Goal: Task Accomplishment & Management: Manage account settings

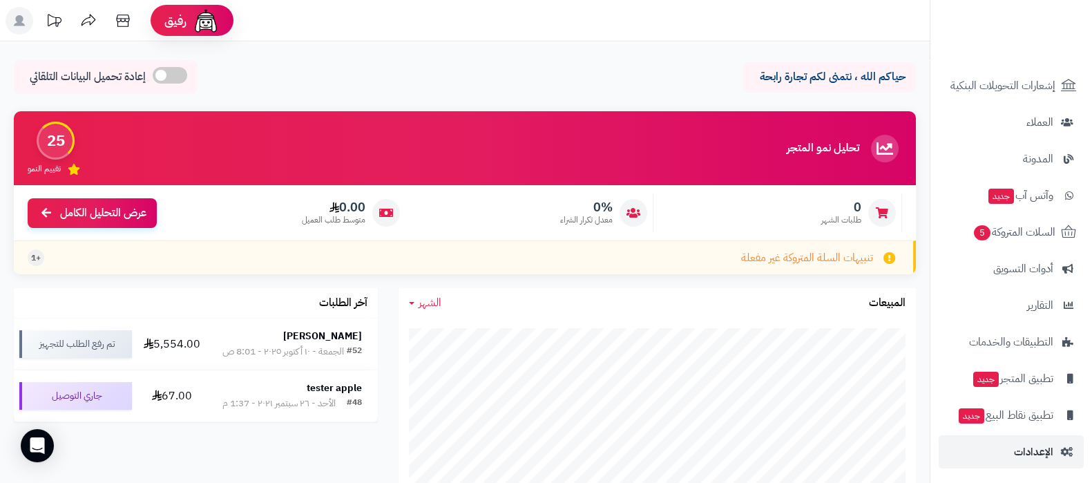
scroll to position [186, 0]
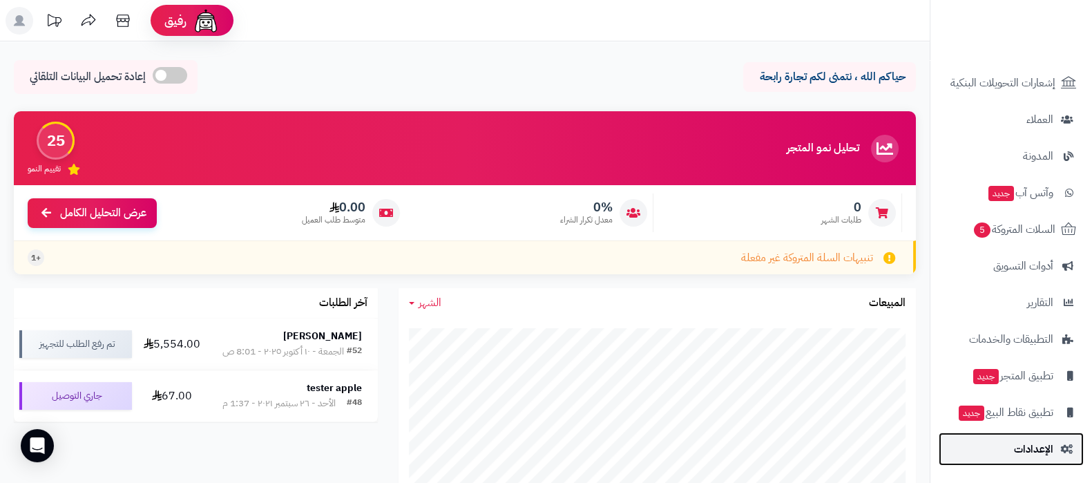
click at [1011, 447] on link "الإعدادات" at bounding box center [1011, 448] width 145 height 33
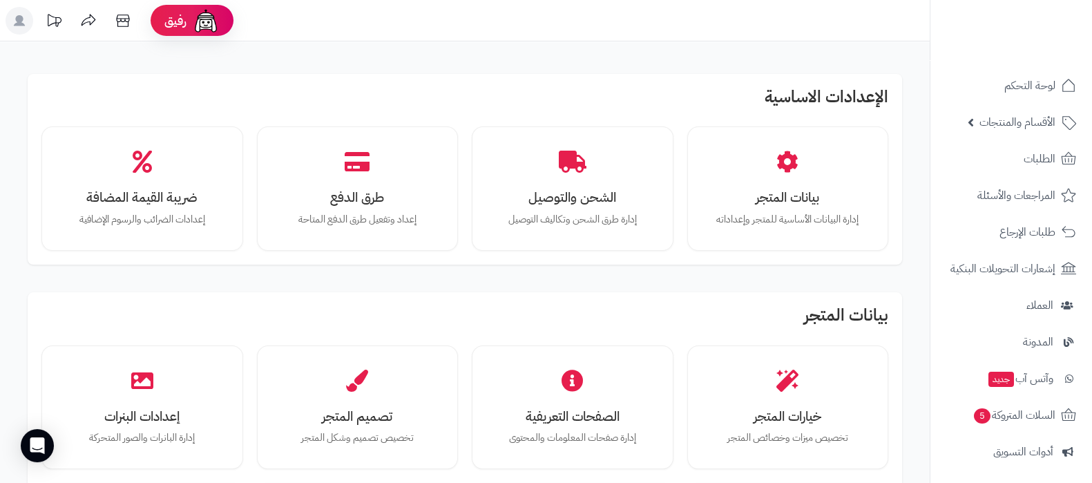
click at [124, 24] on icon at bounding box center [123, 21] width 28 height 28
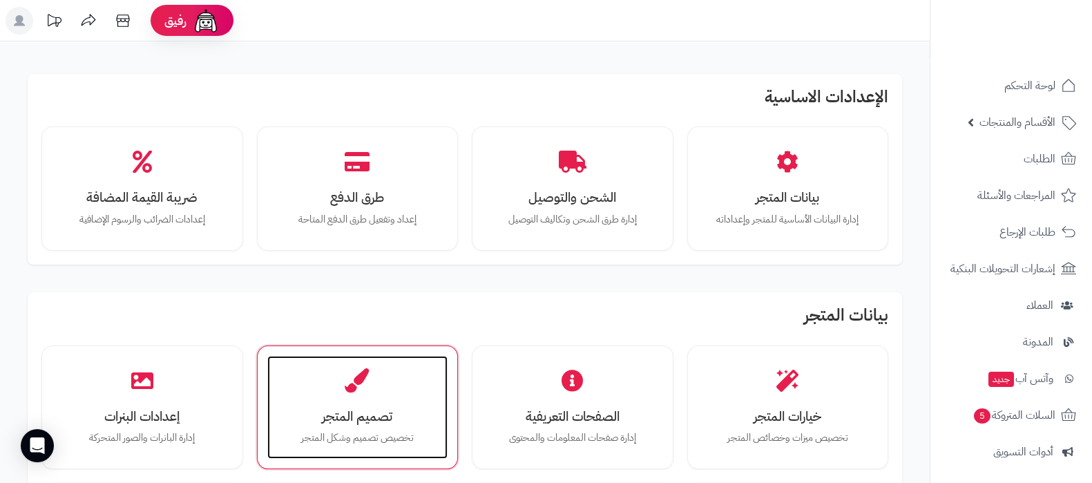
click at [360, 409] on h3 "تصميم المتجر" at bounding box center [357, 416] width 153 height 15
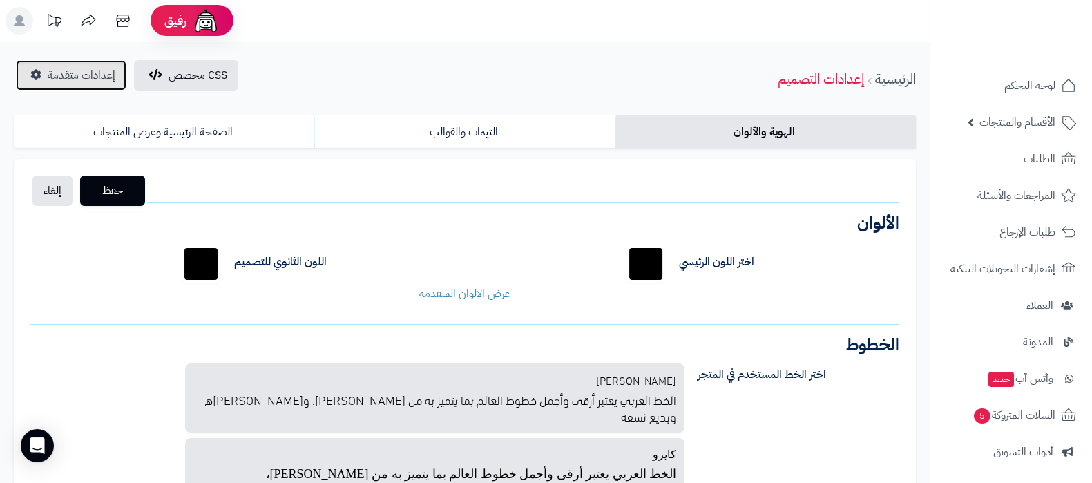
click at [76, 71] on span "إعدادات متقدمة" at bounding box center [82, 75] width 68 height 17
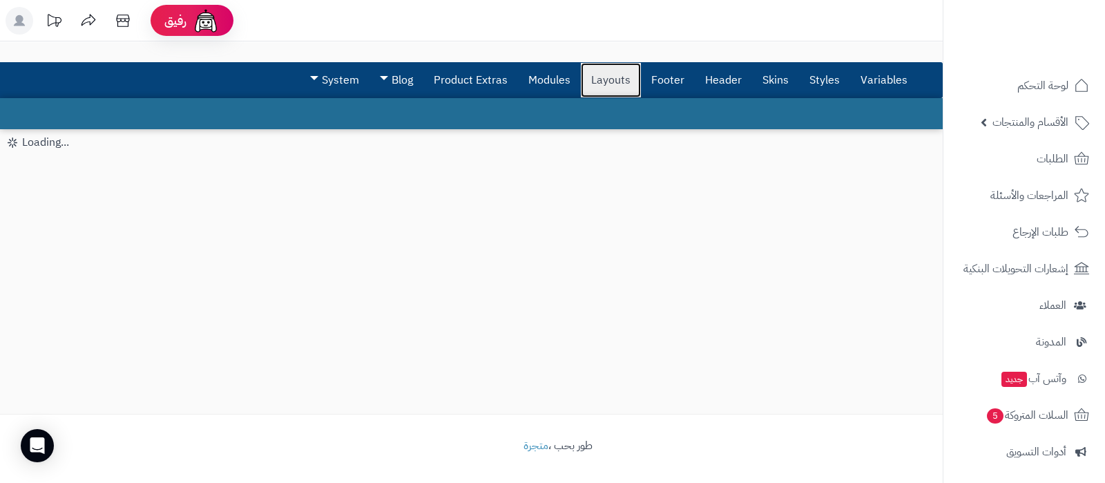
click at [614, 82] on link "Layouts" at bounding box center [611, 80] width 60 height 35
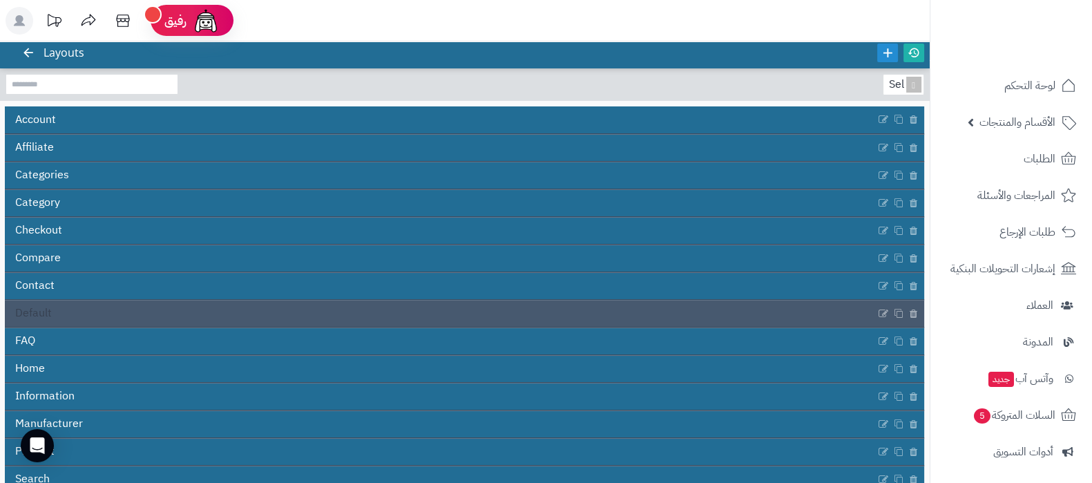
scroll to position [86, 0]
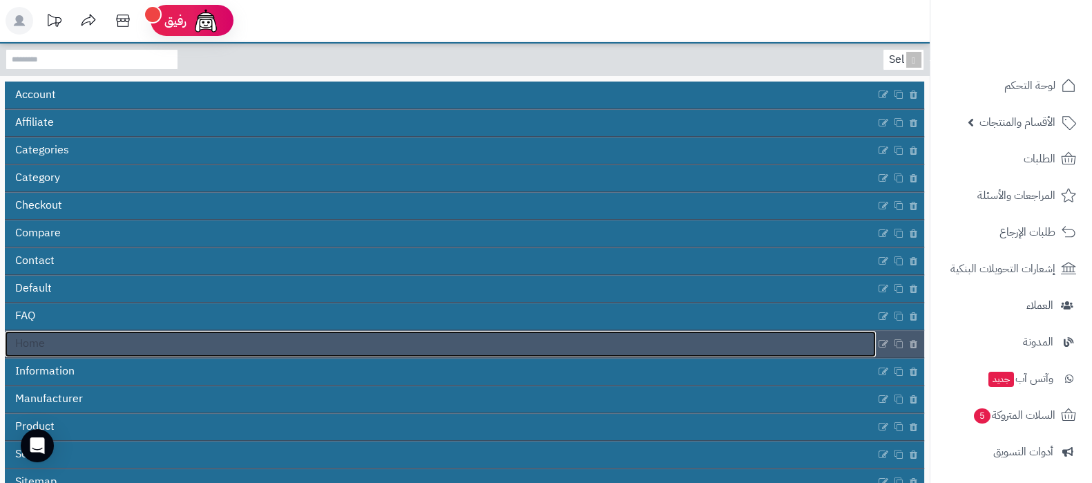
click at [425, 343] on link "Home" at bounding box center [440, 344] width 871 height 26
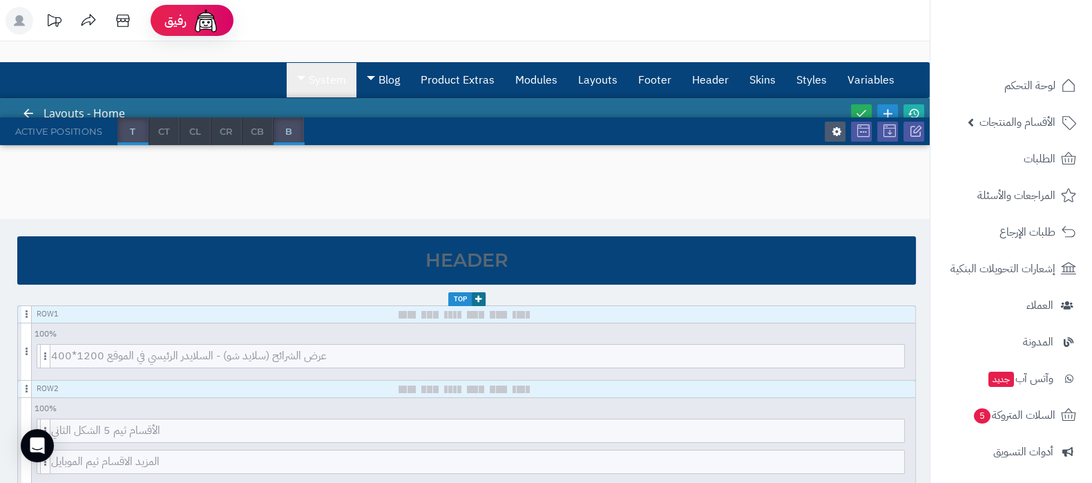
click at [335, 79] on link "System" at bounding box center [322, 80] width 70 height 35
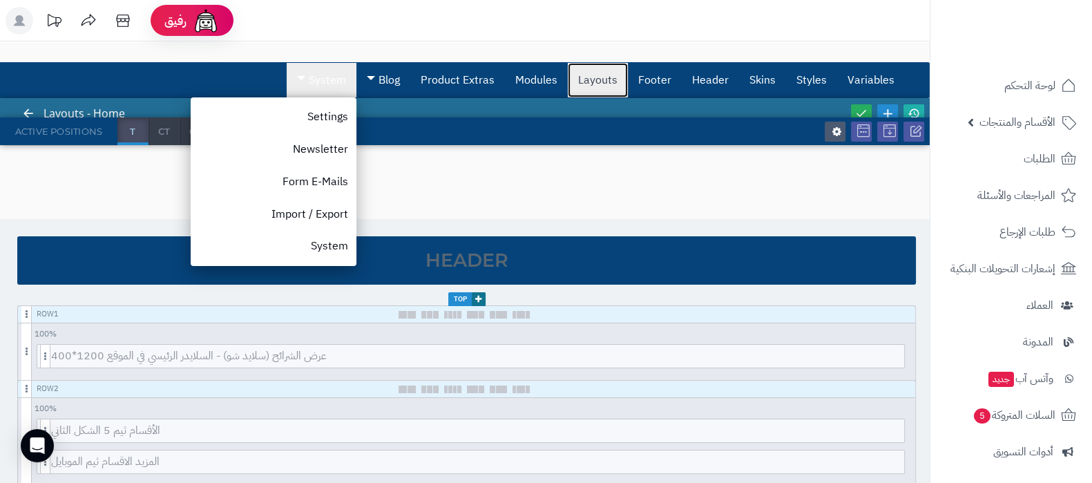
click at [588, 74] on link "Layouts" at bounding box center [598, 80] width 60 height 35
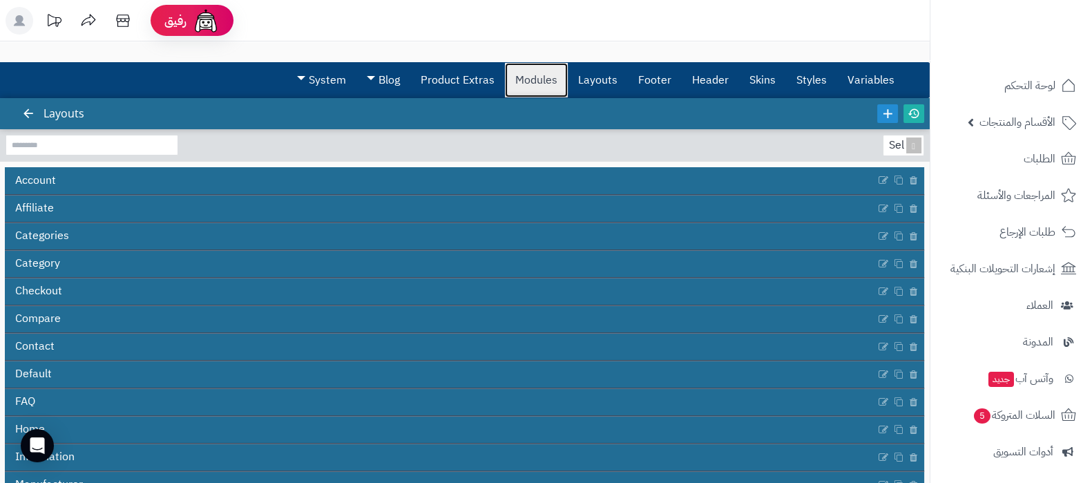
click at [541, 77] on link "Modules" at bounding box center [536, 80] width 63 height 35
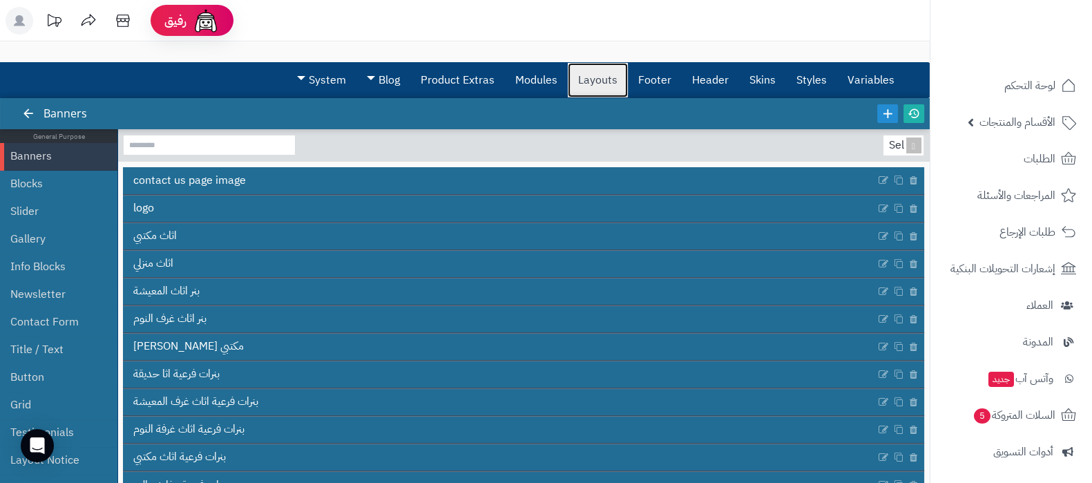
click at [600, 81] on link "Layouts" at bounding box center [598, 80] width 60 height 35
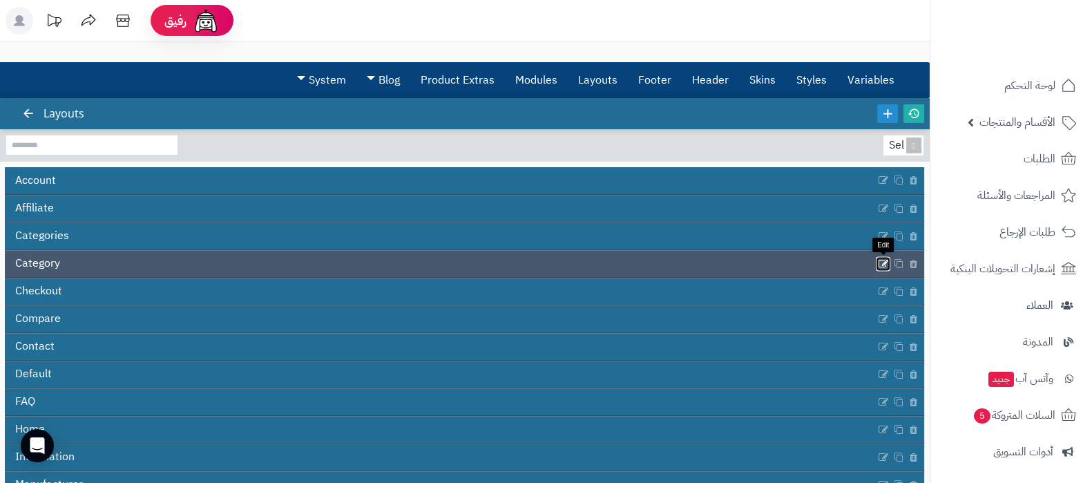
click at [884, 260] on icon at bounding box center [883, 264] width 11 height 12
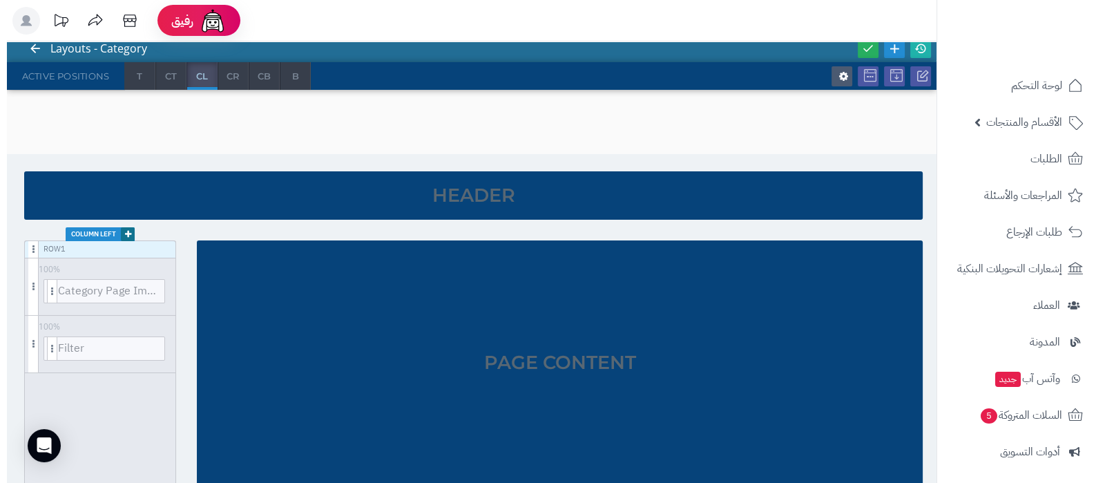
scroll to position [172, 0]
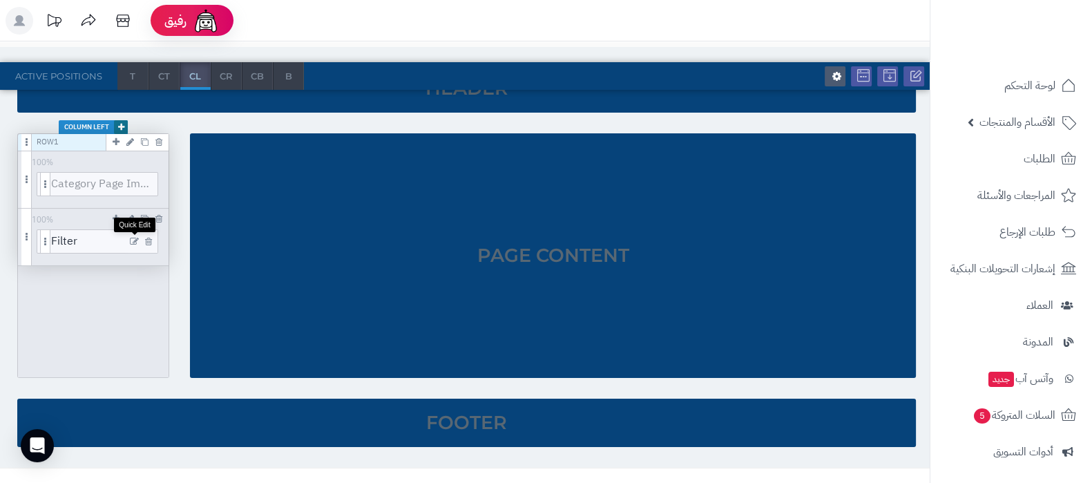
click at [131, 240] on icon at bounding box center [134, 242] width 9 height 10
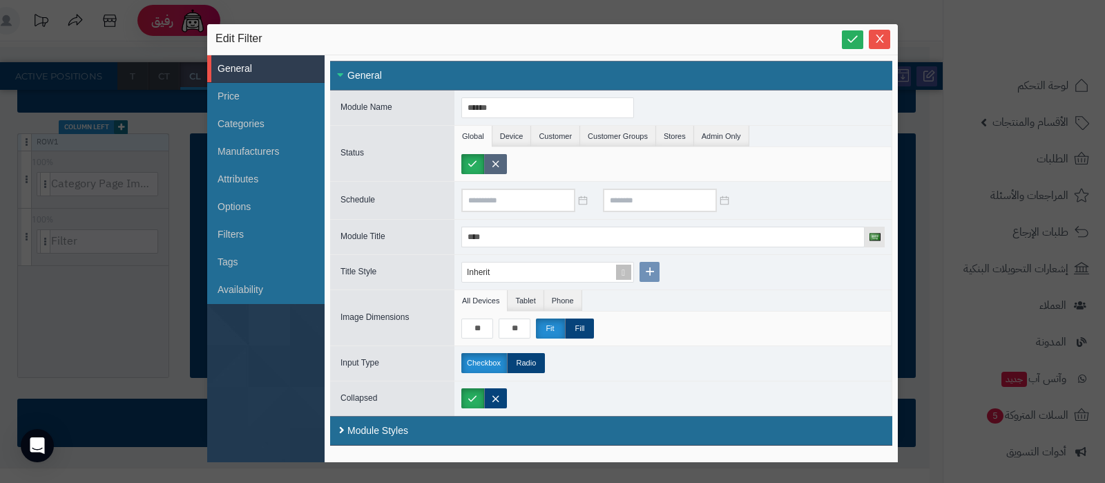
click at [497, 157] on label at bounding box center [495, 164] width 23 height 20
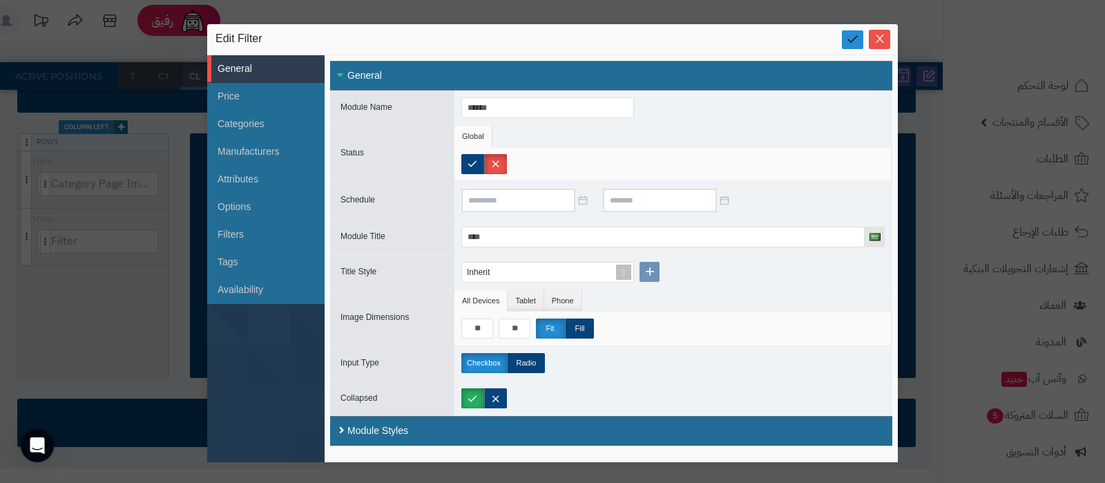
click at [850, 32] on link at bounding box center [852, 39] width 21 height 19
click at [880, 39] on icon "Close" at bounding box center [880, 39] width 8 height 8
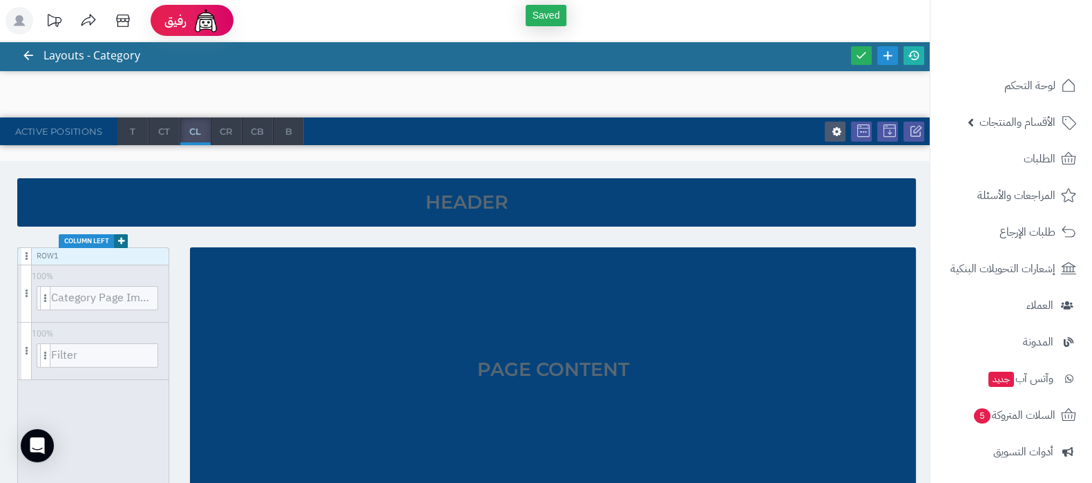
scroll to position [0, 0]
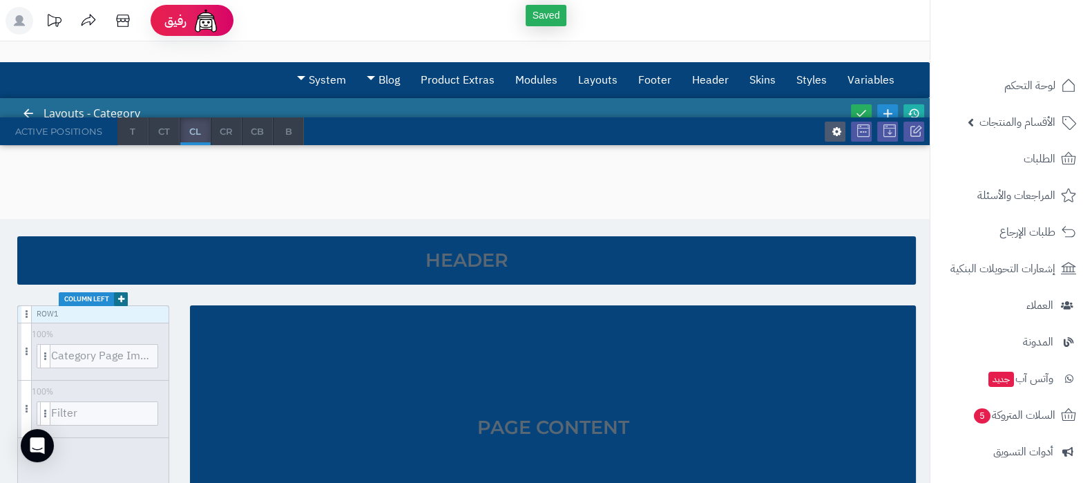
click at [856, 103] on div at bounding box center [887, 113] width 79 height 31
click at [859, 105] on link at bounding box center [861, 113] width 21 height 19
click at [913, 105] on link at bounding box center [914, 113] width 21 height 19
click at [457, 75] on link "Product Extras" at bounding box center [457, 80] width 95 height 35
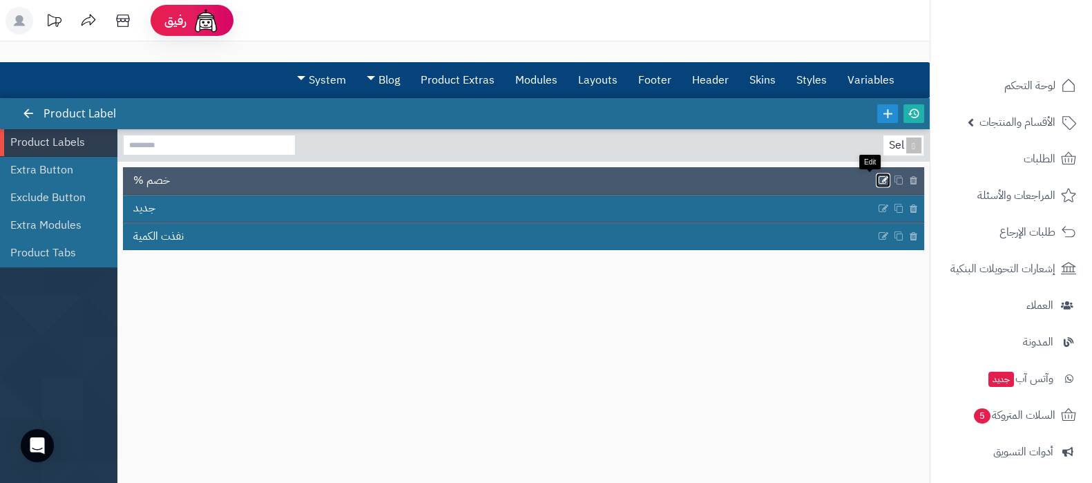
click at [878, 178] on icon at bounding box center [883, 181] width 11 height 12
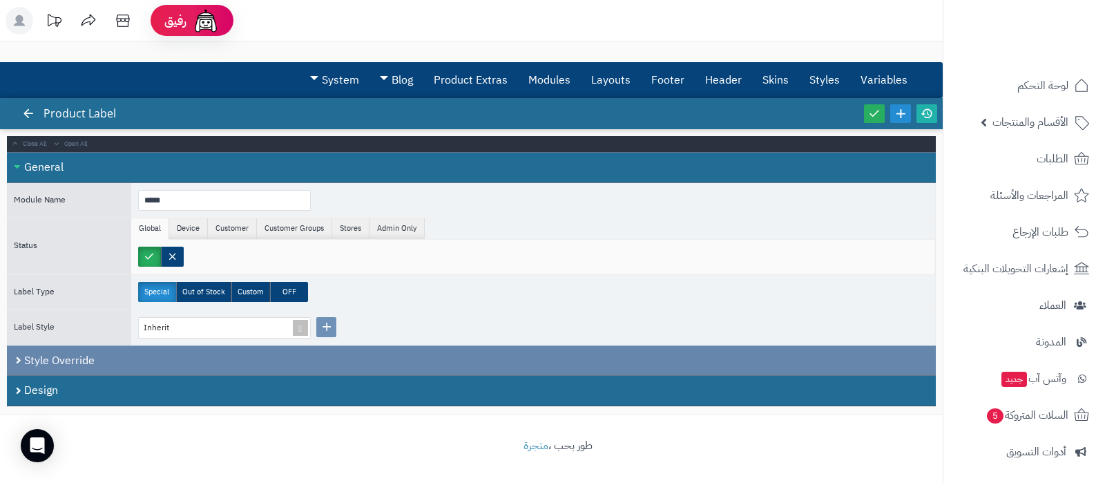
click at [140, 366] on div "Style Override" at bounding box center [471, 360] width 929 height 30
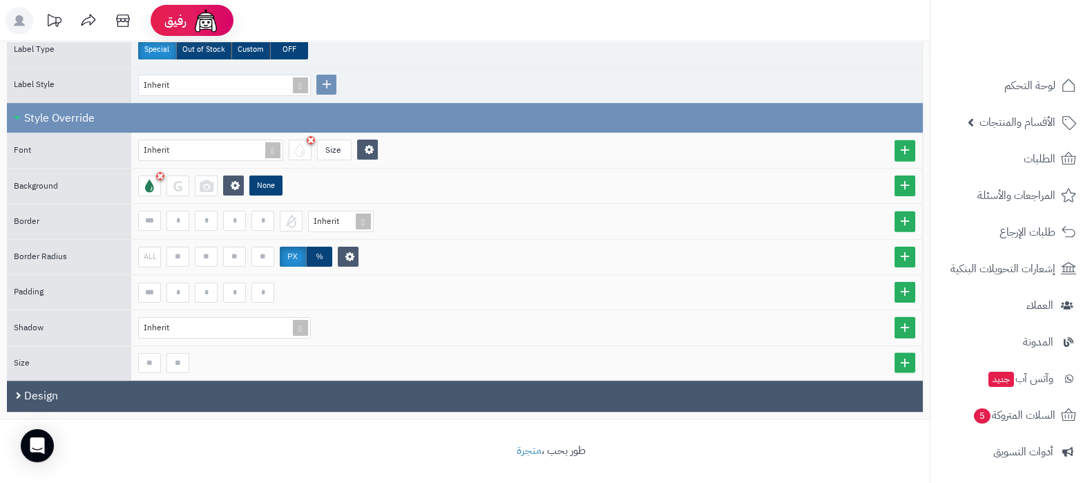
click at [251, 385] on div "Design" at bounding box center [465, 396] width 916 height 31
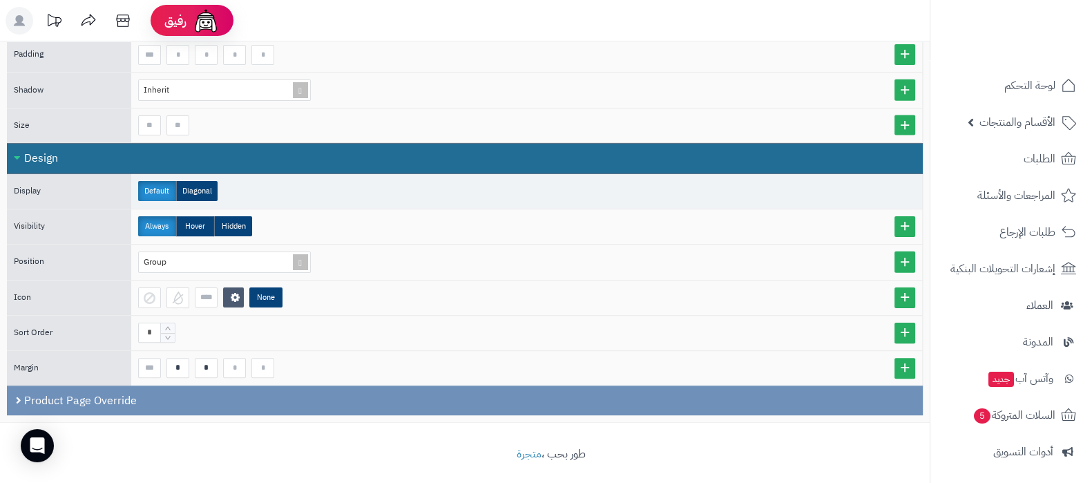
scroll to position [483, 0]
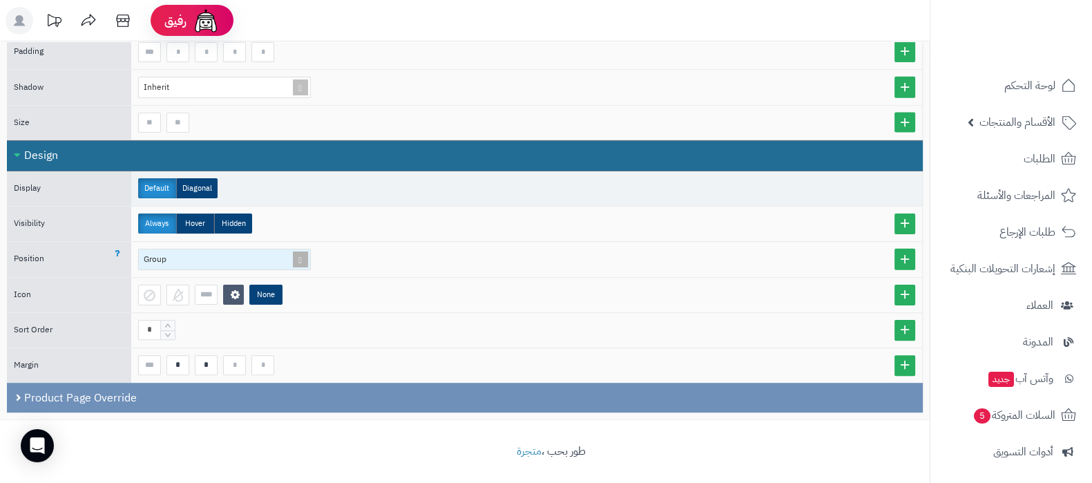
click at [305, 257] on span at bounding box center [300, 259] width 19 height 20
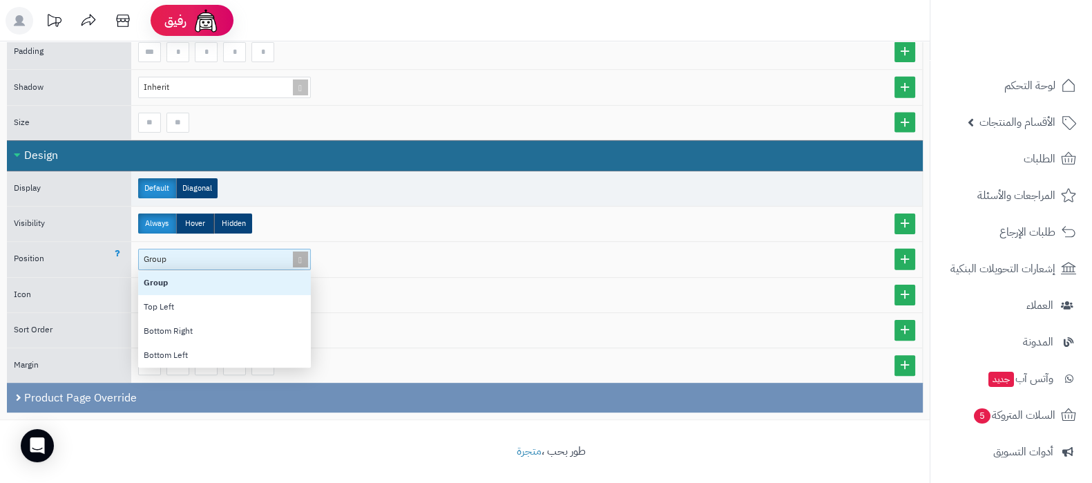
scroll to position [83, 159]
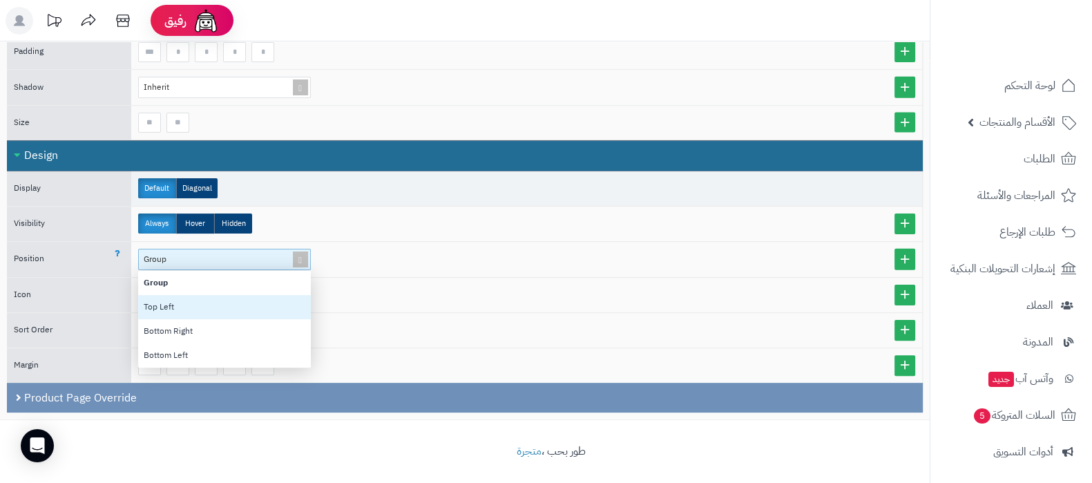
click at [210, 302] on div "Top Left" at bounding box center [224, 307] width 173 height 24
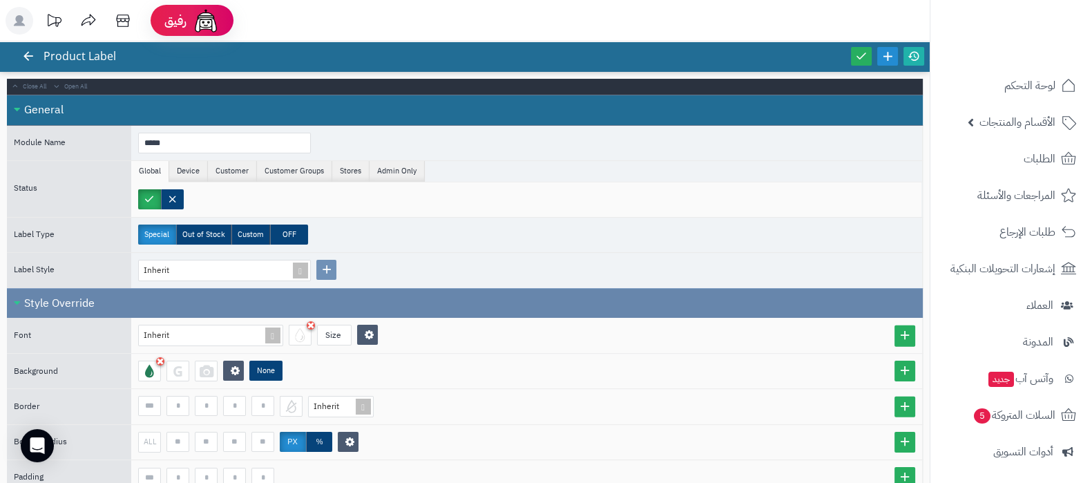
scroll to position [0, 0]
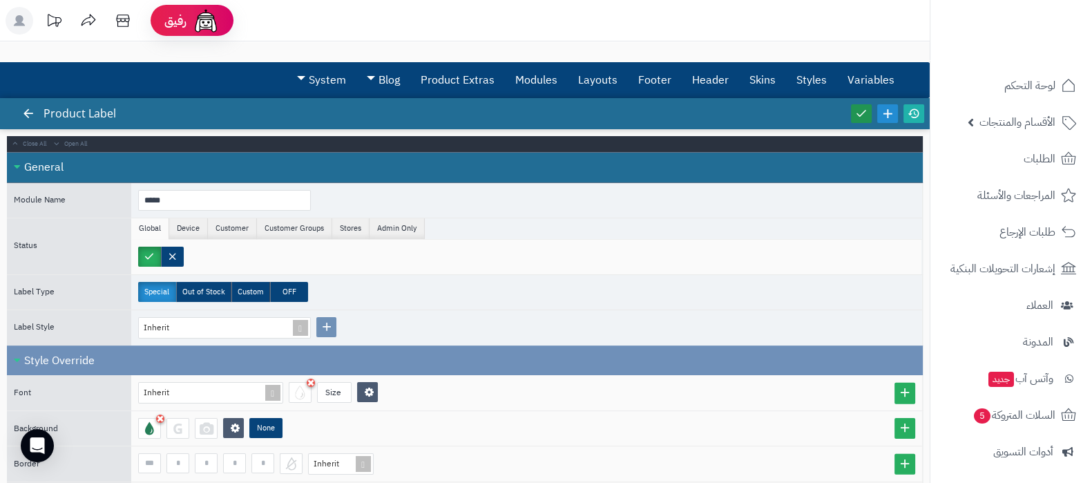
click at [857, 115] on icon at bounding box center [861, 113] width 12 height 12
click at [23, 115] on icon at bounding box center [28, 113] width 12 height 12
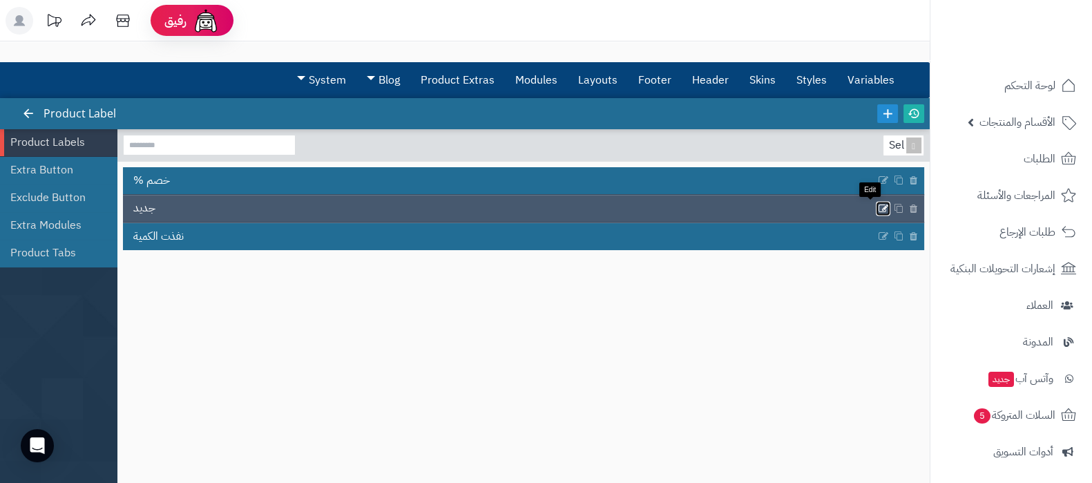
click at [878, 207] on icon at bounding box center [883, 208] width 11 height 12
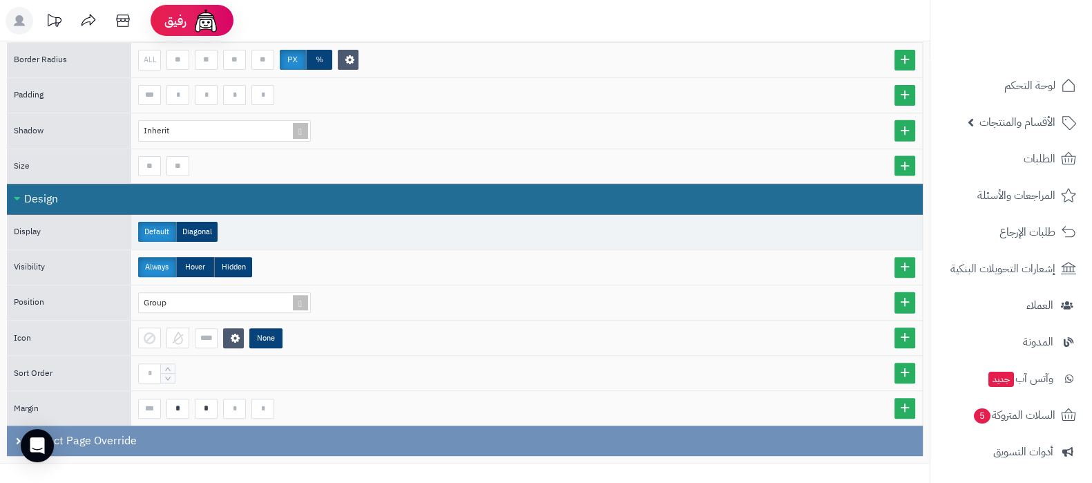
scroll to position [609, 0]
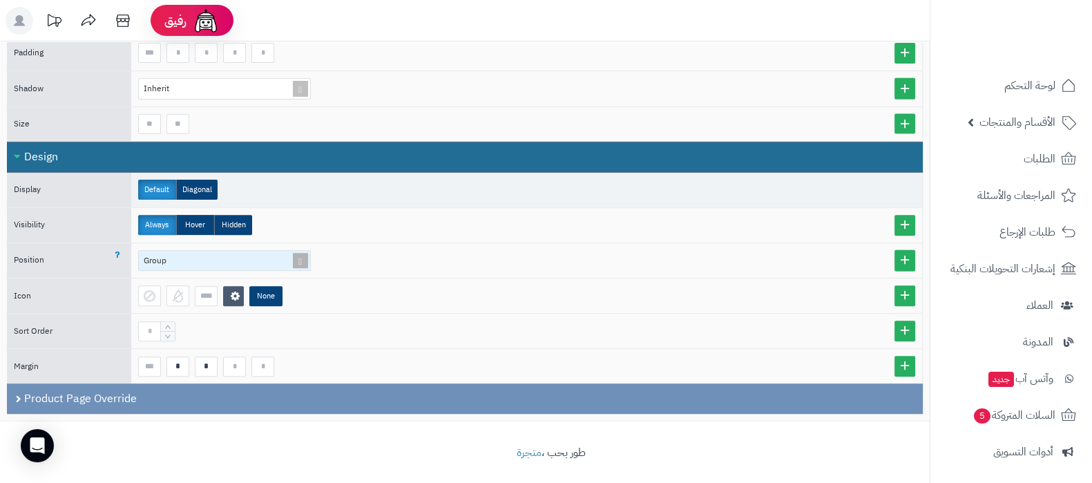
click at [304, 254] on span at bounding box center [300, 261] width 19 height 20
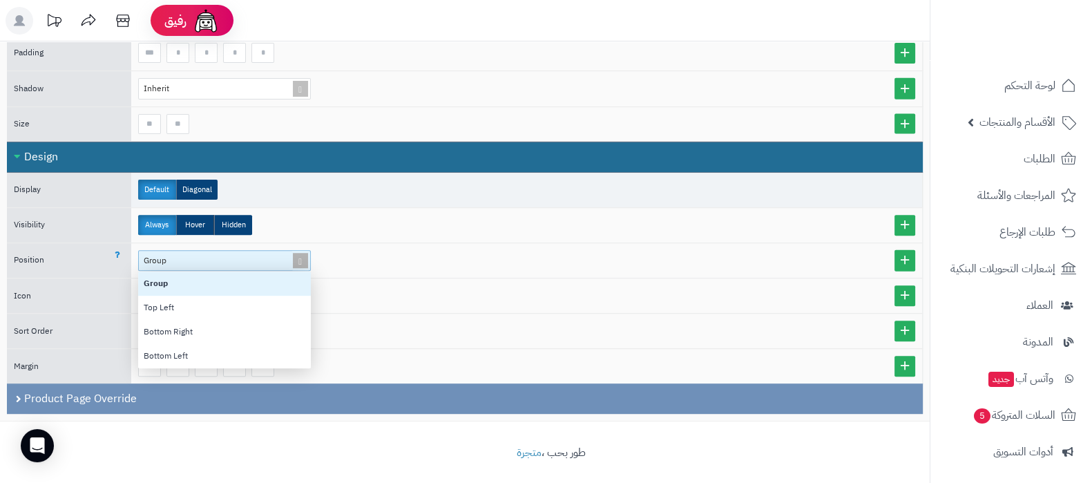
scroll to position [83, 159]
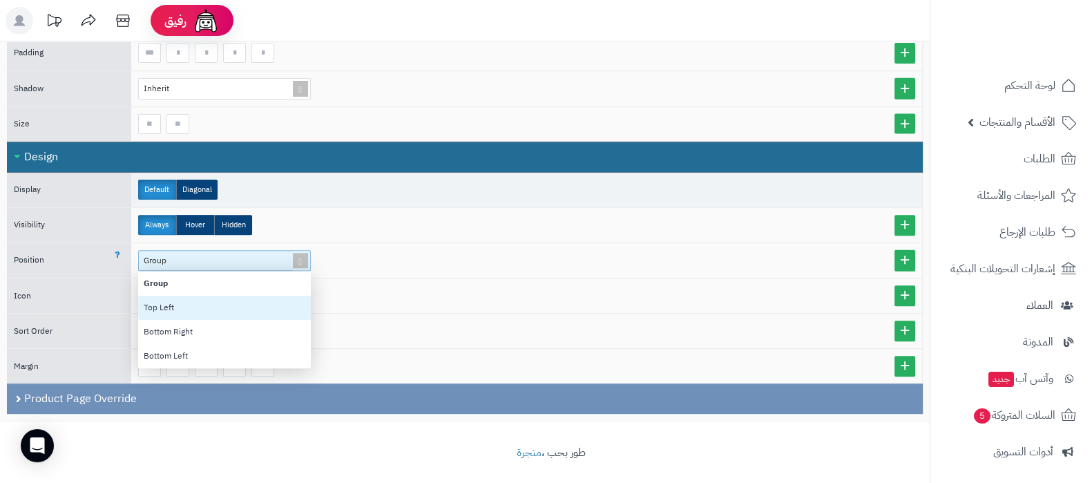
click at [240, 296] on div "Top Left" at bounding box center [224, 308] width 173 height 24
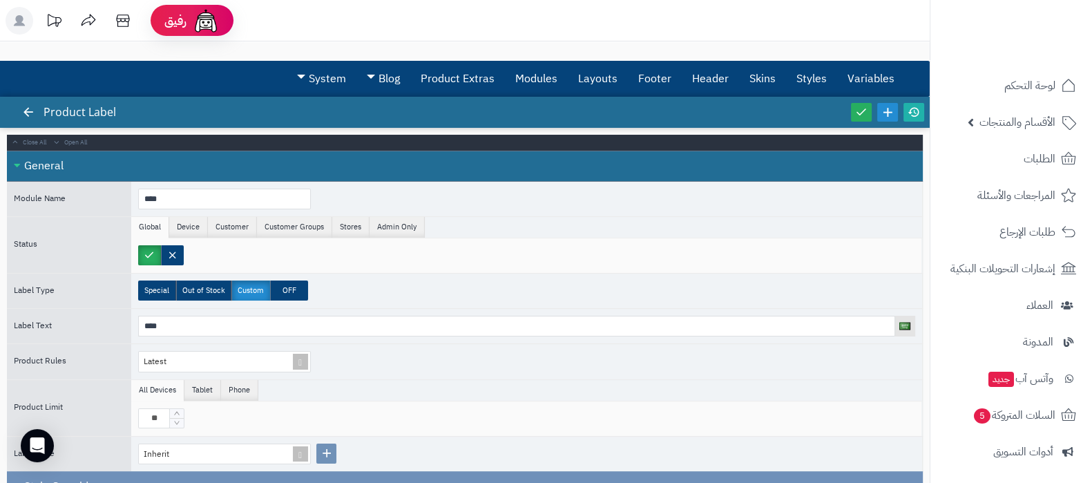
scroll to position [0, 0]
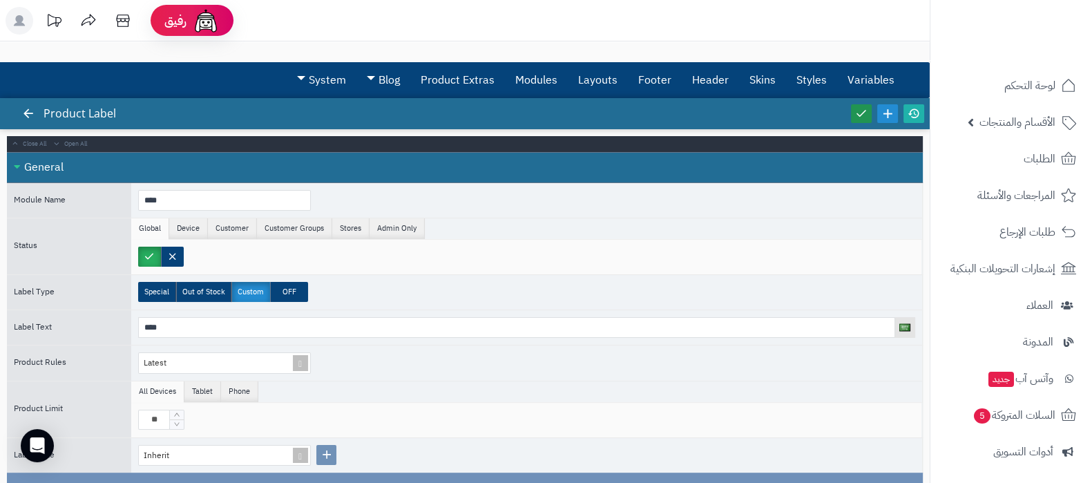
click at [864, 115] on icon at bounding box center [861, 113] width 12 height 12
click at [908, 109] on icon at bounding box center [914, 113] width 12 height 12
click at [595, 77] on link "Layouts" at bounding box center [598, 80] width 60 height 35
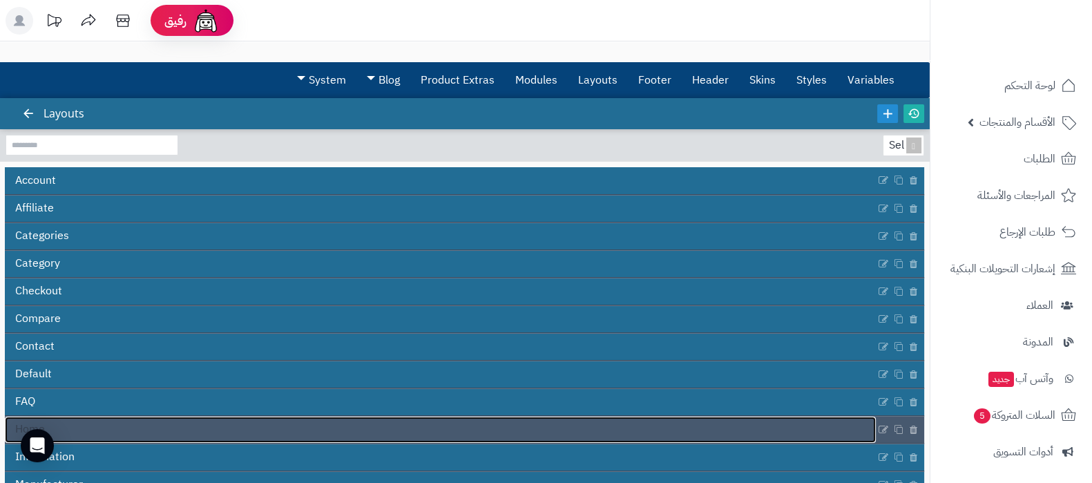
click at [328, 419] on link "Home" at bounding box center [440, 430] width 871 height 26
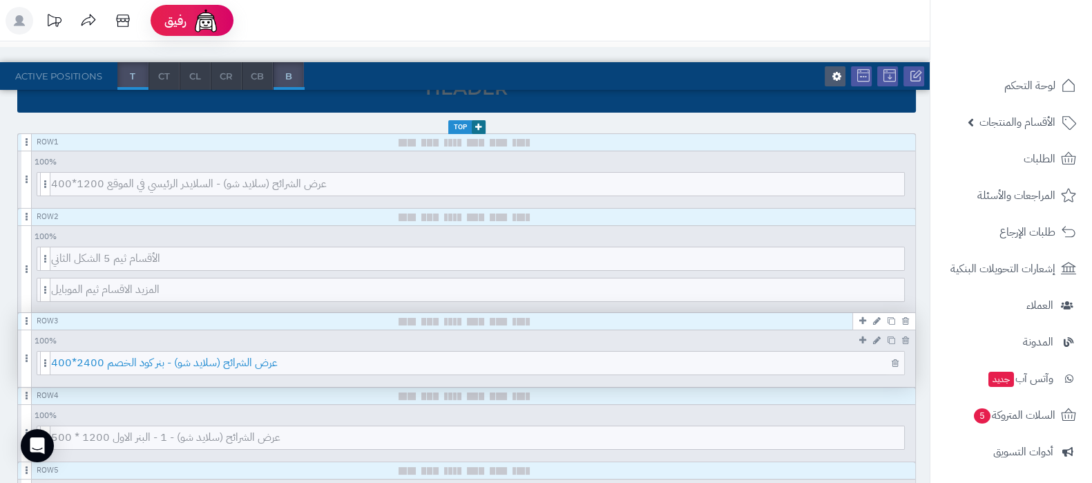
scroll to position [345, 0]
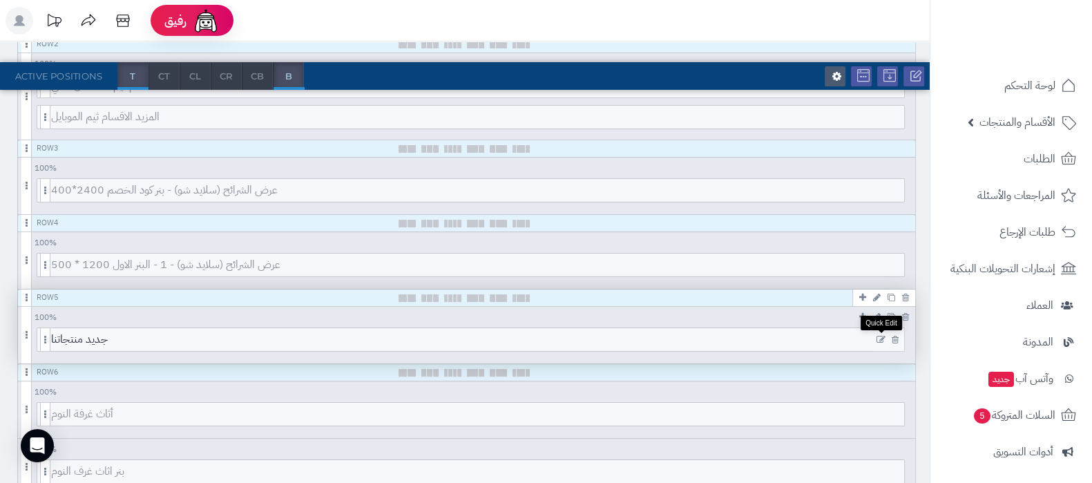
click at [881, 337] on icon at bounding box center [881, 340] width 9 height 10
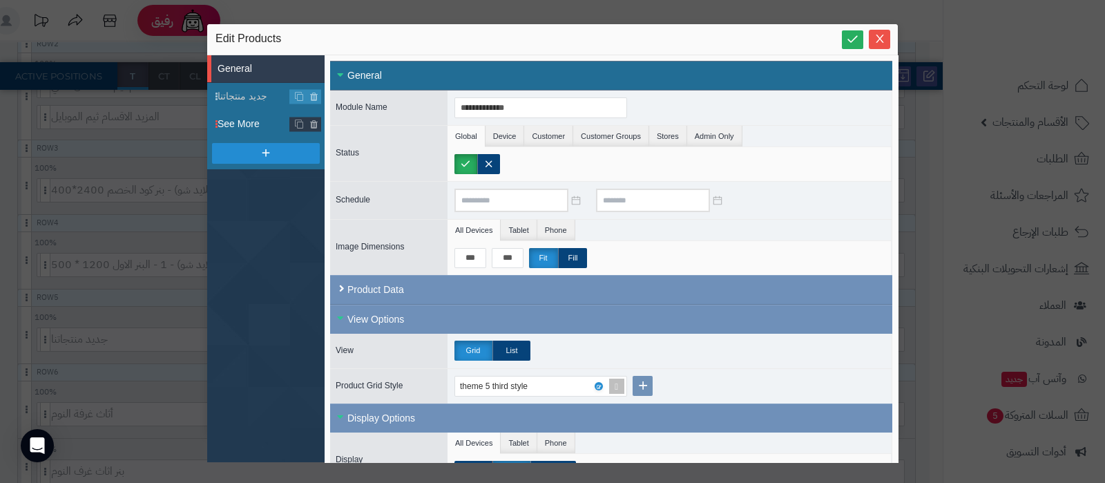
click at [245, 129] on span "See More" at bounding box center [254, 124] width 73 height 15
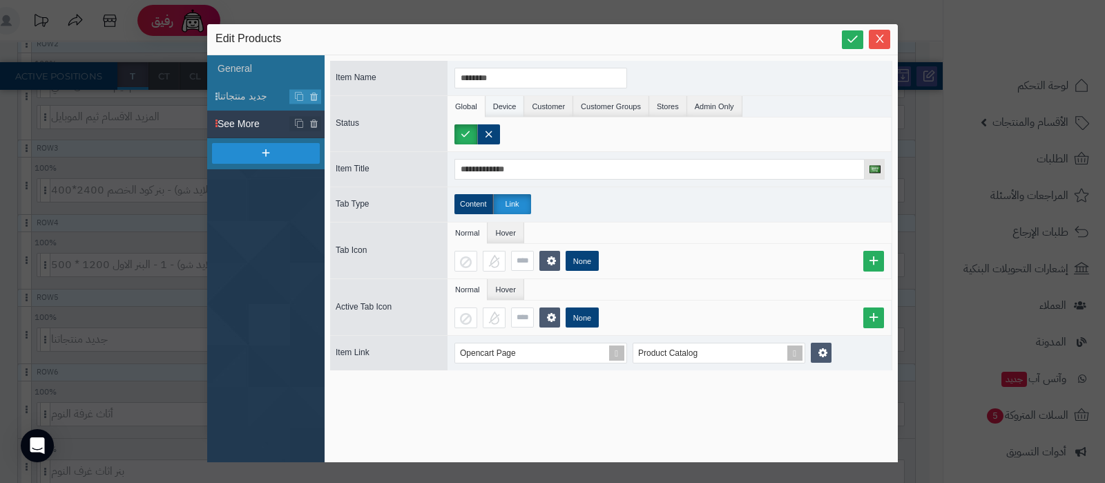
click at [495, 103] on li "Device" at bounding box center [505, 106] width 39 height 21
click at [479, 130] on label "Phone" at bounding box center [484, 134] width 59 height 20
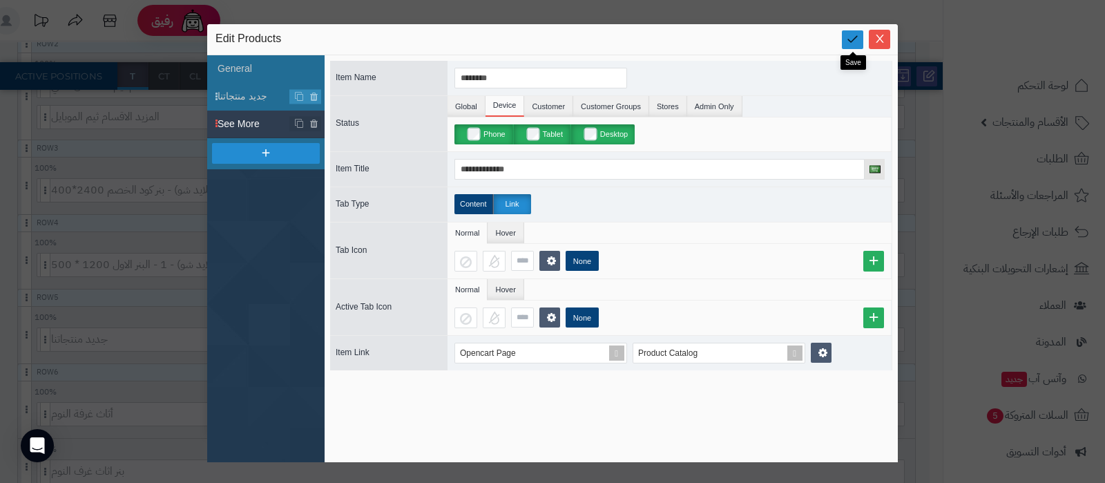
click at [855, 36] on icon at bounding box center [852, 38] width 13 height 13
click at [883, 42] on icon "Close" at bounding box center [880, 39] width 8 height 8
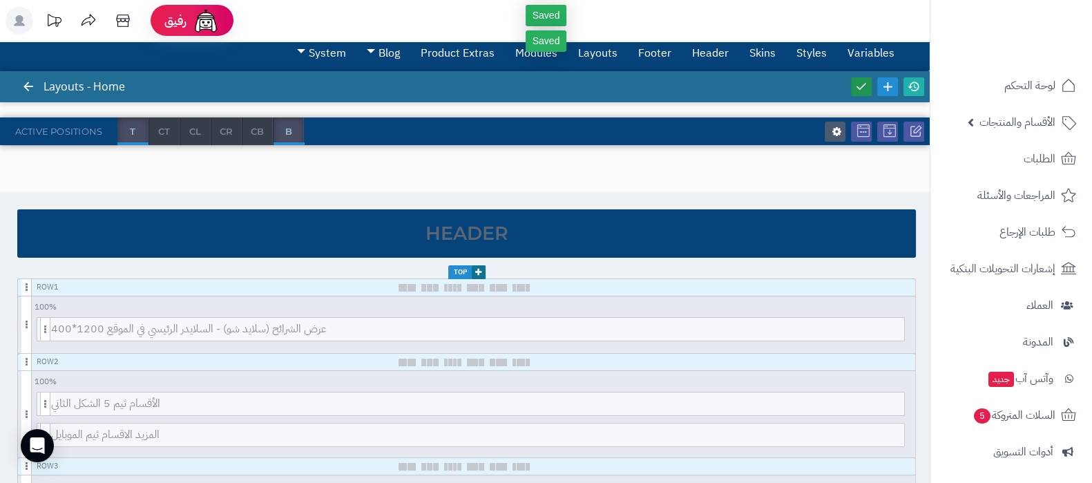
scroll to position [0, 0]
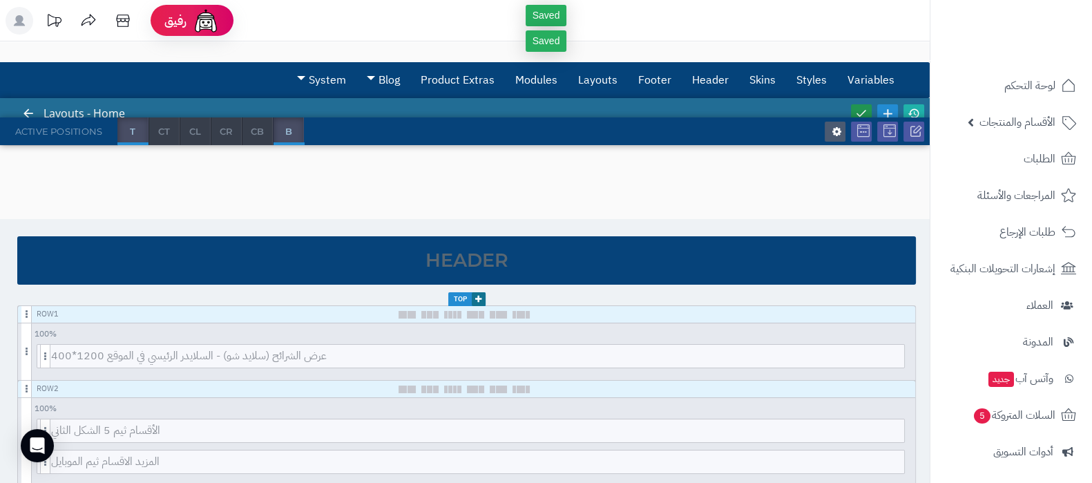
click at [861, 105] on link at bounding box center [861, 113] width 21 height 19
click at [911, 107] on icon at bounding box center [914, 113] width 12 height 12
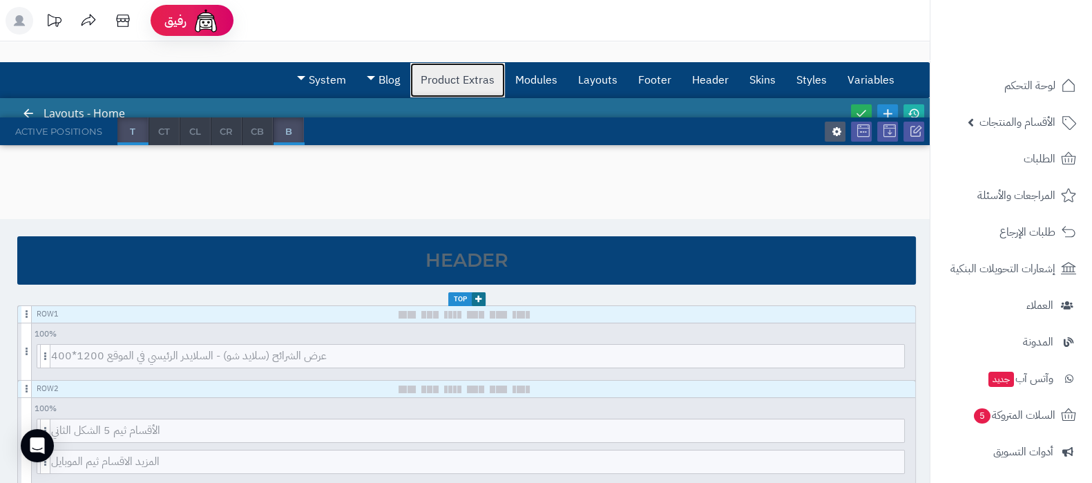
click at [458, 81] on link "Product Extras" at bounding box center [457, 80] width 95 height 35
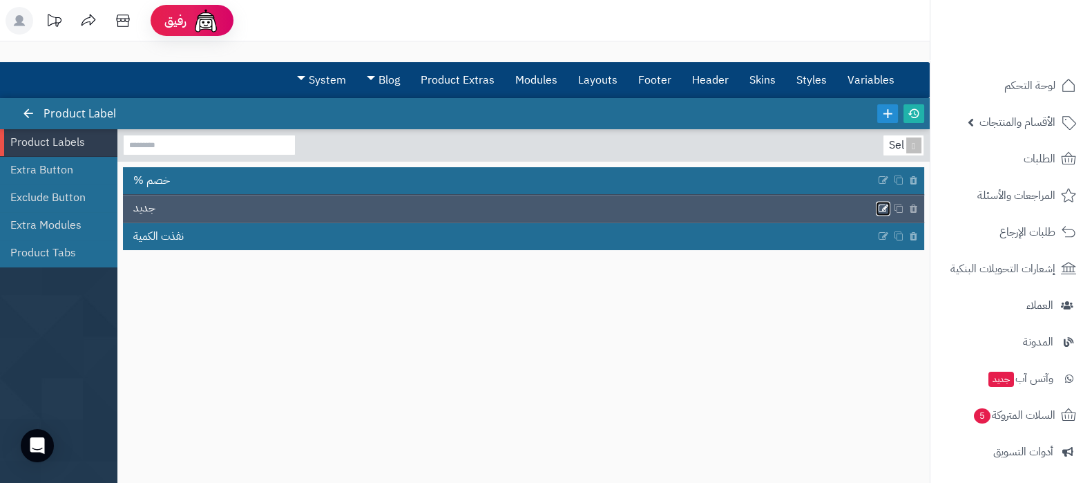
click at [878, 205] on icon at bounding box center [883, 208] width 11 height 12
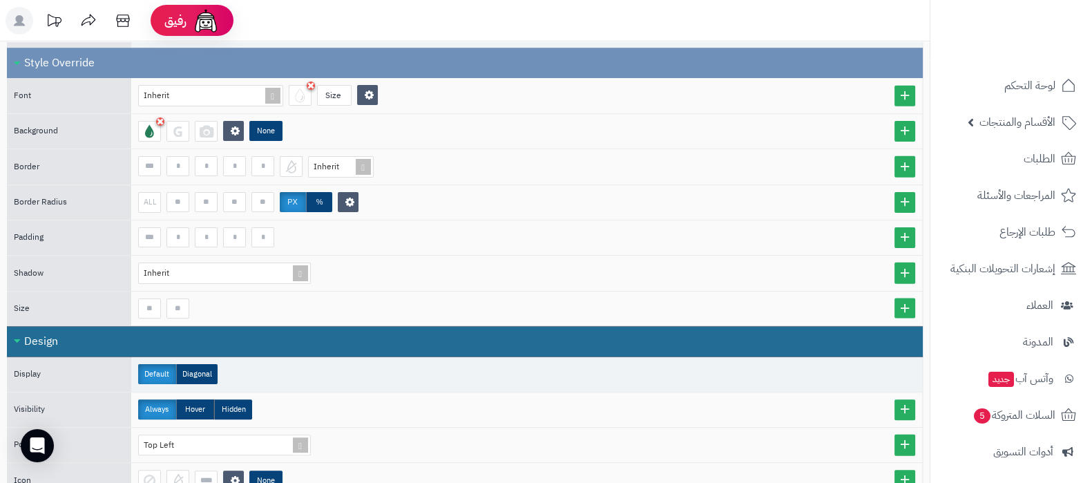
scroll to position [432, 0]
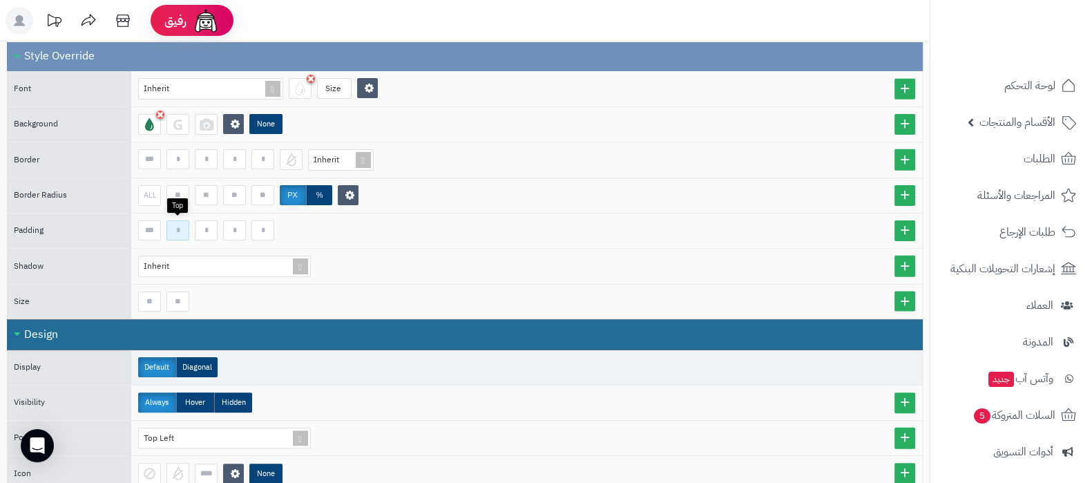
click at [180, 229] on input at bounding box center [177, 230] width 23 height 20
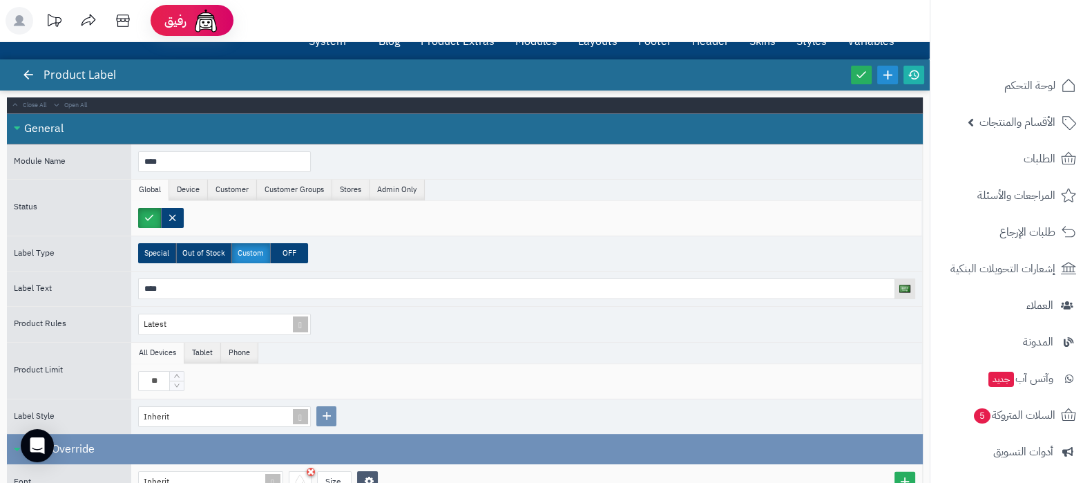
scroll to position [0, 0]
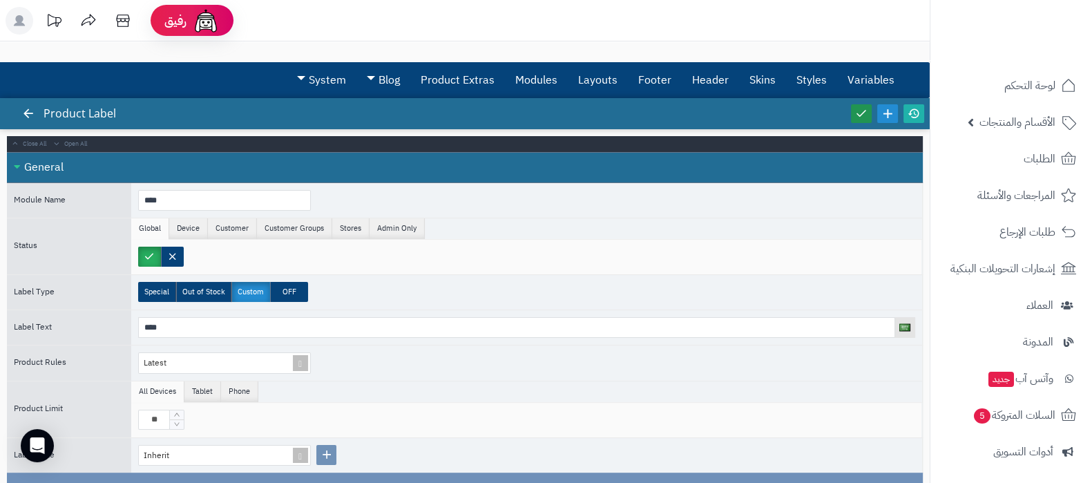
click at [859, 113] on icon at bounding box center [861, 113] width 12 height 12
click at [912, 113] on icon at bounding box center [914, 113] width 12 height 12
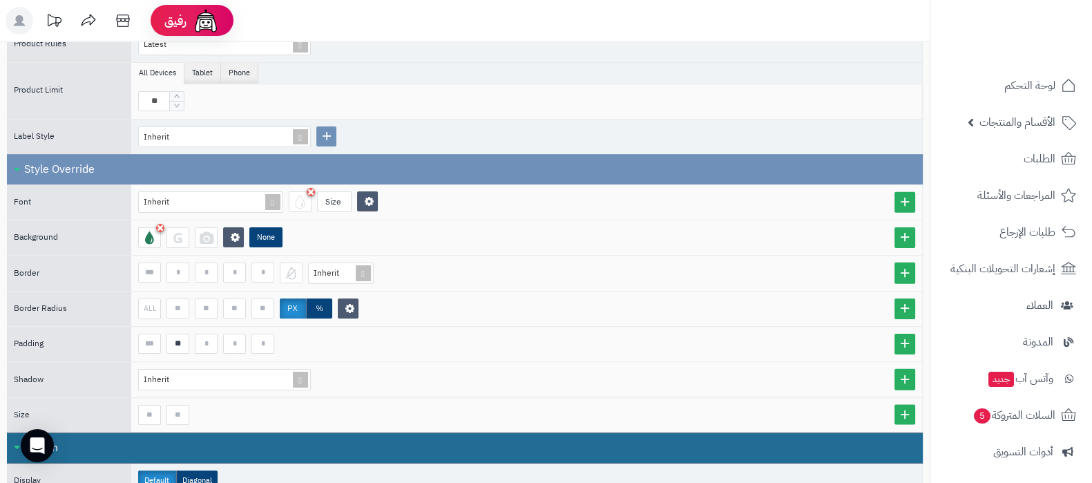
scroll to position [345, 0]
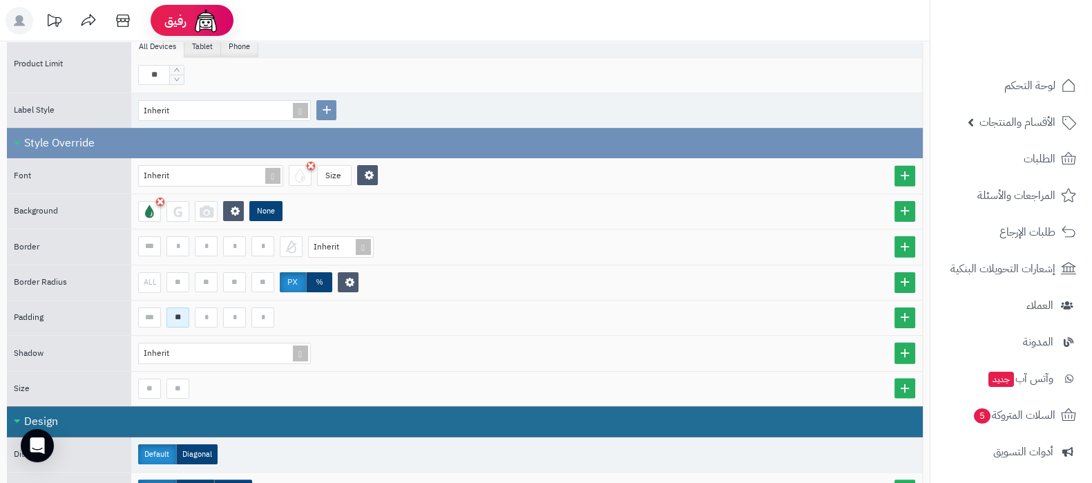
click at [182, 314] on input "**" at bounding box center [177, 317] width 23 height 20
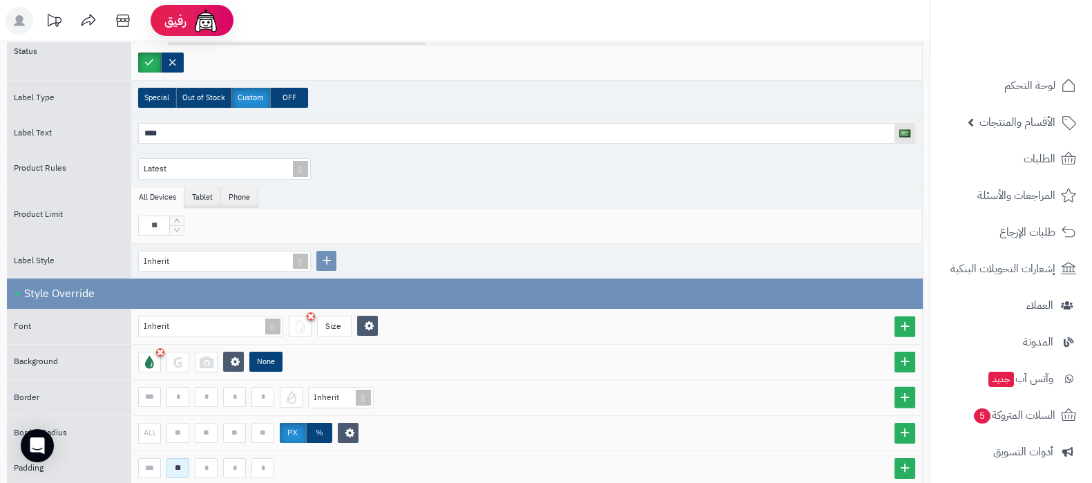
scroll to position [0, 0]
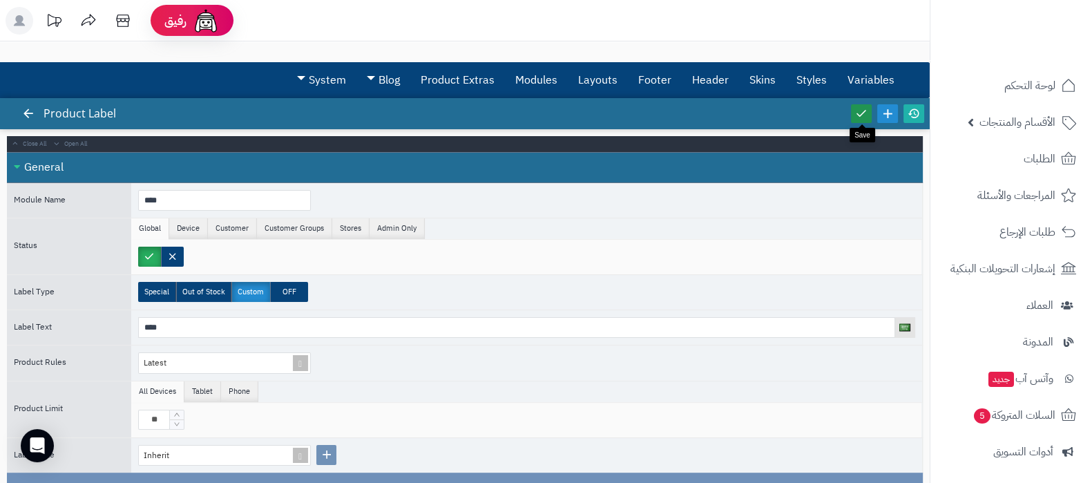
click at [863, 115] on icon at bounding box center [861, 113] width 12 height 12
click at [915, 113] on icon at bounding box center [914, 113] width 12 height 12
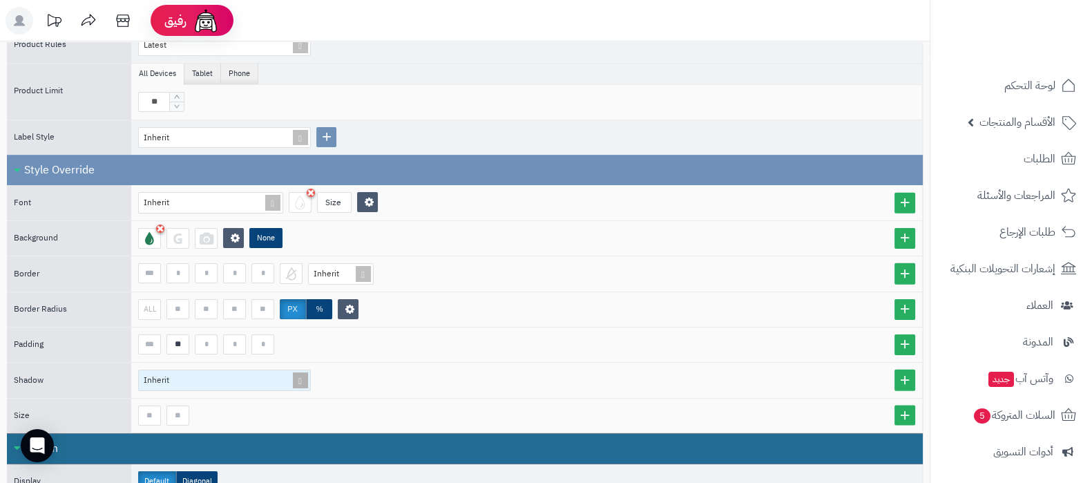
scroll to position [345, 0]
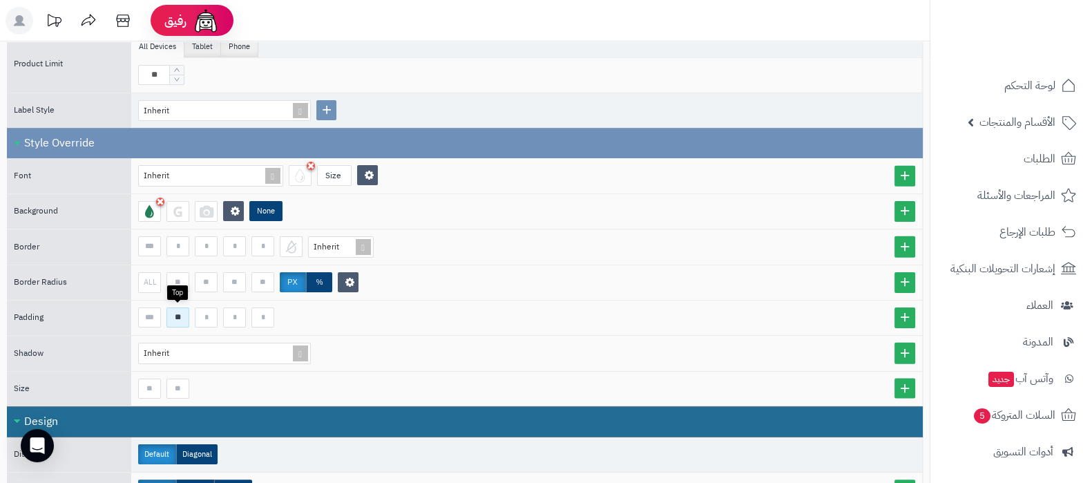
click at [178, 312] on input "**" at bounding box center [177, 317] width 23 height 20
type input "**"
click at [153, 242] on input at bounding box center [149, 246] width 23 height 20
type input "*"
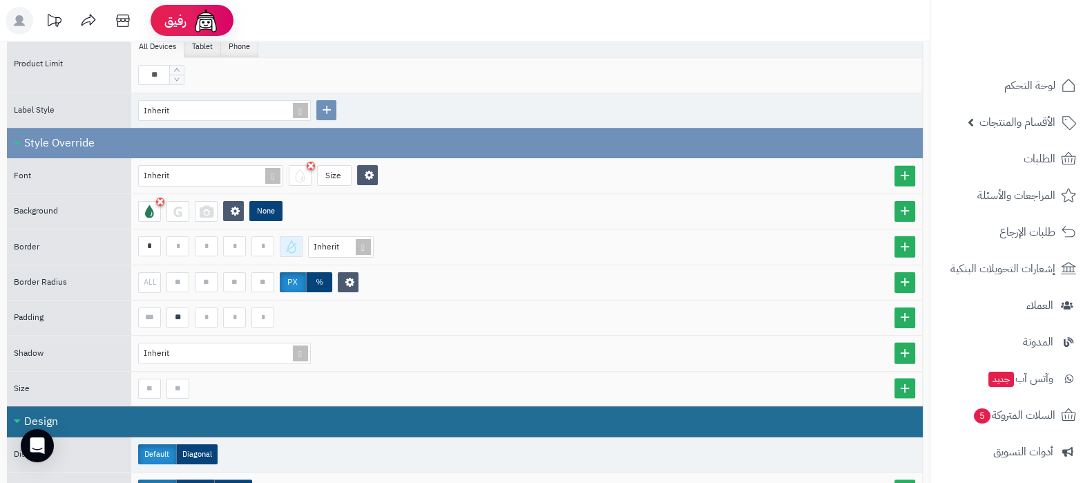
click at [289, 245] on div at bounding box center [291, 246] width 23 height 21
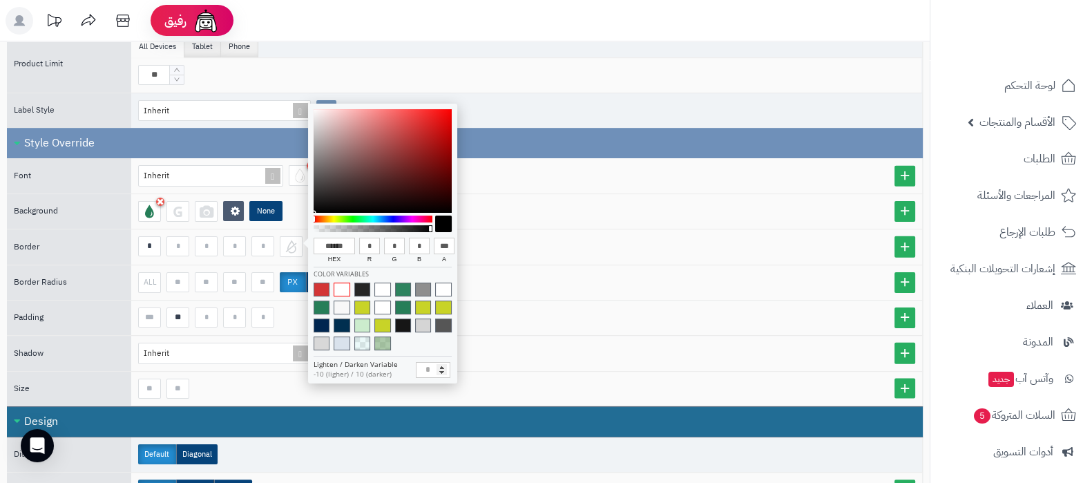
click at [342, 289] on span at bounding box center [342, 290] width 16 height 14
type input "******"
type input "***"
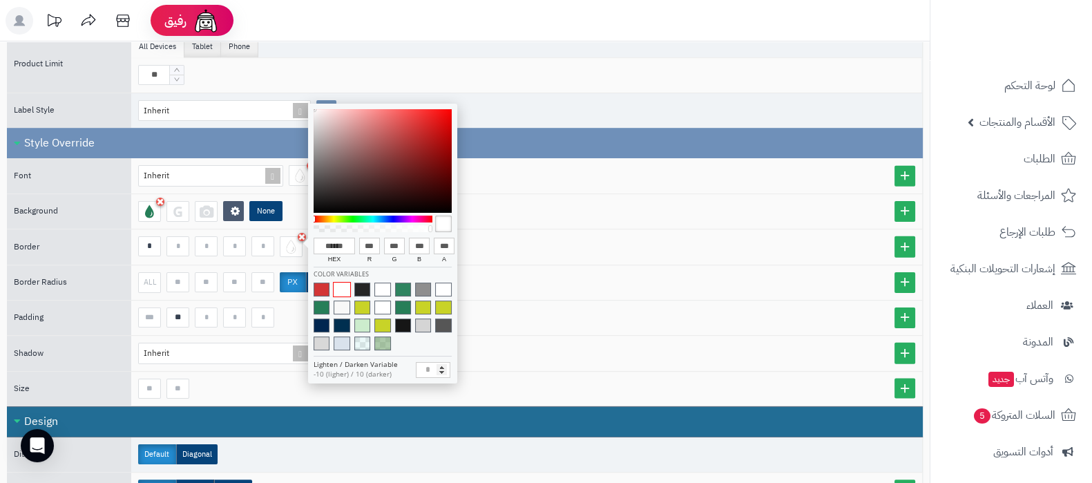
click at [539, 222] on div "None" at bounding box center [526, 211] width 791 height 35
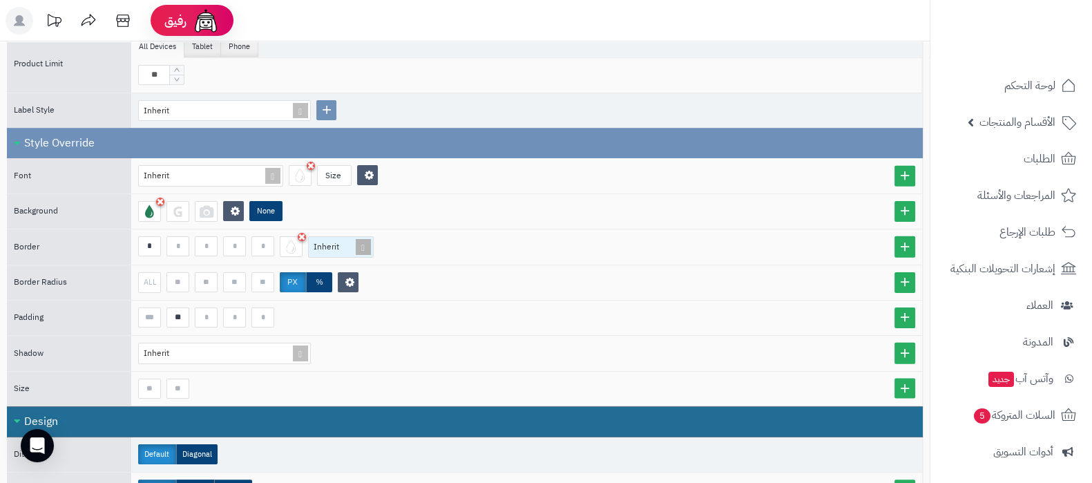
click at [363, 245] on span at bounding box center [363, 247] width 19 height 20
click at [338, 289] on div "Solid" at bounding box center [341, 295] width 66 height 24
click at [611, 201] on div "None" at bounding box center [526, 211] width 777 height 21
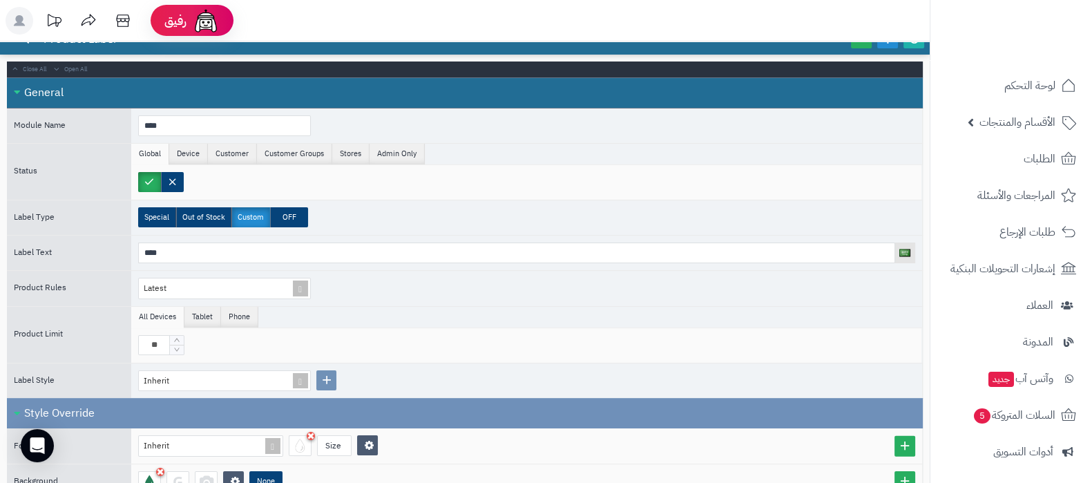
scroll to position [0, 0]
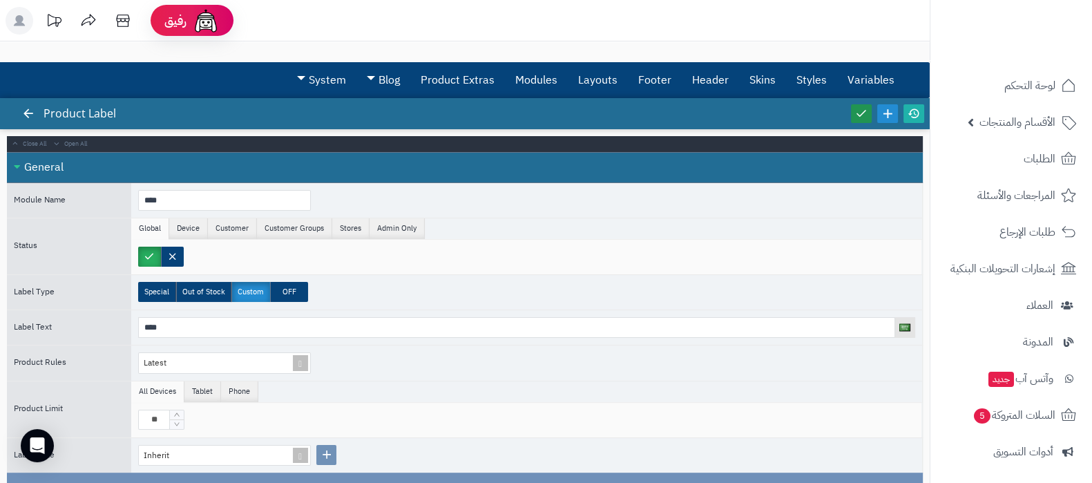
click at [861, 113] on icon at bounding box center [861, 113] width 12 height 12
click at [913, 111] on icon at bounding box center [914, 113] width 12 height 12
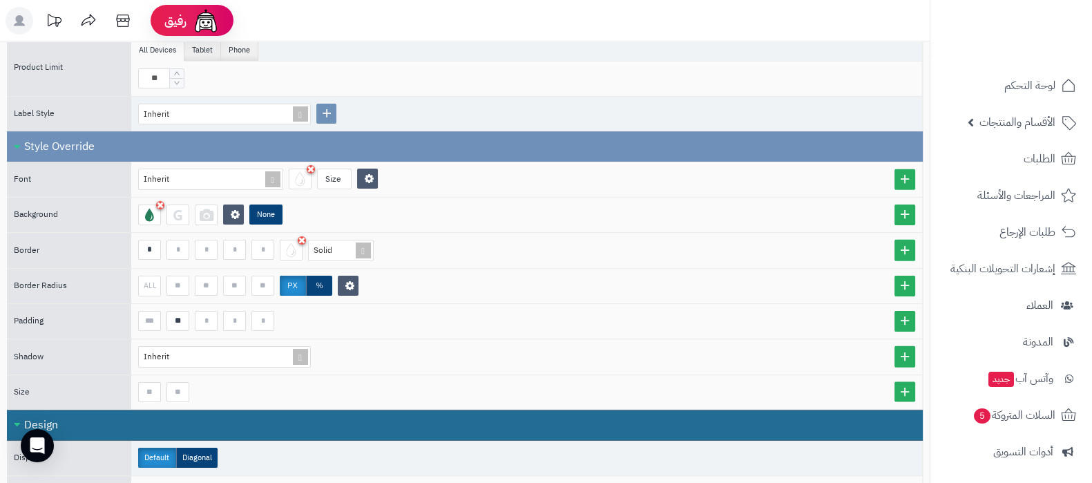
scroll to position [259, 0]
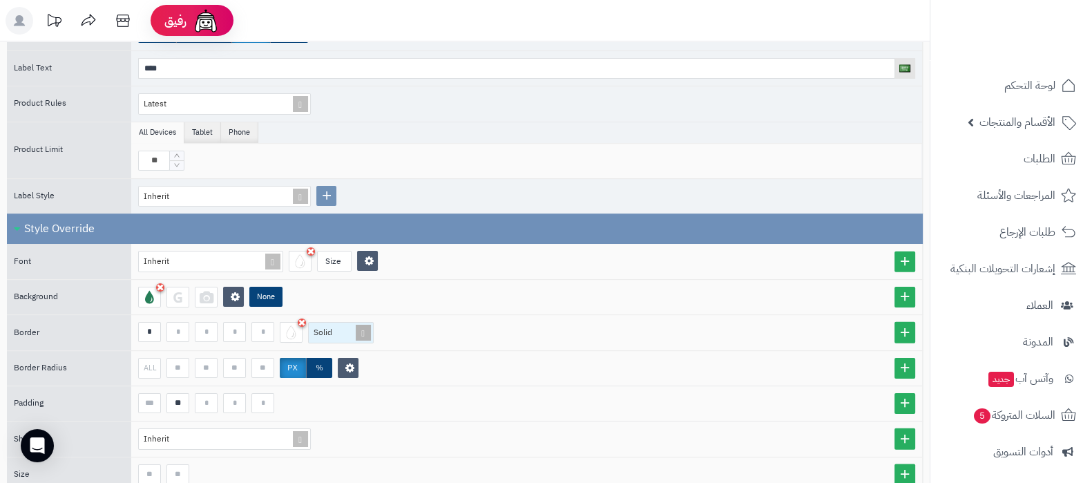
click at [365, 334] on span at bounding box center [363, 333] width 19 height 20
click at [348, 359] on div "Inherit" at bounding box center [341, 356] width 66 height 24
click at [302, 319] on icon at bounding box center [302, 322] width 8 height 10
click at [148, 332] on input "*" at bounding box center [149, 332] width 23 height 20
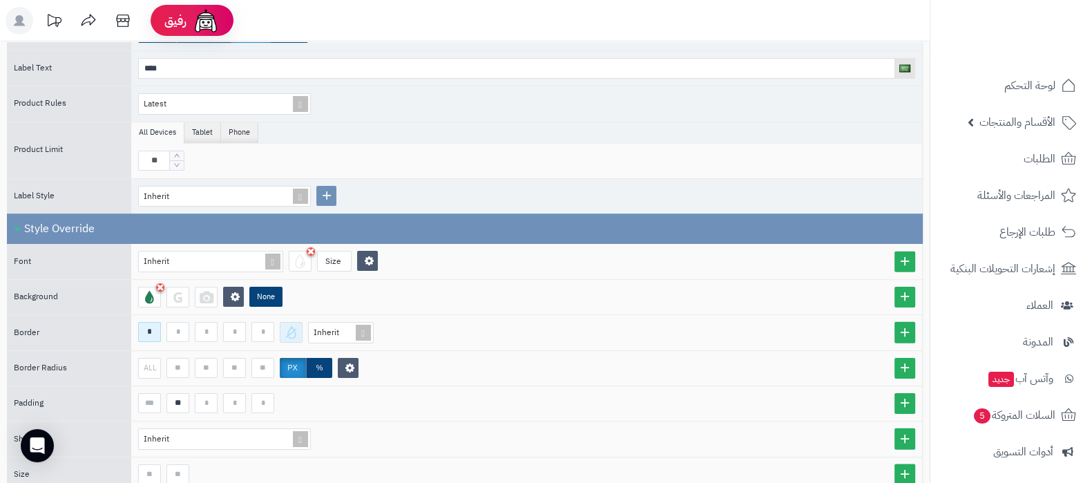
click at [148, 332] on input "*" at bounding box center [149, 332] width 23 height 20
click at [616, 338] on div "Inherit" at bounding box center [526, 332] width 777 height 21
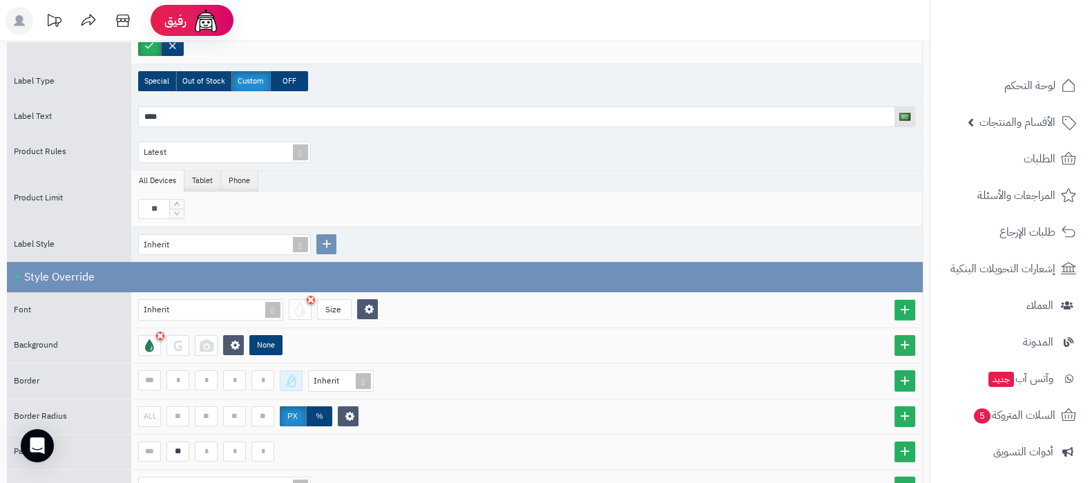
scroll to position [0, 0]
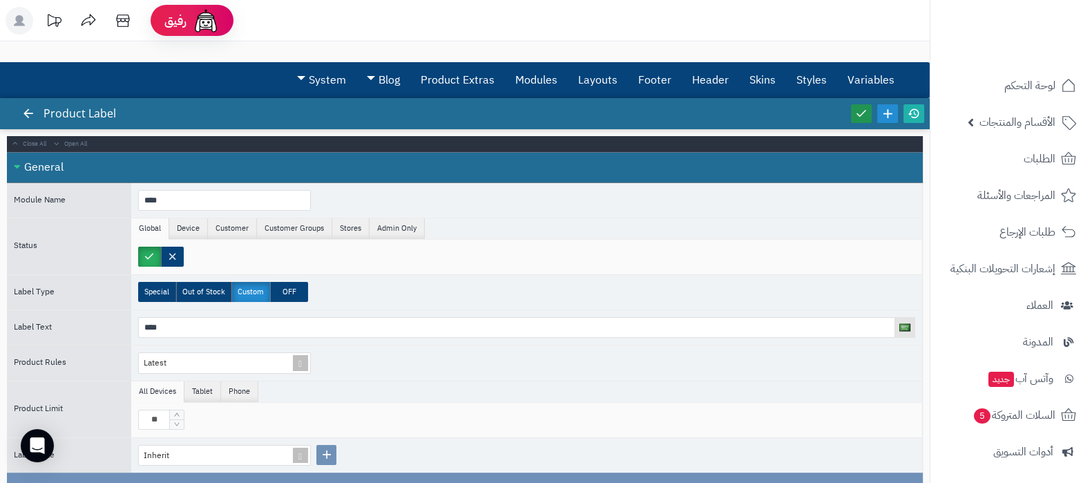
click at [859, 119] on link at bounding box center [861, 113] width 21 height 19
click at [915, 115] on icon at bounding box center [914, 113] width 12 height 12
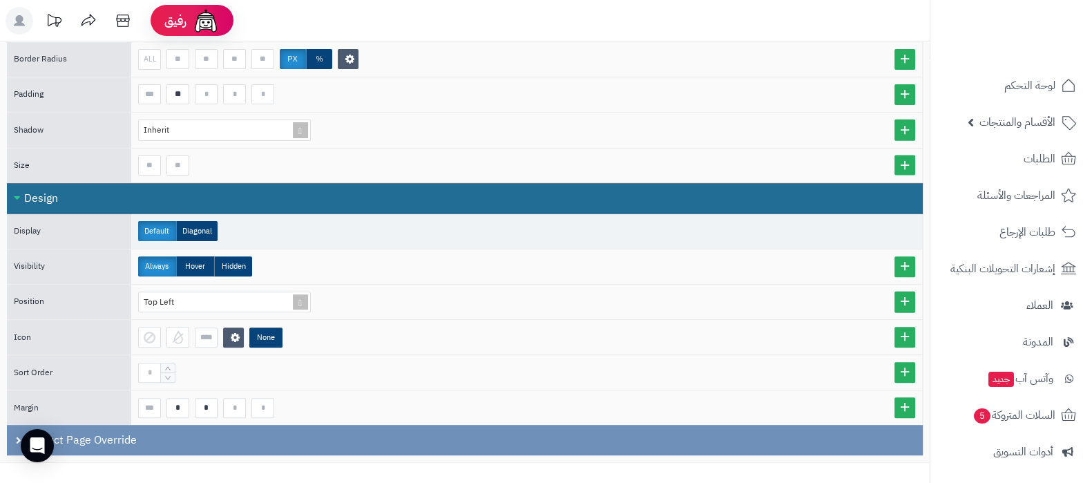
scroll to position [609, 0]
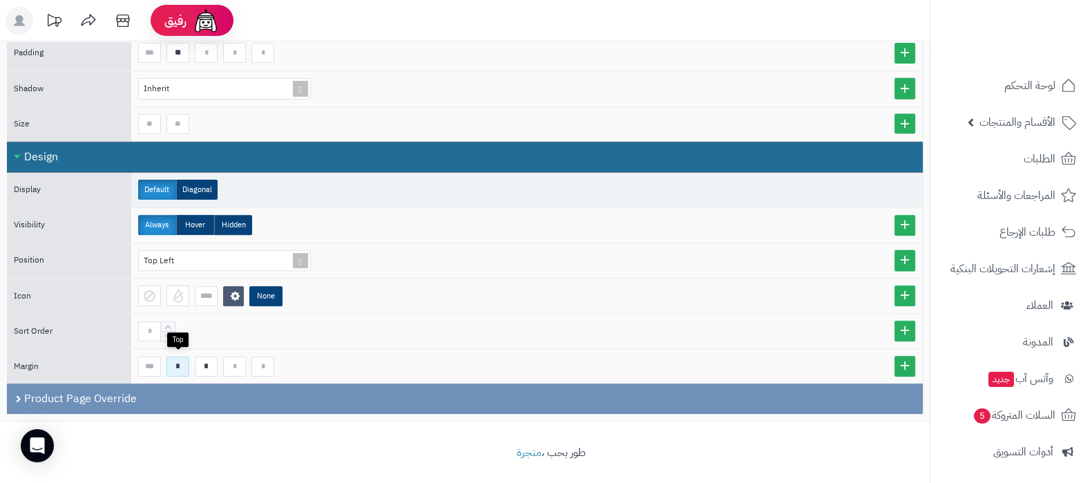
click at [183, 360] on input "*" at bounding box center [177, 366] width 23 height 20
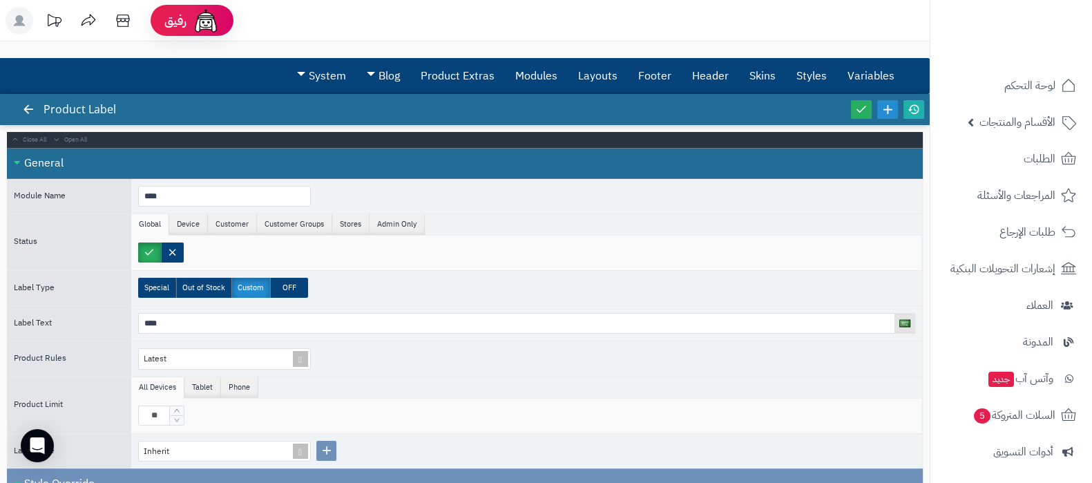
scroll to position [0, 0]
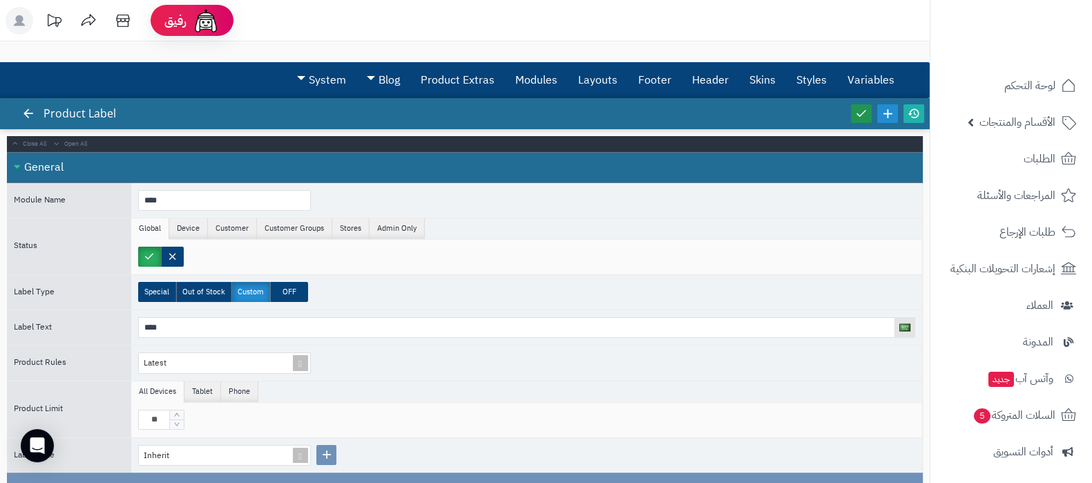
type input "**"
click at [855, 112] on icon at bounding box center [861, 113] width 12 height 12
click at [920, 113] on link at bounding box center [914, 113] width 21 height 19
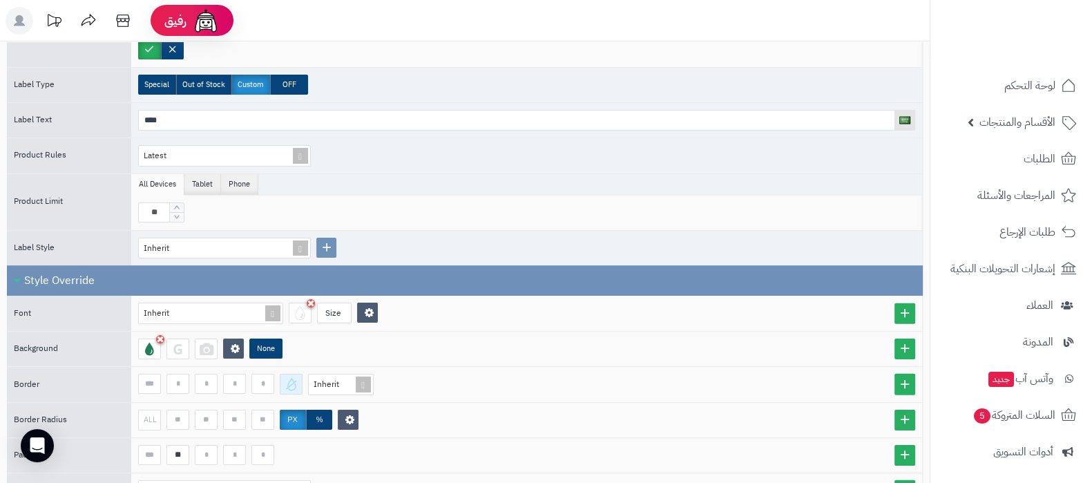
scroll to position [259, 0]
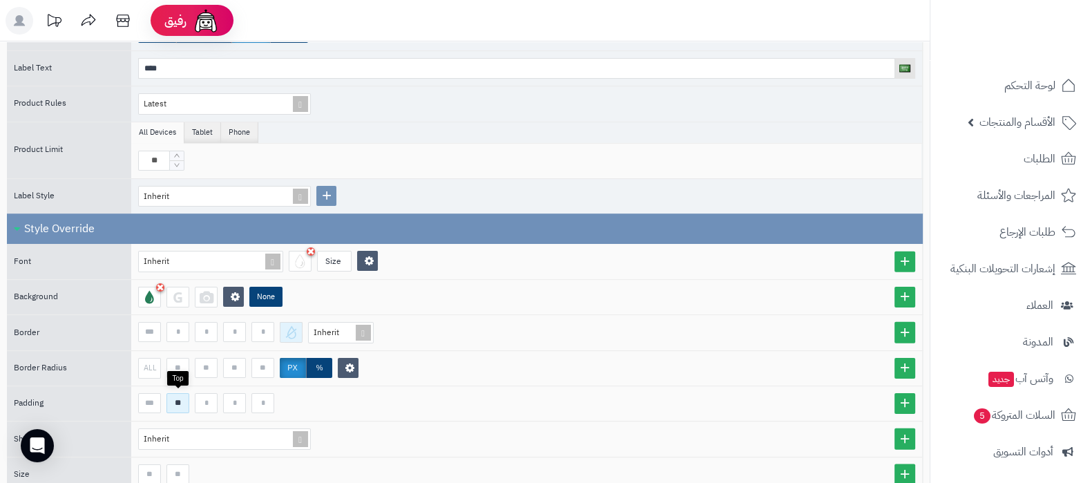
click at [179, 402] on input "**" at bounding box center [177, 403] width 23 height 20
click at [535, 395] on div at bounding box center [526, 403] width 777 height 20
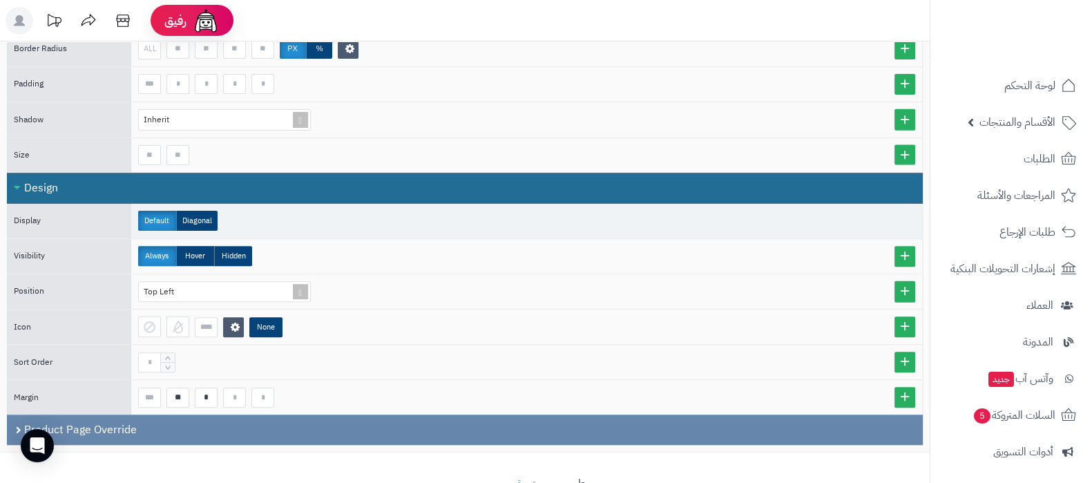
scroll to position [604, 0]
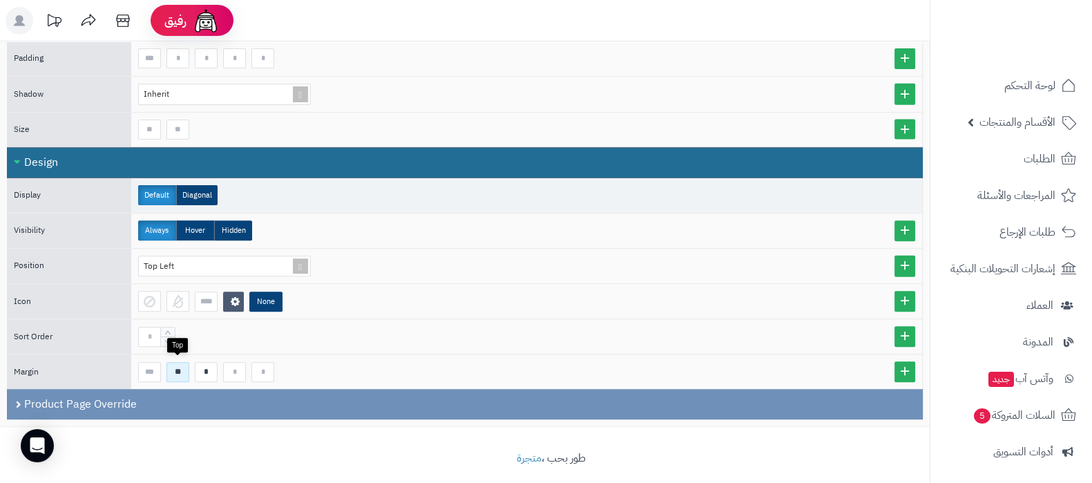
click at [181, 363] on input "**" at bounding box center [177, 372] width 23 height 20
type input "*"
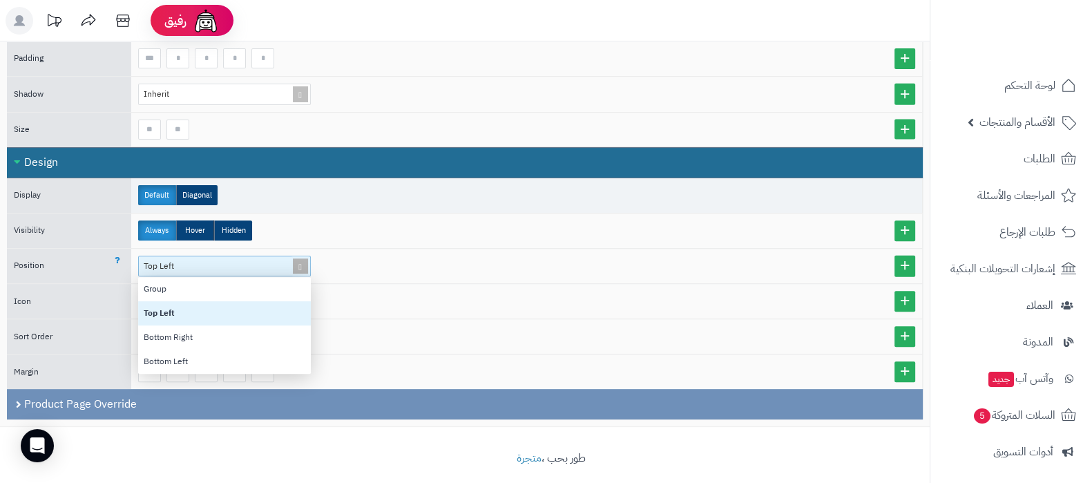
click at [304, 265] on span at bounding box center [300, 266] width 19 height 20
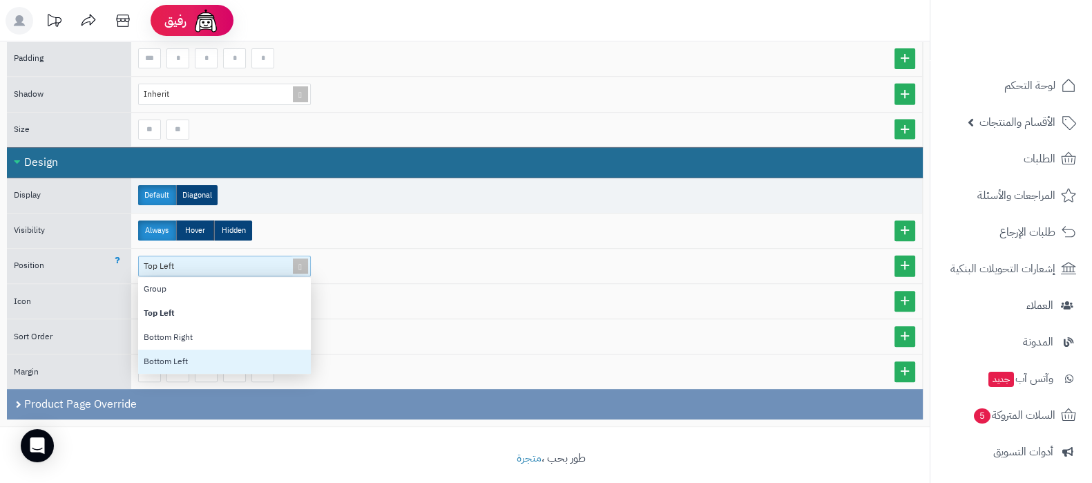
click at [193, 350] on div "Bottom Left" at bounding box center [224, 362] width 173 height 24
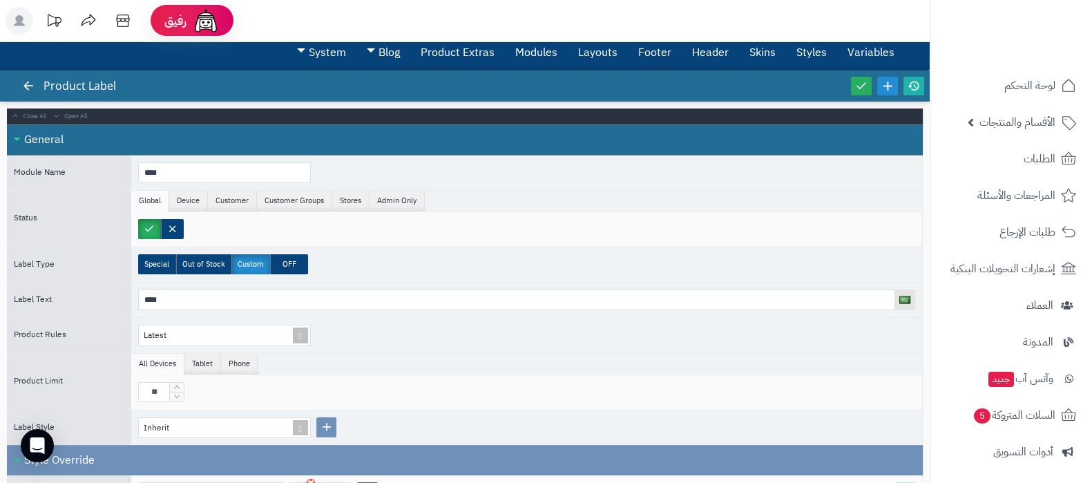
scroll to position [0, 0]
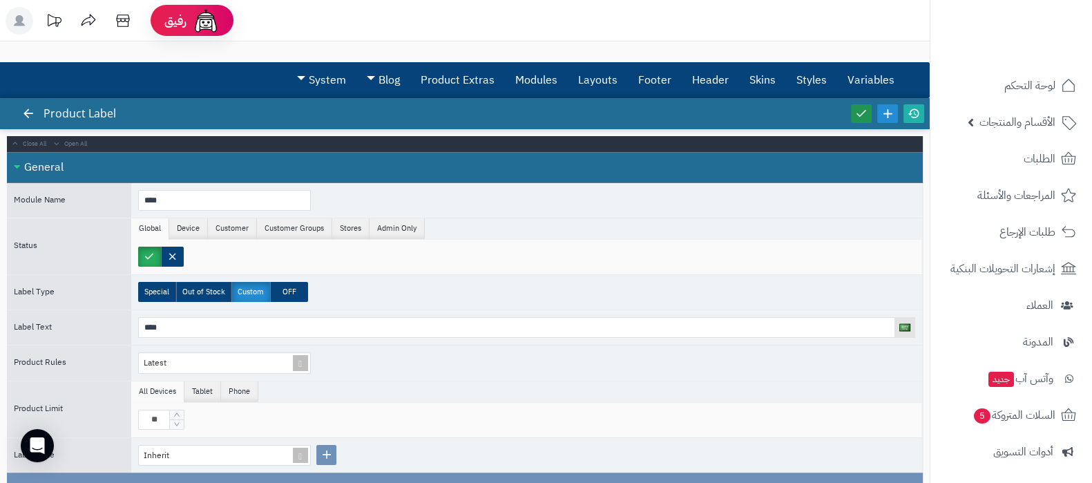
click at [853, 112] on link at bounding box center [861, 113] width 21 height 19
click at [920, 112] on link at bounding box center [914, 113] width 21 height 19
click at [602, 77] on link "Layouts" at bounding box center [598, 80] width 60 height 35
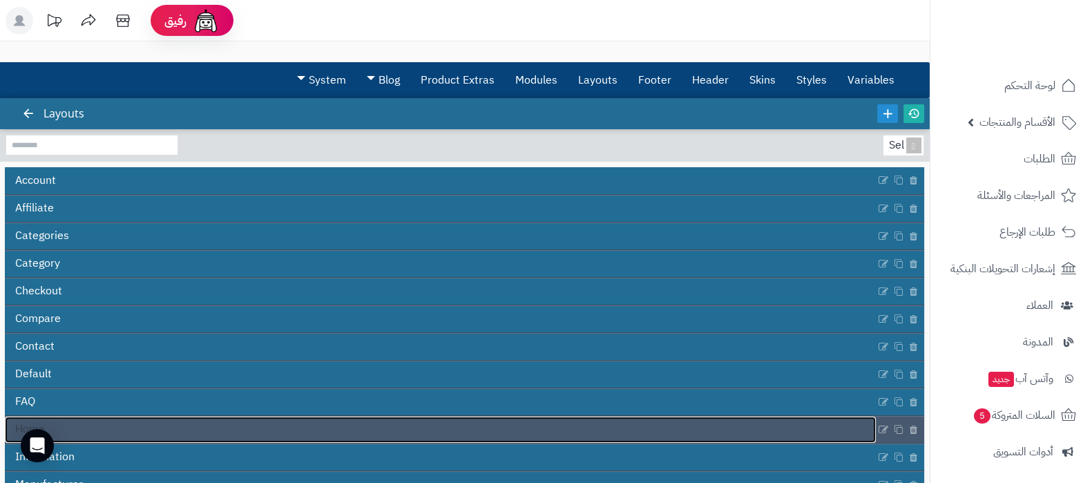
click at [591, 421] on link "Home" at bounding box center [440, 430] width 871 height 26
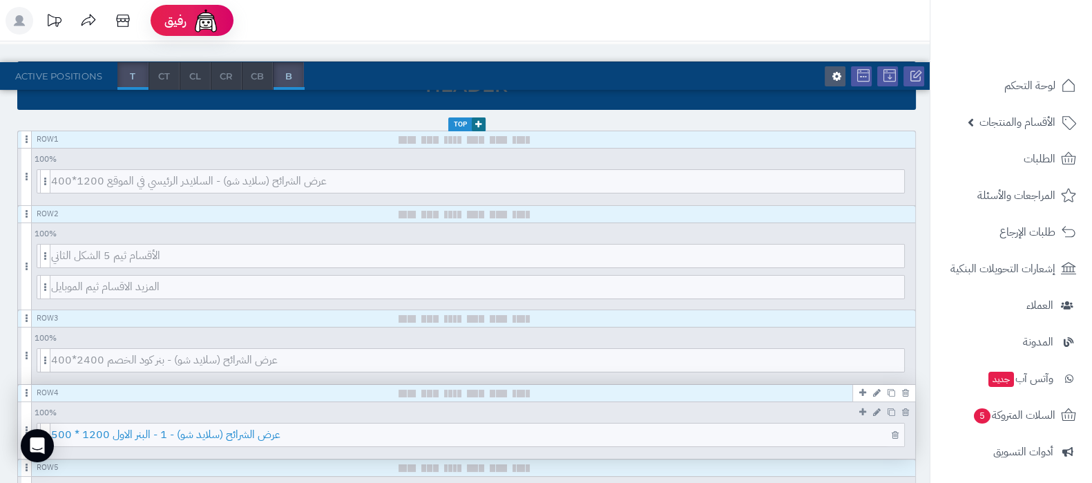
scroll to position [259, 0]
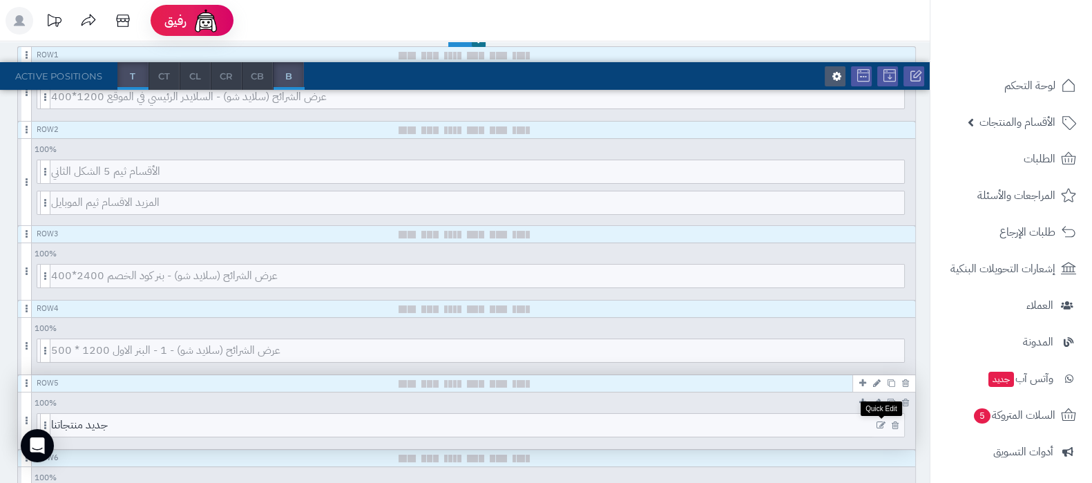
click at [879, 423] on icon at bounding box center [881, 426] width 9 height 10
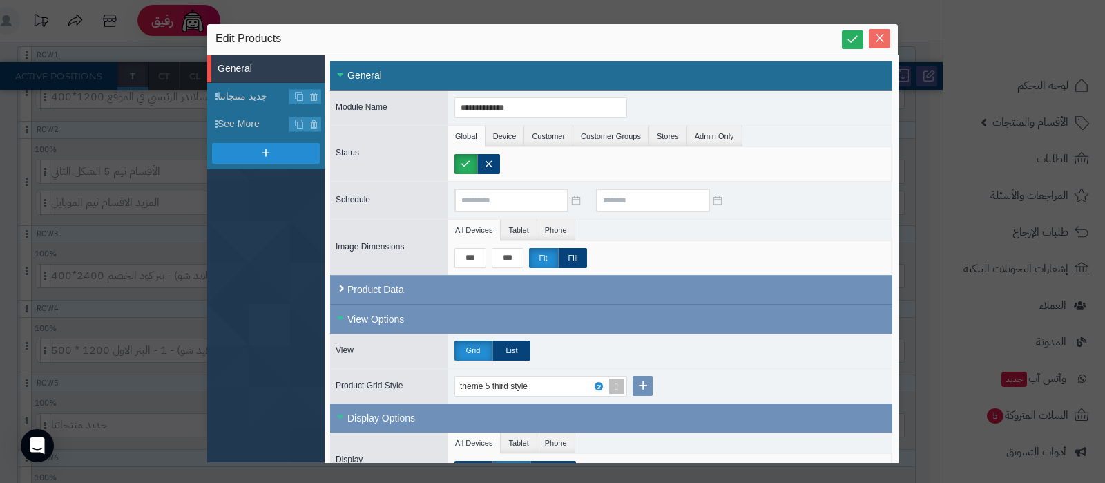
click at [882, 43] on icon "Close" at bounding box center [880, 37] width 11 height 11
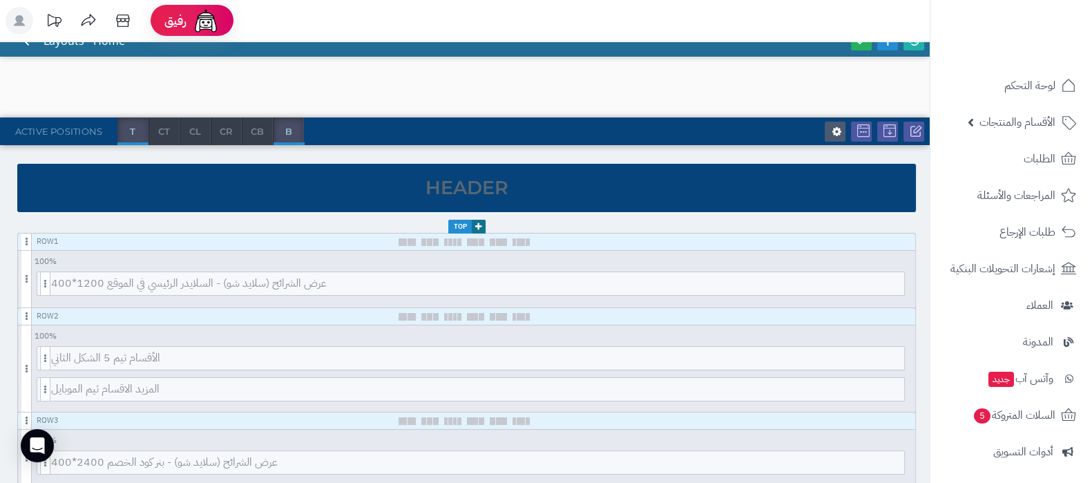
scroll to position [0, 0]
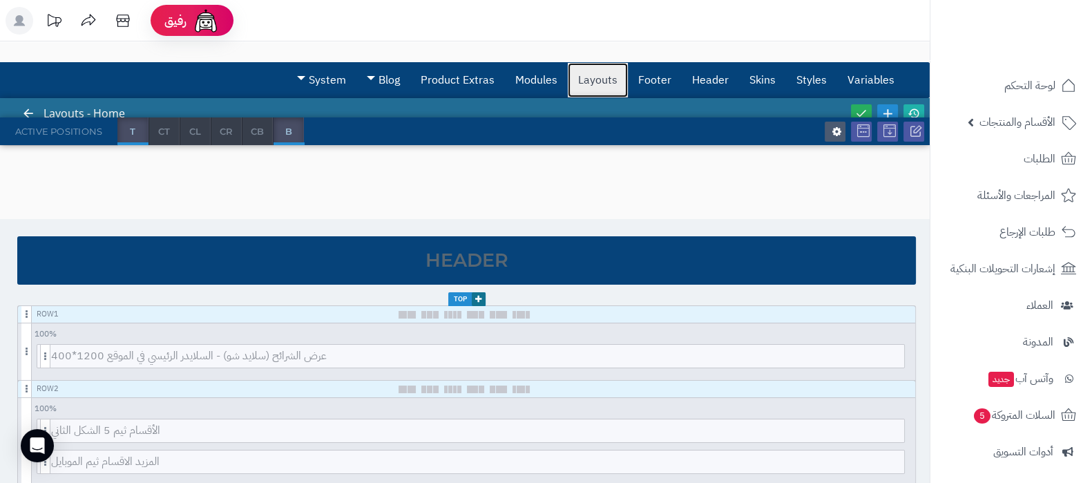
click at [607, 82] on link "Layouts" at bounding box center [598, 80] width 60 height 35
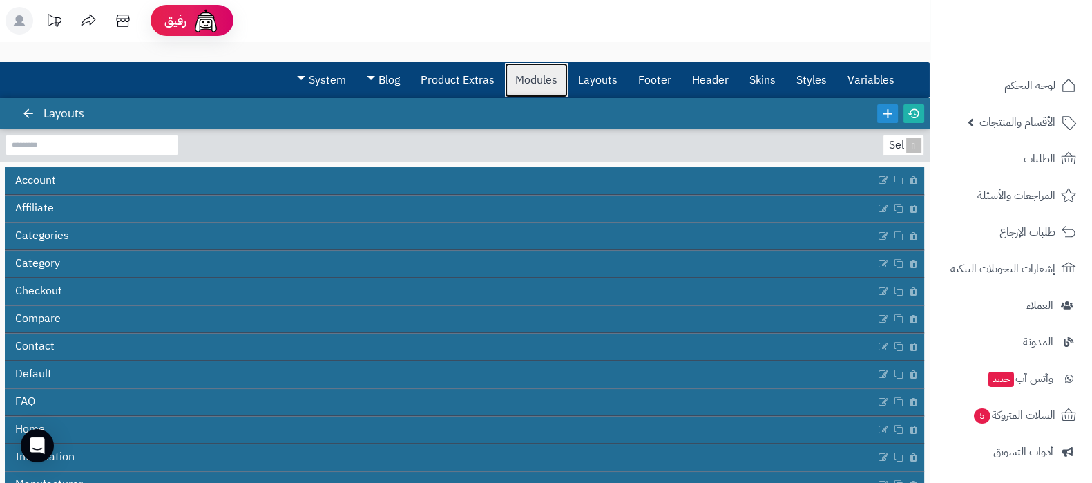
click at [551, 82] on link "Modules" at bounding box center [536, 80] width 63 height 35
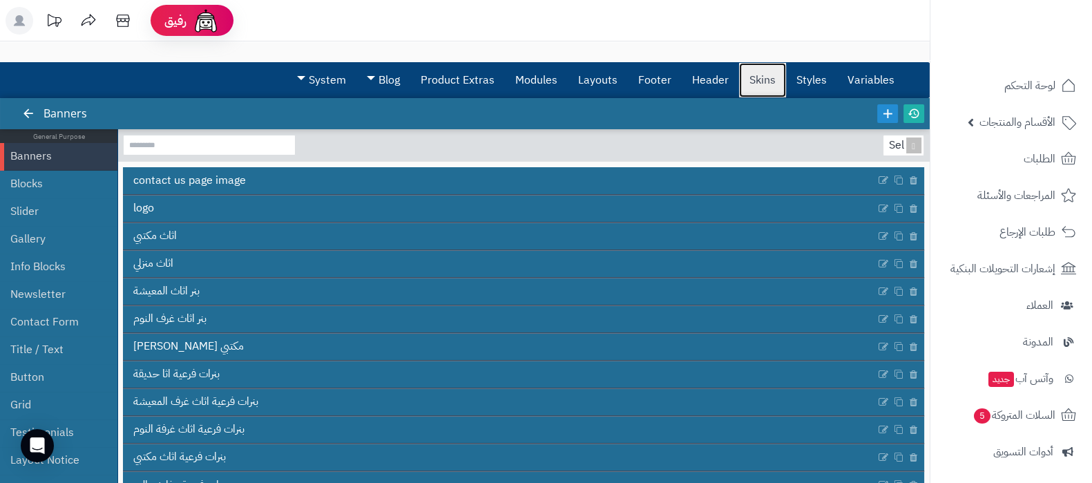
click at [781, 77] on link "Skins" at bounding box center [762, 80] width 47 height 35
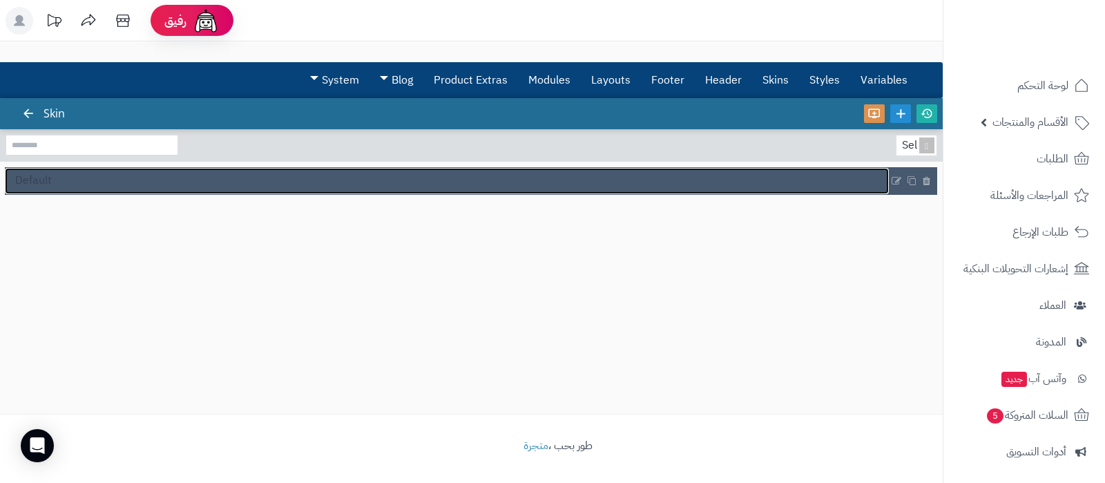
click at [62, 189] on link "Default" at bounding box center [447, 181] width 884 height 26
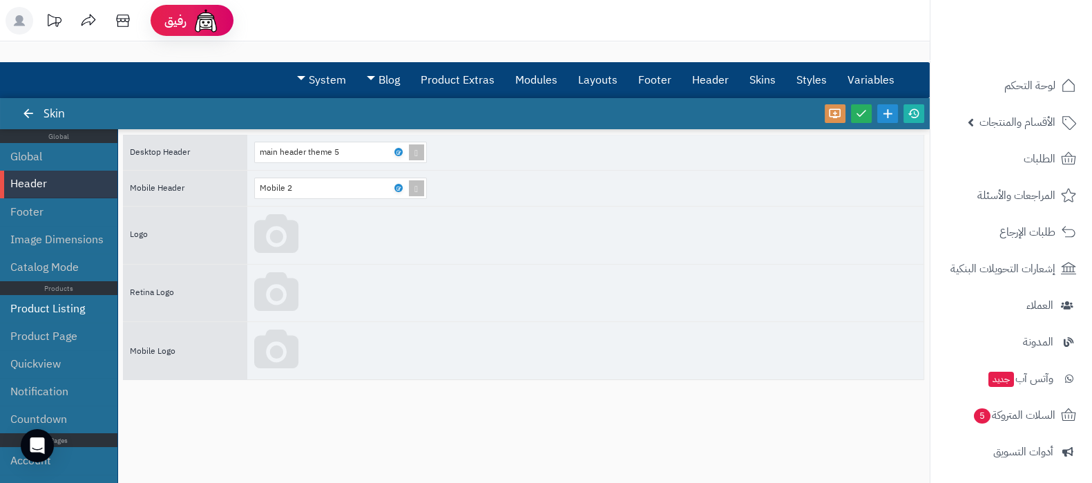
click at [65, 313] on li "Product Listing" at bounding box center [58, 309] width 117 height 28
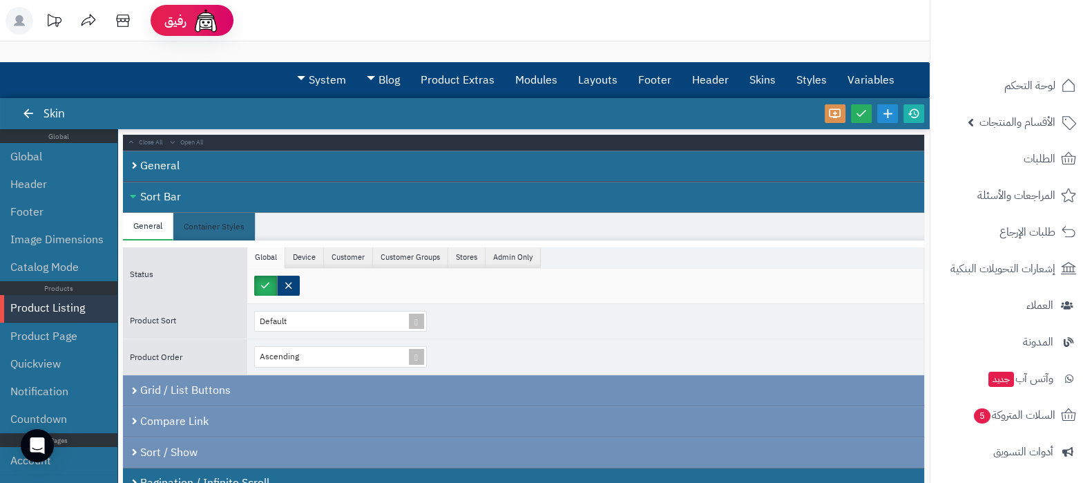
click at [218, 194] on div "Sort Bar" at bounding box center [523, 197] width 801 height 31
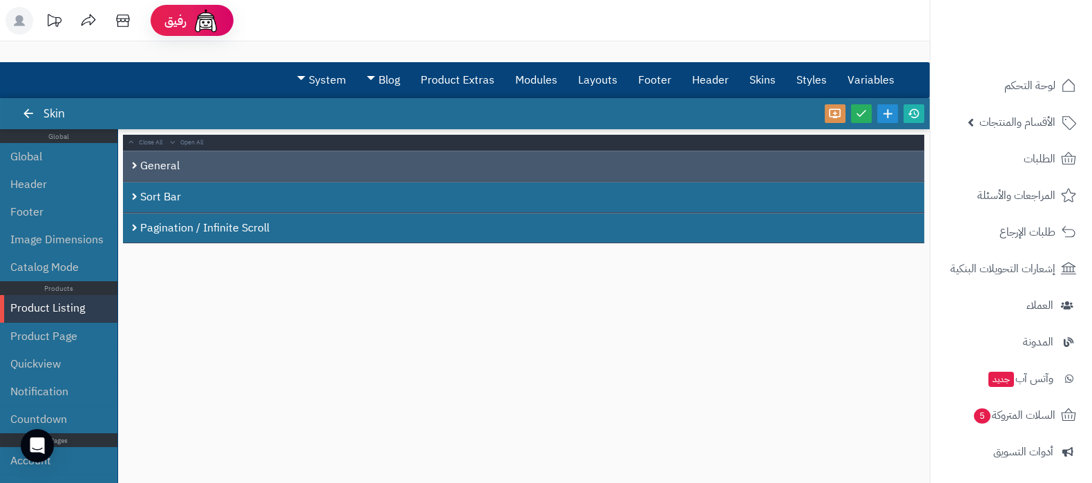
click at [218, 166] on div "General" at bounding box center [523, 166] width 801 height 31
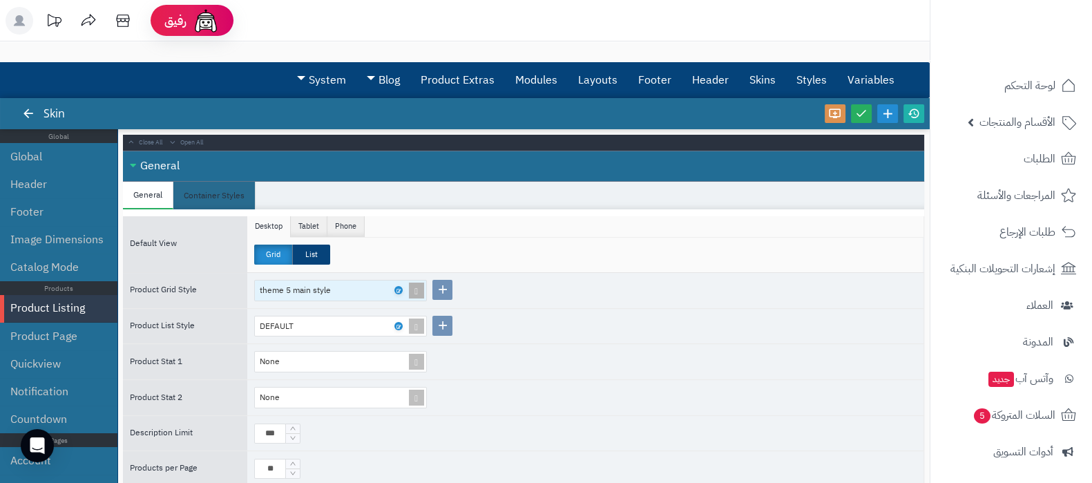
click at [415, 292] on span at bounding box center [416, 290] width 19 height 20
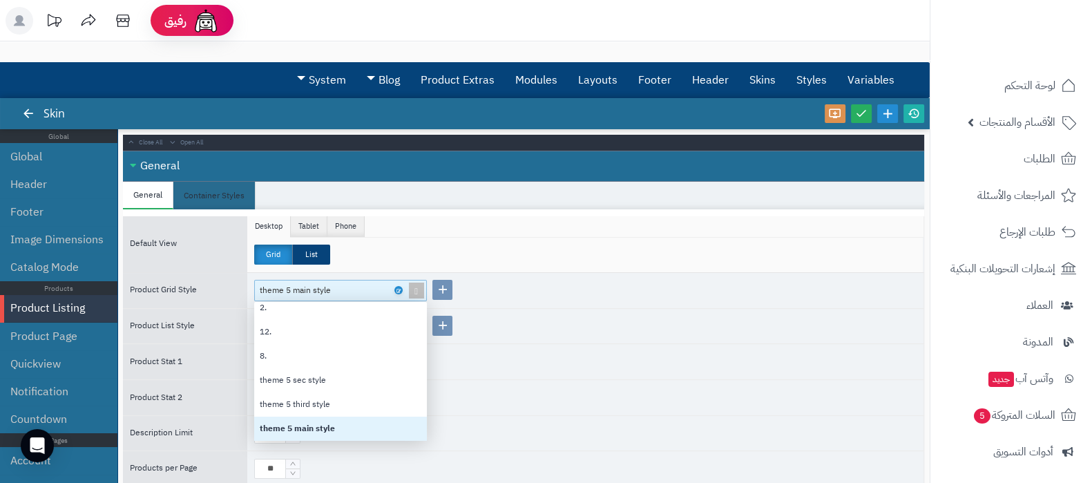
scroll to position [169, 0]
click at [347, 403] on div "theme 5 third style" at bounding box center [340, 411] width 173 height 24
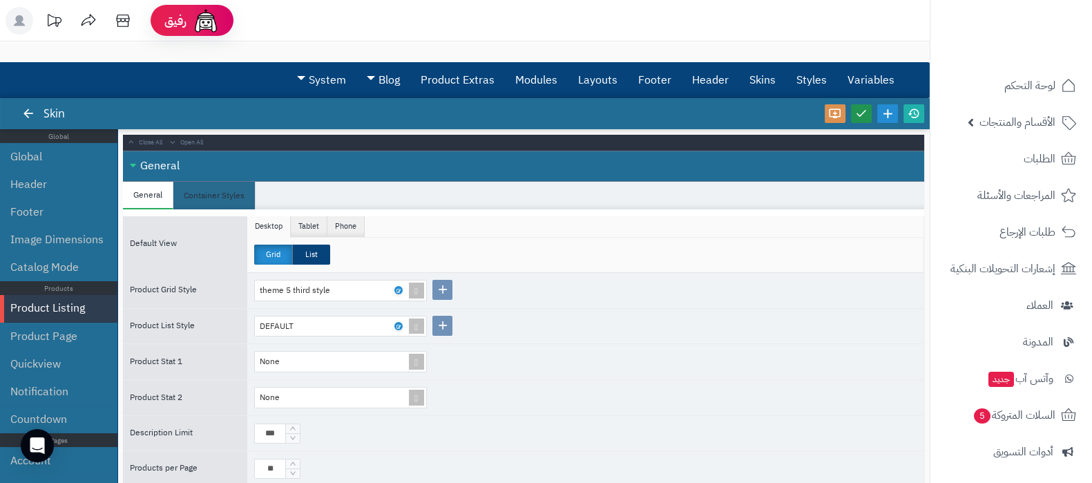
click at [858, 110] on icon at bounding box center [861, 113] width 12 height 12
click at [914, 112] on icon at bounding box center [914, 113] width 12 height 12
click at [418, 292] on span at bounding box center [416, 290] width 19 height 20
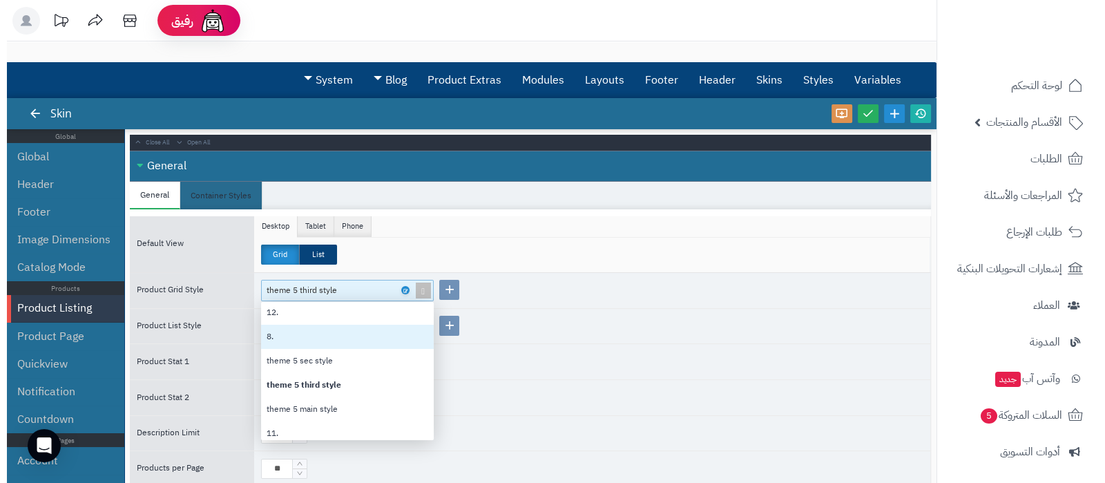
scroll to position [200, 0]
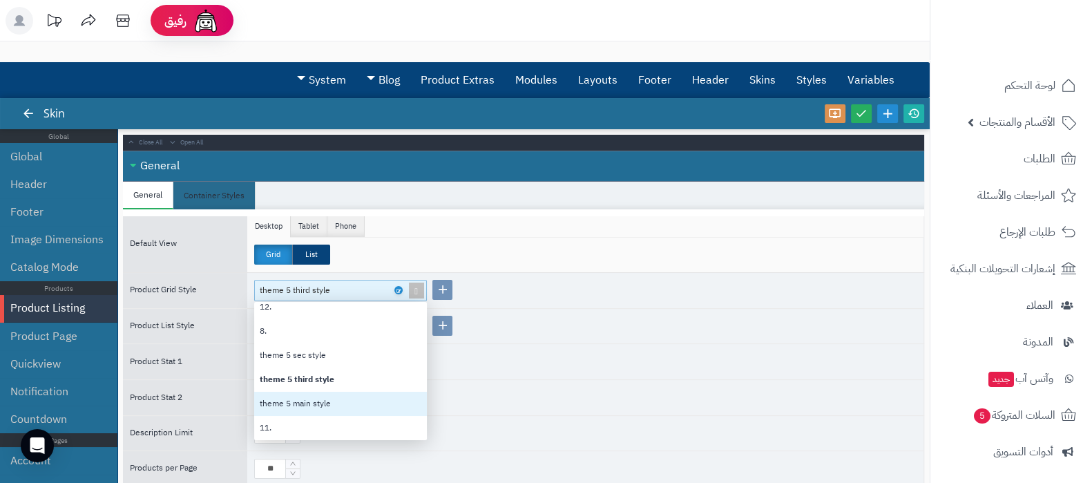
click at [332, 409] on div "theme 5 main style" at bounding box center [340, 404] width 173 height 24
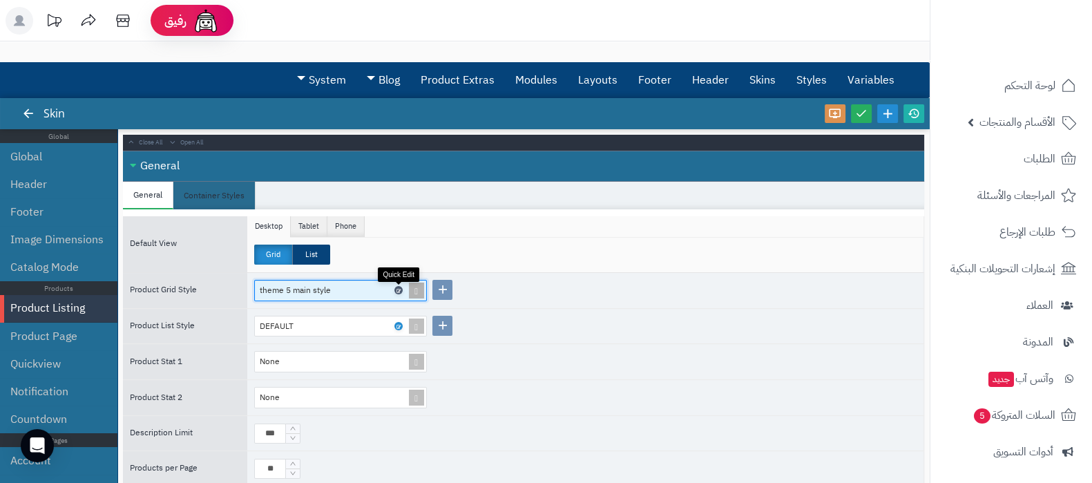
click at [399, 290] on icon at bounding box center [398, 290] width 4 height 6
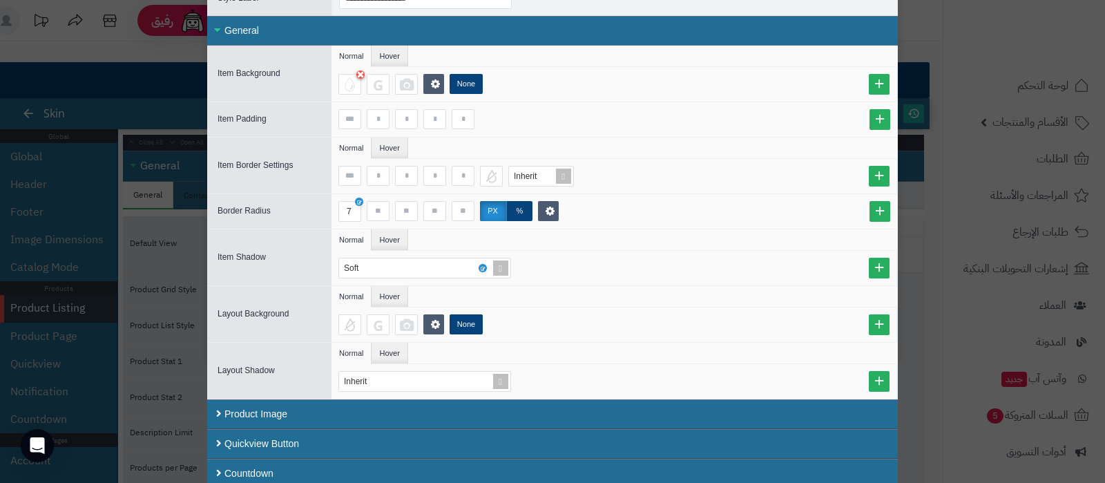
scroll to position [165, 0]
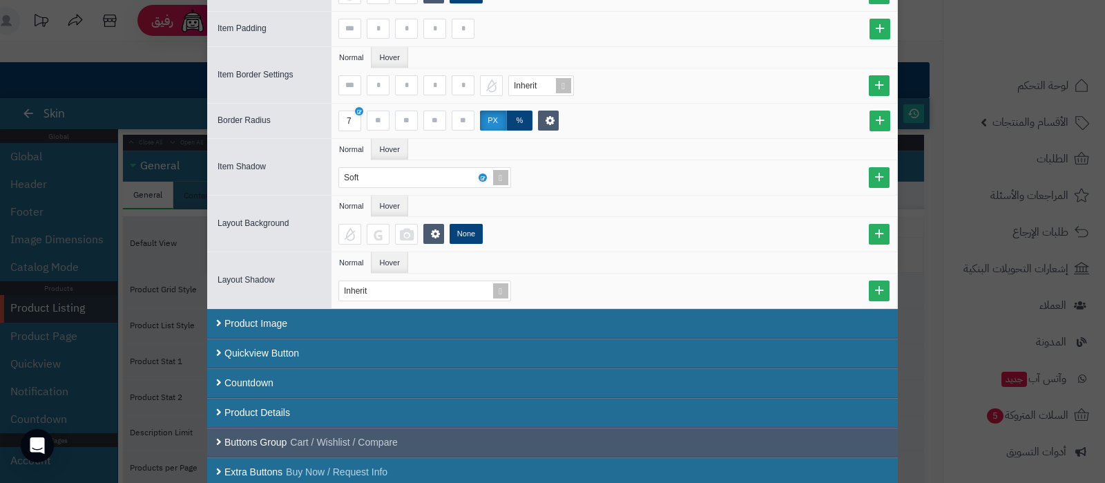
click at [508, 429] on div "Buttons Group Cart / Wishlist / Compare" at bounding box center [552, 443] width 691 height 30
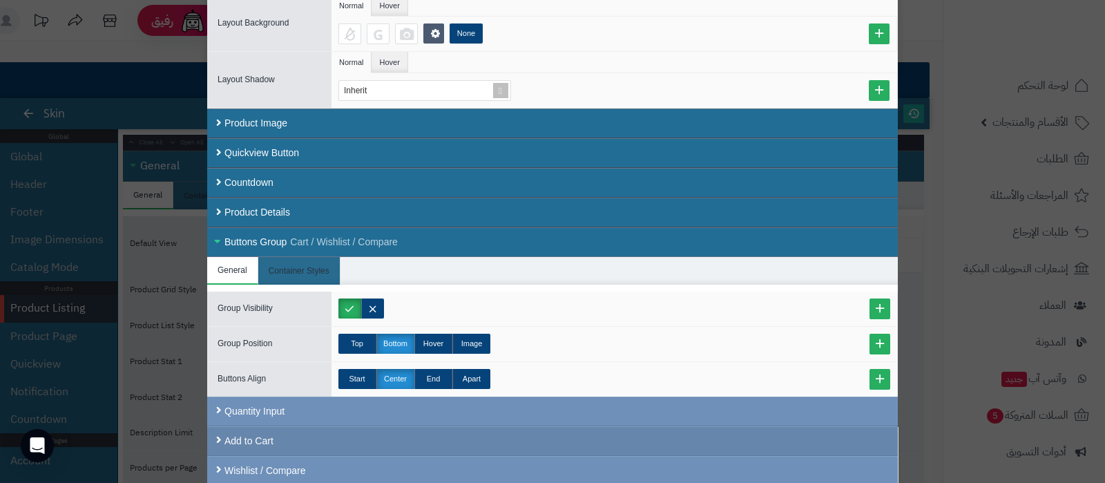
scroll to position [392, 0]
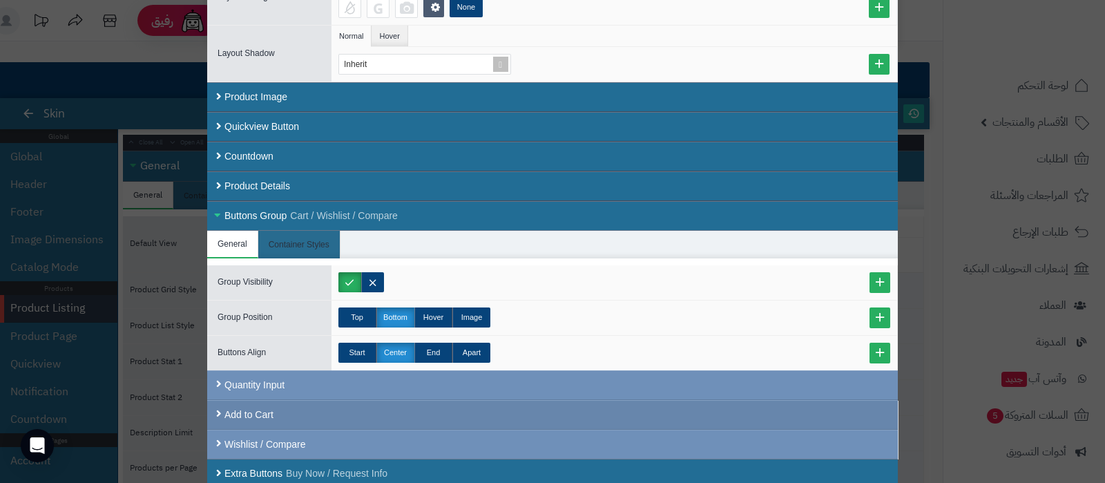
click at [515, 408] on div "Add to Cart" at bounding box center [552, 415] width 691 height 30
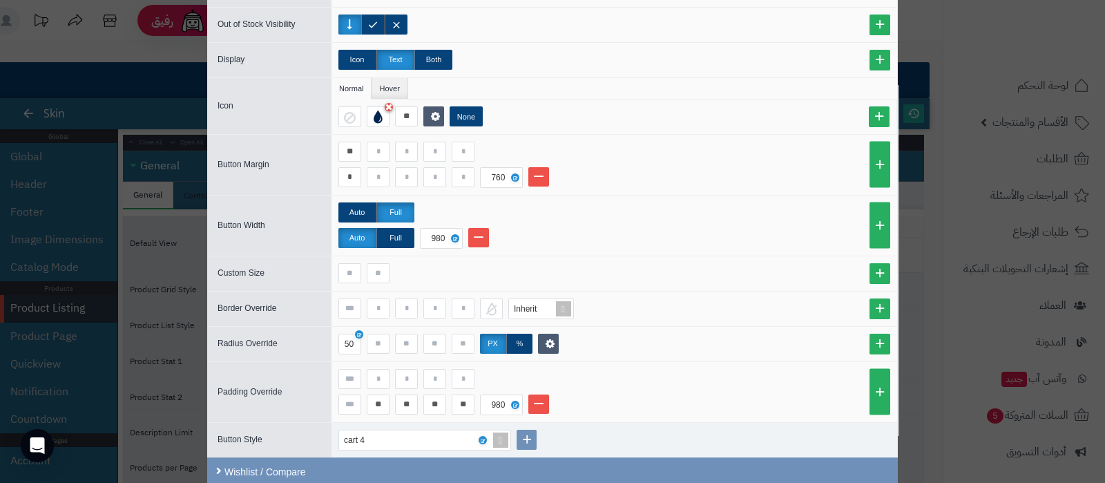
scroll to position [909, 0]
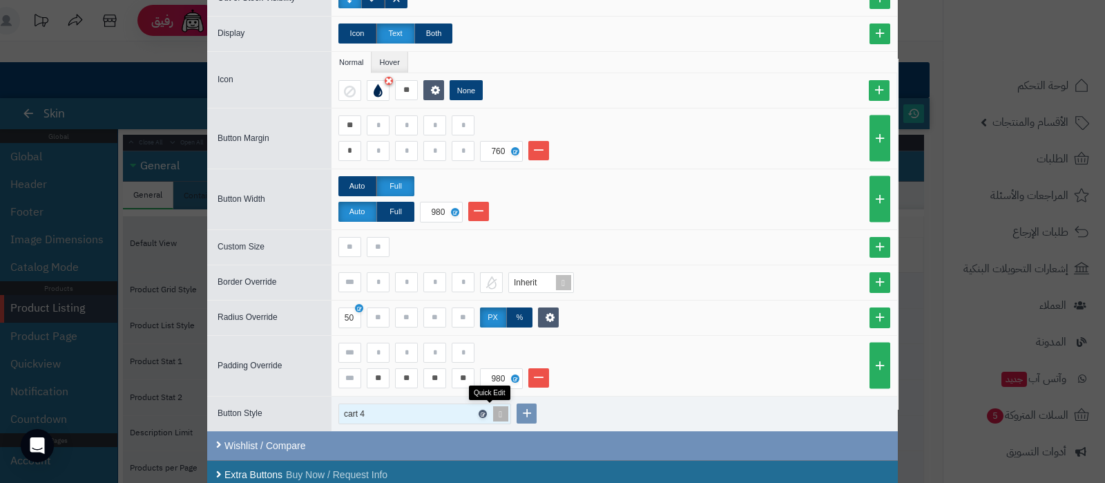
click at [484, 411] on icon at bounding box center [482, 414] width 4 height 6
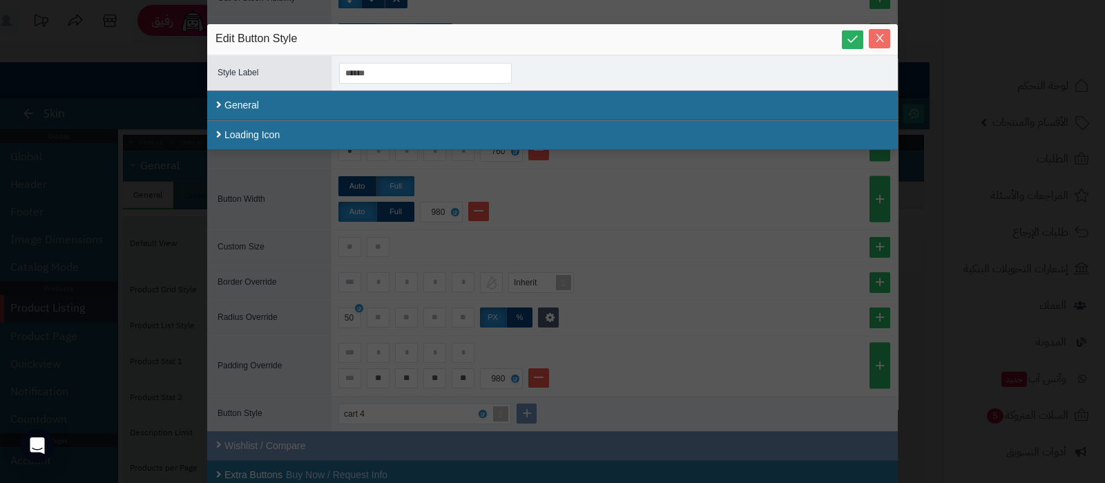
click at [886, 45] on button "Close" at bounding box center [879, 38] width 21 height 19
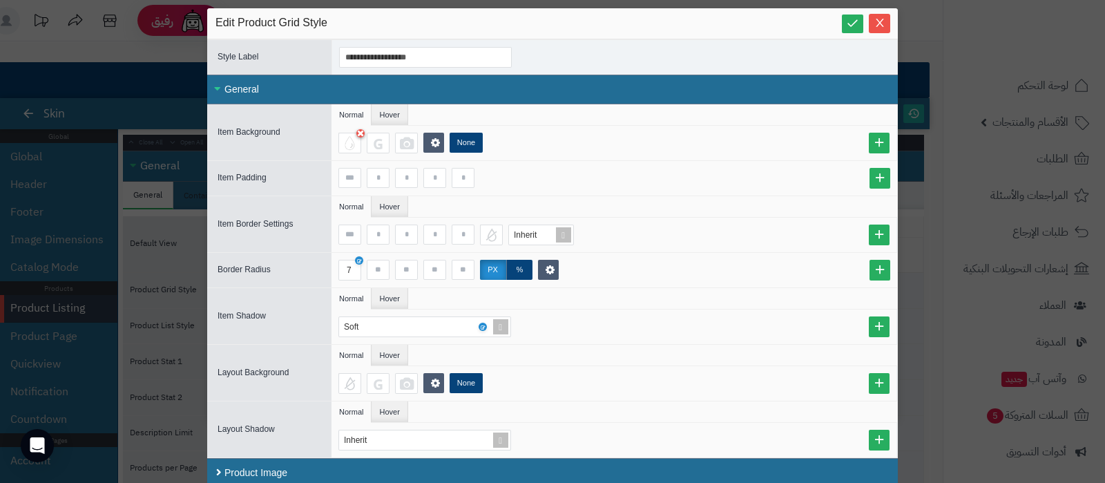
scroll to position [0, 0]
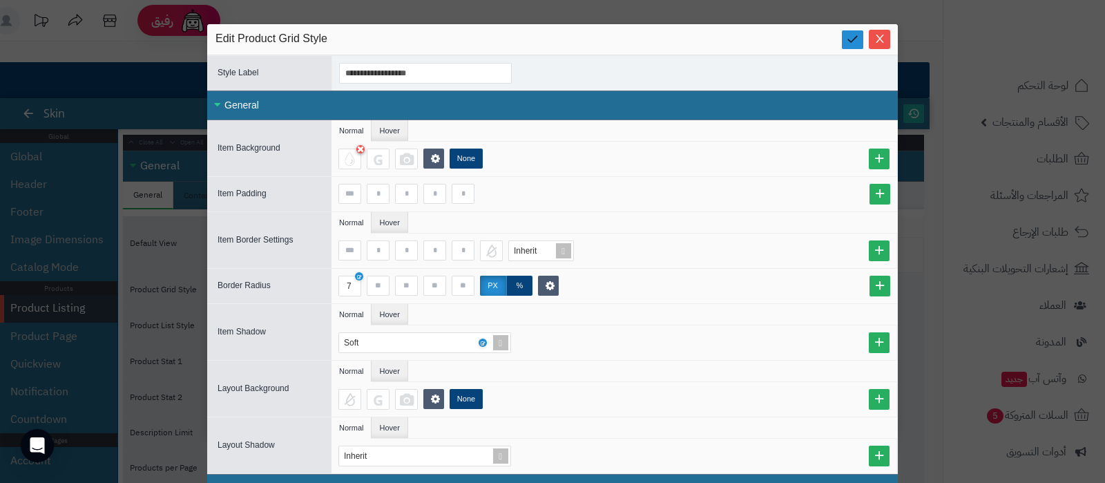
click at [859, 39] on icon at bounding box center [852, 38] width 13 height 13
click at [886, 39] on icon "Close" at bounding box center [880, 37] width 11 height 11
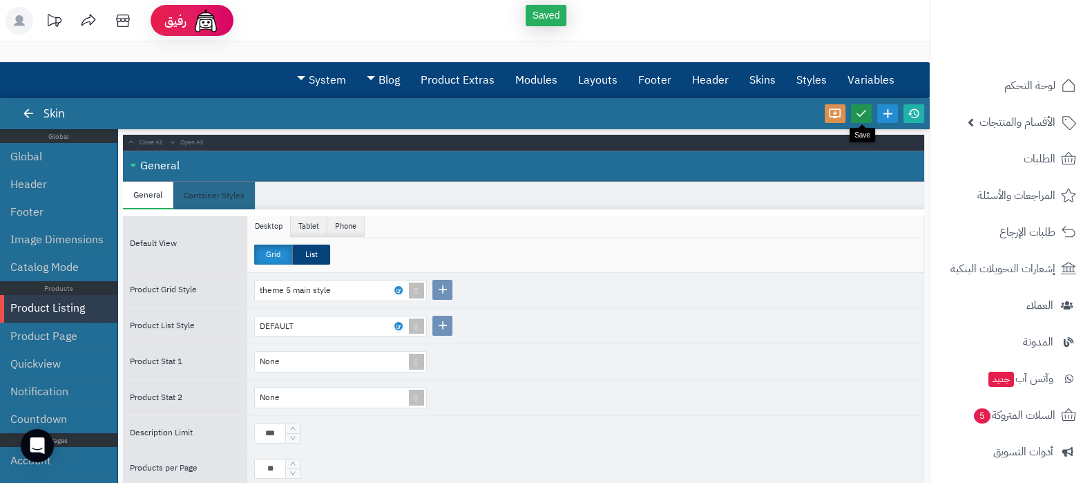
click at [863, 112] on icon at bounding box center [861, 113] width 12 height 12
click at [919, 115] on icon at bounding box center [914, 113] width 12 height 12
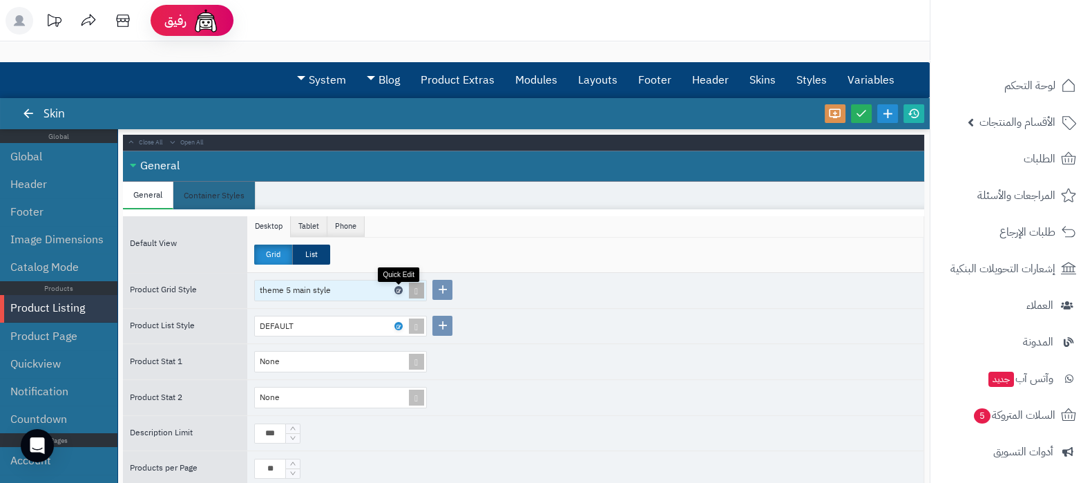
click at [399, 289] on icon at bounding box center [398, 290] width 4 height 6
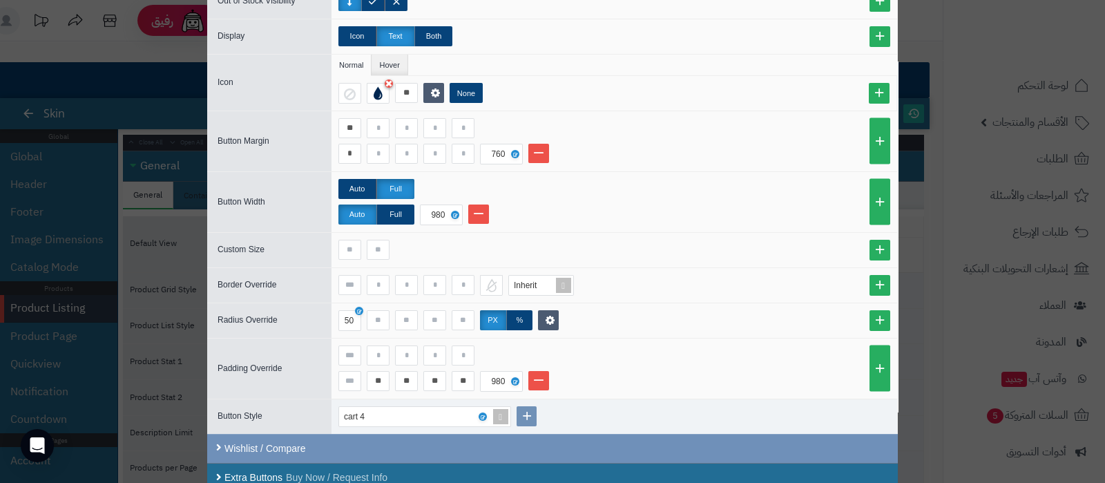
scroll to position [909, 0]
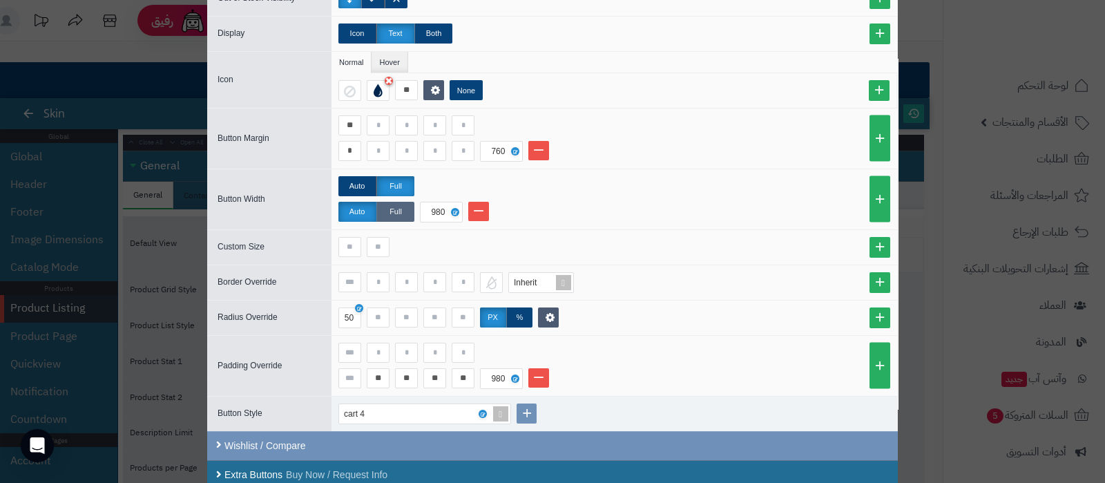
click at [406, 209] on label "Full" at bounding box center [395, 212] width 38 height 20
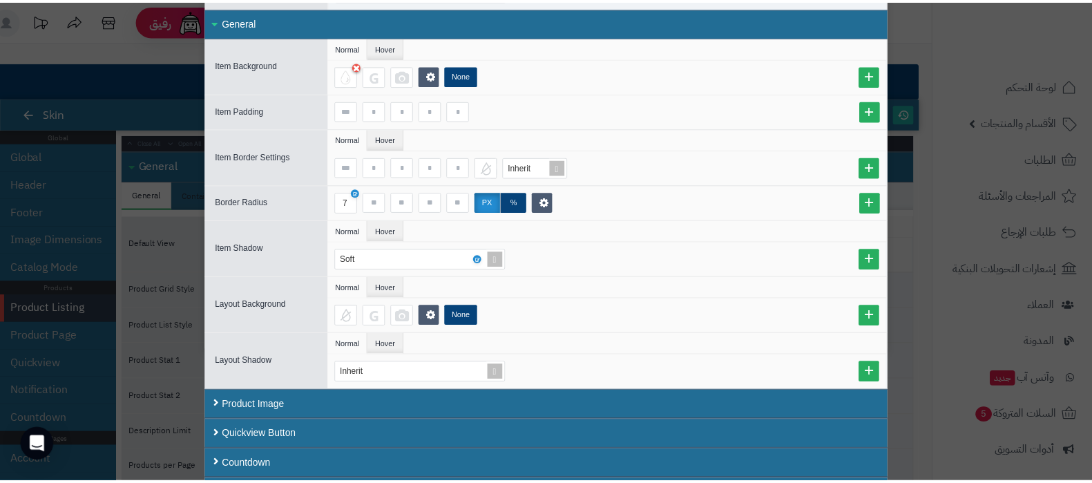
scroll to position [0, 0]
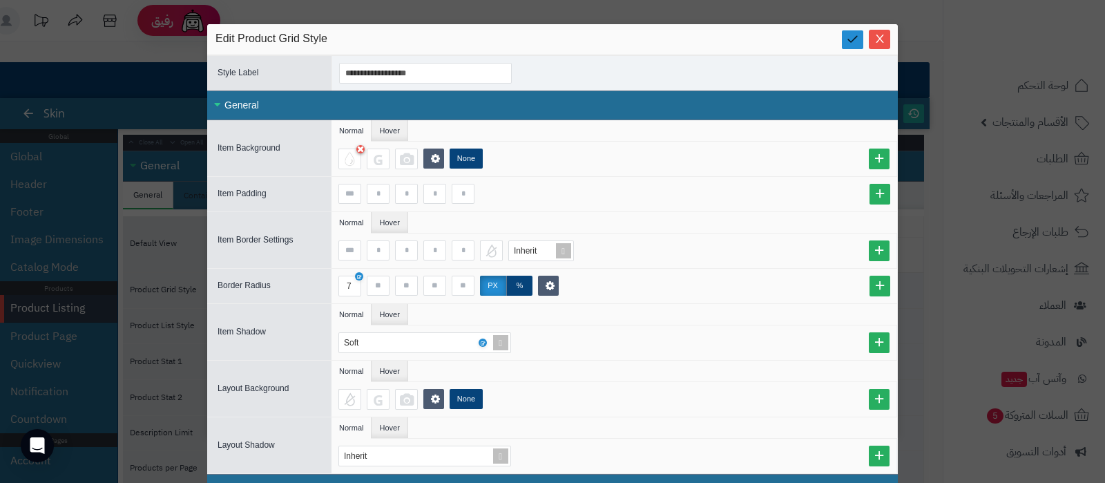
click at [860, 46] on link at bounding box center [852, 39] width 21 height 19
click at [886, 36] on icon "Close" at bounding box center [880, 37] width 11 height 11
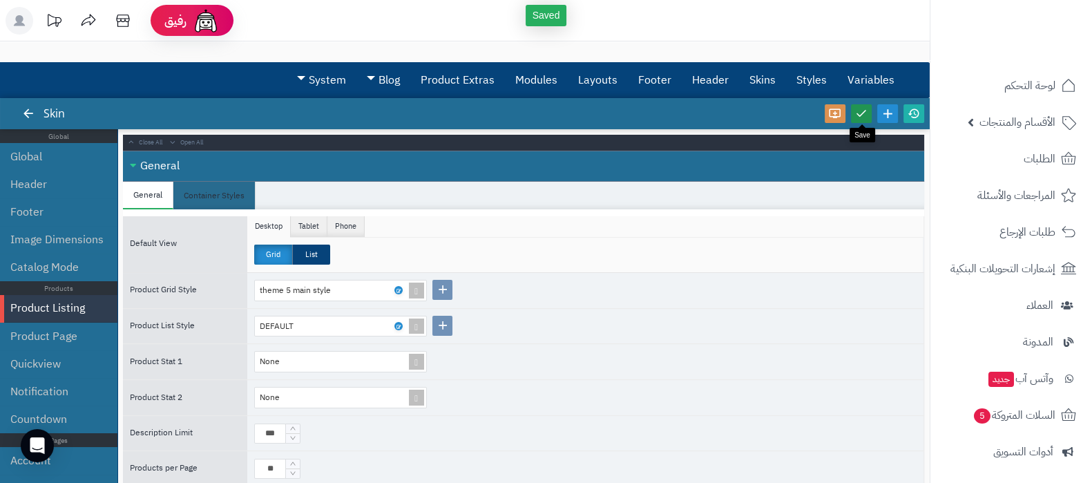
click at [866, 116] on icon at bounding box center [861, 113] width 12 height 12
click at [915, 115] on icon at bounding box center [914, 113] width 12 height 12
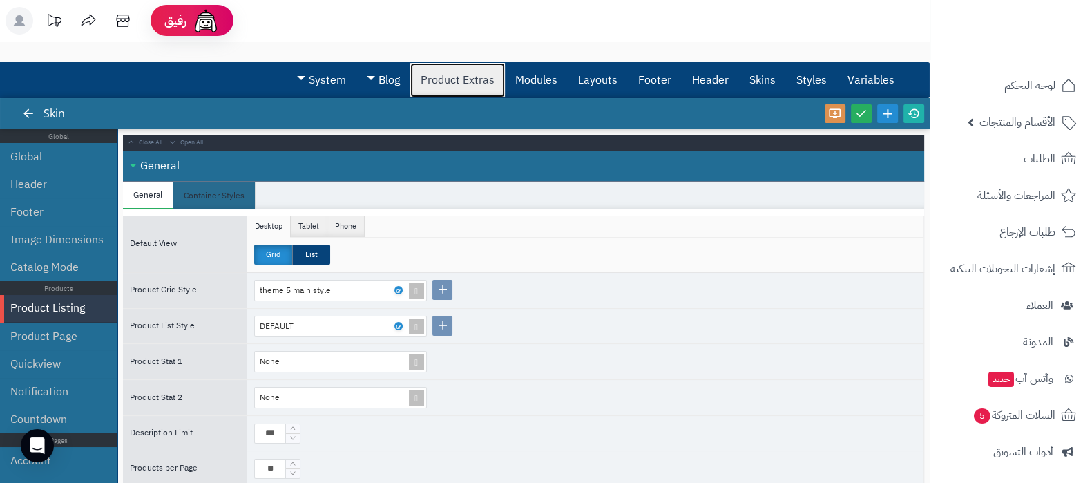
click at [452, 79] on link "Product Extras" at bounding box center [457, 80] width 95 height 35
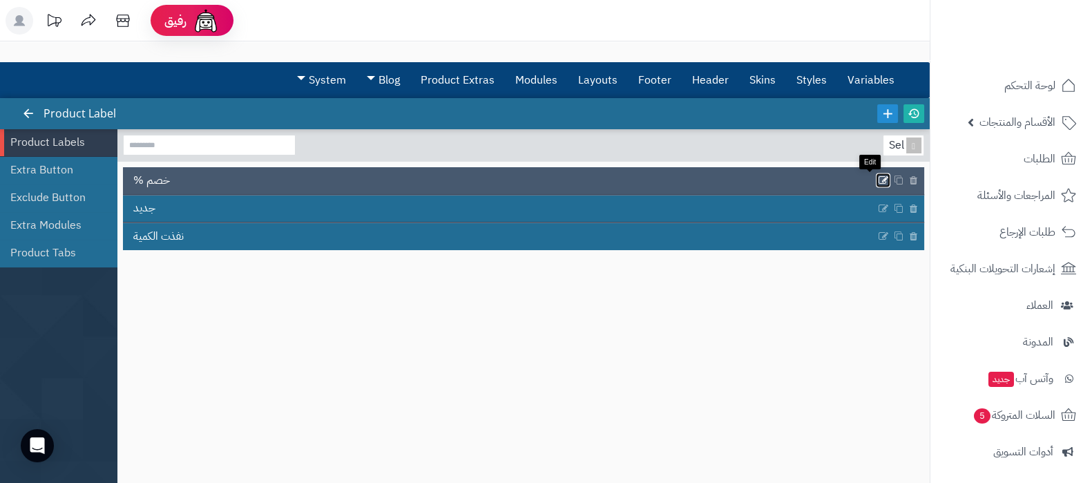
click at [878, 179] on icon at bounding box center [883, 181] width 11 height 12
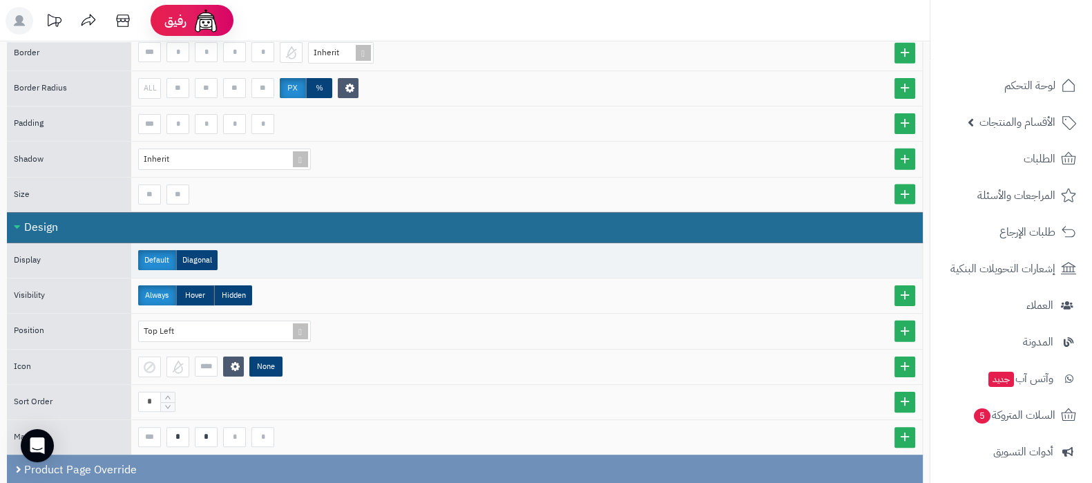
scroll to position [483, 0]
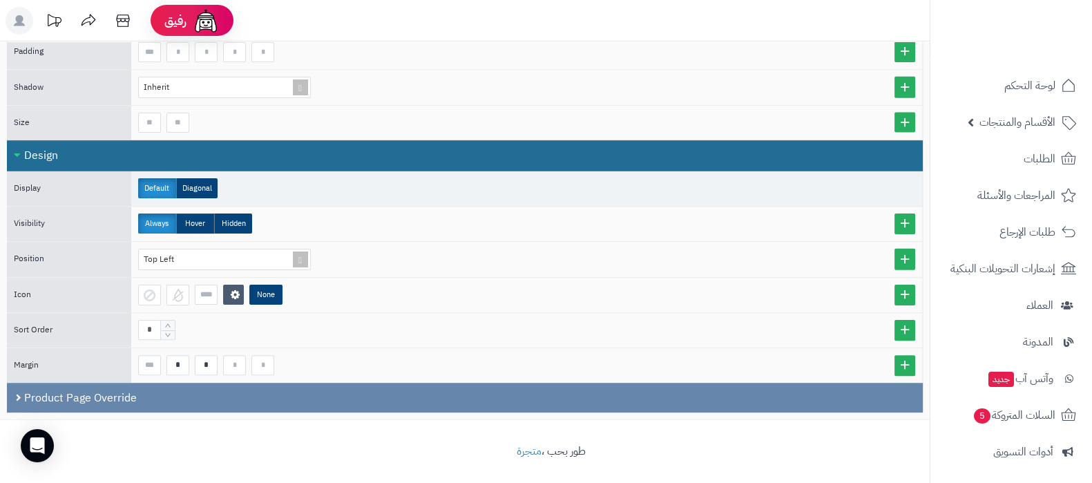
click at [197, 395] on div "Product Page Override" at bounding box center [465, 398] width 916 height 30
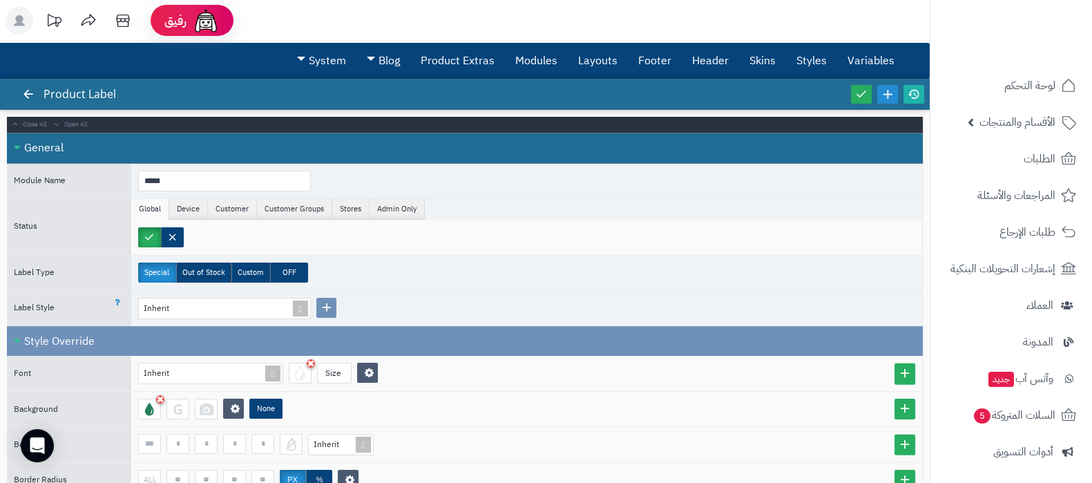
scroll to position [0, 0]
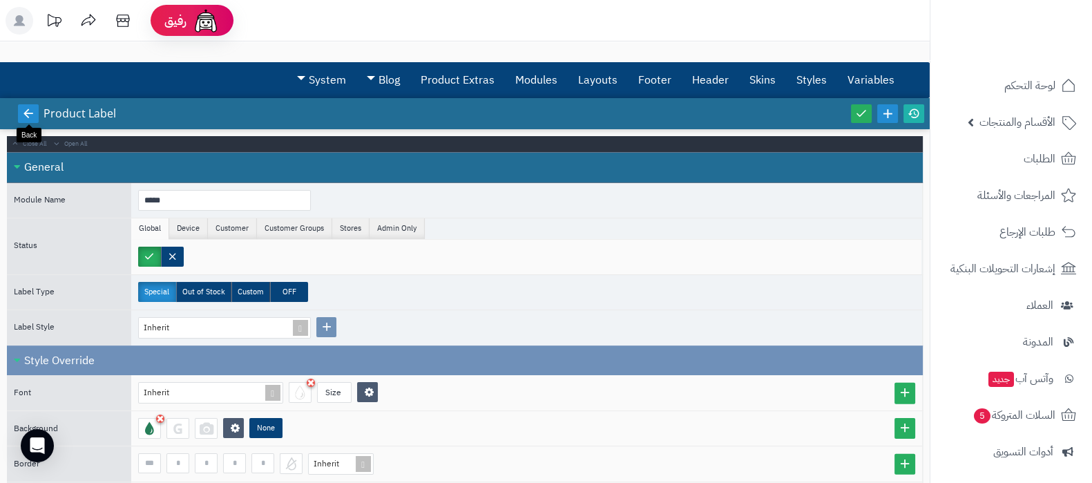
click at [29, 115] on icon at bounding box center [28, 113] width 12 height 12
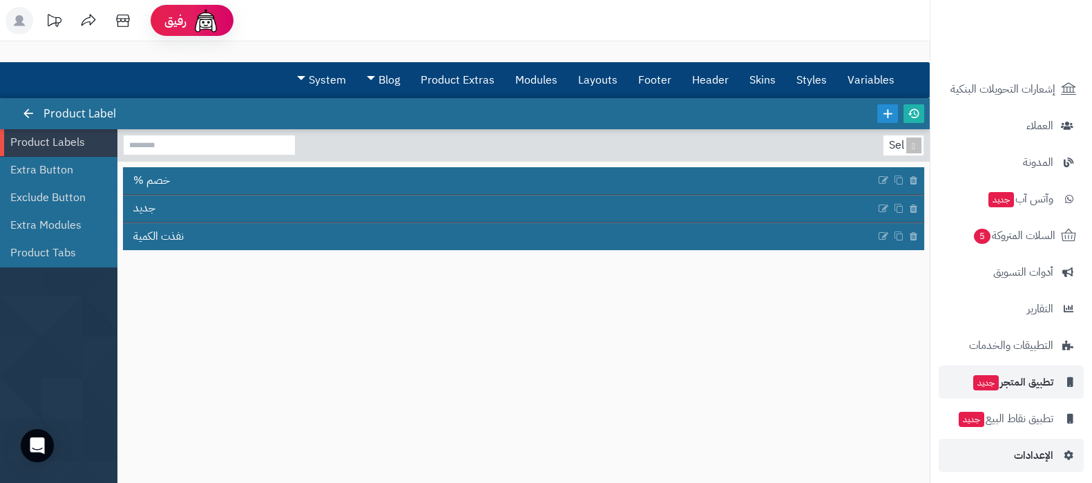
scroll to position [186, 0]
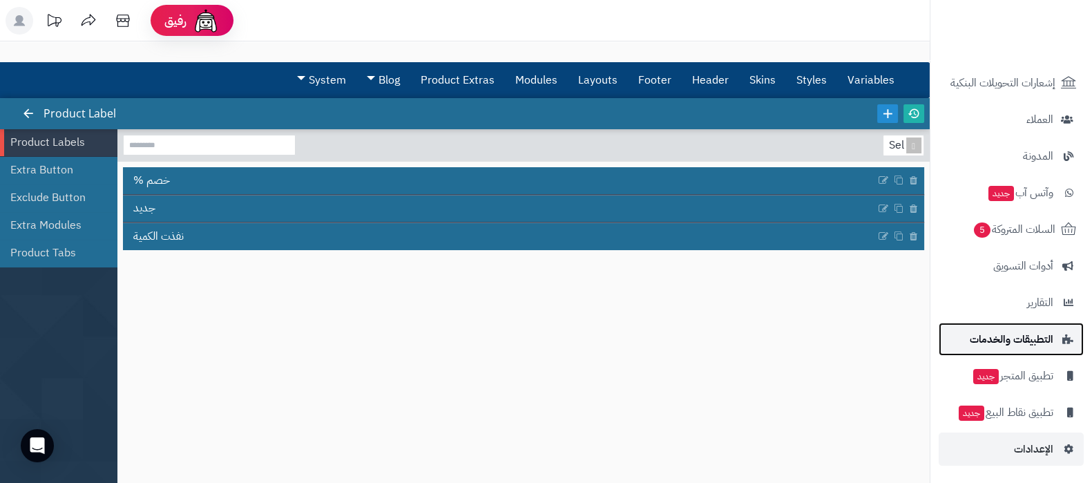
click at [1020, 337] on span "التطبيقات والخدمات" at bounding box center [1012, 339] width 84 height 19
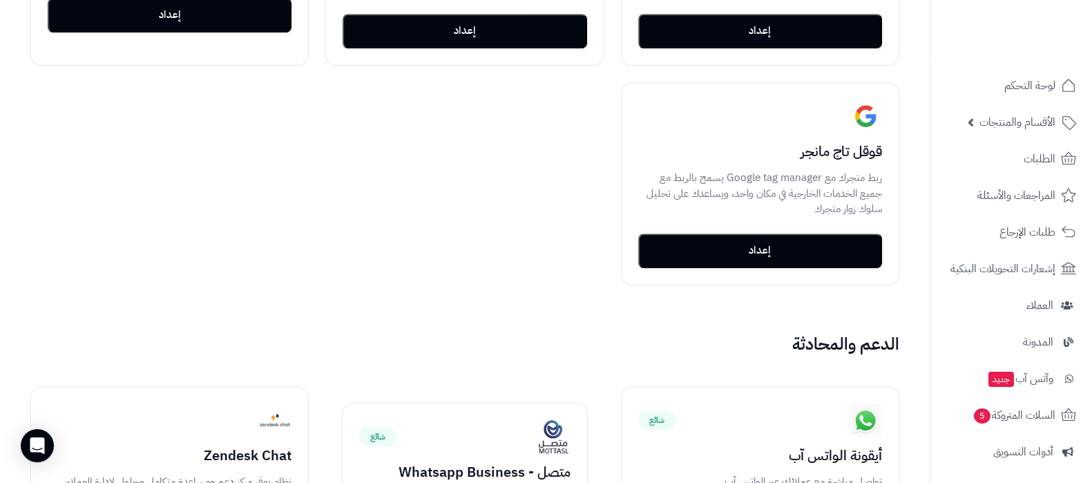
scroll to position [1117, 0]
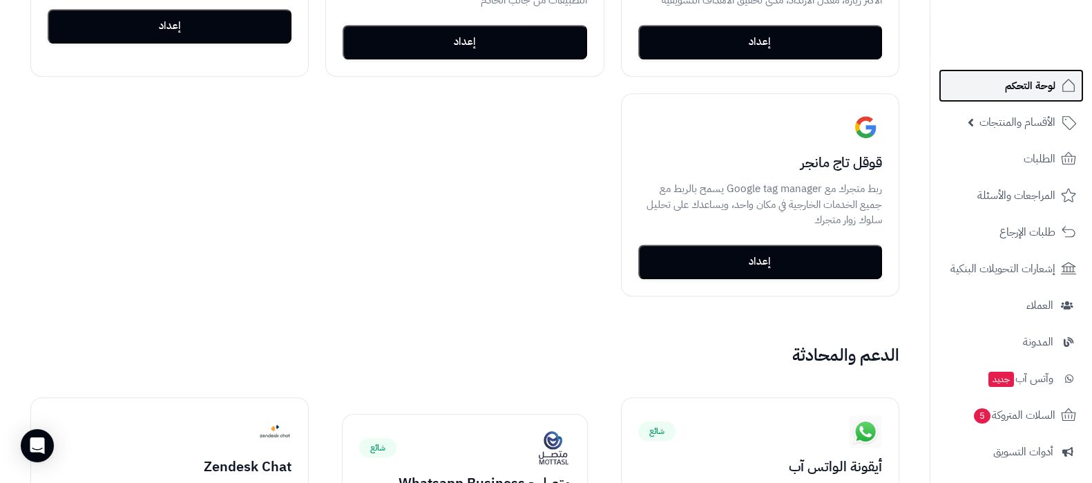
click at [1057, 84] on link "لوحة التحكم" at bounding box center [1011, 85] width 145 height 33
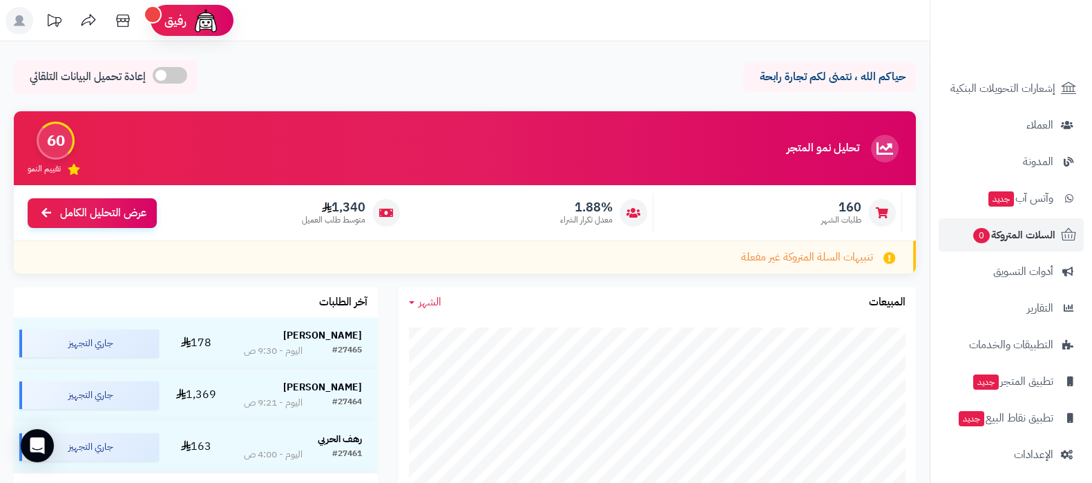
scroll to position [186, 0]
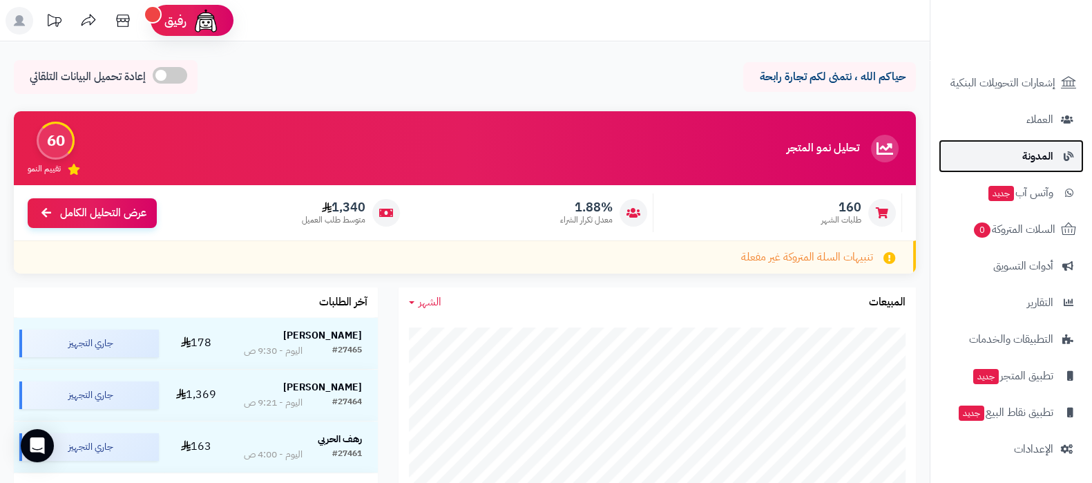
click at [1040, 170] on link "المدونة" at bounding box center [1011, 156] width 145 height 33
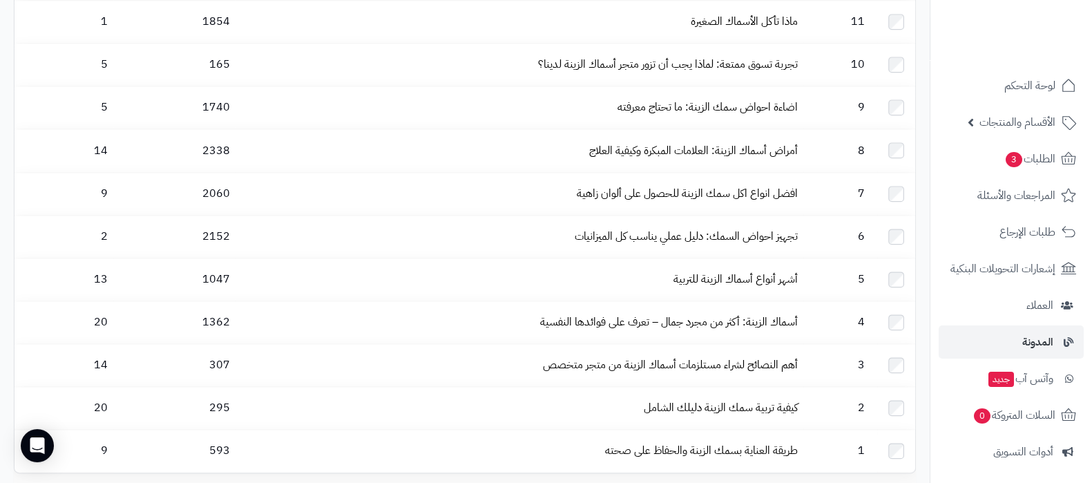
scroll to position [1992, 0]
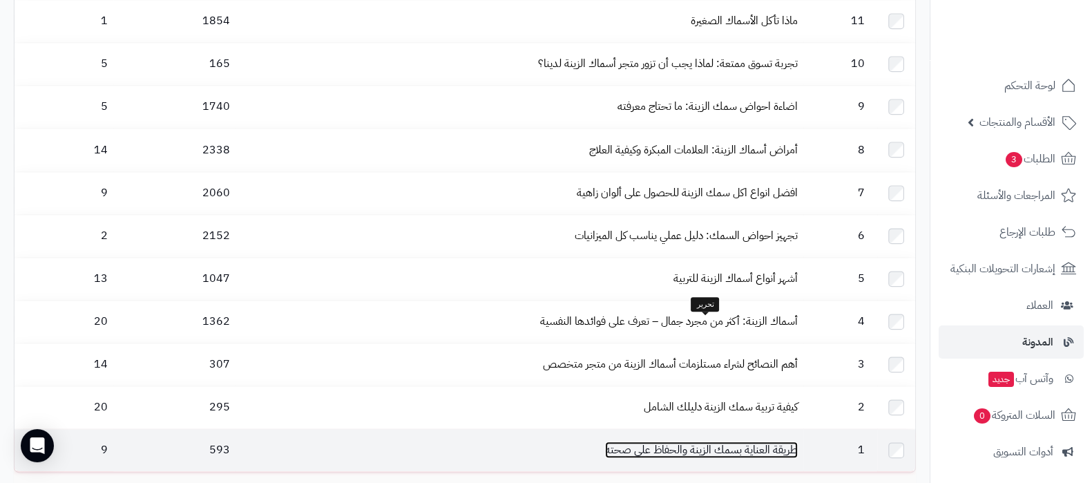
click at [714, 441] on link "طريقة العناية بسمك الزينة والحفاظ على صحته" at bounding box center [701, 449] width 193 height 17
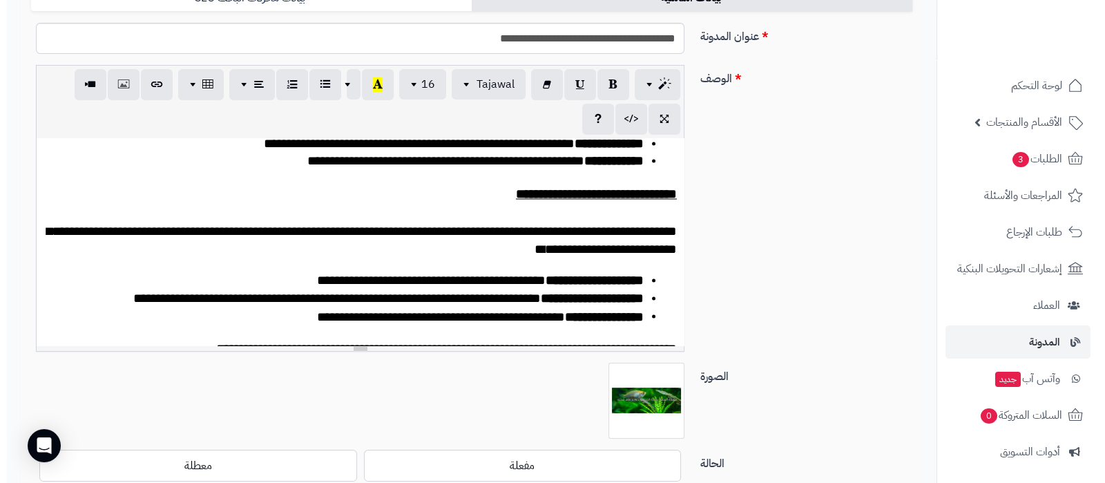
scroll to position [3016, 0]
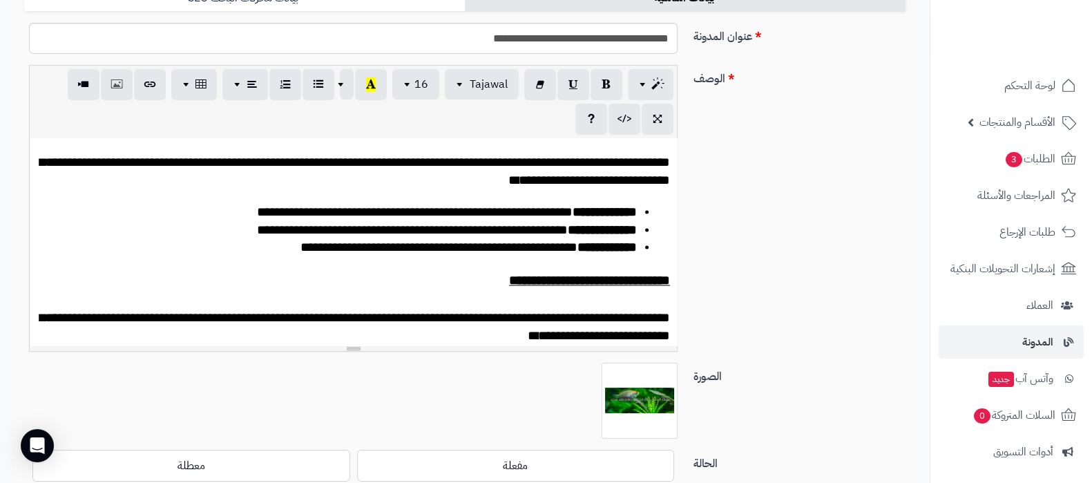
click at [394, 62] on p "**********" at bounding box center [353, 44] width 633 height 36
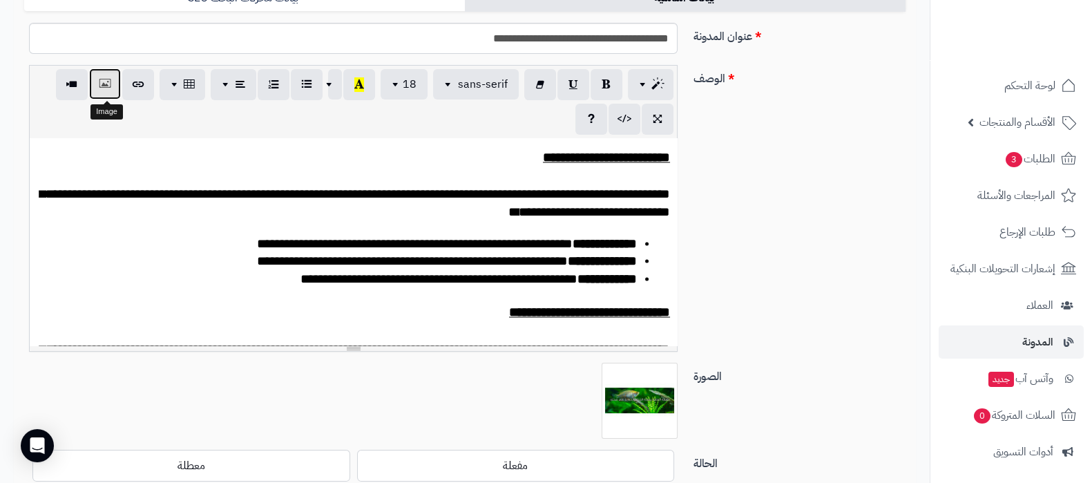
click at [105, 90] on button "button" at bounding box center [105, 83] width 32 height 31
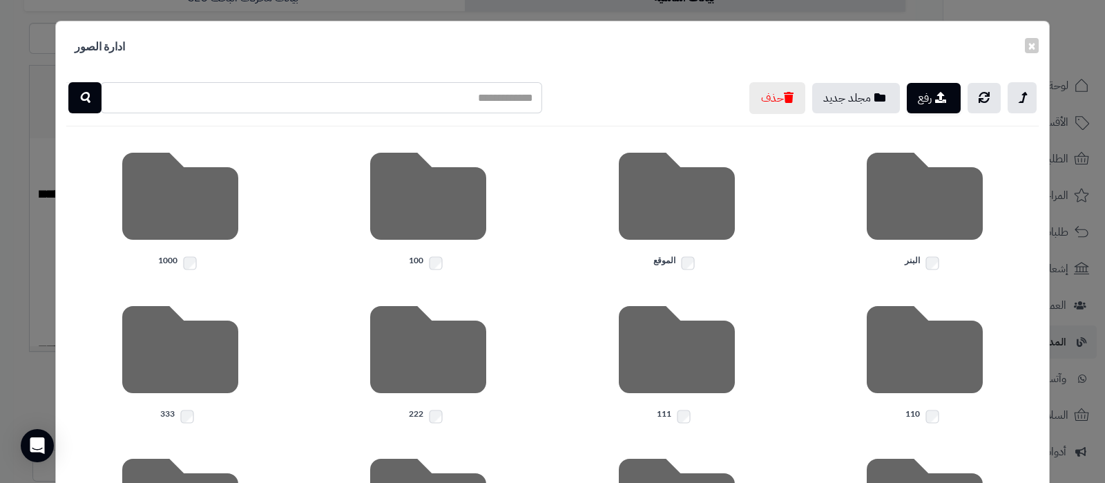
click at [517, 101] on input "text" at bounding box center [321, 97] width 442 height 31
type input "********"
click at [90, 99] on icon "button" at bounding box center [84, 97] width 11 height 17
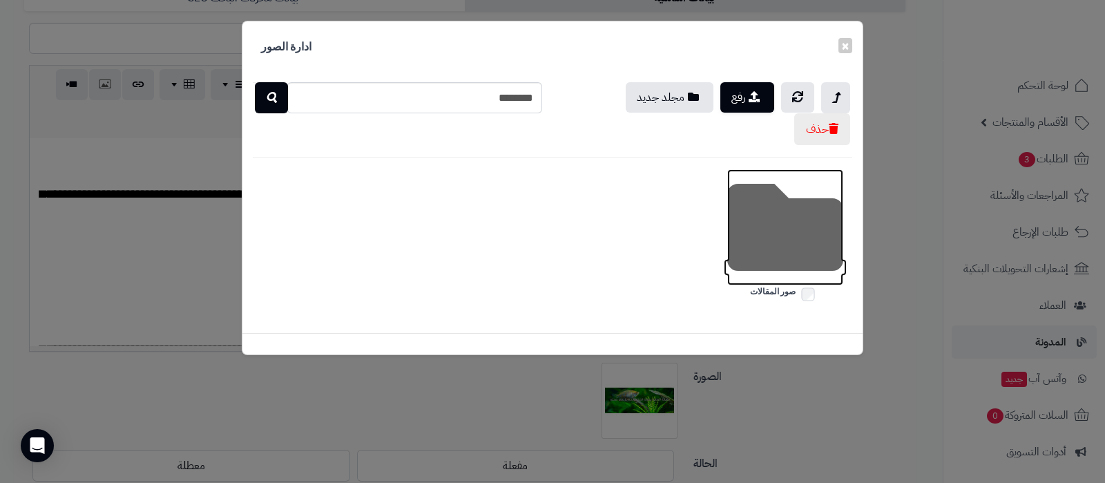
click at [783, 235] on icon at bounding box center [785, 227] width 116 height 116
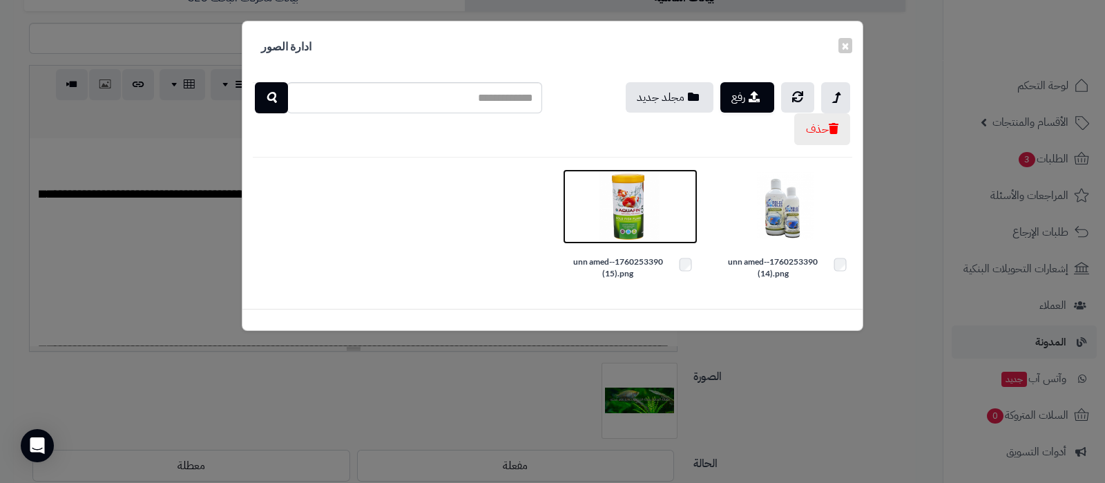
click at [625, 209] on img at bounding box center [629, 206] width 69 height 69
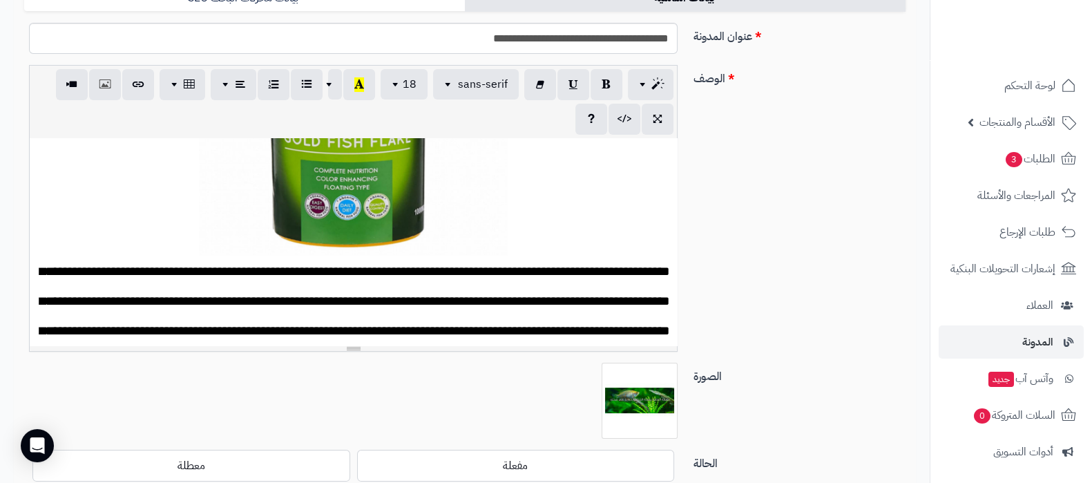
scroll to position [172, 0]
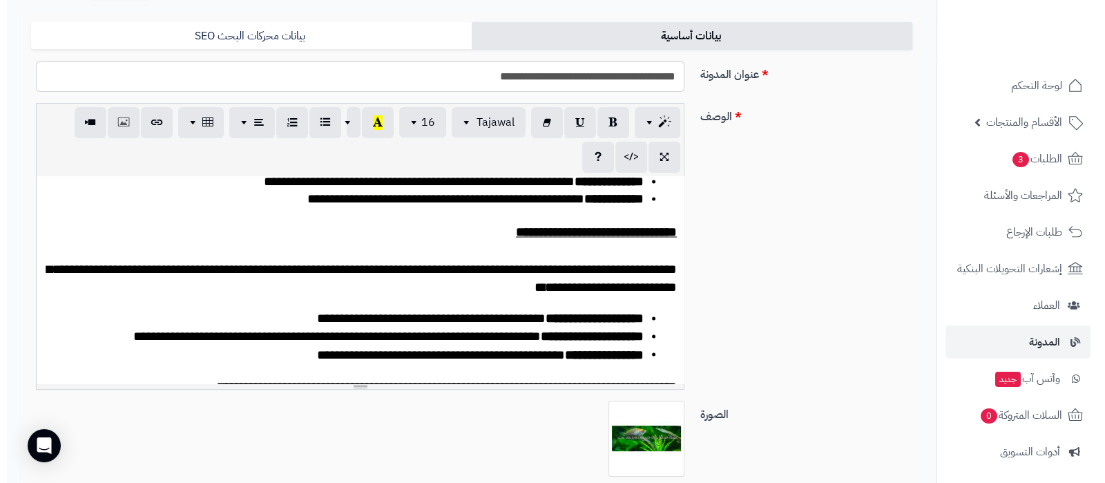
scroll to position [3016, 0]
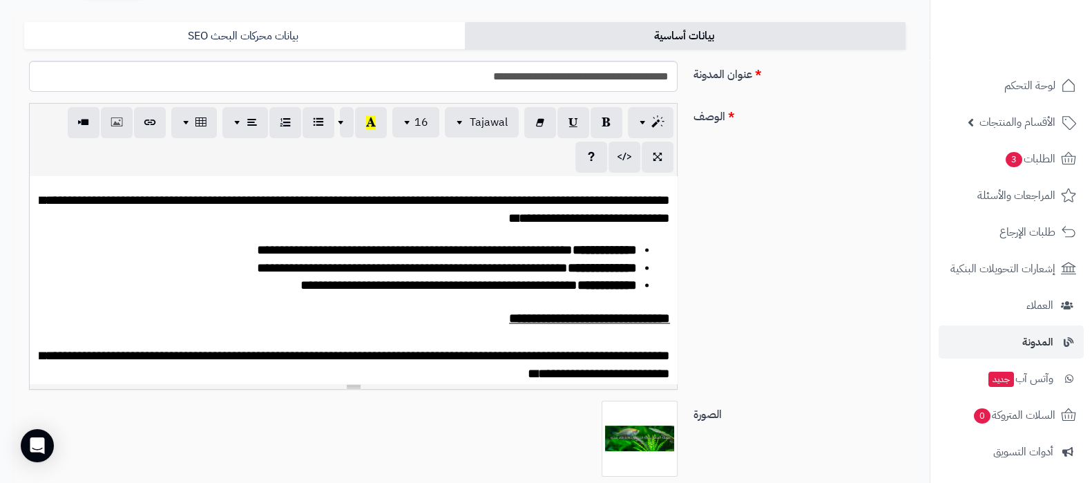
click at [410, 100] on p "**********" at bounding box center [353, 82] width 633 height 36
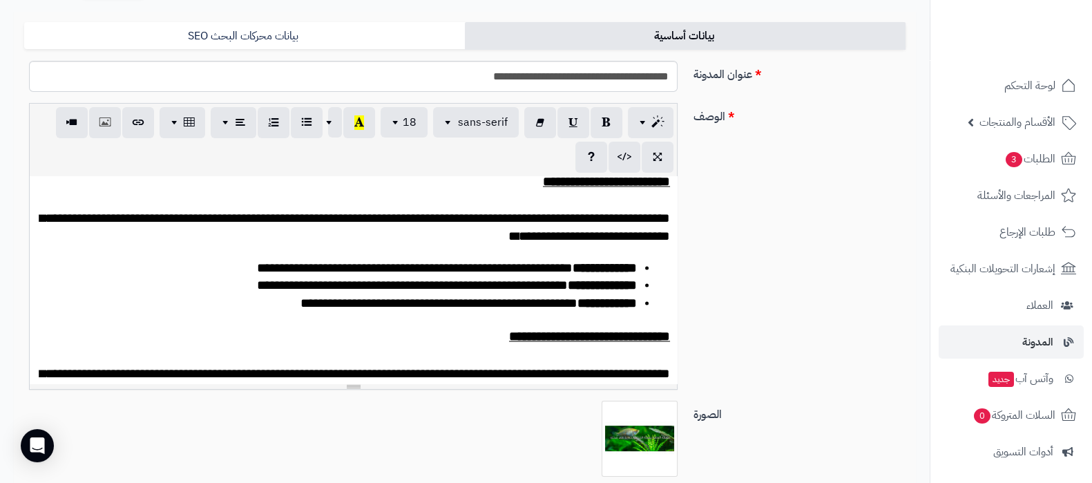
click at [640, 117] on p "**********" at bounding box center [353, 90] width 633 height 53
click at [108, 124] on icon "button" at bounding box center [105, 122] width 10 height 15
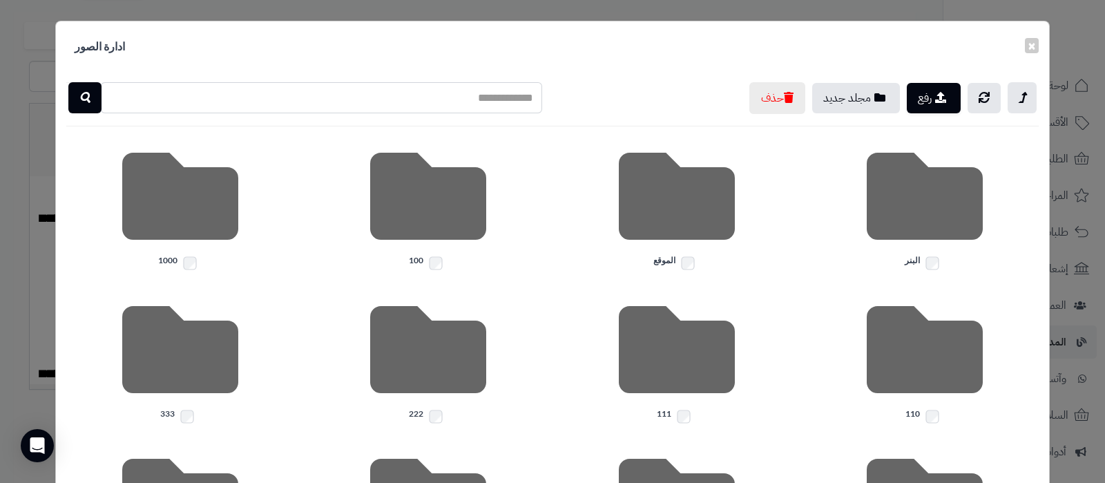
click at [495, 100] on input "text" at bounding box center [321, 97] width 442 height 31
type input "********"
click at [90, 101] on icon "button" at bounding box center [84, 97] width 11 height 17
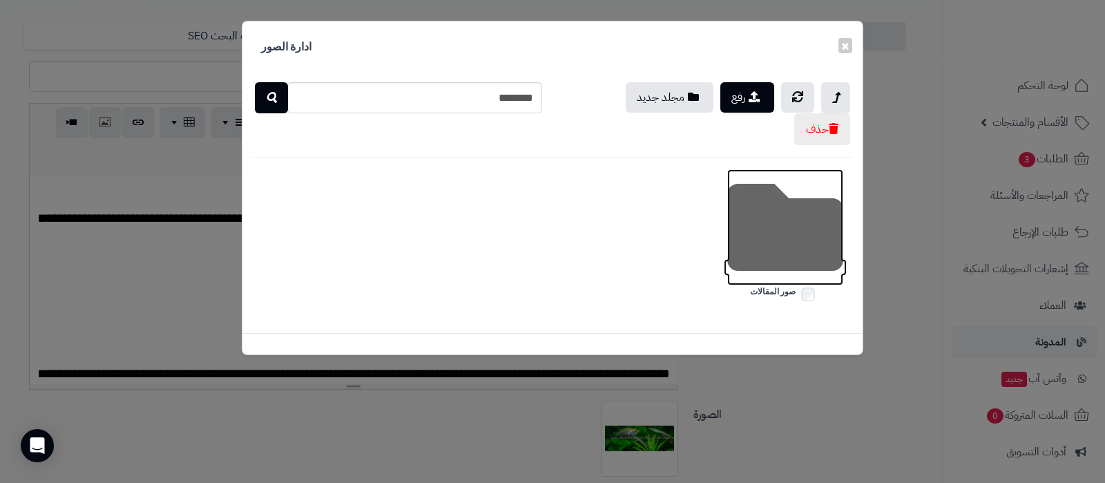
click at [772, 249] on icon at bounding box center [785, 227] width 116 height 116
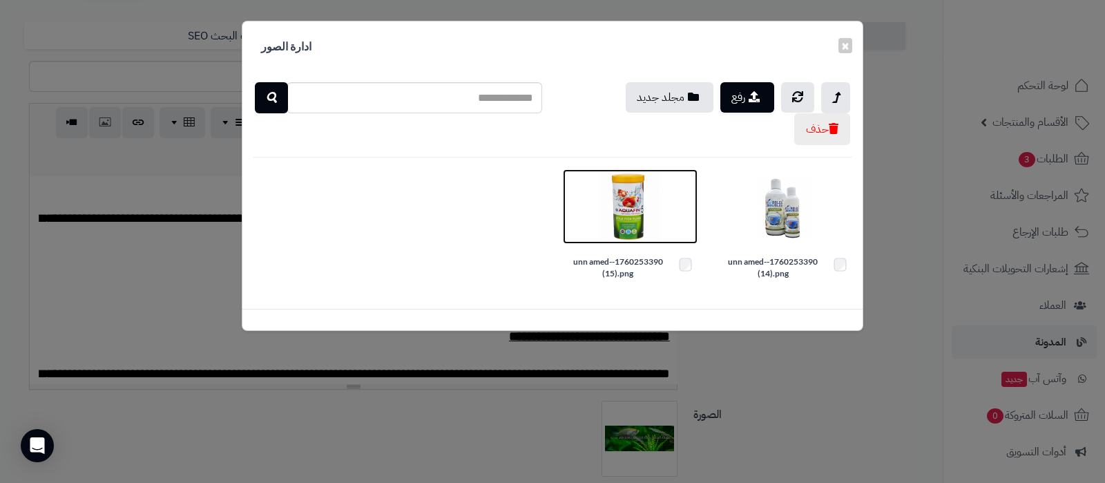
click at [641, 215] on img at bounding box center [629, 206] width 69 height 69
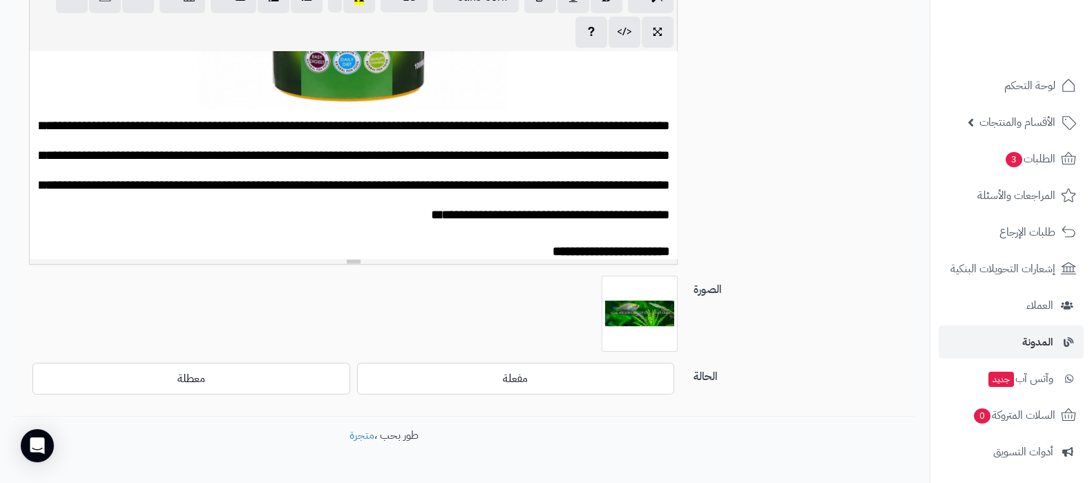
scroll to position [345, 0]
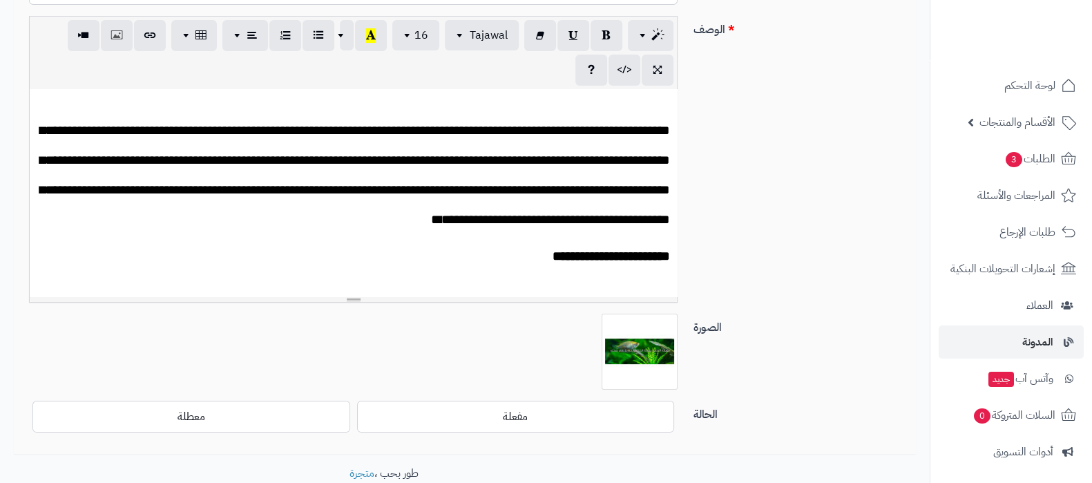
scroll to position [221, 0]
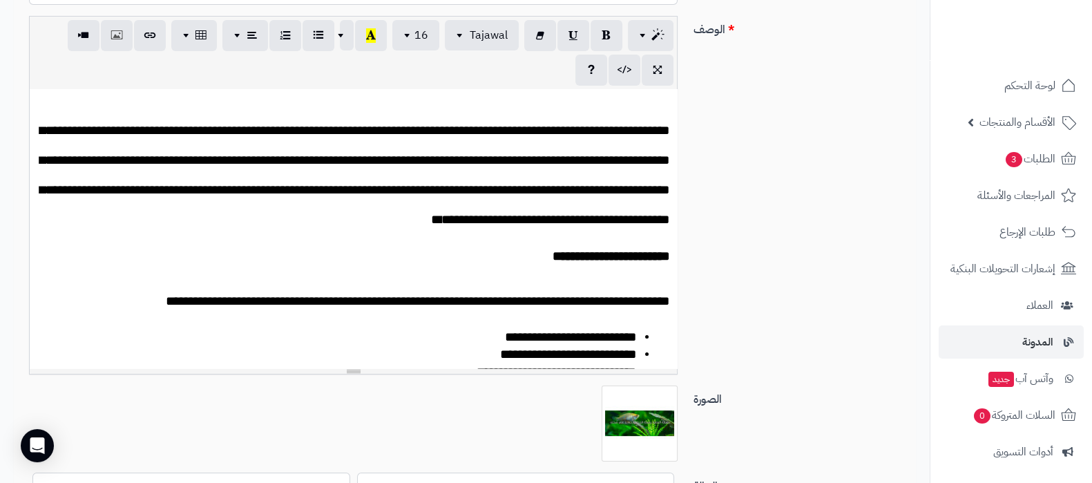
drag, startPoint x: 349, startPoint y: 301, endPoint x: 350, endPoint y: 406, distance: 105.0
click at [350, 374] on div at bounding box center [353, 371] width 647 height 6
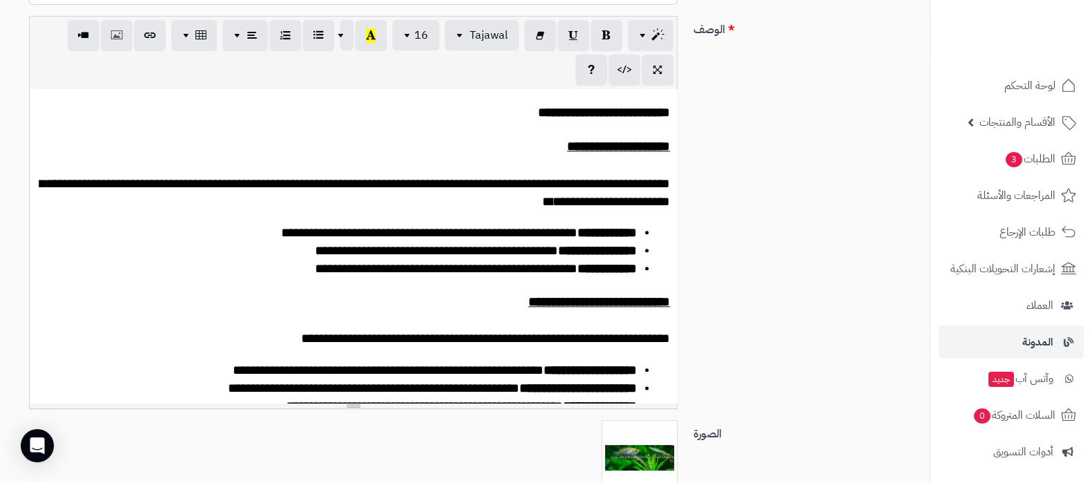
scroll to position [2132, 0]
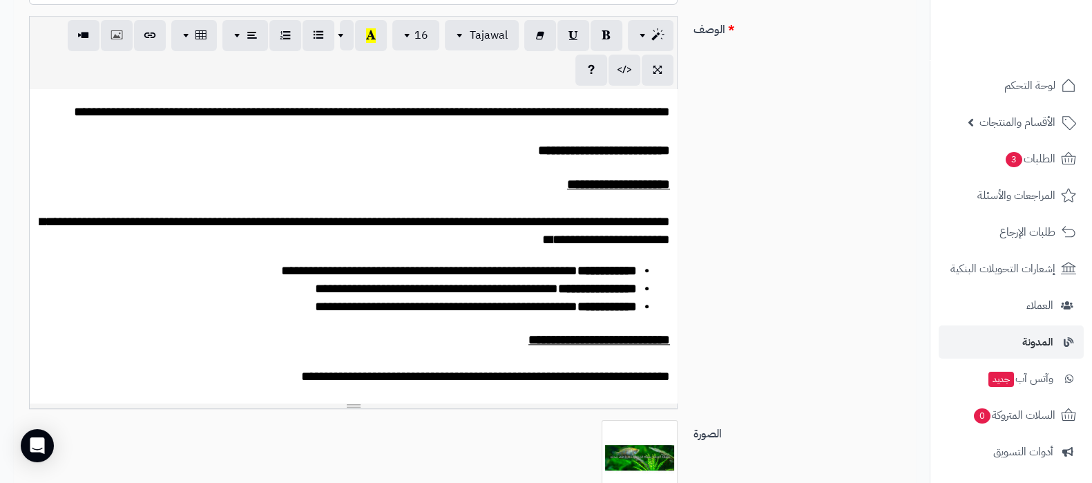
click at [604, 271] on div "**********" at bounding box center [353, 246] width 647 height 314
click at [654, 278] on div "**********" at bounding box center [353, 246] width 647 height 314
click at [660, 267] on div "**********" at bounding box center [353, 246] width 647 height 314
click at [656, 268] on div "**********" at bounding box center [353, 246] width 647 height 314
click at [579, 264] on div "**********" at bounding box center [353, 246] width 647 height 314
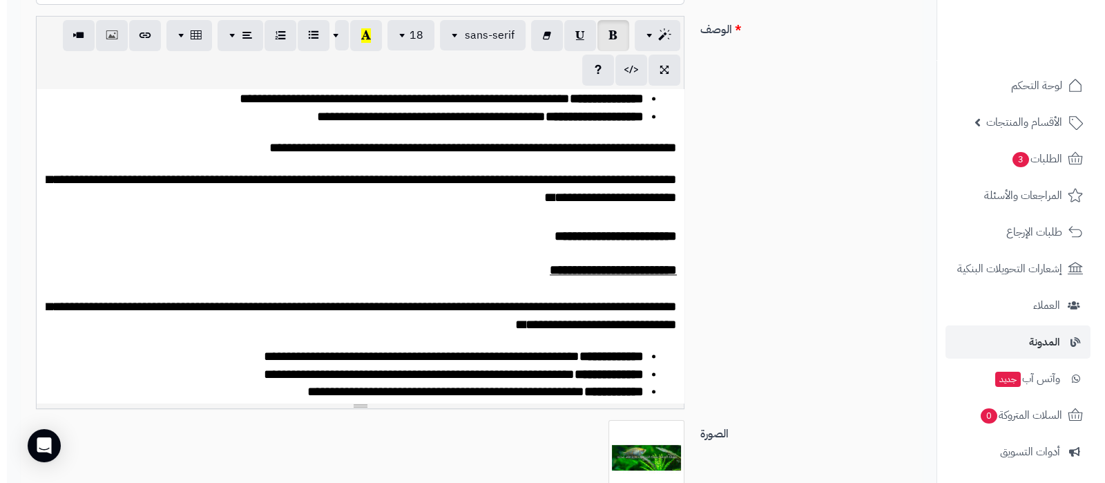
scroll to position [2909, 0]
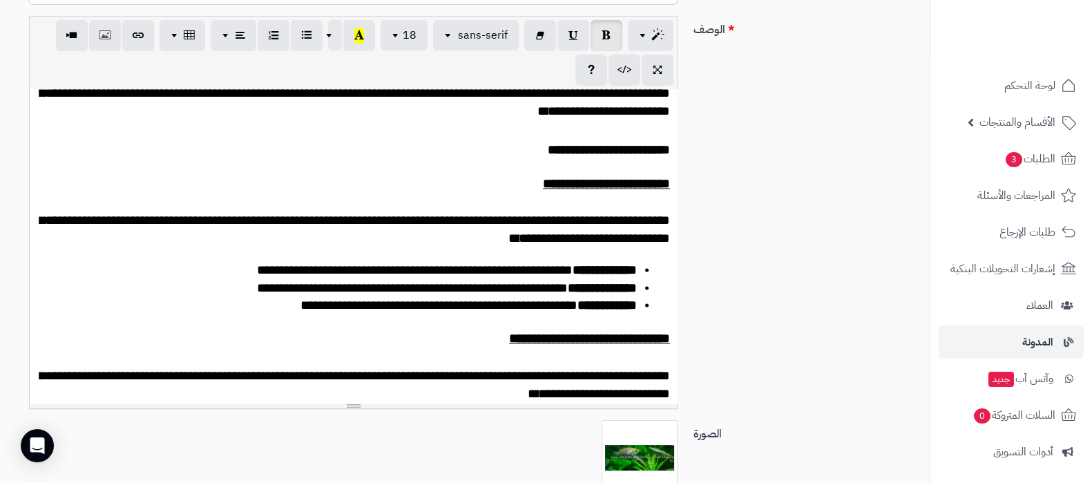
click at [409, 120] on p "**********" at bounding box center [353, 102] width 633 height 36
click at [646, 271] on div "**********" at bounding box center [353, 246] width 647 height 314
click at [666, 265] on div "**********" at bounding box center [353, 246] width 647 height 314
click at [403, 120] on p "**********" at bounding box center [353, 102] width 633 height 36
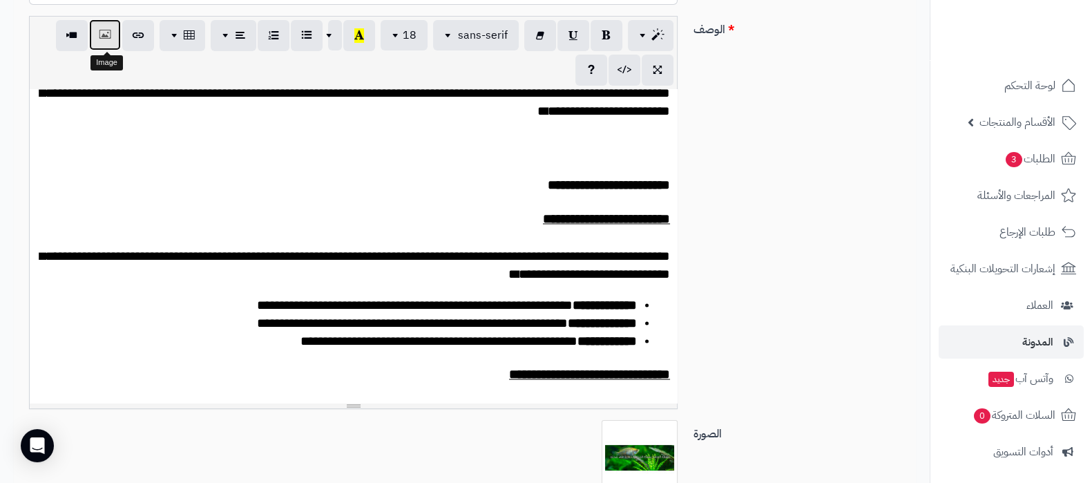
click at [103, 32] on icon "button" at bounding box center [105, 35] width 10 height 15
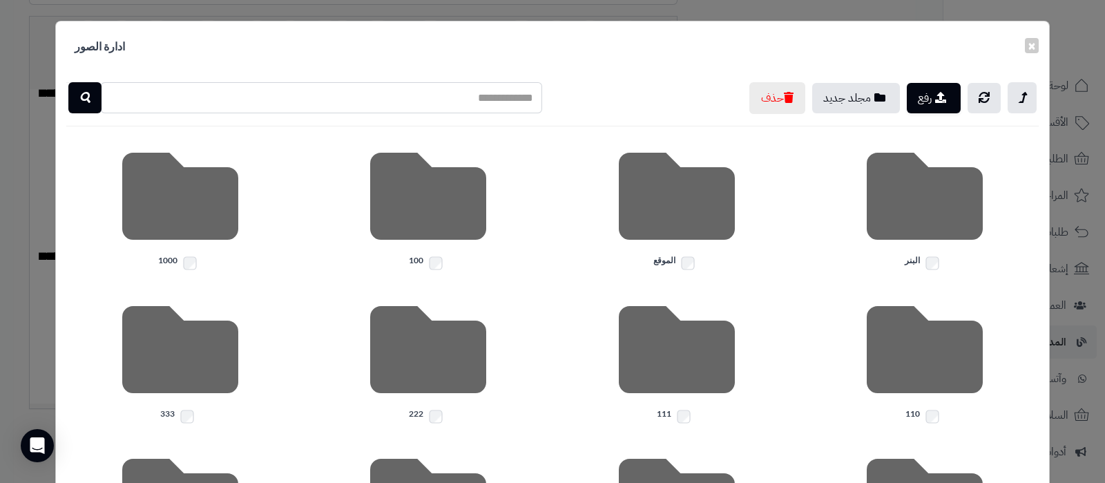
click at [479, 96] on input "text" at bounding box center [321, 97] width 442 height 31
type input "********"
click at [102, 98] on button "button" at bounding box center [84, 97] width 33 height 31
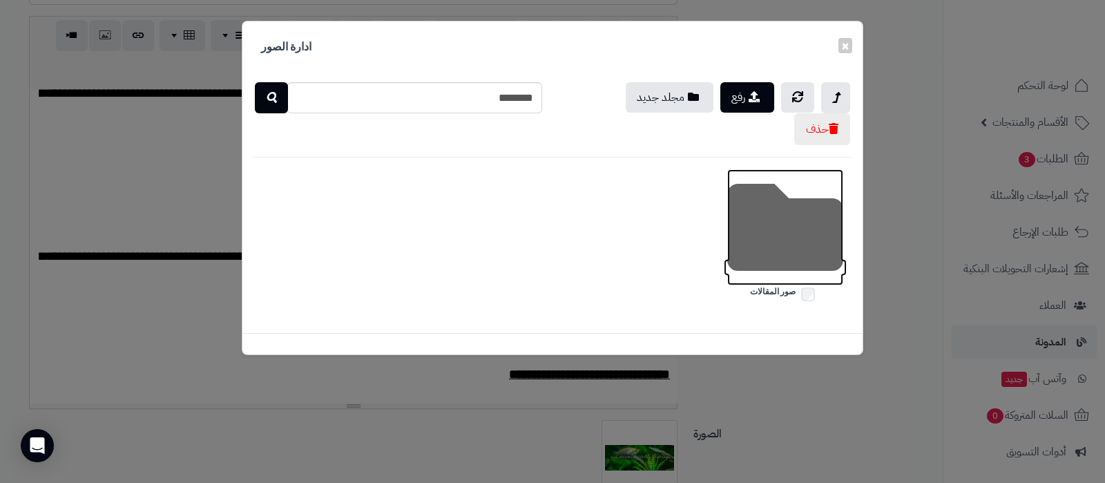
click at [779, 247] on icon at bounding box center [785, 227] width 116 height 116
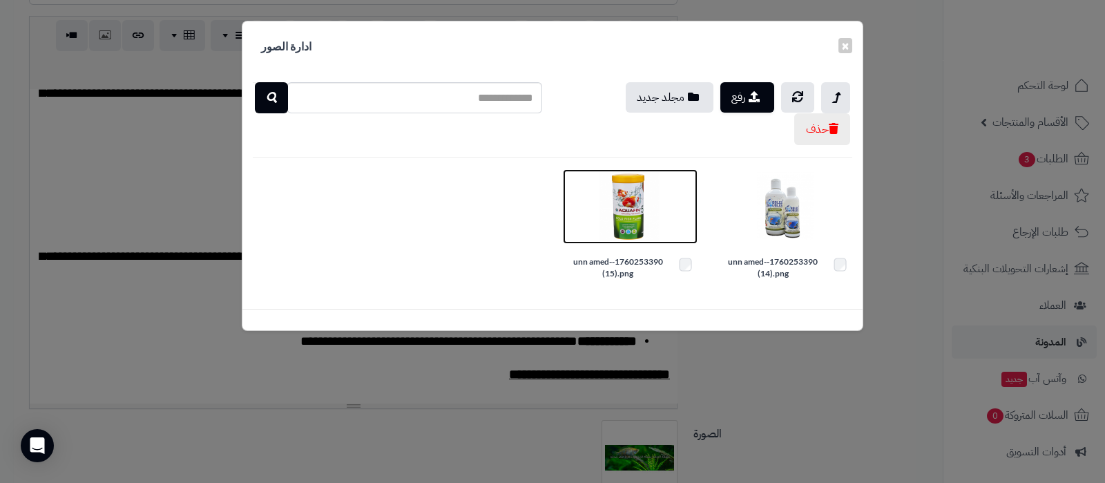
click at [639, 201] on img at bounding box center [629, 206] width 69 height 69
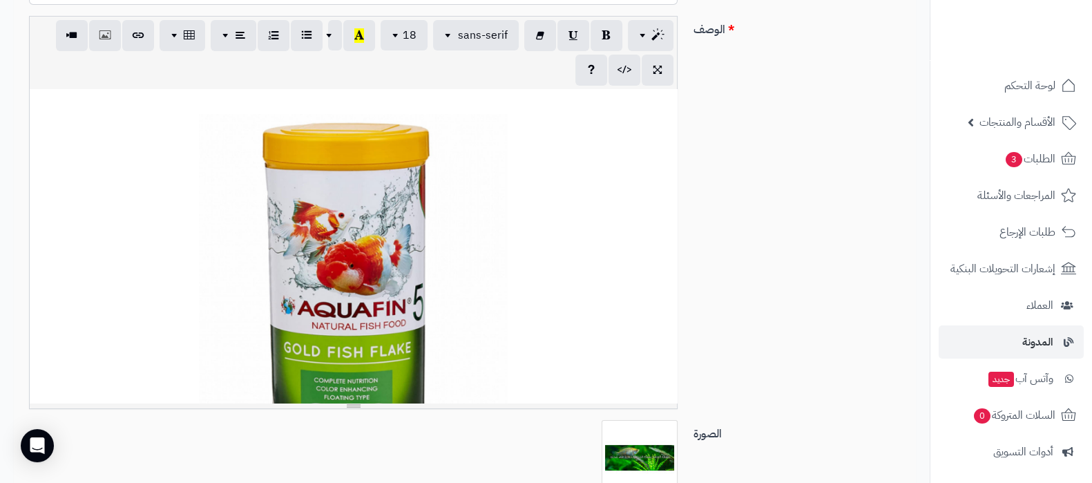
scroll to position [172, 0]
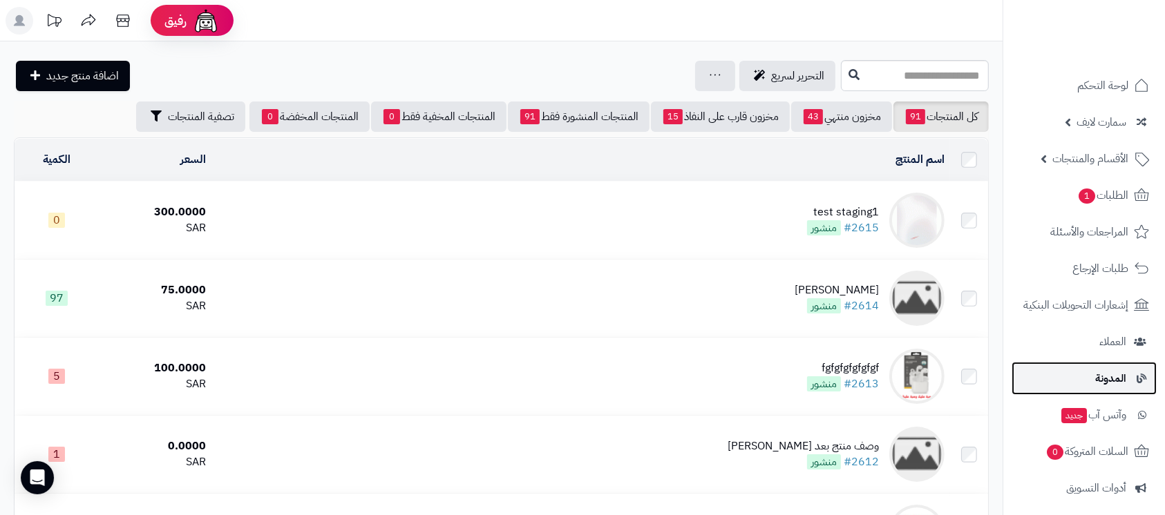
click at [1091, 372] on link "المدونة" at bounding box center [1083, 378] width 145 height 33
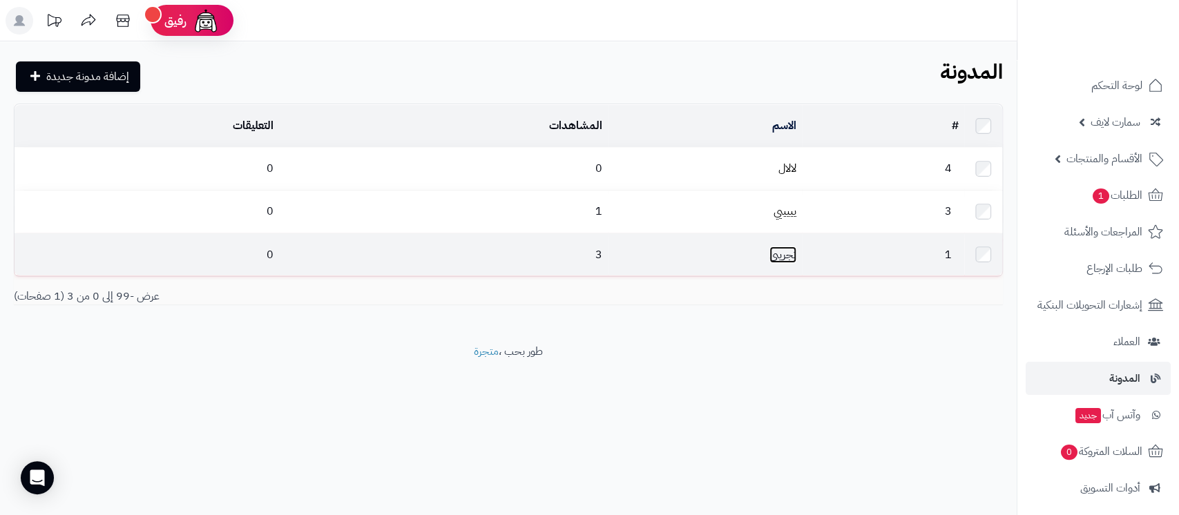
click at [783, 251] on link "تجريبي" at bounding box center [783, 255] width 27 height 17
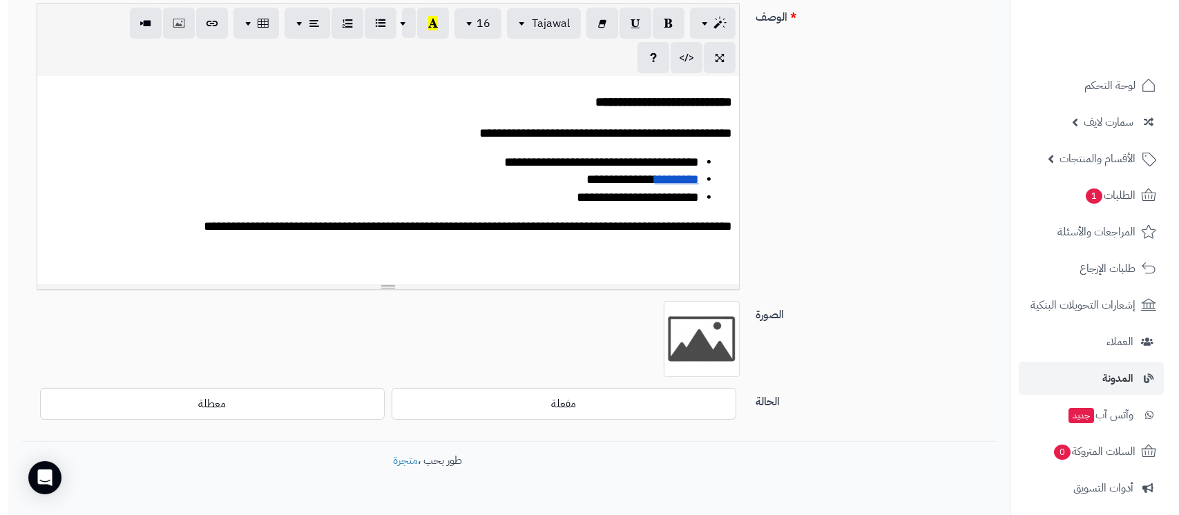
scroll to position [1382, 0]
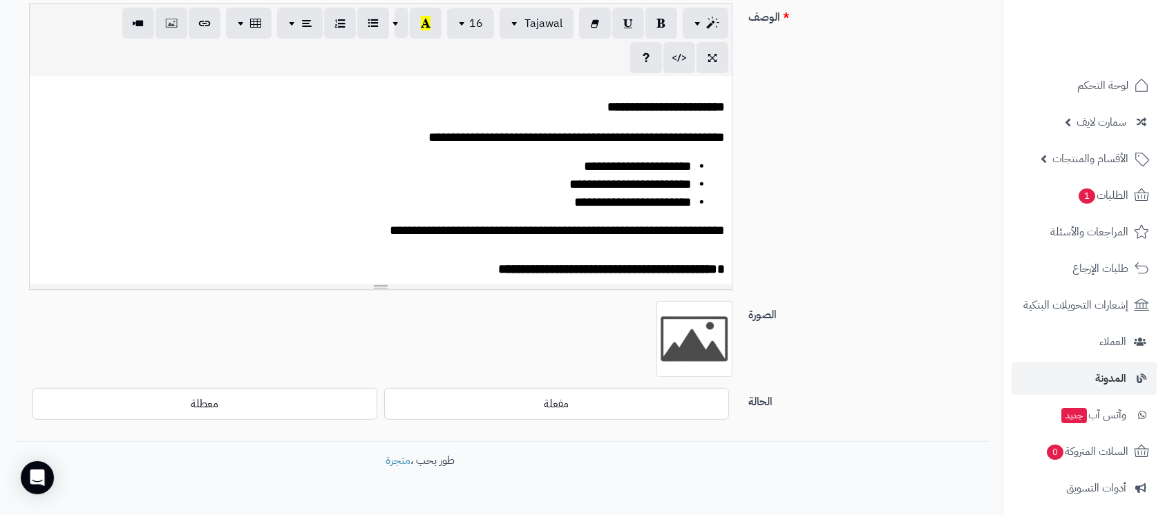
click at [612, 77] on p at bounding box center [381, 69] width 688 height 15
drag, startPoint x: 675, startPoint y: 151, endPoint x: 682, endPoint y: 155, distance: 8.1
click at [676, 152] on div "**********" at bounding box center [381, 180] width 702 height 207
click at [713, 151] on div "**********" at bounding box center [381, 180] width 702 height 207
click at [716, 77] on p at bounding box center [381, 69] width 688 height 15
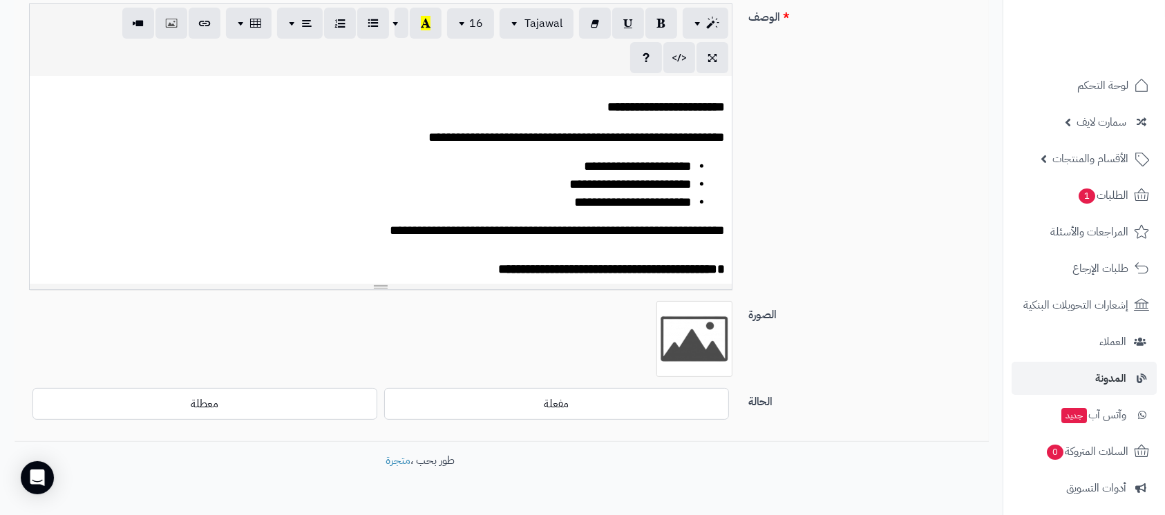
click at [711, 77] on p at bounding box center [381, 69] width 688 height 15
click at [184, 30] on button "button" at bounding box center [171, 22] width 32 height 31
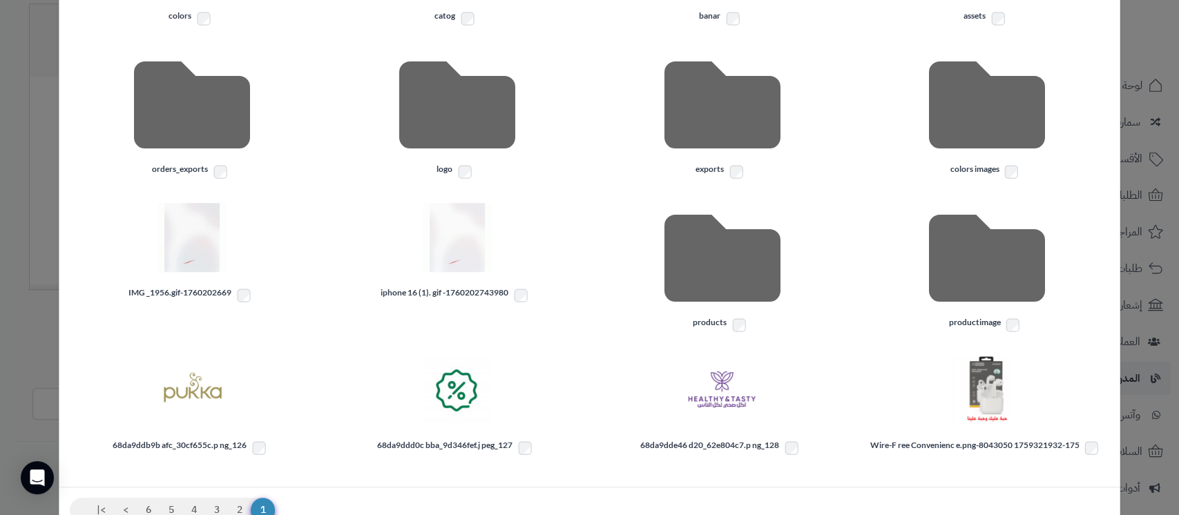
scroll to position [287, 0]
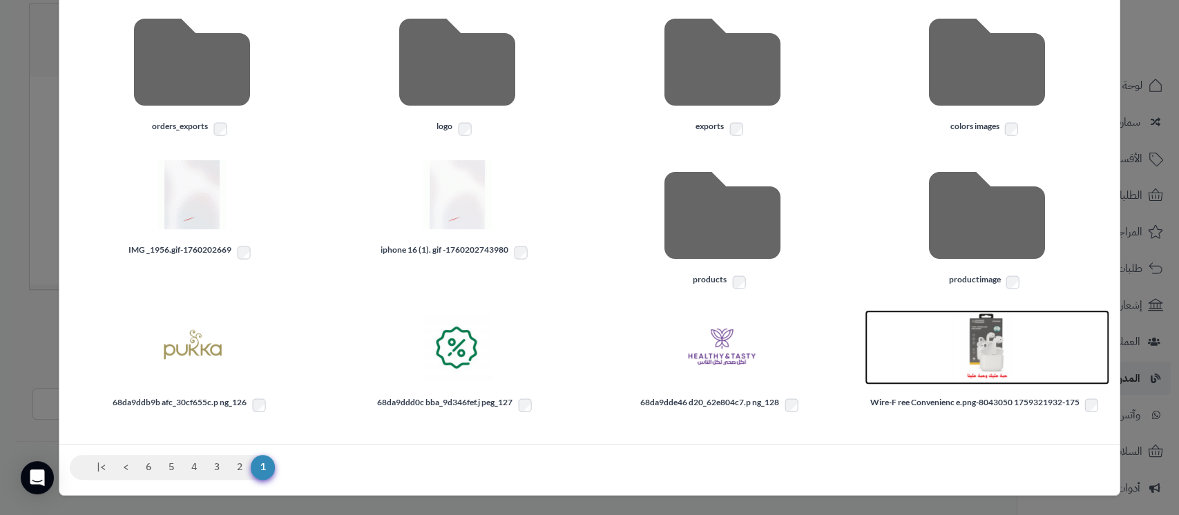
click at [991, 334] on img at bounding box center [987, 347] width 69 height 69
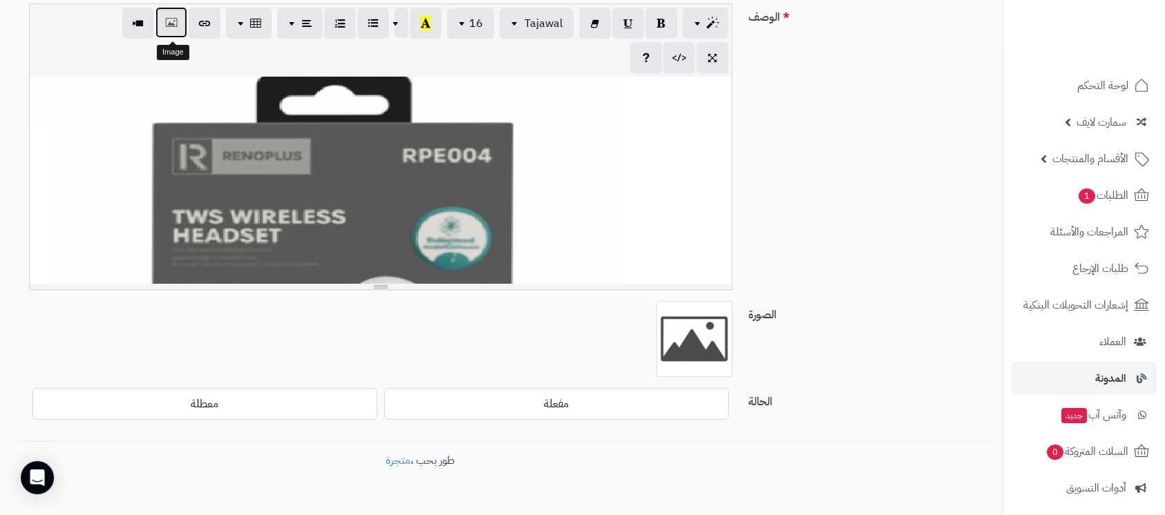
click at [171, 24] on icon "button" at bounding box center [171, 22] width 10 height 15
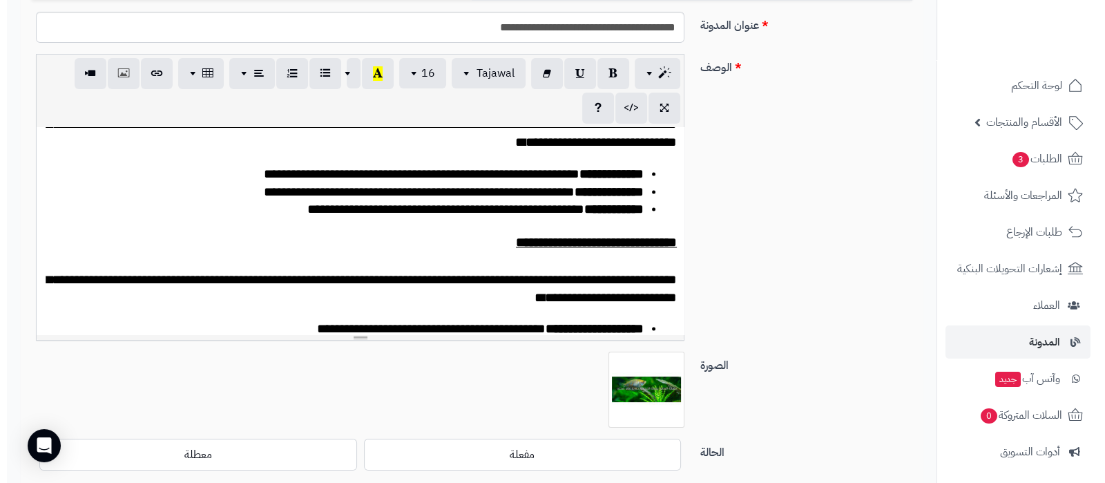
scroll to position [3016, 0]
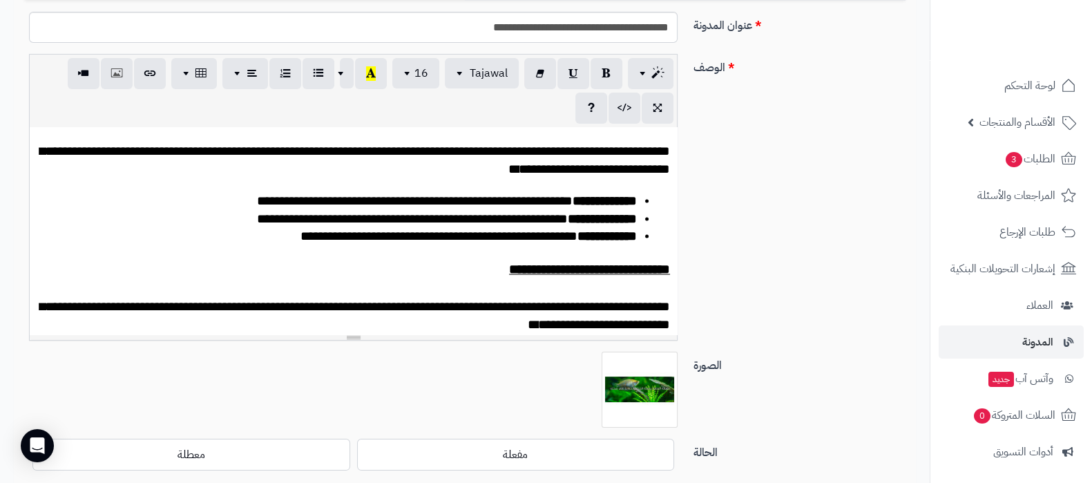
click at [389, 51] on p "**********" at bounding box center [353, 33] width 633 height 36
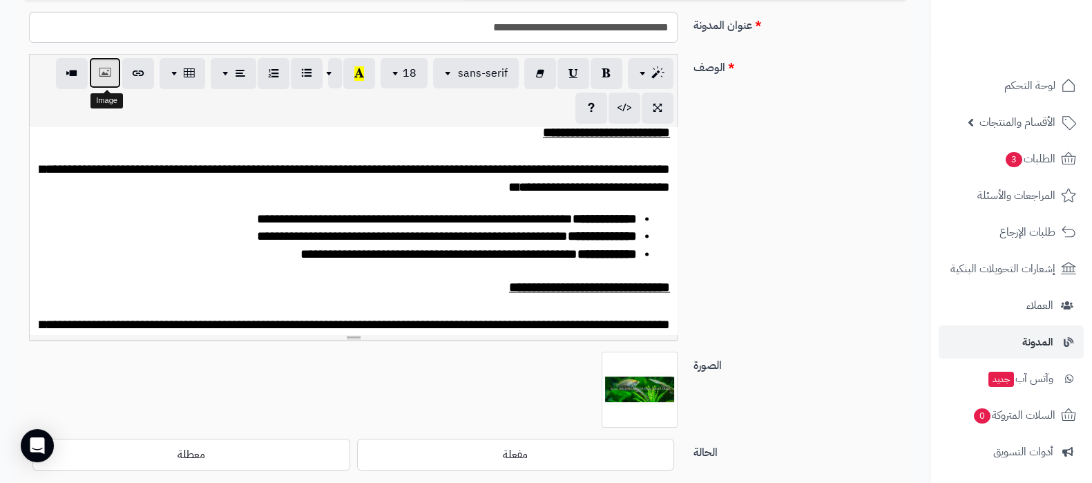
click at [110, 68] on icon "button" at bounding box center [105, 73] width 10 height 15
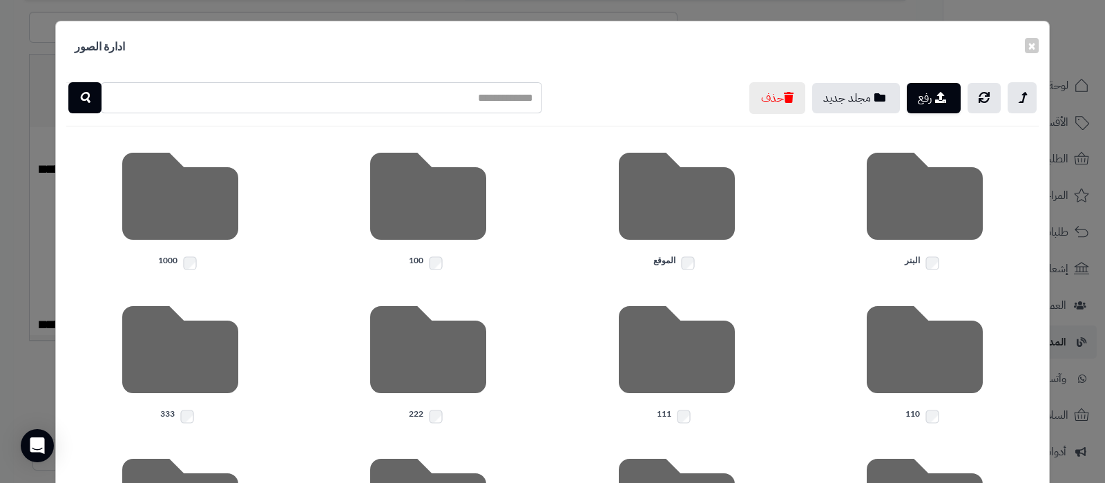
click at [439, 88] on input "text" at bounding box center [321, 97] width 442 height 31
type input "********"
click at [90, 103] on icon "button" at bounding box center [84, 97] width 11 height 17
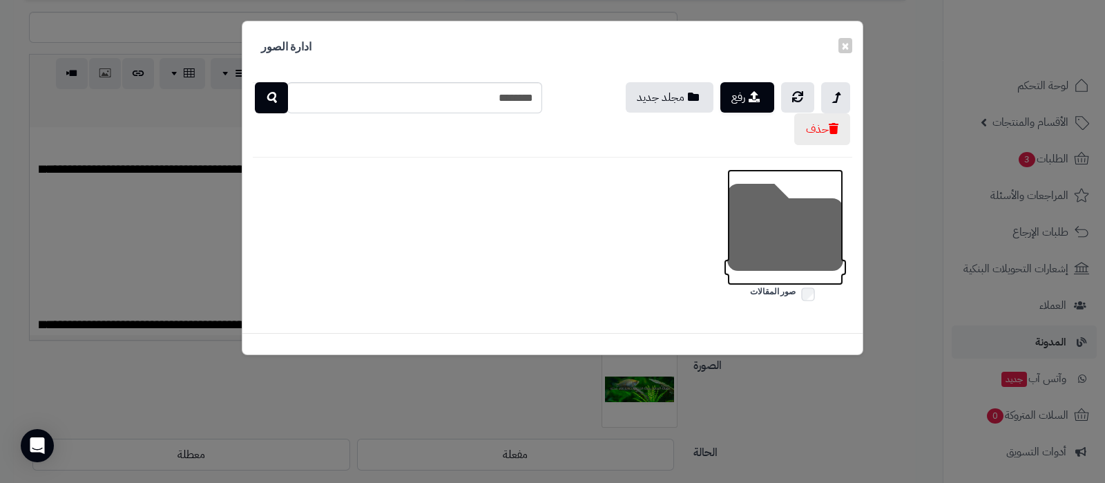
click at [792, 234] on icon at bounding box center [785, 227] width 116 height 116
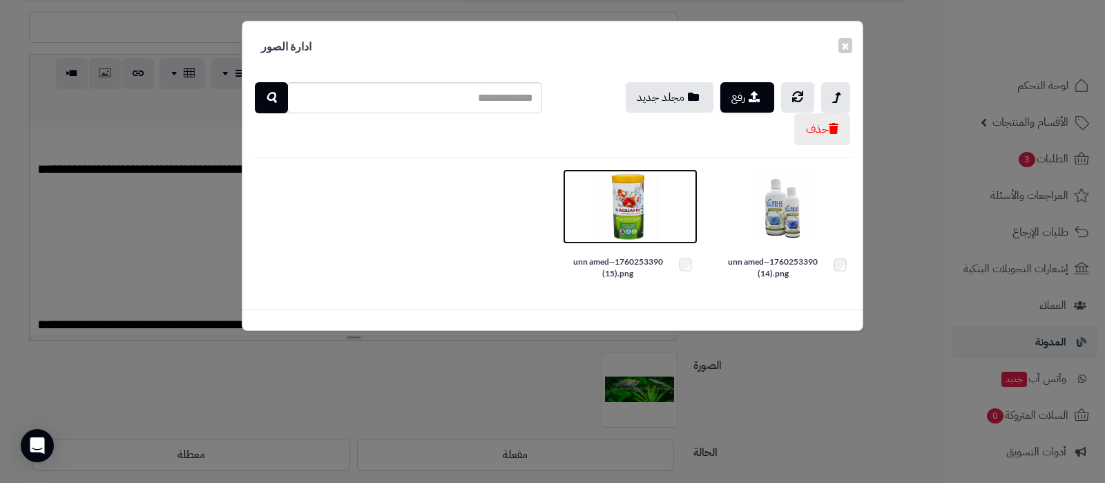
click at [625, 213] on img at bounding box center [629, 206] width 69 height 69
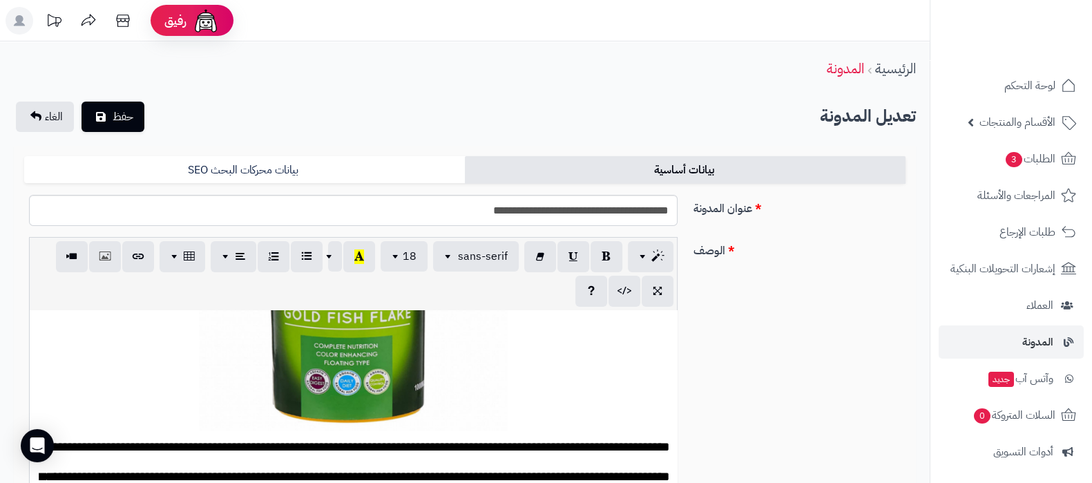
scroll to position [259, 0]
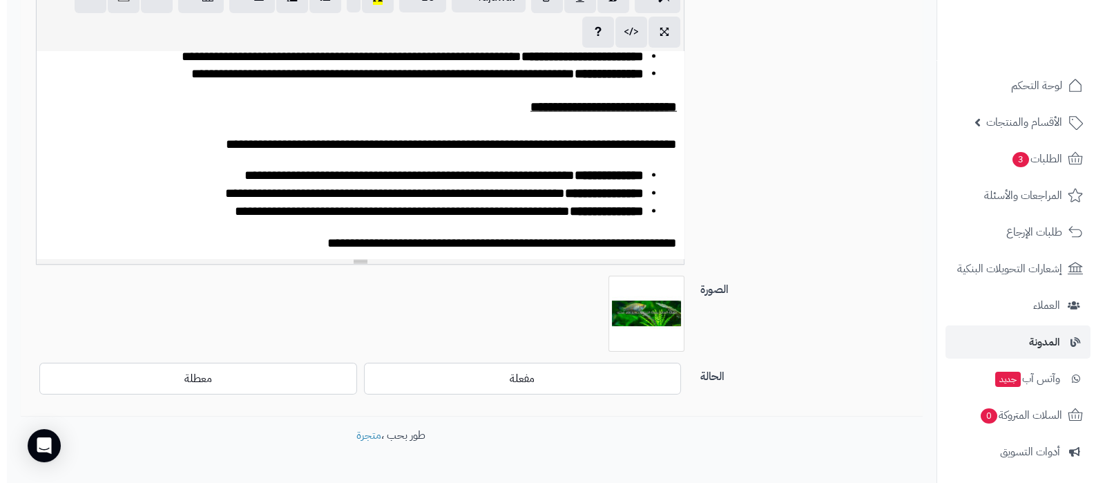
scroll to position [3707, 0]
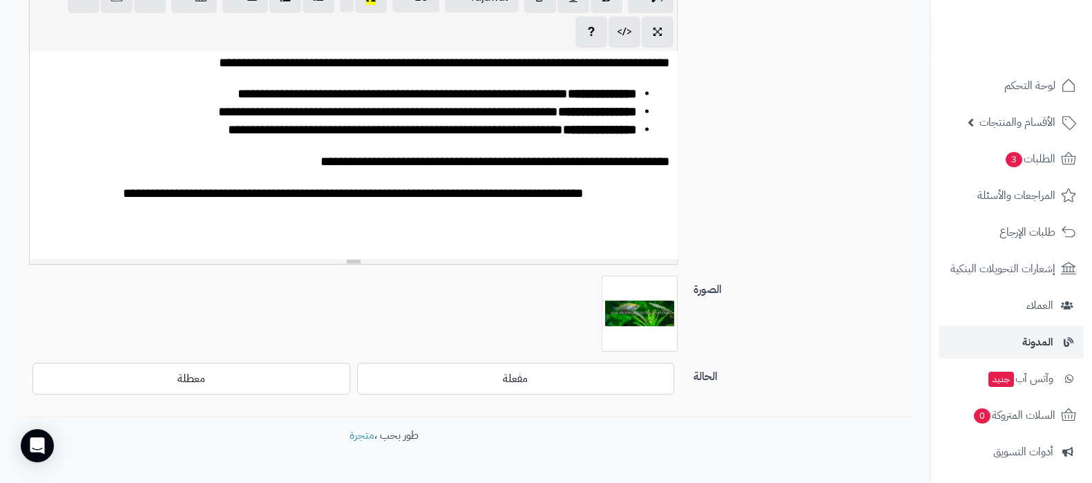
click at [342, 226] on div at bounding box center [353, 224] width 633 height 18
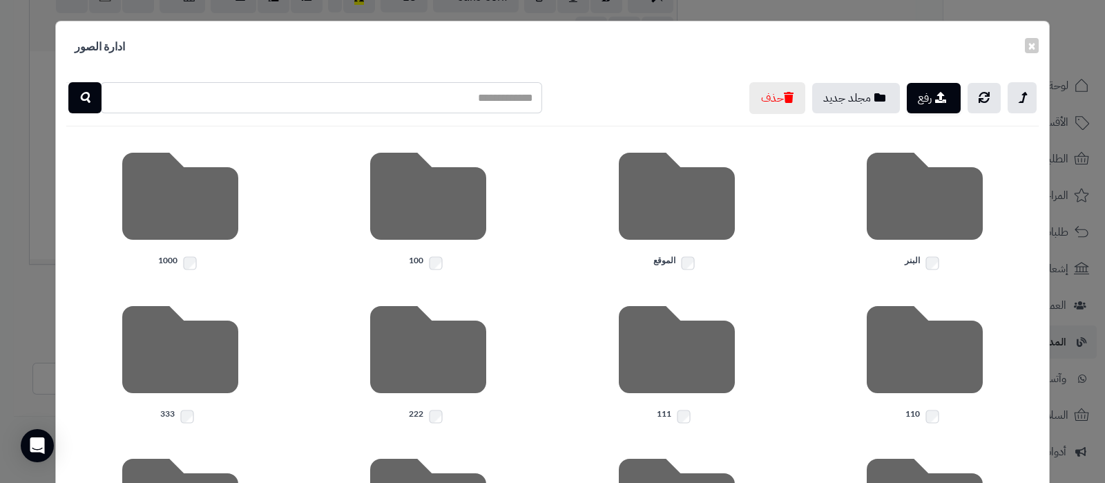
click at [414, 91] on input "text" at bounding box center [321, 97] width 442 height 31
type input "********"
click at [90, 99] on icon "button" at bounding box center [84, 97] width 11 height 17
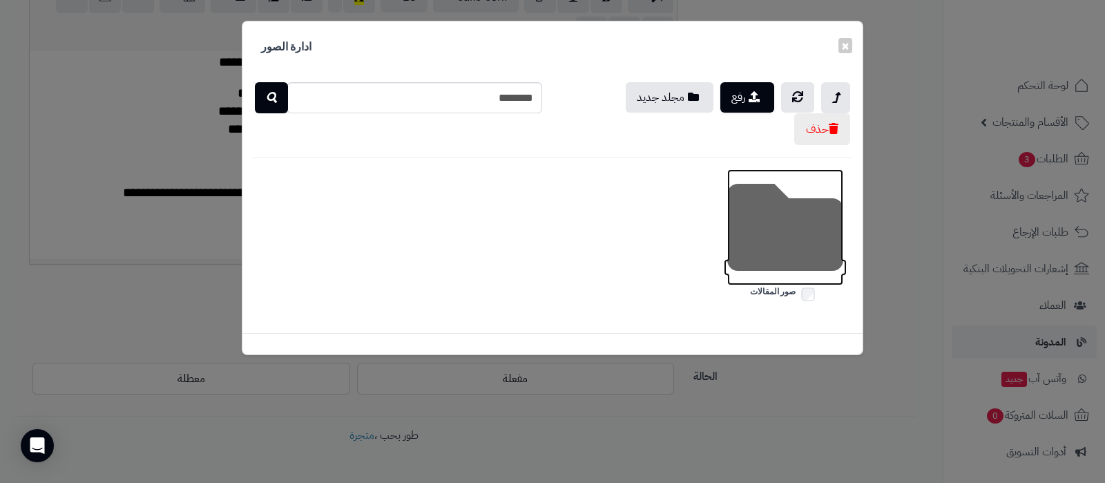
click at [757, 229] on icon at bounding box center [785, 227] width 116 height 116
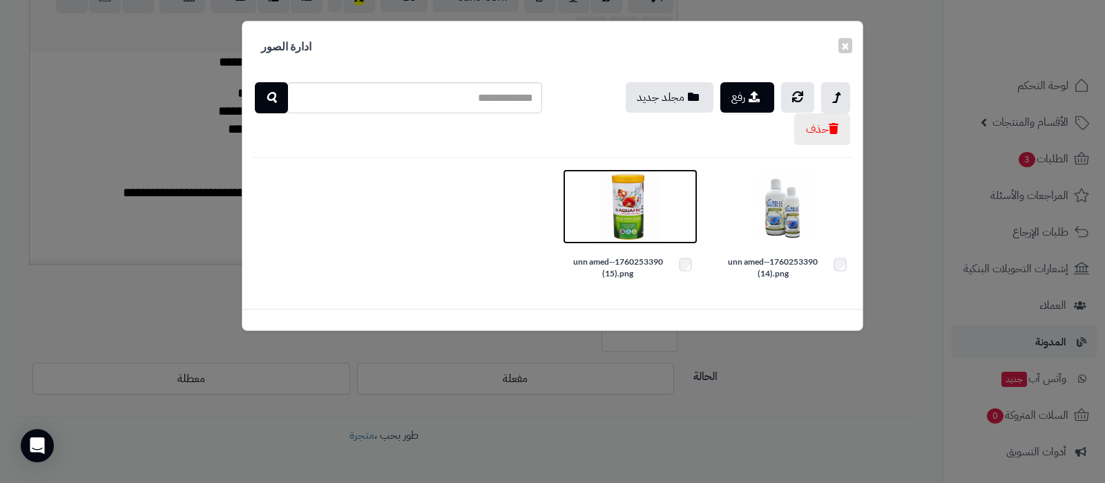
click at [625, 198] on img at bounding box center [629, 206] width 69 height 69
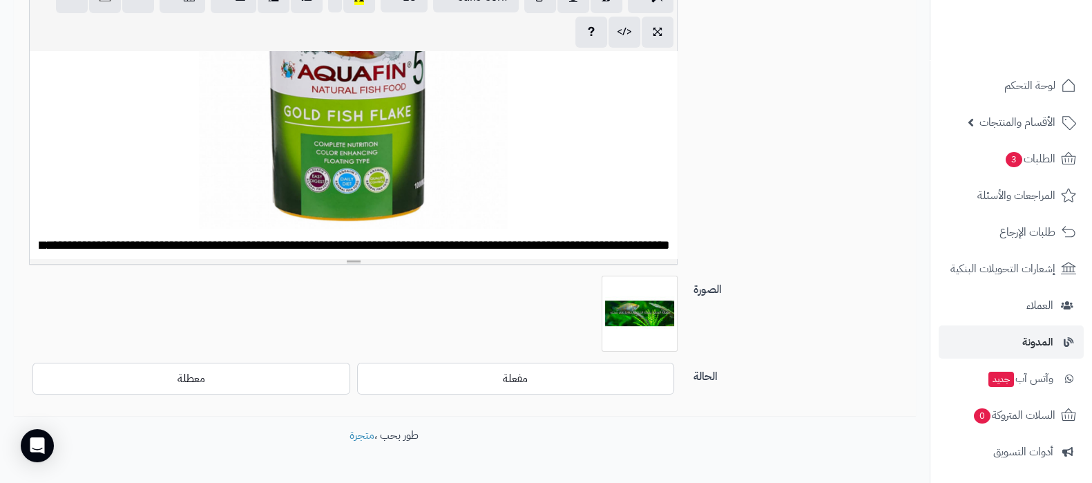
scroll to position [259, 0]
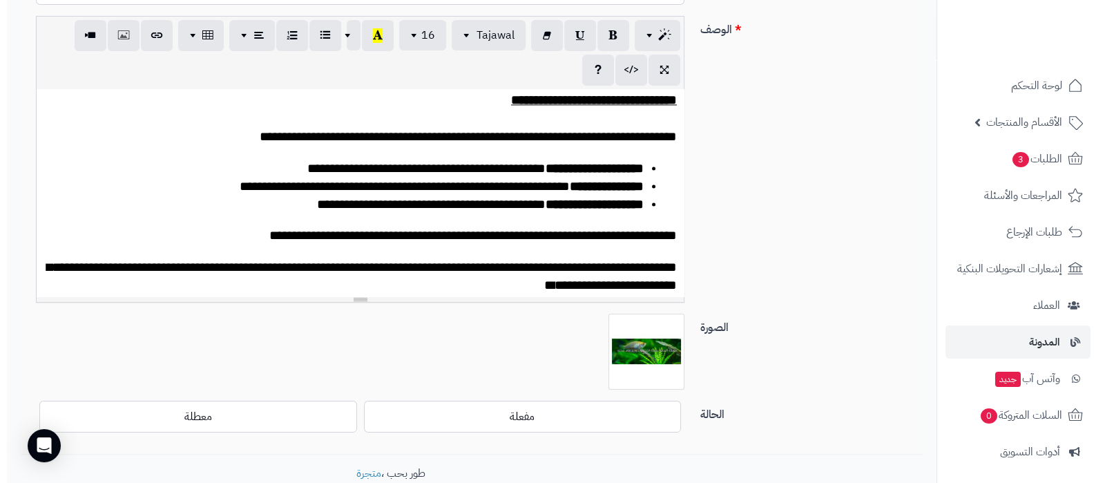
scroll to position [3707, 0]
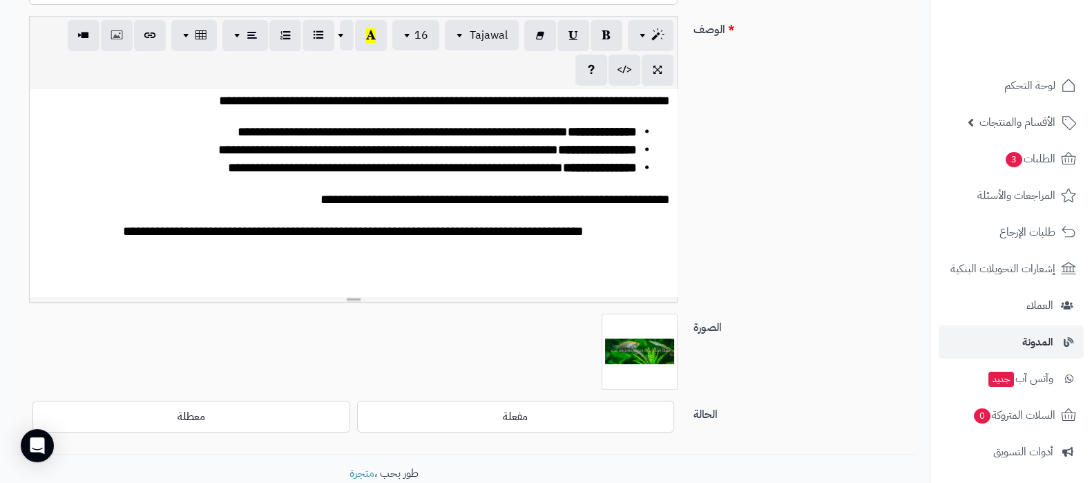
click at [350, 260] on div at bounding box center [353, 262] width 633 height 18
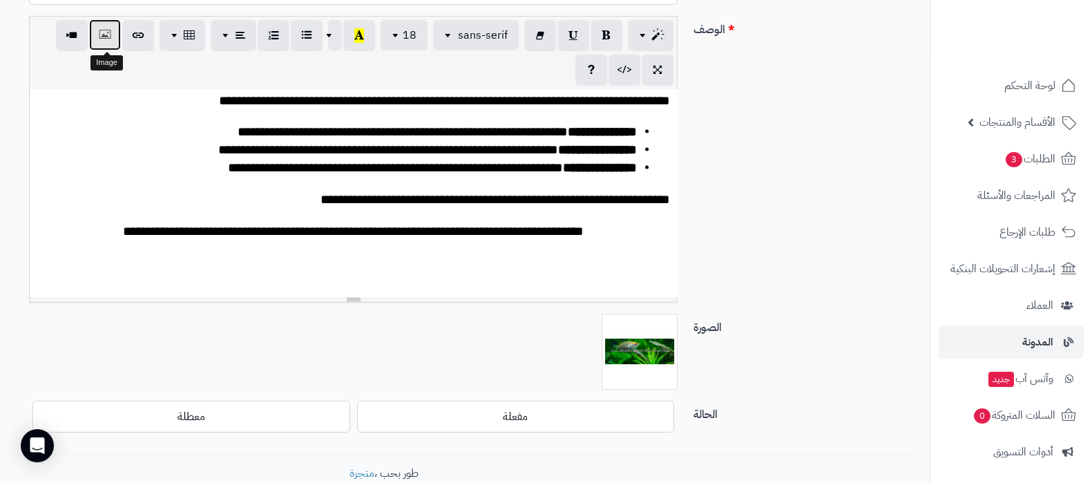
click at [106, 41] on icon "button" at bounding box center [105, 35] width 10 height 15
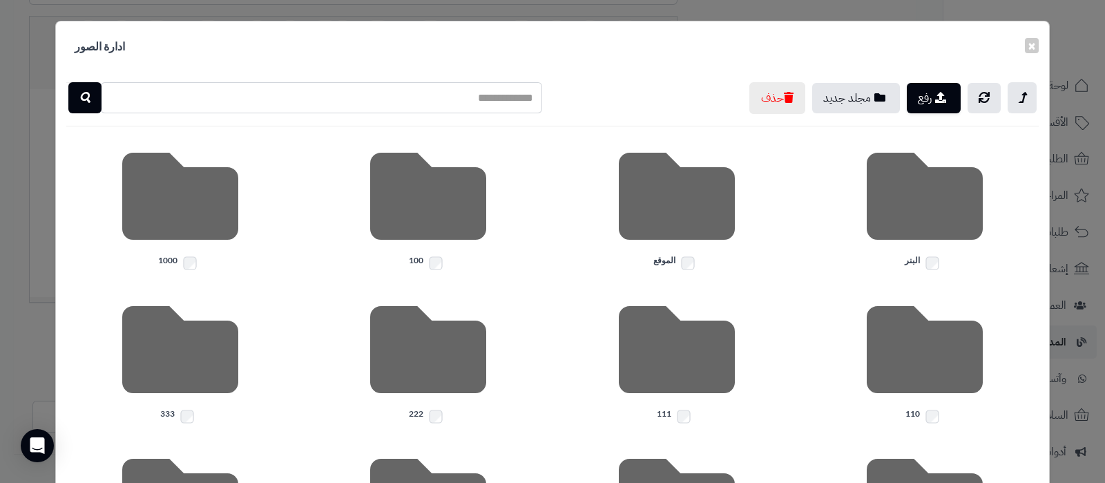
click at [415, 101] on input "text" at bounding box center [321, 97] width 442 height 31
type input "********"
click at [82, 97] on button "button" at bounding box center [84, 97] width 33 height 31
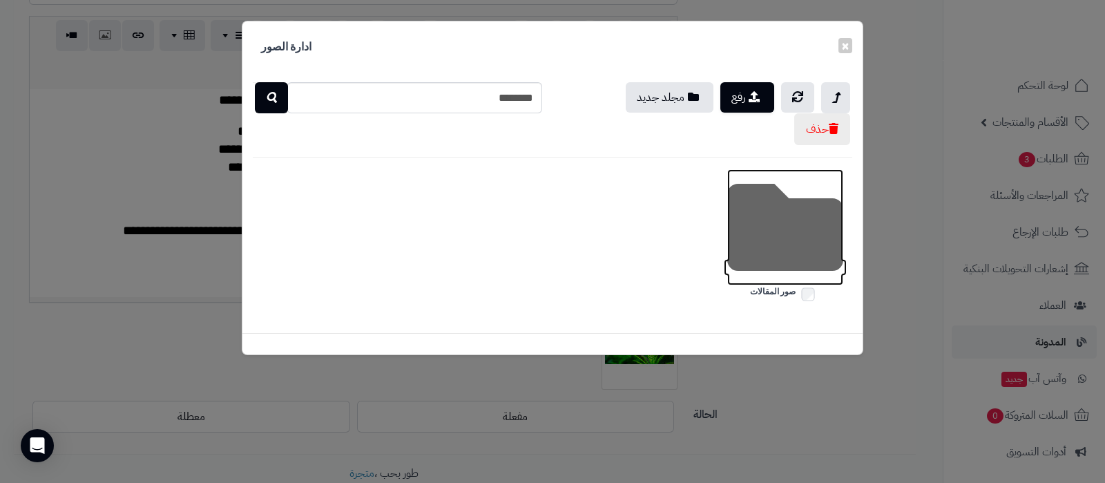
click at [797, 219] on icon at bounding box center [785, 227] width 116 height 116
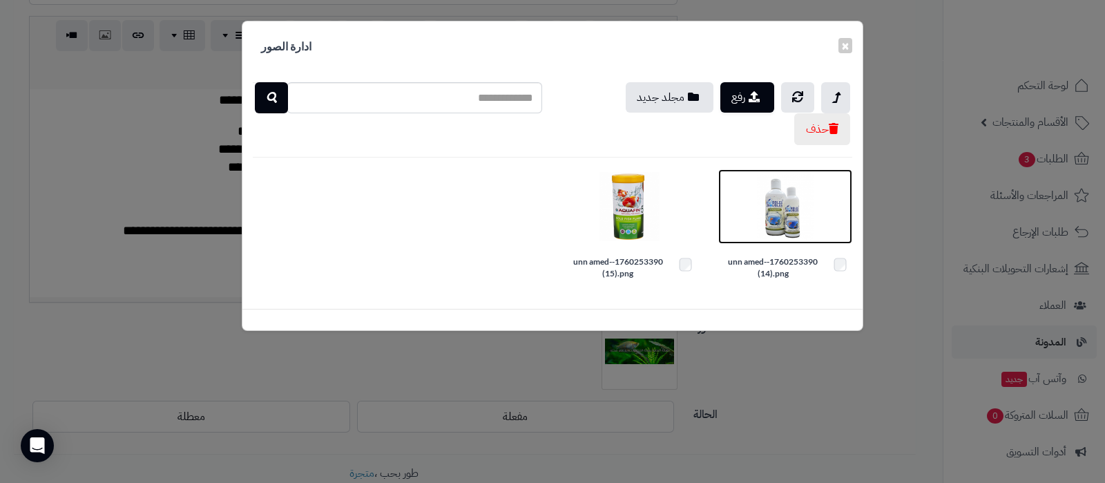
click at [788, 184] on img at bounding box center [785, 206] width 69 height 69
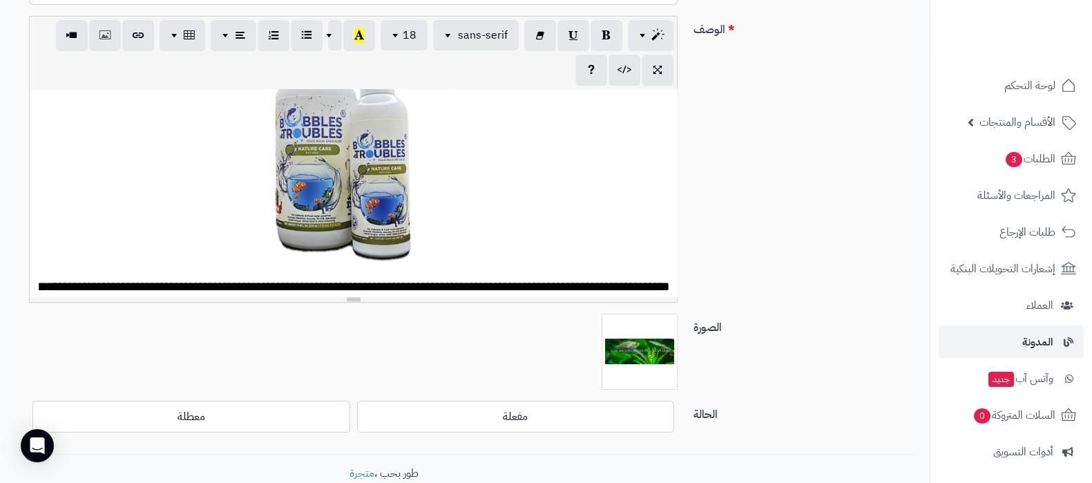
scroll to position [172, 0]
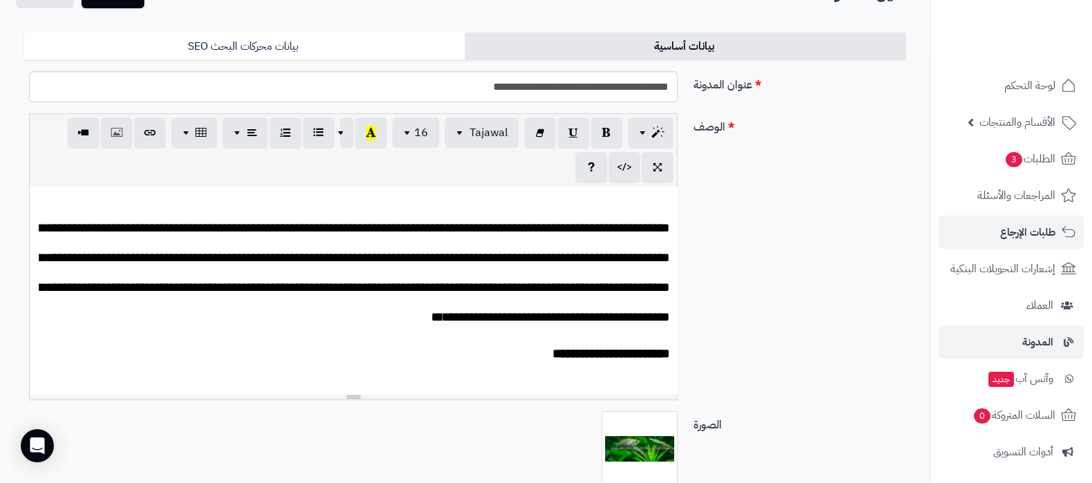
scroll to position [10, 0]
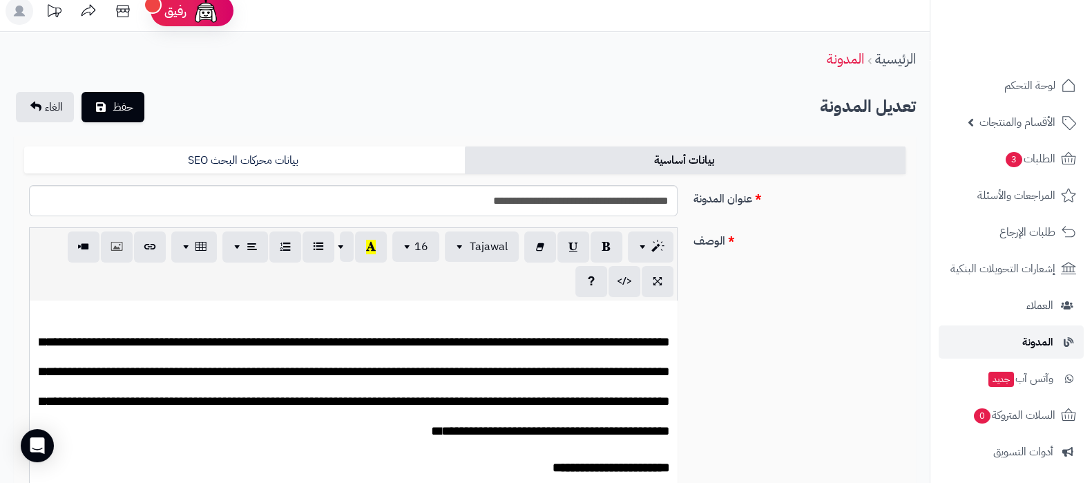
click at [1016, 352] on link "المدونة" at bounding box center [1011, 341] width 145 height 33
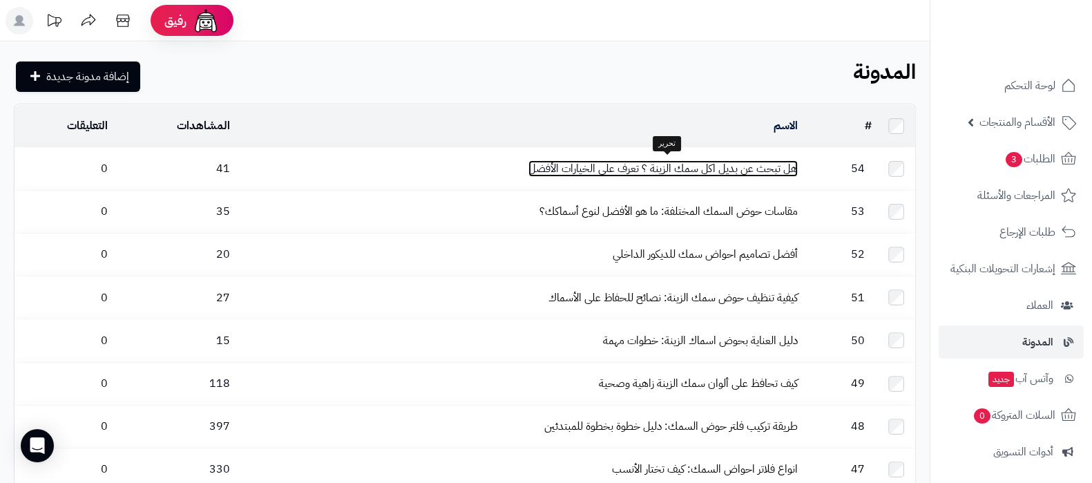
click at [693, 162] on link "هل تبحث عن بديل اكل سمك الزينة ؟ تعرف على الخيارات الأفضل" at bounding box center [662, 168] width 269 height 17
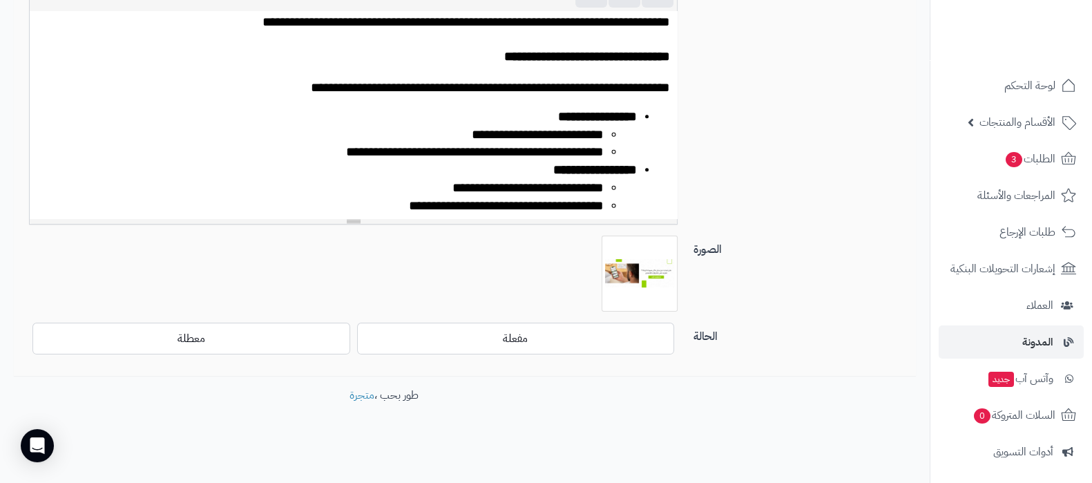
scroll to position [806, 0]
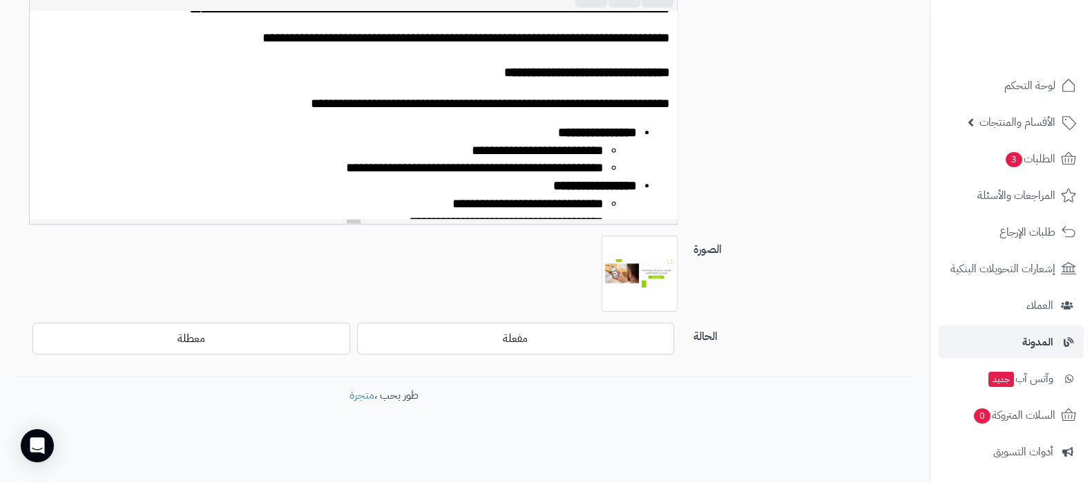
click at [126, 47] on p "**********" at bounding box center [353, 38] width 633 height 18
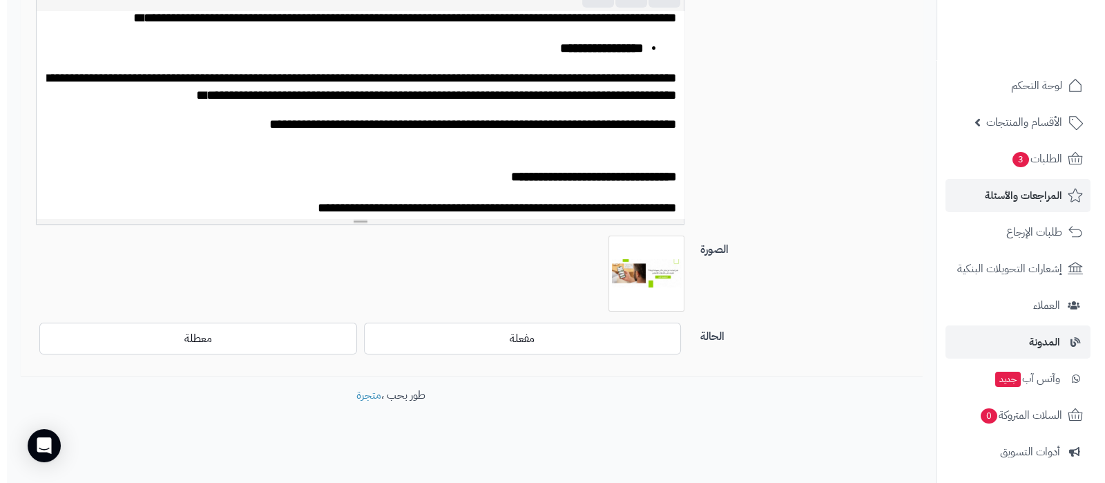
scroll to position [213, 0]
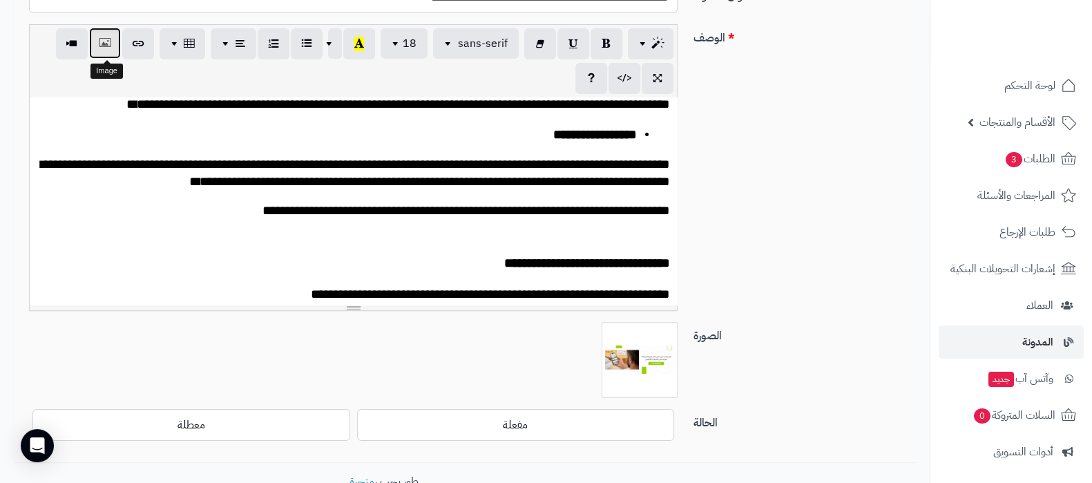
click at [113, 48] on button "button" at bounding box center [105, 43] width 32 height 31
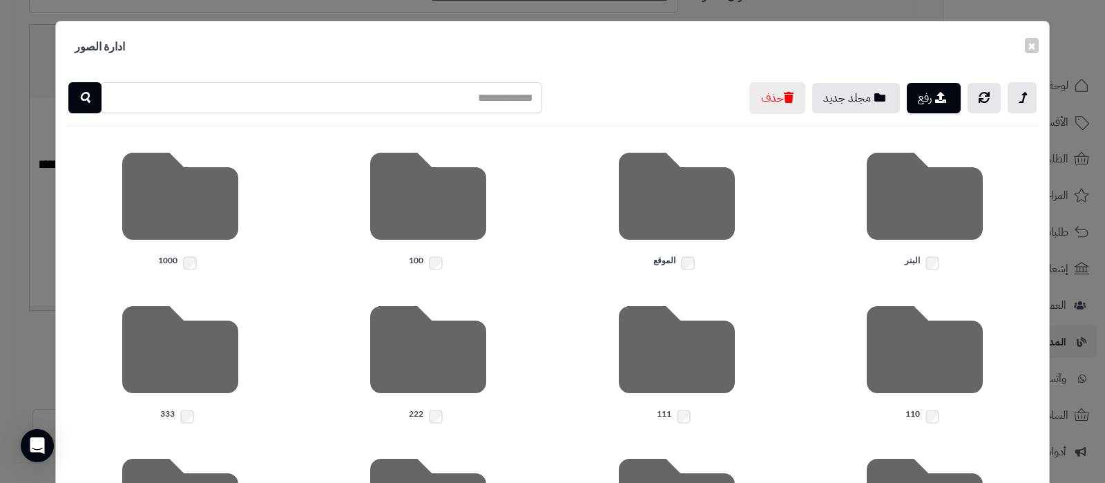
click at [418, 104] on input "text" at bounding box center [321, 97] width 442 height 31
type input "********"
click at [102, 98] on button "button" at bounding box center [84, 97] width 33 height 31
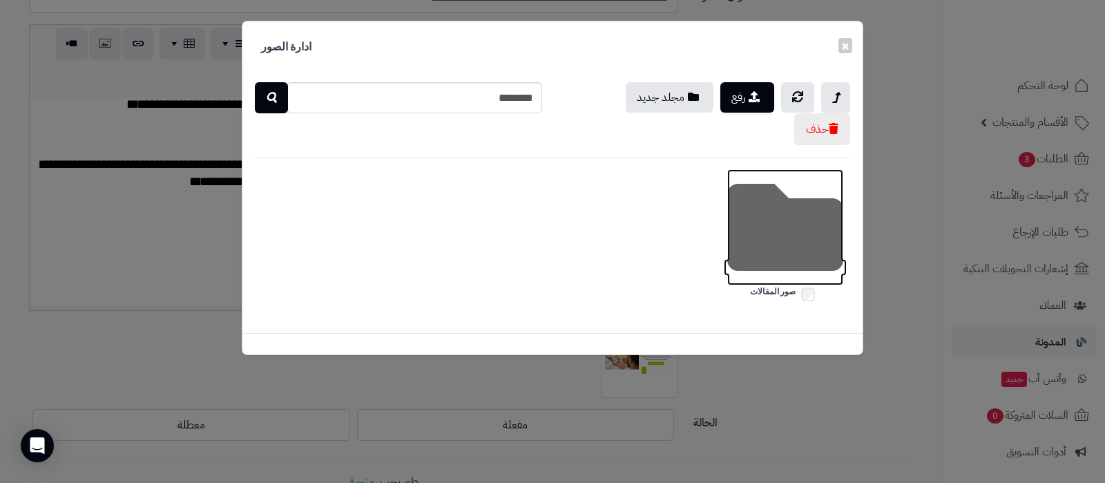
click at [770, 233] on icon at bounding box center [785, 227] width 116 height 116
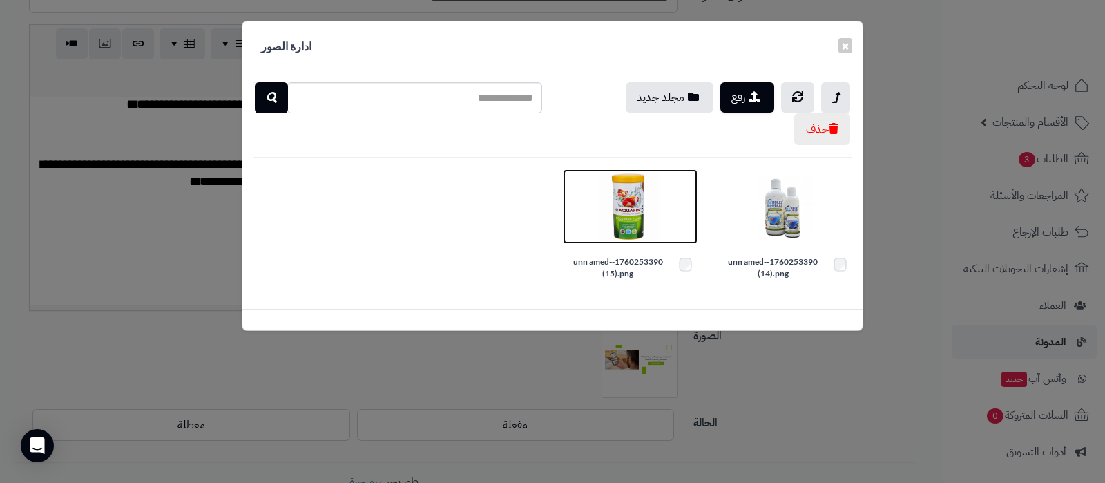
click at [628, 211] on img at bounding box center [629, 206] width 69 height 69
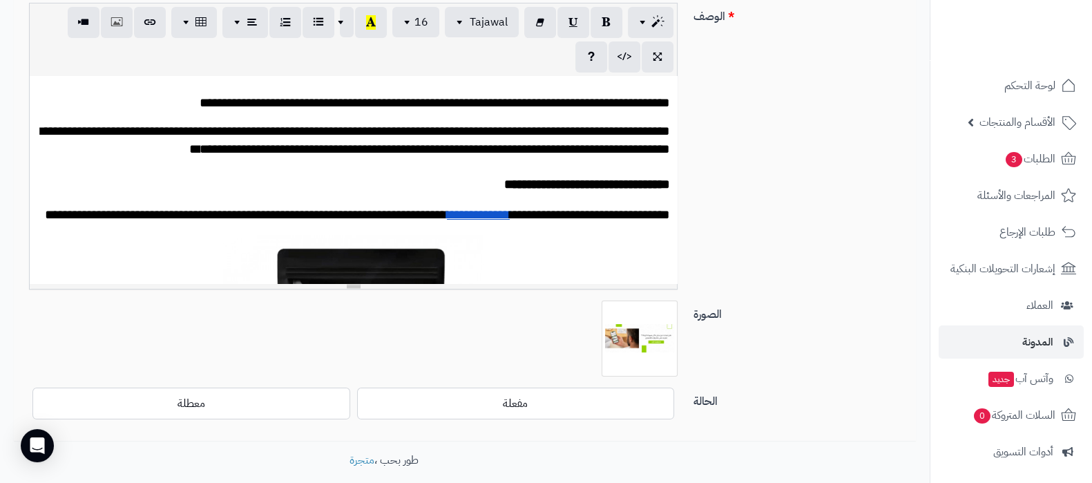
scroll to position [261, 0]
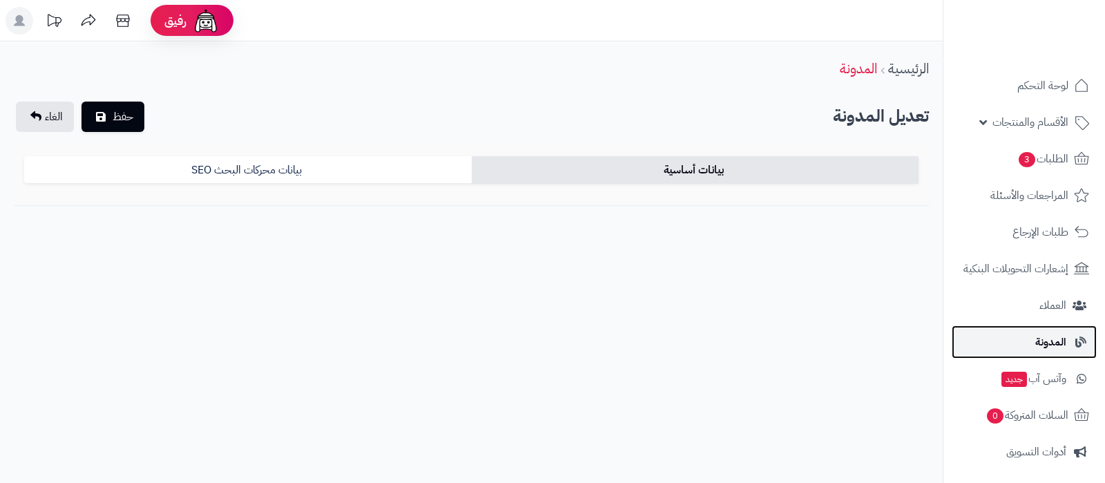
click at [1031, 343] on link "المدونة" at bounding box center [1024, 341] width 145 height 33
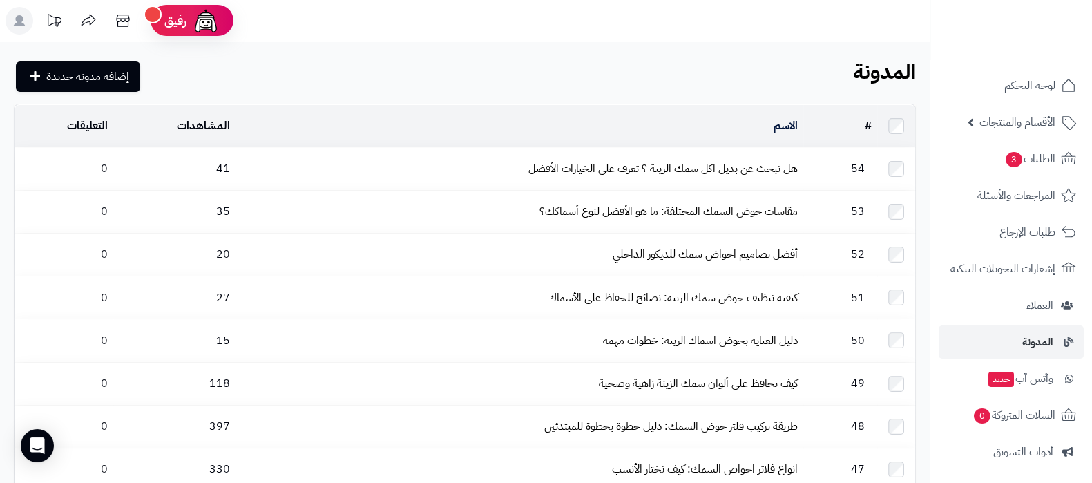
click at [665, 70] on div "المدونة إضافة مدونة جديدة" at bounding box center [465, 76] width 902 height 33
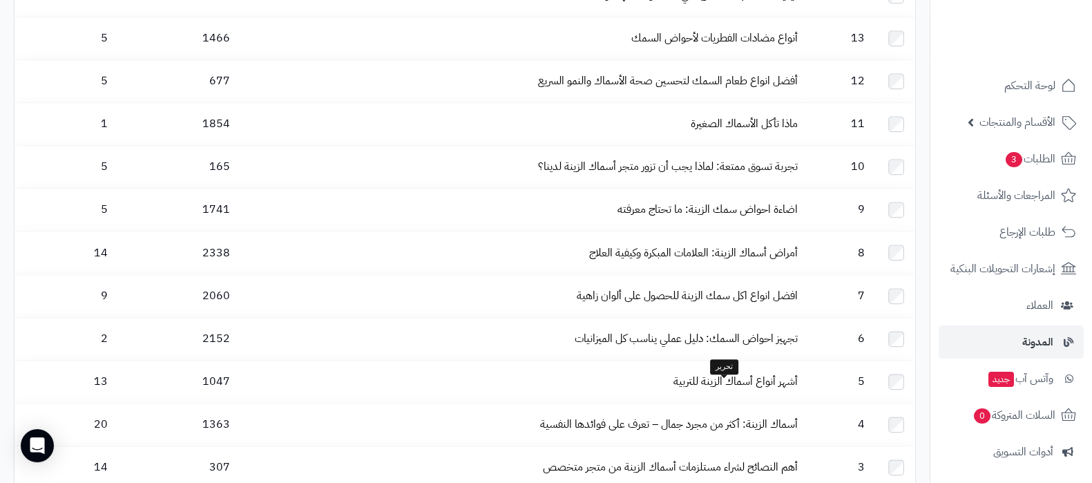
scroll to position [1992, 0]
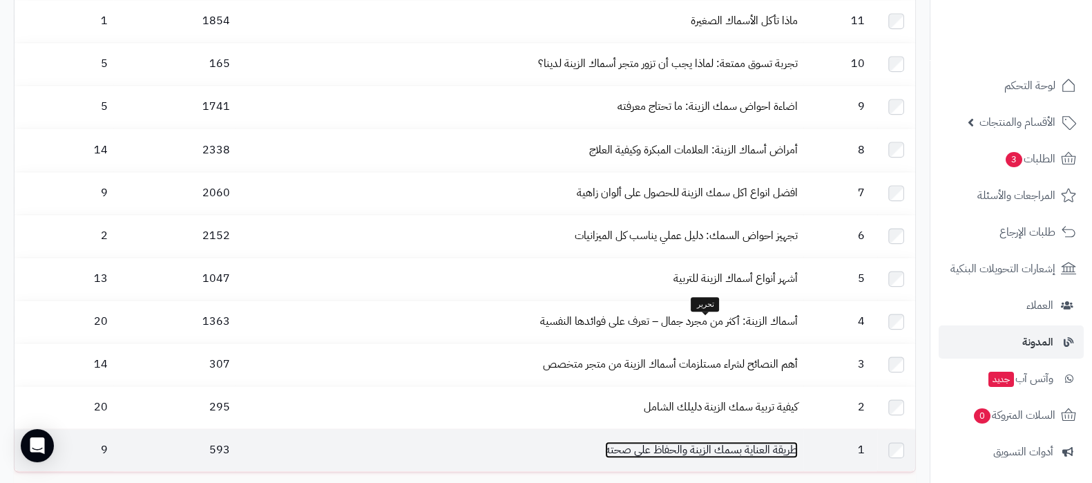
click at [656, 441] on link "طريقة العناية بسمك الزينة والحفاظ على صحته" at bounding box center [701, 449] width 193 height 17
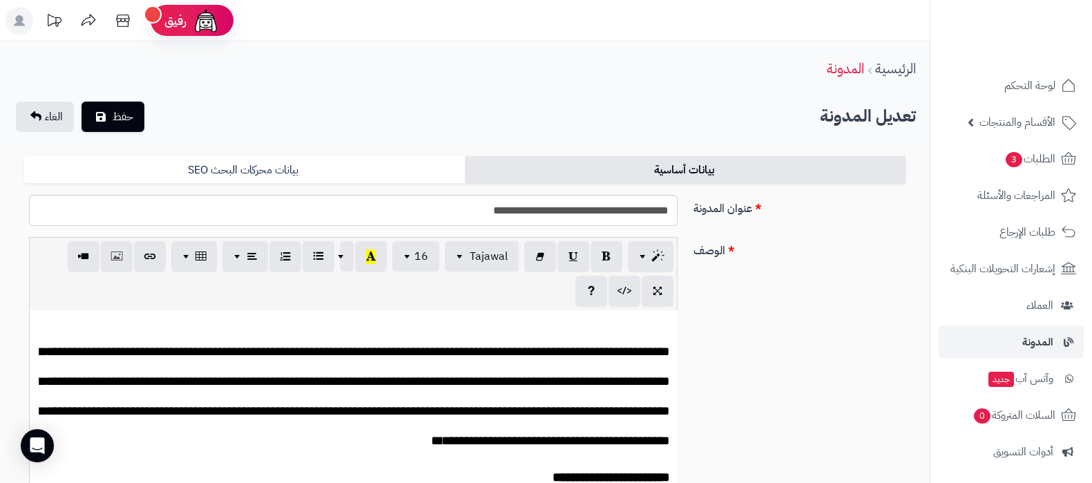
click at [837, 316] on div "**********" at bounding box center [465, 386] width 893 height 298
click at [840, 399] on div "**********" at bounding box center [465, 386] width 893 height 298
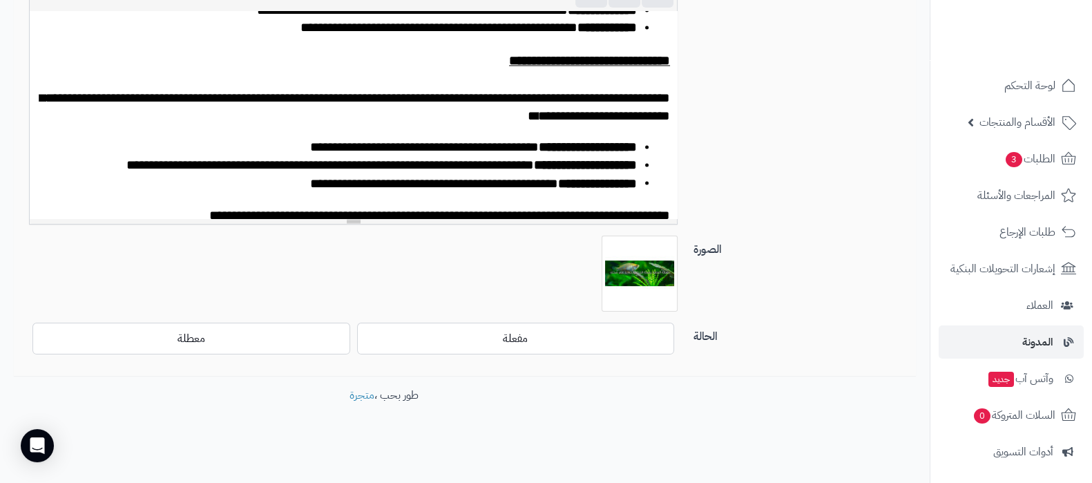
scroll to position [3022, 0]
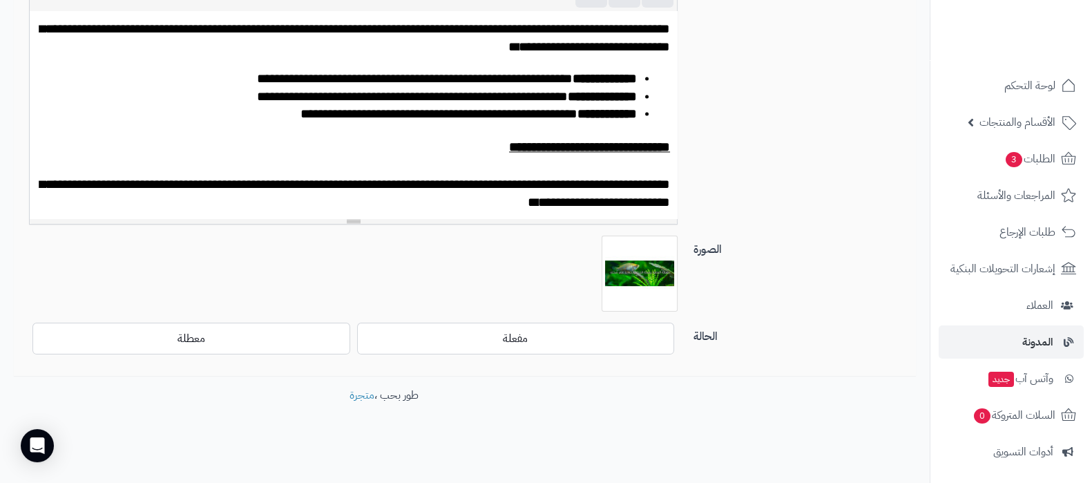
drag, startPoint x: 874, startPoint y: 322, endPoint x: 857, endPoint y: 321, distance: 17.3
click at [874, 323] on label "الحالة" at bounding box center [799, 334] width 223 height 22
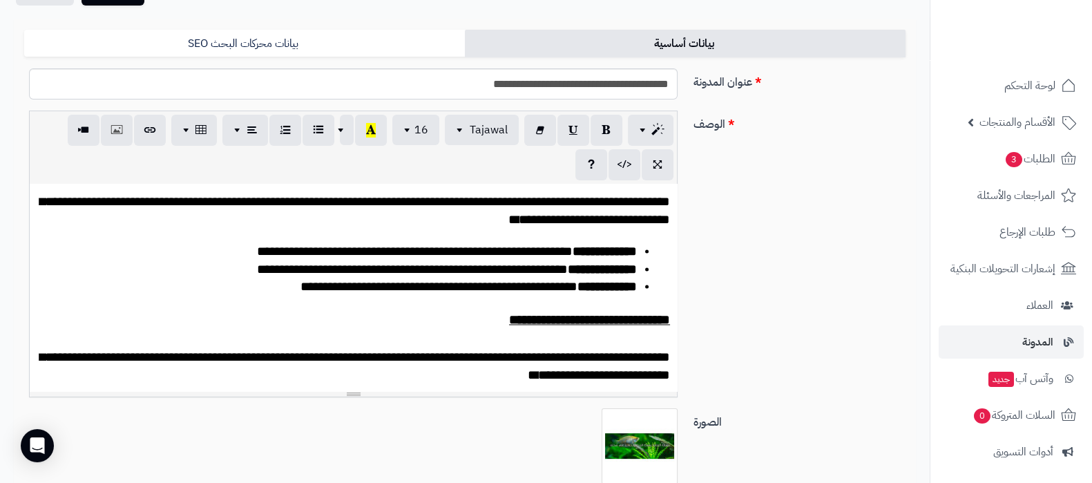
click at [498, 142] on h2 "**********" at bounding box center [353, 130] width 633 height 24
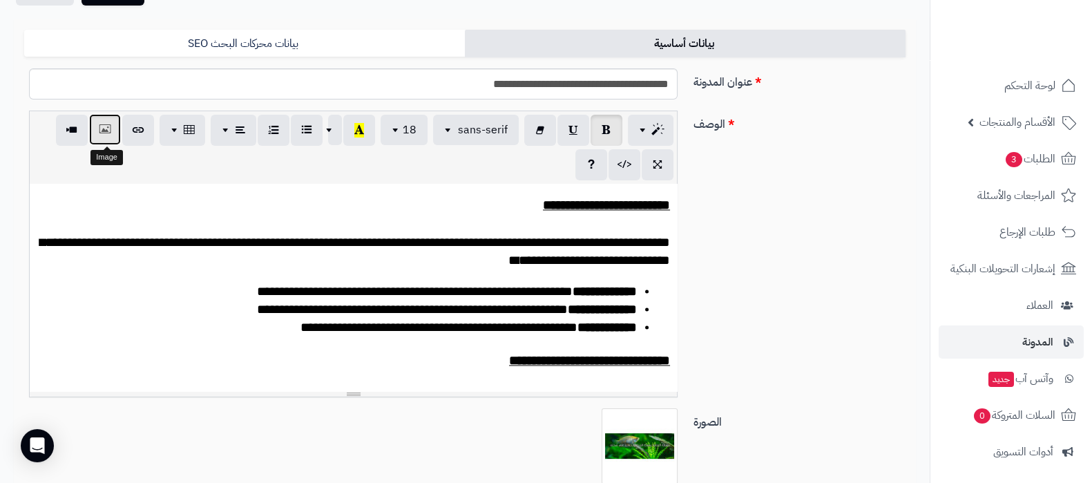
click at [103, 128] on icon "button" at bounding box center [105, 129] width 10 height 15
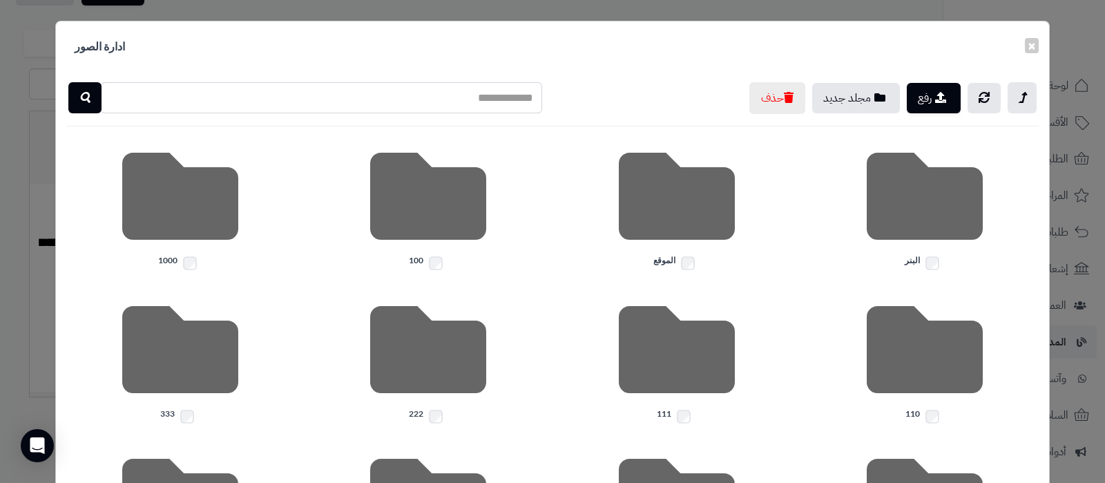
click at [405, 88] on input "text" at bounding box center [321, 97] width 442 height 31
type input "********"
click at [90, 100] on icon "button" at bounding box center [84, 97] width 11 height 17
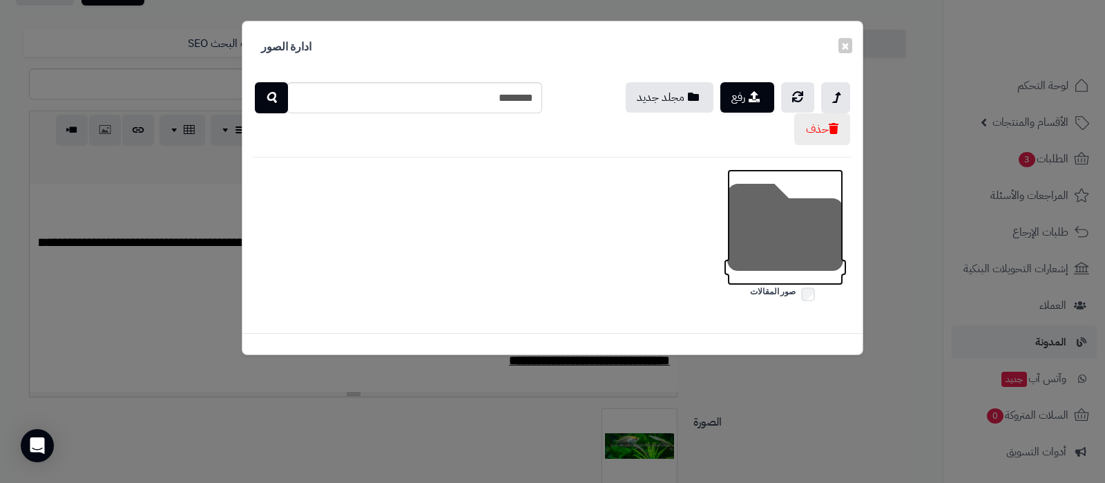
click at [778, 240] on icon at bounding box center [785, 227] width 116 height 116
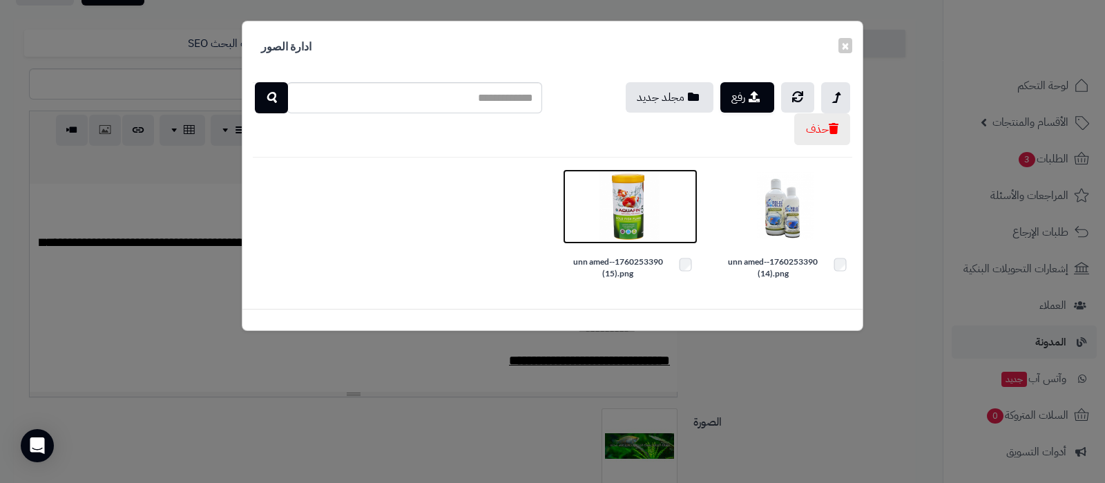
click at [617, 202] on img at bounding box center [629, 206] width 69 height 69
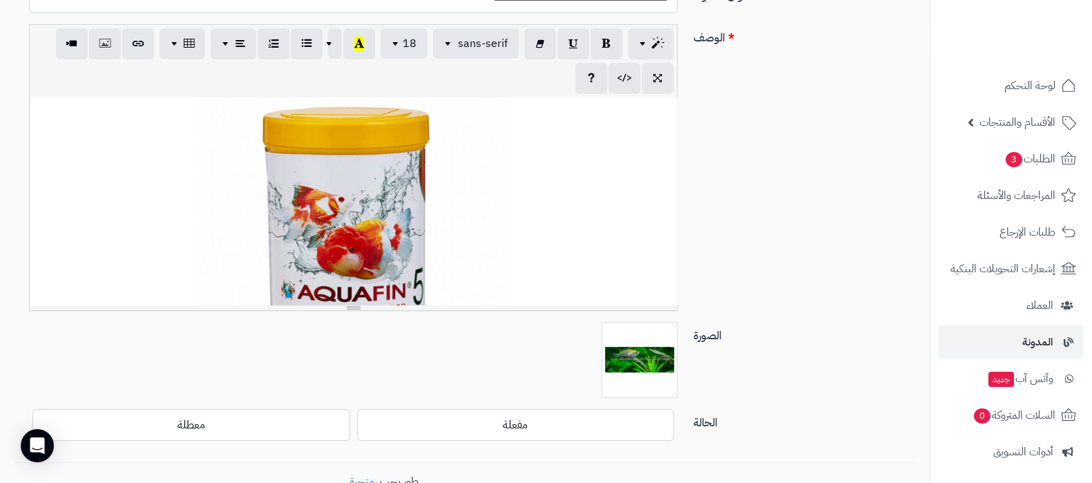
scroll to position [0, 0]
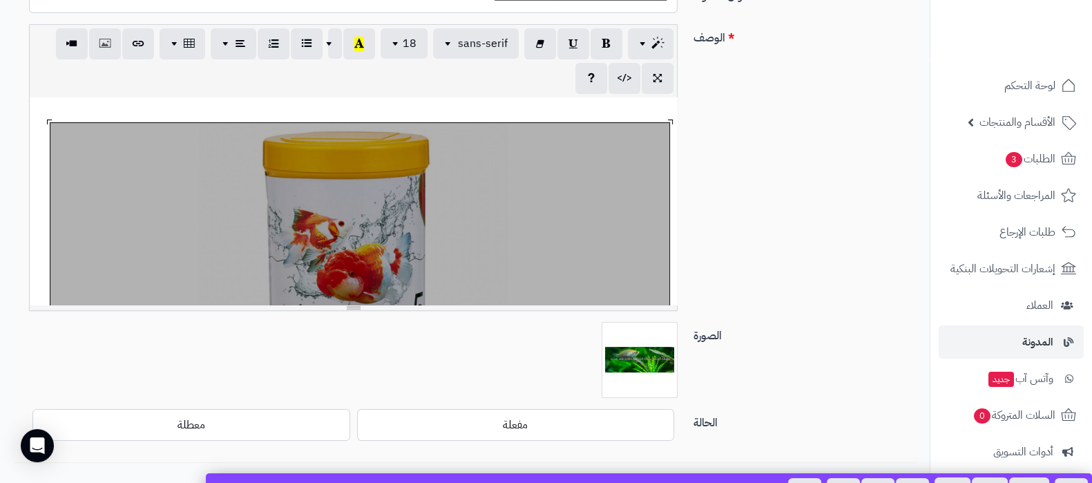
drag, startPoint x: 366, startPoint y: 220, endPoint x: 823, endPoint y: 227, distance: 456.7
click at [823, 227] on div "**********" at bounding box center [465, 173] width 893 height 298
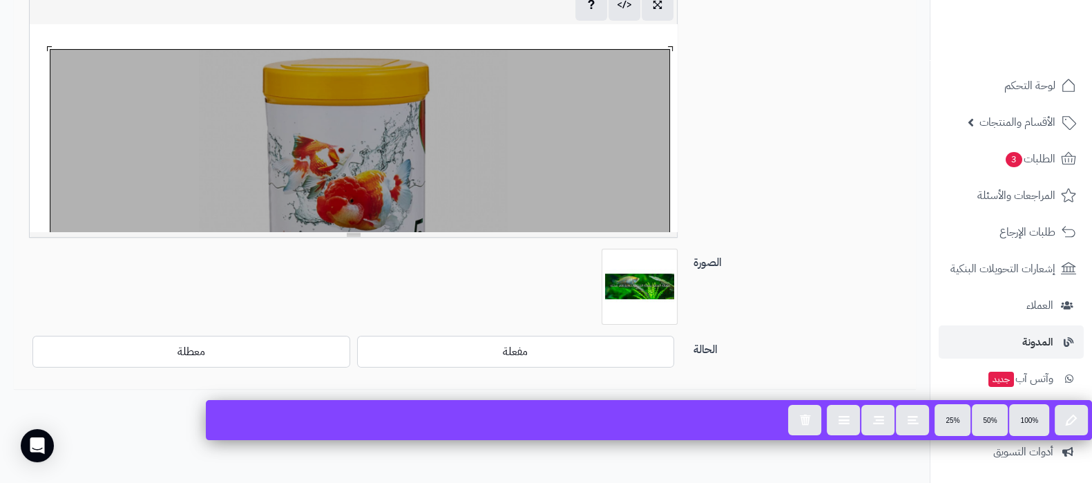
scroll to position [213, 0]
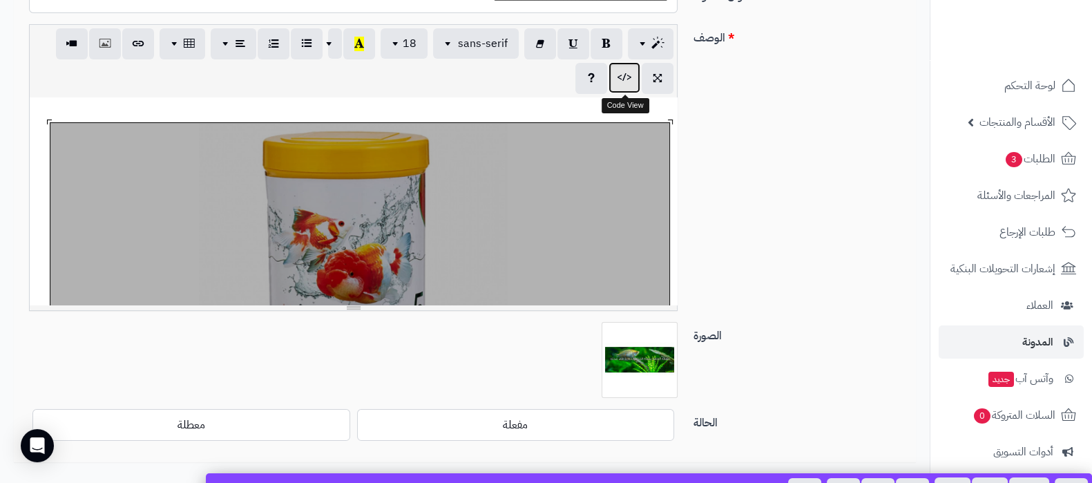
click at [632, 86] on button "button" at bounding box center [625, 77] width 32 height 31
type textarea "**********"
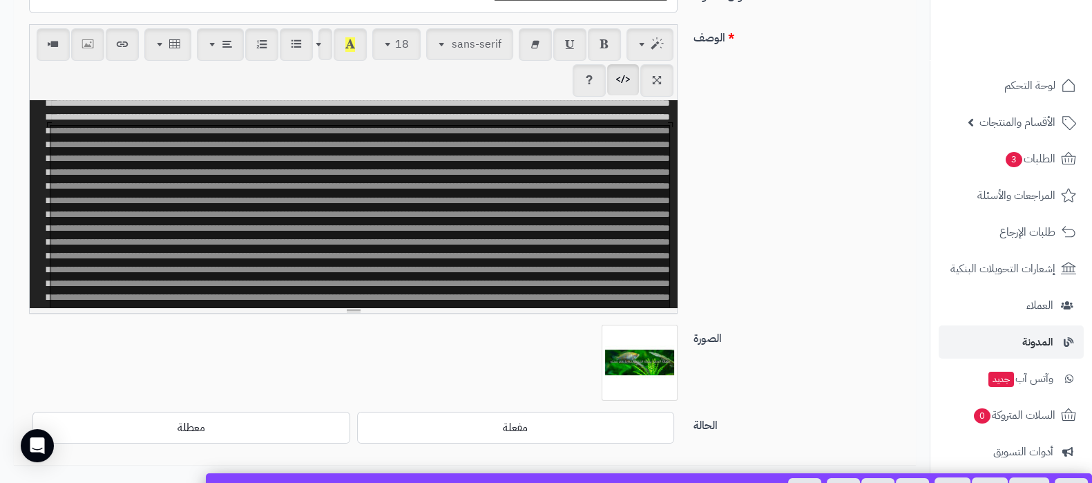
scroll to position [0, 0]
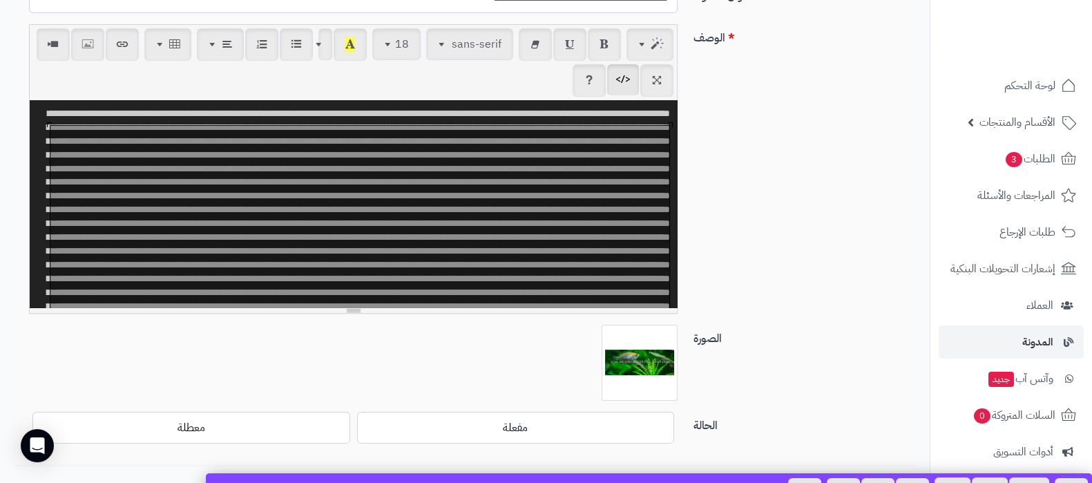
click at [229, 146] on div at bounding box center [359, 301] width 619 height 350
click at [225, 158] on div at bounding box center [359, 301] width 619 height 350
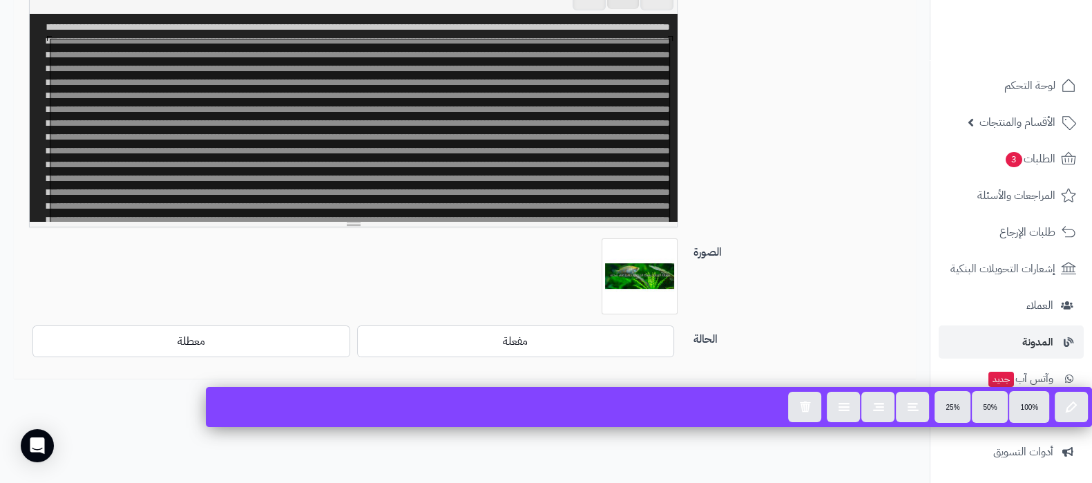
scroll to position [301, 0]
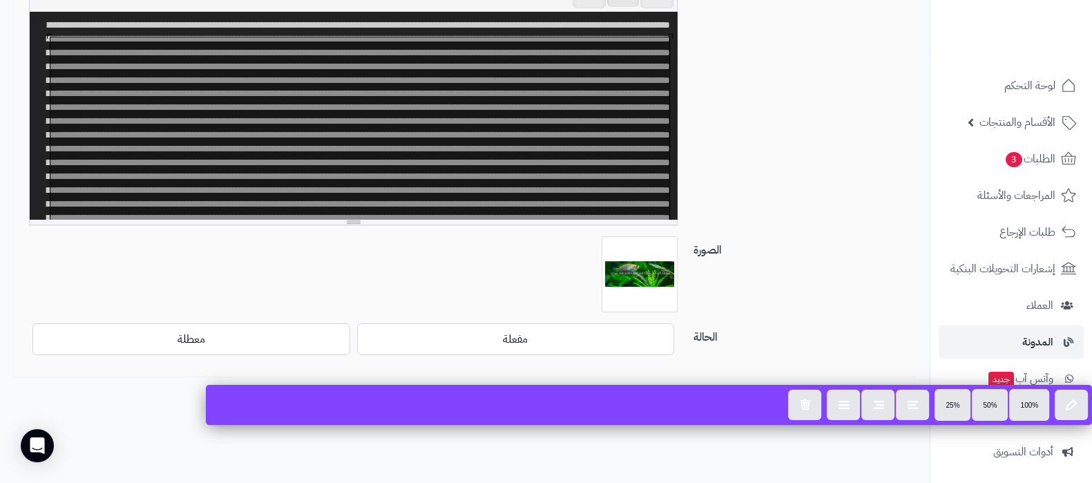
click at [745, 164] on div "**********" at bounding box center [465, 86] width 893 height 301
click at [773, 167] on div "**********" at bounding box center [465, 86] width 893 height 301
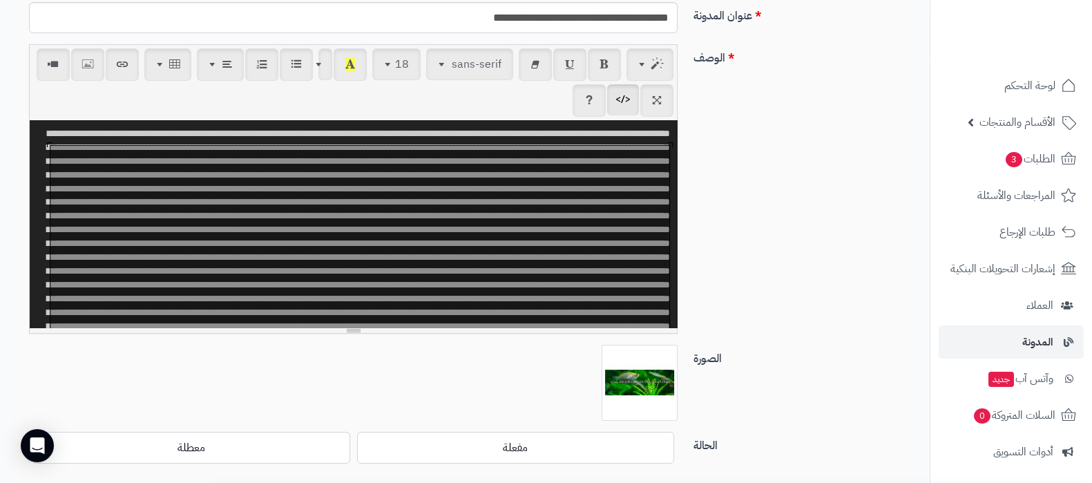
scroll to position [128, 0]
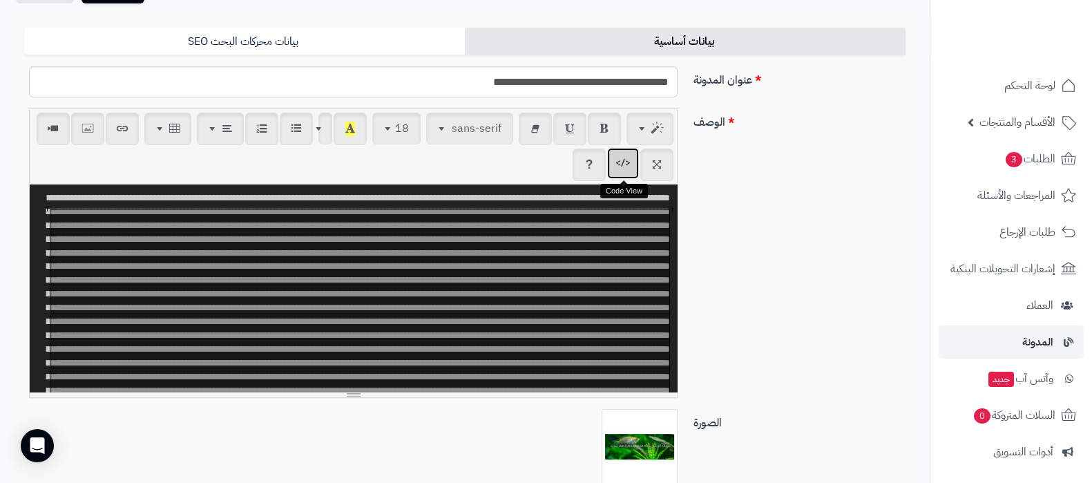
click at [626, 161] on icon "button" at bounding box center [623, 163] width 10 height 15
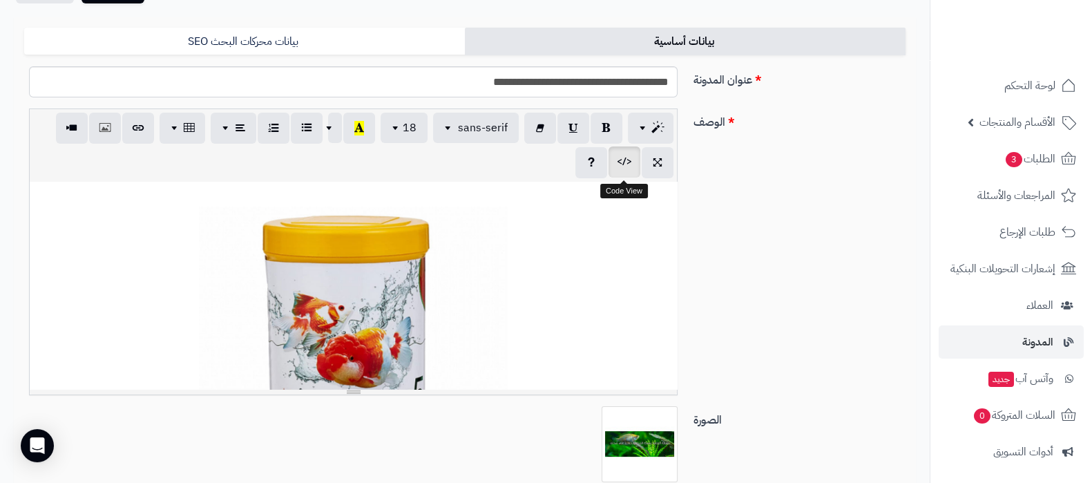
scroll to position [126, 0]
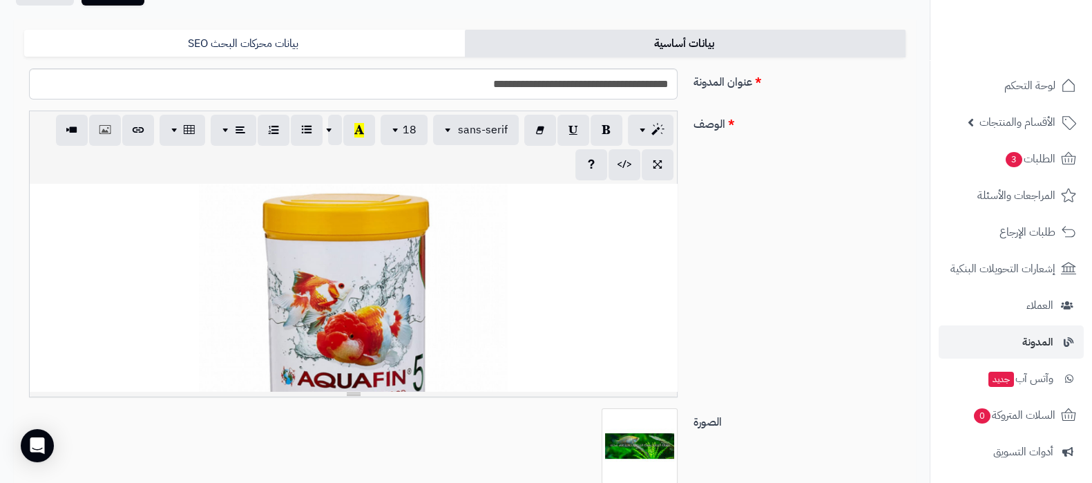
click at [605, 250] on p "**********" at bounding box center [353, 418] width 633 height 469
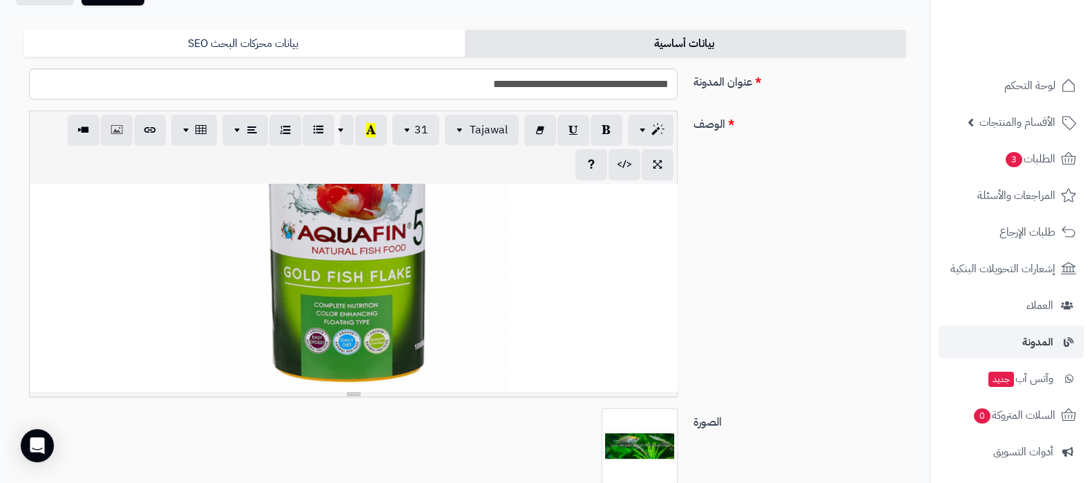
scroll to position [197, 0]
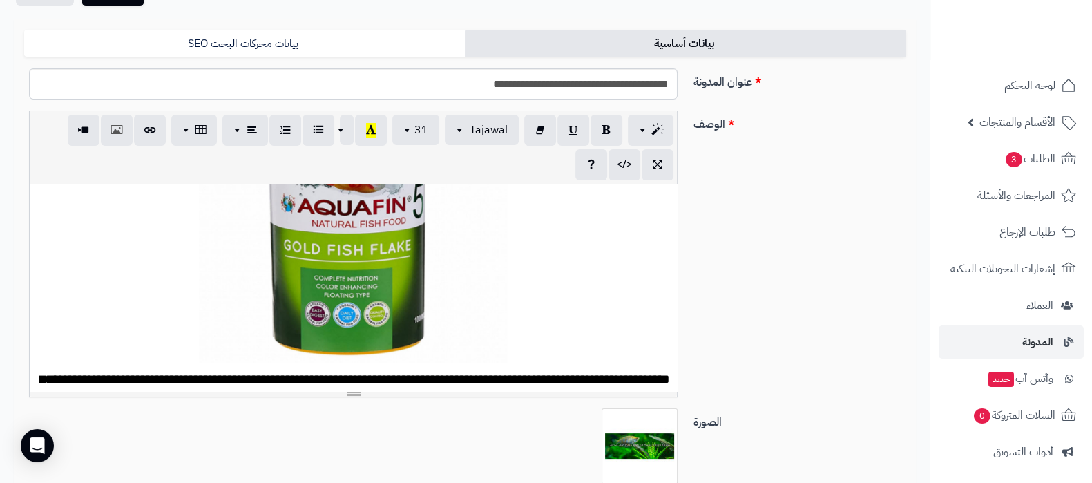
click at [622, 378] on span "**********" at bounding box center [355, 423] width 630 height 102
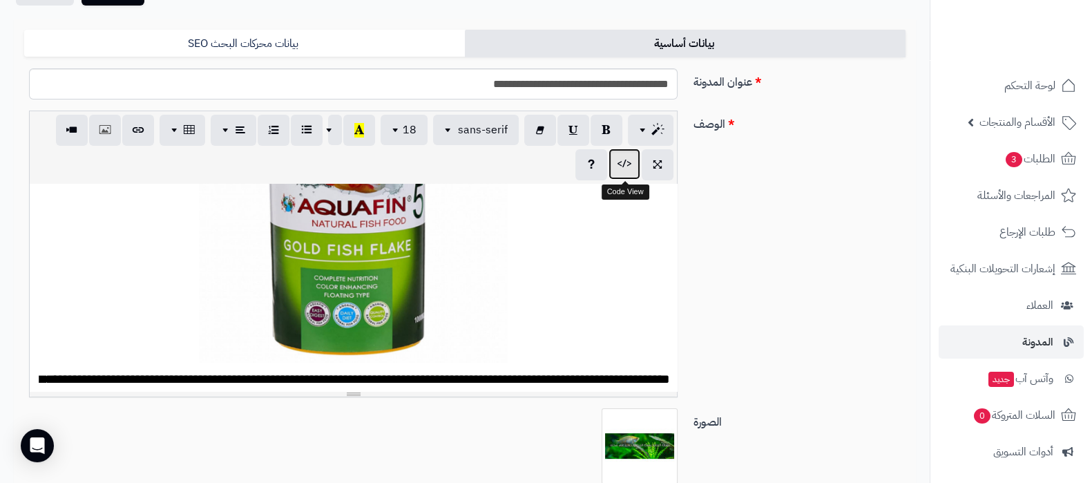
click at [621, 163] on icon "button" at bounding box center [625, 164] width 10 height 15
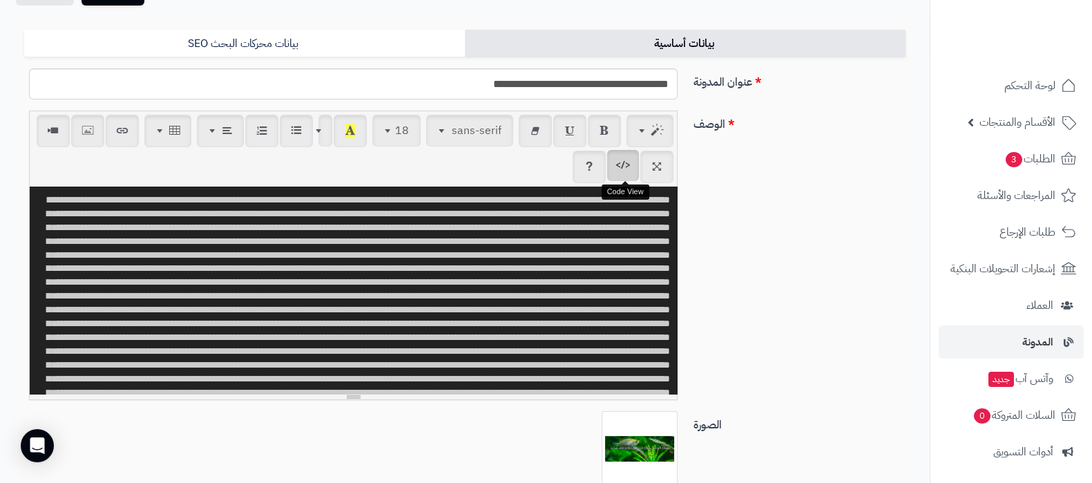
scroll to position [11142, 0]
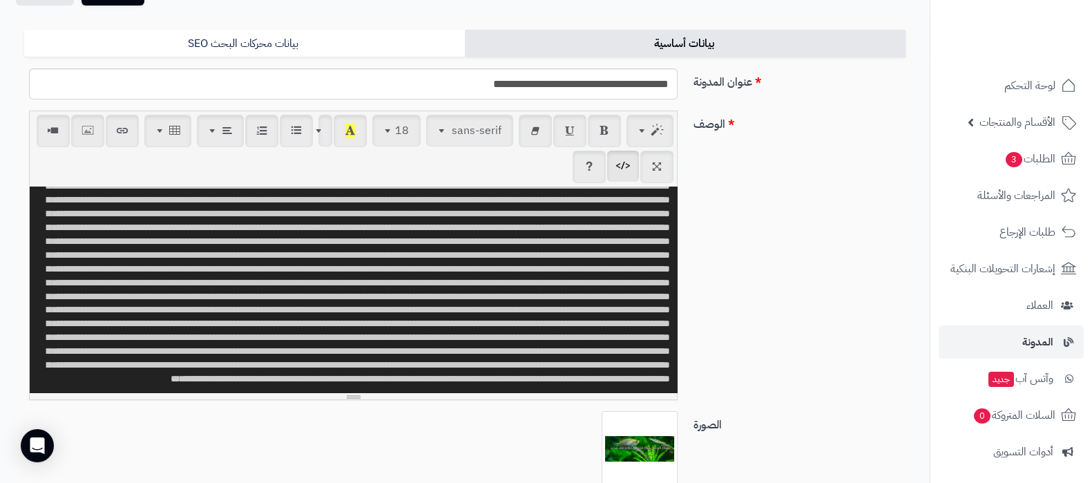
click at [329, 285] on textarea at bounding box center [353, 290] width 647 height 207
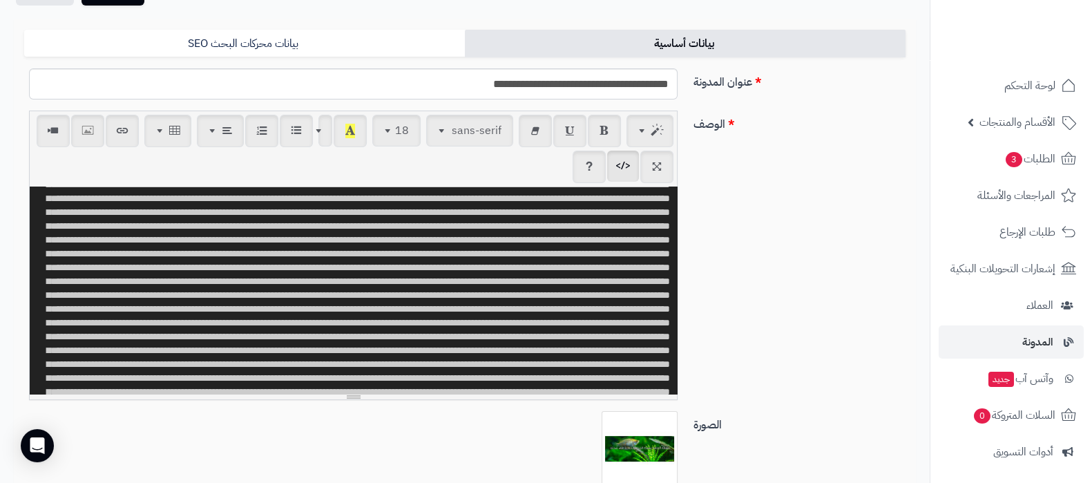
scroll to position [0, 0]
drag, startPoint x: 82, startPoint y: 239, endPoint x: 408, endPoint y: 254, distance: 325.7
click at [408, 254] on textarea at bounding box center [353, 290] width 647 height 207
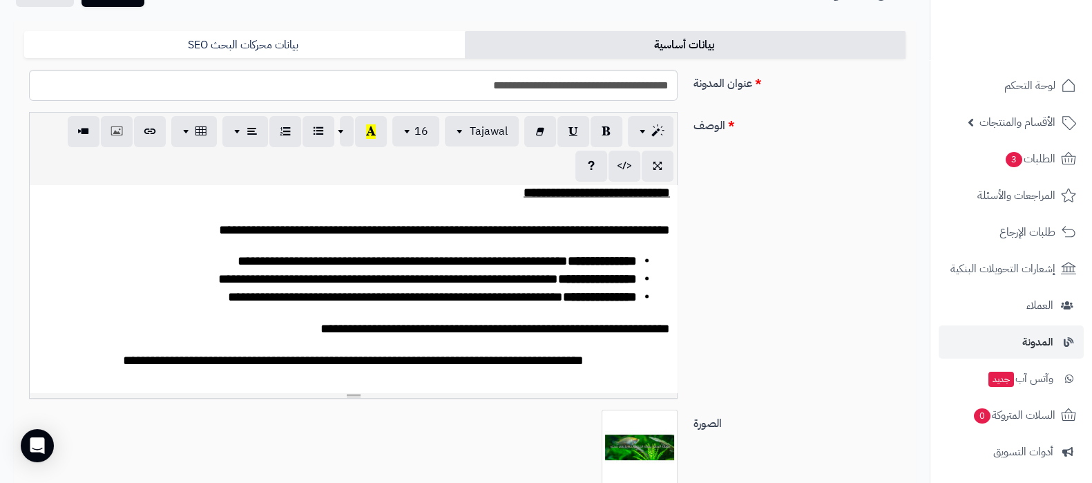
scroll to position [3707, 0]
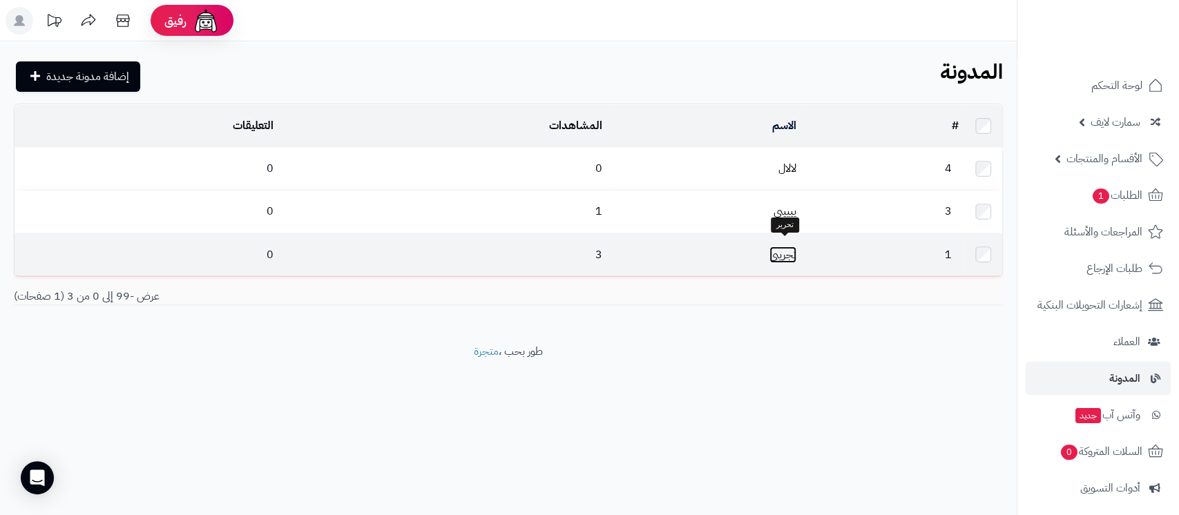
click at [791, 248] on link "تجريبي" at bounding box center [783, 255] width 27 height 17
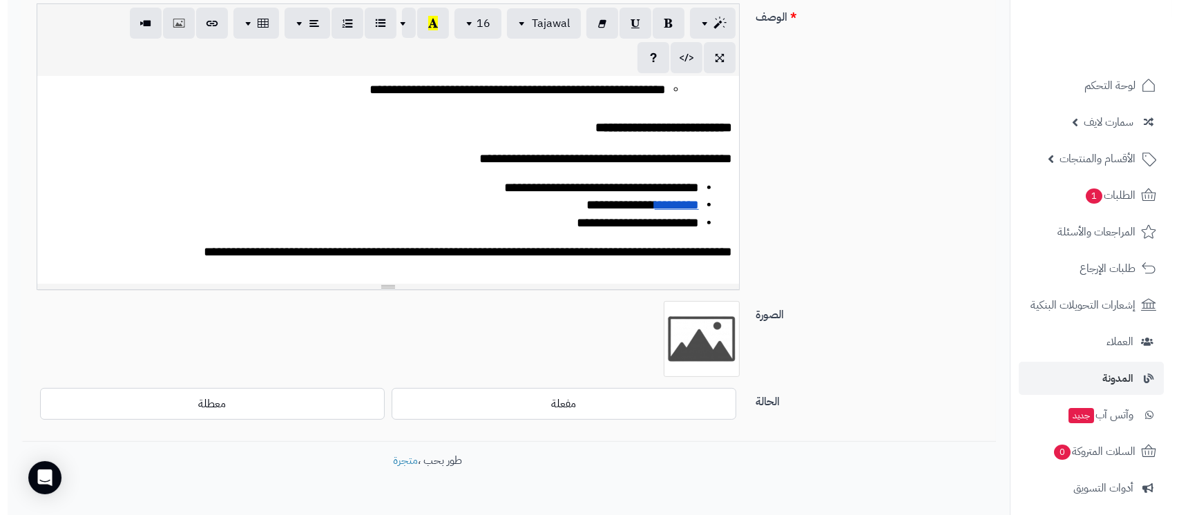
scroll to position [1289, 0]
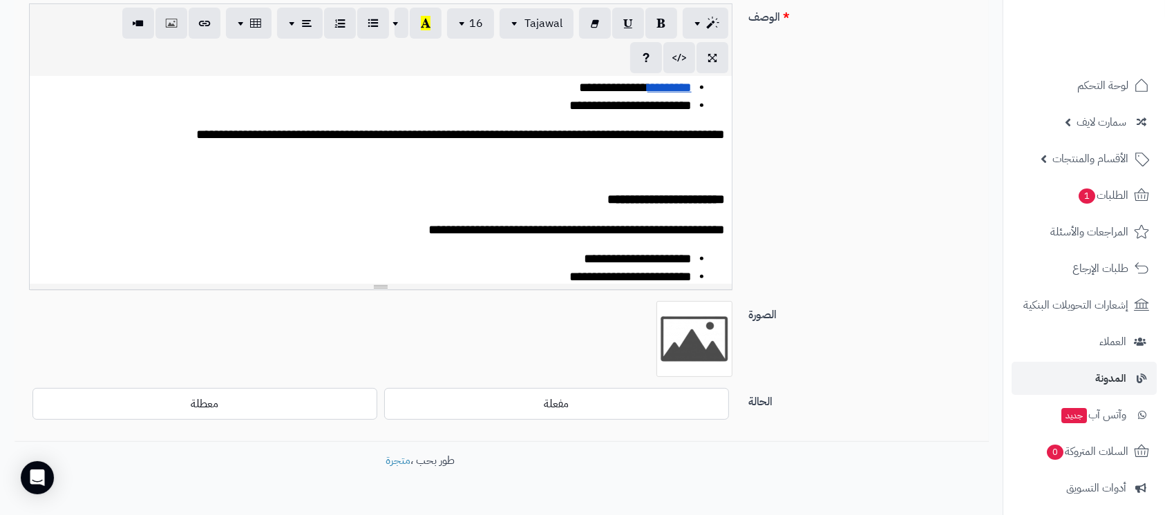
click at [654, 170] on p at bounding box center [381, 162] width 688 height 15
click at [168, 27] on icon "button" at bounding box center [171, 22] width 10 height 15
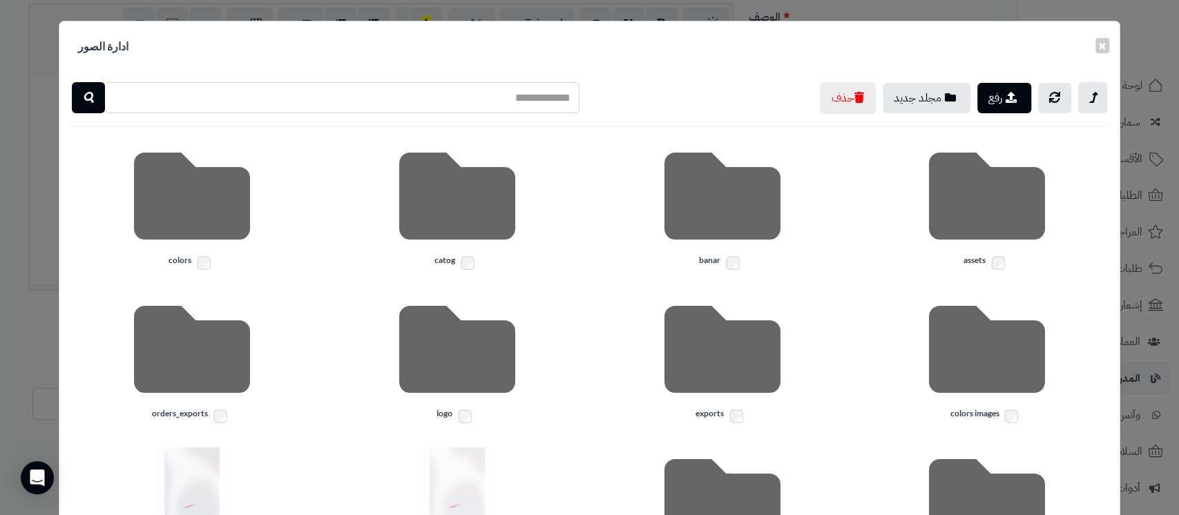
click at [525, 102] on input "text" at bounding box center [341, 97] width 475 height 31
type input "****"
click at [94, 91] on icon "button" at bounding box center [88, 97] width 11 height 17
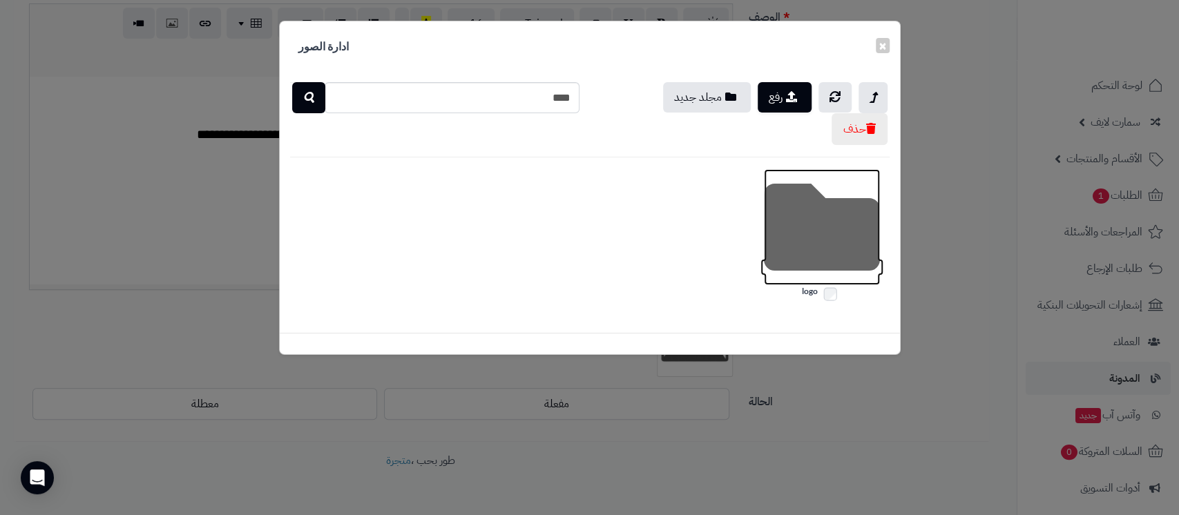
click at [790, 229] on icon at bounding box center [822, 227] width 116 height 116
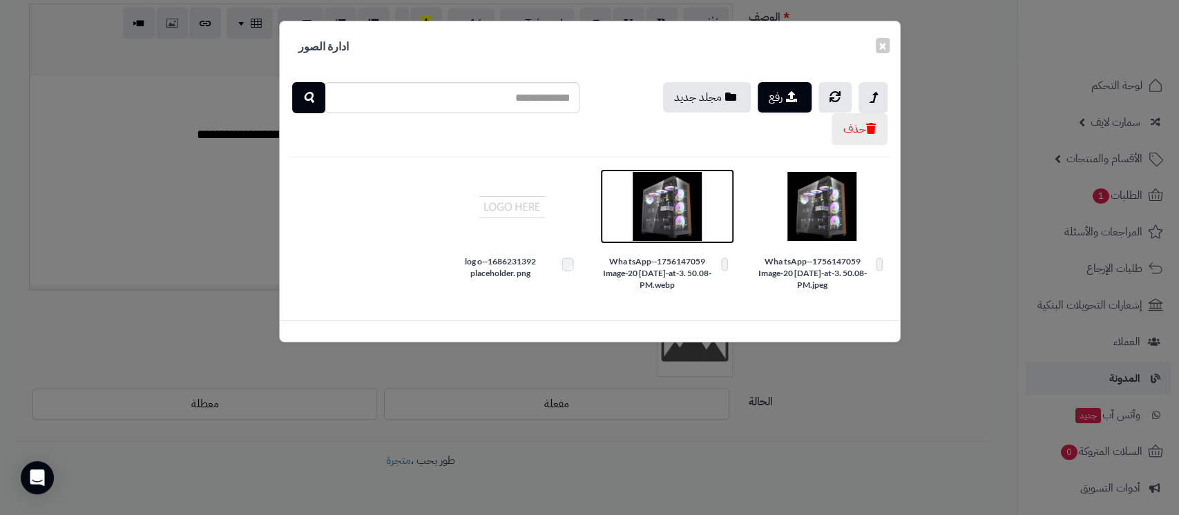
click at [675, 207] on img at bounding box center [667, 206] width 69 height 69
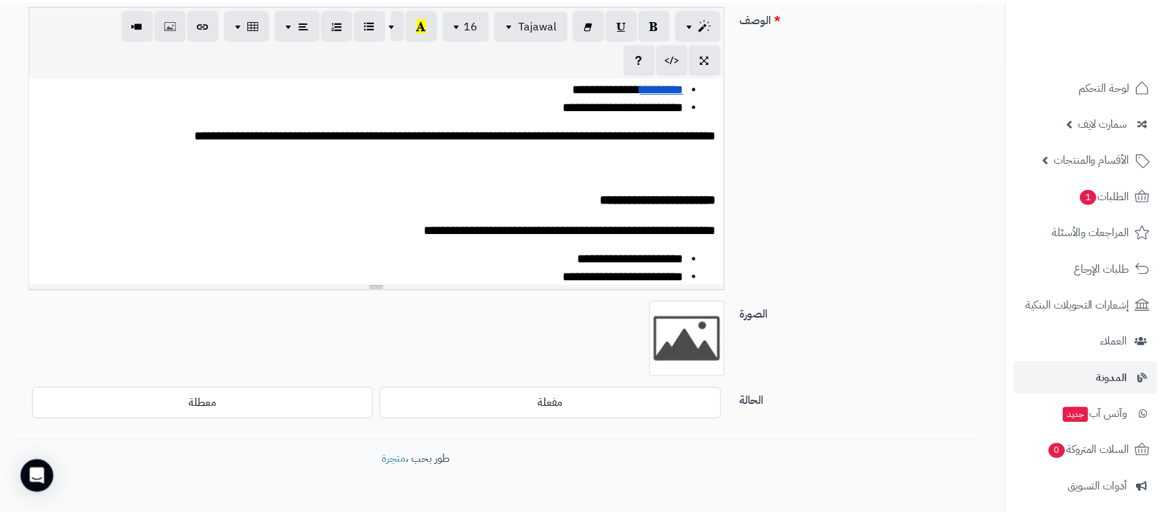
scroll to position [0, 0]
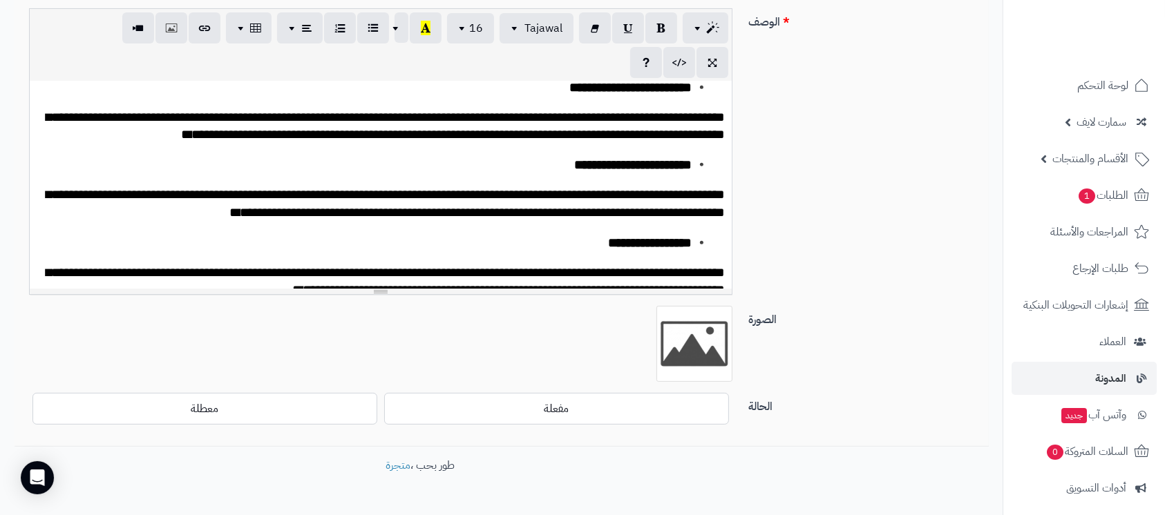
scroll to position [736, 0]
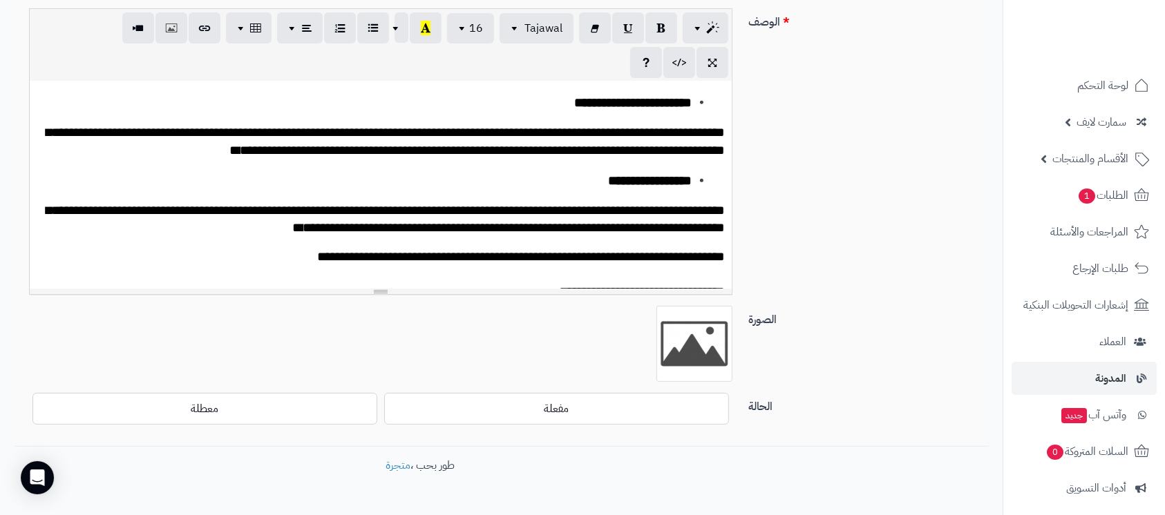
click at [516, 113] on h3 "**********" at bounding box center [364, 103] width 655 height 20
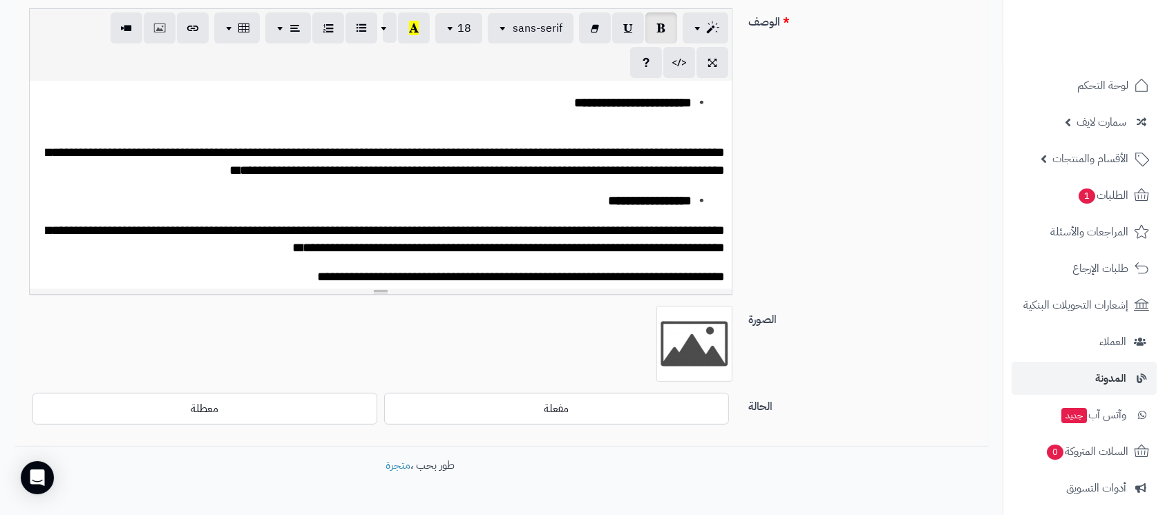
click at [643, 133] on h3 "**********" at bounding box center [364, 113] width 655 height 40
click at [161, 32] on icon "button" at bounding box center [160, 27] width 10 height 15
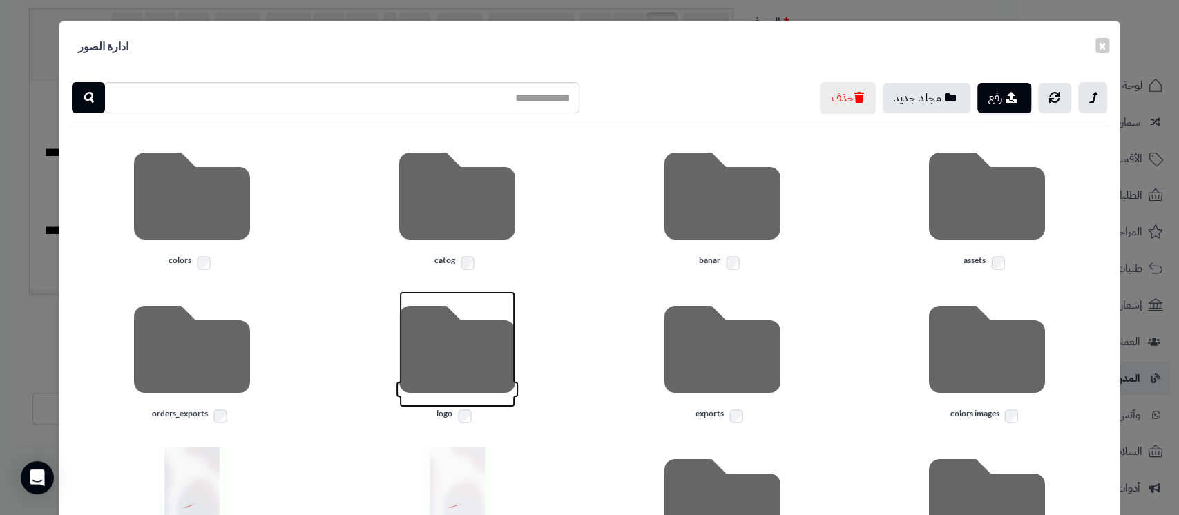
click at [446, 359] on icon at bounding box center [457, 350] width 116 height 116
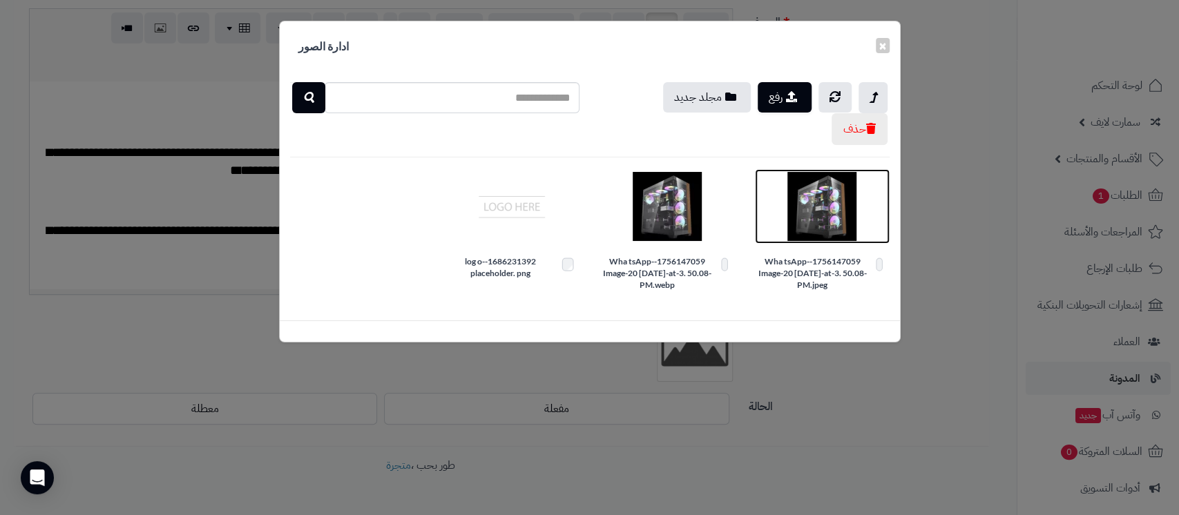
click at [810, 222] on img at bounding box center [822, 206] width 69 height 69
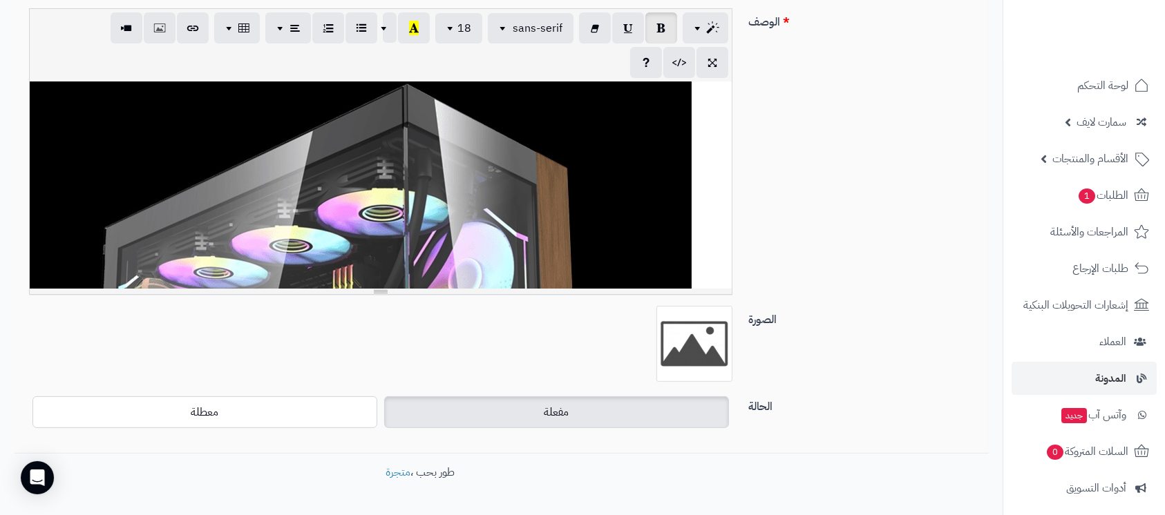
scroll to position [829, 0]
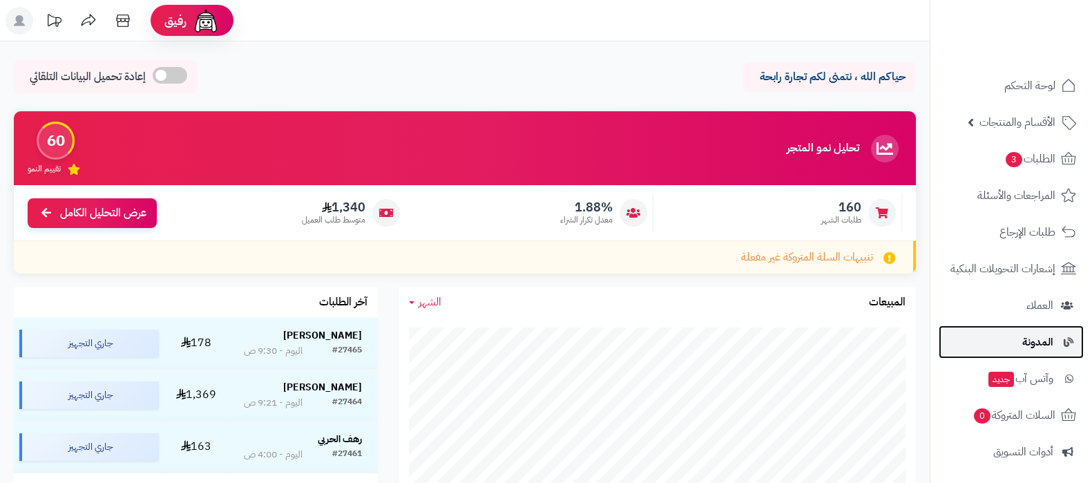
click at [1015, 336] on link "المدونة" at bounding box center [1011, 341] width 145 height 33
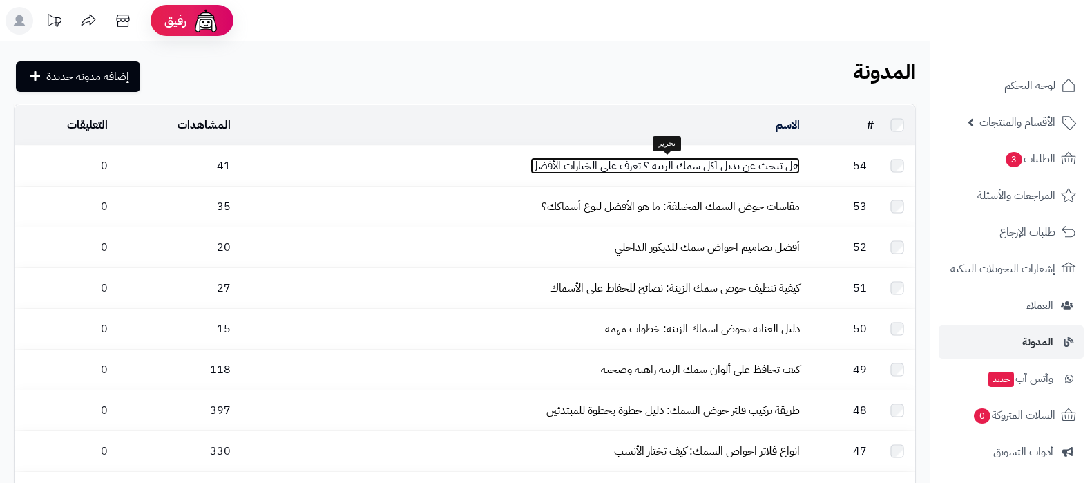
click at [682, 160] on link "هل تبحث عن بديل اكل سمك الزينة ؟ تعرف على الخيارات الأفضل" at bounding box center [665, 166] width 269 height 17
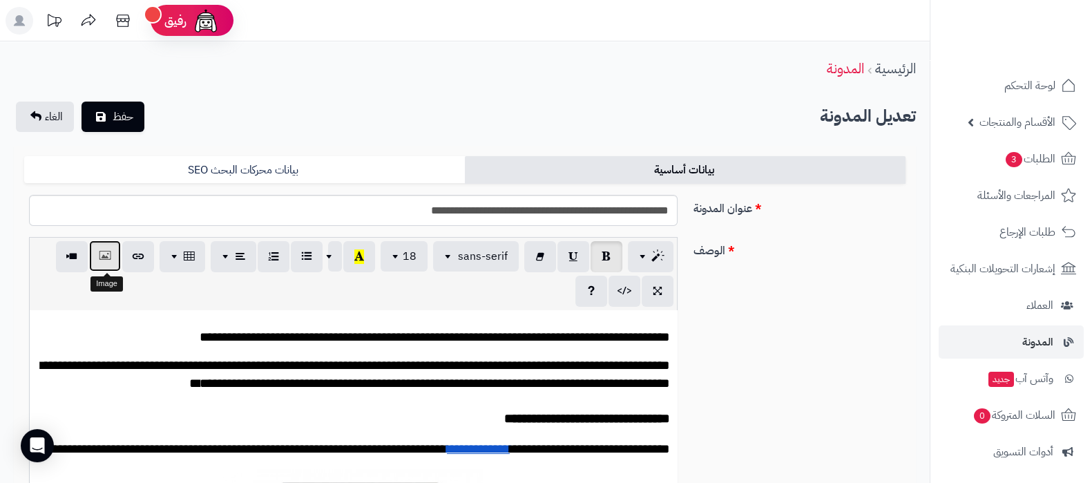
click at [115, 260] on button "button" at bounding box center [105, 255] width 32 height 31
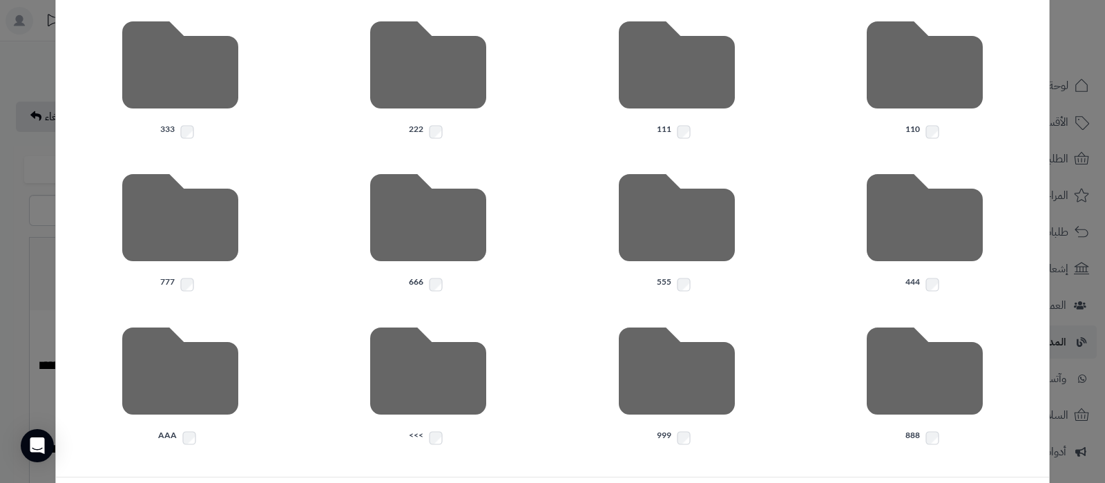
scroll to position [349, 0]
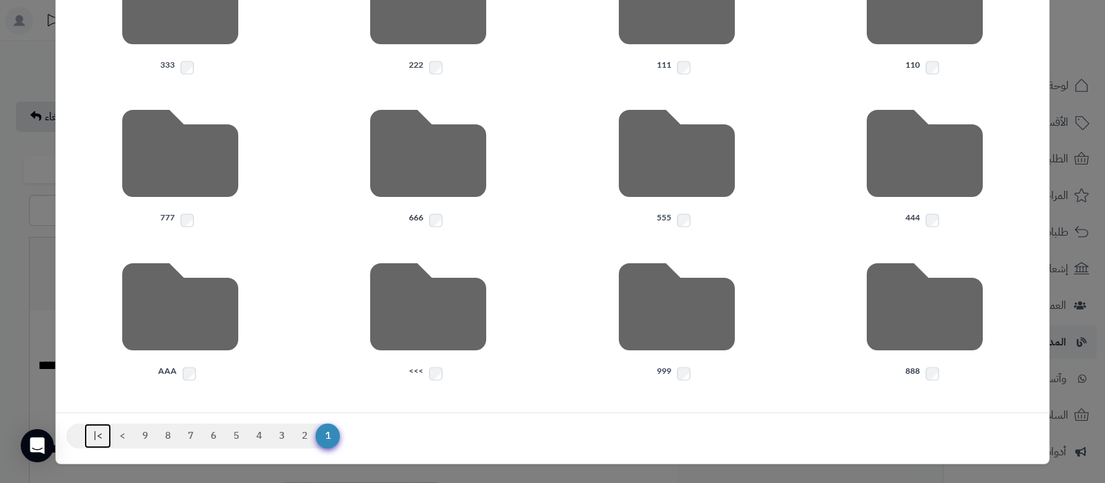
click at [111, 437] on link ">|" at bounding box center [97, 435] width 27 height 25
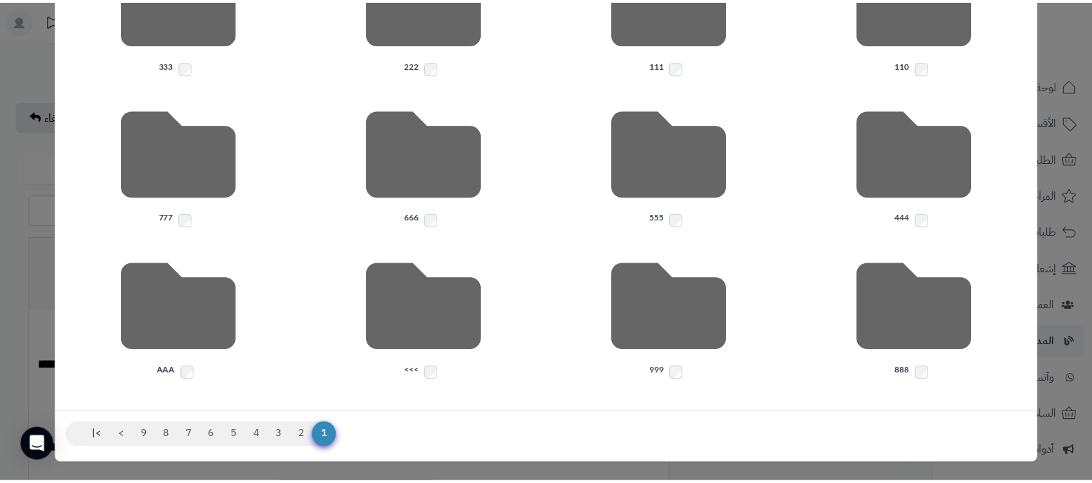
scroll to position [0, 0]
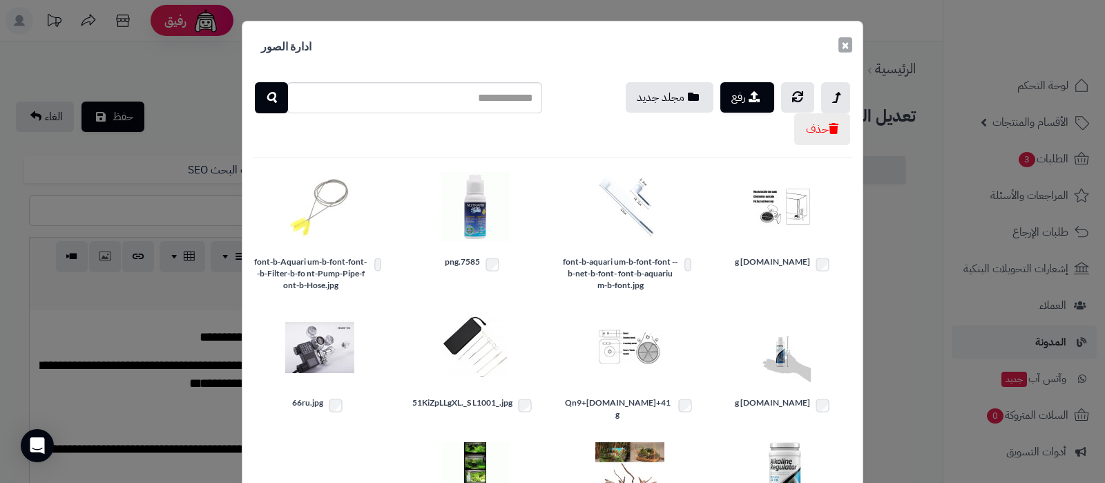
click at [851, 50] on button "×" at bounding box center [846, 44] width 14 height 15
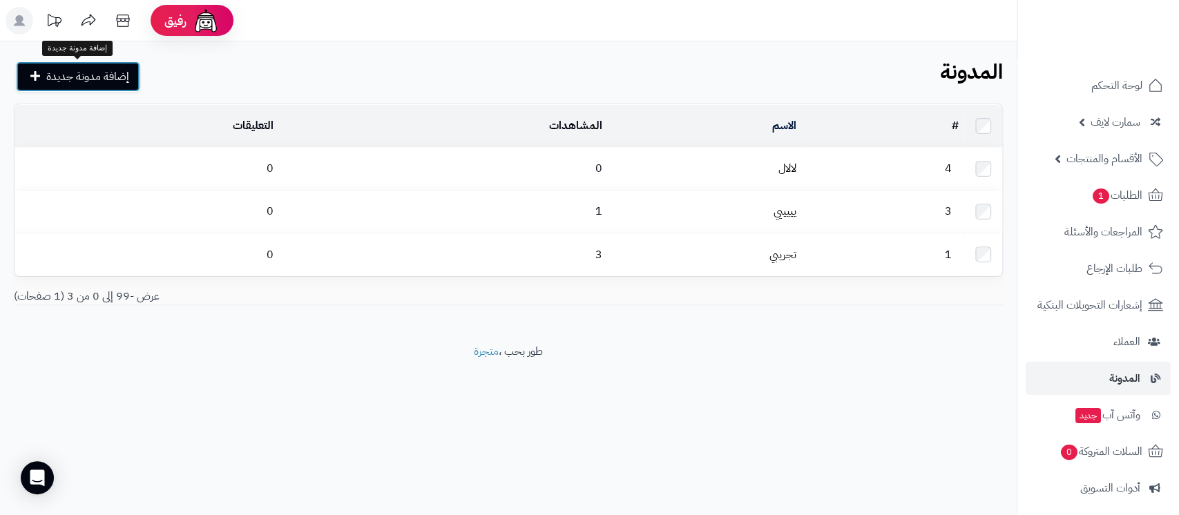
click at [117, 73] on span "إضافة مدونة جديدة" at bounding box center [87, 76] width 83 height 17
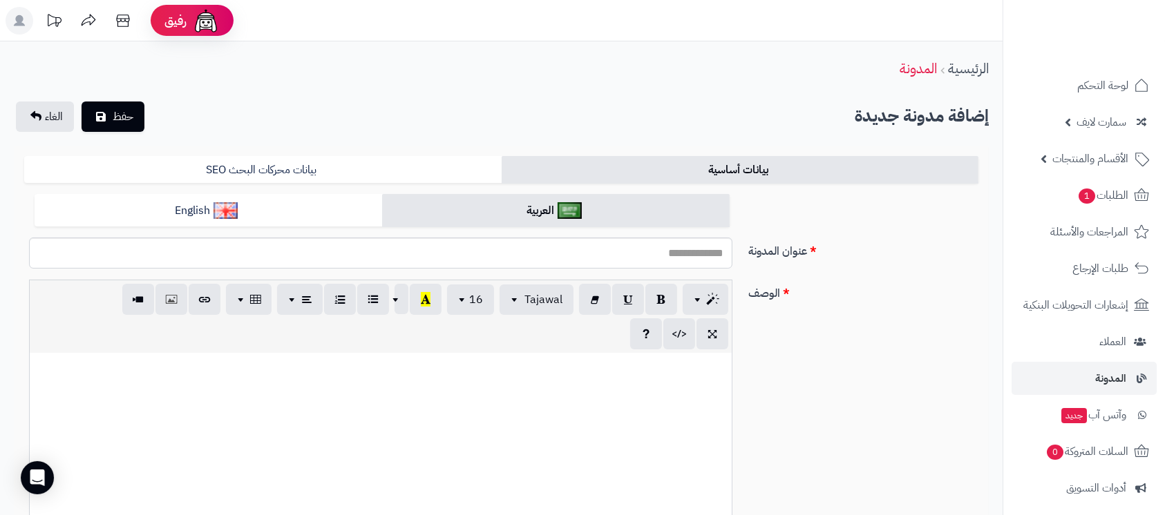
scroll to position [92, 0]
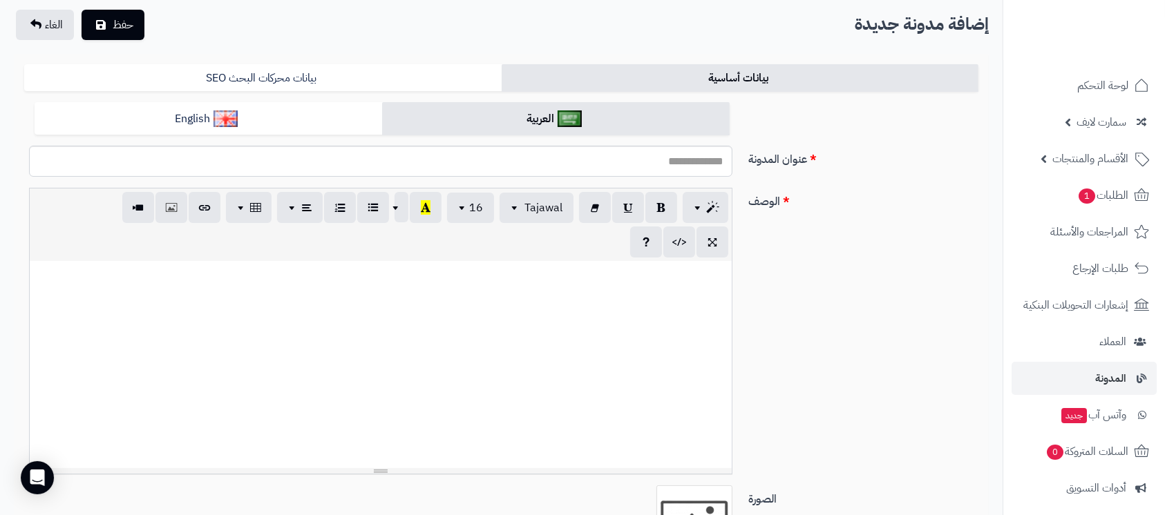
click at [629, 343] on div at bounding box center [381, 364] width 702 height 207
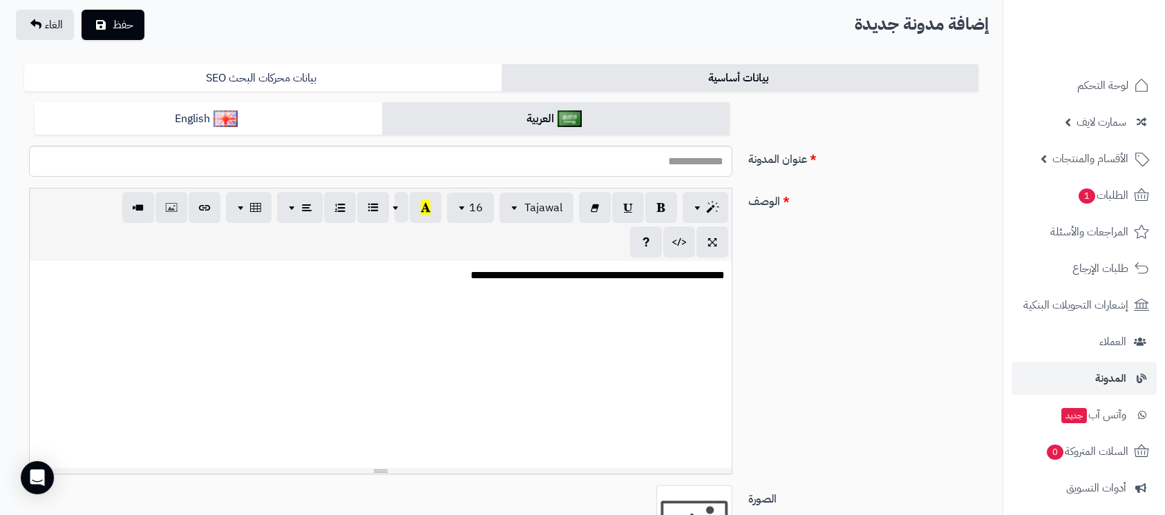
click at [627, 278] on p "**********" at bounding box center [381, 276] width 688 height 16
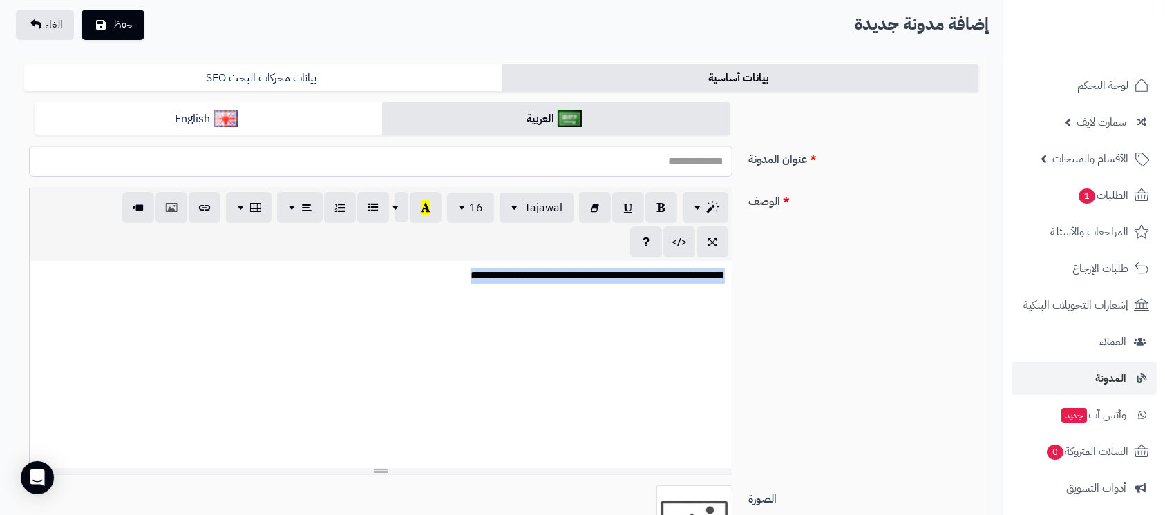
click at [627, 278] on p "**********" at bounding box center [381, 276] width 688 height 16
copy p "**********"
click at [404, 282] on p "**********" at bounding box center [381, 276] width 688 height 16
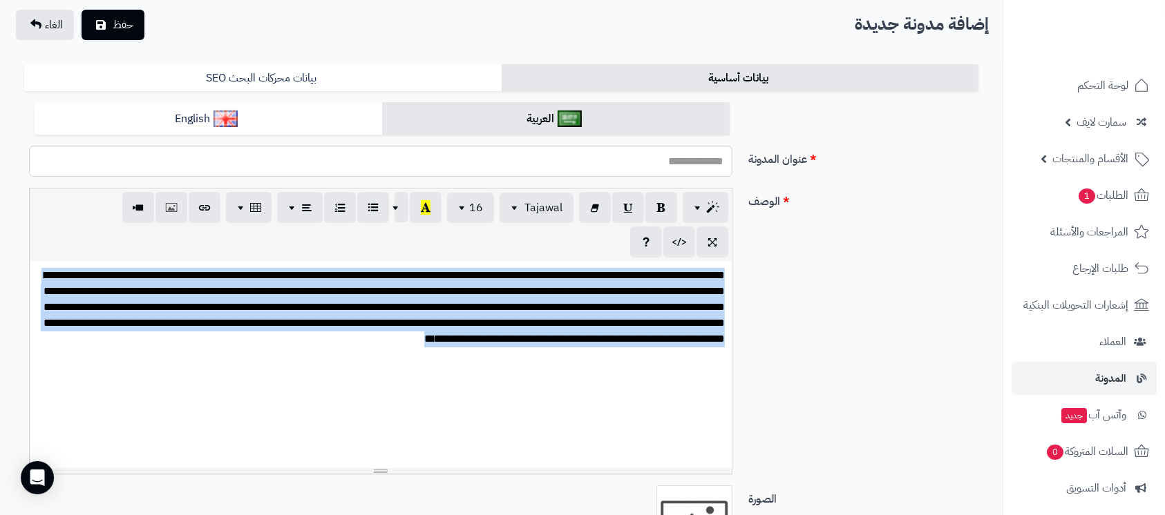
drag, startPoint x: 423, startPoint y: 357, endPoint x: 776, endPoint y: 238, distance: 373.3
click at [776, 238] on div "**********" at bounding box center [501, 337] width 965 height 298
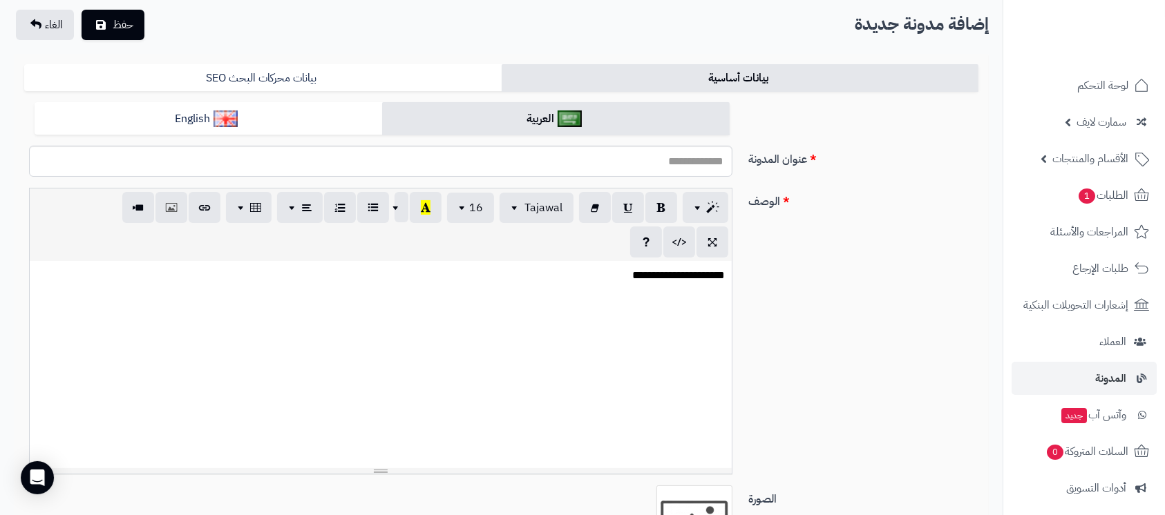
click at [693, 276] on p "**********" at bounding box center [381, 276] width 688 height 16
copy p "**********"
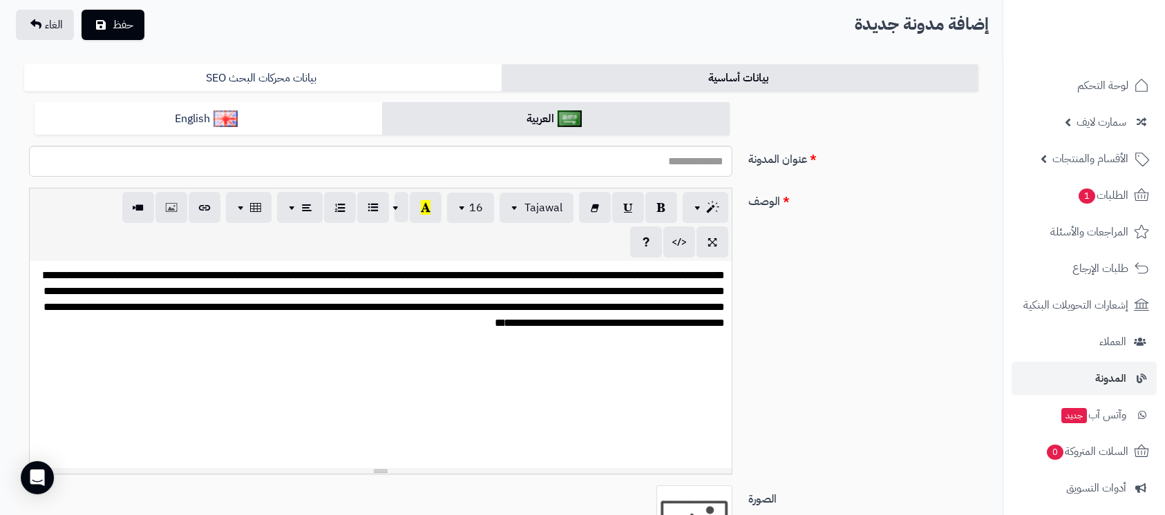
click at [453, 312] on p "**********" at bounding box center [381, 307] width 688 height 79
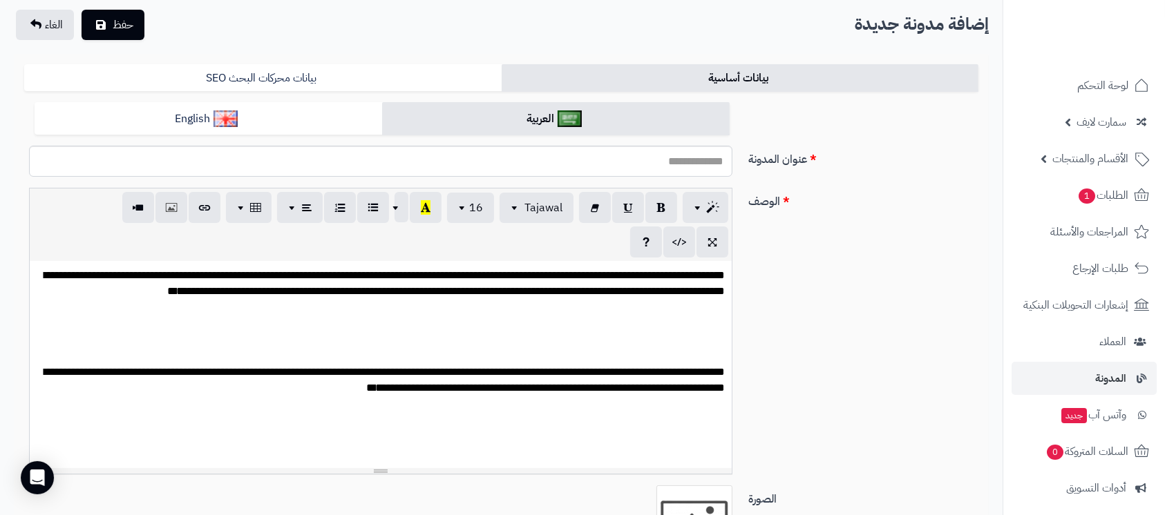
click at [662, 340] on div "**********" at bounding box center [381, 364] width 702 height 207
click at [178, 214] on button "button" at bounding box center [171, 206] width 32 height 31
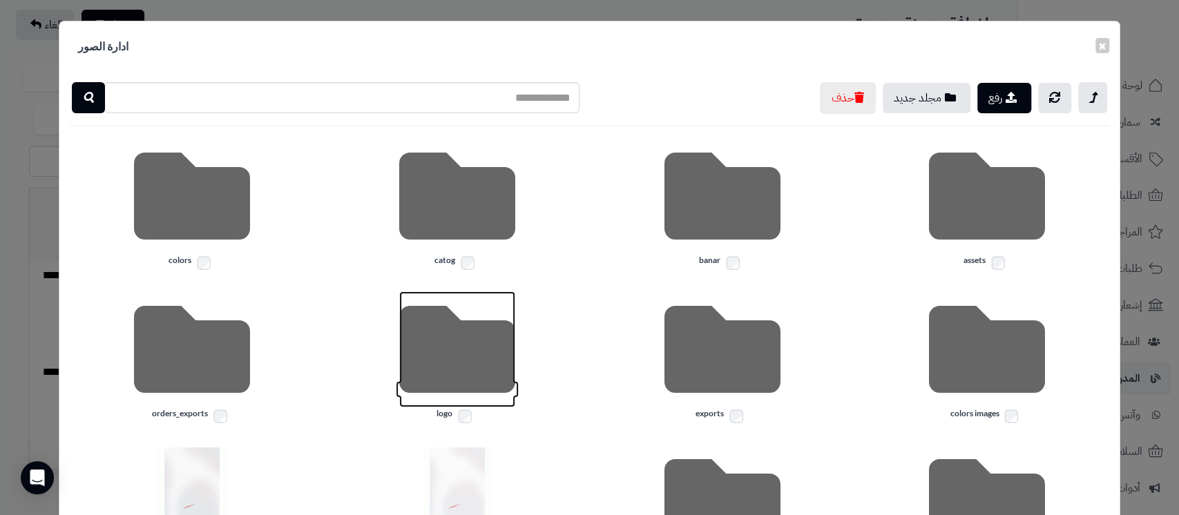
click at [454, 361] on icon at bounding box center [457, 350] width 116 height 116
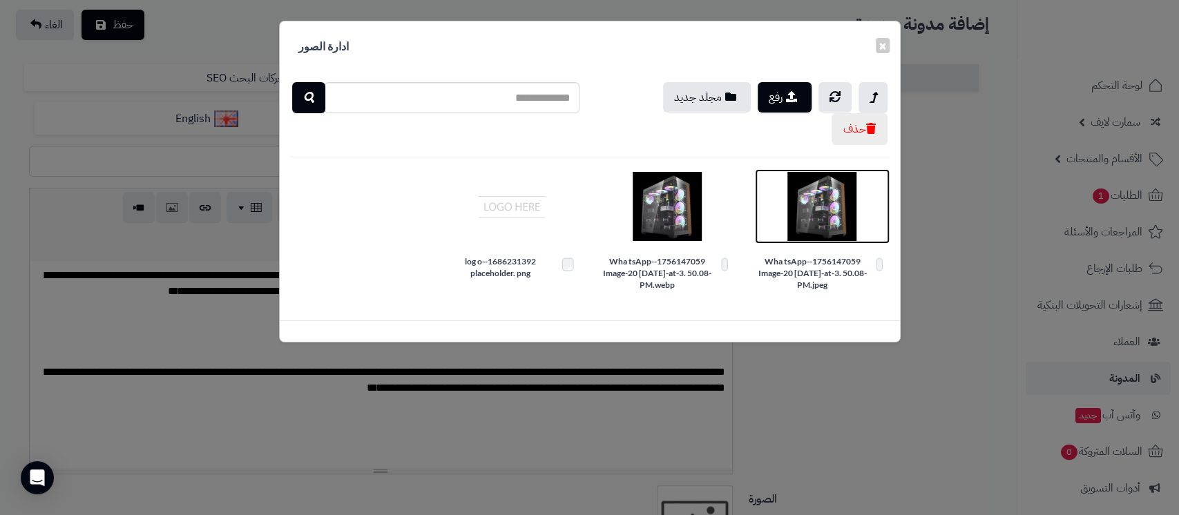
click at [826, 205] on img at bounding box center [822, 206] width 69 height 69
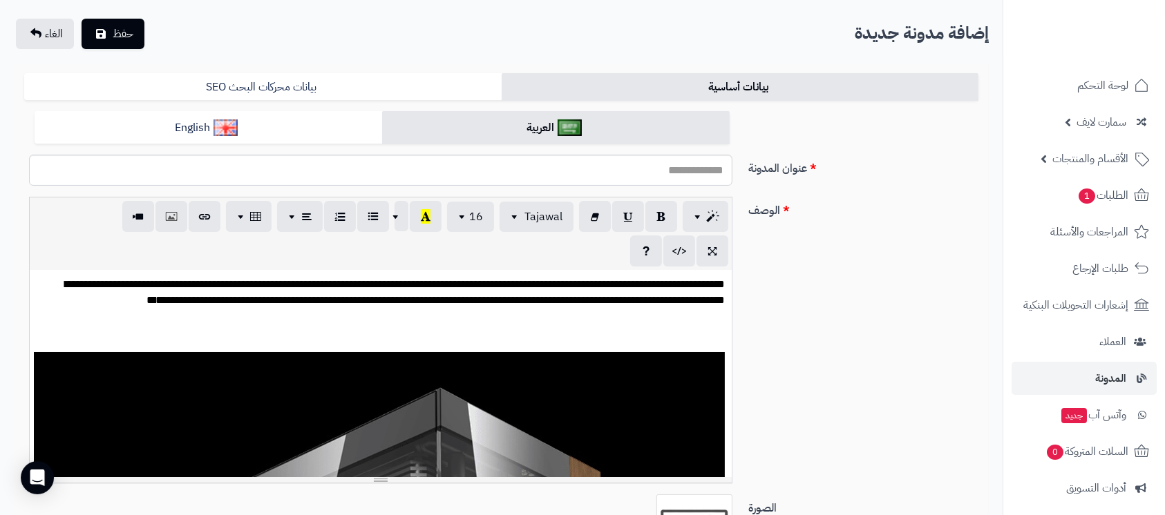
scroll to position [184, 0]
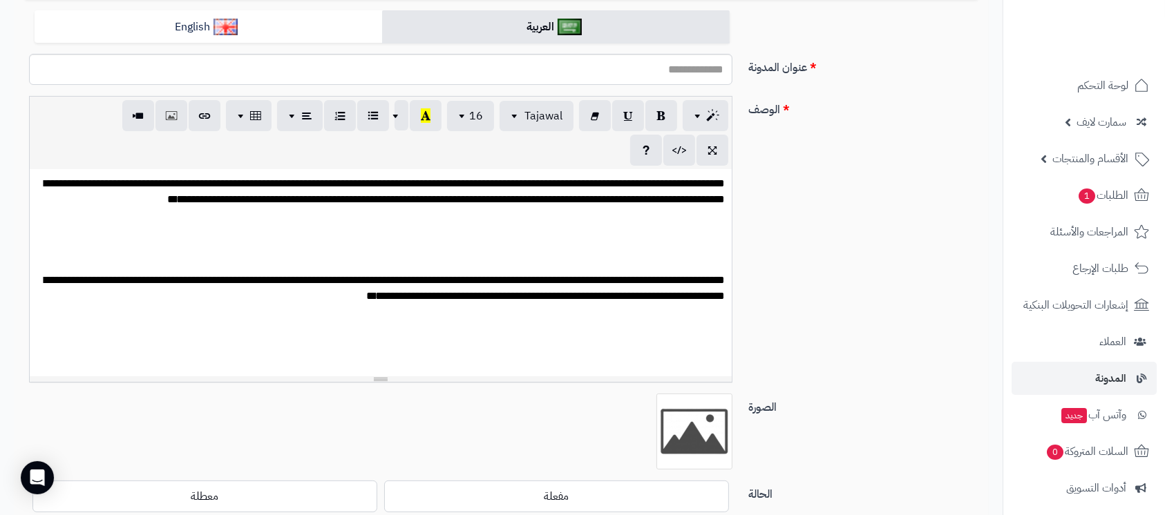
click at [705, 245] on p at bounding box center [381, 237] width 688 height 16
click at [168, 119] on icon "button" at bounding box center [171, 115] width 10 height 15
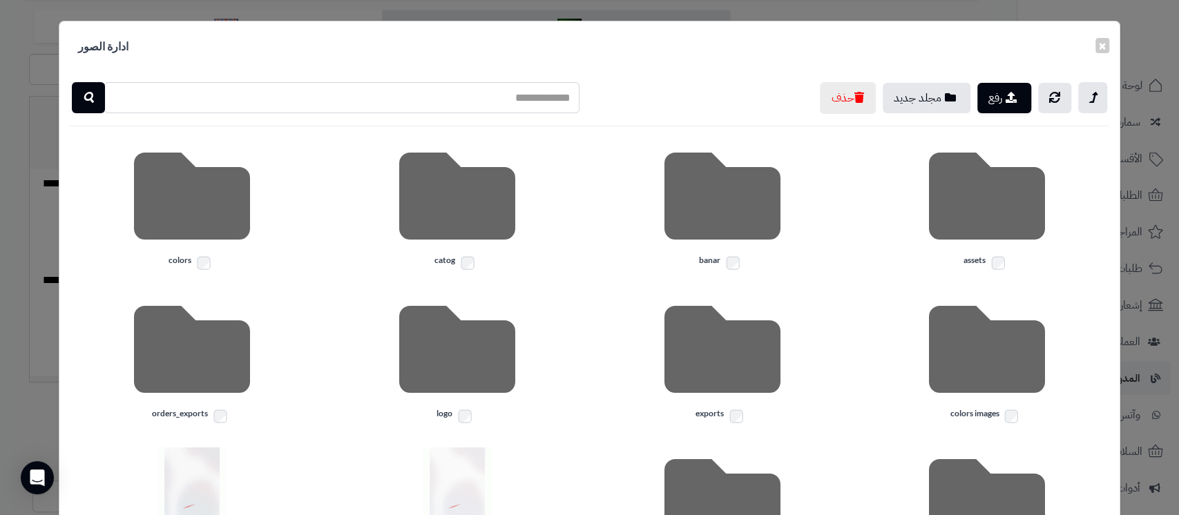
click at [396, 102] on input "text" at bounding box center [341, 97] width 475 height 31
type input "****"
click at [94, 96] on icon "button" at bounding box center [88, 97] width 11 height 17
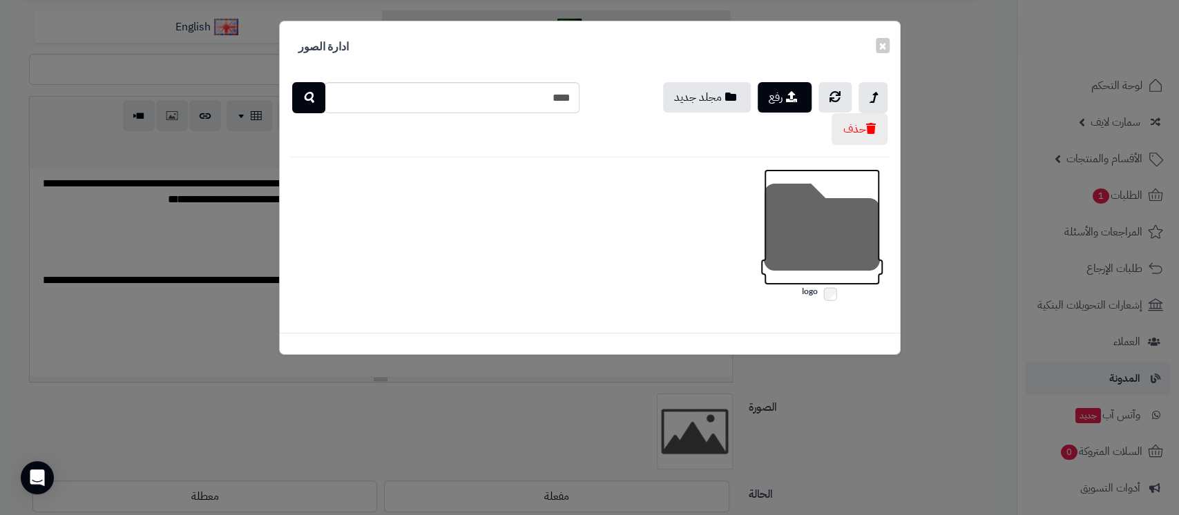
click at [862, 223] on icon at bounding box center [822, 227] width 116 height 116
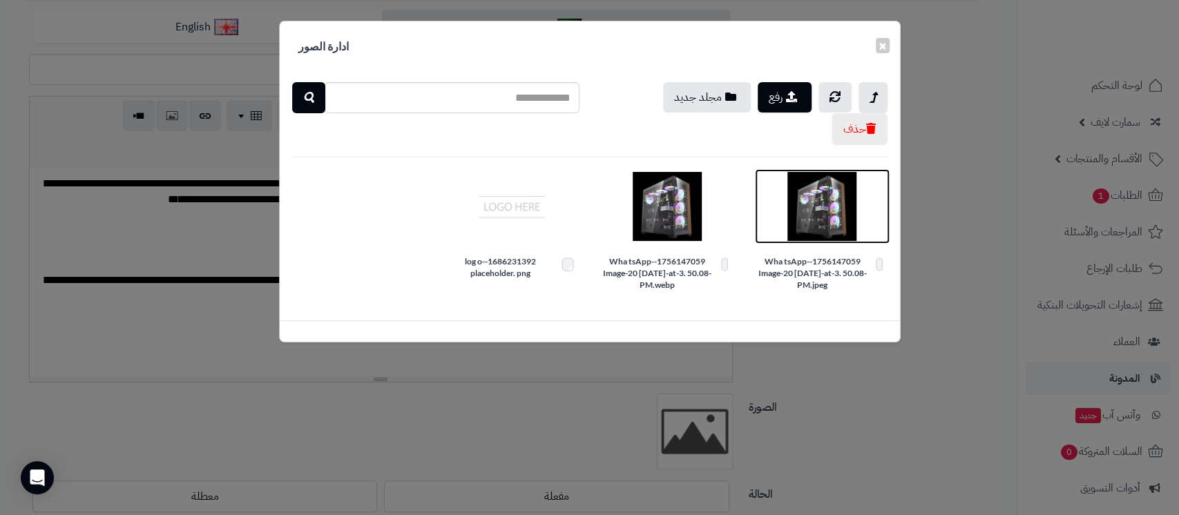
click at [821, 215] on img at bounding box center [822, 206] width 69 height 69
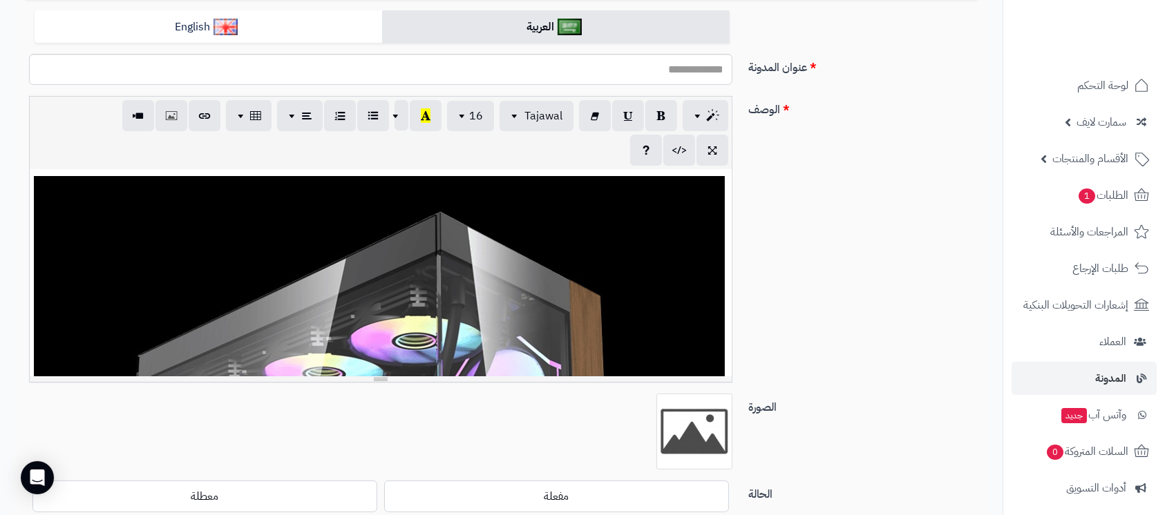
scroll to position [0, 0]
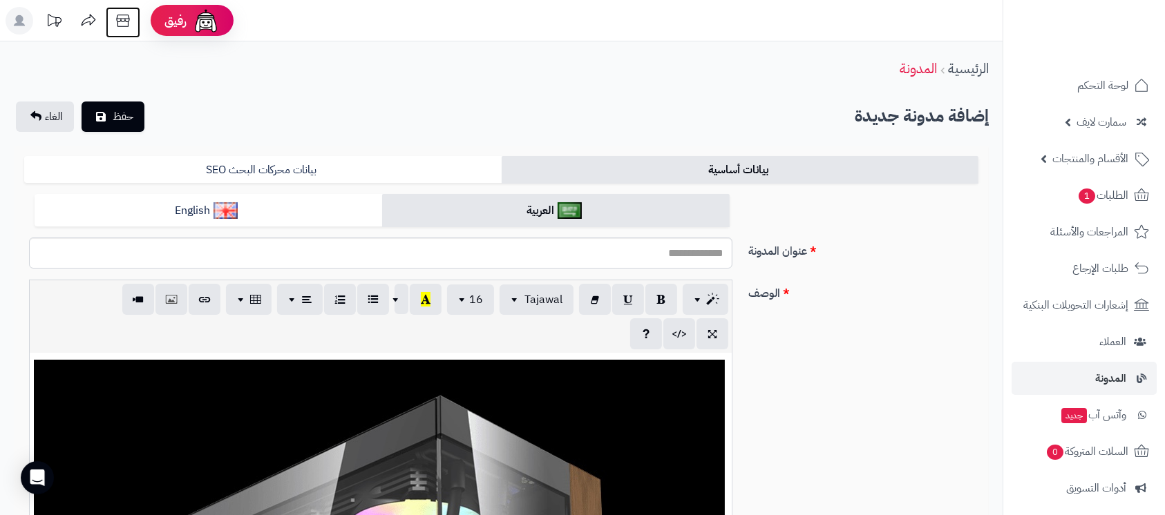
click at [126, 28] on icon at bounding box center [123, 21] width 28 height 28
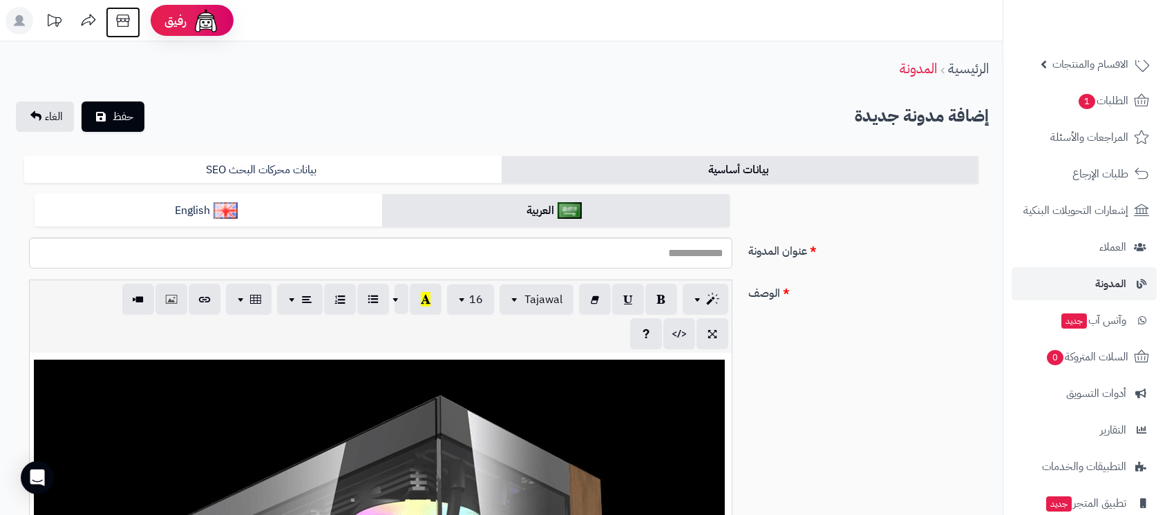
scroll to position [190, 0]
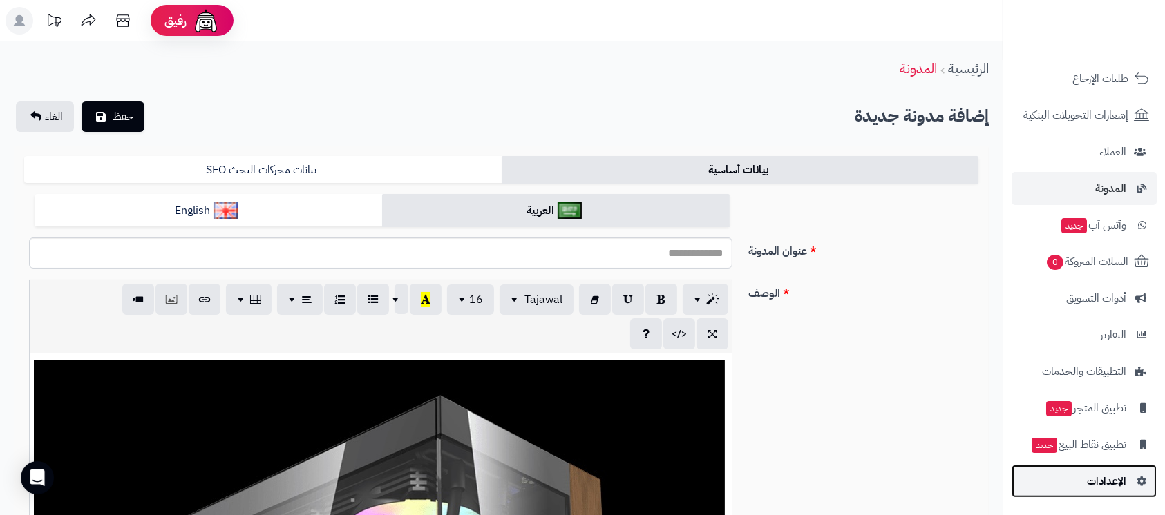
click at [1089, 473] on span "الإعدادات" at bounding box center [1106, 481] width 39 height 19
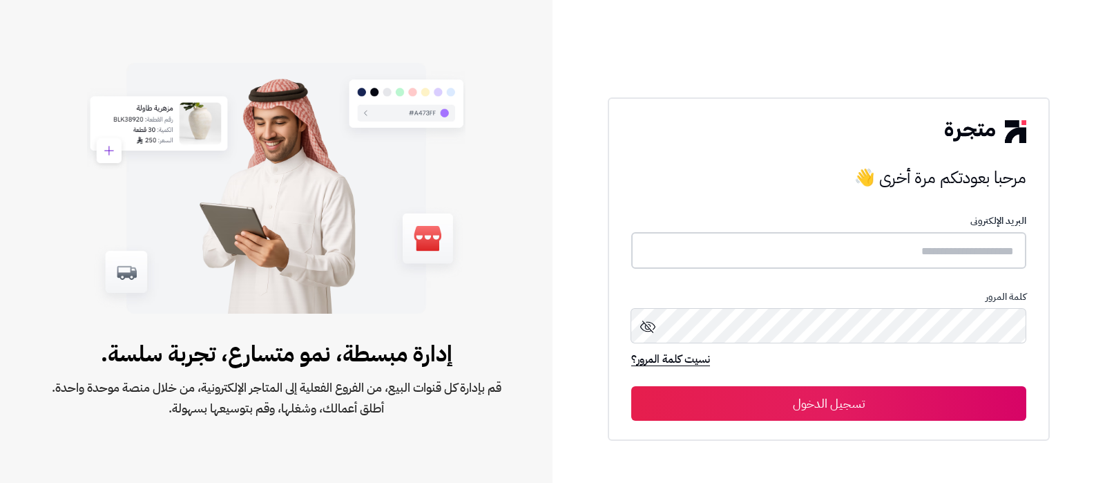
type input "**********"
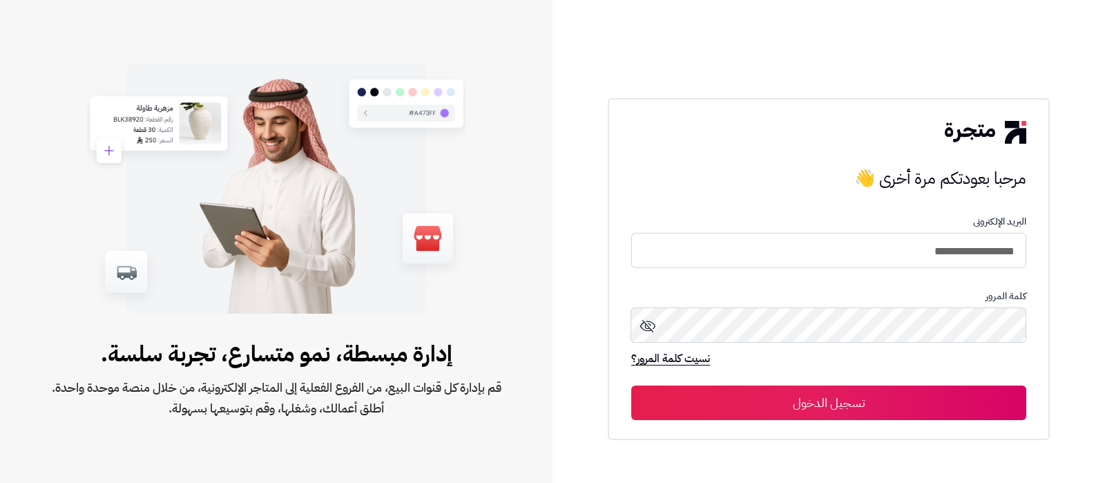
click at [879, 392] on button "تسجيل الدخول" at bounding box center [828, 402] width 395 height 35
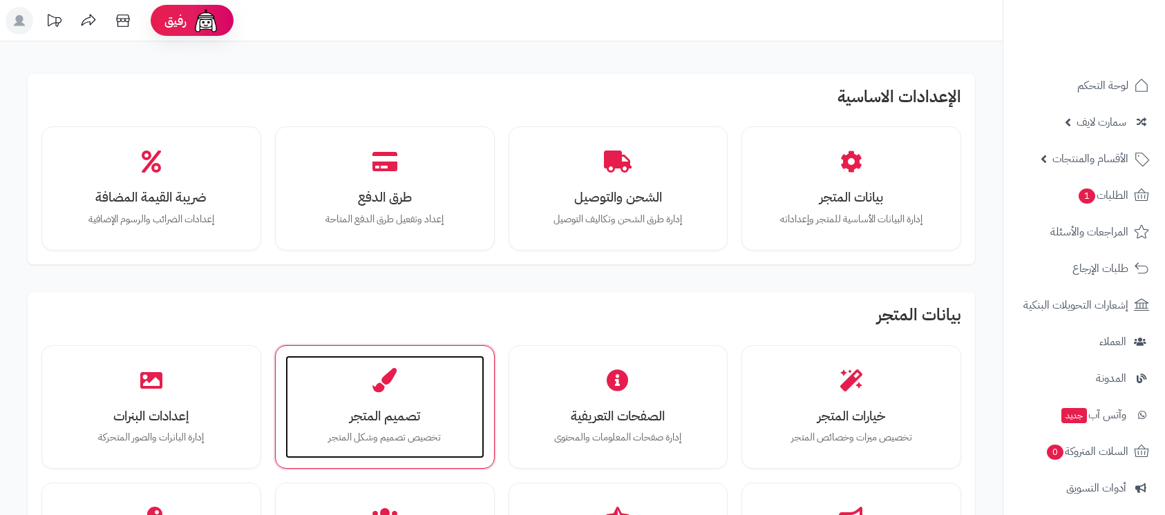
click at [379, 428] on div "تصميم المتجر تخصيص تصميم وشكل المتجر" at bounding box center [384, 408] width 199 height 104
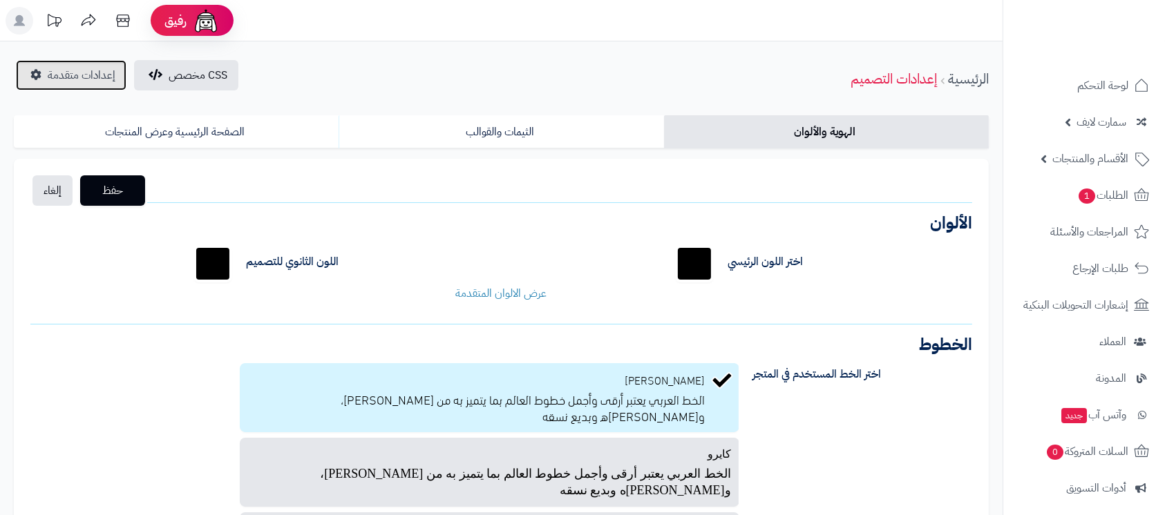
click at [66, 80] on span "إعدادات متقدمة" at bounding box center [82, 75] width 68 height 17
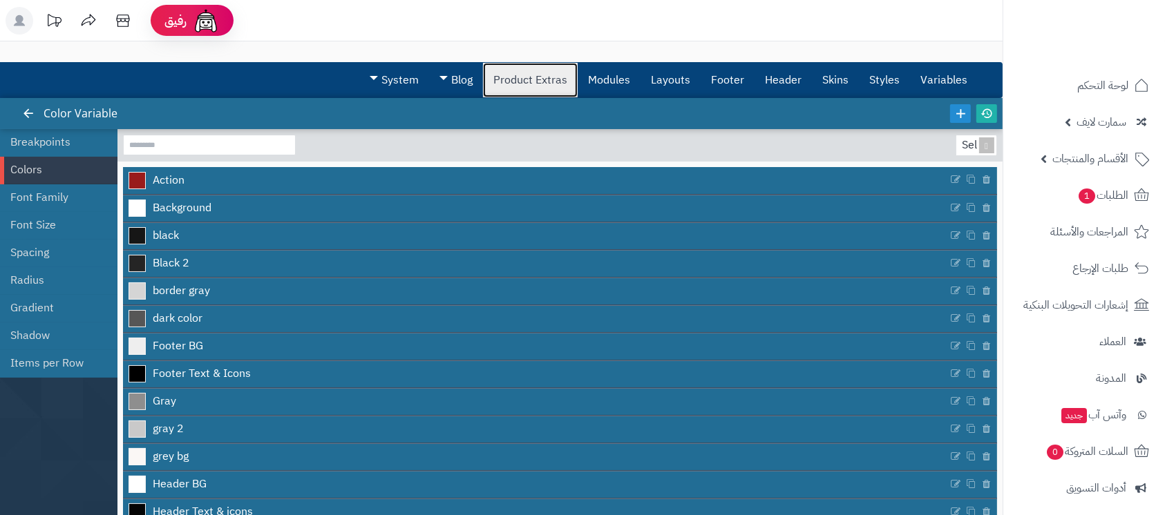
click at [519, 78] on link "Product Extras" at bounding box center [530, 80] width 95 height 35
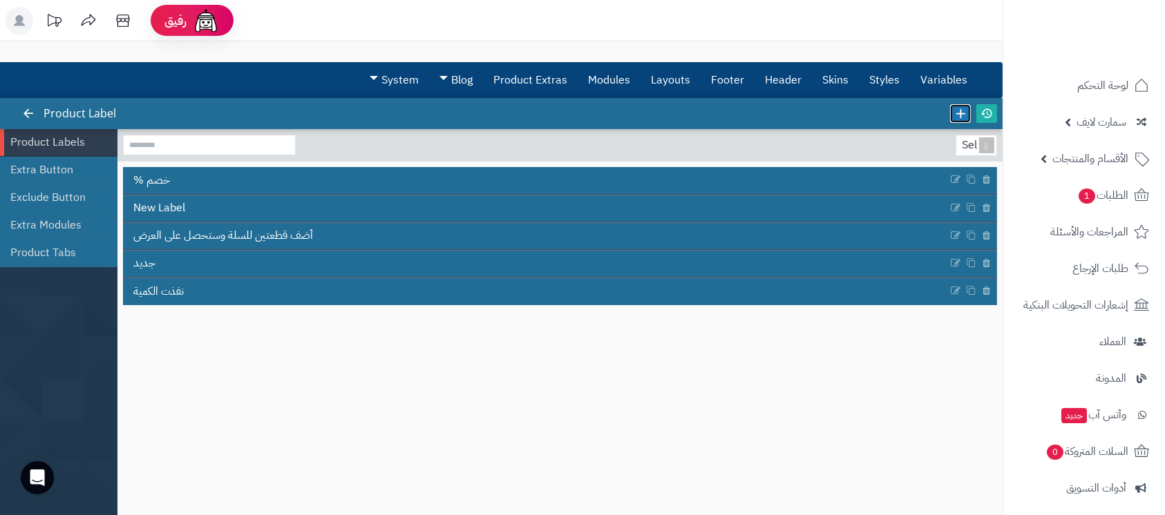
click at [958, 108] on icon at bounding box center [960, 113] width 15 height 15
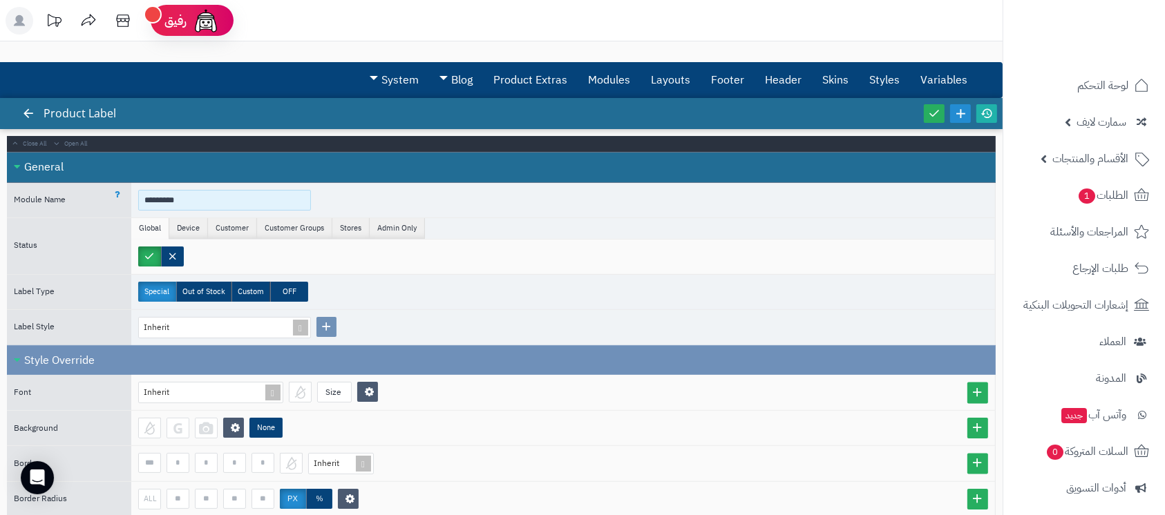
click at [216, 204] on input "*********" at bounding box center [224, 200] width 173 height 21
paste input "**********"
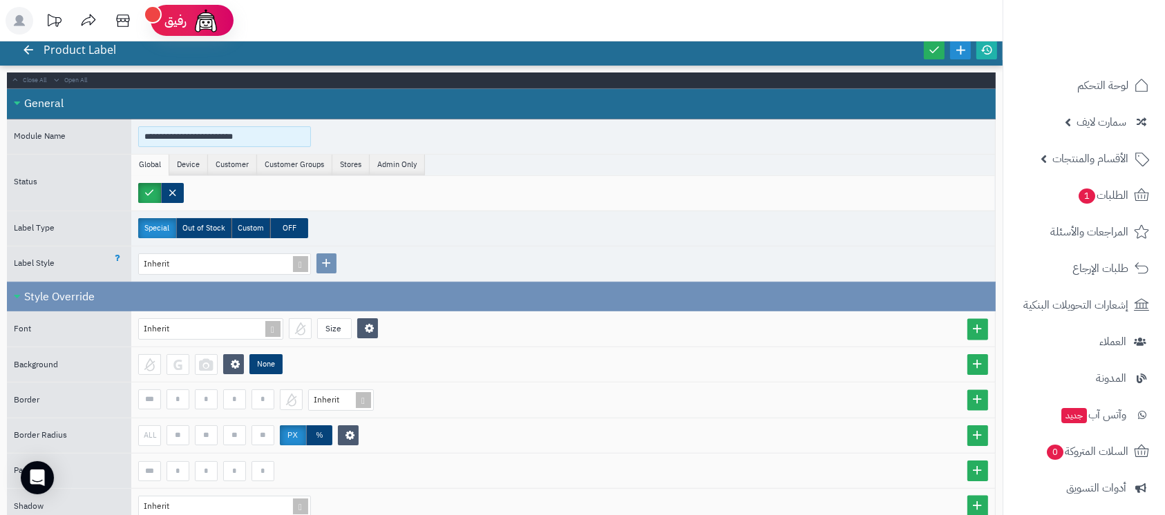
scroll to position [92, 0]
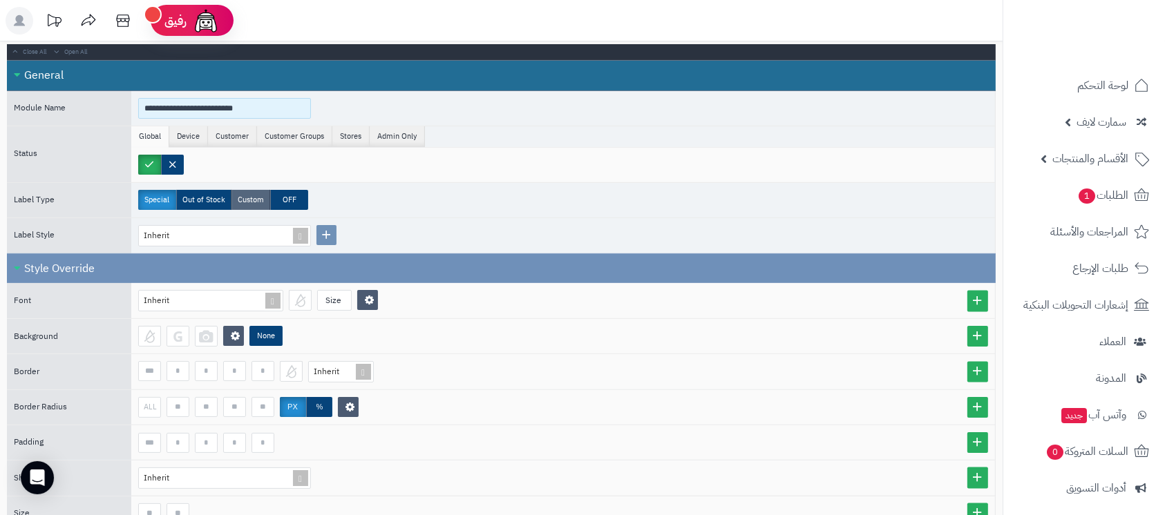
type input "**********"
click at [253, 202] on label "Custom" at bounding box center [250, 200] width 39 height 20
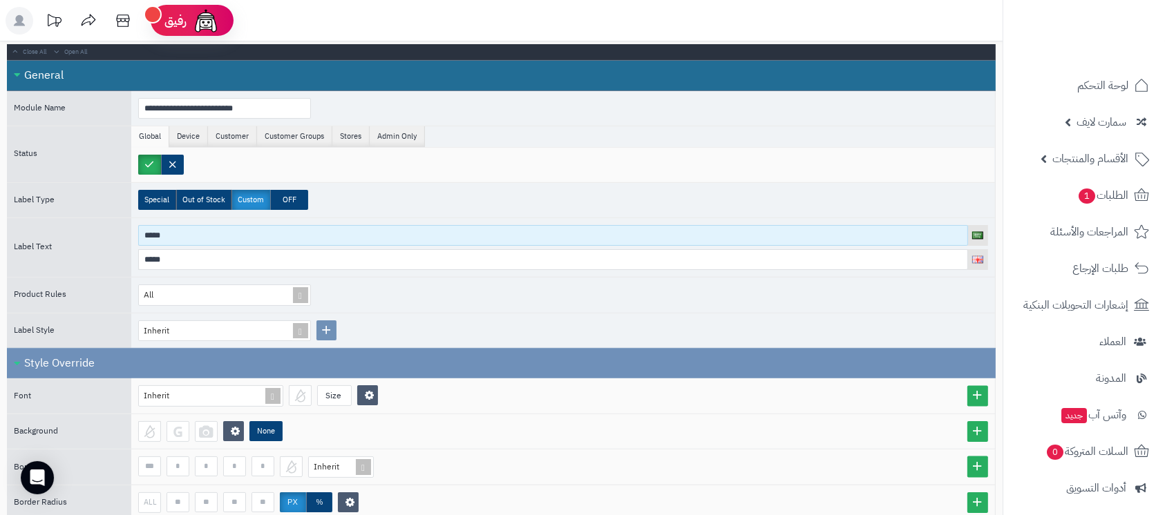
click at [240, 234] on input "*****" at bounding box center [553, 235] width 830 height 21
paste input "**********"
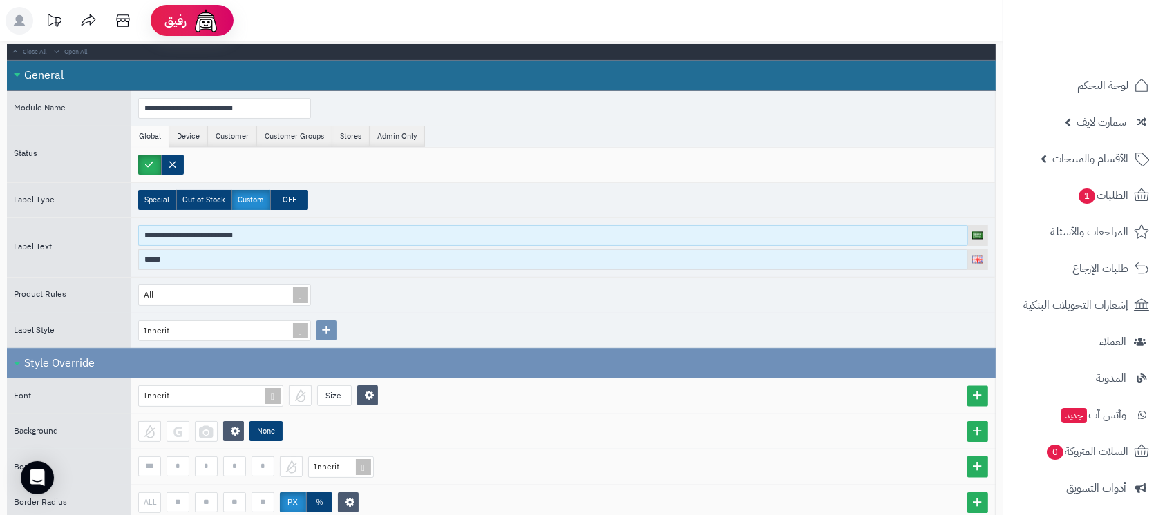
type input "**********"
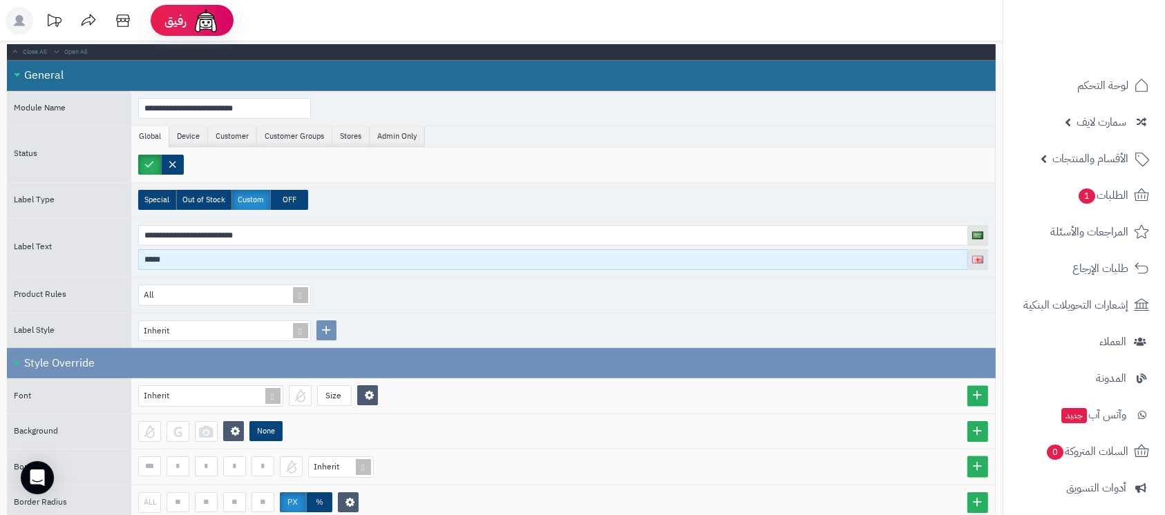
click at [243, 256] on input "*****" at bounding box center [553, 259] width 830 height 21
paste input "**********"
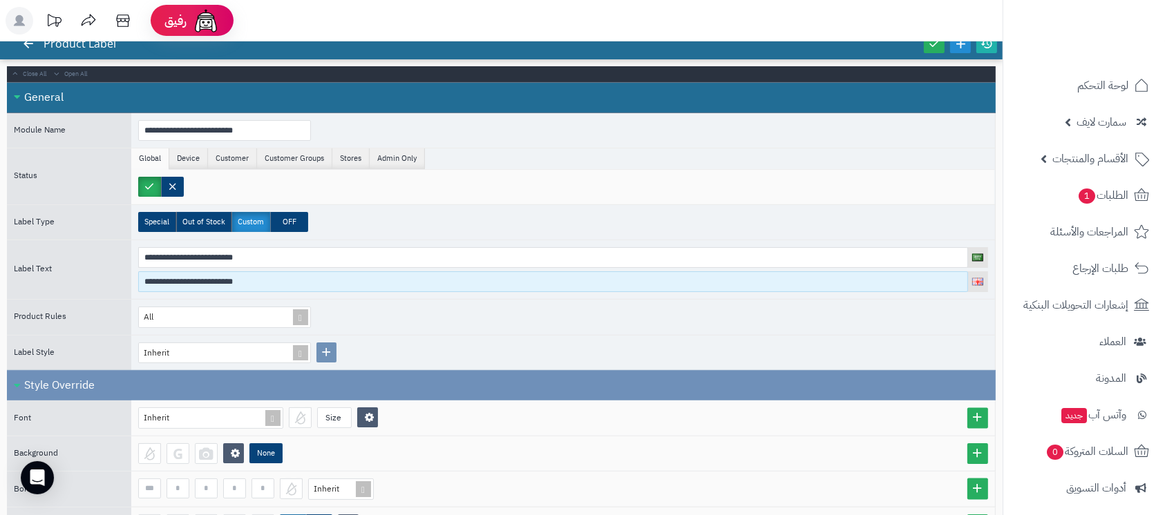
scroll to position [0, 0]
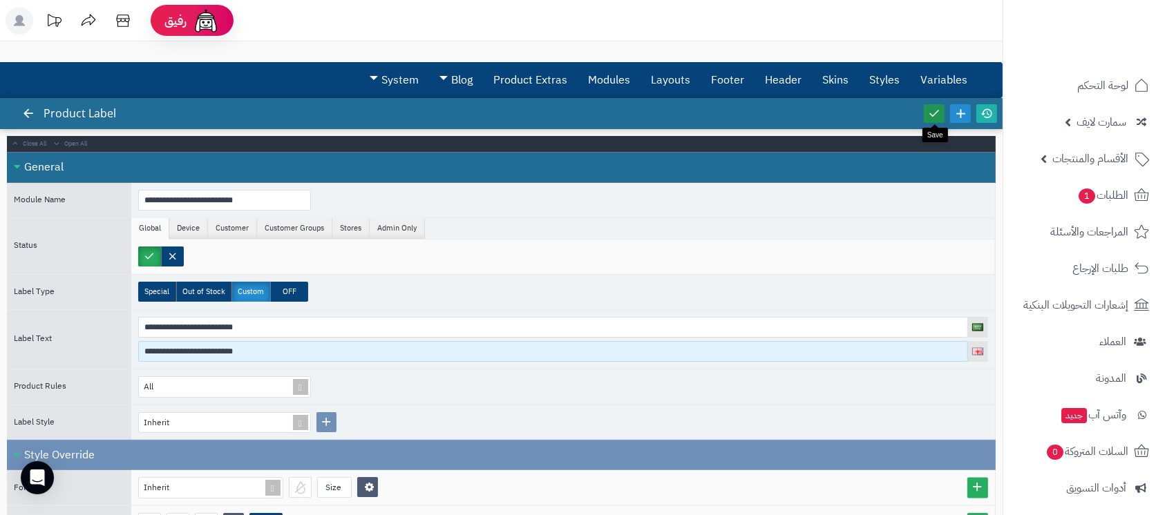
type input "**********"
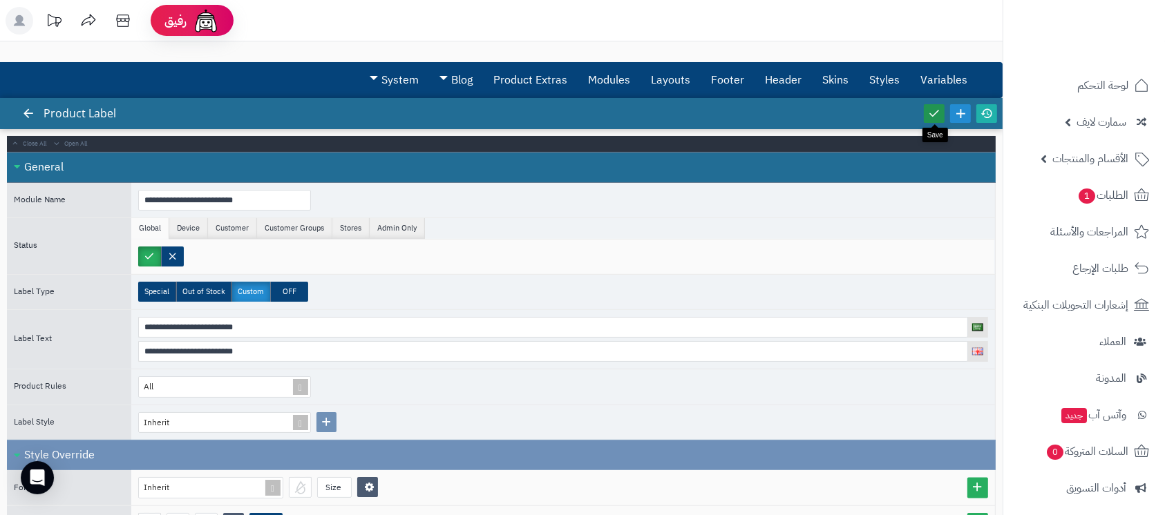
click at [932, 111] on icon at bounding box center [934, 113] width 12 height 12
click at [292, 198] on input "**********" at bounding box center [224, 200] width 173 height 21
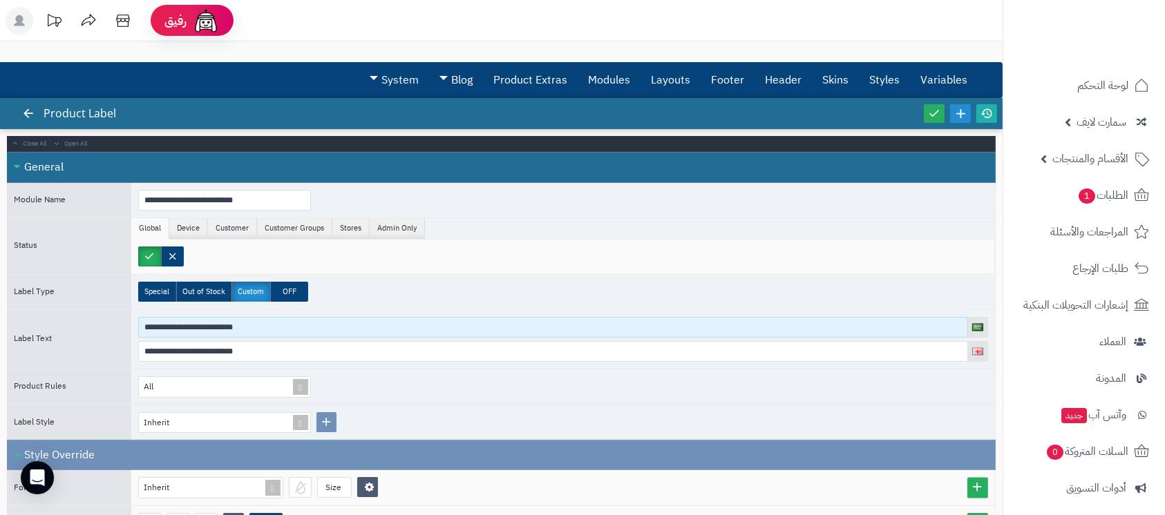
click at [286, 325] on input "**********" at bounding box center [553, 327] width 830 height 21
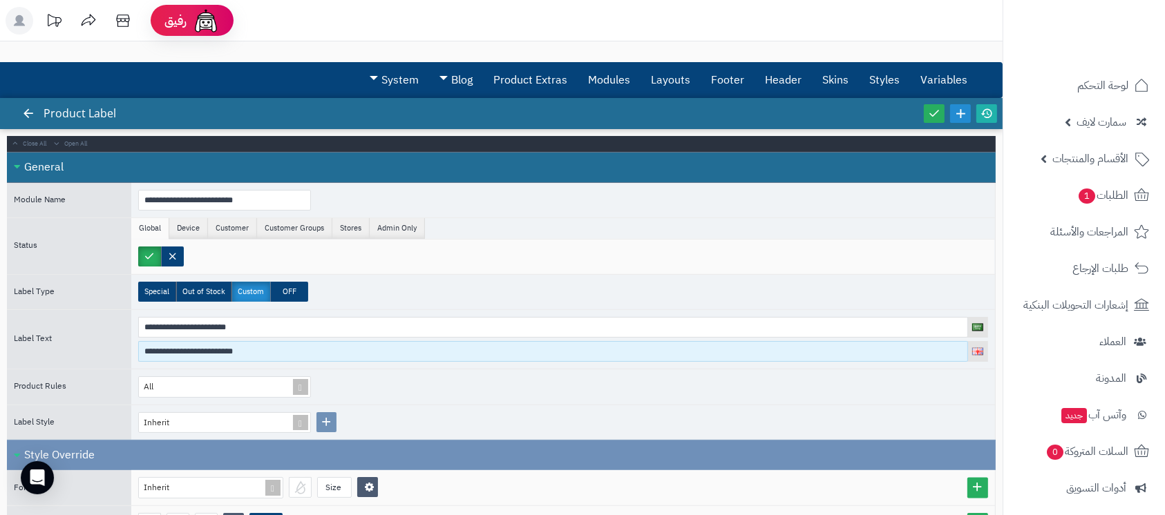
type input "**********"
click at [282, 345] on input "**********" at bounding box center [553, 351] width 830 height 21
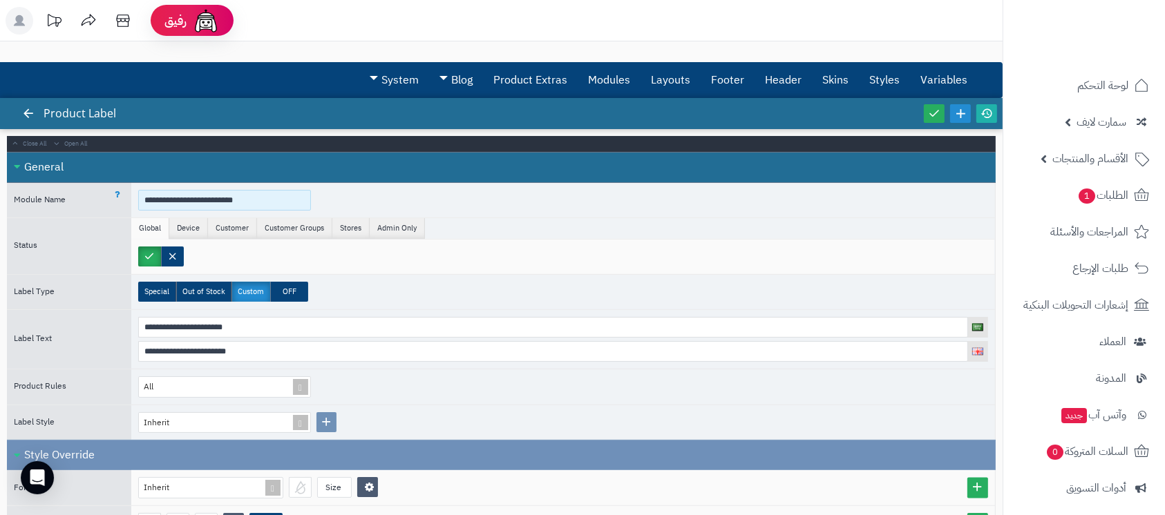
type input "**********"
click at [265, 197] on input "**********" at bounding box center [224, 200] width 173 height 21
type input "**********"
click at [931, 107] on icon at bounding box center [934, 113] width 12 height 12
click at [991, 113] on icon at bounding box center [986, 113] width 12 height 12
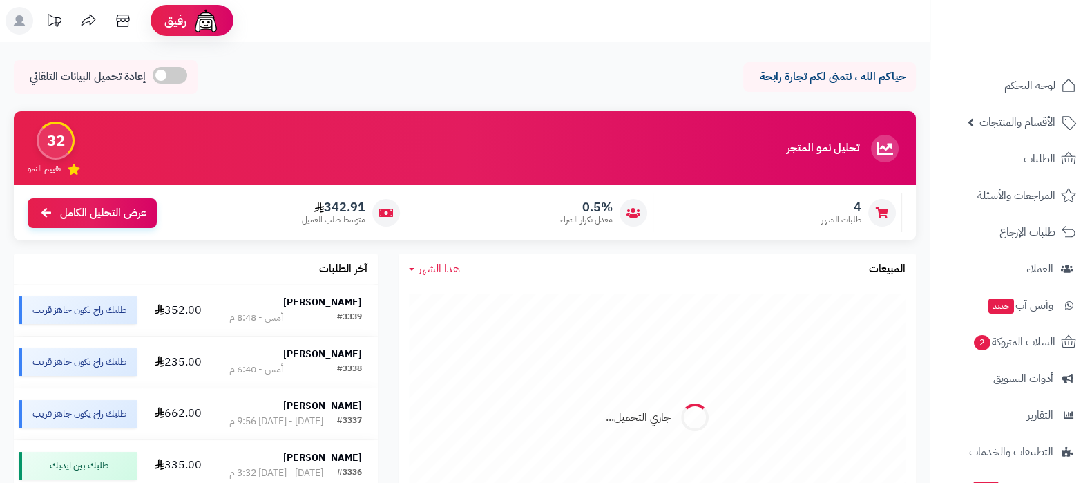
scroll to position [112, 0]
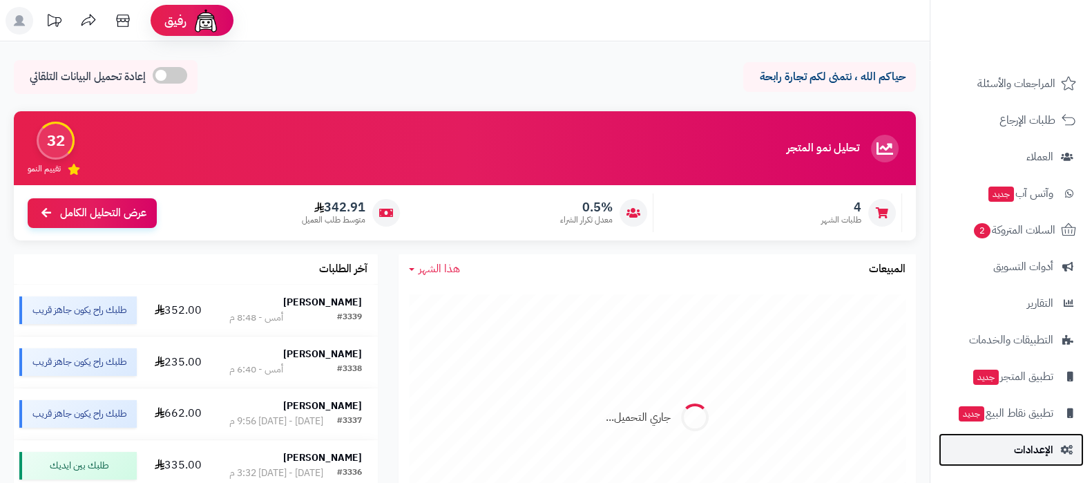
click at [1024, 459] on link "الإعدادات" at bounding box center [1011, 449] width 145 height 33
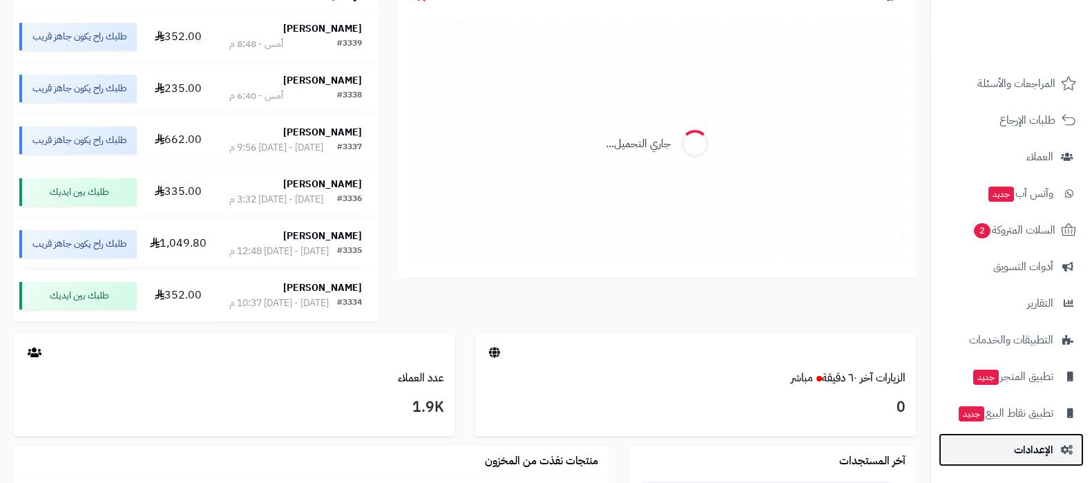
scroll to position [432, 0]
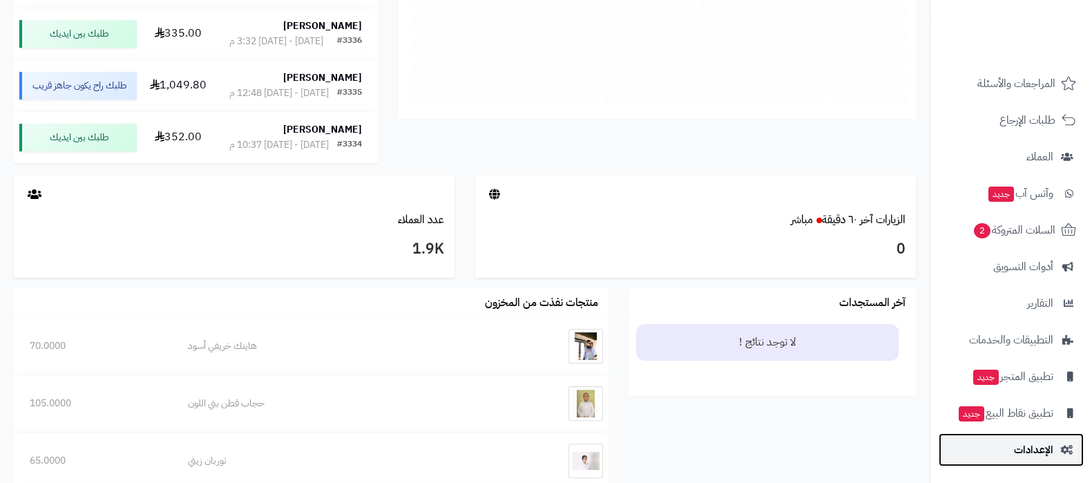
click at [1035, 458] on span "الإعدادات" at bounding box center [1033, 449] width 39 height 19
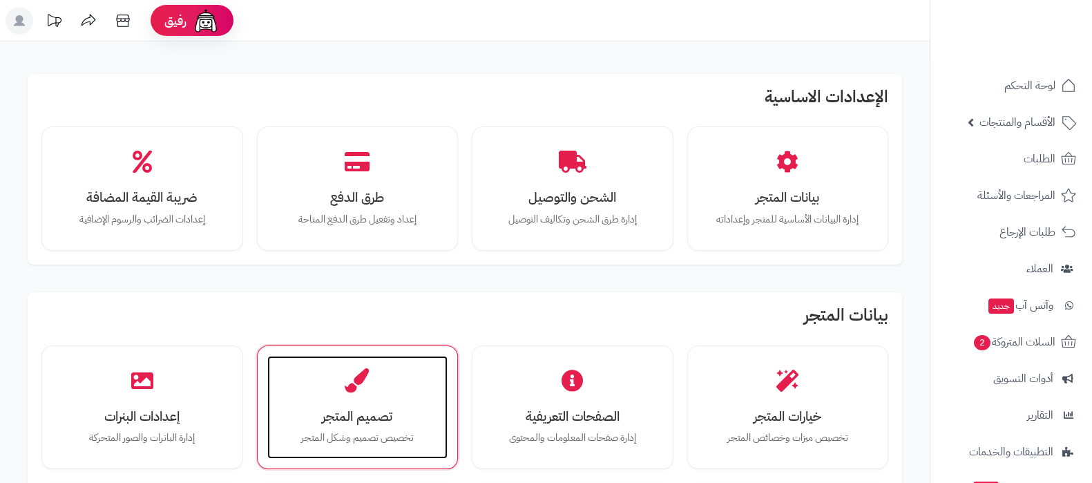
click at [383, 412] on h3 "تصميم المتجر" at bounding box center [357, 416] width 153 height 15
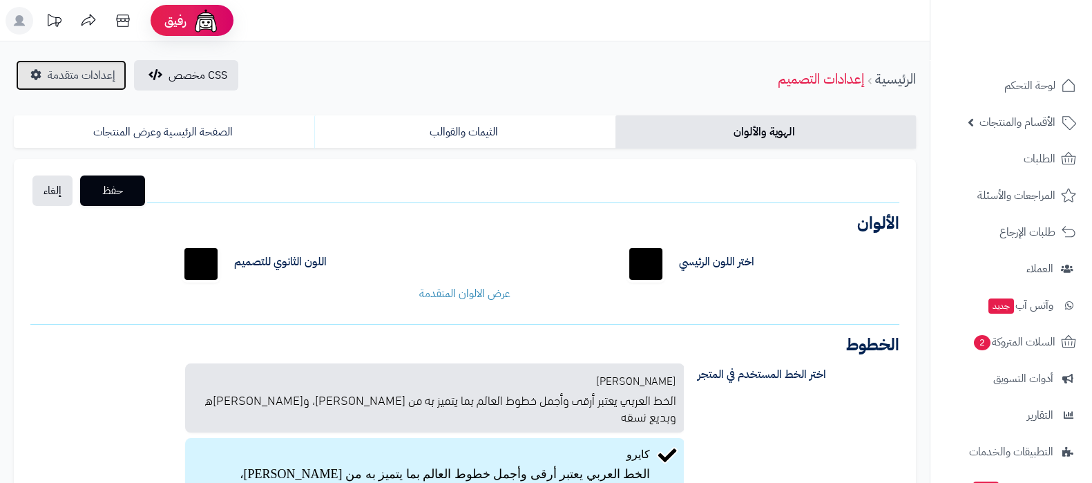
click at [73, 74] on span "إعدادات متقدمة" at bounding box center [82, 75] width 68 height 17
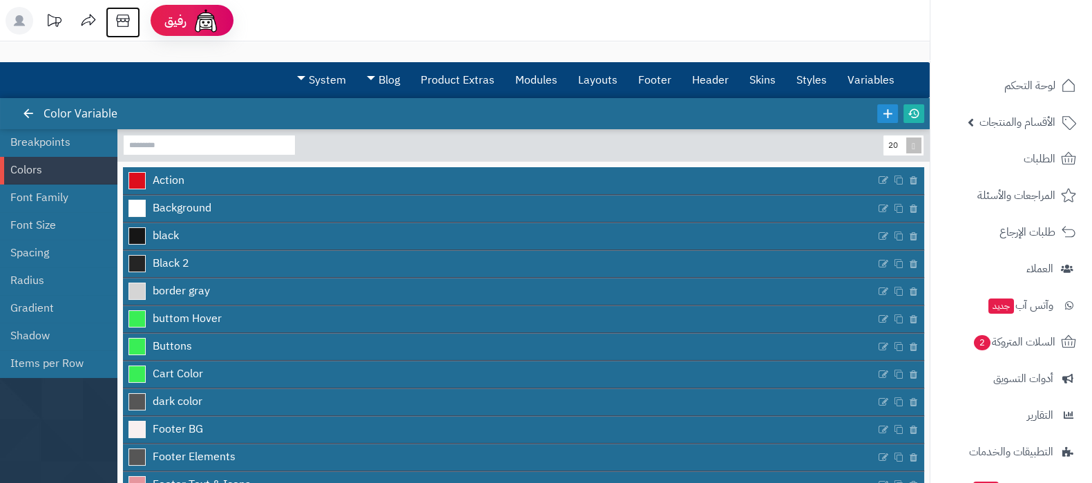
click at [124, 23] on icon at bounding box center [123, 21] width 28 height 28
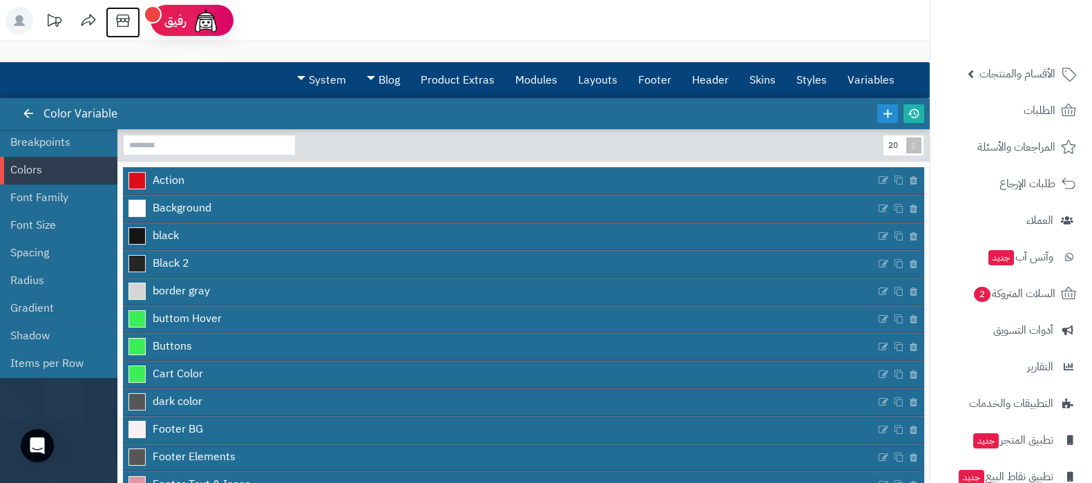
scroll to position [112, 0]
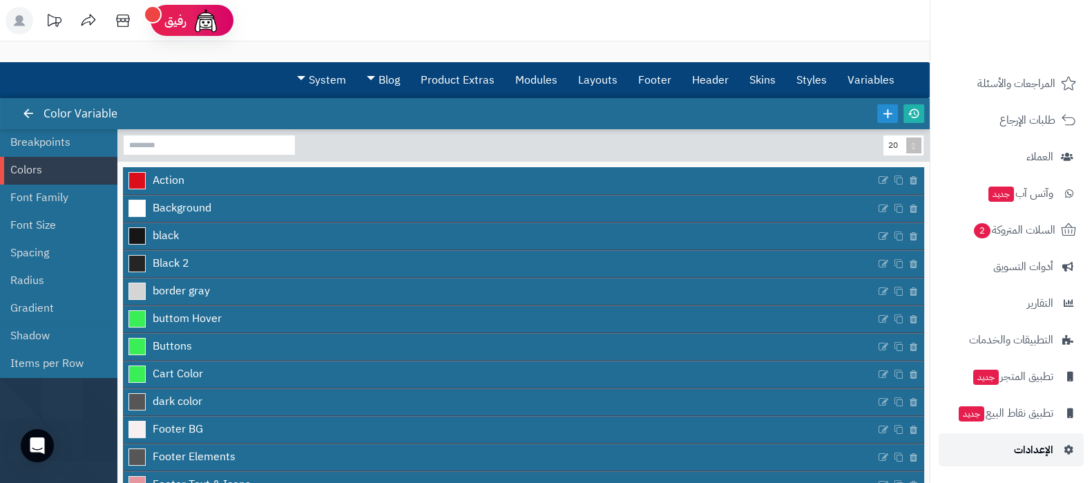
click at [1033, 452] on span "الإعدادات" at bounding box center [1033, 449] width 39 height 19
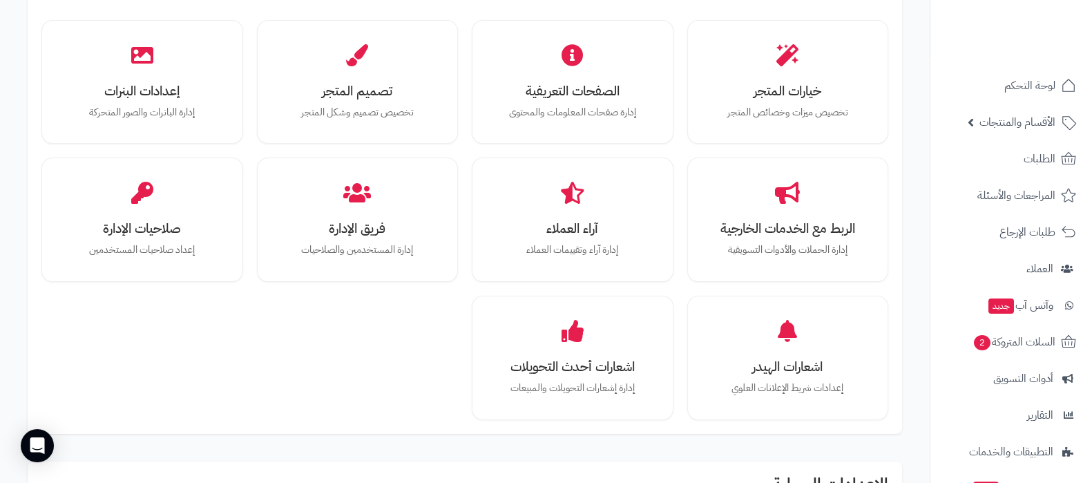
scroll to position [432, 0]
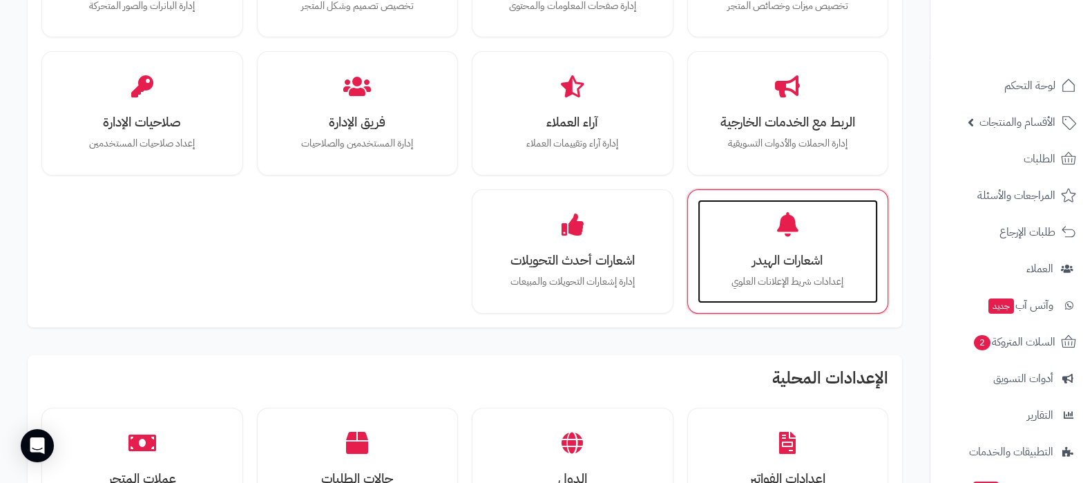
click at [772, 291] on div "اشعارات الهيدر إعدادات شريط الإعلانات [PERSON_NAME]" at bounding box center [788, 252] width 181 height 104
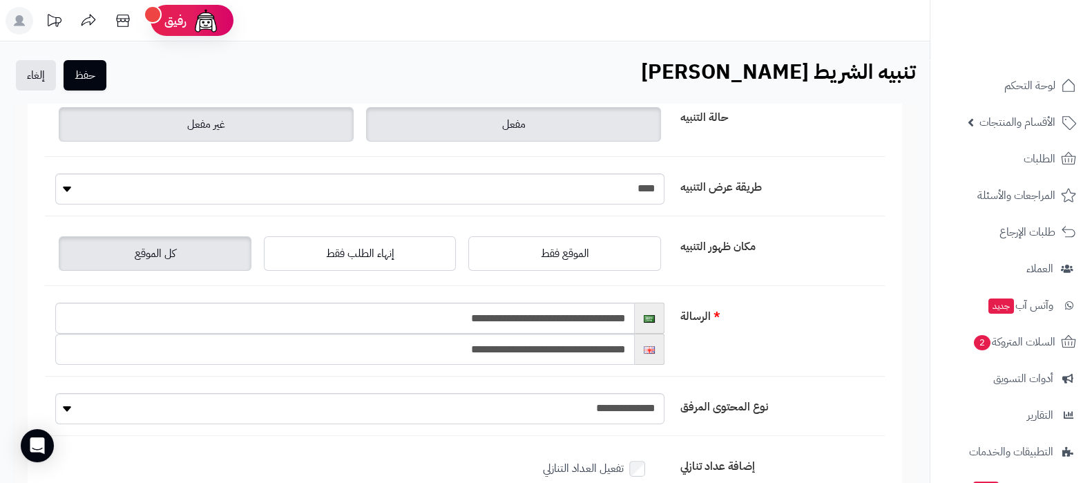
click at [259, 120] on label "غير مفعل" at bounding box center [206, 124] width 295 height 35
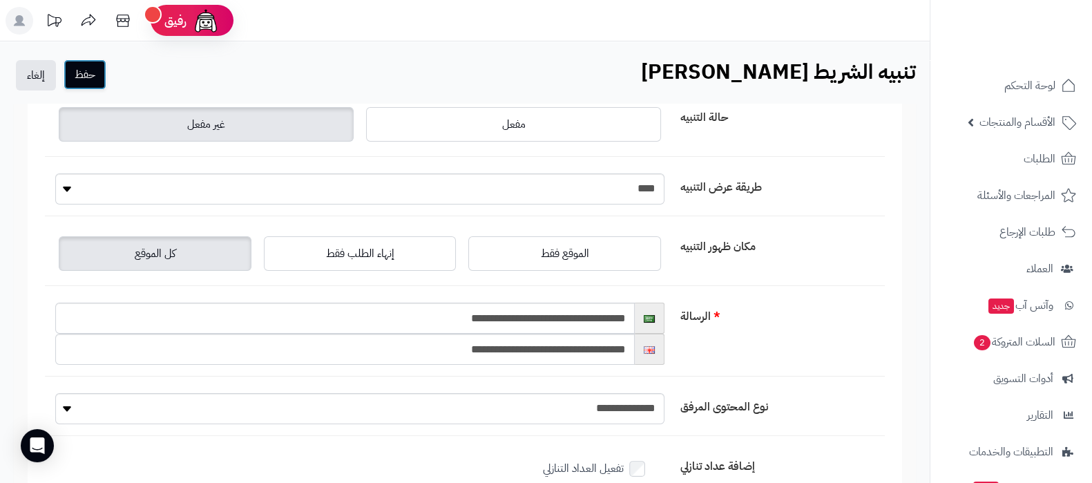
click at [83, 73] on button "حفظ" at bounding box center [85, 74] width 43 height 30
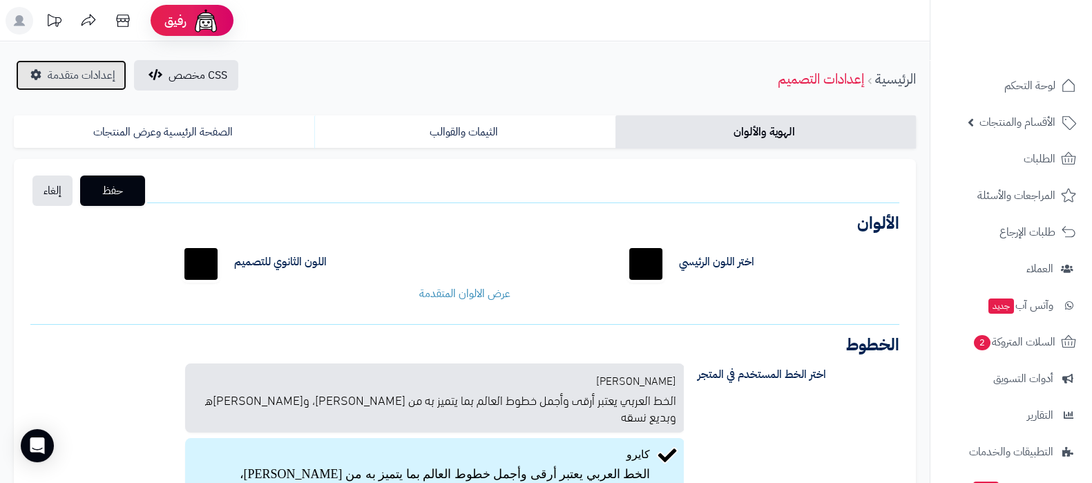
click at [91, 87] on link "إعدادات متقدمة" at bounding box center [71, 75] width 111 height 30
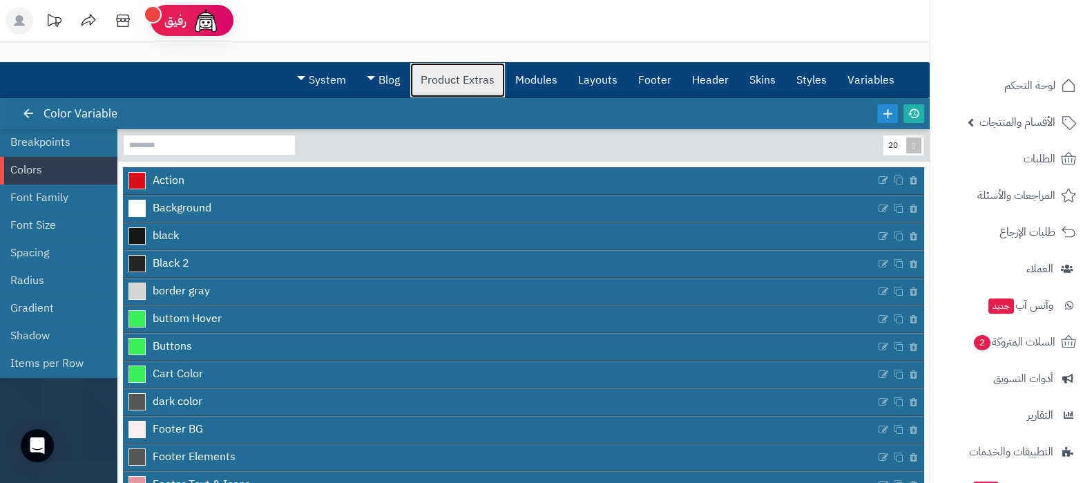
click at [470, 86] on link "Product Extras" at bounding box center [457, 80] width 95 height 35
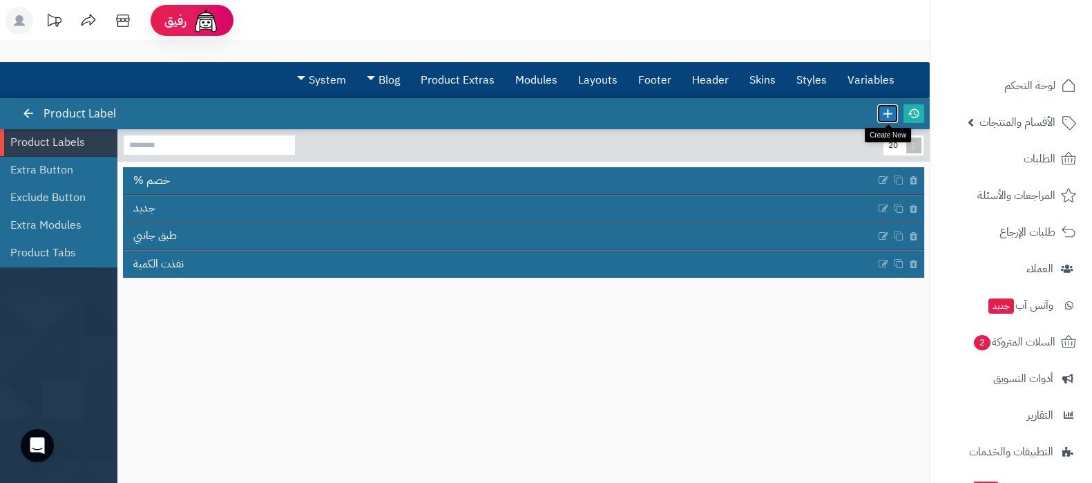
click at [888, 107] on icon at bounding box center [887, 113] width 15 height 15
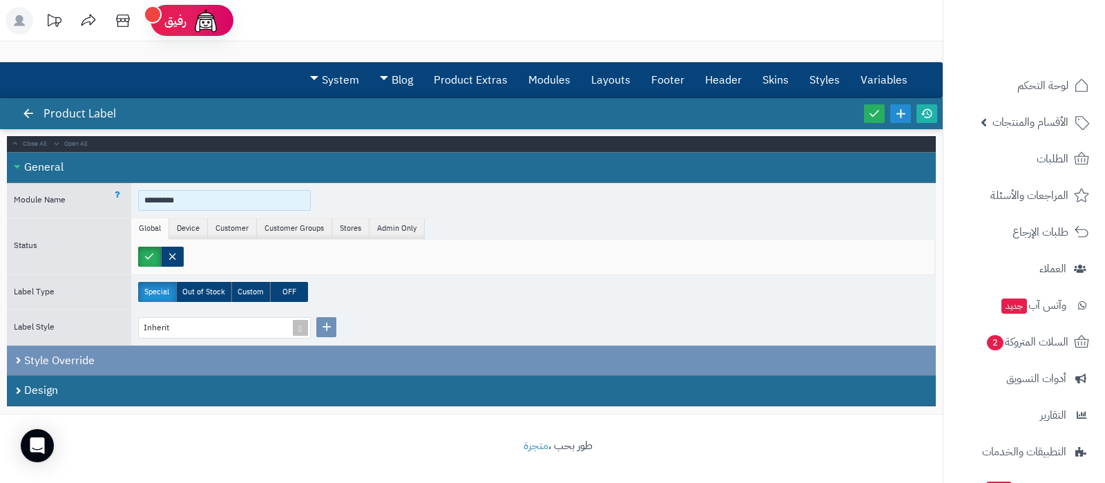
click at [202, 191] on input "*********" at bounding box center [224, 200] width 173 height 21
paste input "**********"
type input "**********"
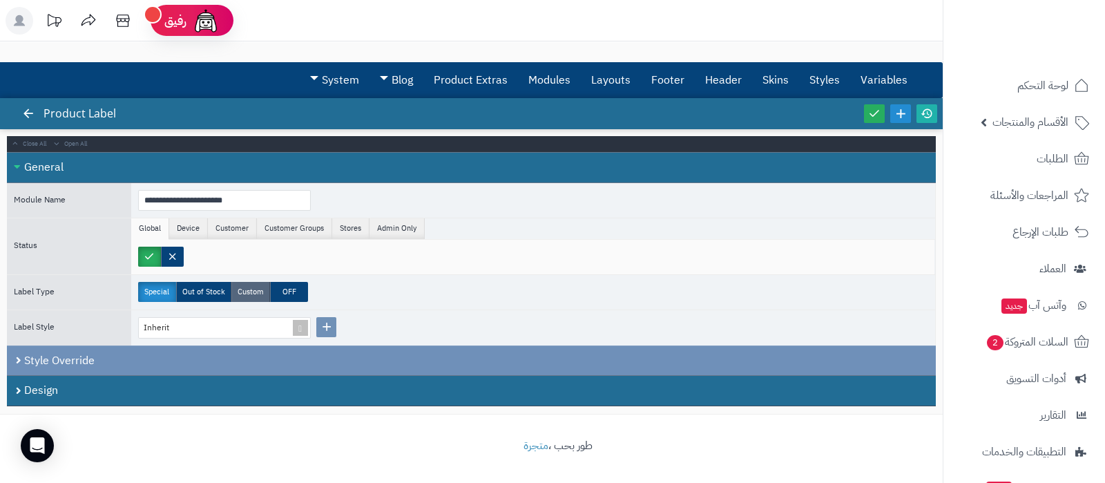
click at [251, 288] on label "Custom" at bounding box center [250, 292] width 39 height 20
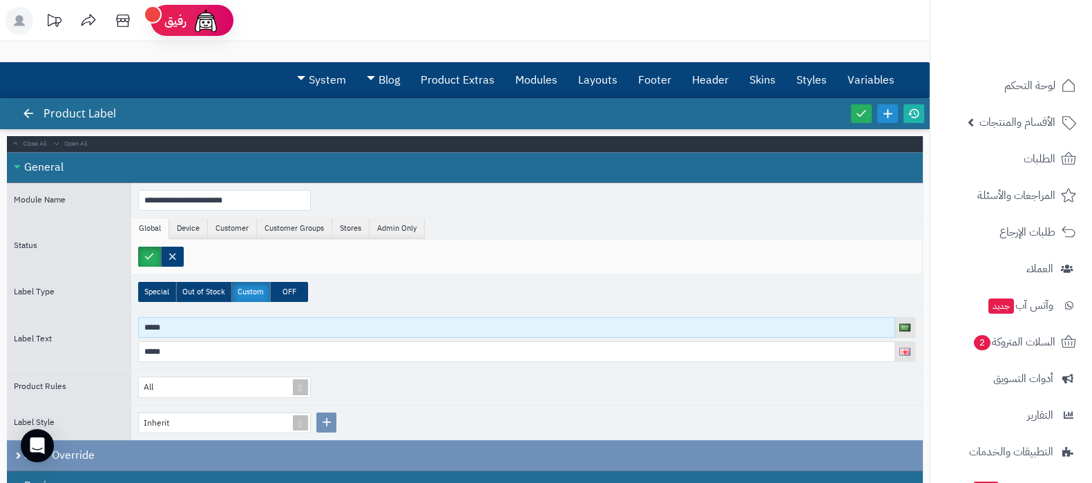
click at [214, 327] on input "*****" at bounding box center [516, 327] width 757 height 21
paste input "**********"
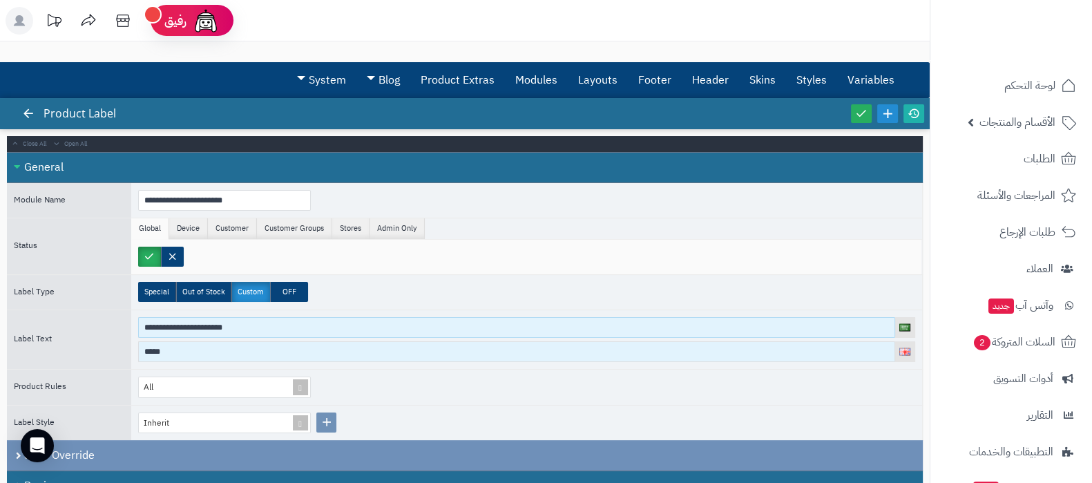
type input "**********"
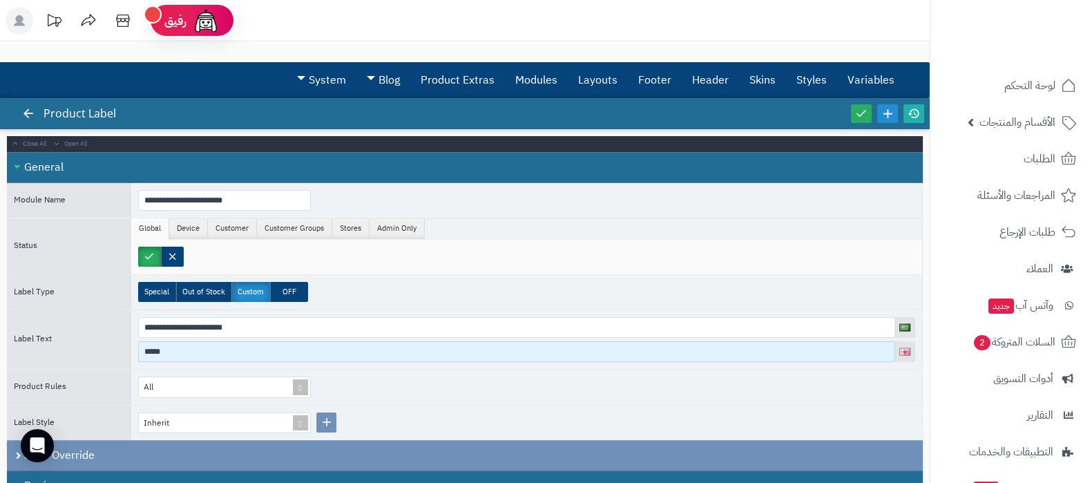
click at [218, 357] on input "*****" at bounding box center [516, 351] width 757 height 21
paste input "**********"
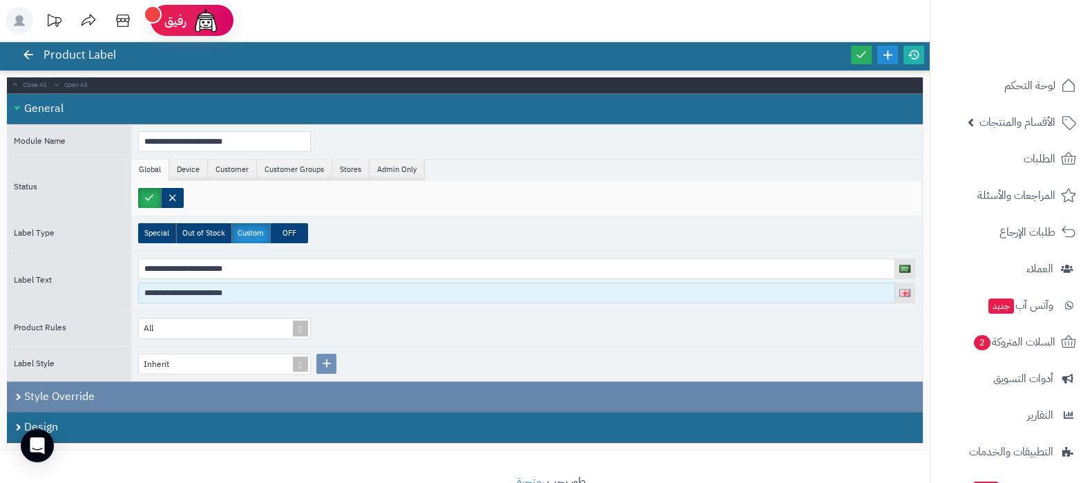
scroll to position [92, 0]
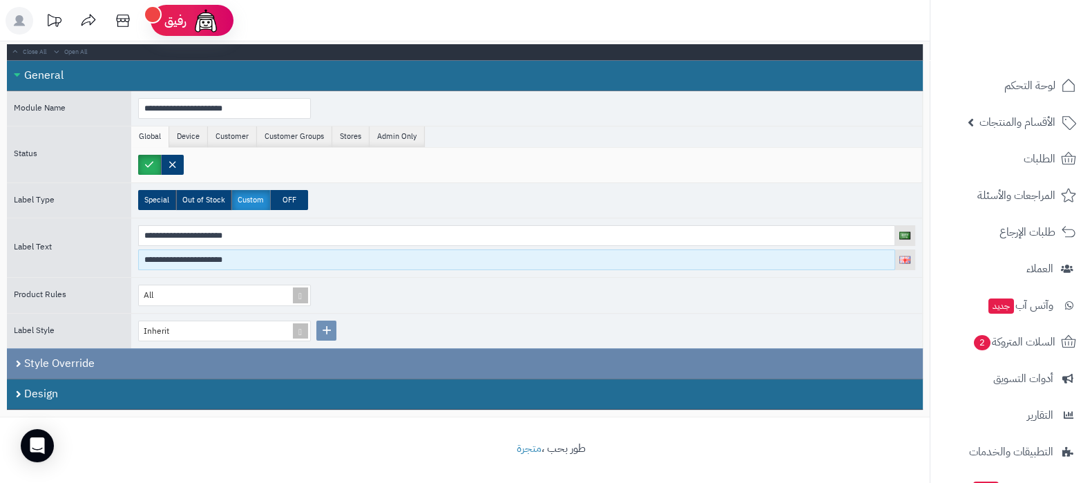
type input "**********"
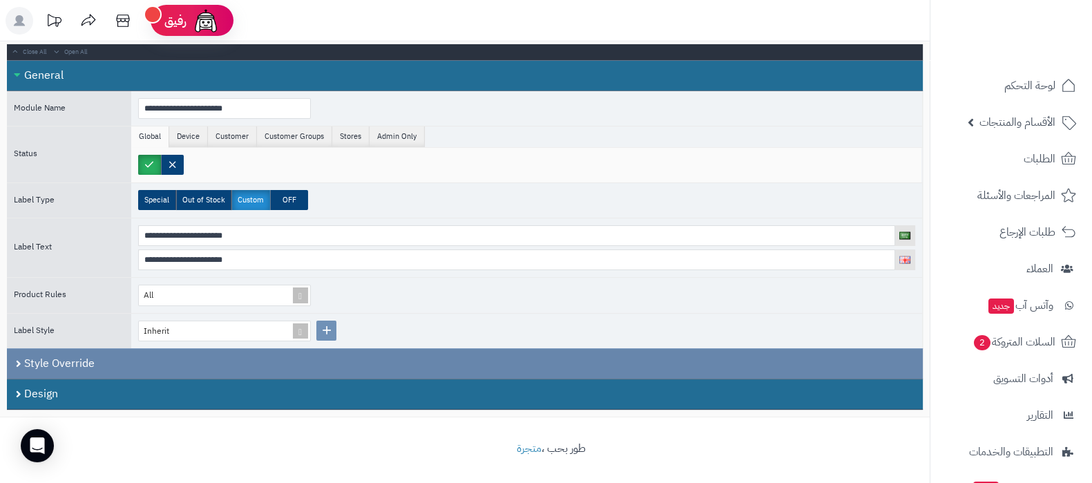
click at [144, 356] on div "Style Override" at bounding box center [465, 363] width 916 height 30
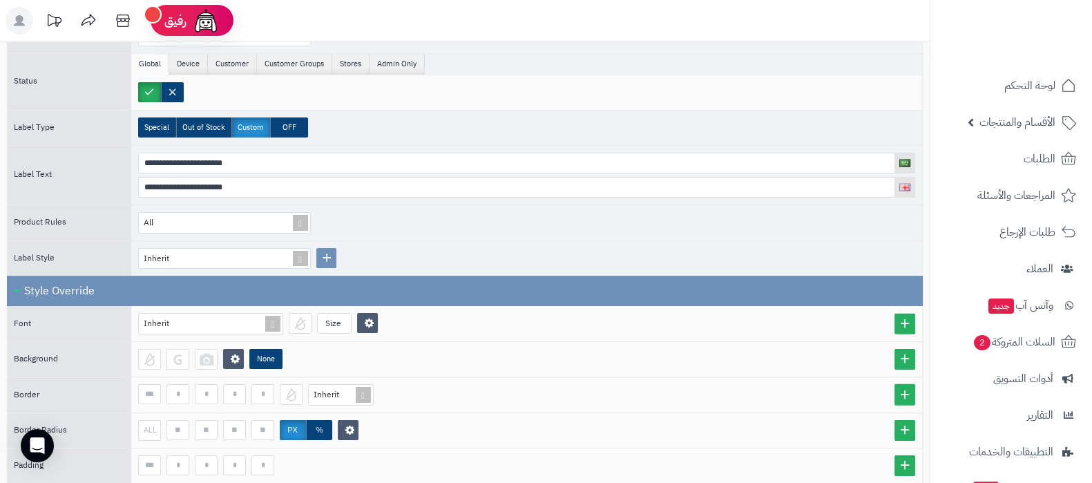
scroll to position [265, 0]
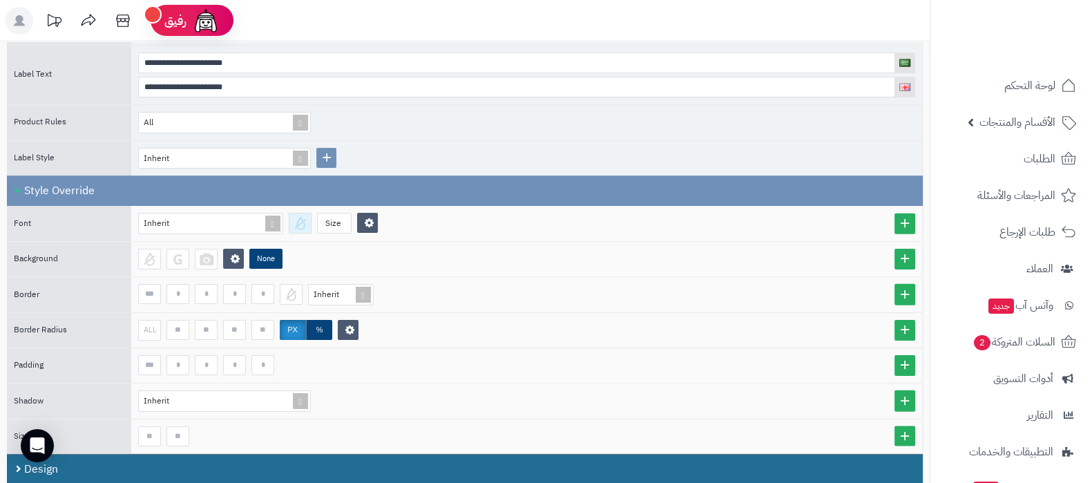
click at [301, 222] on div at bounding box center [300, 223] width 23 height 21
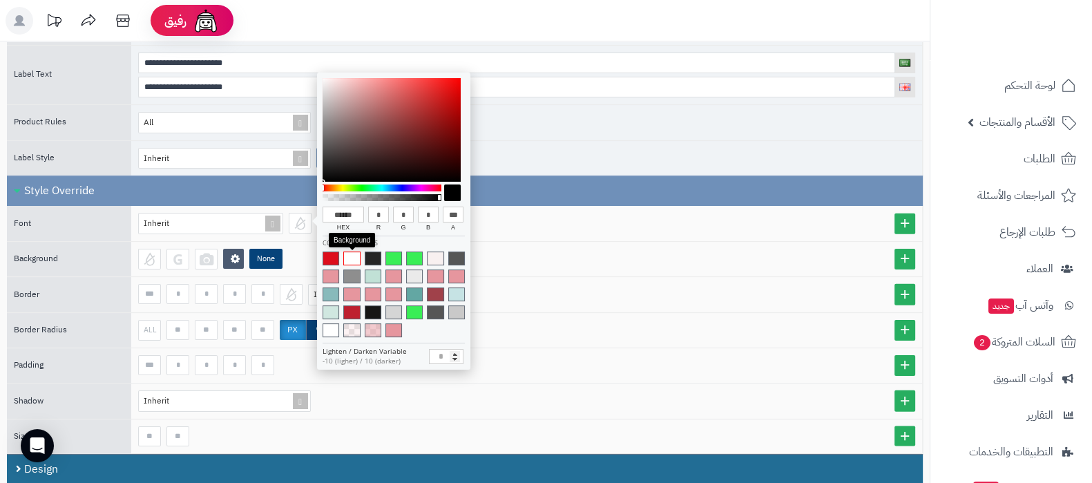
click at [347, 256] on span at bounding box center [351, 258] width 17 height 14
type input "******"
type input "***"
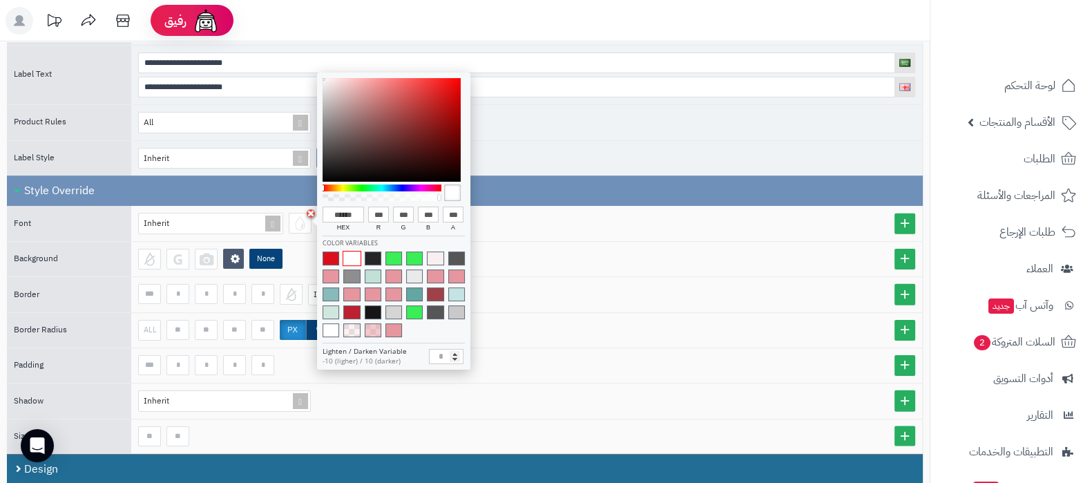
click at [603, 242] on div "None" at bounding box center [526, 259] width 791 height 35
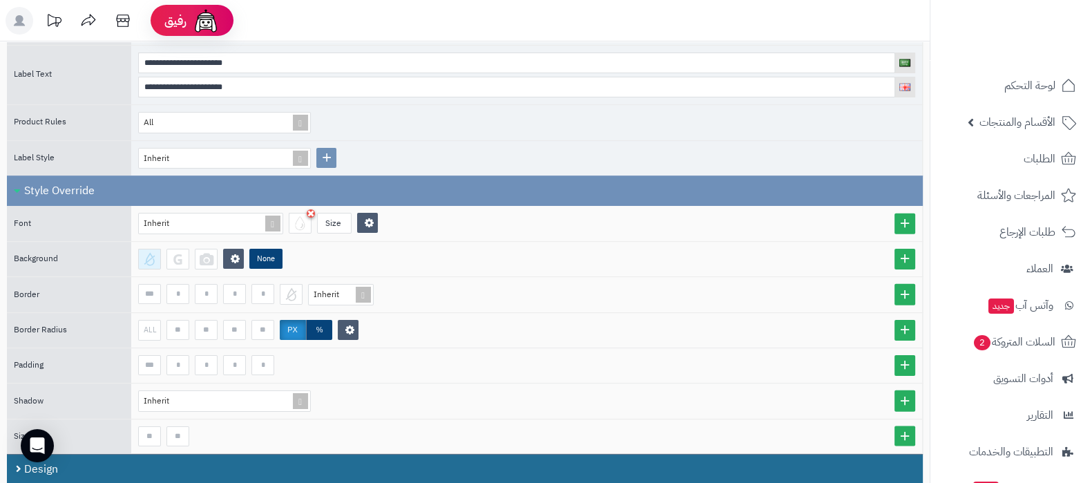
click at [148, 256] on div at bounding box center [149, 259] width 23 height 21
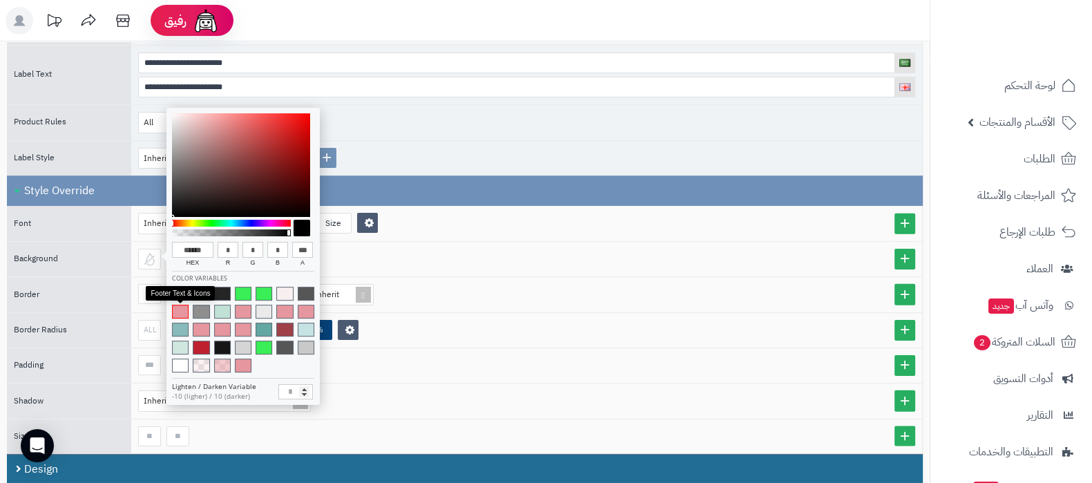
click at [184, 314] on span at bounding box center [180, 312] width 17 height 14
type input "******"
type input "***"
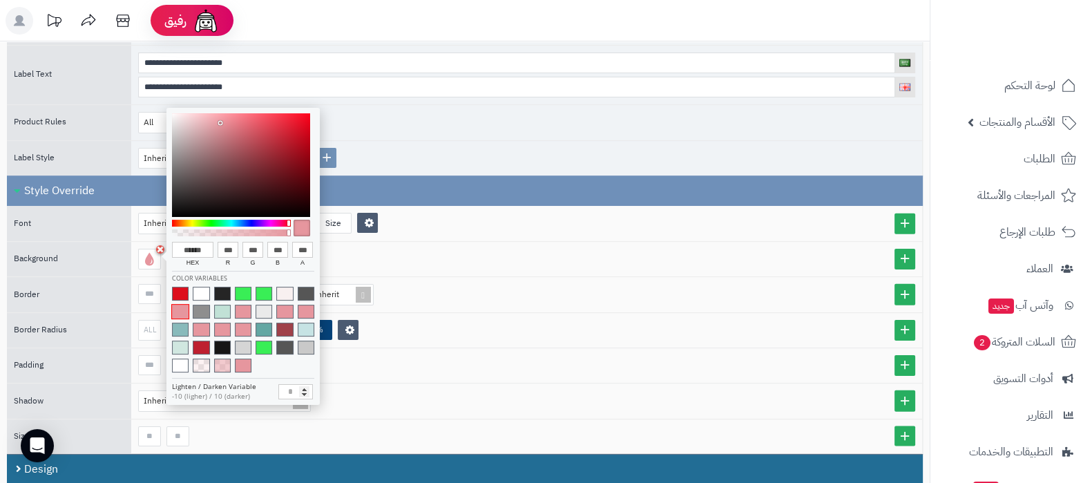
click at [593, 260] on div "None" at bounding box center [526, 259] width 777 height 21
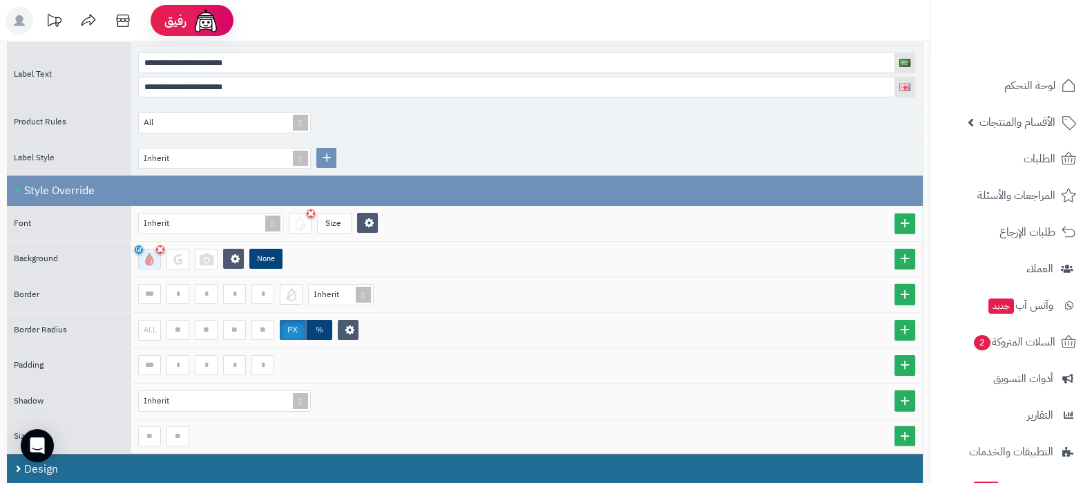
click at [154, 258] on div at bounding box center [149, 259] width 23 height 21
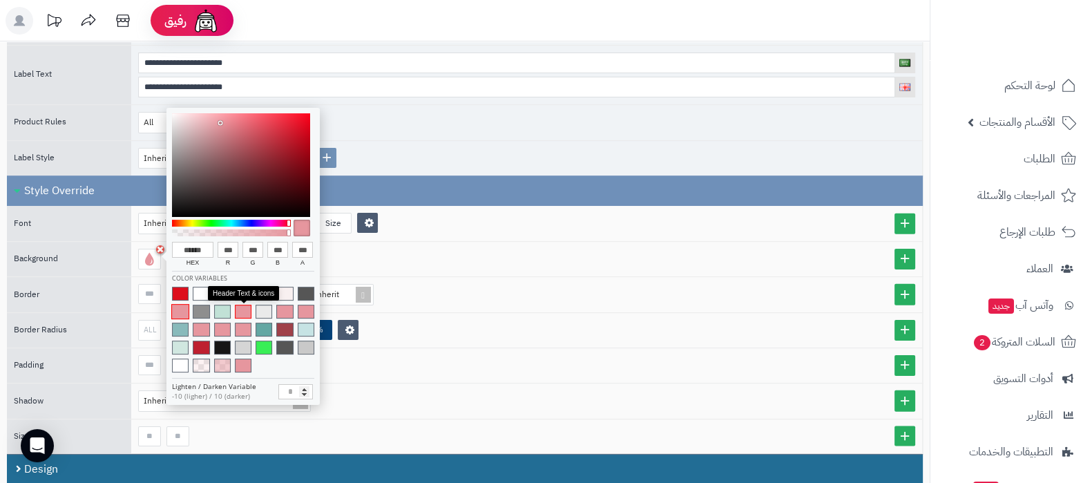
click at [242, 310] on span at bounding box center [243, 312] width 17 height 14
click at [247, 365] on span at bounding box center [243, 366] width 17 height 14
click at [575, 277] on div "Inherit" at bounding box center [526, 294] width 791 height 35
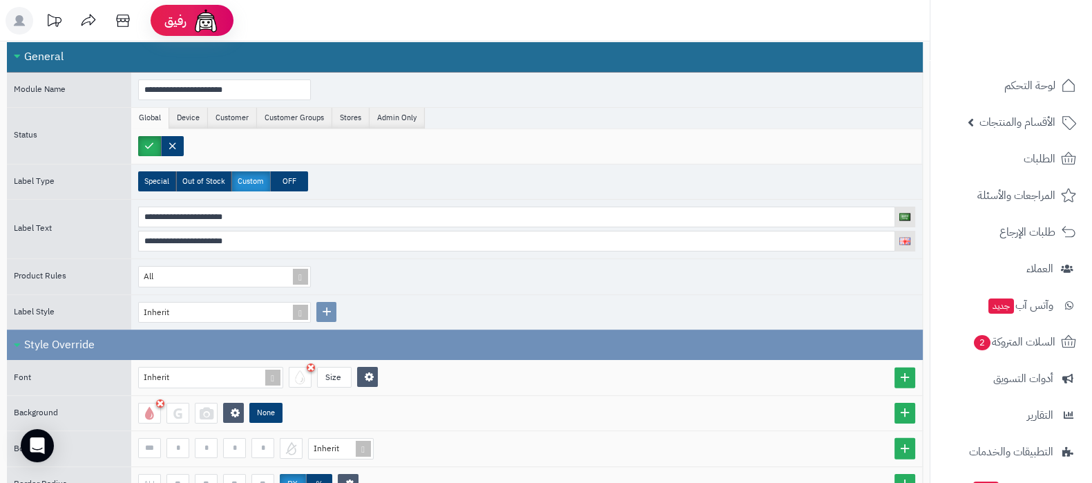
scroll to position [0, 0]
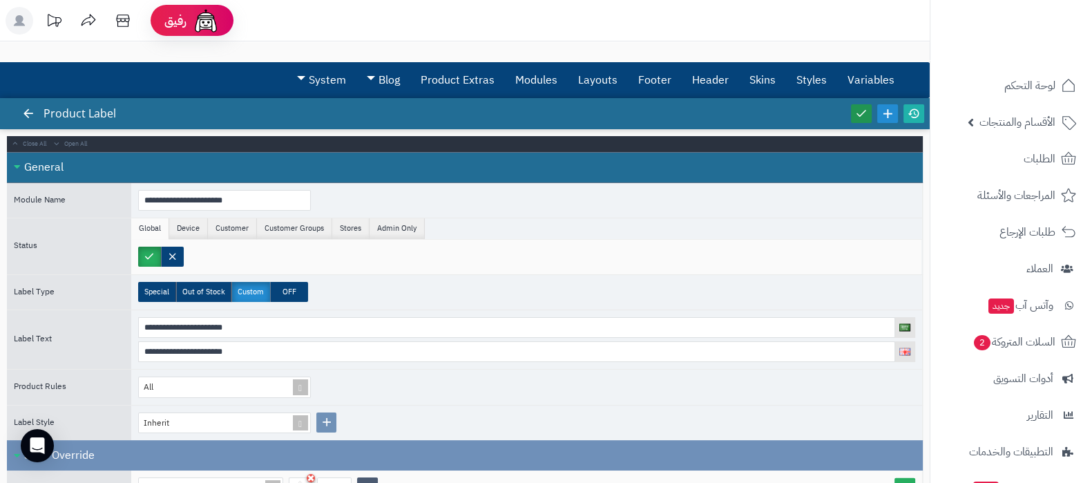
click at [863, 115] on icon at bounding box center [861, 113] width 12 height 12
click at [904, 119] on link at bounding box center [914, 113] width 21 height 19
click at [754, 85] on link "Skins" at bounding box center [762, 80] width 47 height 35
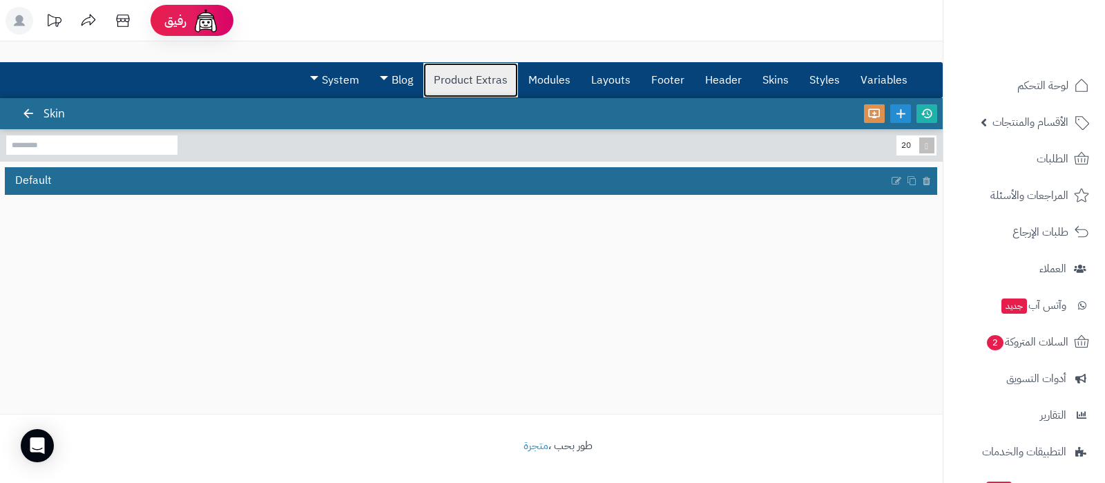
click at [458, 82] on link "Product Extras" at bounding box center [470, 80] width 95 height 35
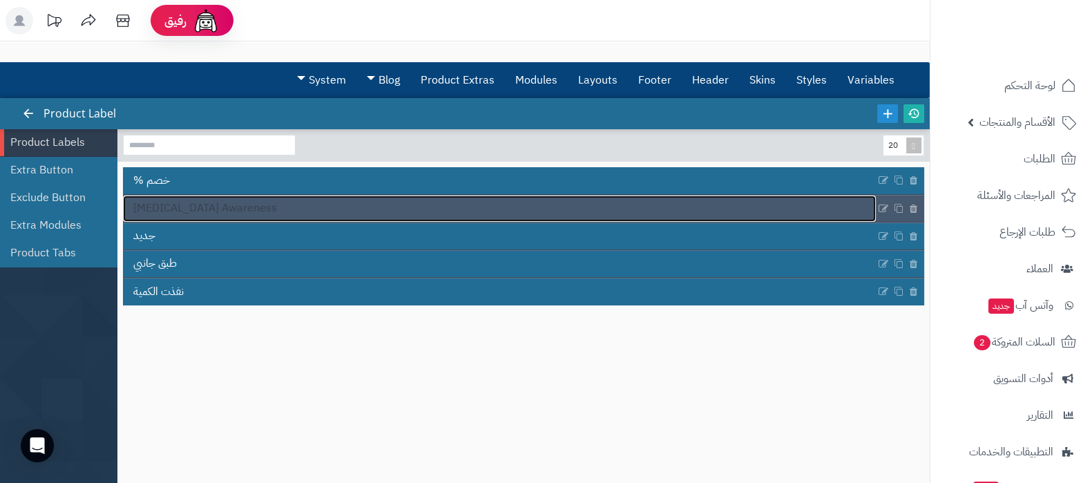
click at [772, 209] on link "Breast Cancer Awareness" at bounding box center [499, 208] width 753 height 26
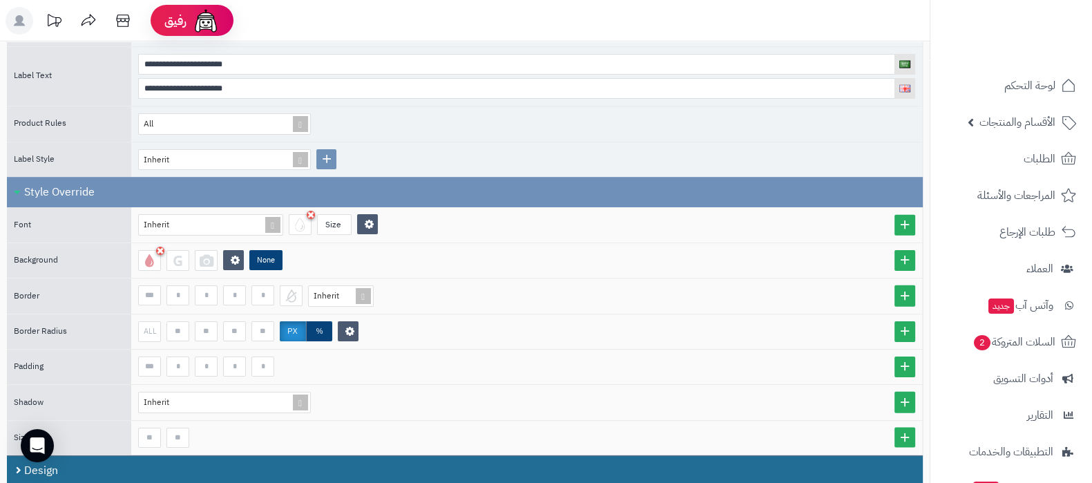
scroll to position [337, 0]
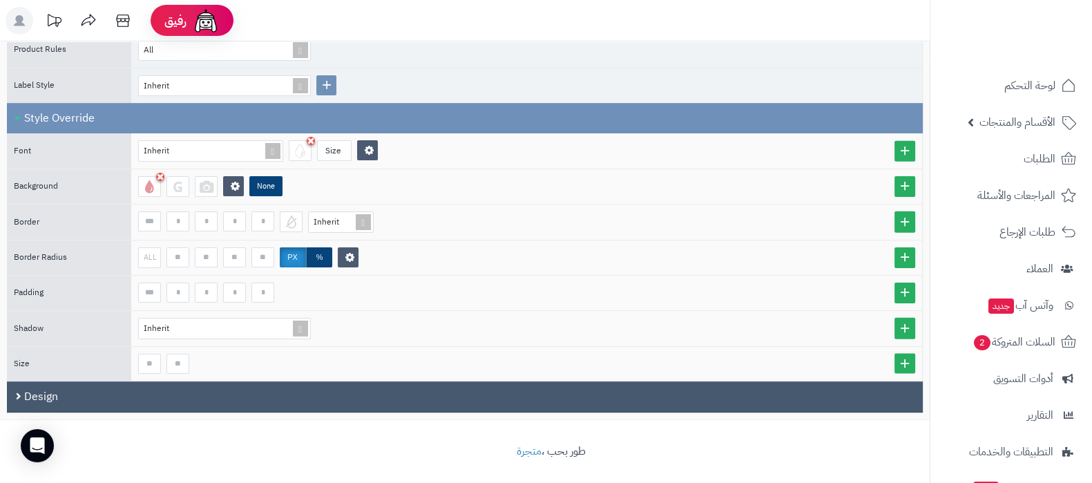
click at [299, 388] on div "Design" at bounding box center [465, 396] width 916 height 31
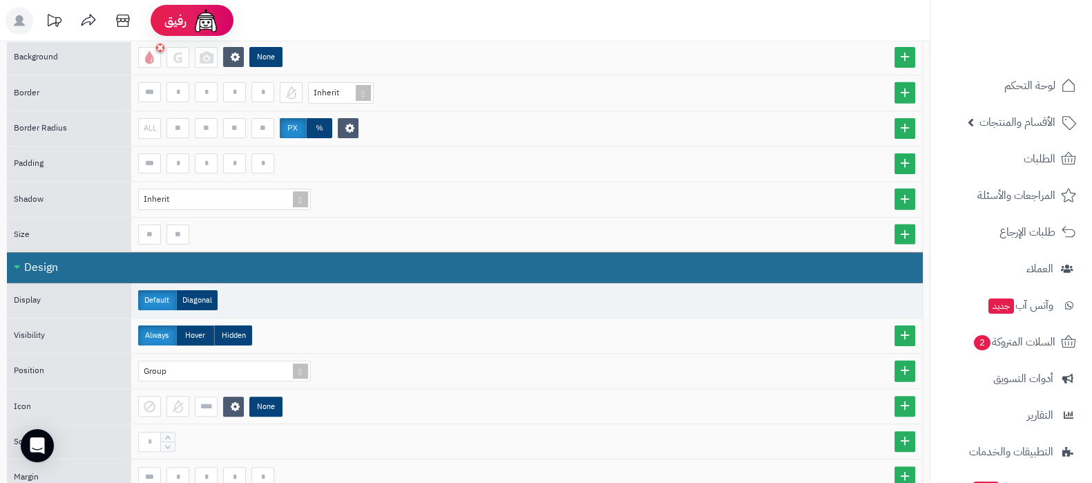
scroll to position [577, 0]
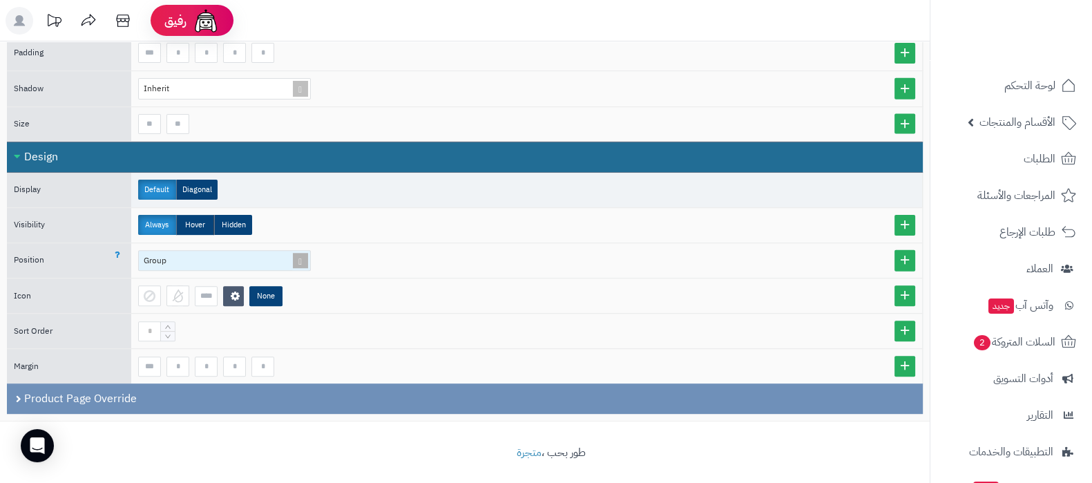
click at [301, 254] on span at bounding box center [300, 261] width 19 height 20
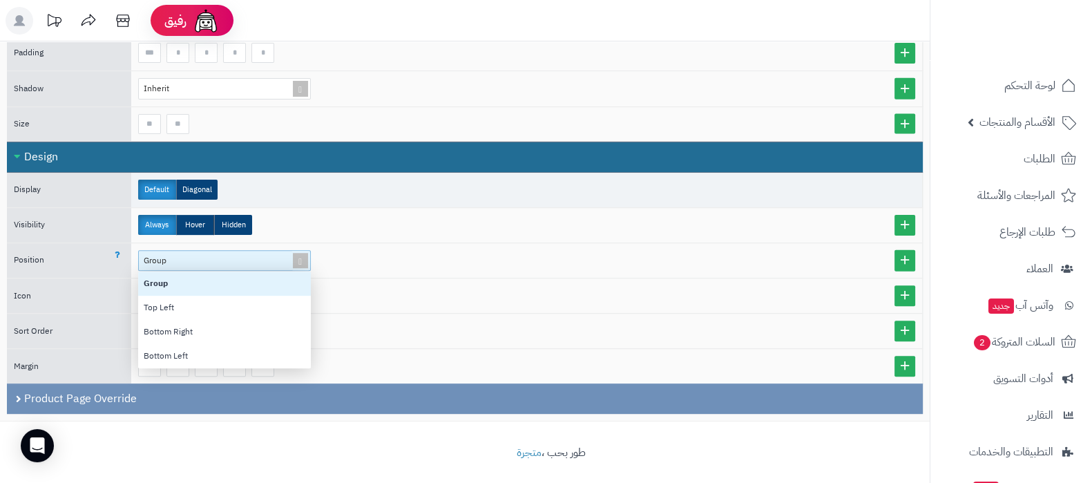
scroll to position [83, 159]
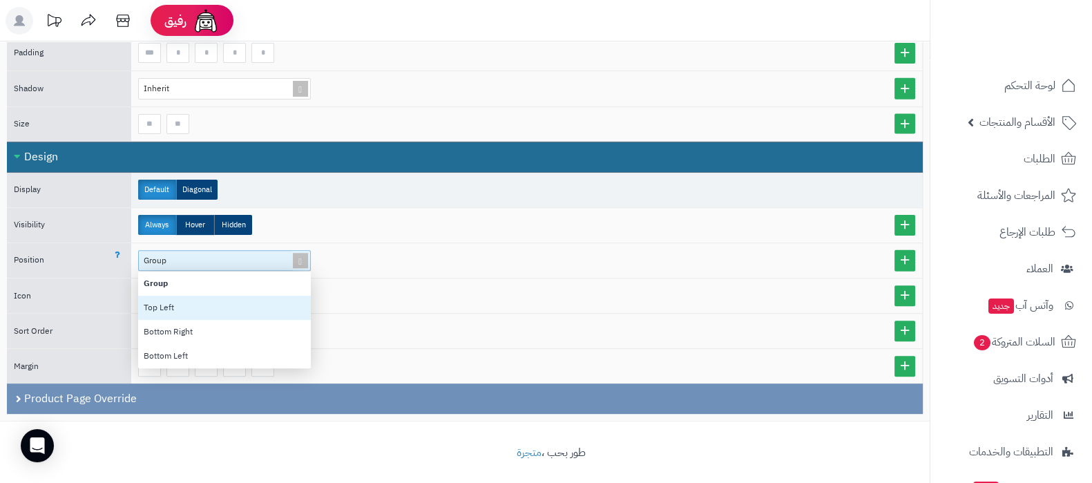
click at [202, 307] on div "Top Left" at bounding box center [224, 308] width 173 height 24
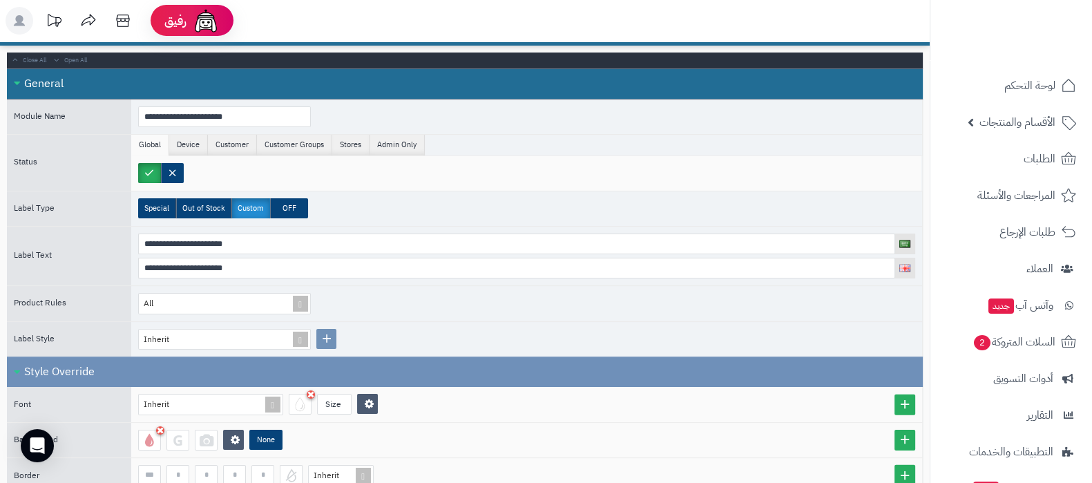
scroll to position [0, 0]
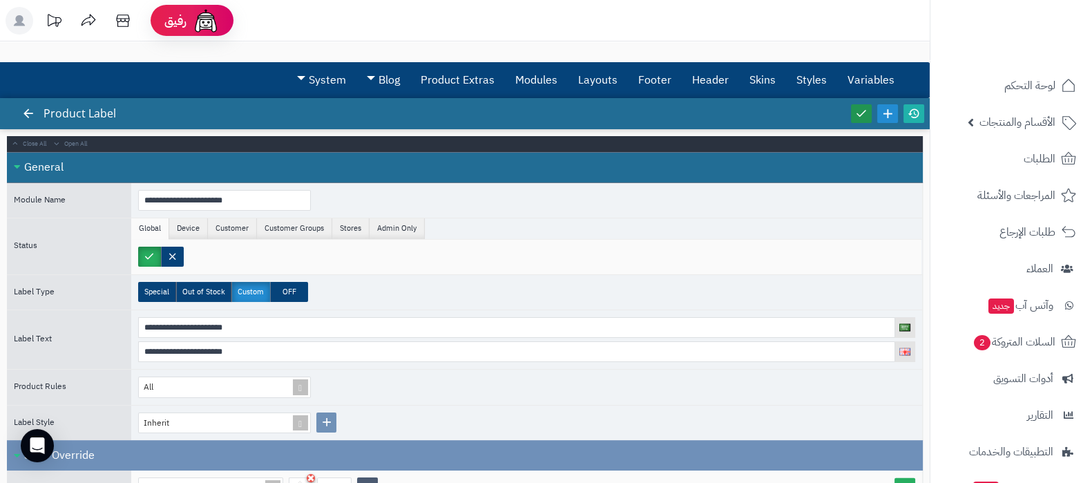
click at [860, 108] on icon at bounding box center [861, 113] width 12 height 12
click at [910, 113] on icon at bounding box center [914, 113] width 12 height 12
click at [607, 88] on link "Layouts" at bounding box center [598, 80] width 60 height 35
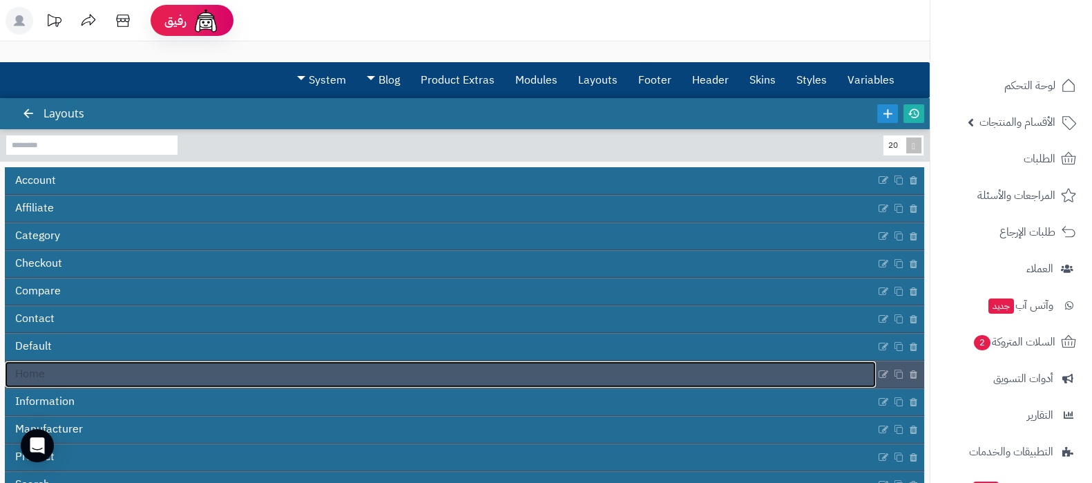
click at [393, 376] on link "Home" at bounding box center [440, 374] width 871 height 26
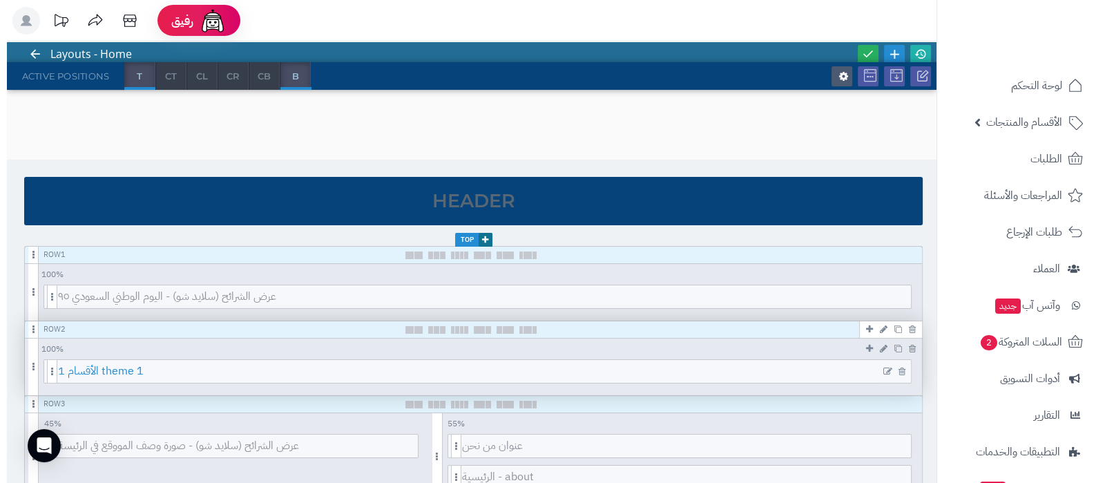
scroll to position [86, 0]
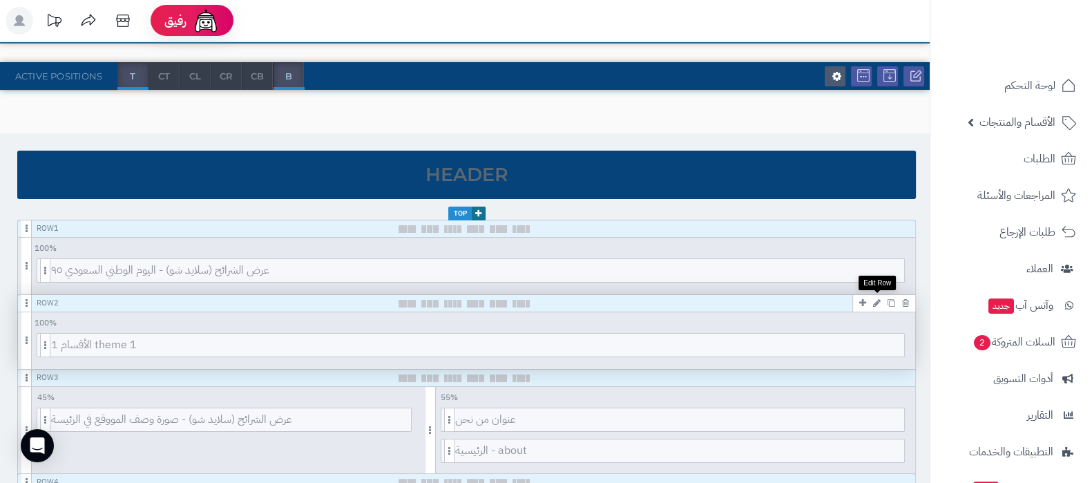
click at [879, 303] on icon at bounding box center [877, 302] width 8 height 9
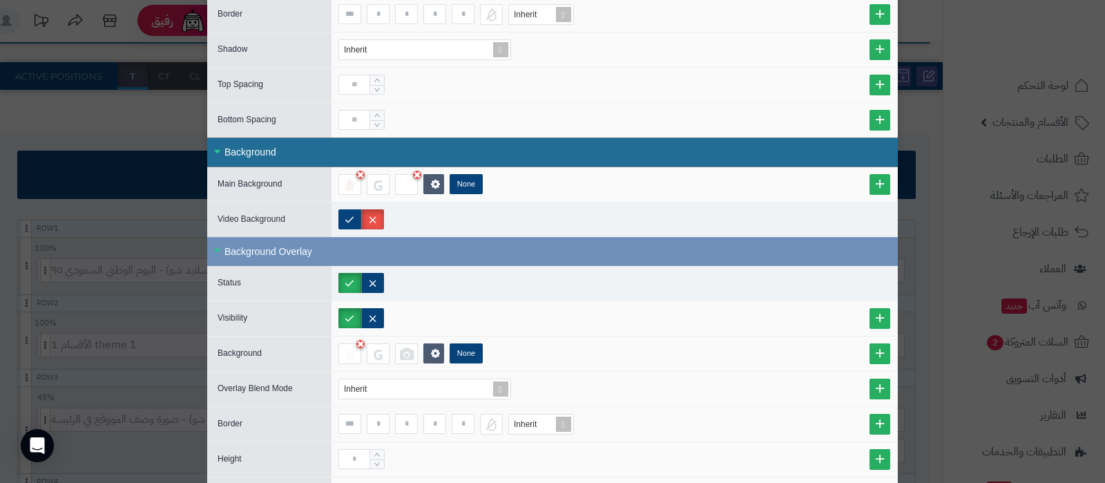
scroll to position [259, 0]
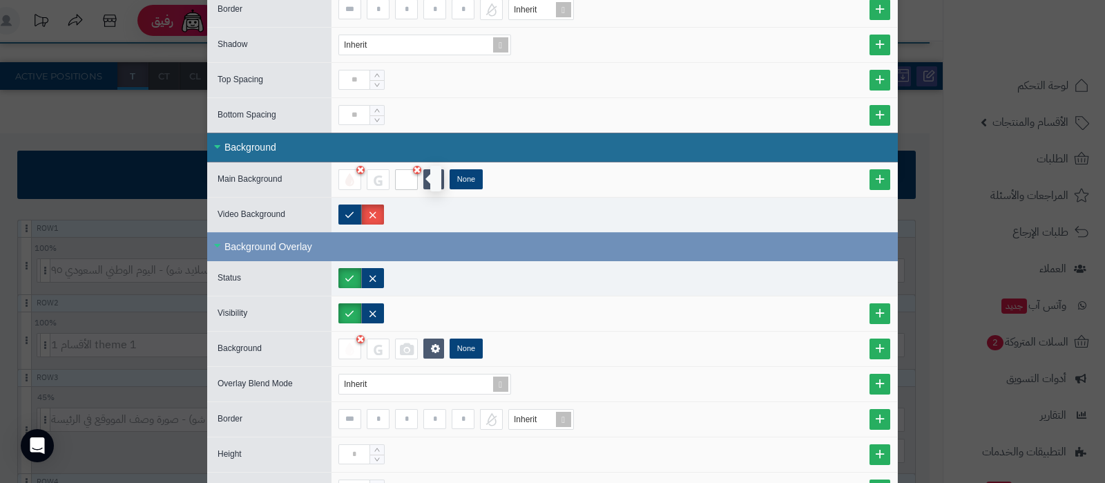
click at [410, 178] on div at bounding box center [406, 179] width 23 height 21
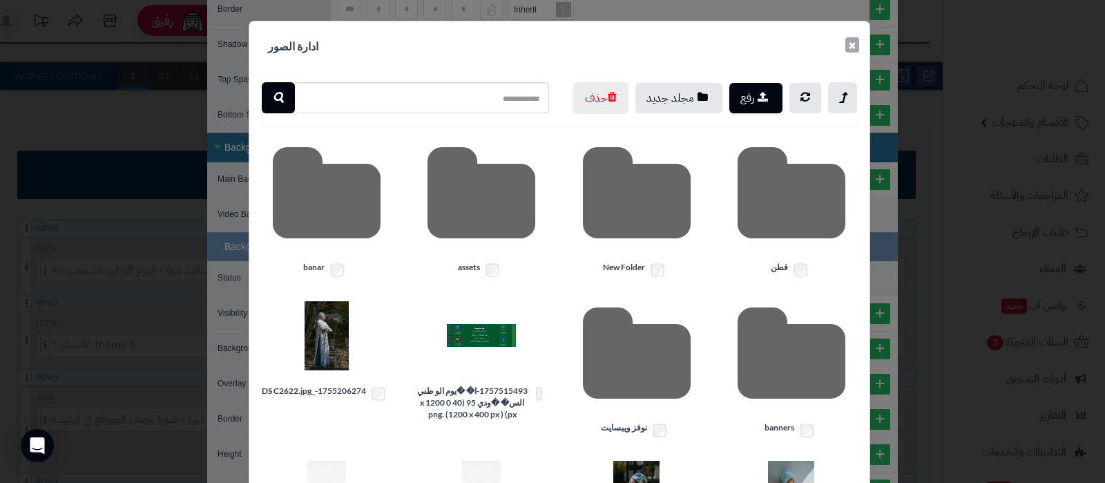
click at [857, 48] on button "×" at bounding box center [853, 44] width 14 height 15
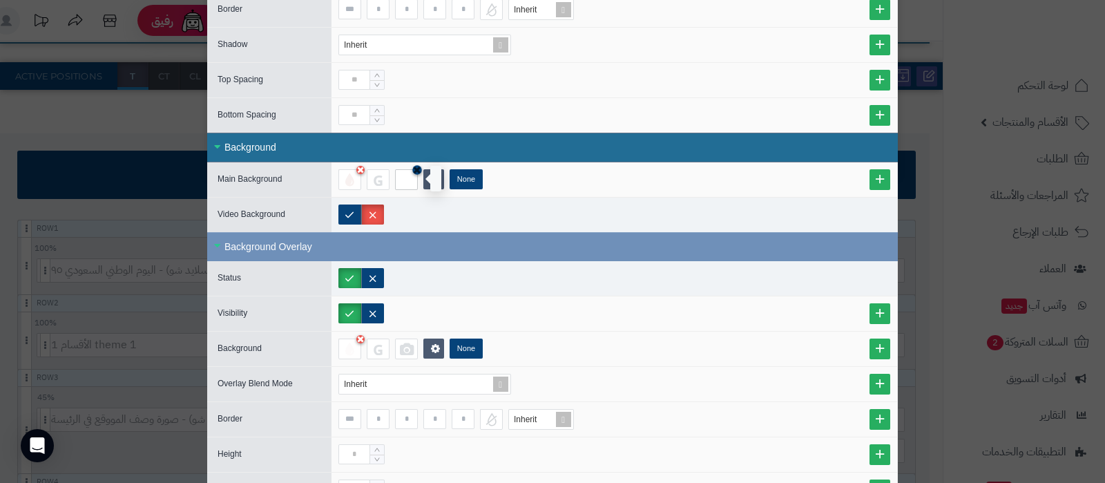
click at [421, 169] on icon at bounding box center [417, 169] width 8 height 10
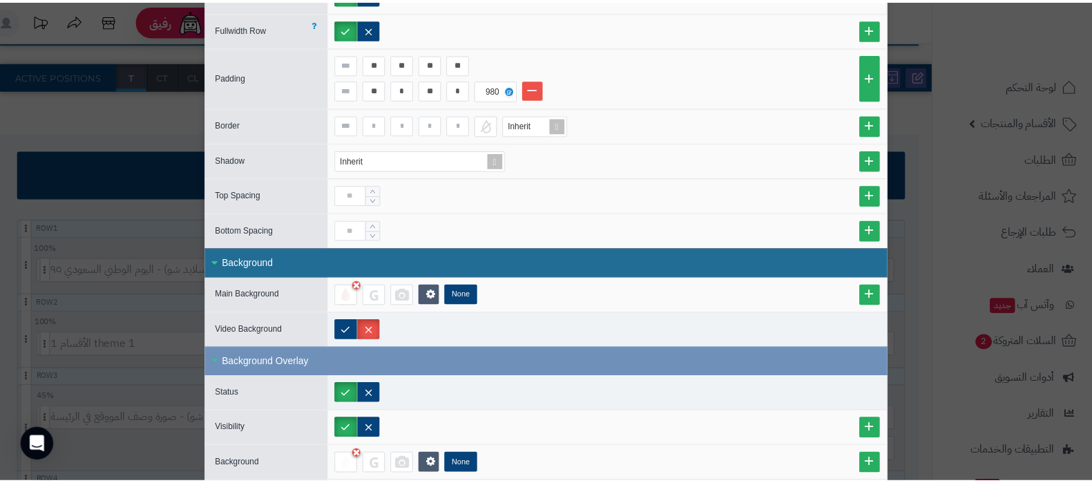
scroll to position [0, 0]
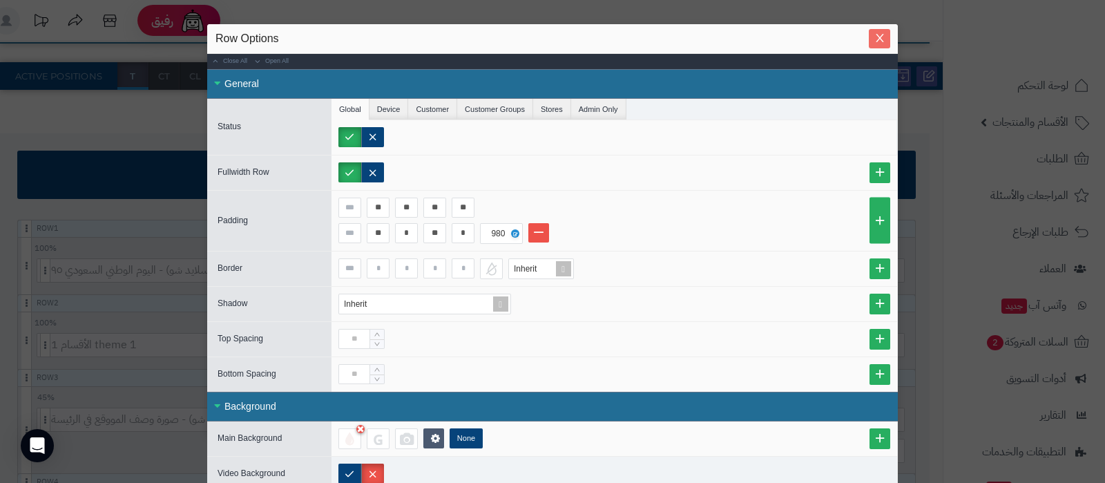
click at [885, 44] on icon "Close" at bounding box center [880, 37] width 11 height 11
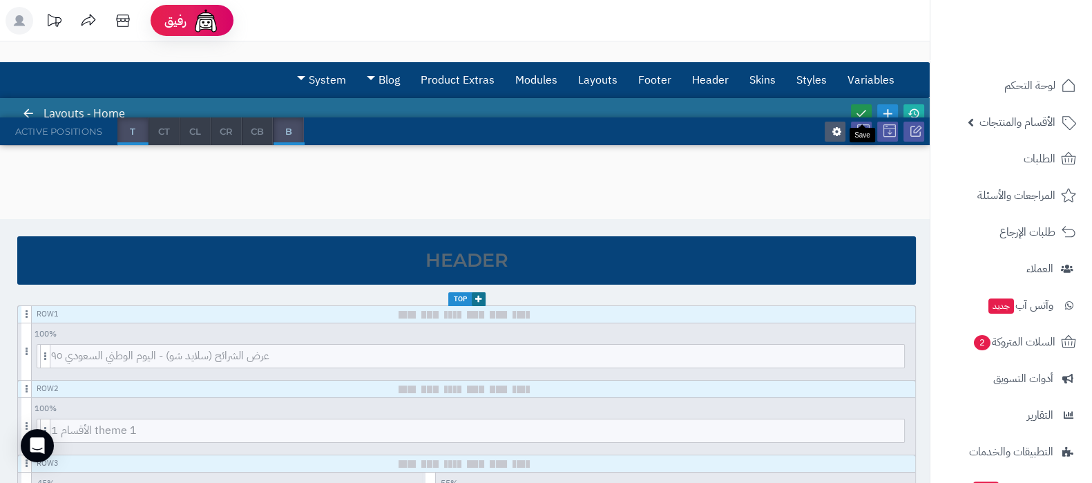
click at [864, 113] on icon at bounding box center [861, 113] width 12 height 12
click at [908, 109] on icon at bounding box center [914, 113] width 12 height 12
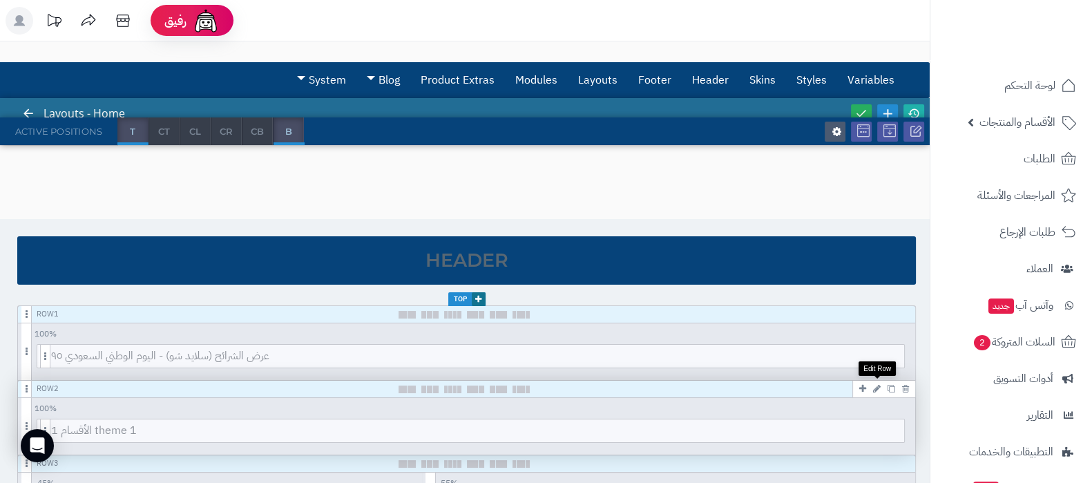
click at [877, 389] on icon at bounding box center [877, 388] width 8 height 9
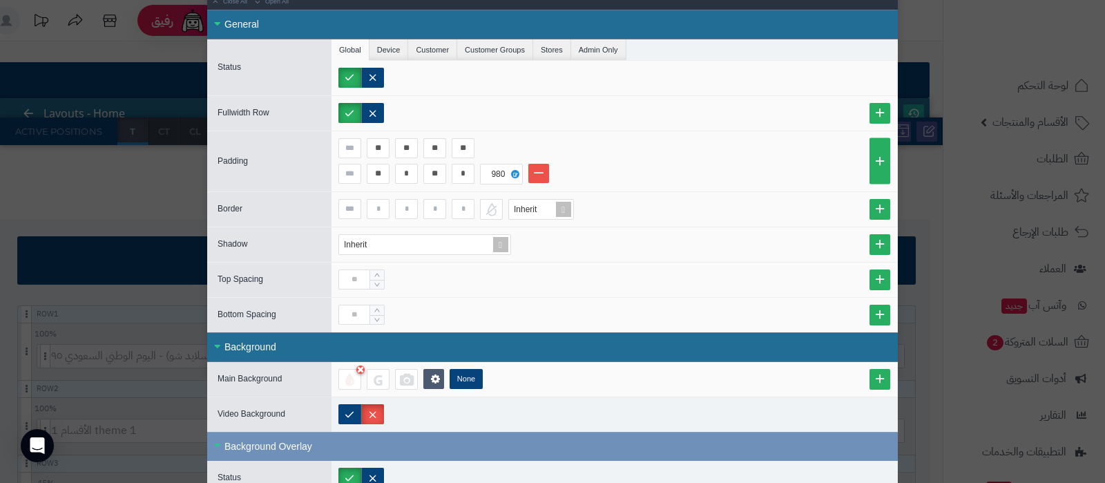
scroll to position [86, 0]
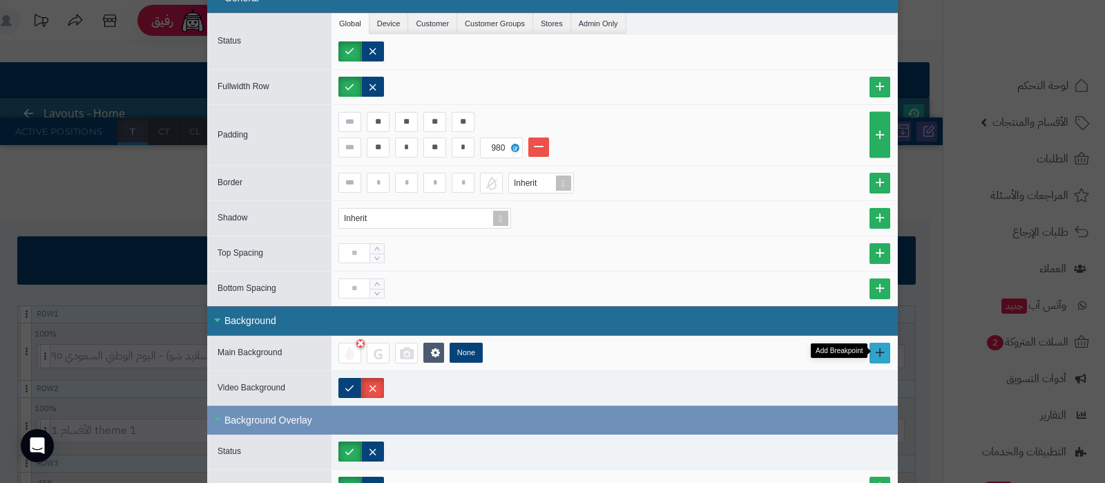
click at [886, 356] on link at bounding box center [880, 353] width 21 height 21
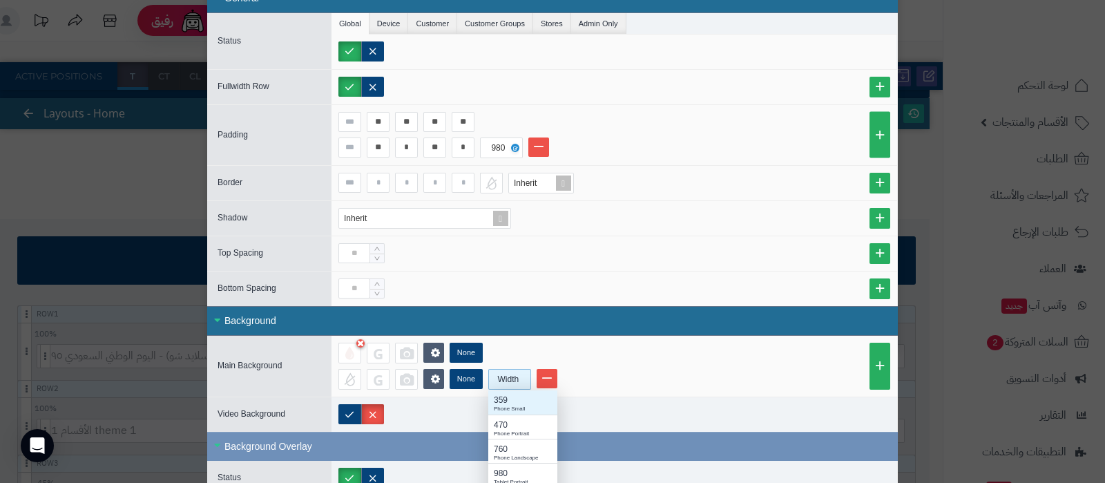
click at [513, 374] on div "Width" at bounding box center [508, 379] width 39 height 19
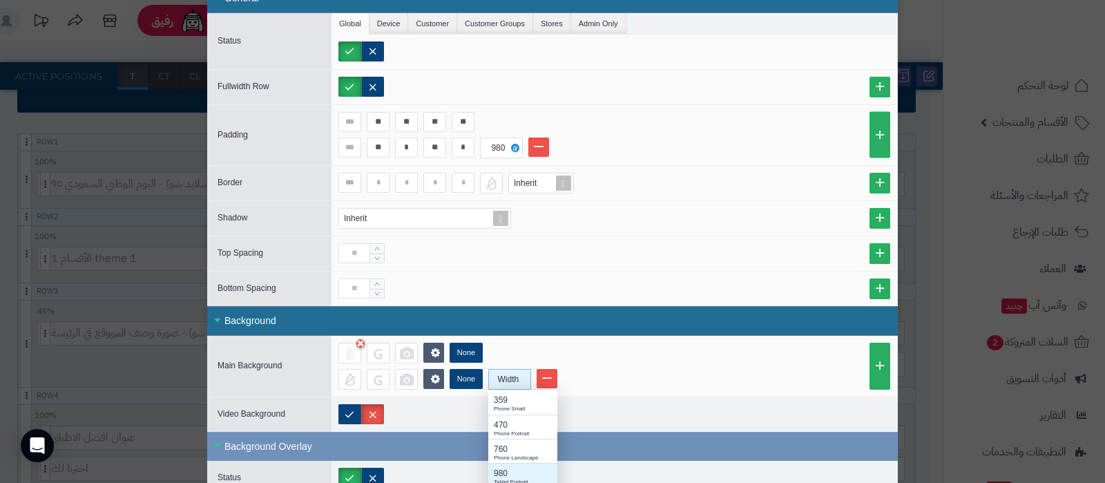
scroll to position [216, 0]
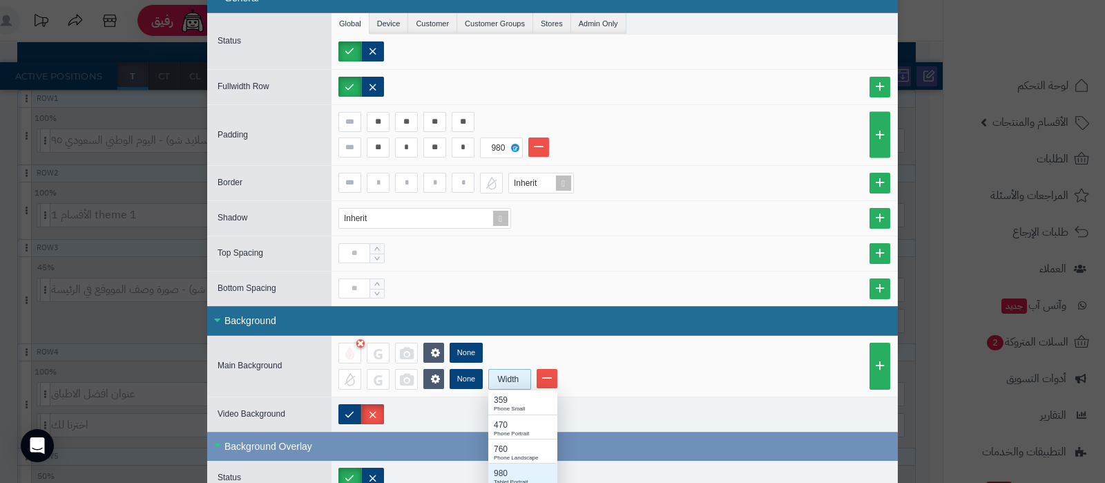
click at [519, 463] on div "980 Tablet Portrait" at bounding box center [522, 475] width 69 height 24
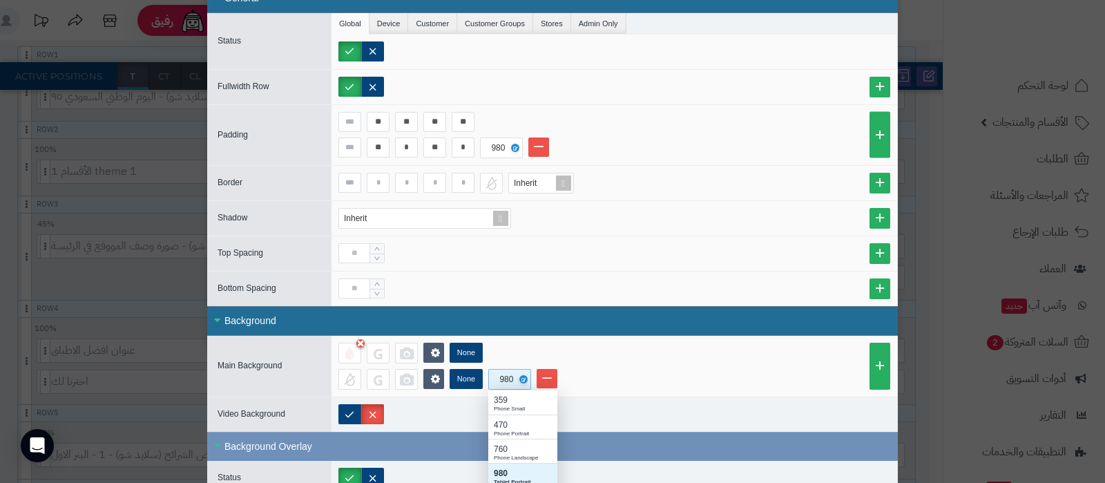
scroll to position [124, 55]
click at [412, 379] on div at bounding box center [406, 379] width 23 height 21
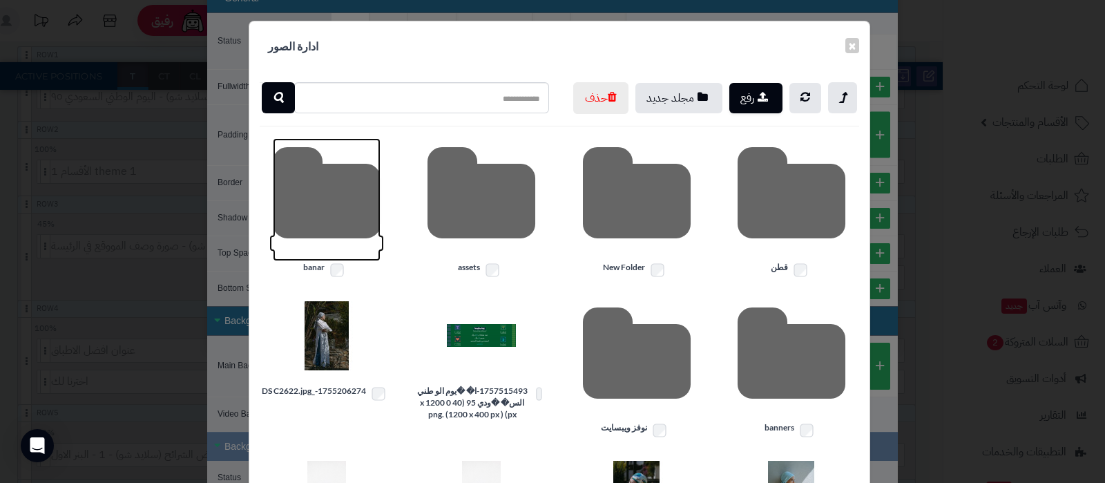
click at [336, 228] on icon at bounding box center [327, 199] width 108 height 123
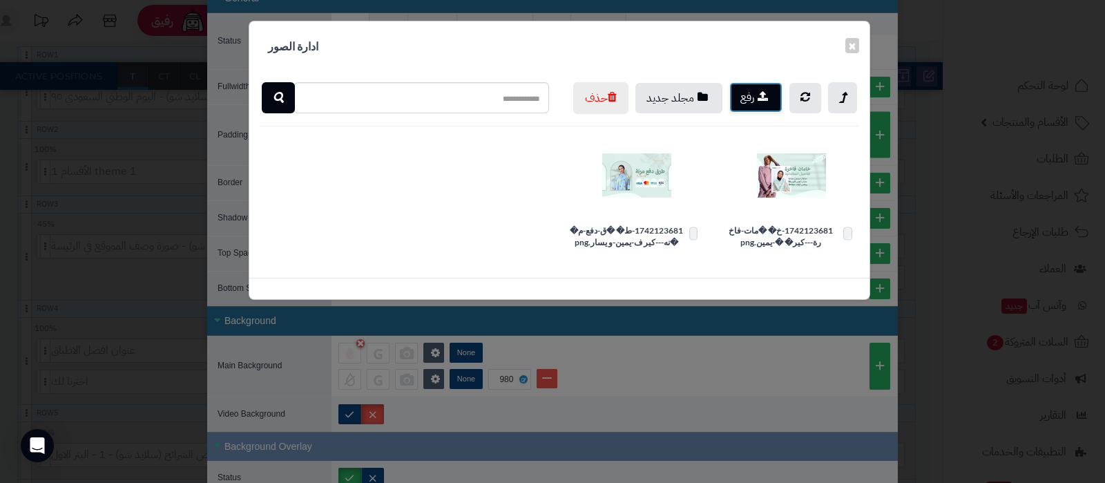
click at [749, 96] on button "رفع" at bounding box center [755, 97] width 53 height 30
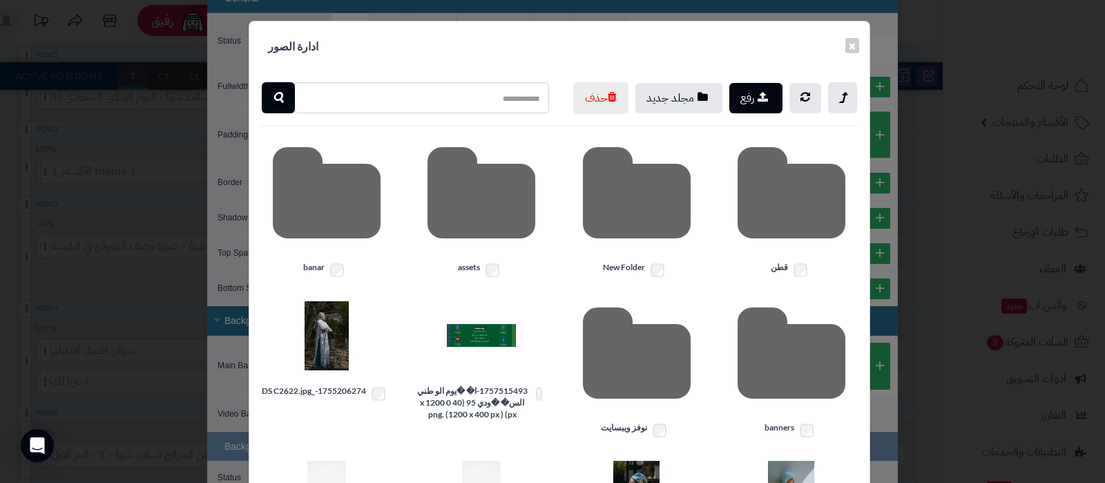
click at [849, 44] on div "× ادارة الصور" at bounding box center [559, 46] width 620 height 50
click at [857, 43] on button "×" at bounding box center [853, 44] width 14 height 15
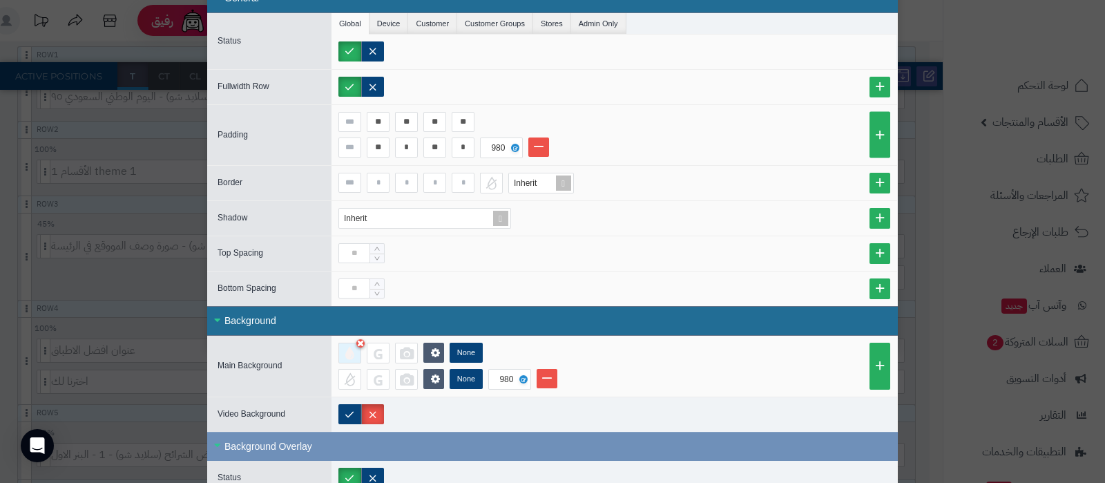
click at [359, 351] on div at bounding box center [349, 353] width 23 height 21
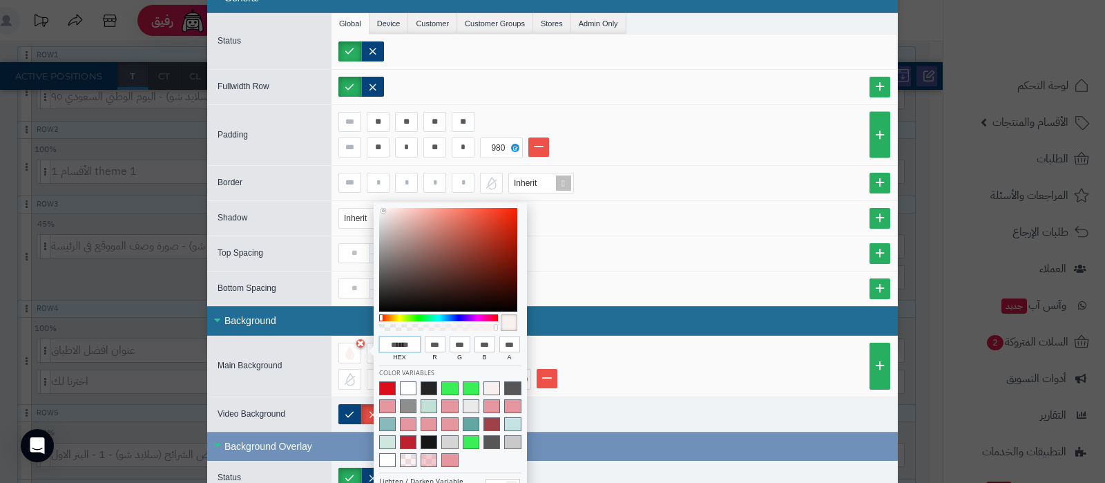
click at [408, 340] on input "******" at bounding box center [399, 344] width 41 height 17
click at [694, 371] on li "None 980" at bounding box center [614, 379] width 552 height 21
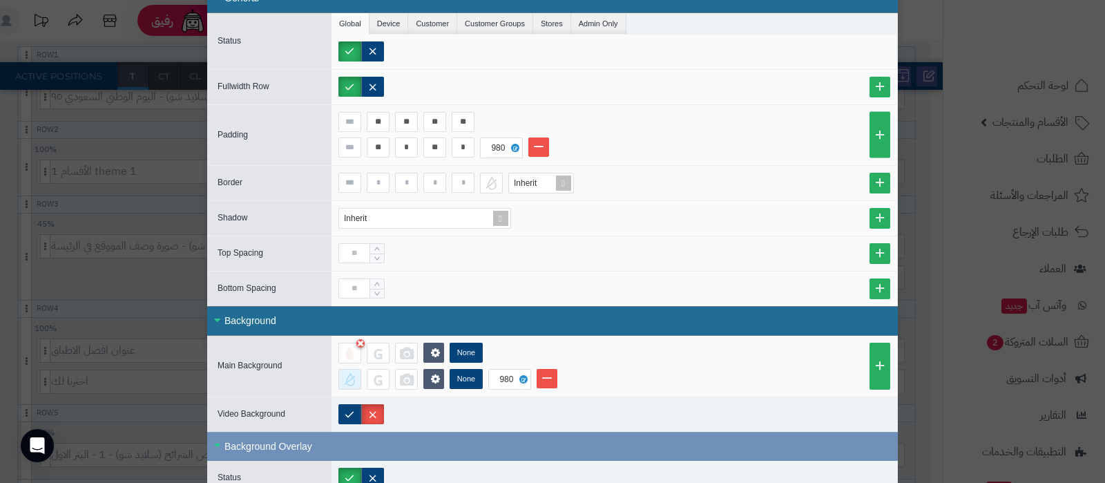
click at [361, 378] on div at bounding box center [349, 379] width 23 height 21
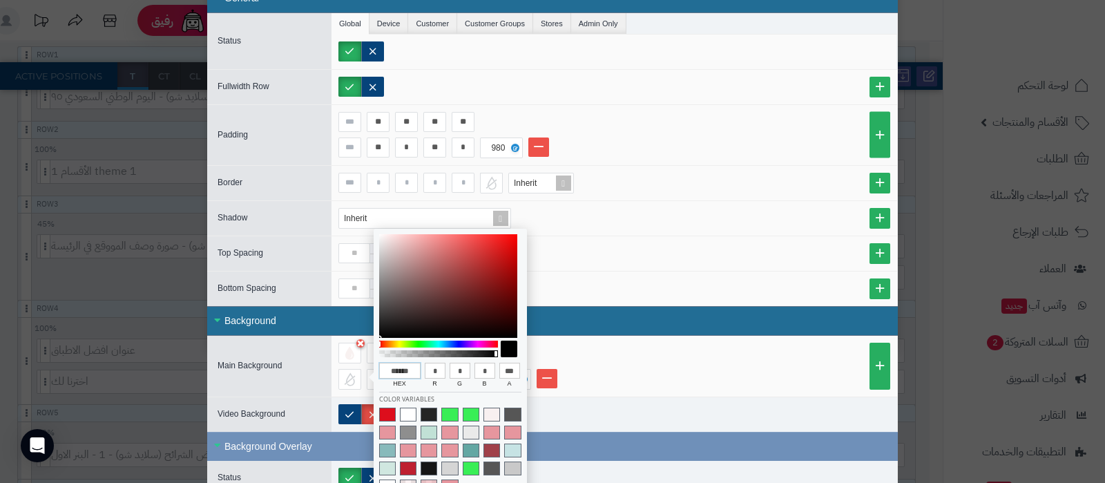
click at [394, 371] on input "******" at bounding box center [399, 371] width 41 height 17
paste input
type input "******"
type input "***"
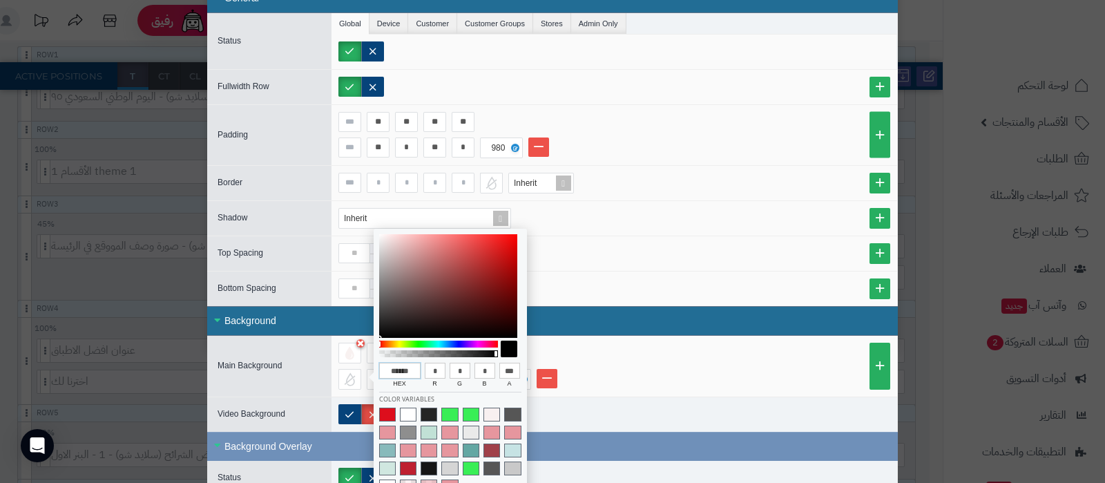
type input "***"
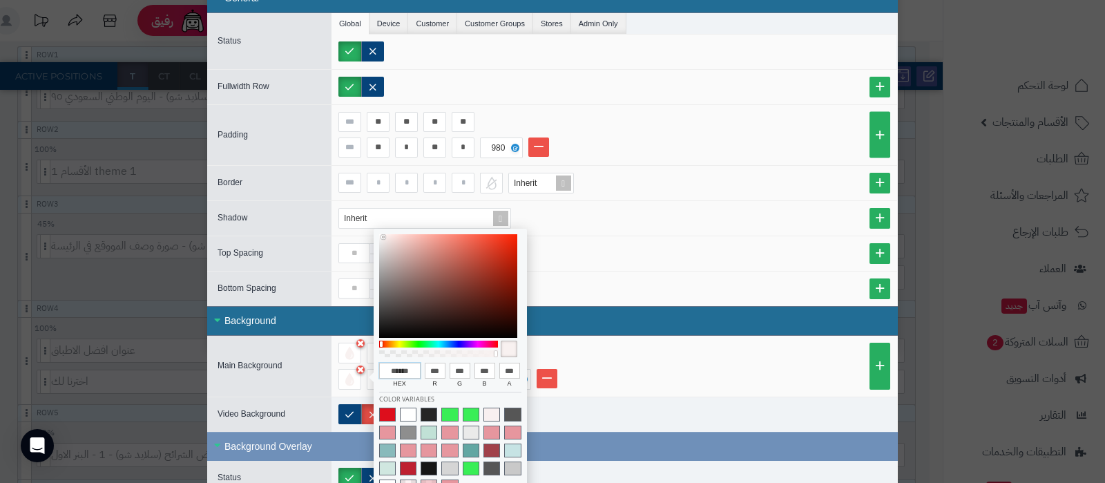
type input "******"
click at [701, 369] on li "None 980" at bounding box center [614, 379] width 552 height 21
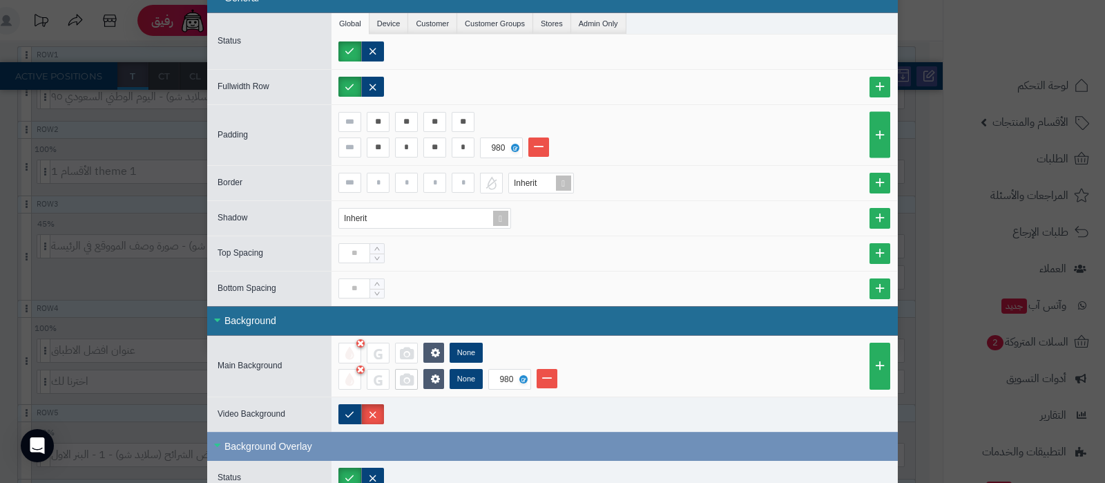
click at [410, 378] on div at bounding box center [406, 379] width 23 height 21
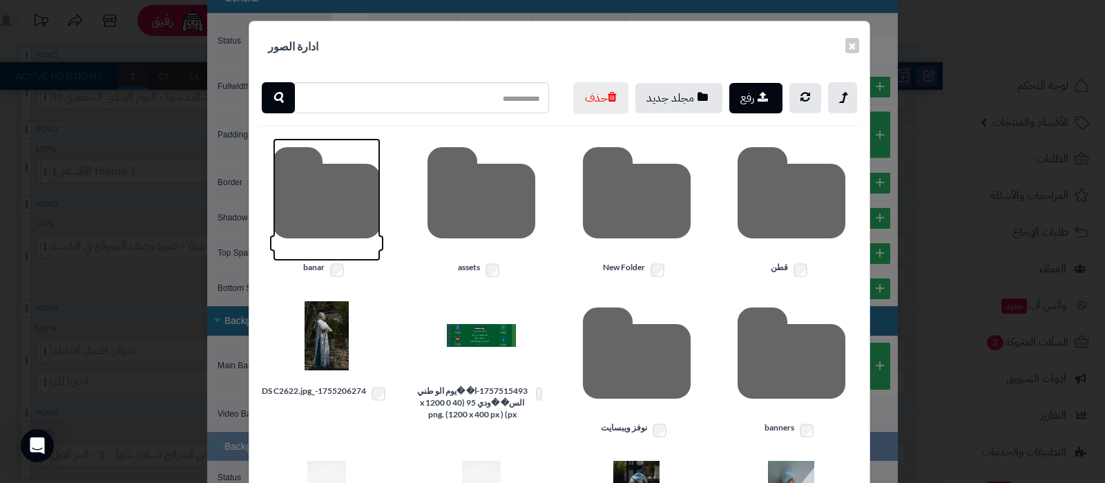
click at [326, 227] on icon at bounding box center [327, 199] width 108 height 123
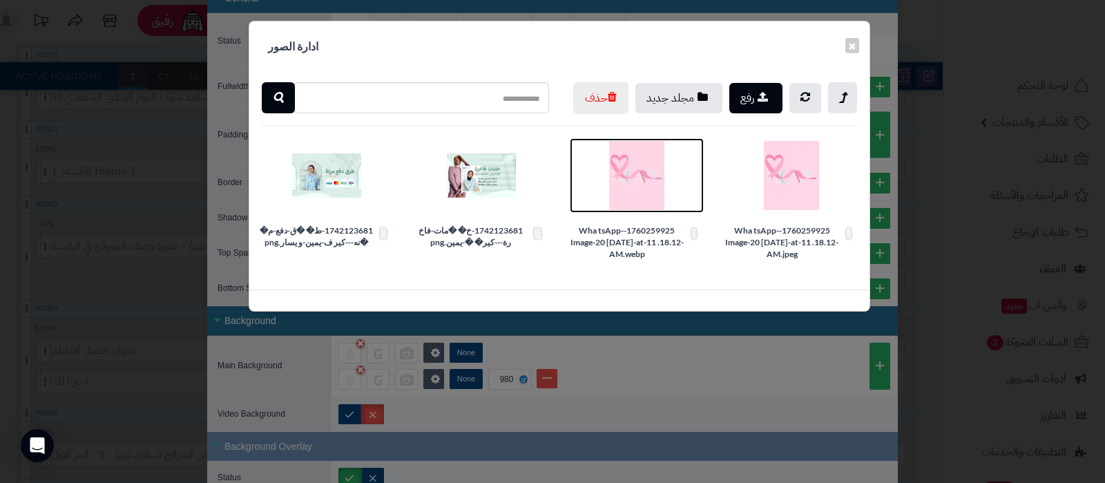
click at [642, 210] on img at bounding box center [636, 175] width 69 height 69
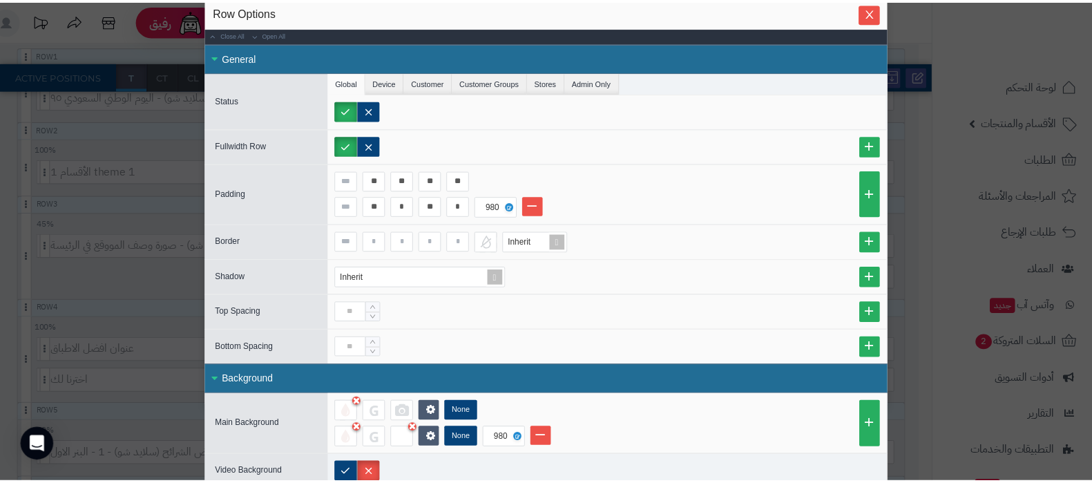
scroll to position [0, 0]
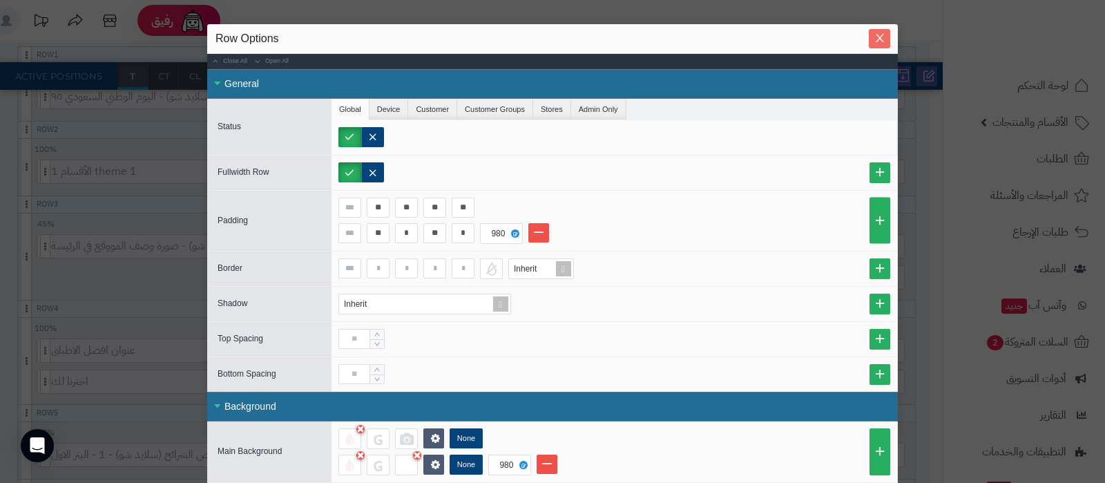
click at [881, 38] on icon "Close" at bounding box center [880, 37] width 11 height 11
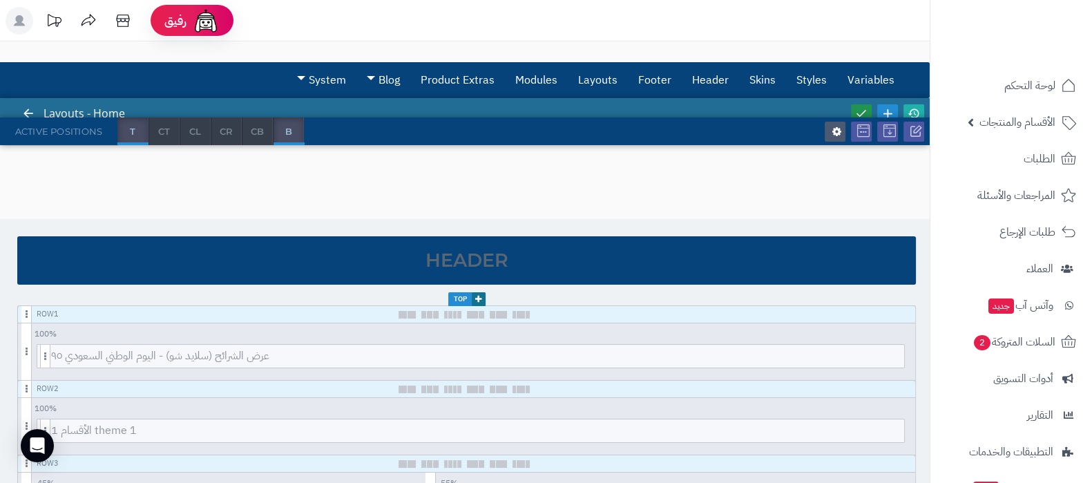
click at [862, 111] on icon at bounding box center [861, 113] width 12 height 12
click at [911, 104] on link at bounding box center [914, 113] width 21 height 19
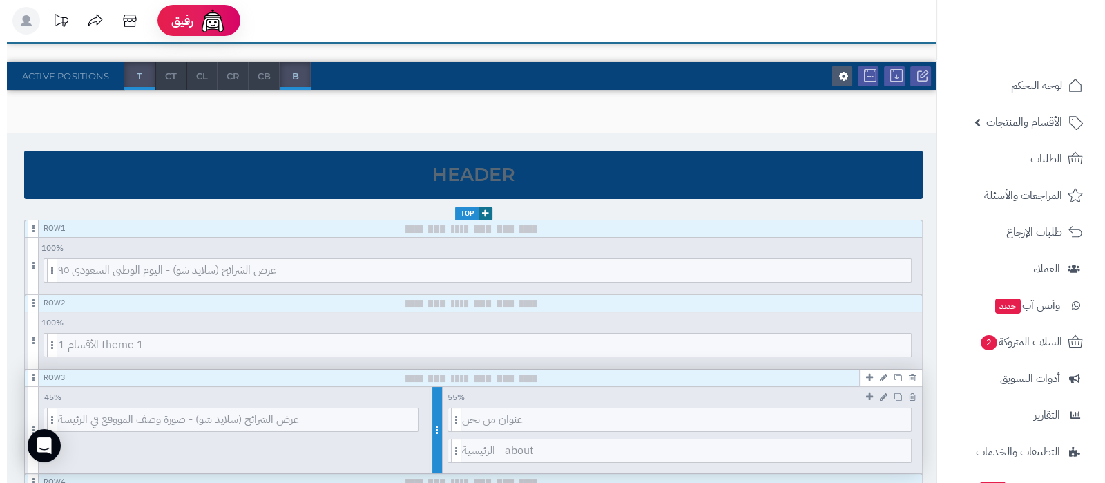
scroll to position [172, 0]
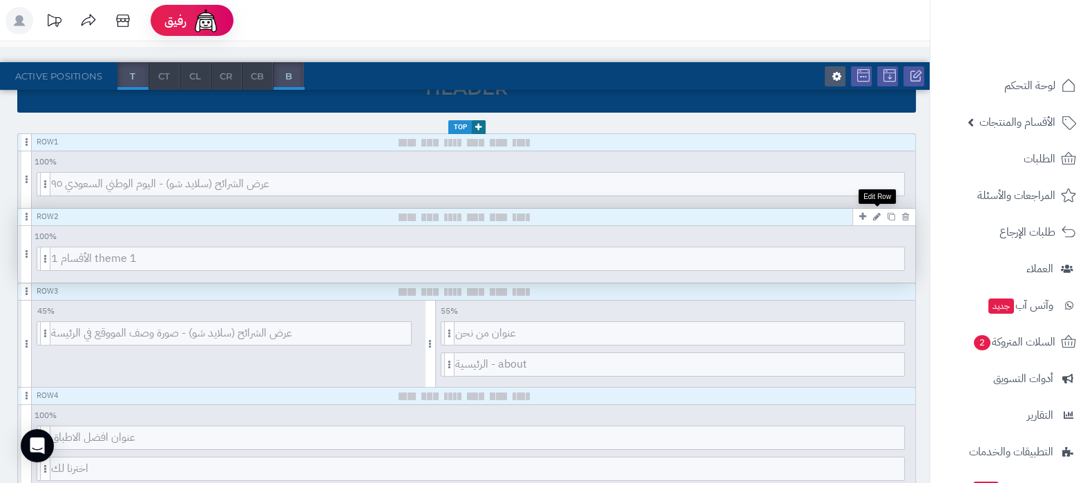
click at [877, 213] on icon at bounding box center [877, 216] width 8 height 9
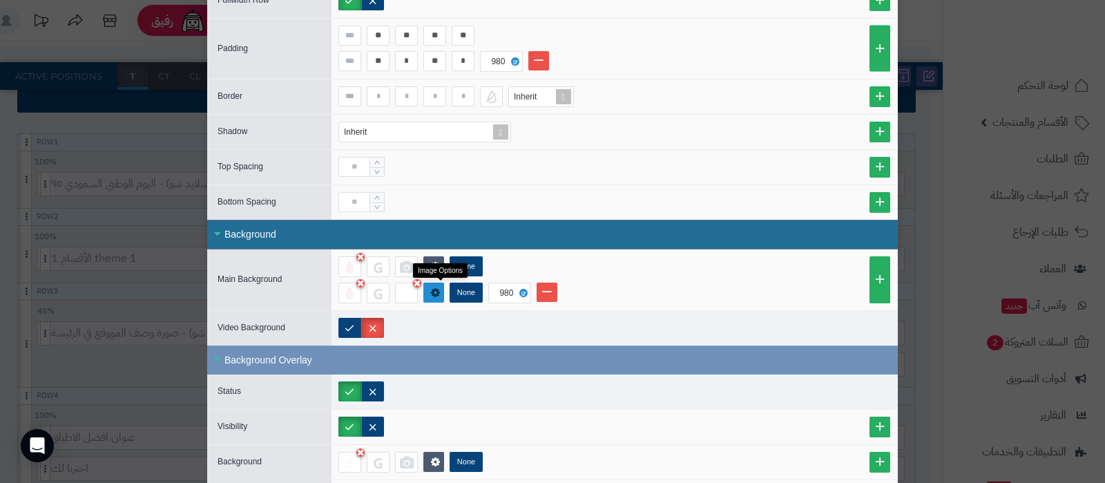
click at [440, 289] on icon at bounding box center [435, 292] width 10 height 11
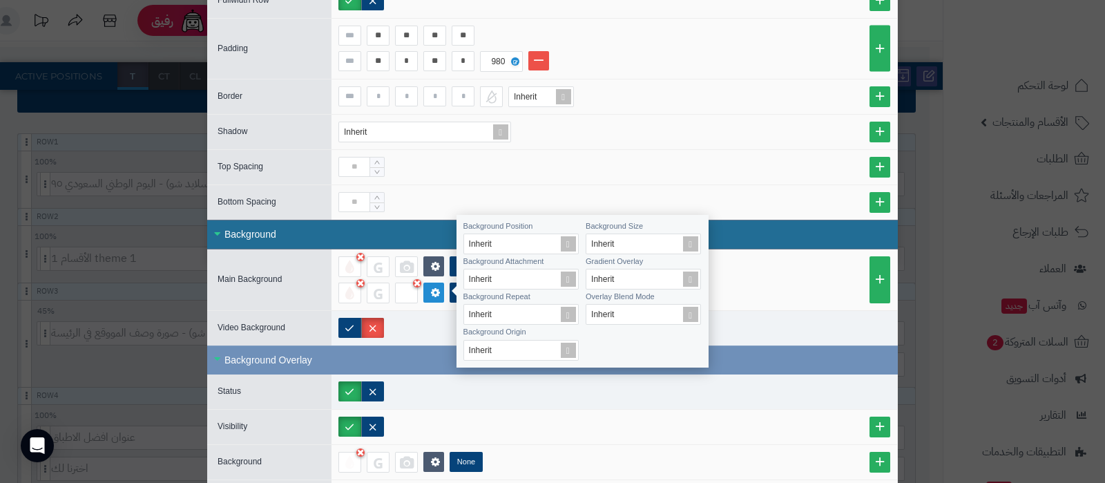
click at [799, 268] on div "None" at bounding box center [614, 266] width 552 height 21
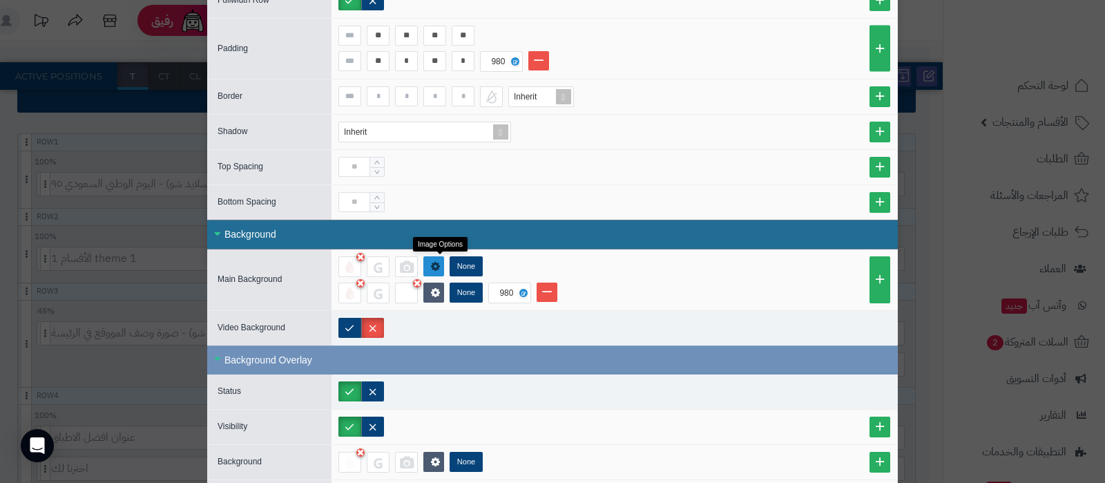
click at [440, 265] on icon at bounding box center [435, 266] width 9 height 10
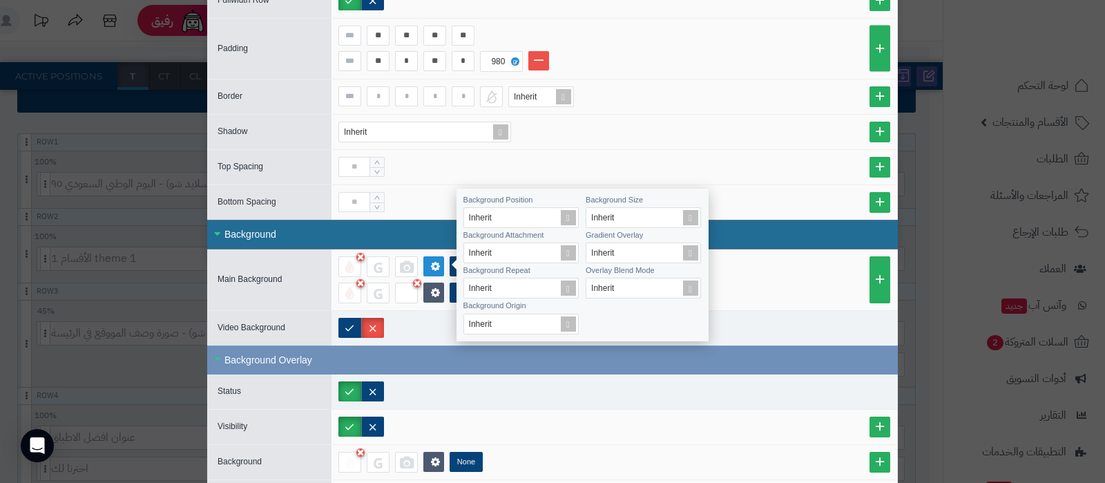
click at [764, 284] on li "None 980" at bounding box center [614, 293] width 552 height 21
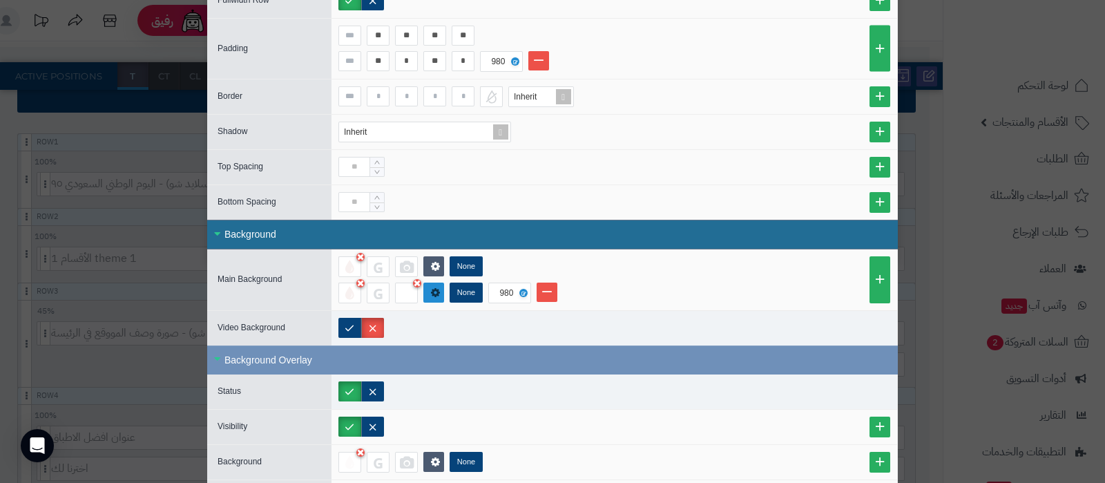
click at [435, 295] on link at bounding box center [433, 293] width 21 height 20
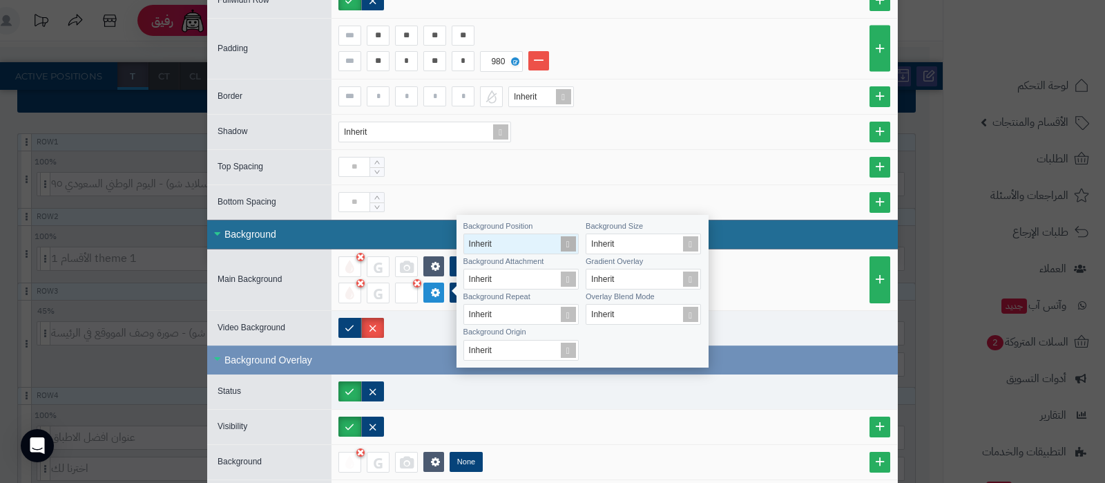
click at [569, 246] on span at bounding box center [568, 243] width 19 height 19
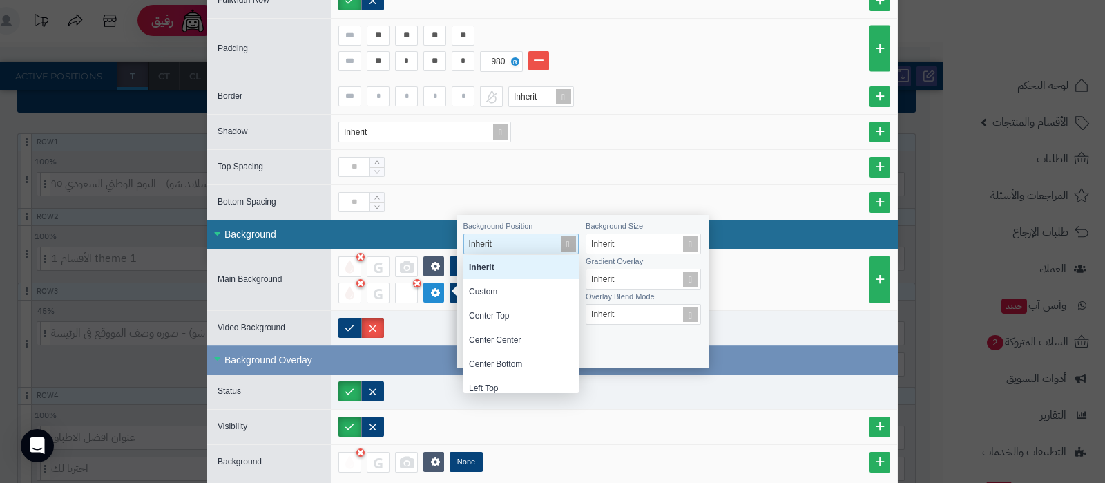
scroll to position [124, 102]
click at [566, 243] on span at bounding box center [568, 243] width 19 height 19
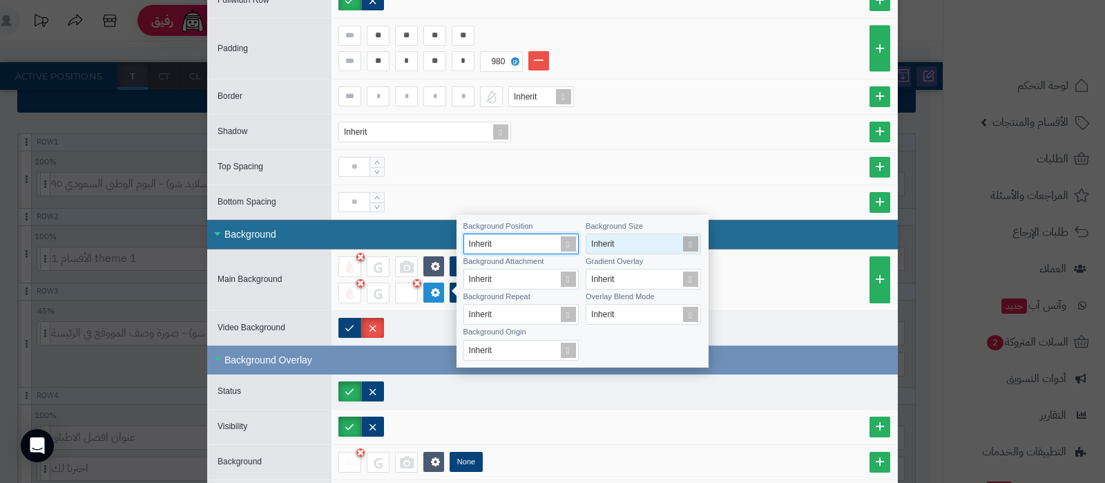
click at [689, 242] on span at bounding box center [690, 243] width 19 height 19
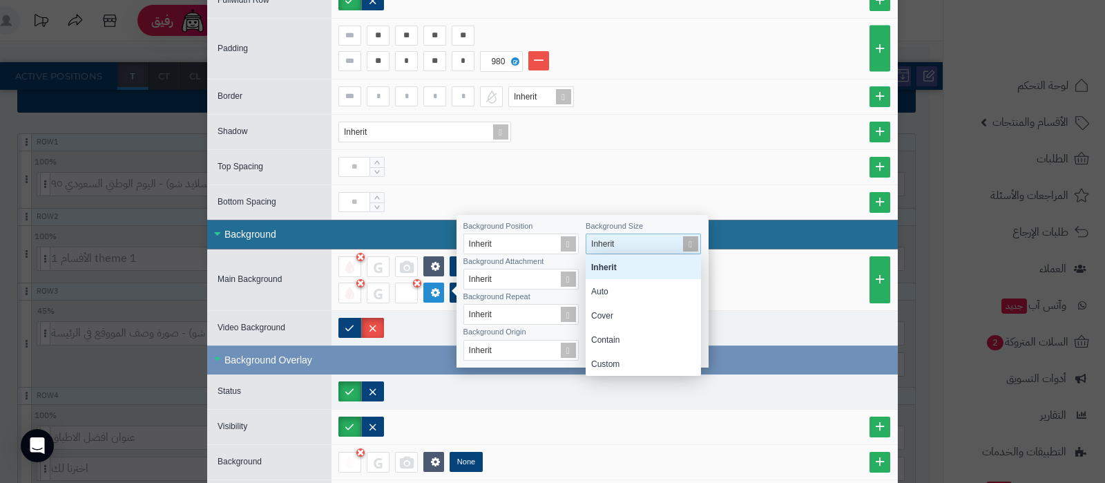
scroll to position [107, 102]
click at [629, 310] on div "Cover" at bounding box center [643, 315] width 115 height 24
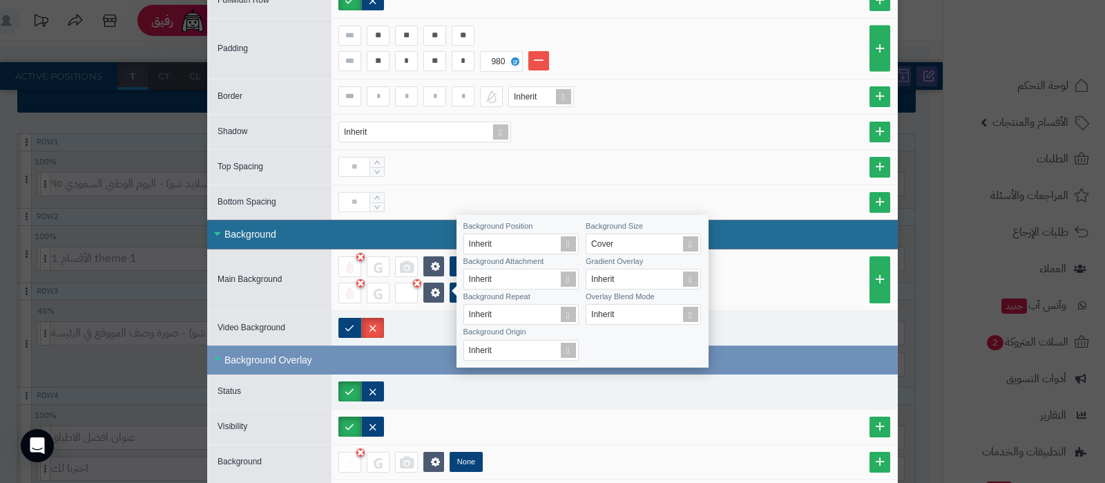
click at [785, 286] on li "None 980" at bounding box center [614, 293] width 552 height 21
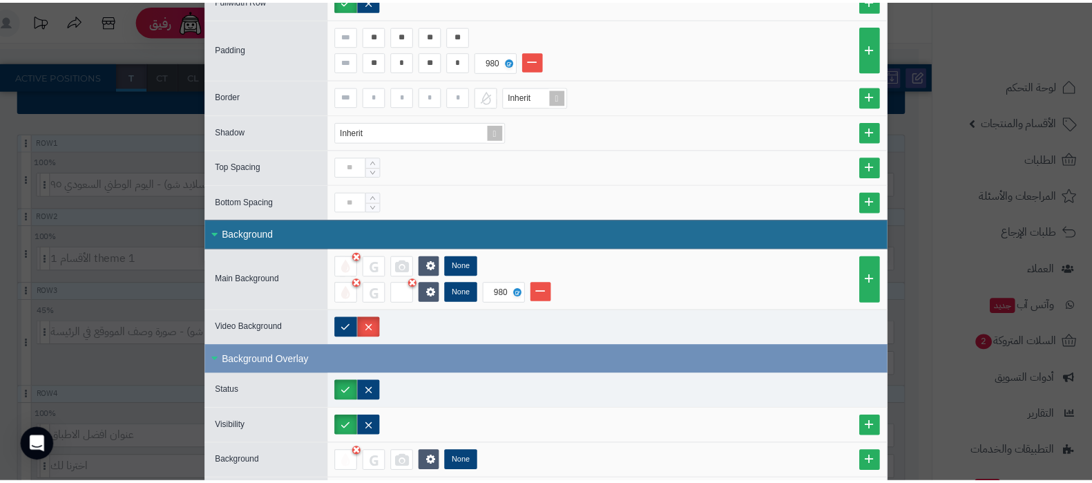
scroll to position [0, 0]
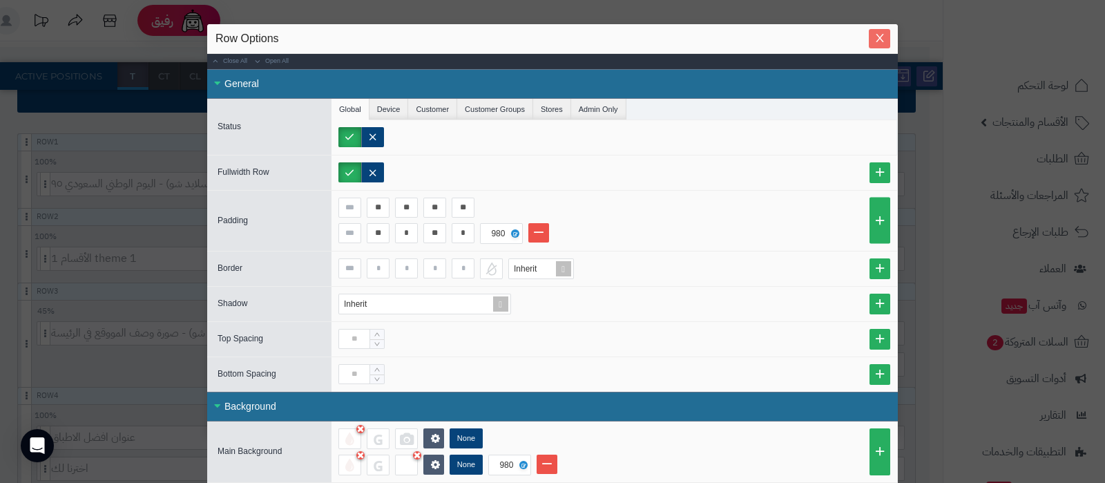
click at [884, 39] on icon "Close" at bounding box center [880, 37] width 11 height 11
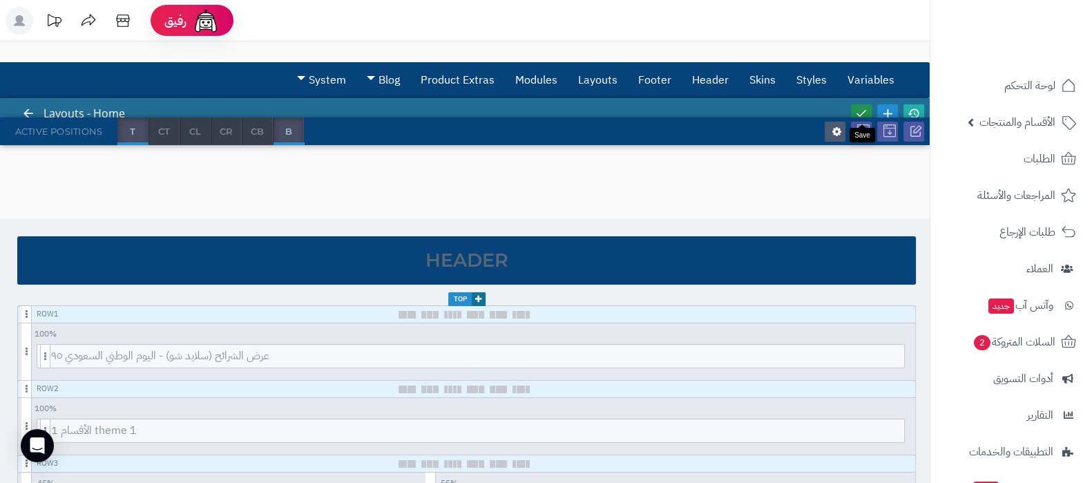
click at [864, 108] on icon at bounding box center [861, 113] width 12 height 12
click at [919, 111] on icon at bounding box center [914, 113] width 12 height 12
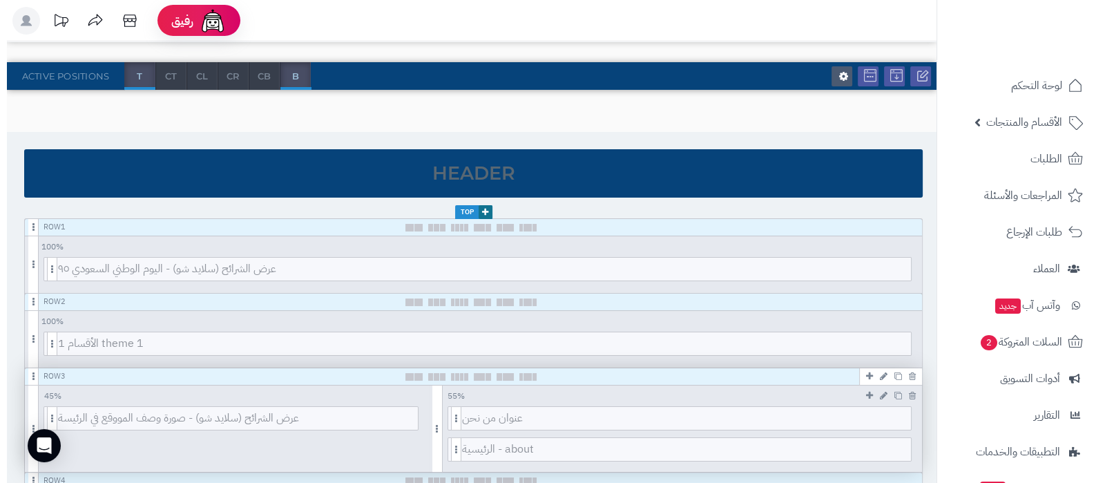
scroll to position [172, 0]
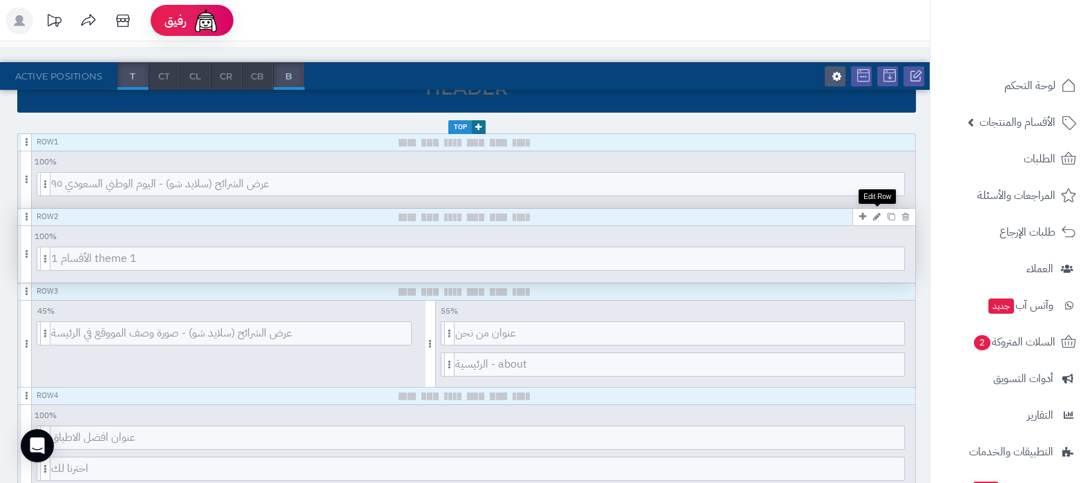
click at [881, 216] on link at bounding box center [877, 216] width 15 height 17
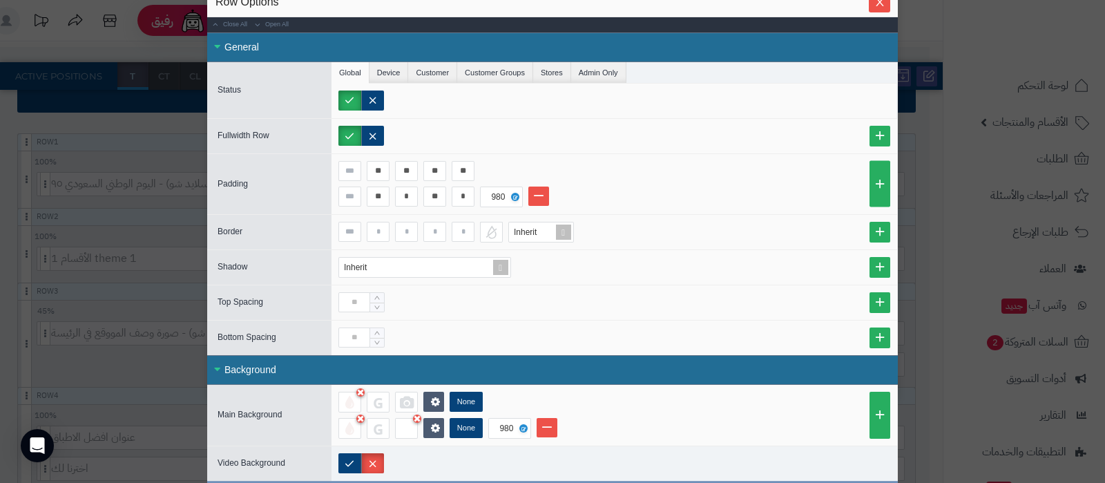
scroll to position [0, 0]
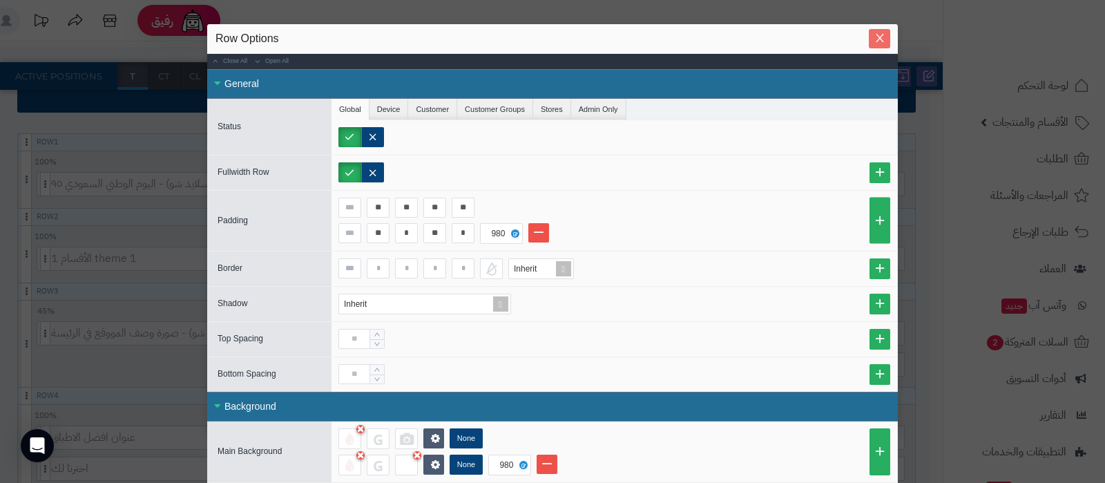
click at [886, 34] on icon "Close" at bounding box center [880, 37] width 11 height 11
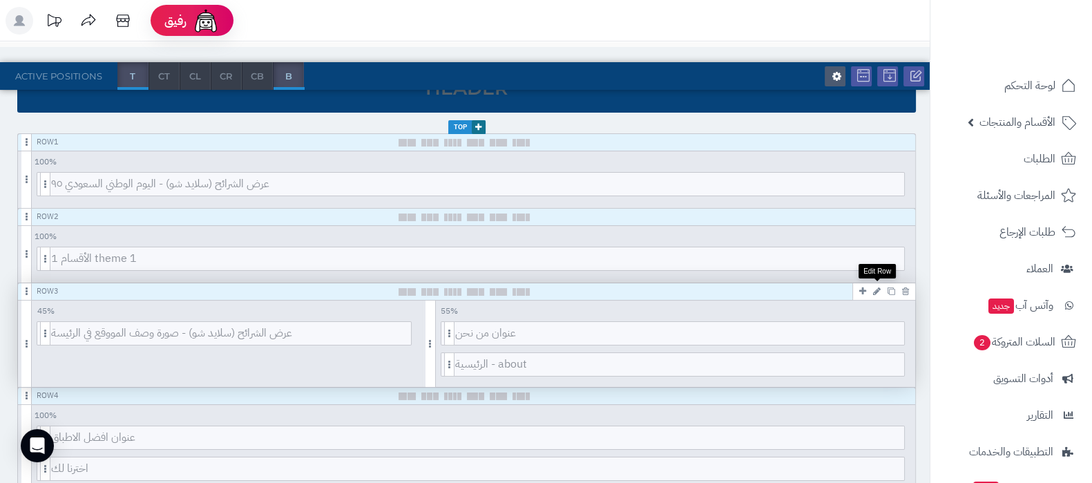
click at [875, 287] on icon at bounding box center [877, 291] width 8 height 9
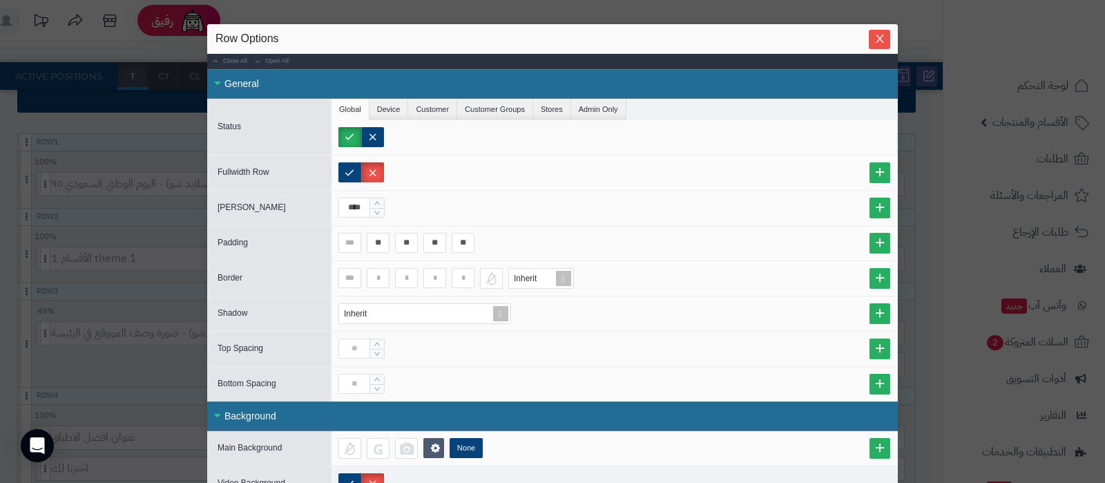
scroll to position [86, 0]
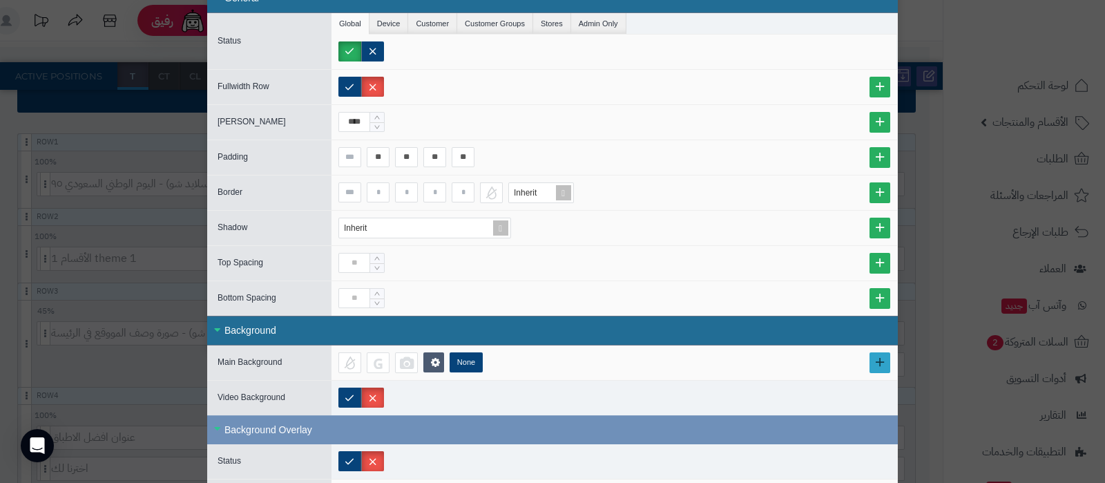
click at [881, 361] on link at bounding box center [880, 362] width 21 height 21
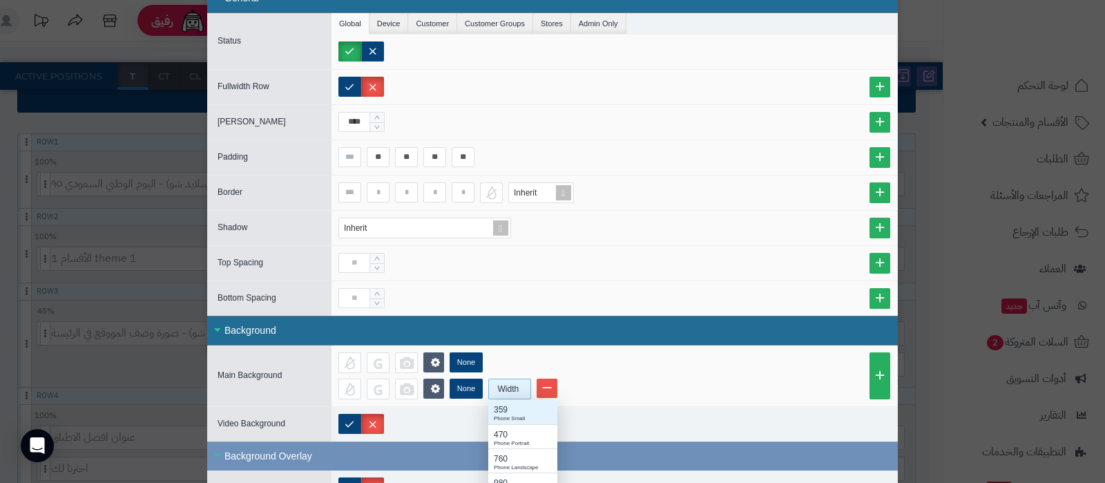
click at [509, 392] on div "Width" at bounding box center [508, 388] width 39 height 19
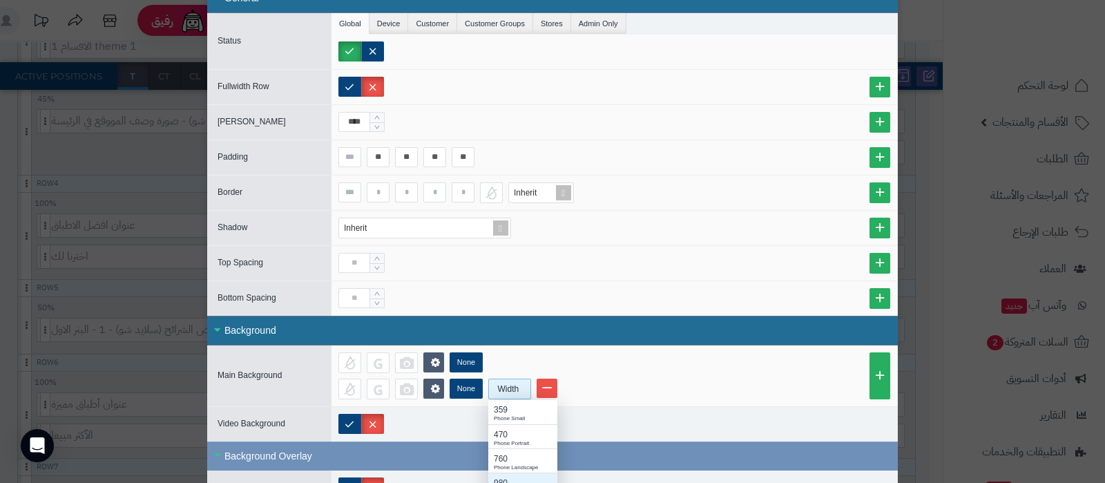
scroll to position [437, 0]
click at [531, 479] on div "980" at bounding box center [523, 483] width 58 height 12
click at [412, 386] on div at bounding box center [406, 389] width 23 height 21
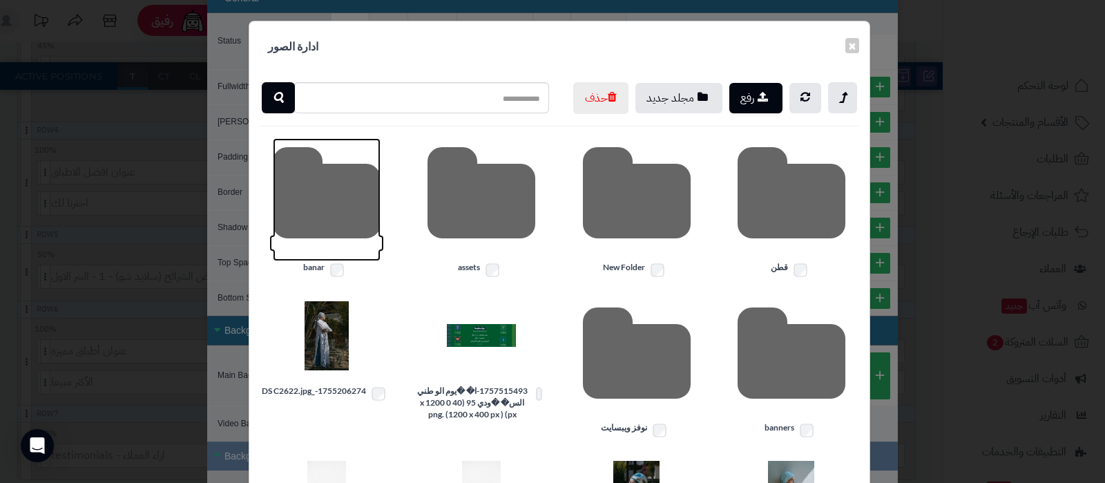
click at [312, 238] on icon at bounding box center [327, 199] width 108 height 123
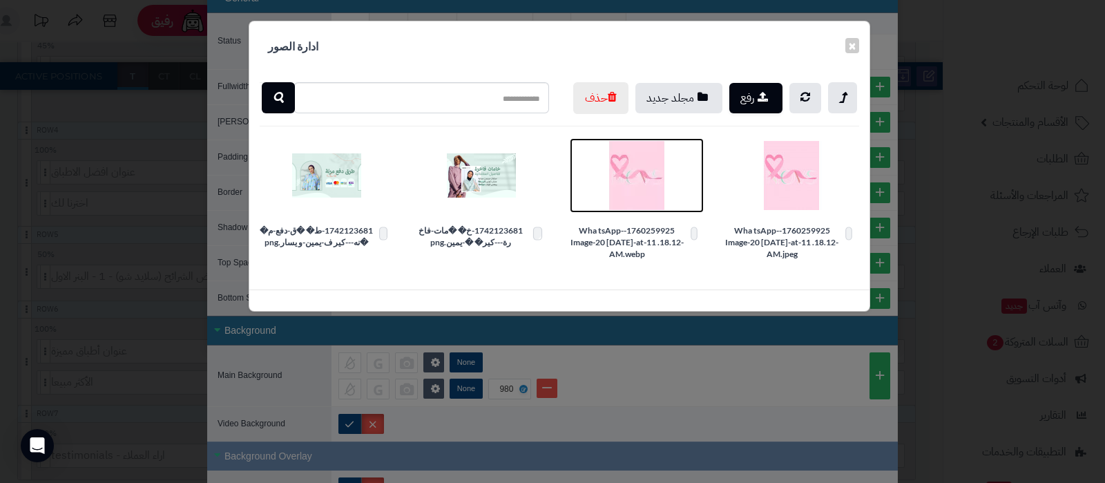
click at [638, 201] on img at bounding box center [636, 175] width 69 height 69
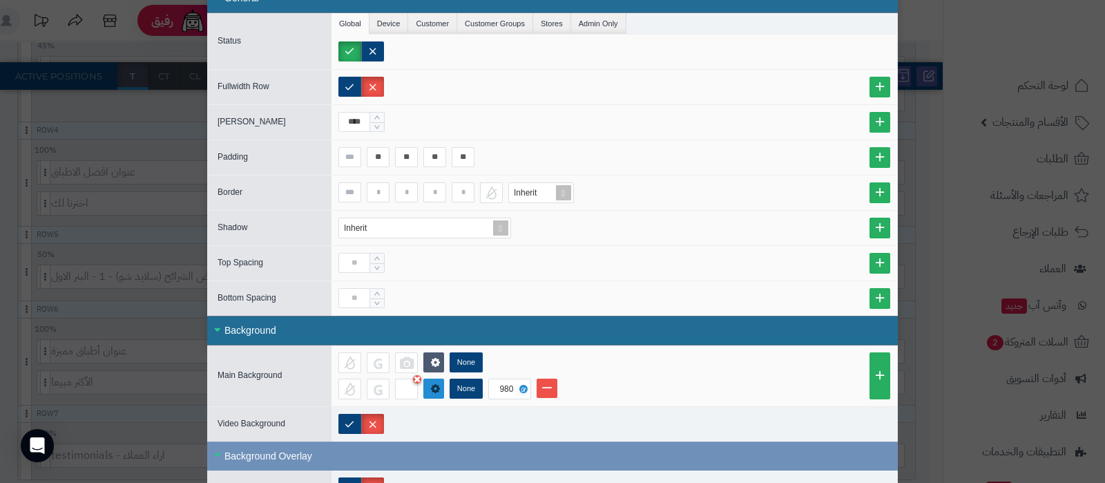
click at [442, 388] on icon at bounding box center [436, 388] width 12 height 13
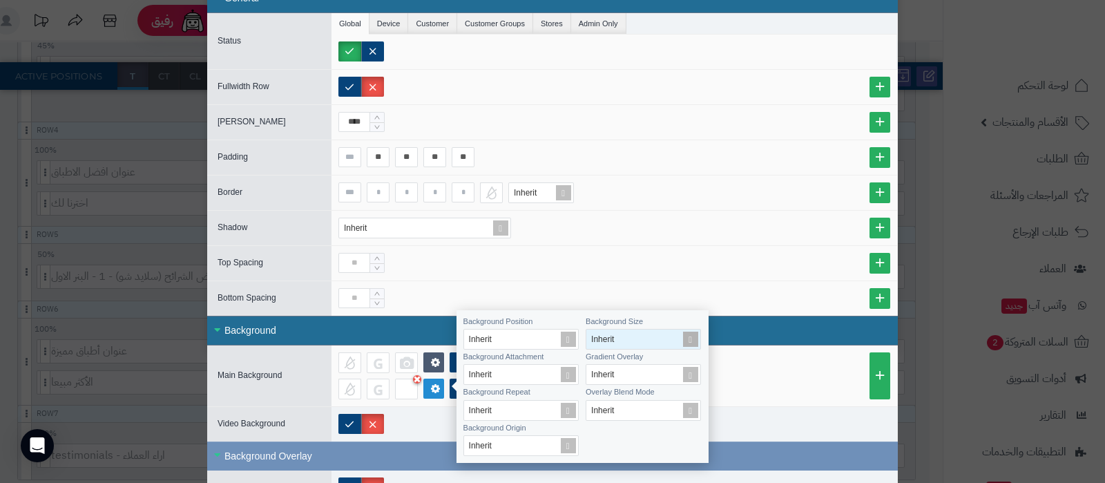
click at [687, 339] on span at bounding box center [690, 339] width 19 height 19
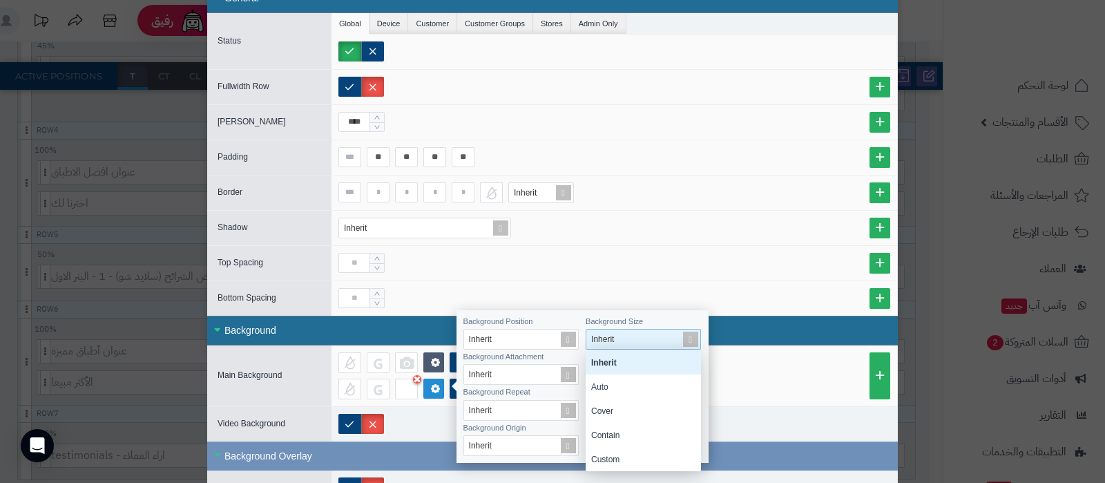
scroll to position [107, 102]
click at [638, 404] on div "Cover" at bounding box center [643, 411] width 115 height 24
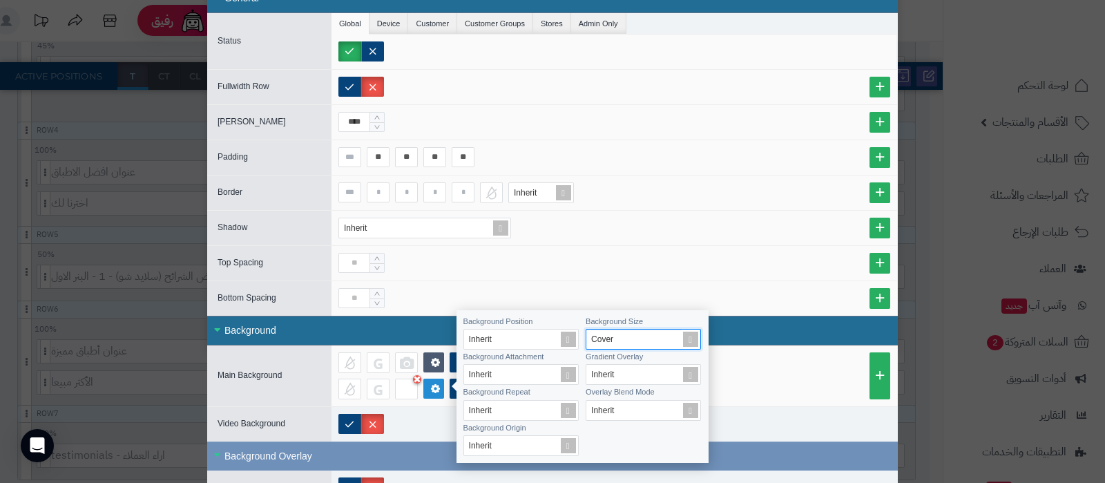
click at [759, 372] on div "None None 980" at bounding box center [614, 375] width 552 height 47
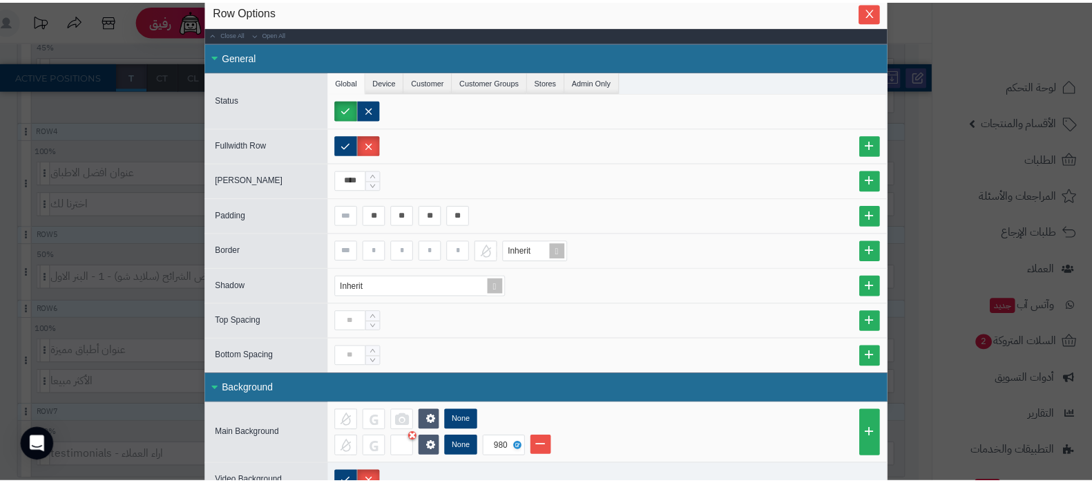
scroll to position [0, 0]
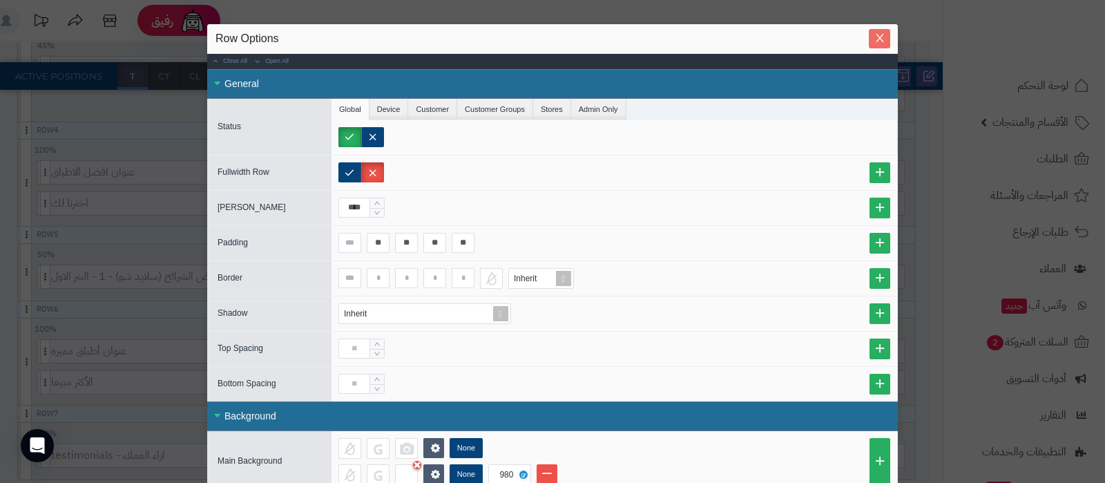
click at [884, 41] on icon "Close" at bounding box center [880, 39] width 8 height 8
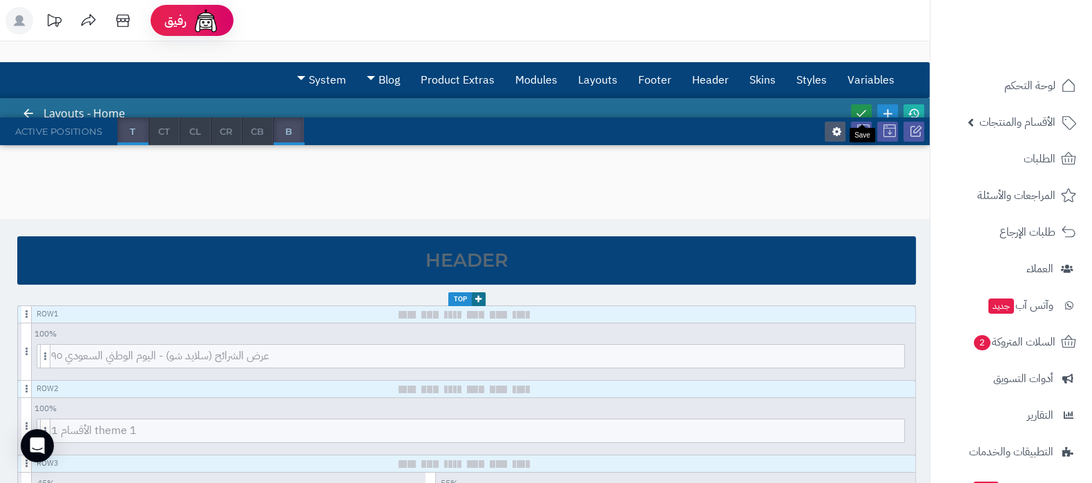
click at [863, 108] on icon at bounding box center [861, 113] width 12 height 12
click at [917, 108] on icon at bounding box center [914, 113] width 12 height 12
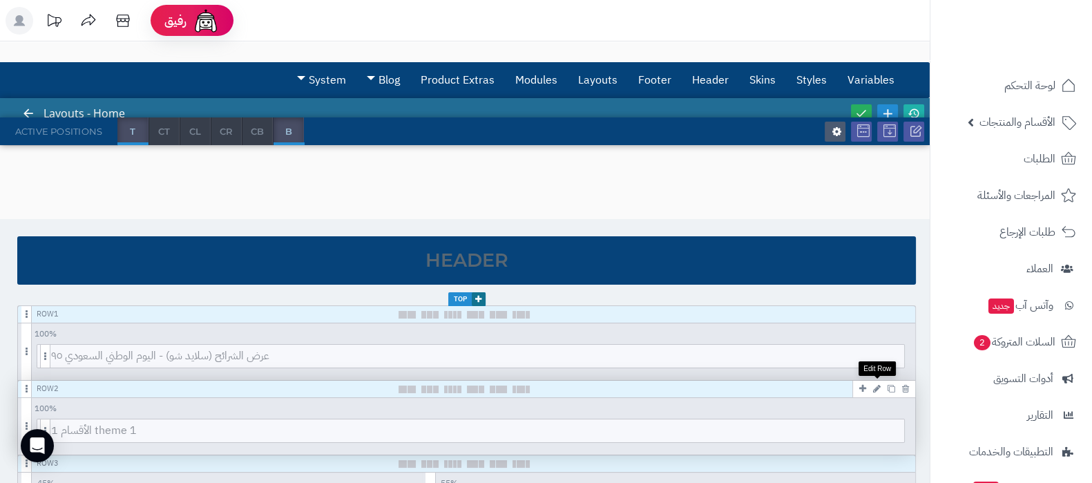
click at [878, 387] on icon at bounding box center [877, 388] width 8 height 9
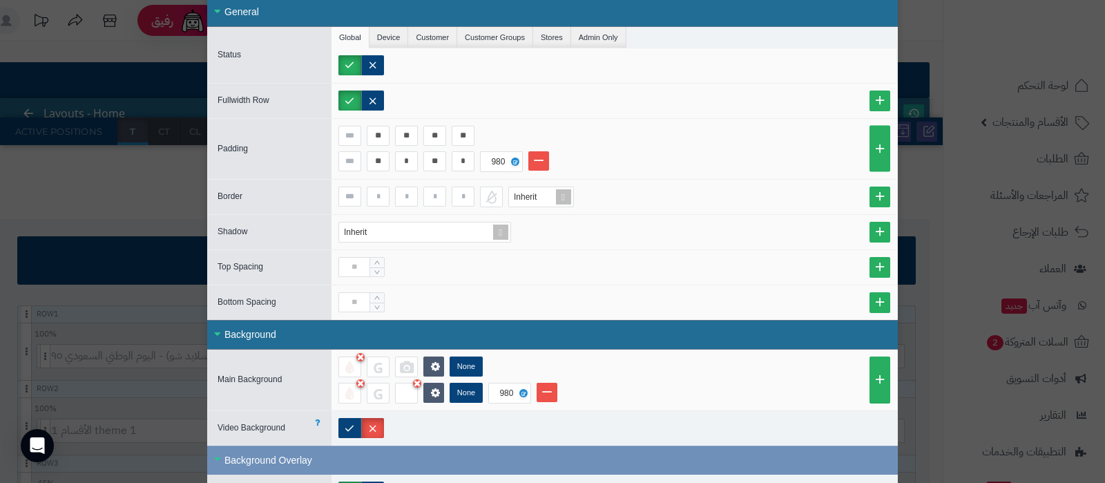
scroll to position [172, 0]
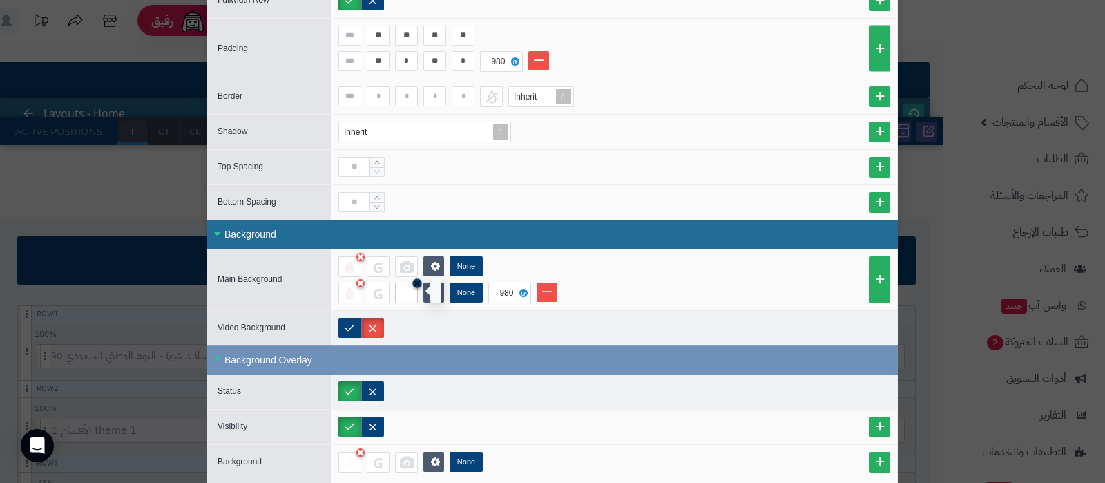
click at [421, 280] on icon at bounding box center [417, 283] width 8 height 10
click at [417, 292] on div at bounding box center [406, 293] width 23 height 21
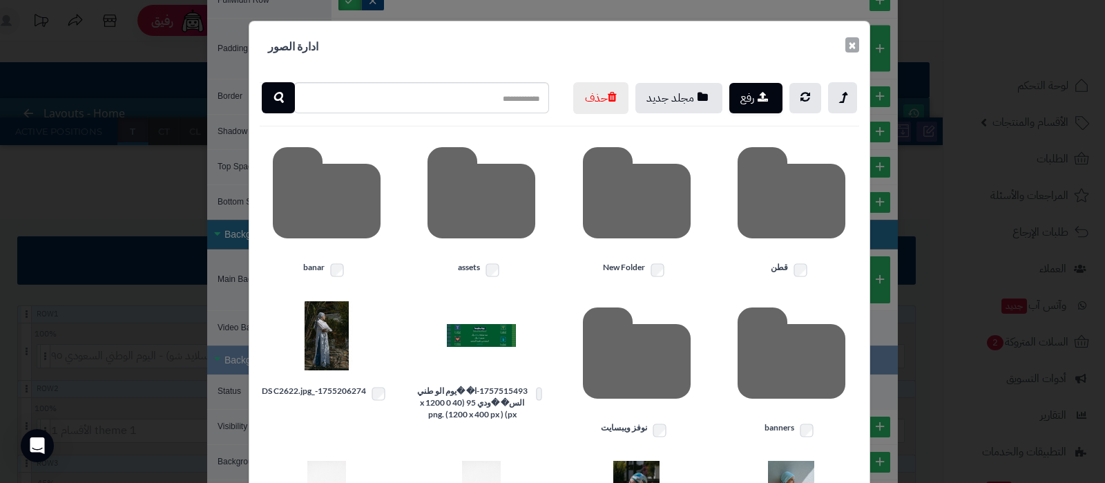
click at [856, 50] on button "×" at bounding box center [853, 44] width 14 height 15
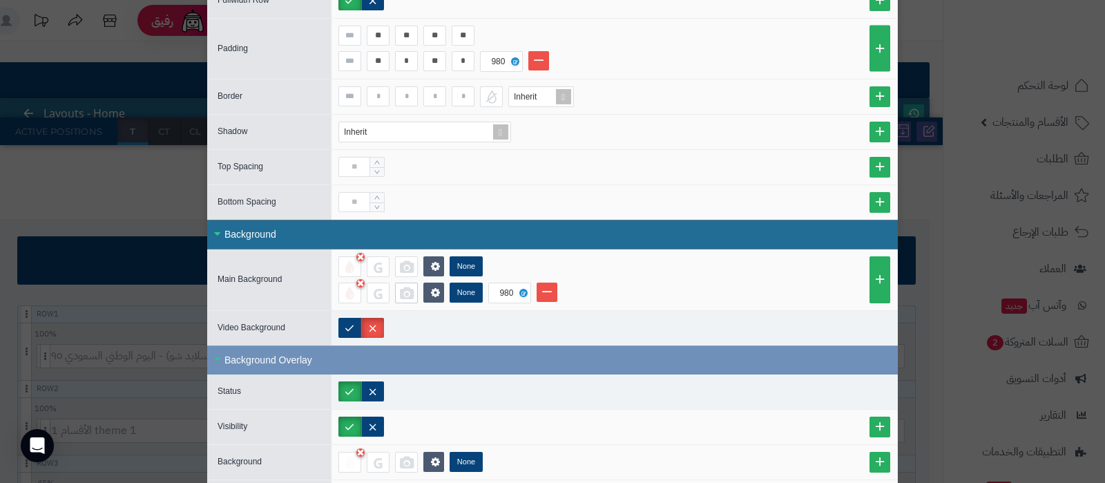
click at [412, 295] on div at bounding box center [406, 293] width 23 height 21
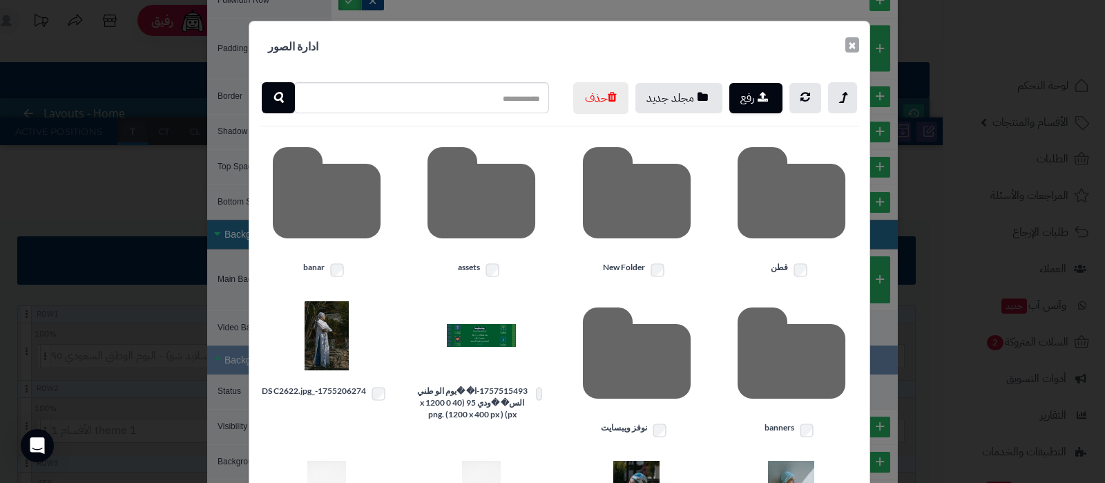
click at [857, 44] on button "×" at bounding box center [853, 44] width 14 height 15
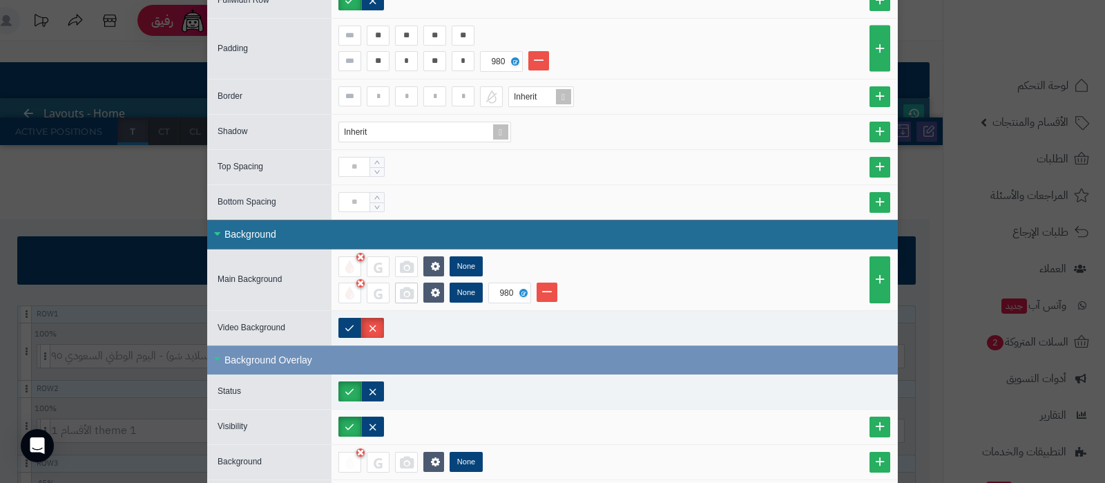
click at [414, 288] on div at bounding box center [406, 293] width 23 height 21
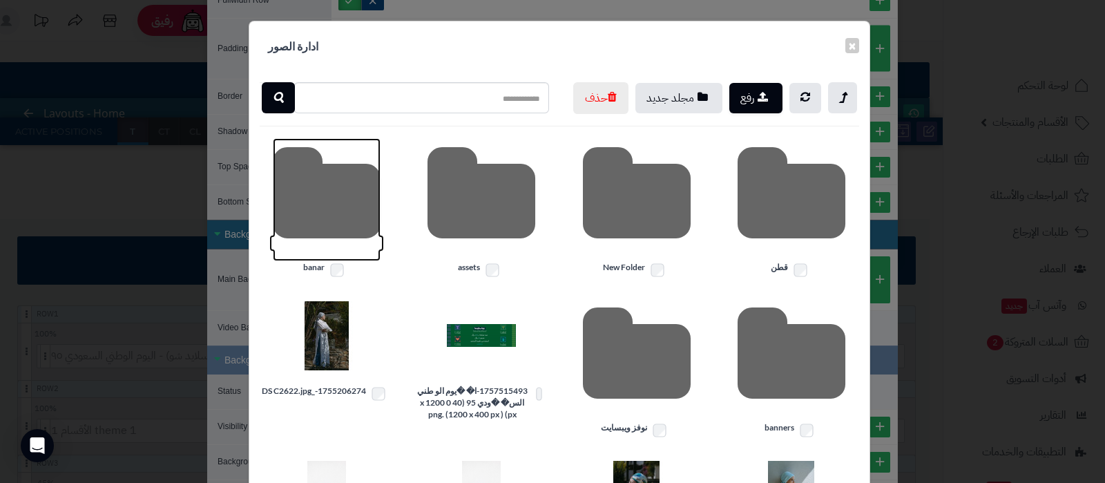
click at [357, 240] on icon at bounding box center [327, 199] width 108 height 123
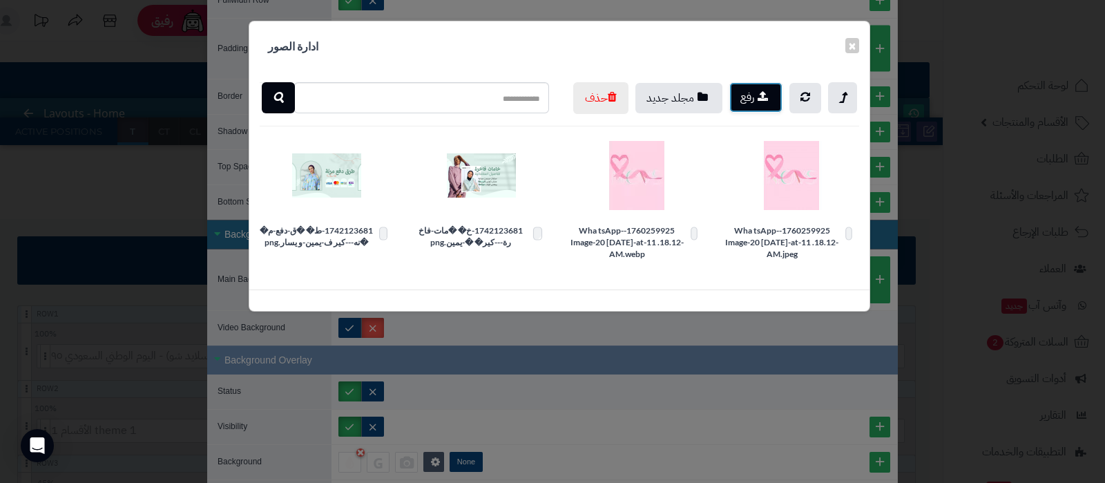
click at [764, 98] on icon "button" at bounding box center [763, 96] width 10 height 12
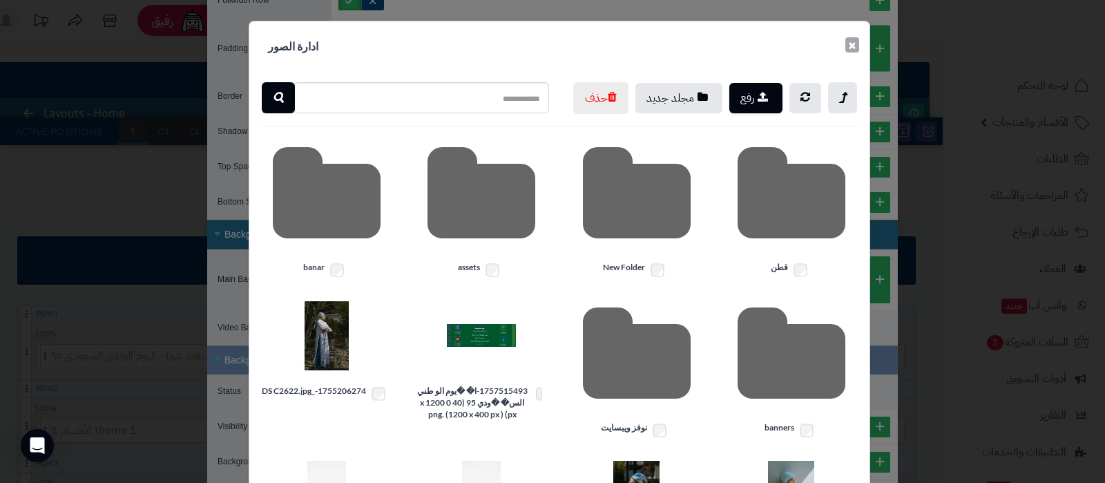
click at [853, 44] on button "×" at bounding box center [853, 44] width 14 height 15
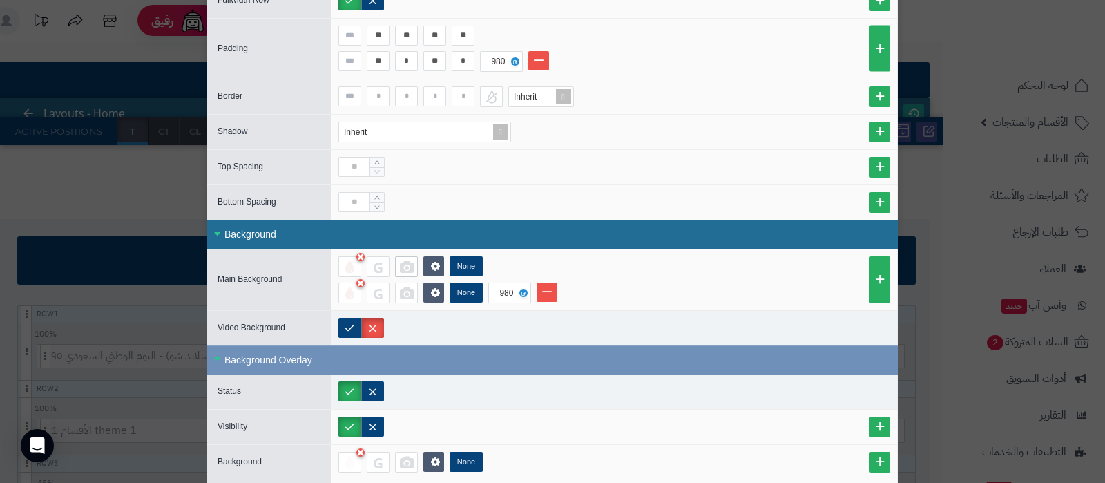
click at [417, 264] on div at bounding box center [406, 266] width 23 height 21
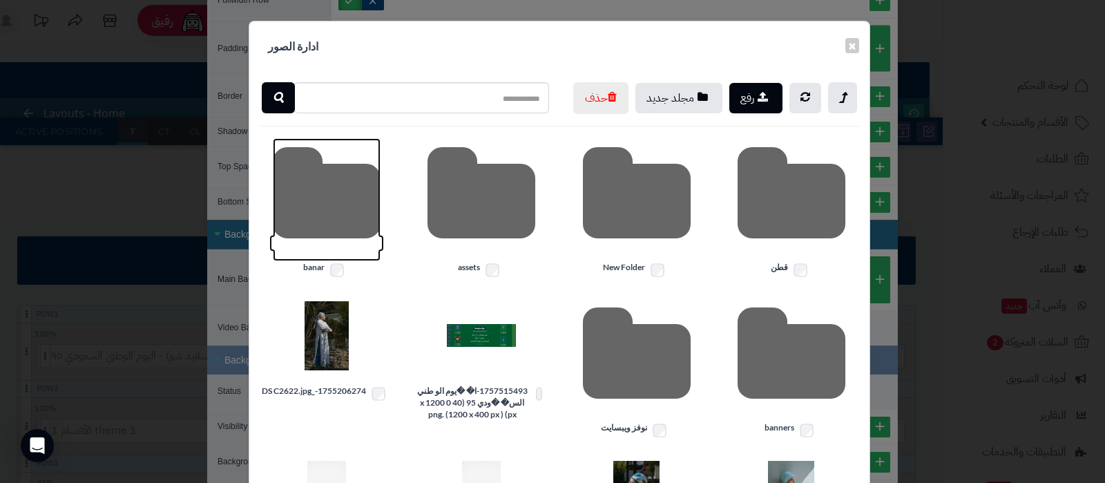
click at [324, 237] on icon at bounding box center [327, 199] width 108 height 123
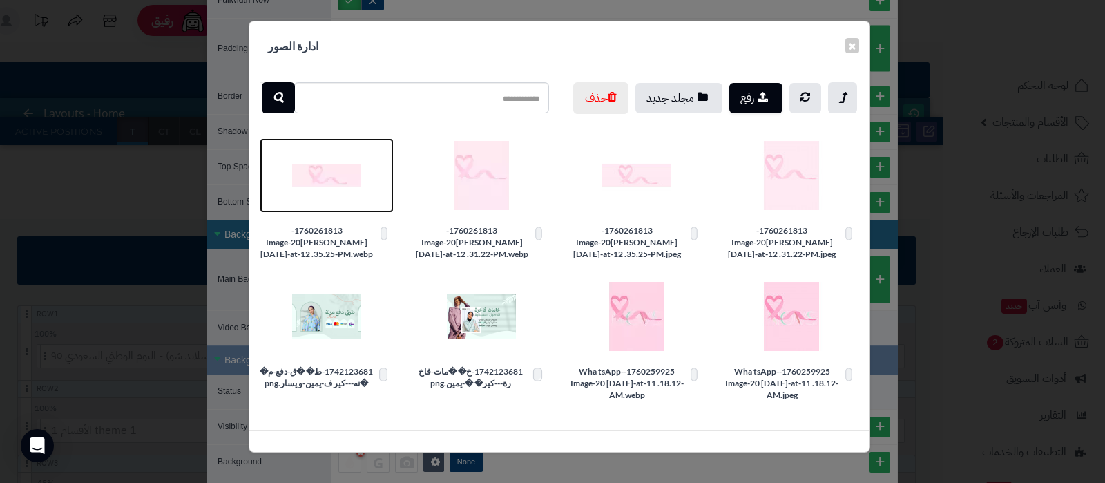
click at [332, 210] on img at bounding box center [326, 175] width 69 height 69
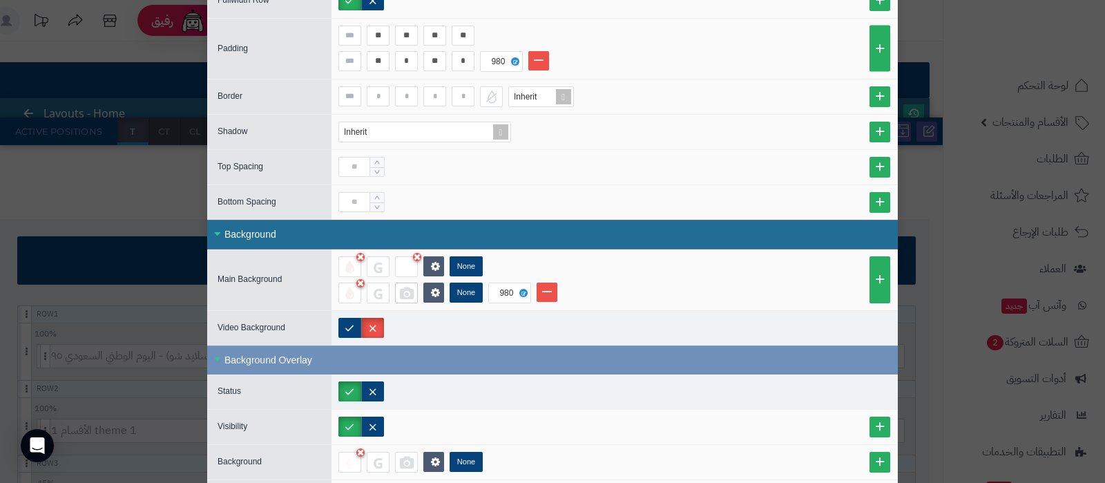
click at [412, 294] on div at bounding box center [406, 293] width 23 height 21
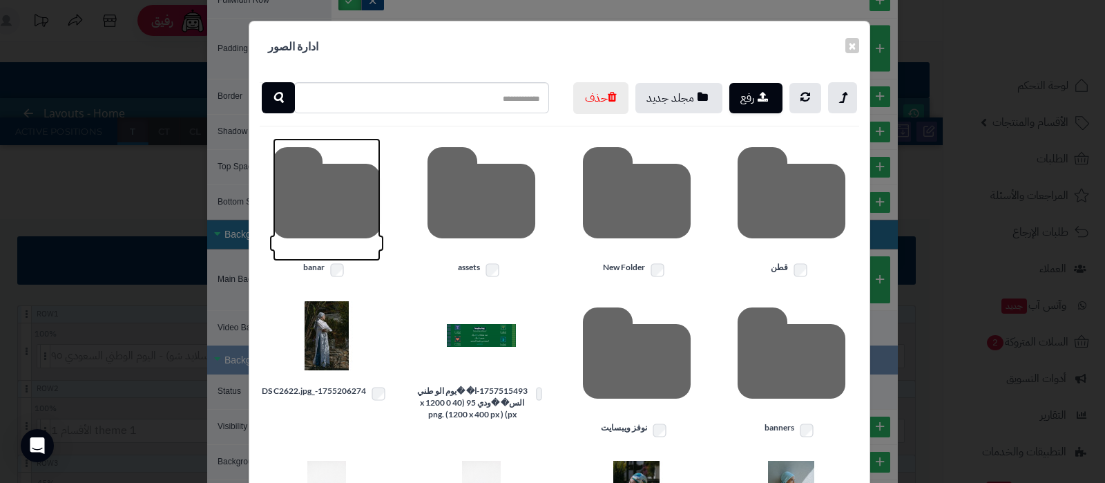
click at [313, 232] on icon at bounding box center [327, 199] width 108 height 123
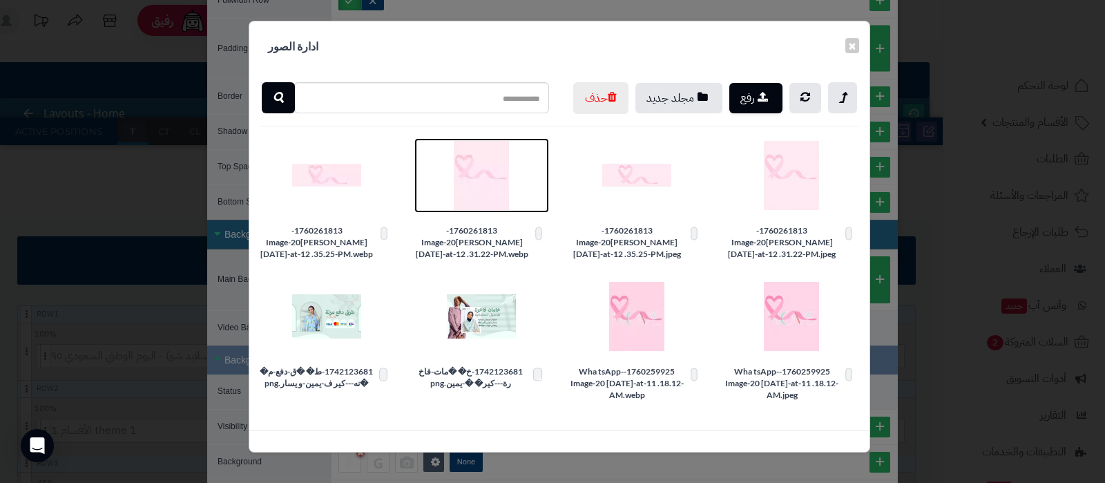
click at [490, 210] on img at bounding box center [481, 175] width 69 height 69
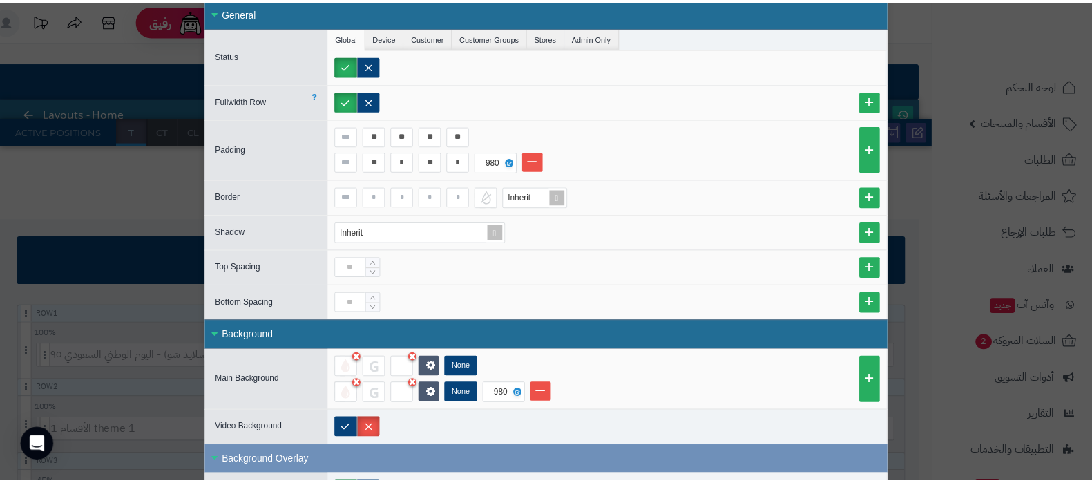
scroll to position [0, 0]
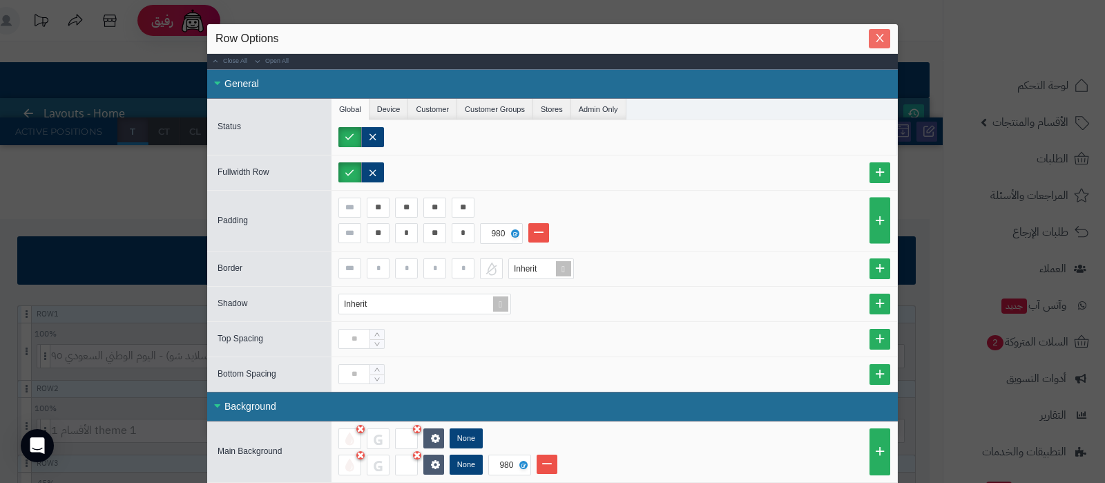
click at [883, 44] on icon "Close" at bounding box center [880, 37] width 11 height 11
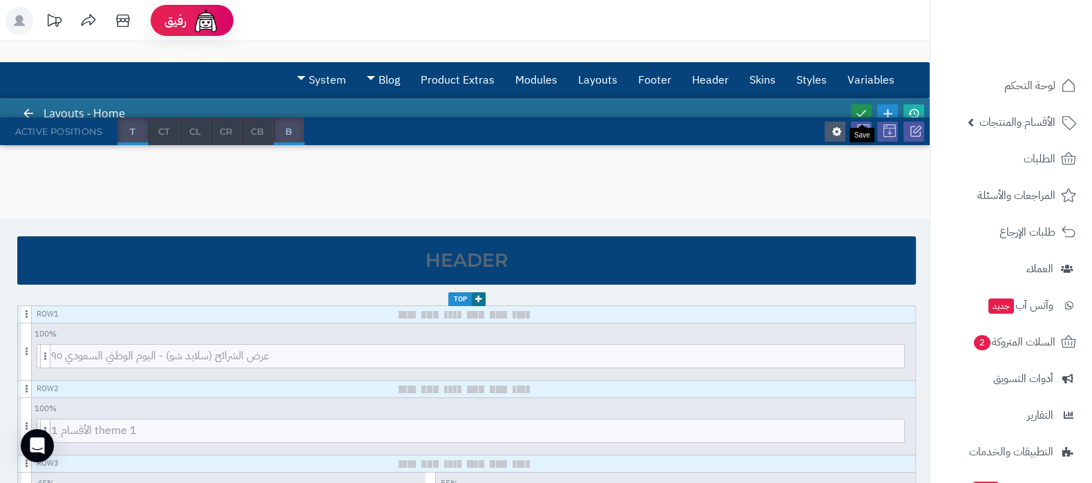
click at [854, 108] on link at bounding box center [861, 113] width 21 height 19
click at [915, 108] on icon at bounding box center [914, 113] width 12 height 12
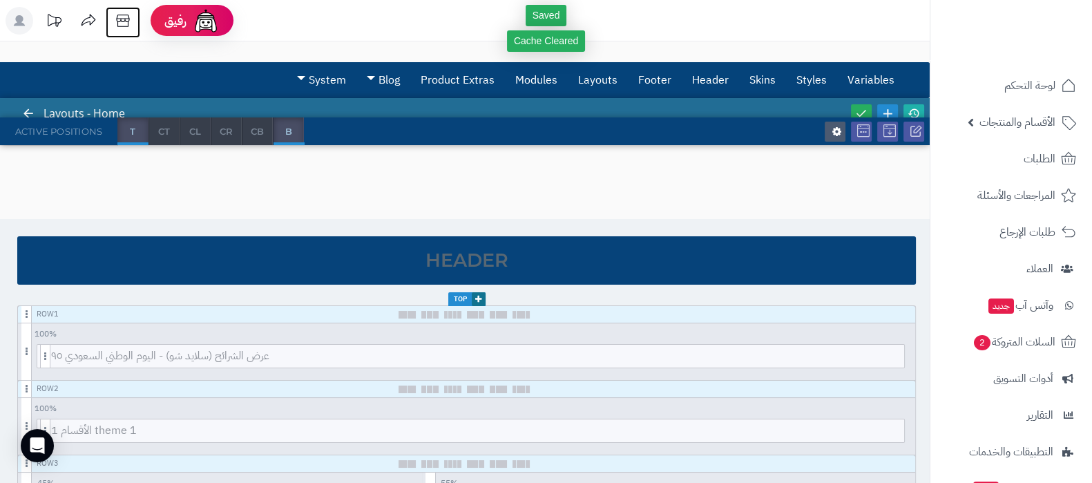
click at [128, 25] on icon at bounding box center [122, 21] width 13 height 12
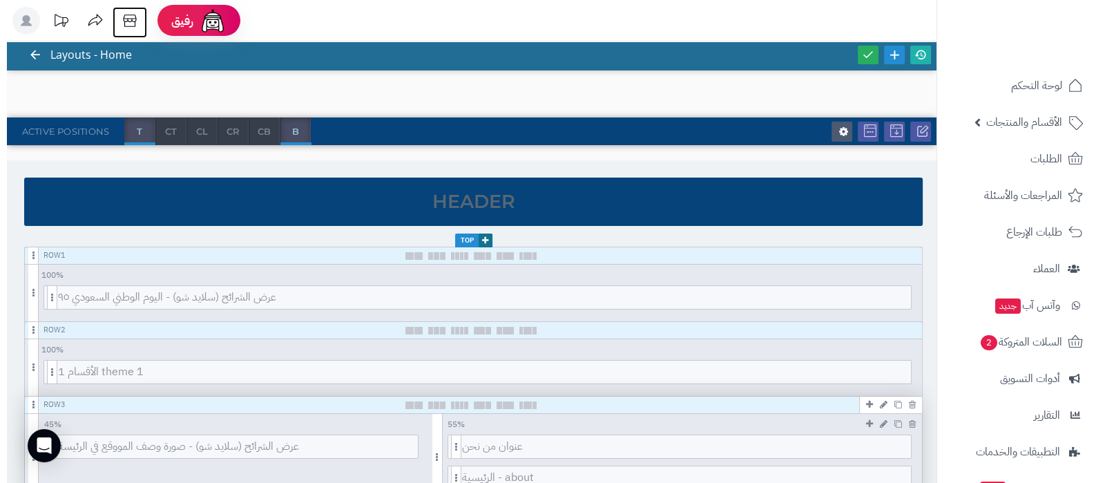
scroll to position [86, 0]
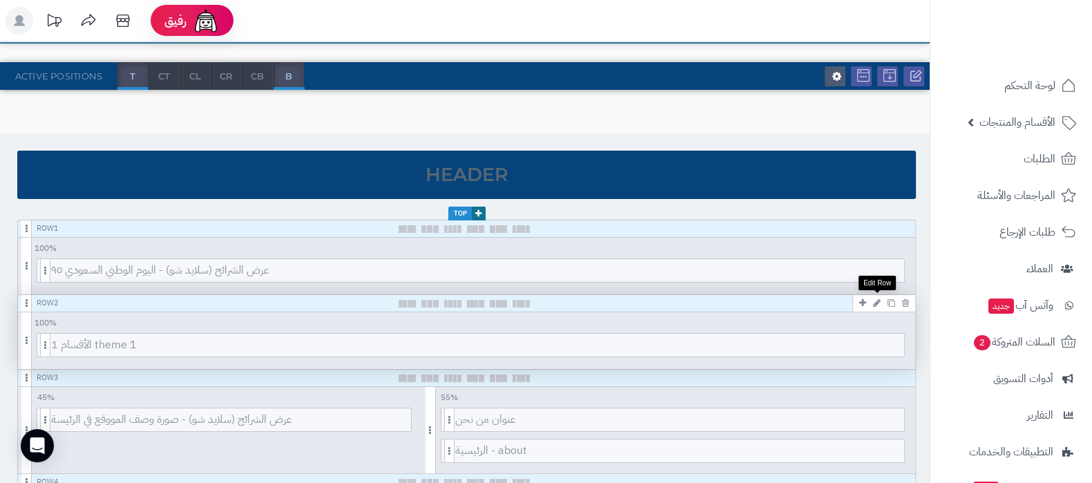
click at [876, 303] on icon at bounding box center [877, 302] width 8 height 9
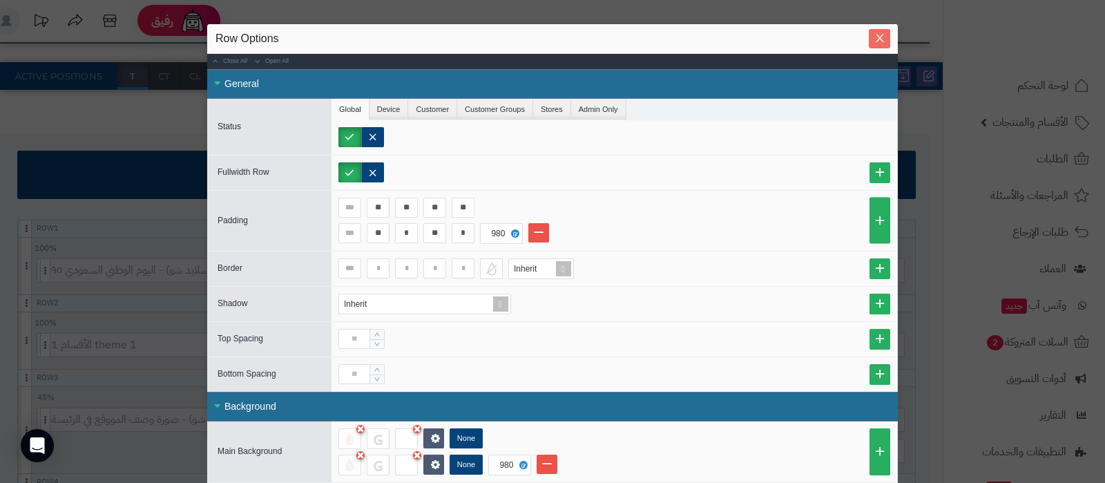
click at [881, 43] on icon "Close" at bounding box center [880, 37] width 11 height 11
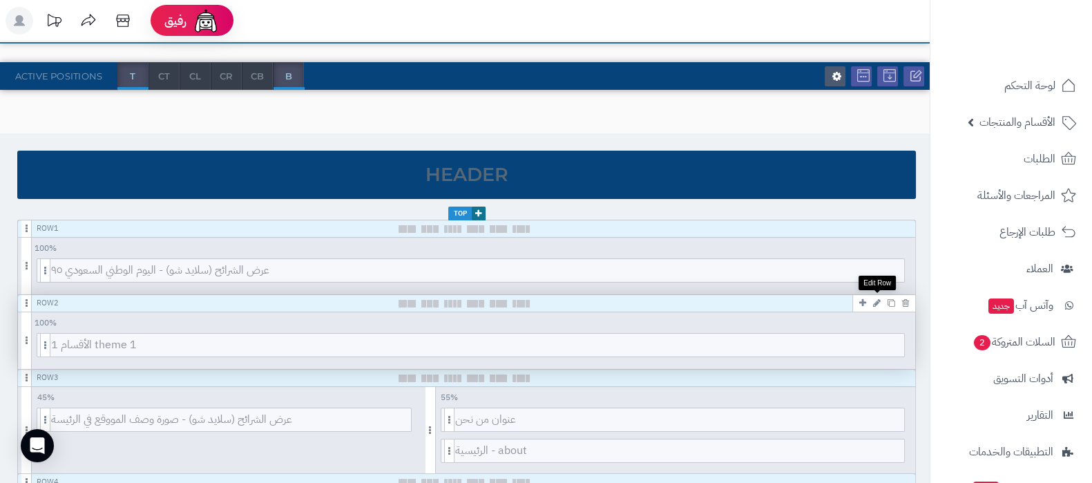
click at [877, 299] on icon at bounding box center [877, 302] width 8 height 9
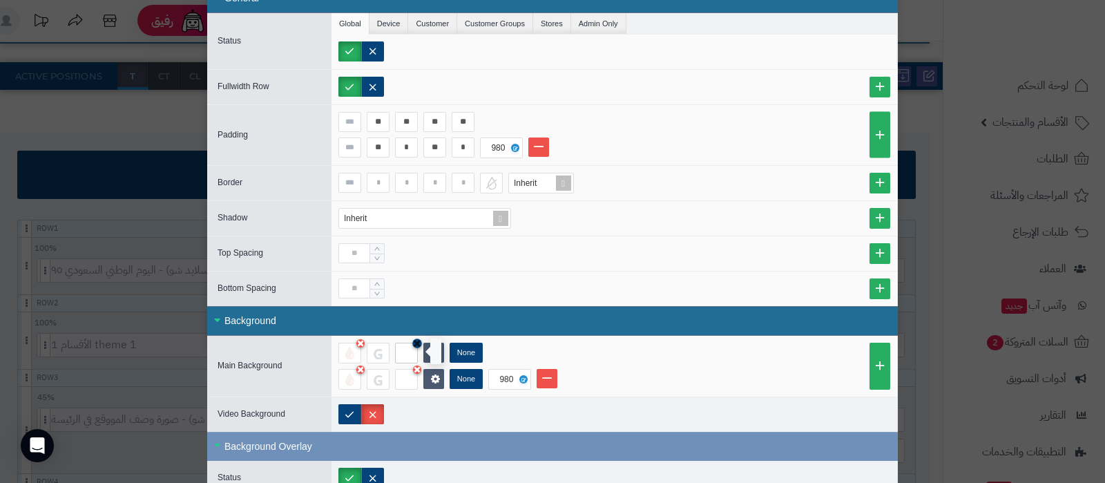
click at [421, 340] on icon at bounding box center [417, 343] width 8 height 10
click at [421, 367] on icon at bounding box center [417, 369] width 8 height 10
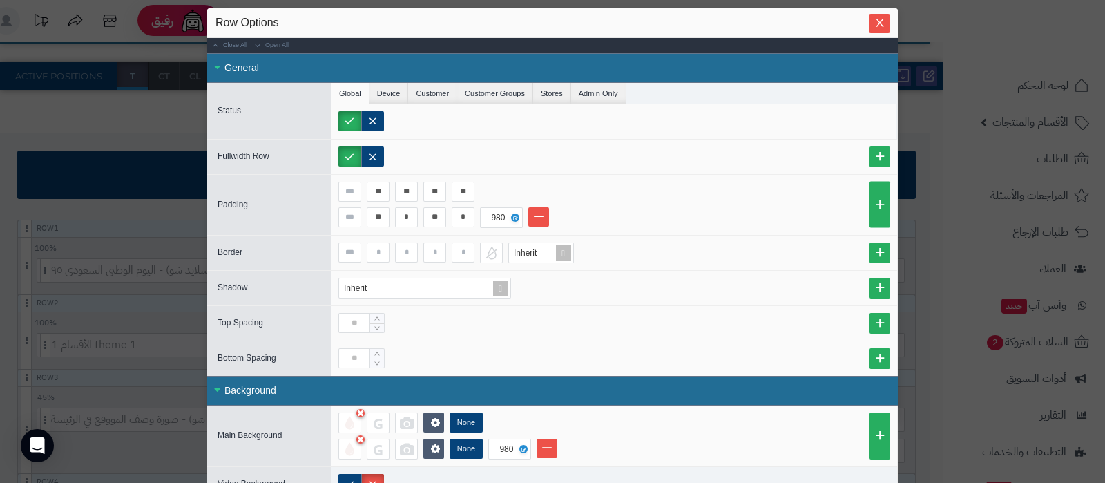
scroll to position [0, 0]
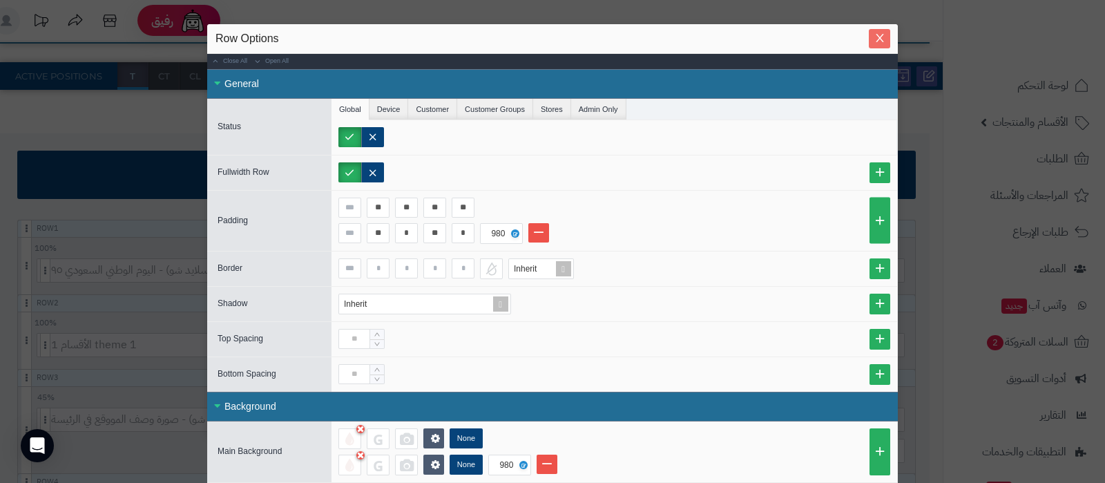
click at [886, 41] on icon "Close" at bounding box center [880, 37] width 11 height 11
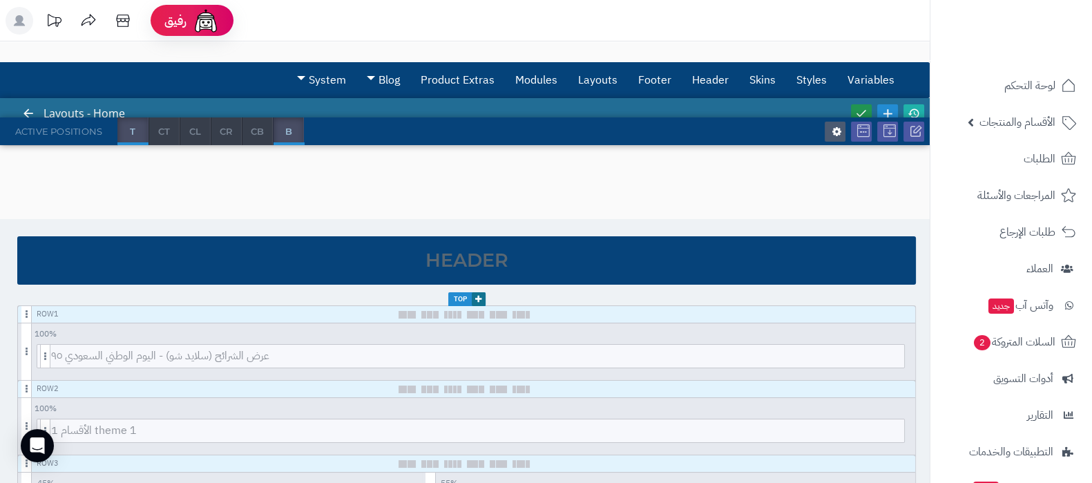
click at [862, 109] on icon at bounding box center [861, 113] width 12 height 12
click at [918, 108] on icon at bounding box center [914, 113] width 12 height 12
click at [839, 127] on icon at bounding box center [837, 131] width 12 height 11
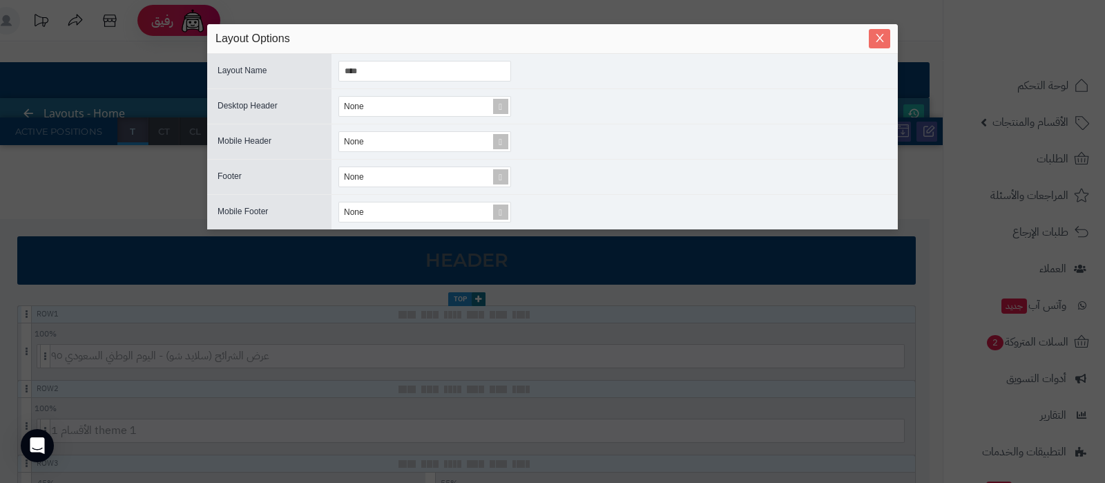
click at [881, 36] on icon "Close" at bounding box center [880, 37] width 11 height 11
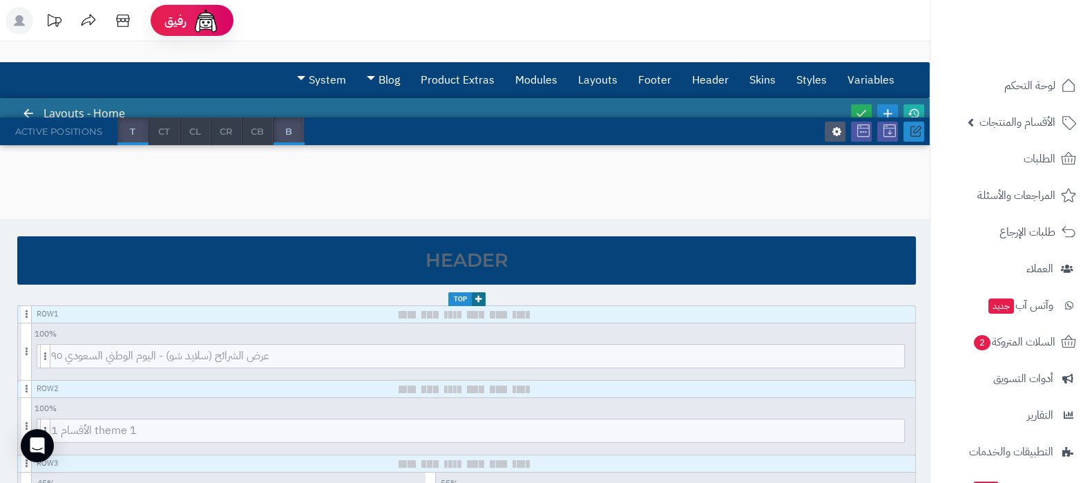
click at [918, 126] on icon at bounding box center [916, 131] width 12 height 12
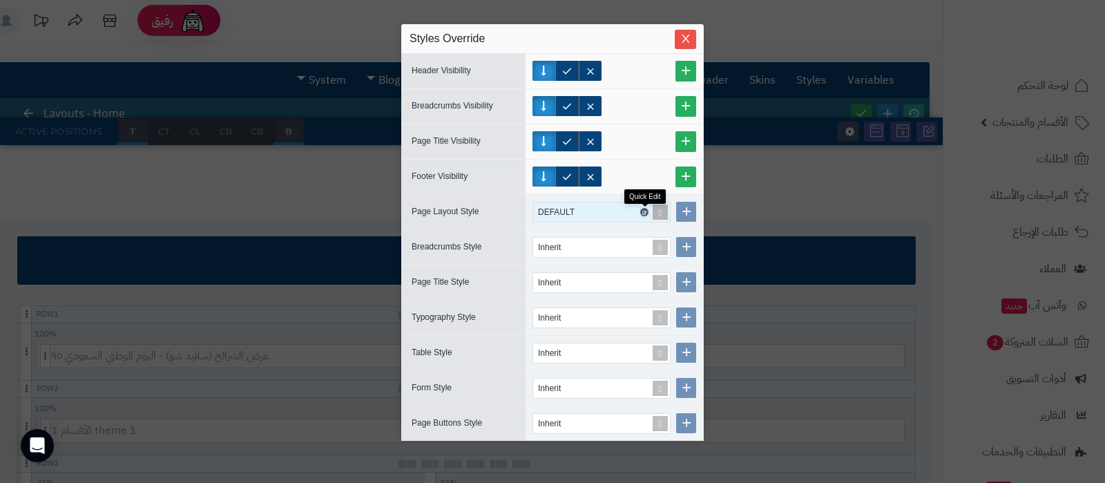
click at [645, 210] on icon at bounding box center [644, 212] width 4 height 6
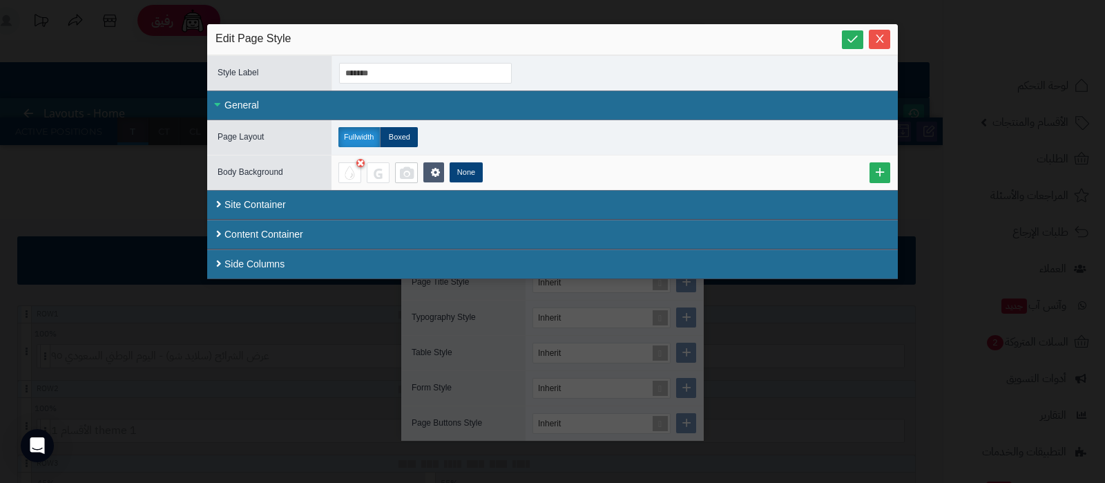
click at [408, 173] on div at bounding box center [406, 172] width 23 height 21
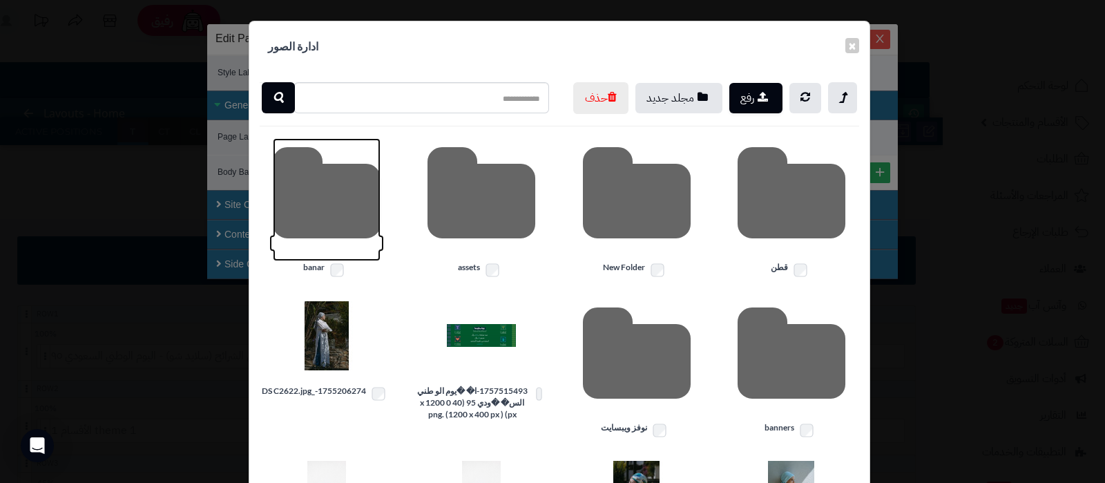
click at [338, 237] on icon at bounding box center [327, 199] width 108 height 123
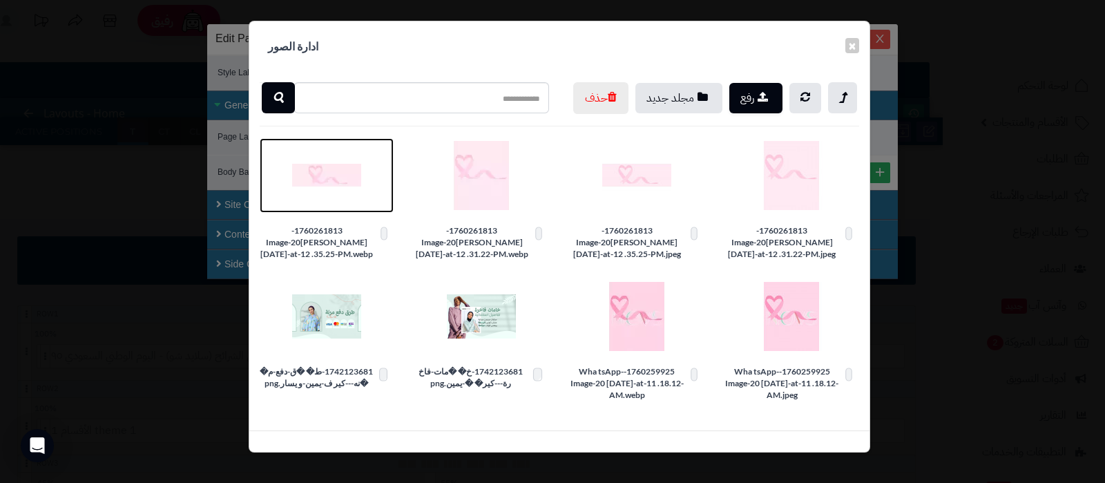
click at [331, 207] on img at bounding box center [326, 175] width 69 height 69
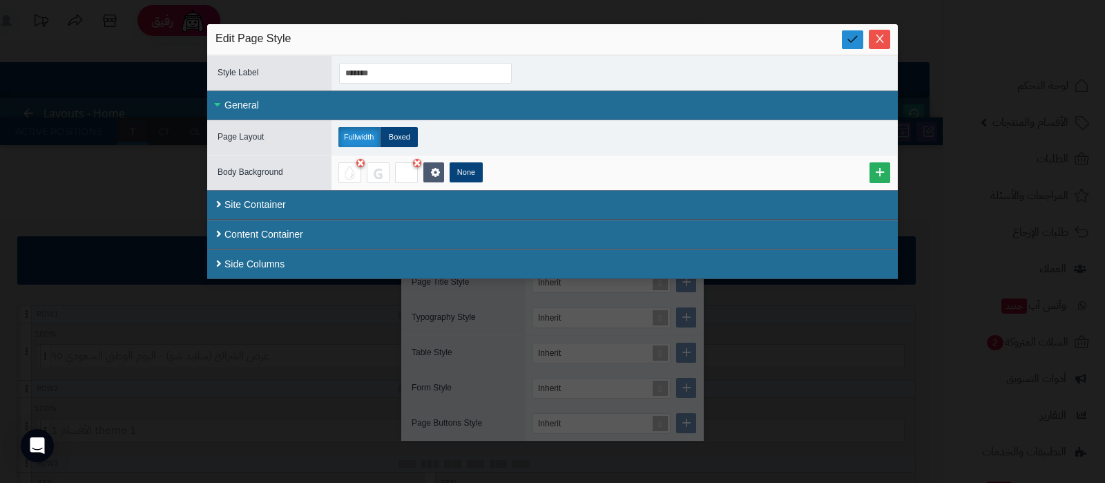
click at [850, 41] on icon at bounding box center [852, 38] width 13 height 13
click at [882, 40] on icon "Close" at bounding box center [880, 37] width 11 height 11
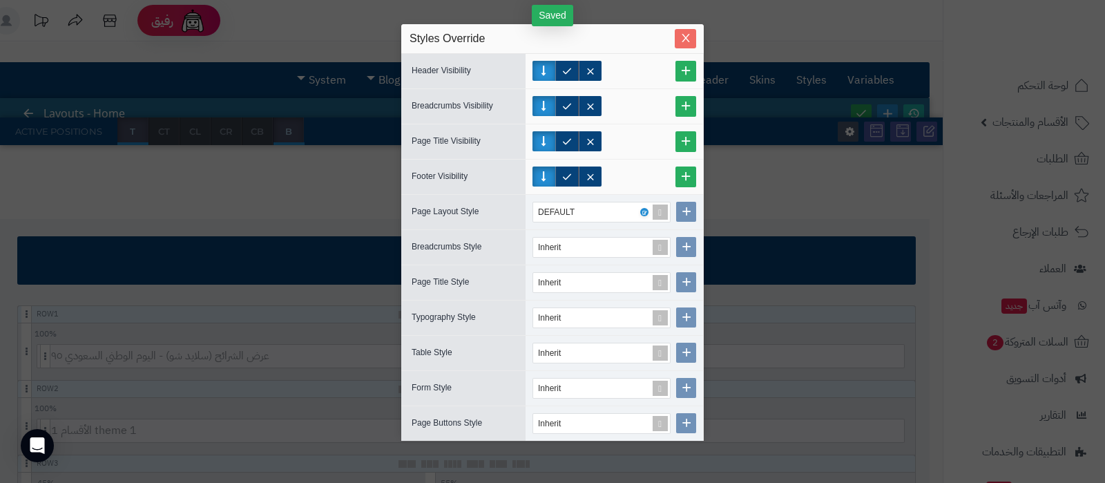
click at [685, 41] on icon "Close" at bounding box center [685, 37] width 11 height 11
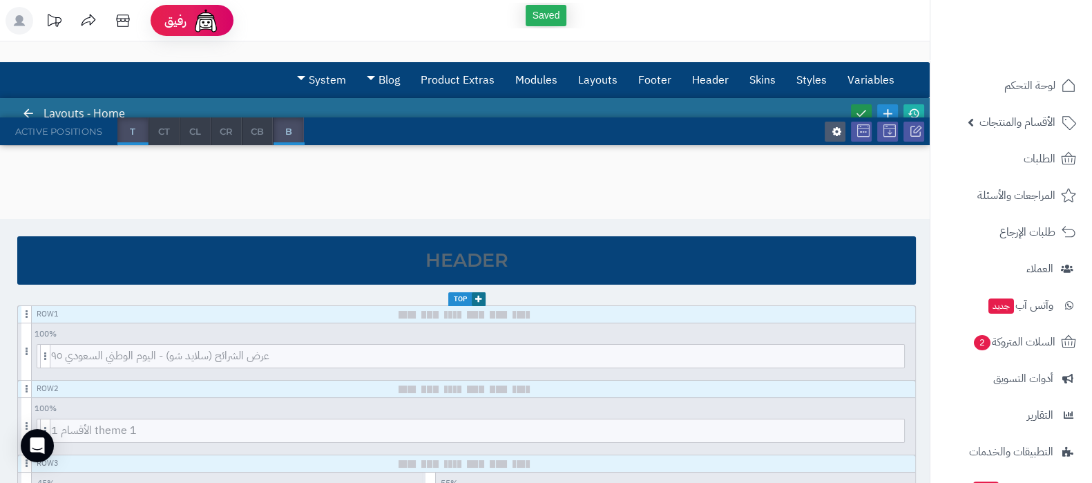
click at [852, 108] on div at bounding box center [887, 113] width 79 height 31
click at [855, 108] on icon at bounding box center [861, 113] width 12 height 12
click at [913, 107] on icon at bounding box center [914, 113] width 12 height 12
click at [915, 129] on icon at bounding box center [916, 131] width 12 height 12
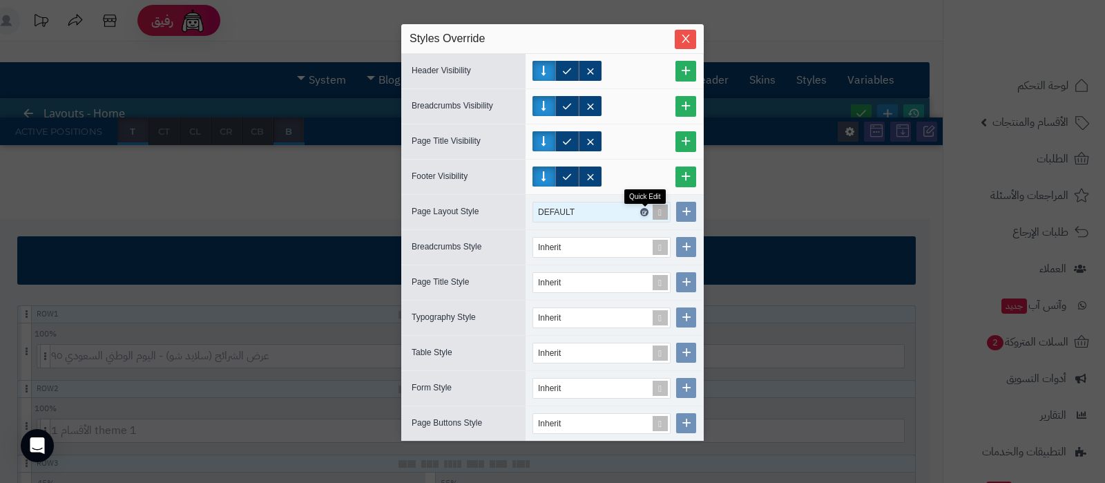
click at [645, 211] on icon at bounding box center [644, 212] width 4 height 6
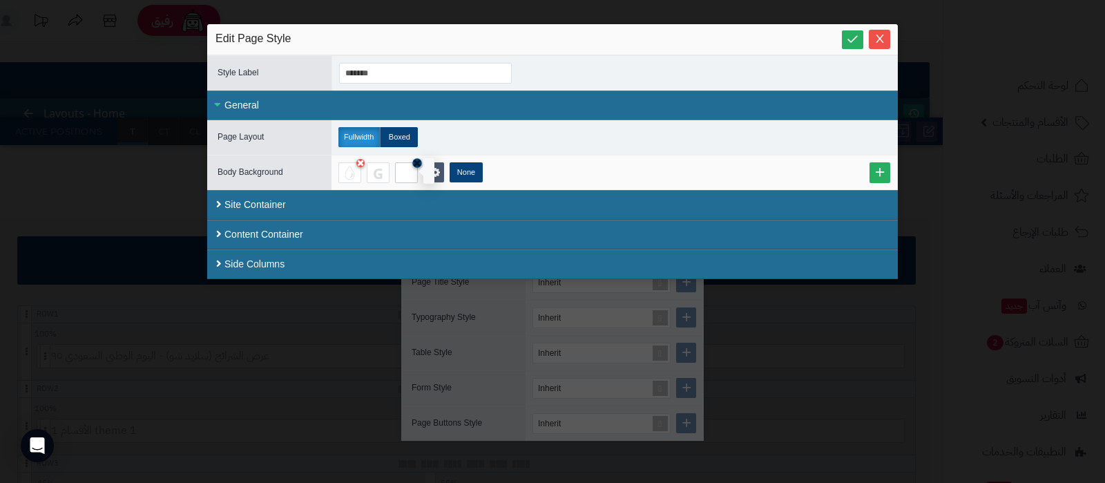
click at [416, 162] on icon at bounding box center [417, 163] width 8 height 10
click at [850, 39] on icon at bounding box center [852, 38] width 13 height 13
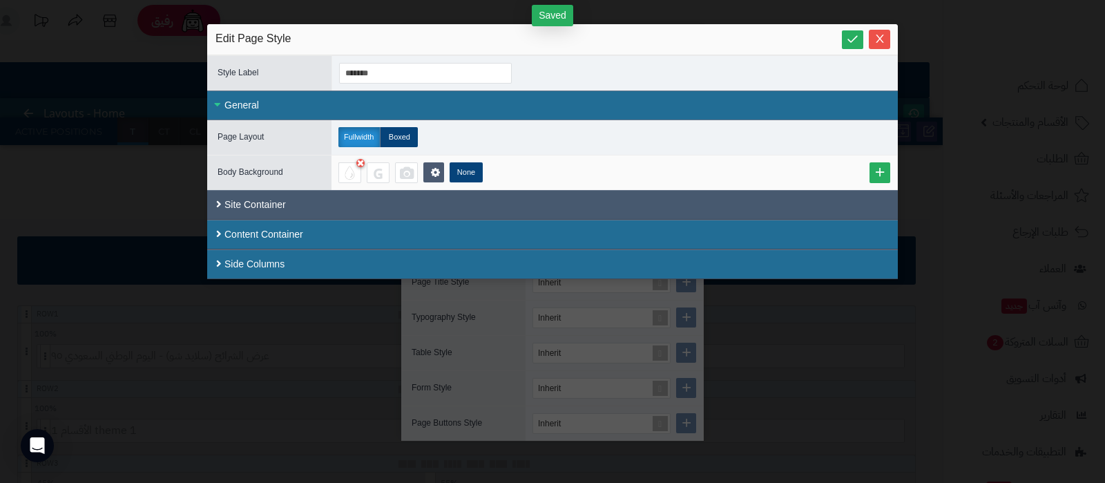
click at [389, 201] on div "Site Container" at bounding box center [553, 205] width 656 height 15
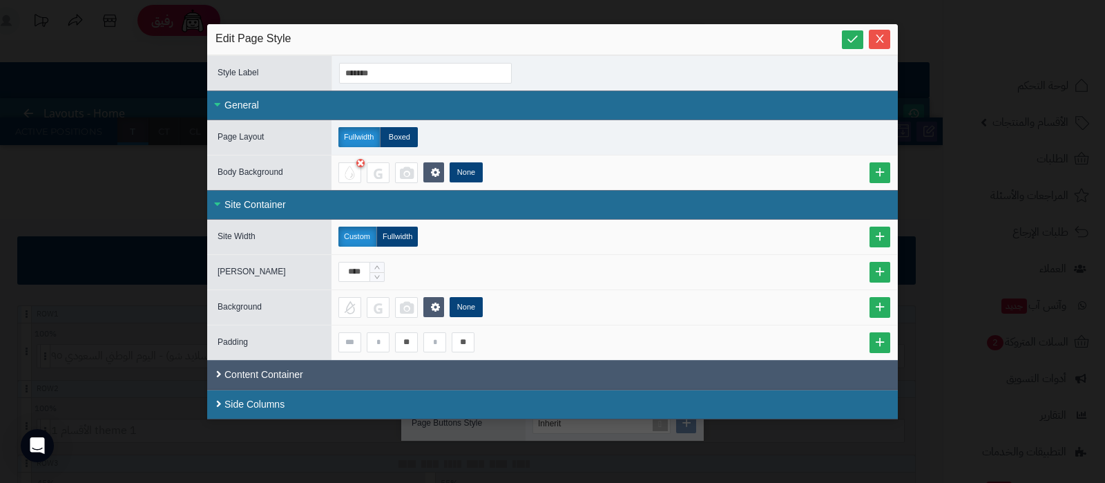
click at [387, 370] on div "Content Container" at bounding box center [553, 375] width 656 height 15
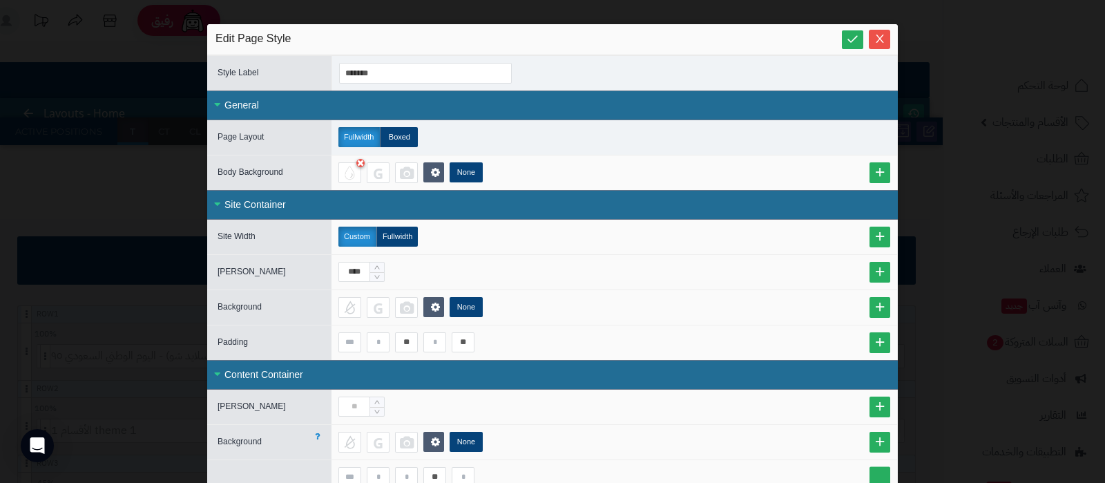
scroll to position [124, 0]
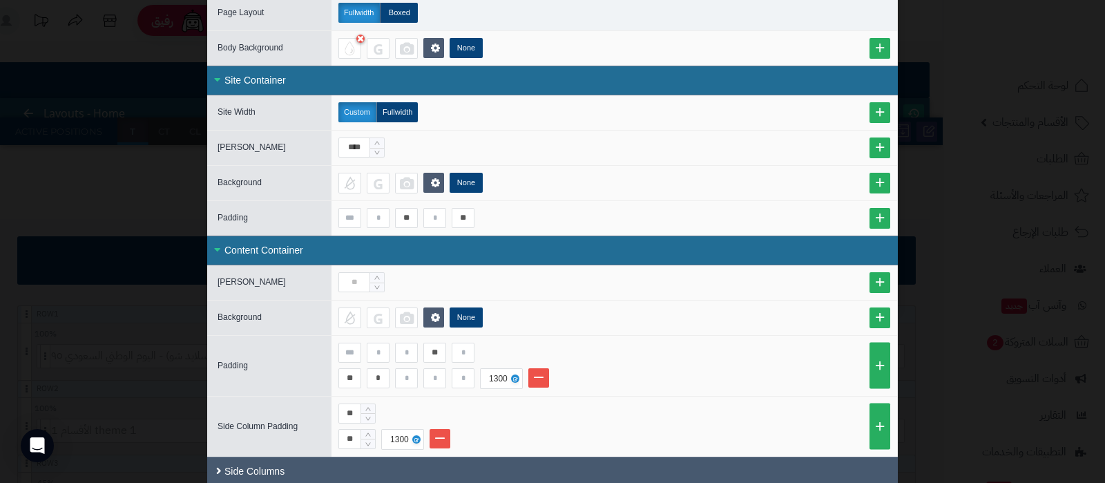
click at [392, 463] on div "Side Columns" at bounding box center [552, 472] width 691 height 30
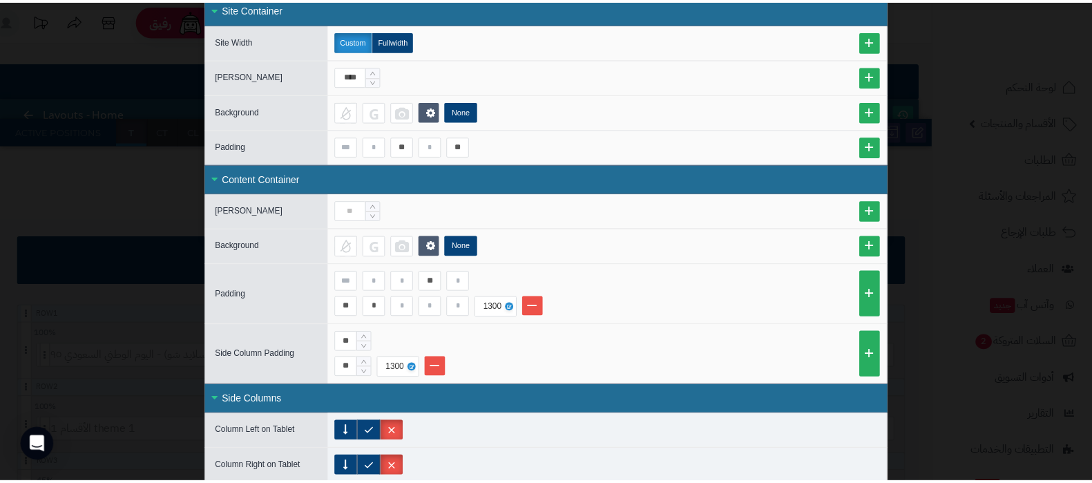
scroll to position [0, 0]
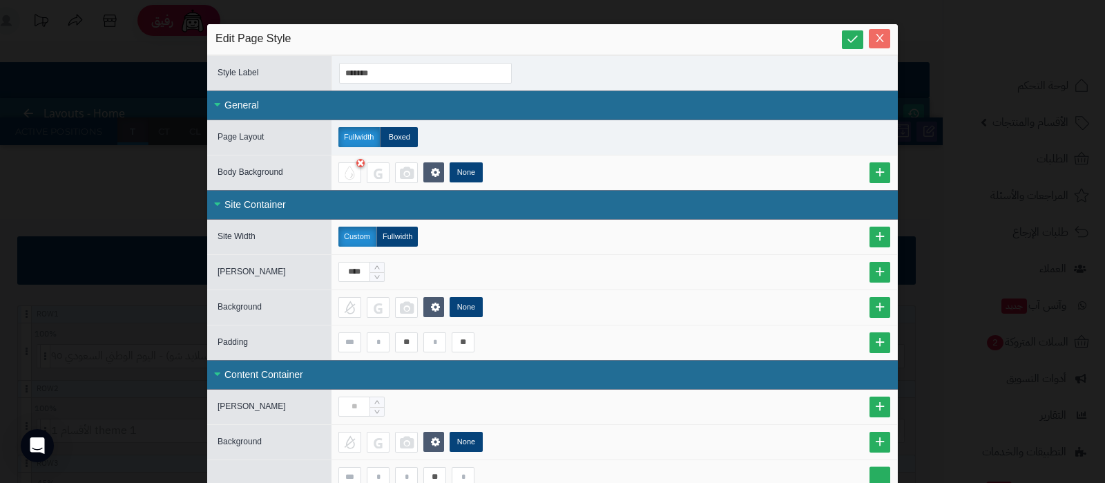
click at [884, 39] on icon "Close" at bounding box center [880, 39] width 8 height 8
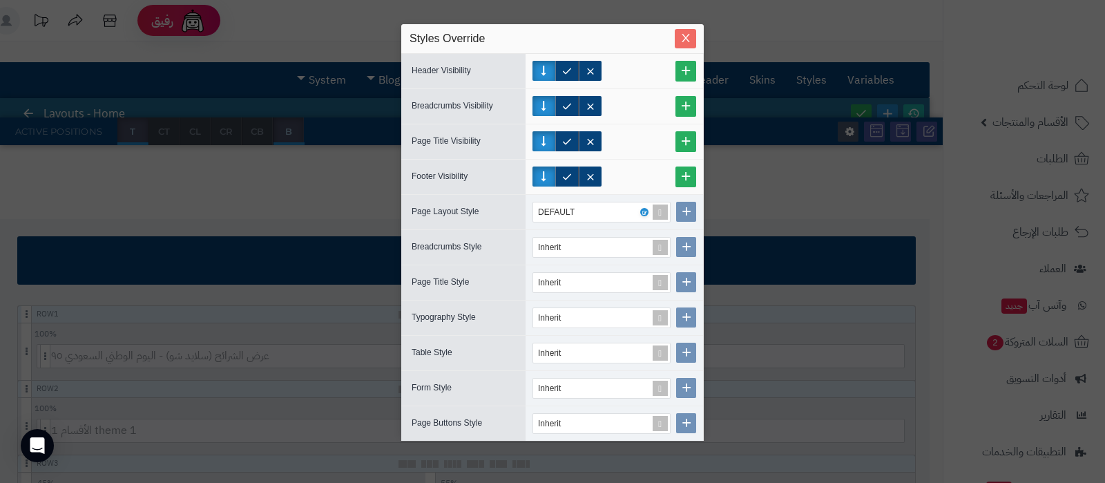
click at [685, 41] on icon "Close" at bounding box center [685, 37] width 11 height 11
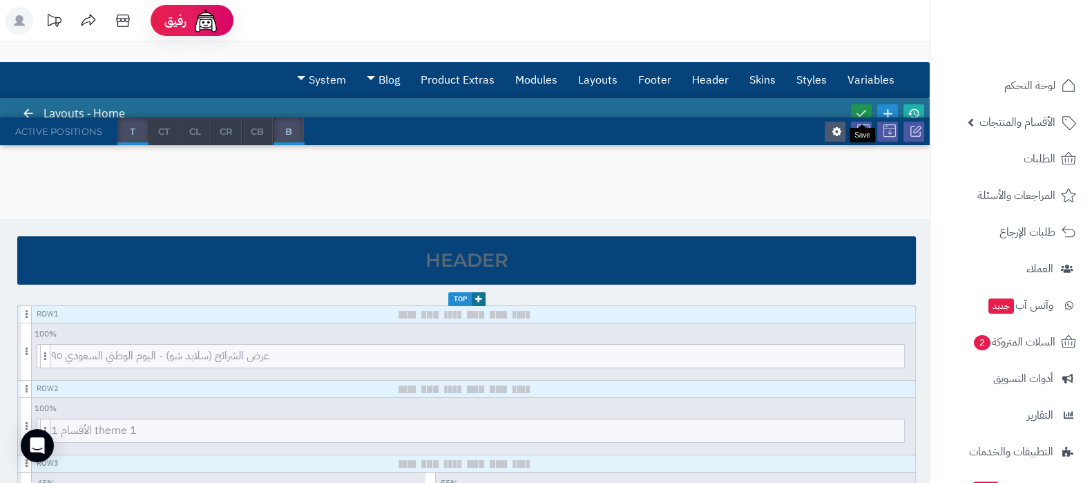
click at [861, 110] on icon at bounding box center [861, 113] width 12 height 12
click at [913, 110] on icon at bounding box center [914, 113] width 12 height 12
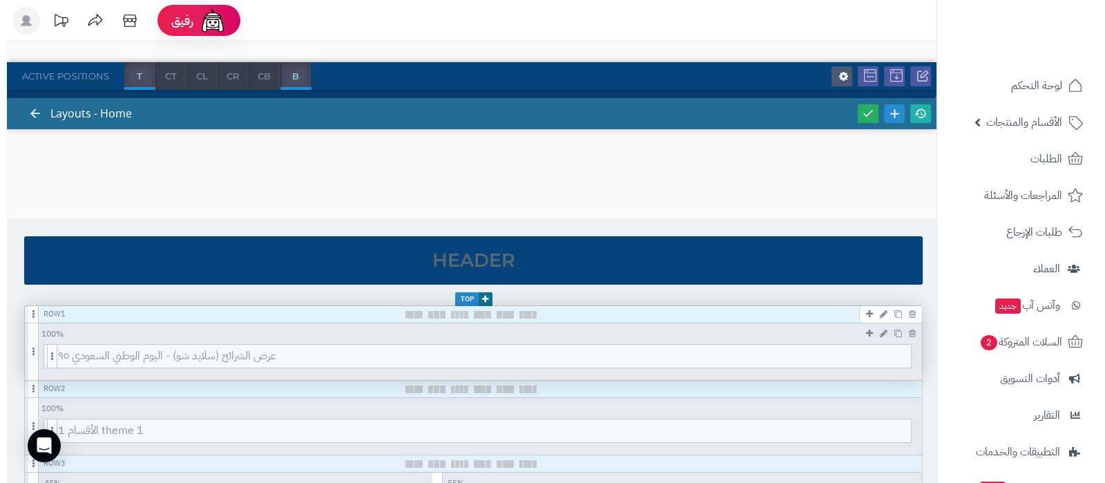
scroll to position [172, 0]
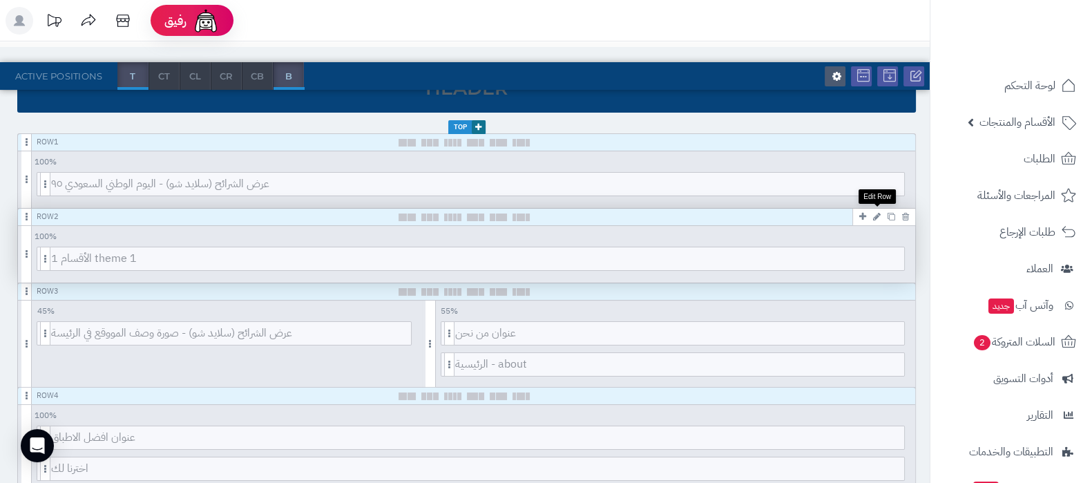
click at [877, 212] on icon at bounding box center [877, 216] width 8 height 9
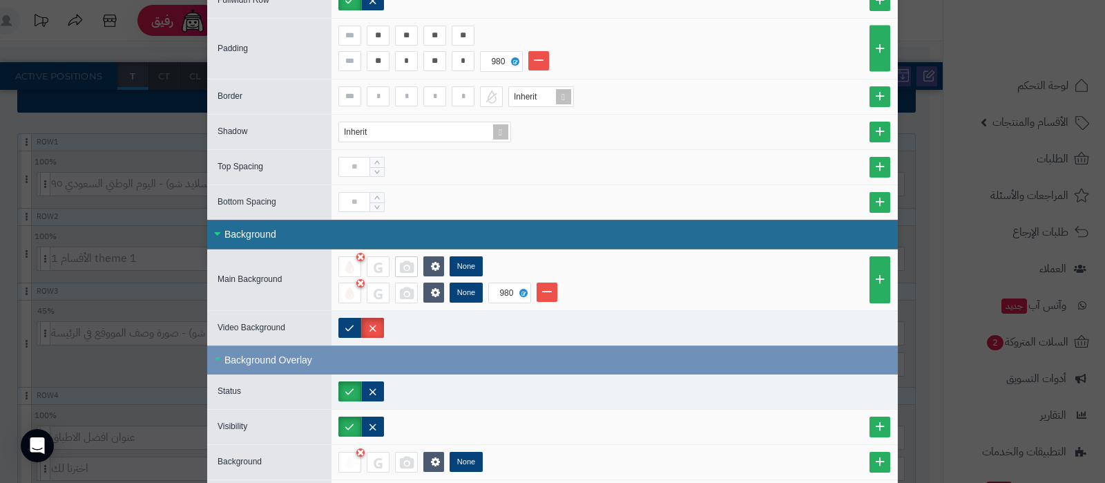
click at [414, 264] on div at bounding box center [406, 266] width 23 height 21
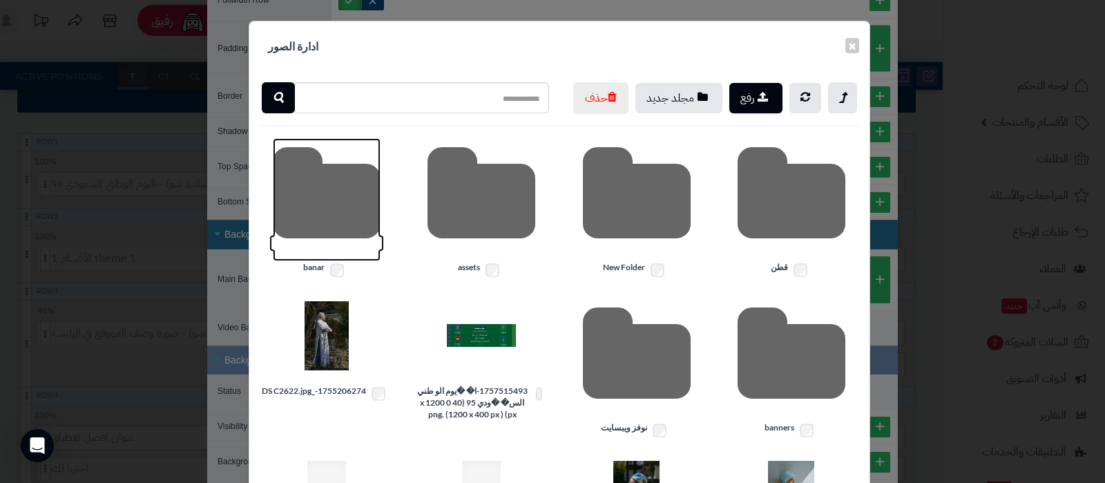
click at [314, 242] on icon at bounding box center [327, 199] width 108 height 123
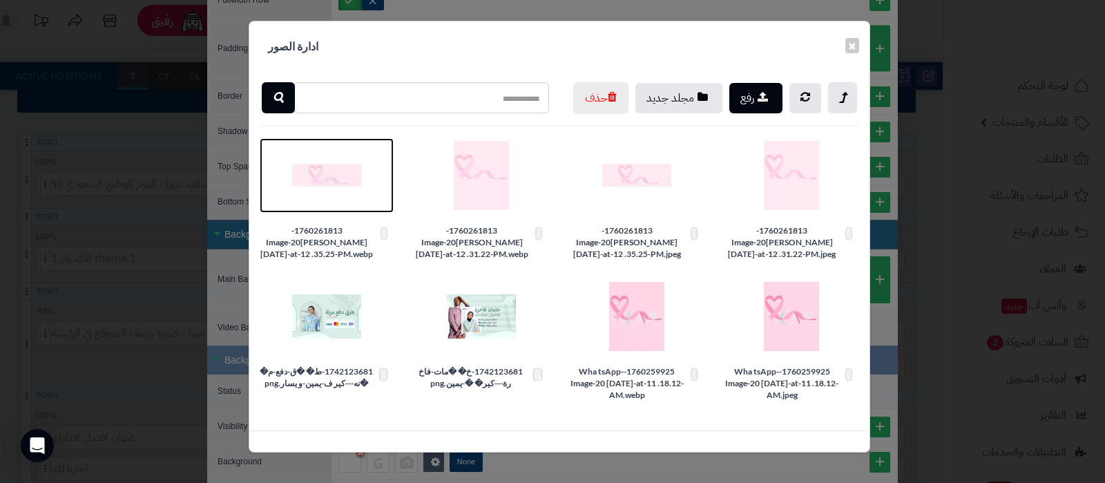
click at [332, 207] on img at bounding box center [326, 175] width 69 height 69
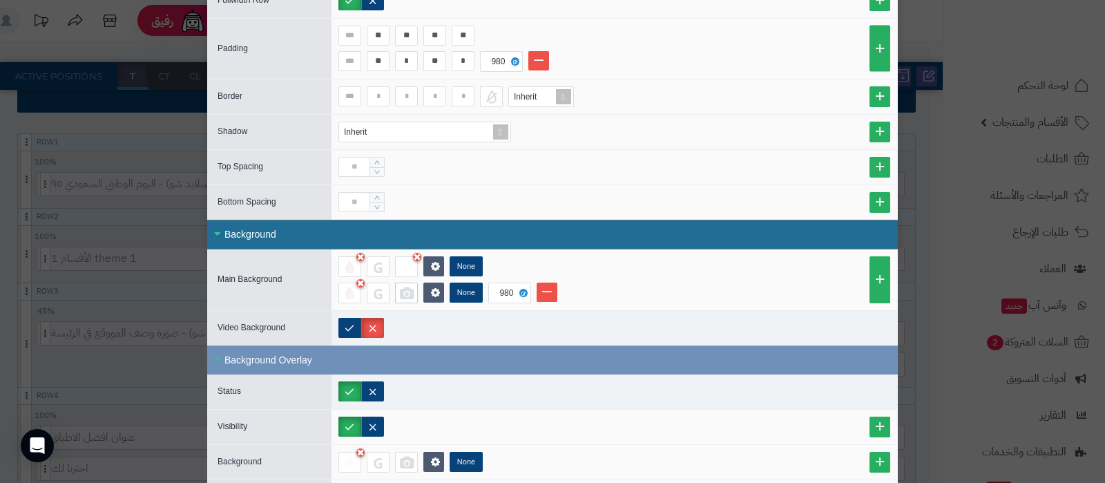
click at [412, 293] on div at bounding box center [406, 293] width 23 height 21
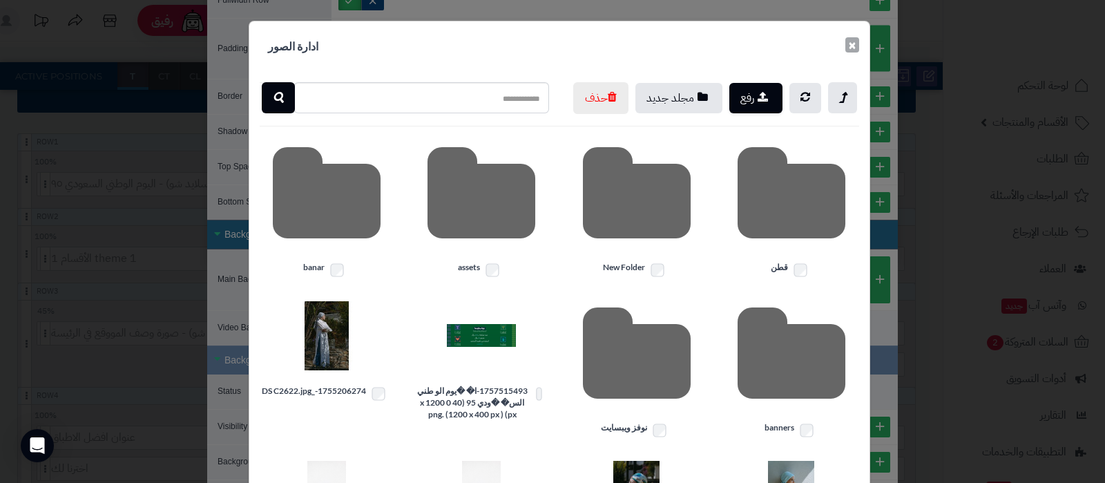
click at [853, 46] on button "×" at bounding box center [853, 44] width 14 height 15
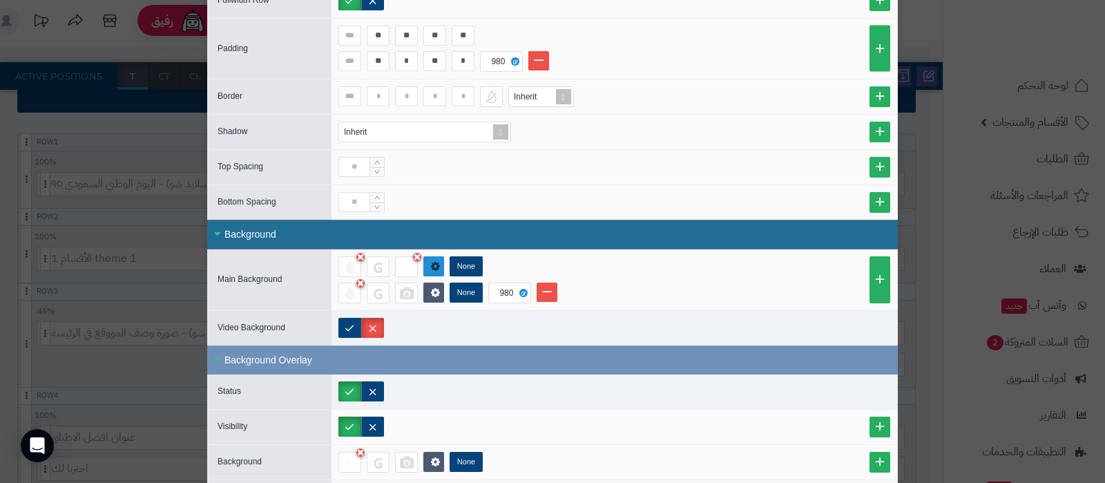
click at [440, 261] on icon at bounding box center [435, 266] width 9 height 10
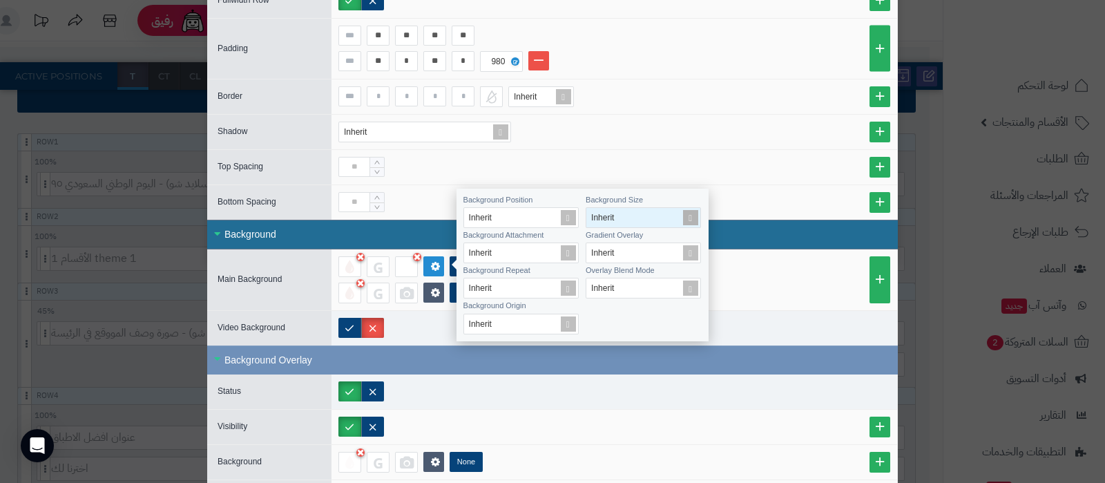
click at [688, 216] on span at bounding box center [690, 217] width 19 height 19
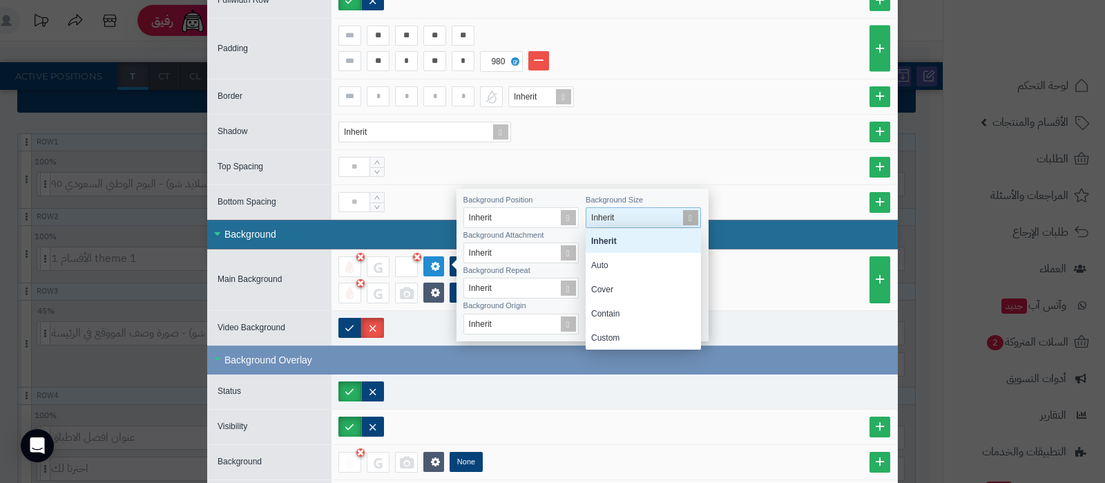
scroll to position [107, 102]
click at [622, 310] on div "Contain" at bounding box center [643, 313] width 115 height 24
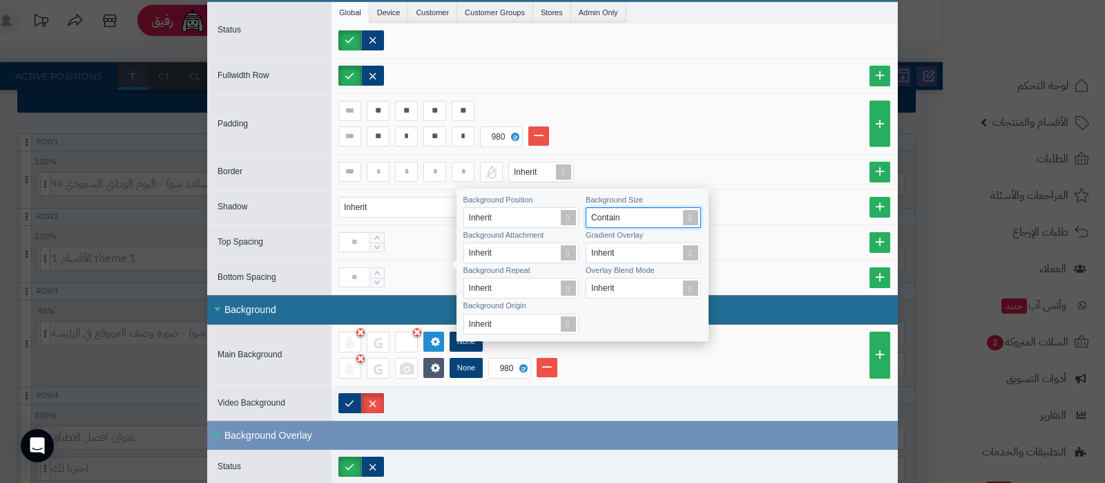
scroll to position [0, 0]
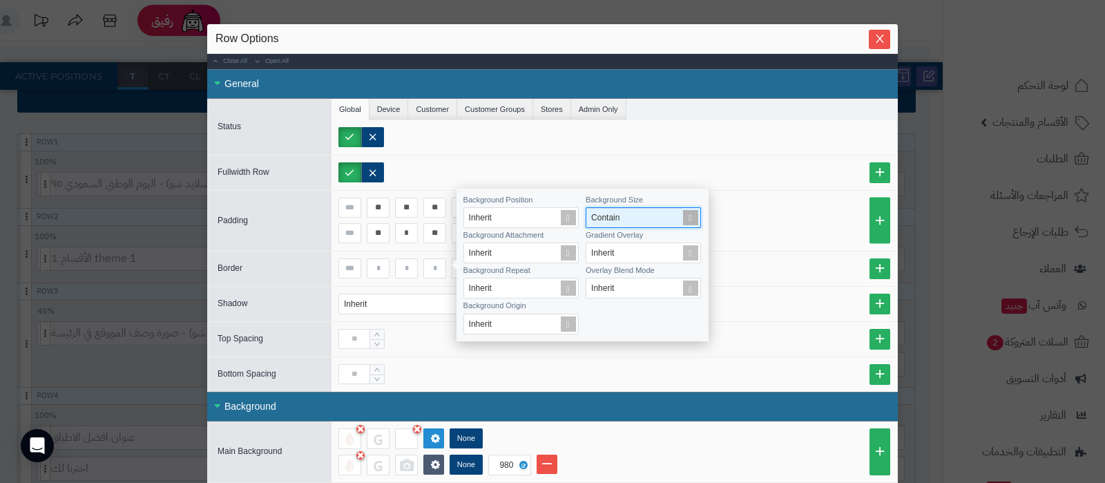
click at [687, 214] on span at bounding box center [690, 217] width 19 height 19
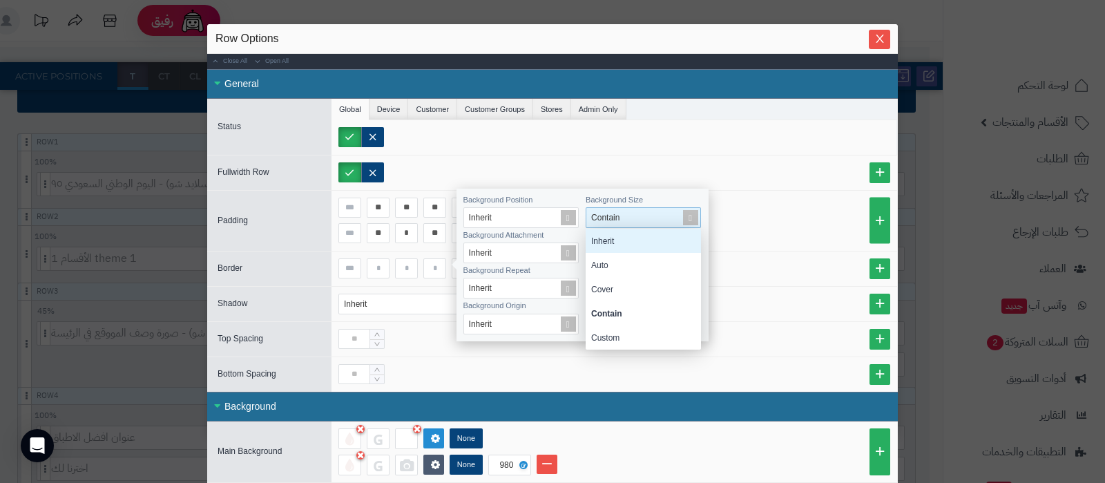
scroll to position [107, 102]
click at [636, 341] on div "Custom" at bounding box center [643, 337] width 115 height 24
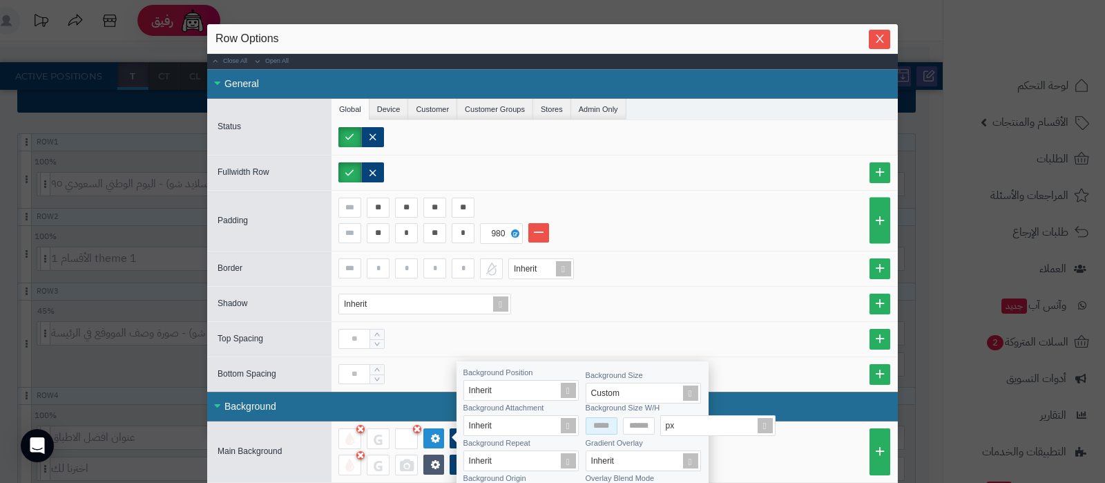
click at [591, 429] on input at bounding box center [602, 425] width 32 height 17
type input "****"
click at [631, 424] on input at bounding box center [639, 425] width 32 height 17
type input "*"
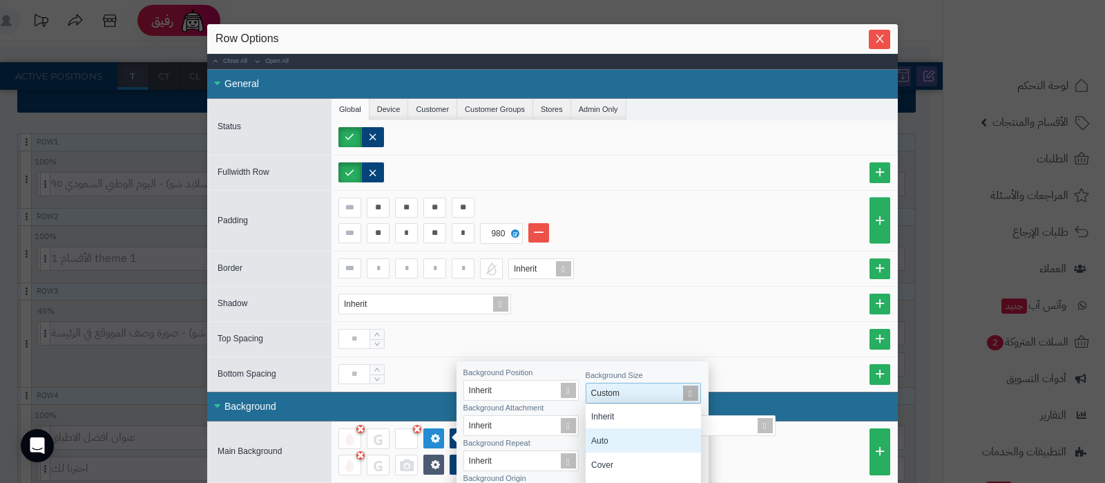
scroll to position [214, 0]
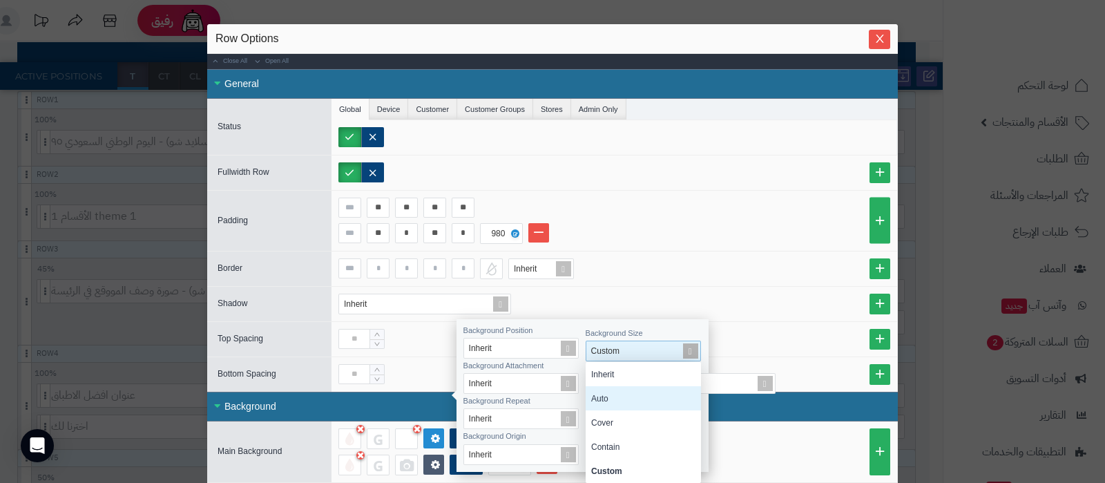
click at [687, 361] on div "Custom Inherit Auto Cover Contain Custom" at bounding box center [643, 351] width 115 height 21
click at [633, 446] on div "Contain" at bounding box center [643, 447] width 115 height 24
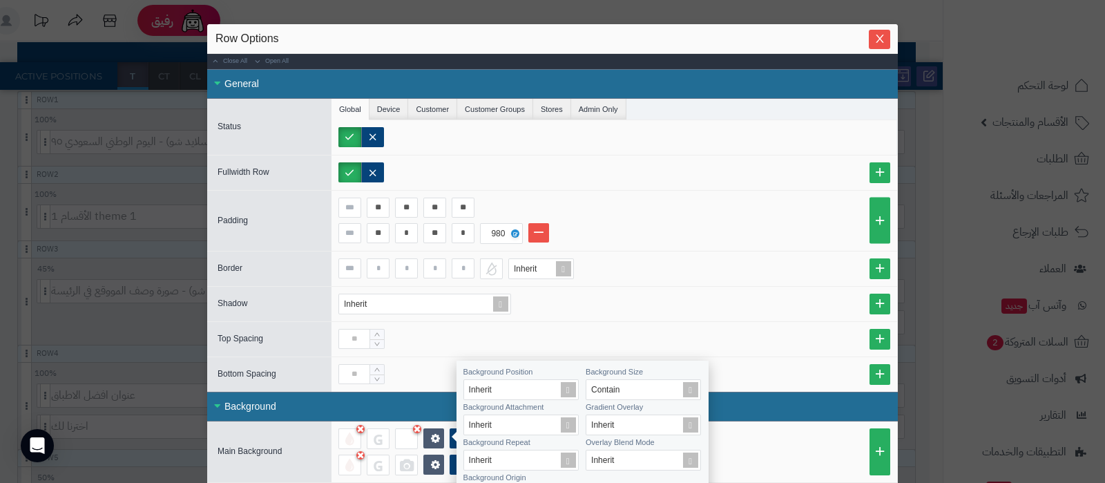
click at [771, 347] on div at bounding box center [614, 339] width 552 height 20
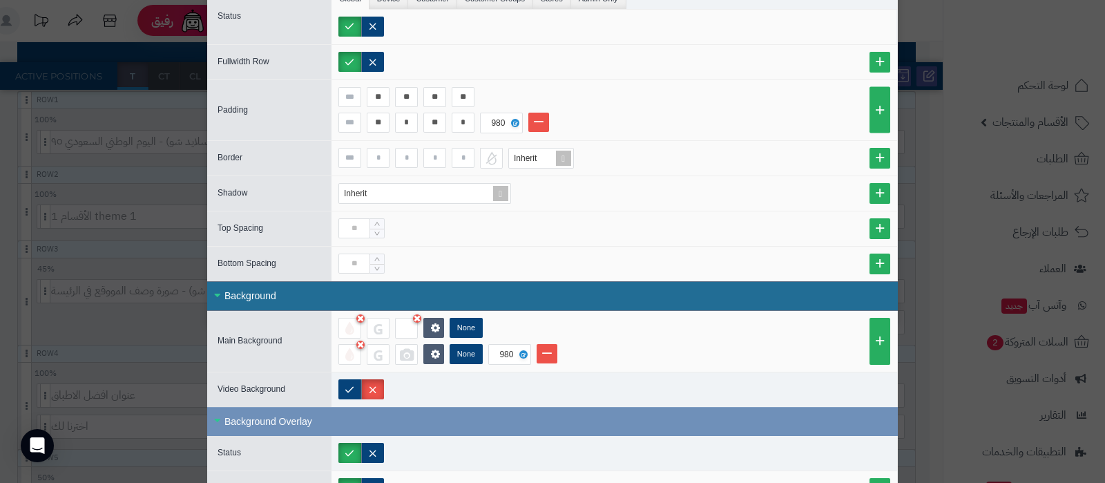
scroll to position [172, 0]
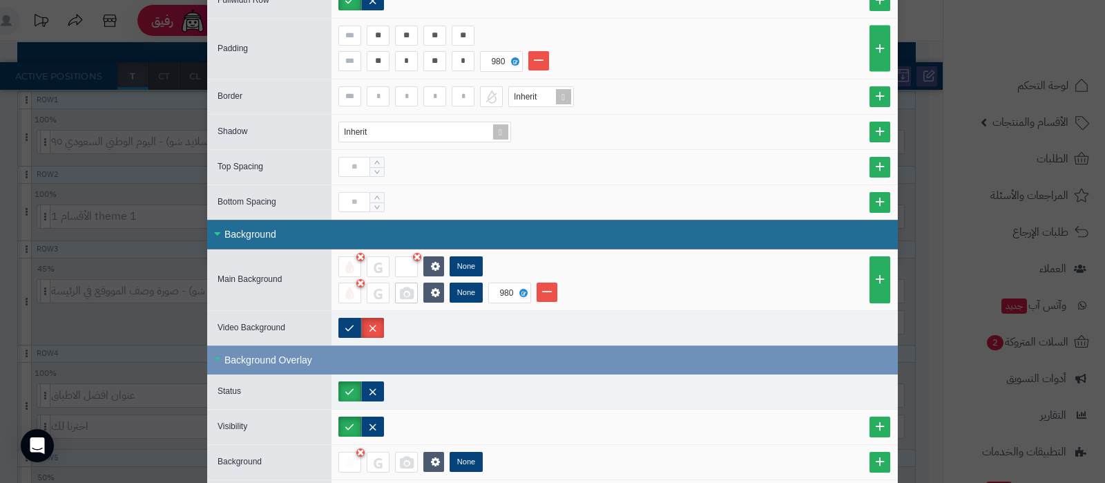
click at [414, 297] on div at bounding box center [406, 293] width 23 height 21
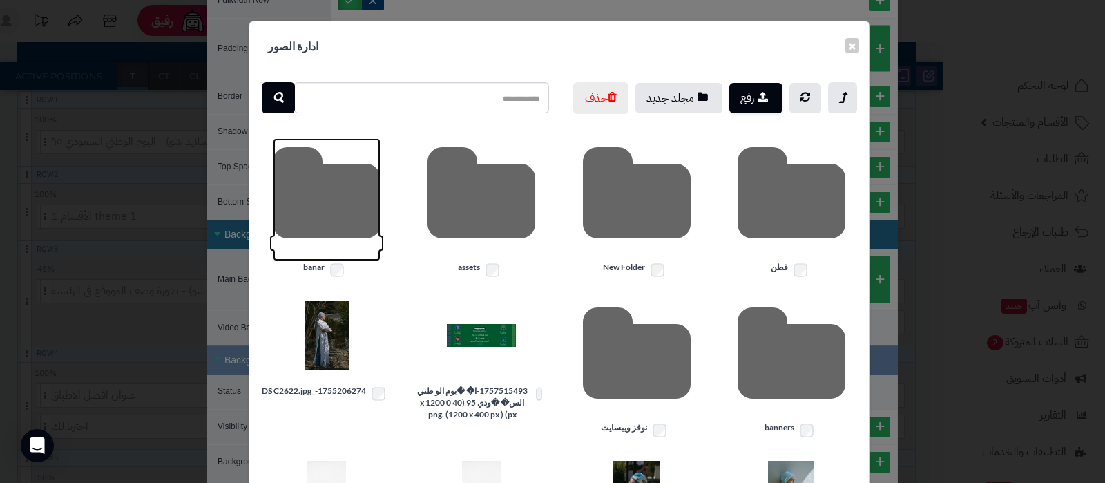
click at [342, 240] on icon at bounding box center [327, 199] width 108 height 123
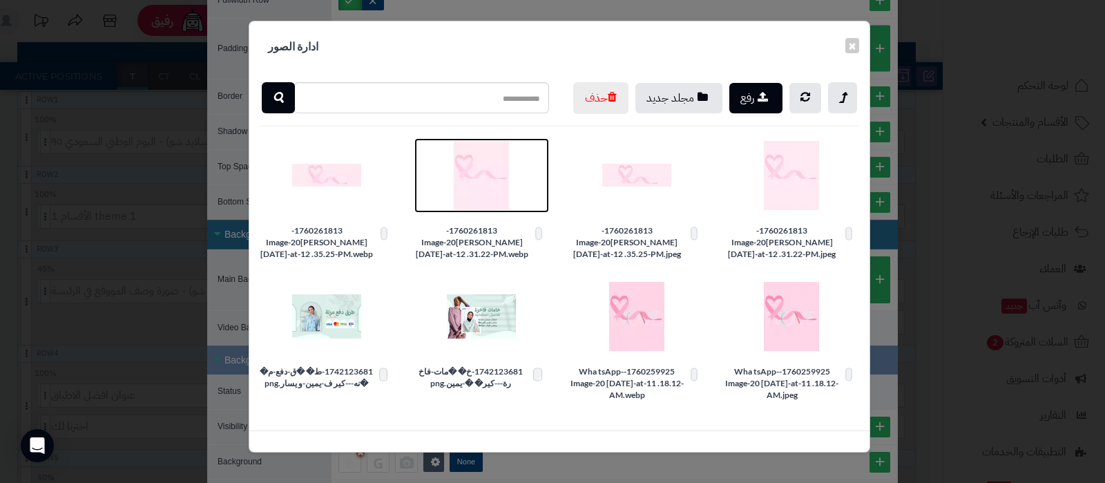
click at [484, 210] on img at bounding box center [481, 175] width 69 height 69
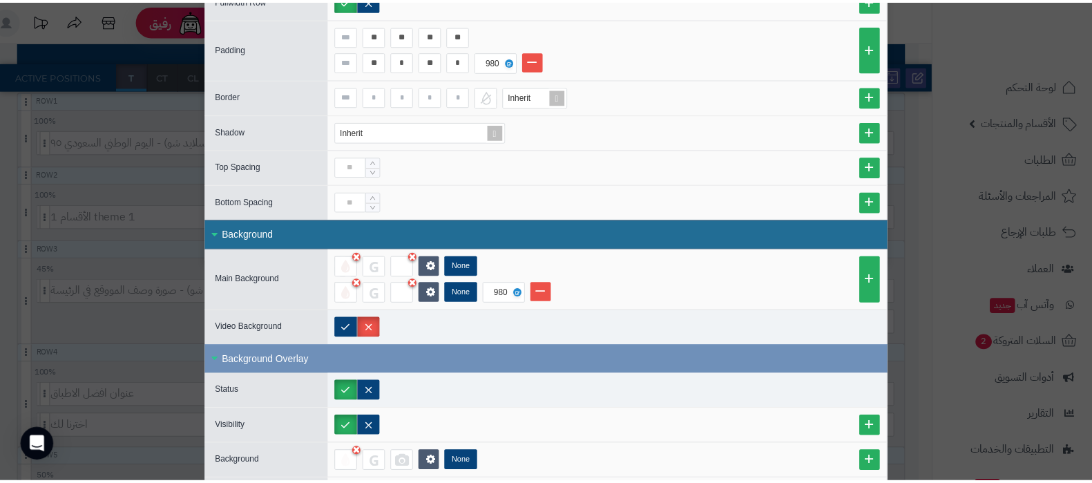
scroll to position [0, 0]
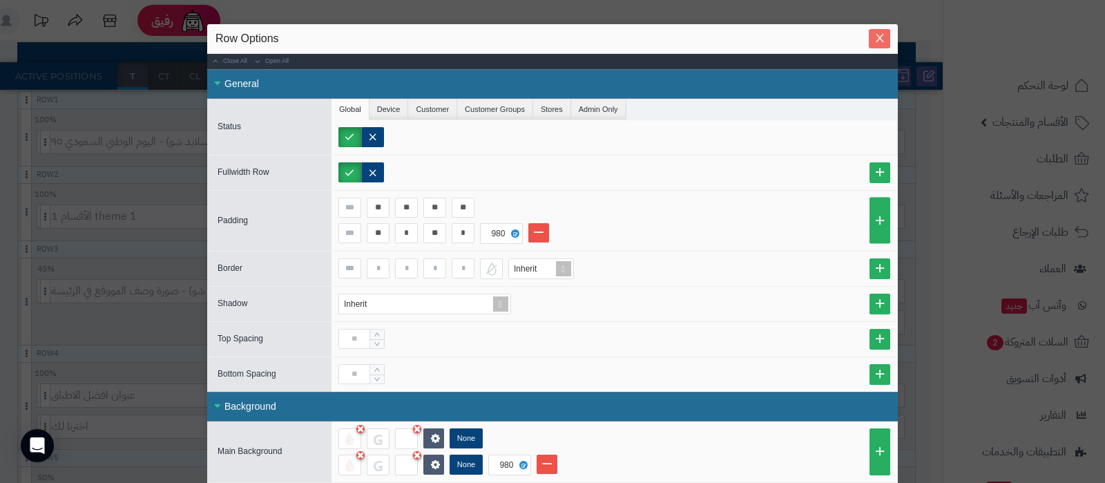
click at [885, 44] on button "Close" at bounding box center [879, 38] width 21 height 19
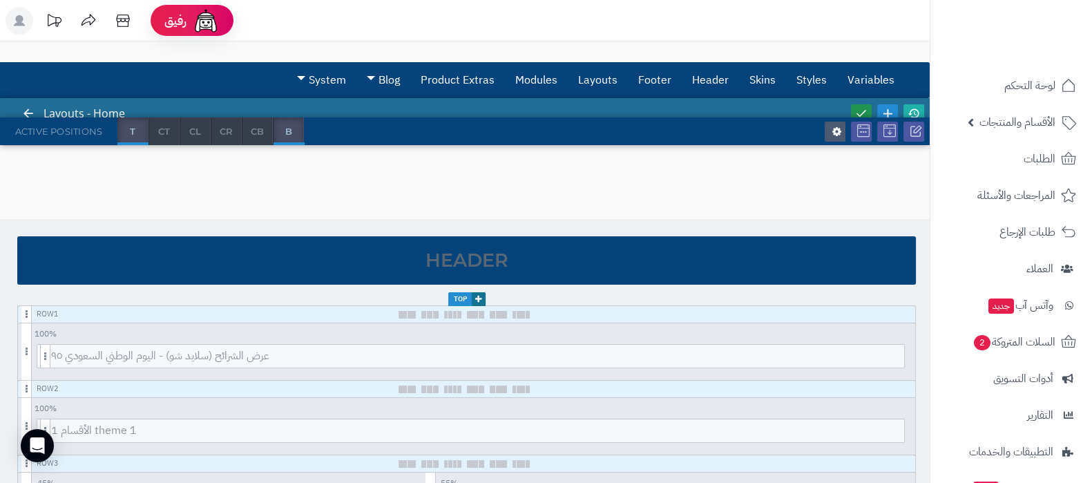
click at [859, 107] on icon at bounding box center [861, 113] width 12 height 12
click at [915, 107] on icon at bounding box center [914, 113] width 12 height 12
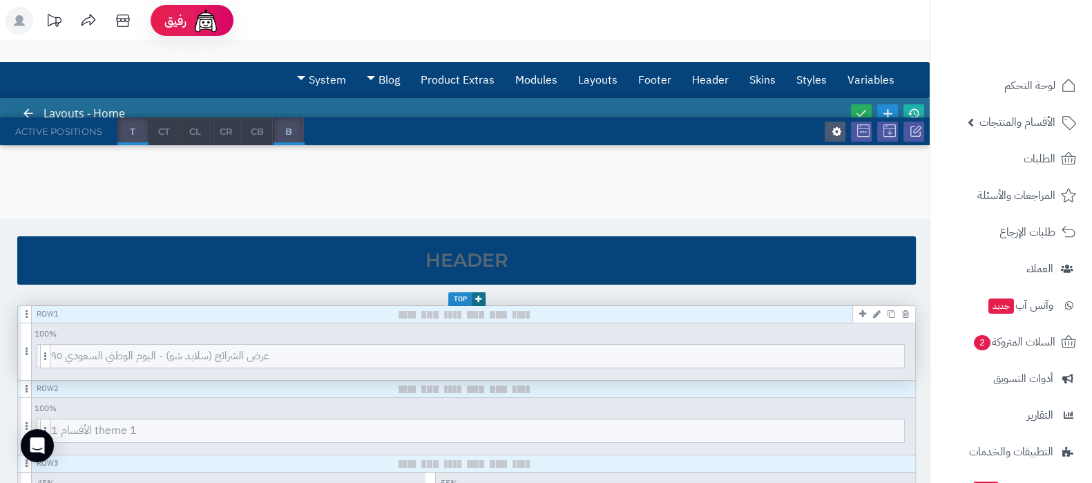
click at [877, 312] on icon at bounding box center [877, 313] width 8 height 9
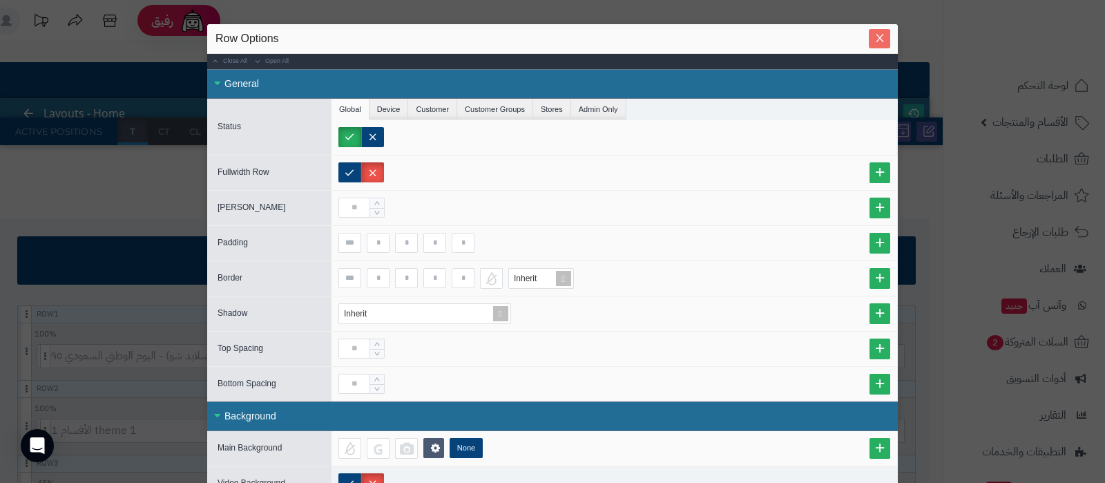
click at [881, 37] on icon "Close" at bounding box center [880, 37] width 11 height 11
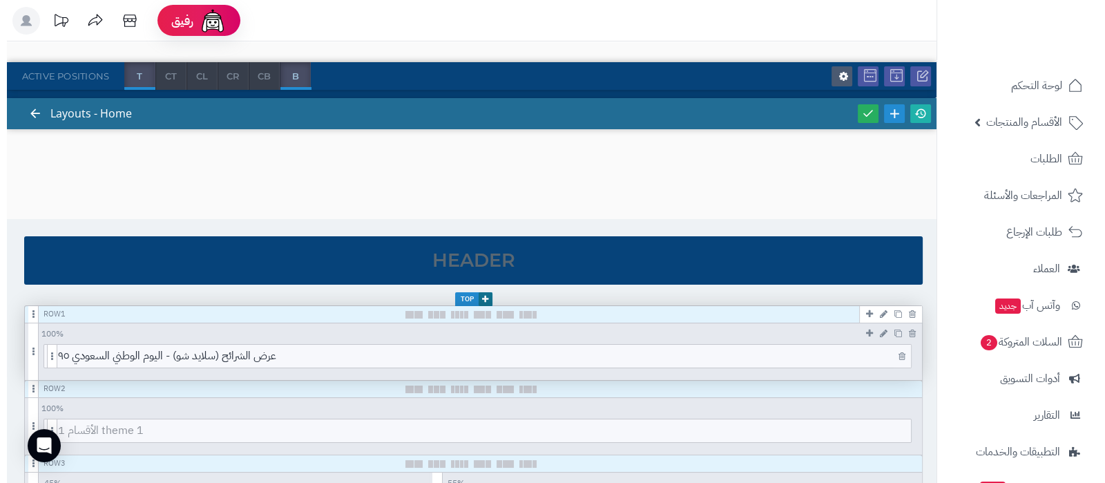
scroll to position [86, 0]
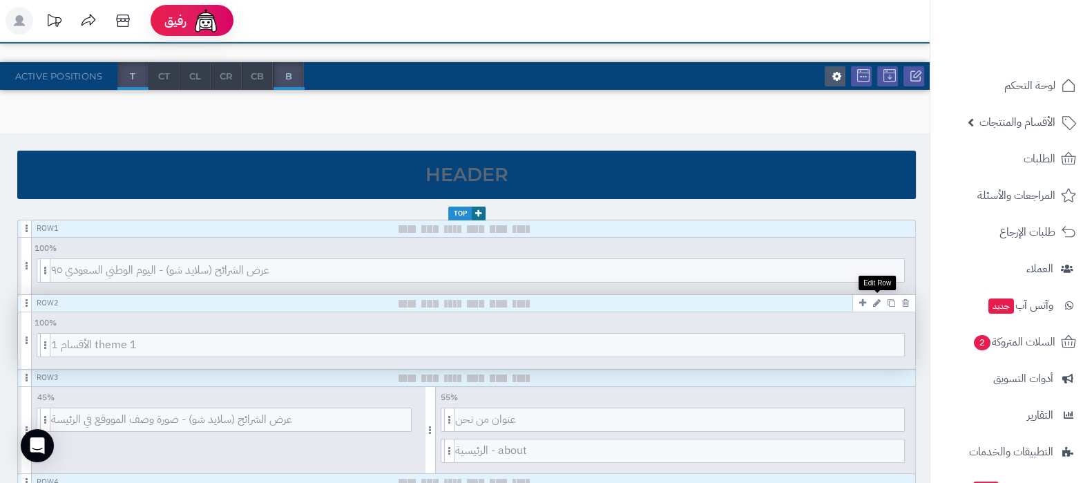
click at [874, 302] on icon at bounding box center [877, 302] width 8 height 9
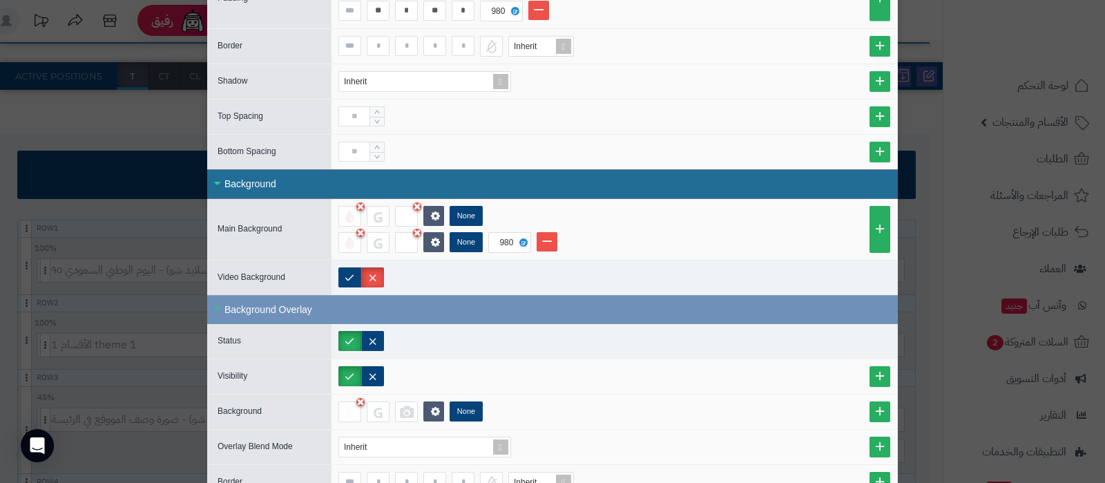
scroll to position [259, 0]
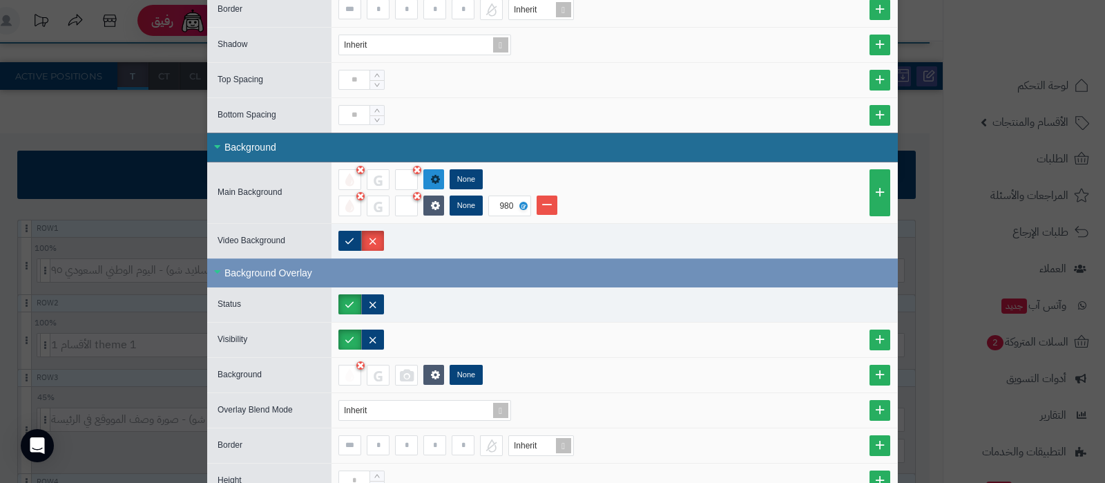
click at [442, 180] on icon at bounding box center [435, 179] width 13 height 14
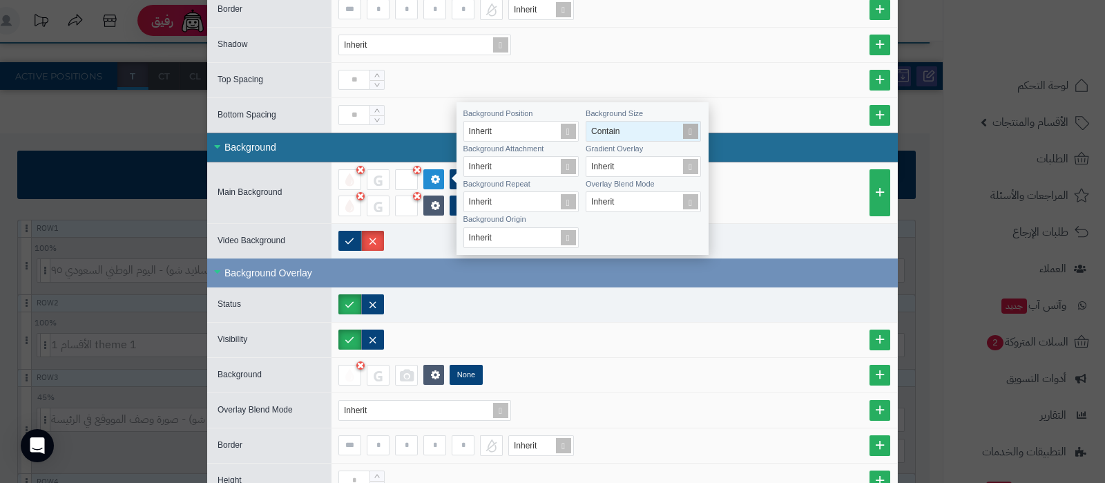
click at [694, 131] on span at bounding box center [690, 131] width 19 height 19
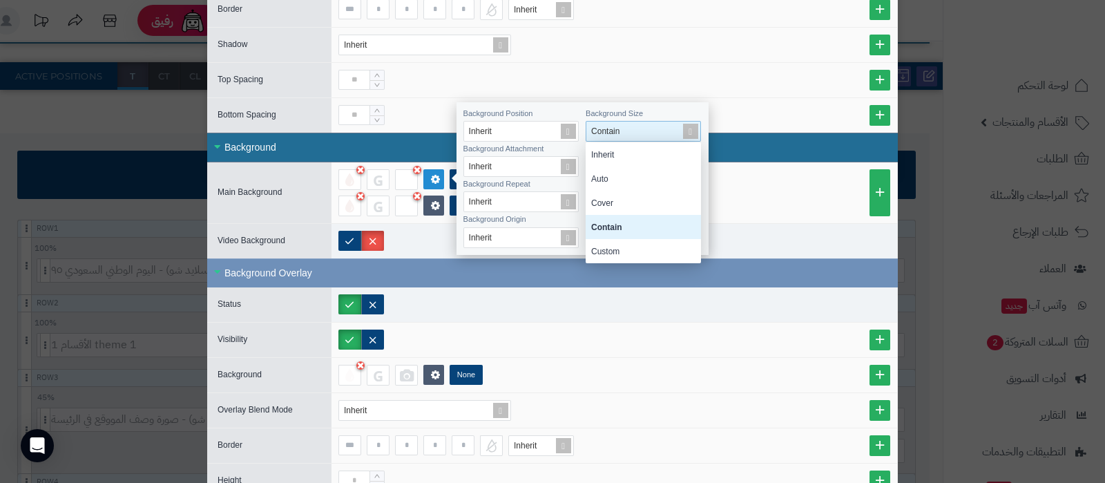
scroll to position [107, 102]
click at [639, 194] on div "Cover" at bounding box center [643, 203] width 115 height 24
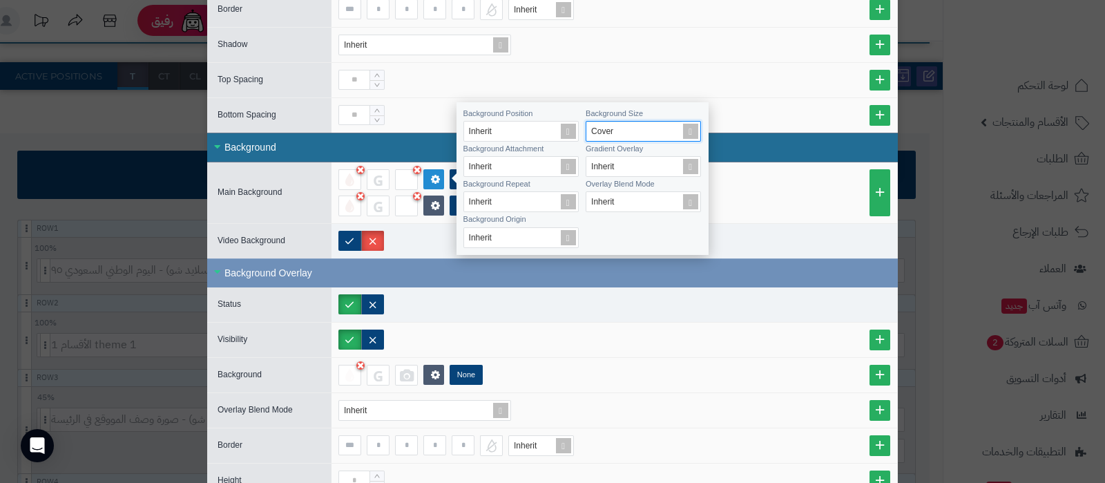
click at [777, 191] on div "None None 980" at bounding box center [614, 192] width 552 height 47
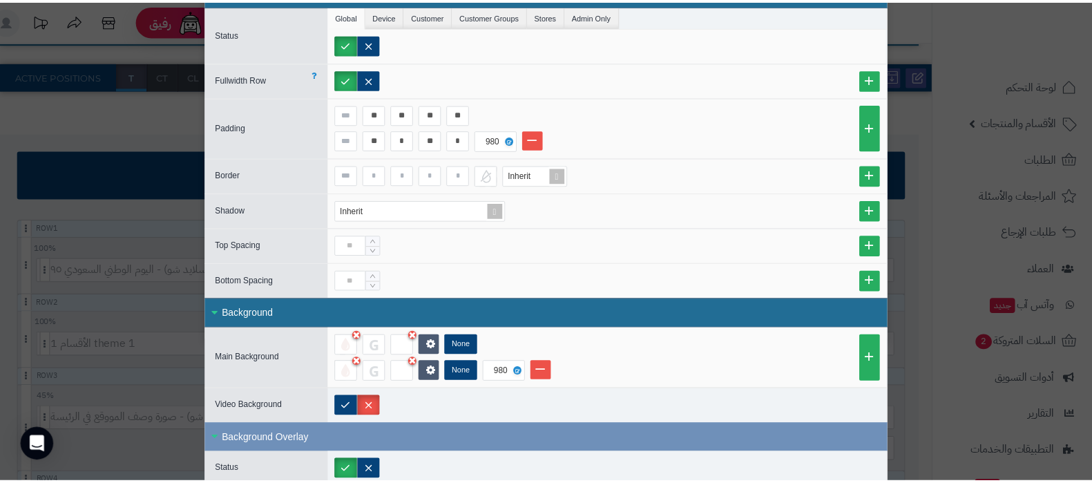
scroll to position [0, 0]
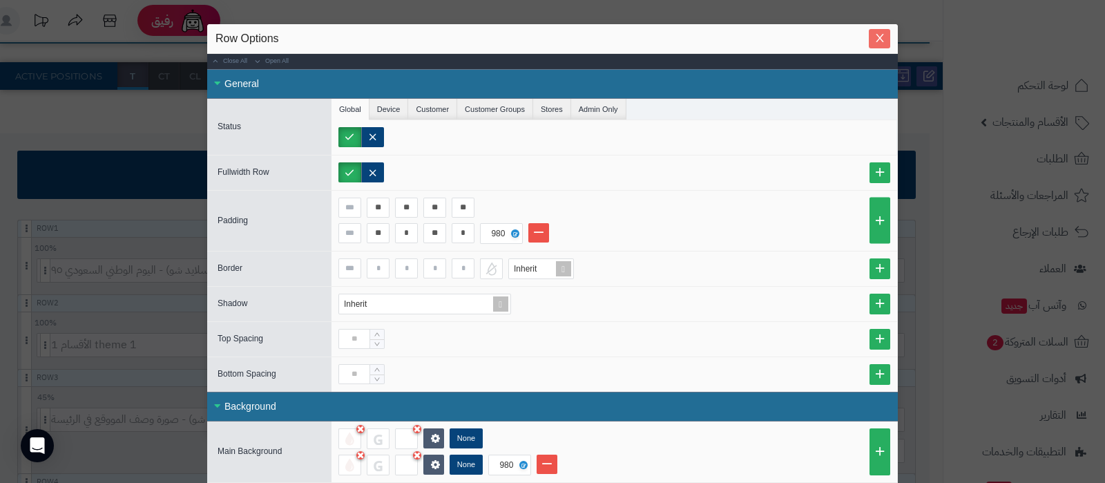
click at [886, 38] on icon "Close" at bounding box center [880, 37] width 11 height 11
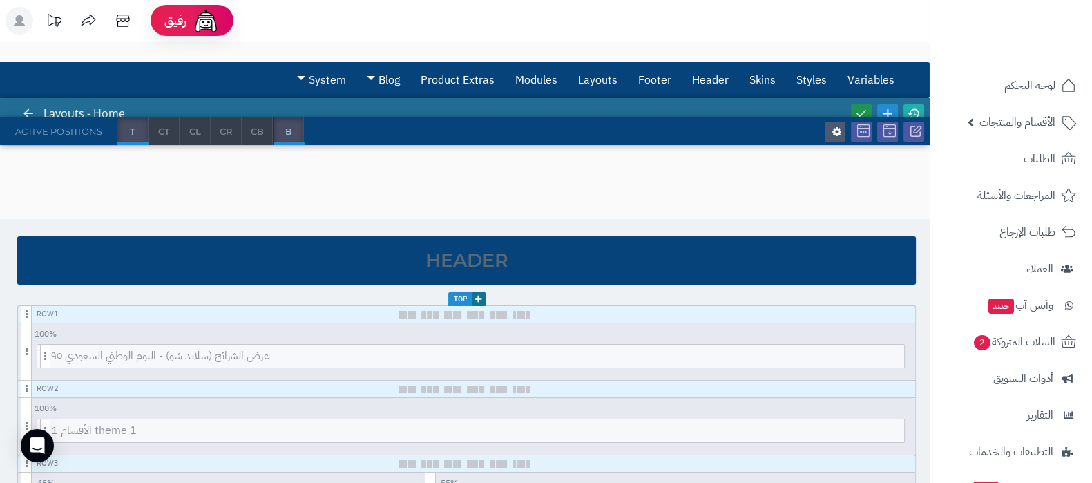
click at [865, 112] on icon at bounding box center [861, 113] width 12 height 12
click at [912, 110] on icon at bounding box center [914, 113] width 12 height 12
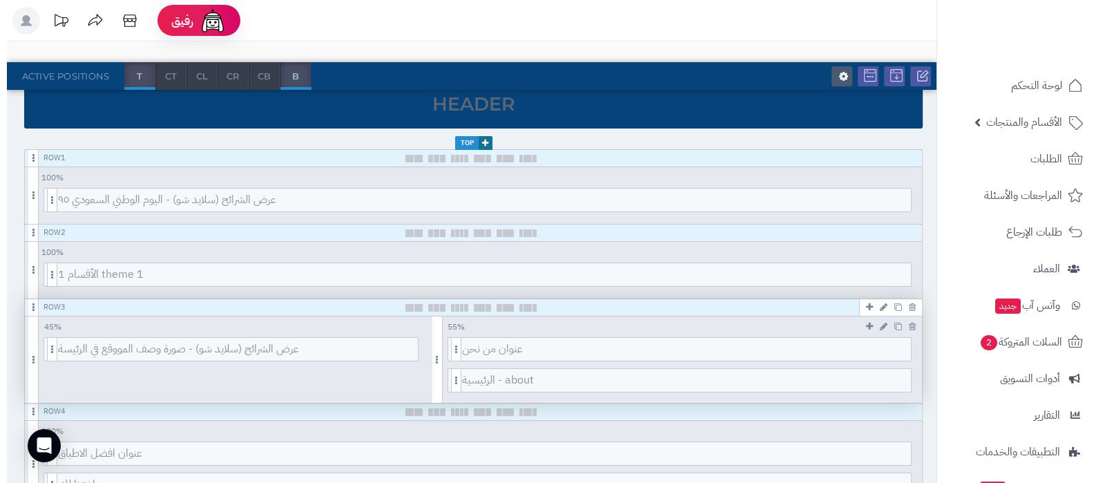
scroll to position [172, 0]
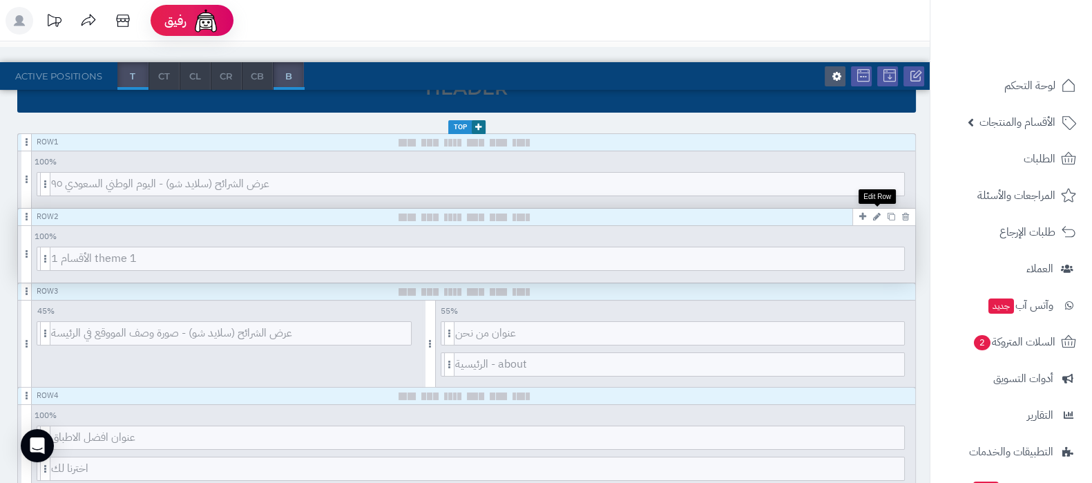
click at [877, 215] on icon at bounding box center [877, 216] width 8 height 9
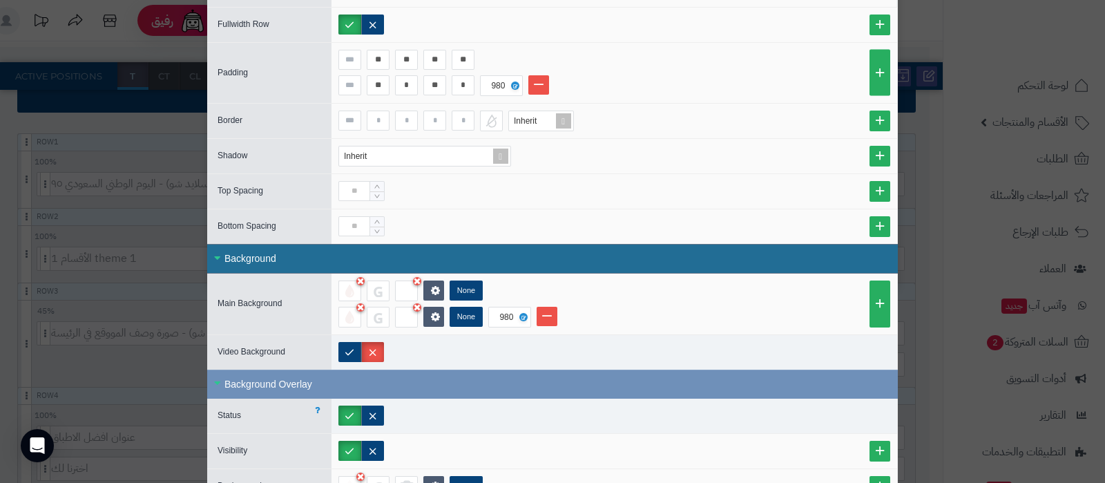
scroll to position [146, 0]
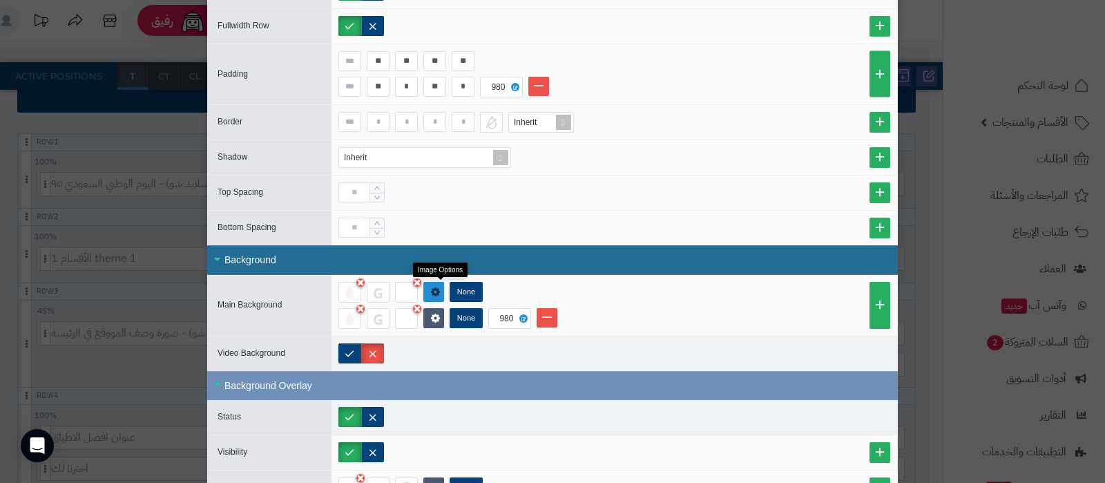
click at [440, 287] on icon at bounding box center [435, 292] width 9 height 10
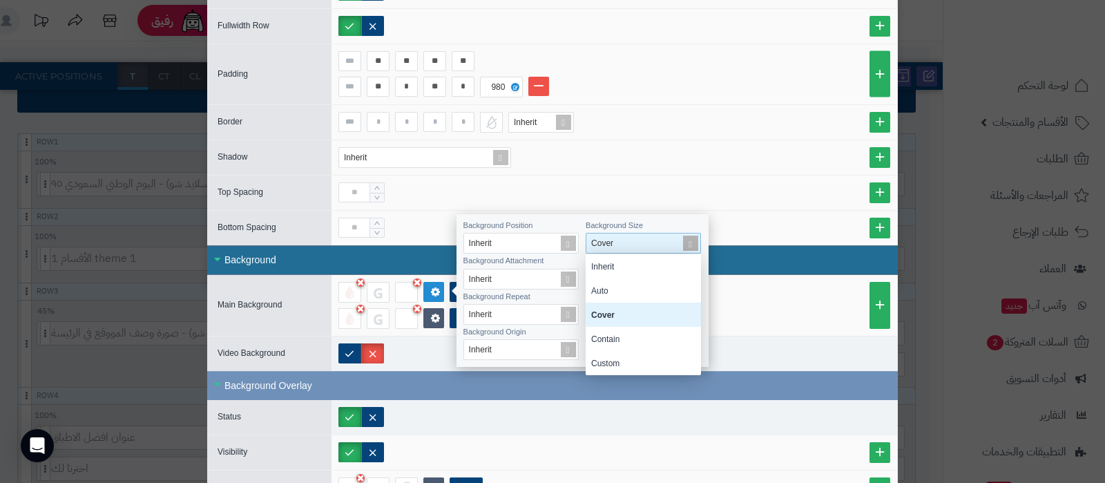
click at [689, 241] on span at bounding box center [690, 242] width 19 height 19
click at [629, 288] on div "Auto" at bounding box center [643, 290] width 115 height 24
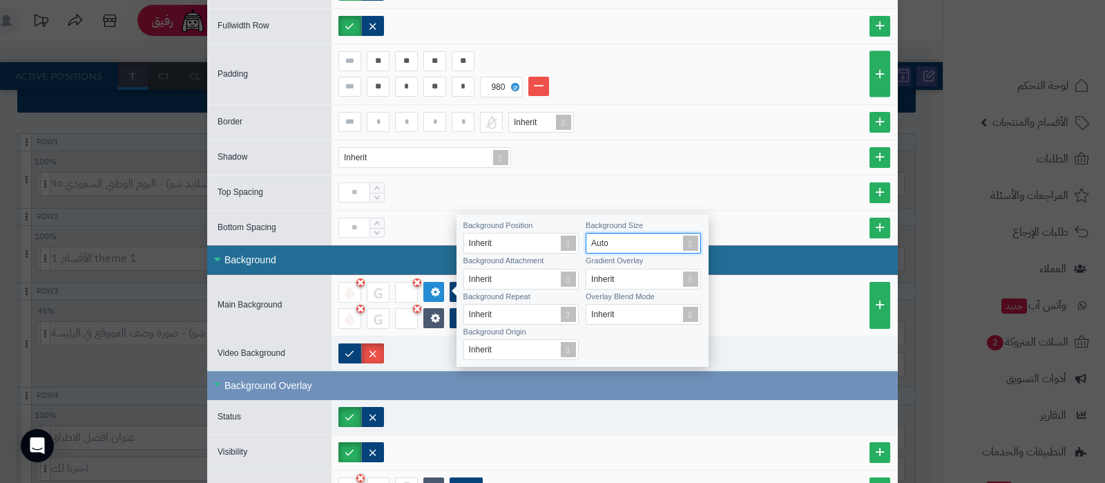
click at [786, 290] on div "None" at bounding box center [614, 292] width 552 height 21
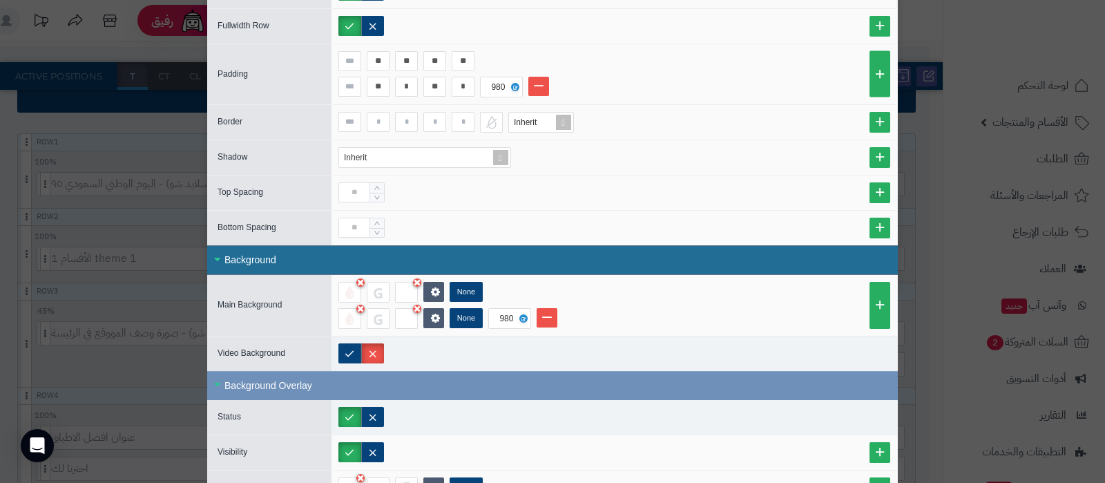
scroll to position [0, 0]
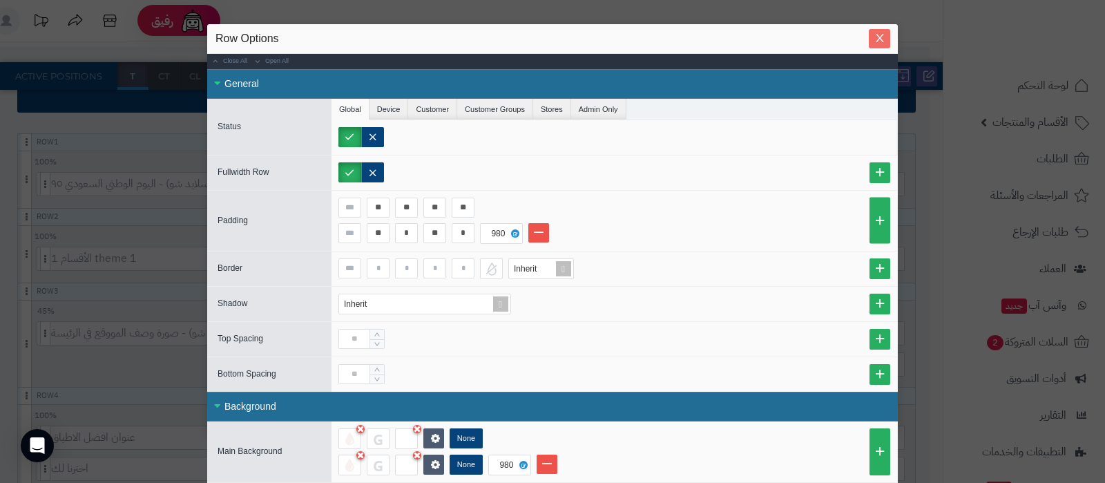
click at [883, 39] on icon "Close" at bounding box center [880, 37] width 11 height 11
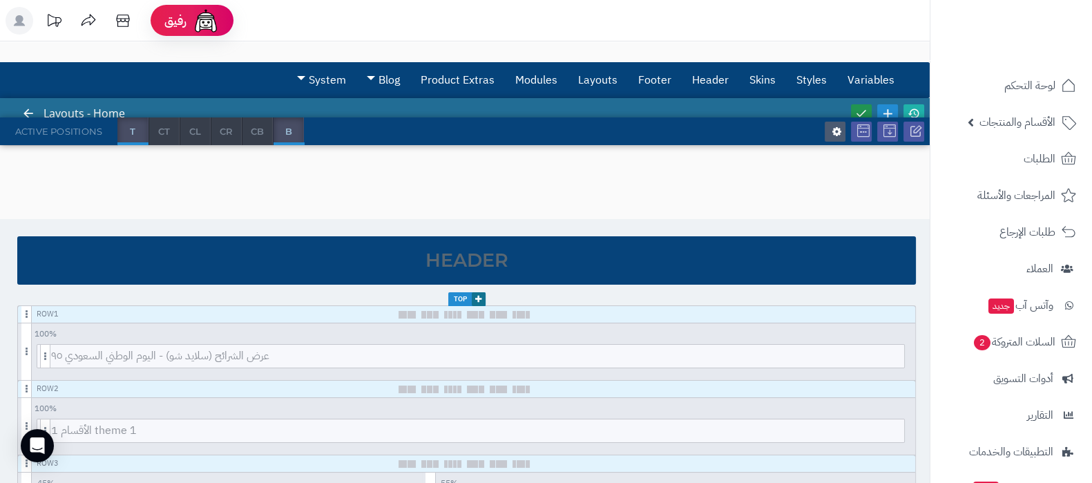
click at [860, 107] on icon at bounding box center [861, 113] width 12 height 12
click at [913, 109] on icon at bounding box center [914, 113] width 12 height 12
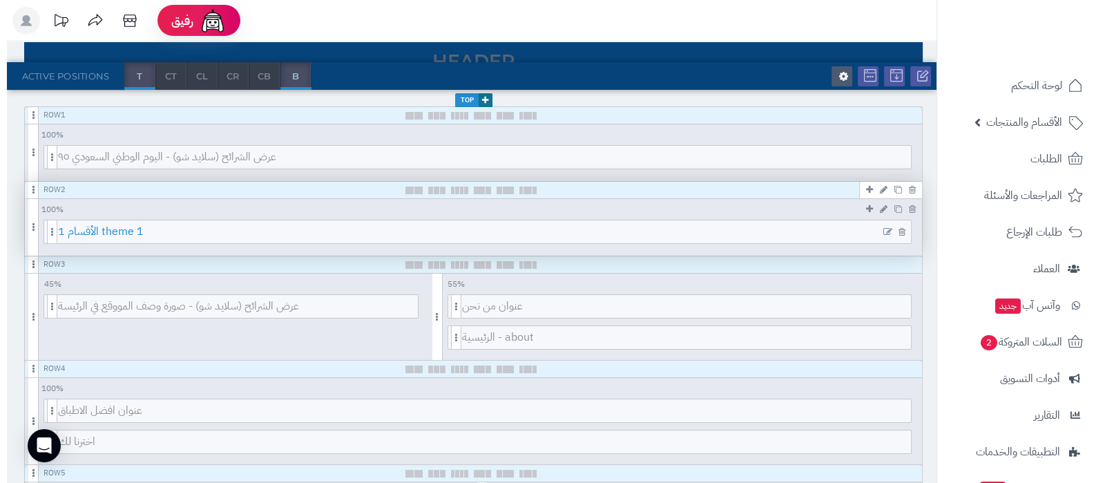
scroll to position [172, 0]
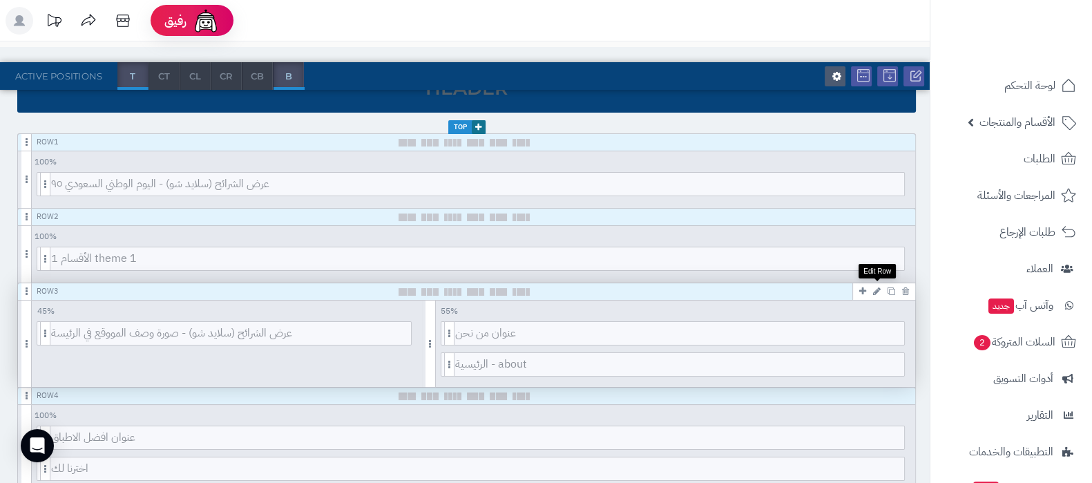
click at [878, 290] on icon at bounding box center [877, 291] width 8 height 9
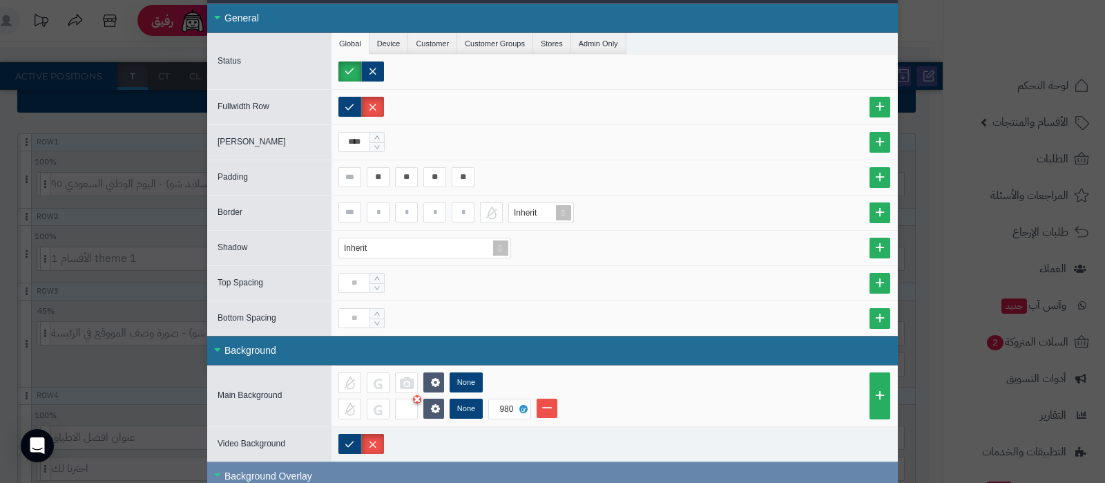
scroll to position [169, 0]
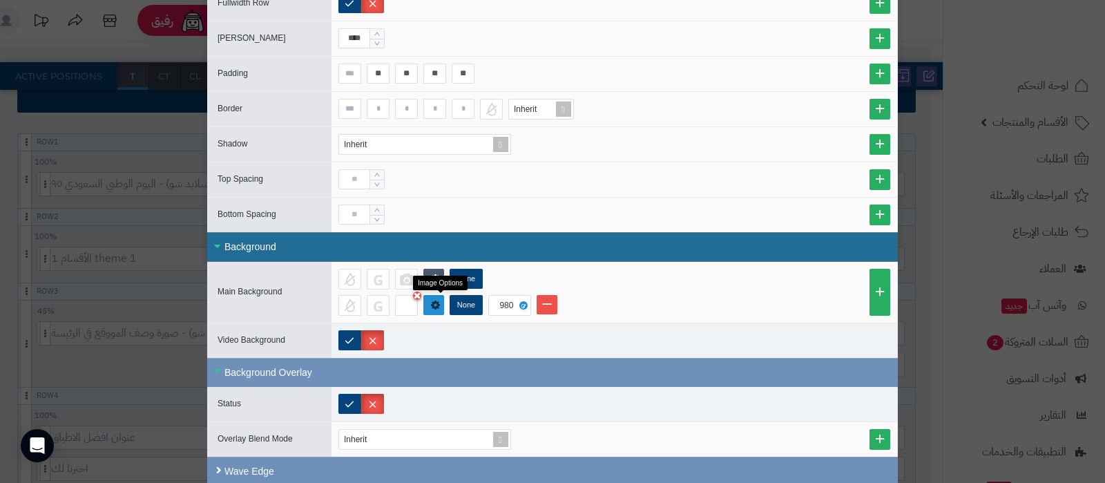
click at [444, 306] on link at bounding box center [433, 305] width 21 height 20
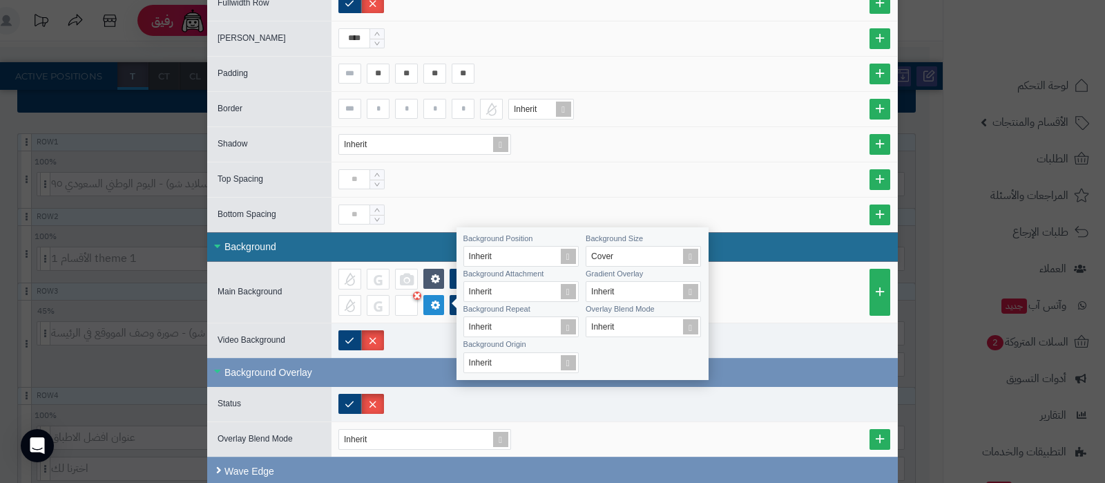
click at [791, 283] on div "None" at bounding box center [614, 279] width 552 height 21
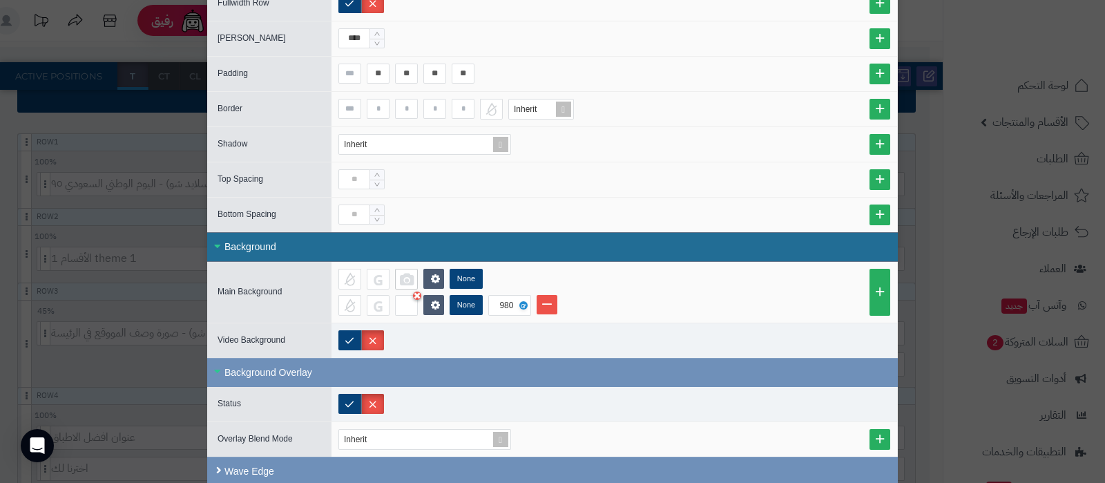
click at [411, 275] on div at bounding box center [406, 279] width 23 height 21
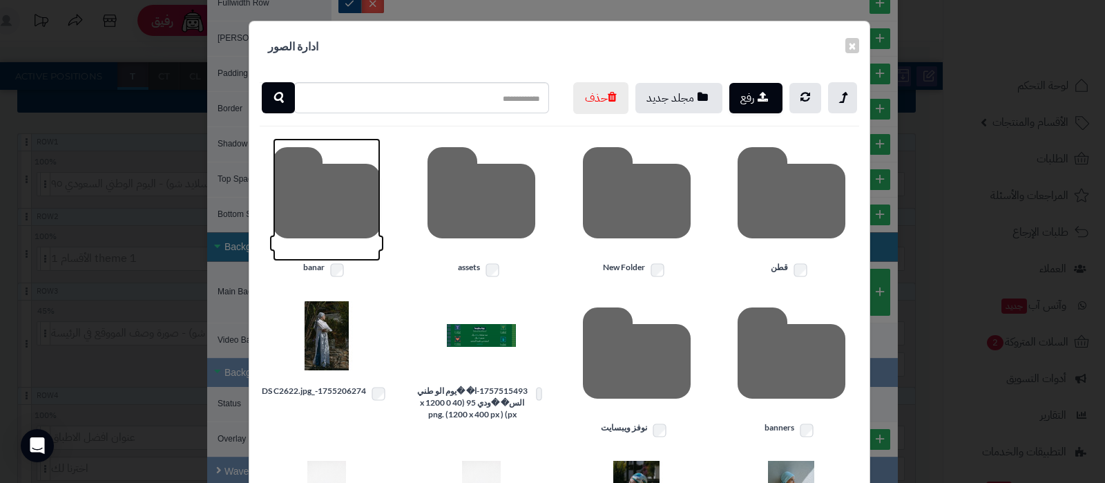
click at [335, 227] on icon at bounding box center [327, 199] width 108 height 123
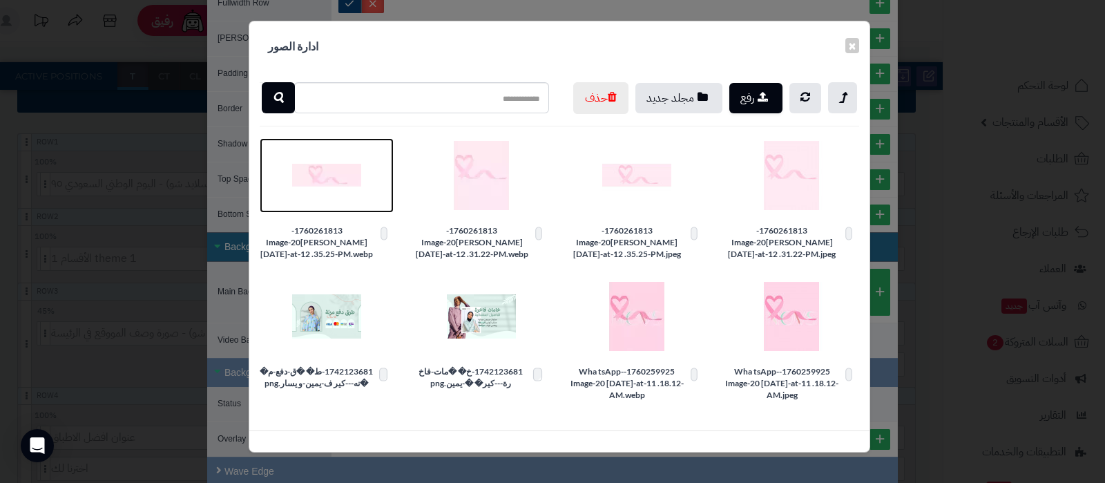
click at [334, 205] on img at bounding box center [326, 175] width 69 height 69
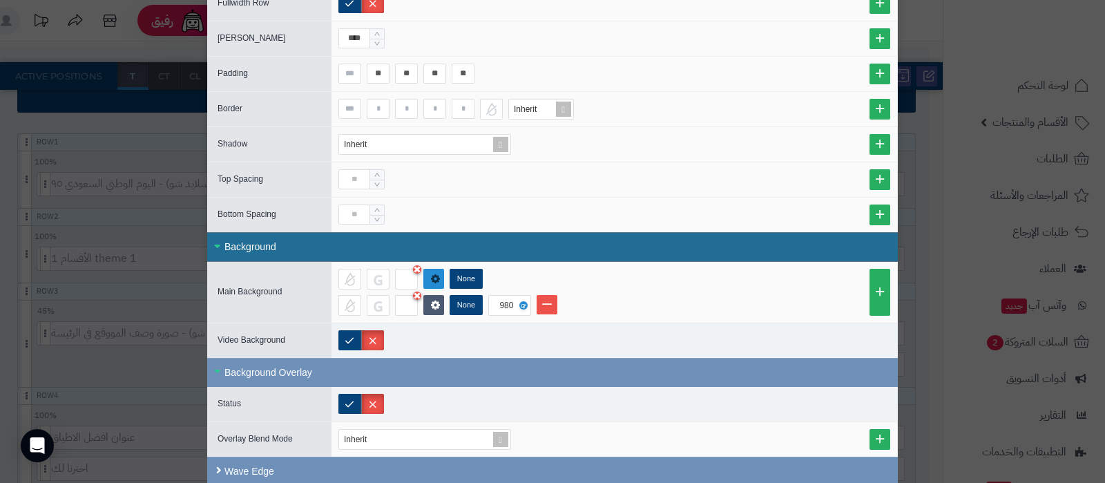
click at [438, 274] on icon at bounding box center [435, 277] width 13 height 13
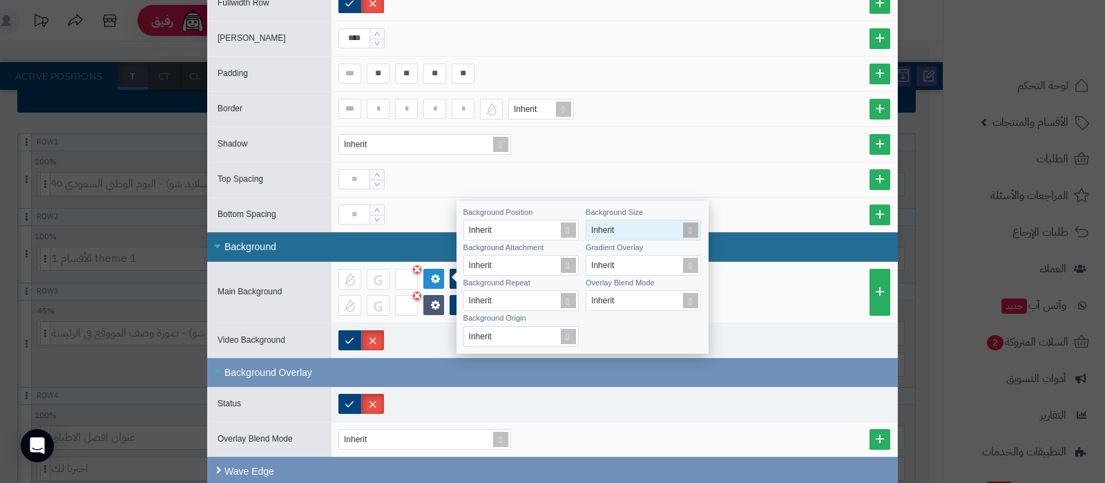
click at [692, 229] on span at bounding box center [690, 229] width 19 height 19
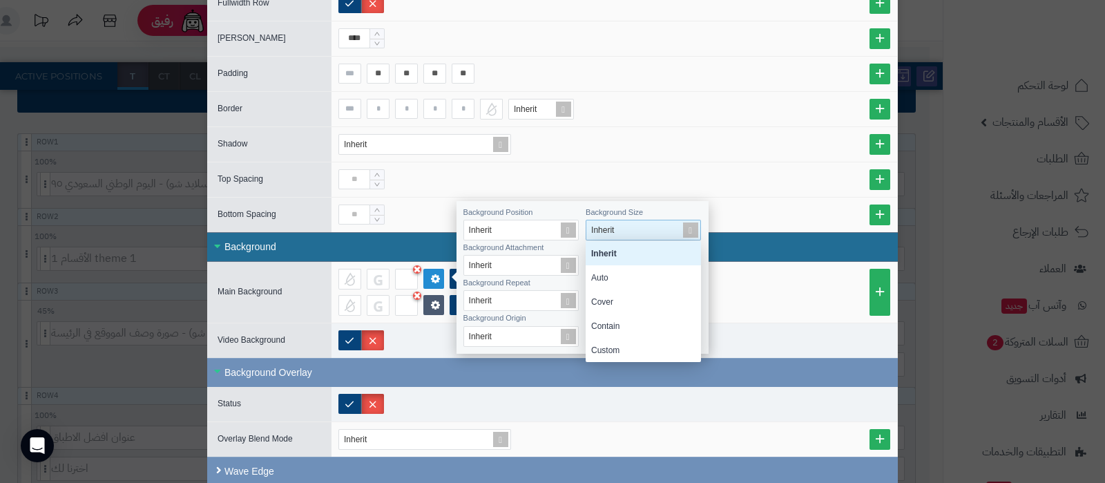
scroll to position [107, 102]
click at [631, 293] on div "Cover" at bounding box center [643, 301] width 115 height 24
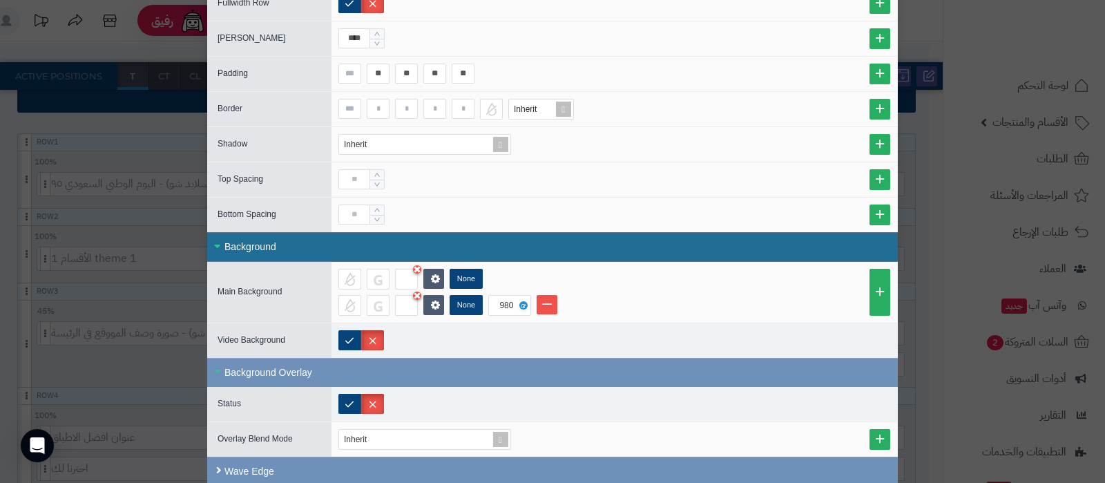
click at [830, 283] on div "None" at bounding box center [614, 279] width 552 height 21
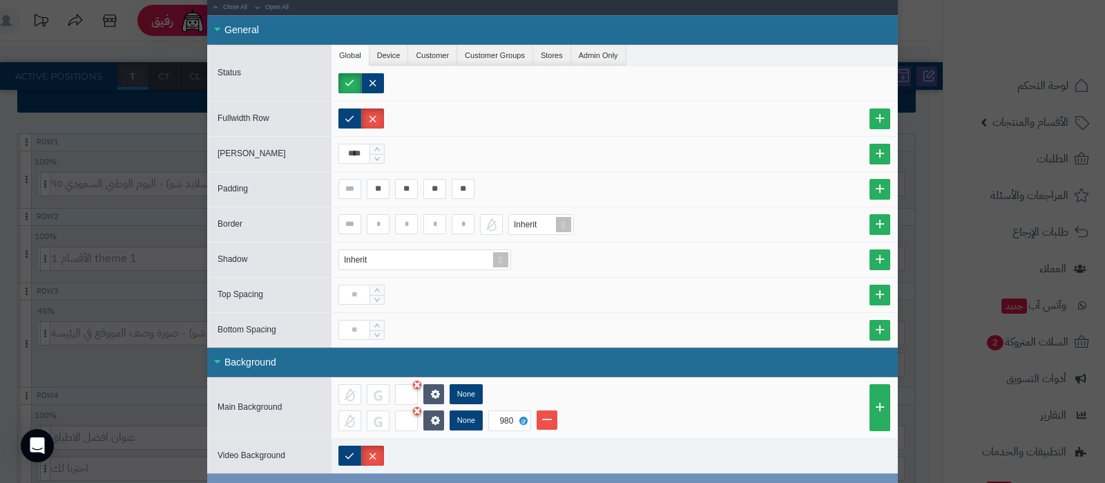
scroll to position [0, 0]
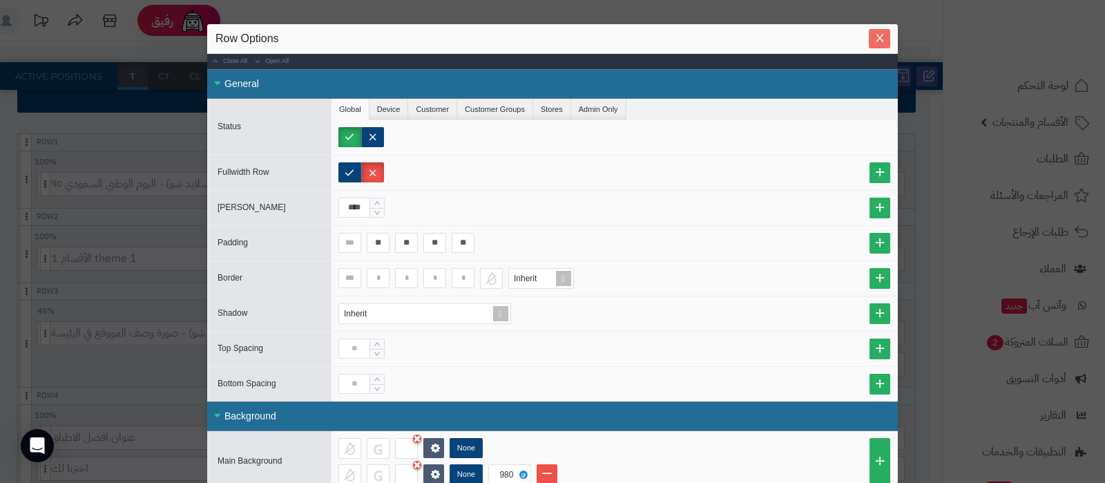
click at [884, 39] on icon "Close" at bounding box center [880, 39] width 8 height 8
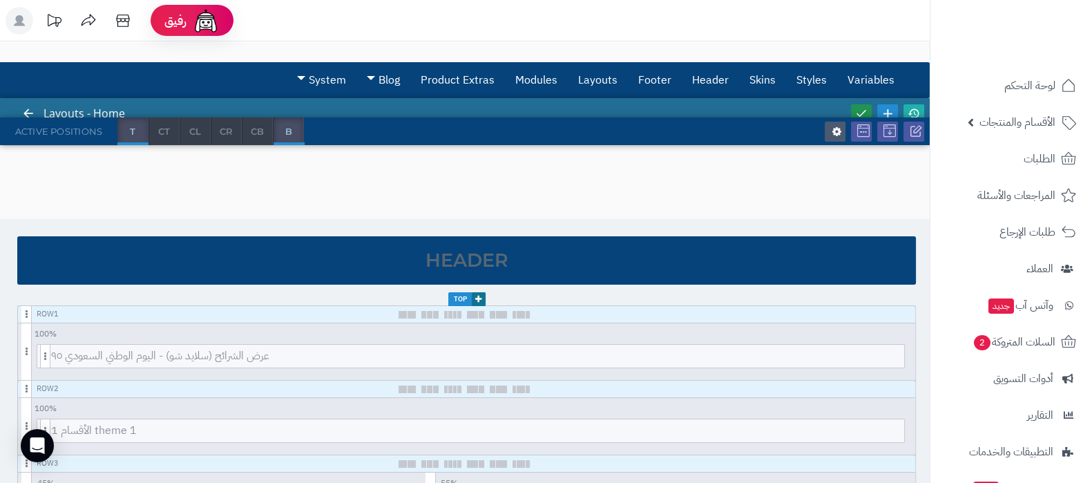
click at [864, 112] on icon at bounding box center [861, 113] width 12 height 12
click at [913, 111] on icon at bounding box center [914, 113] width 12 height 12
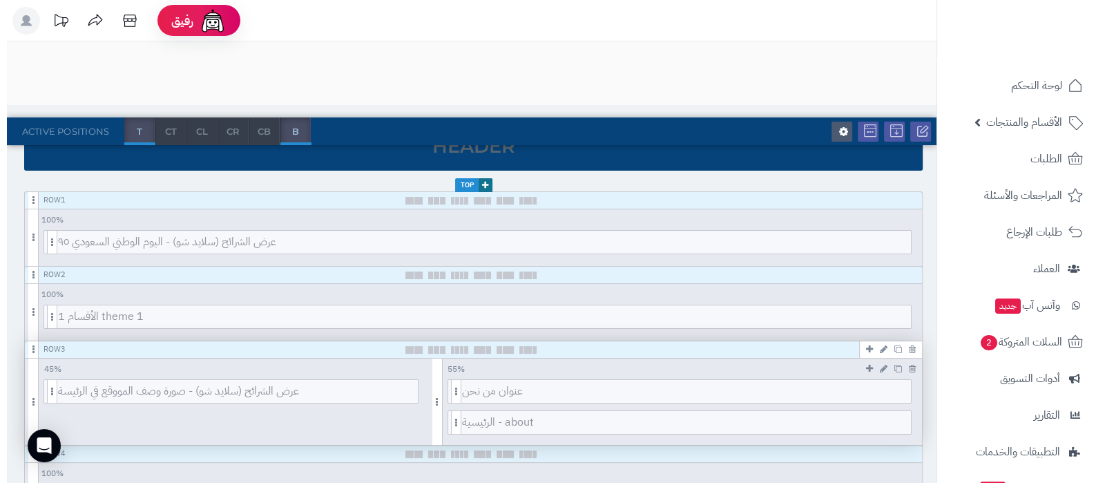
scroll to position [172, 0]
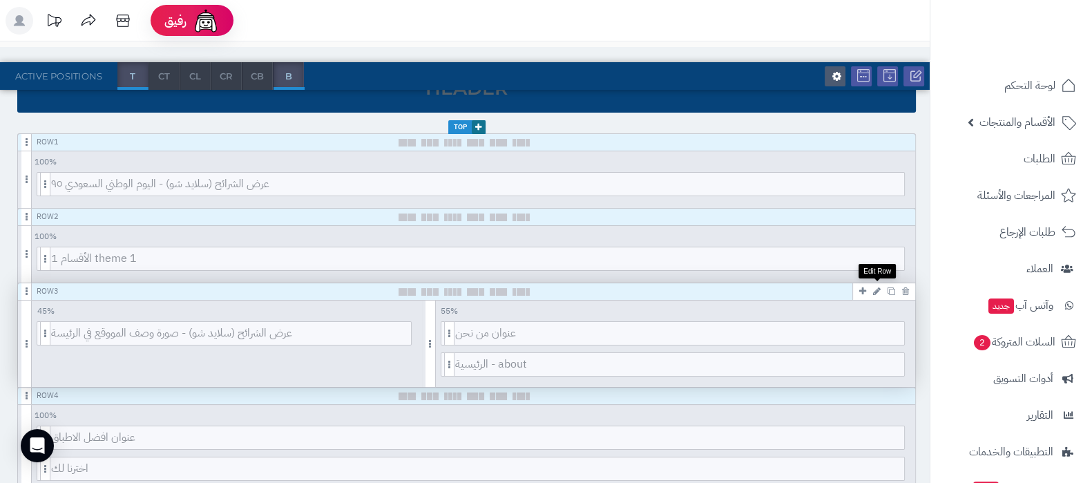
click at [877, 291] on icon at bounding box center [877, 291] width 8 height 9
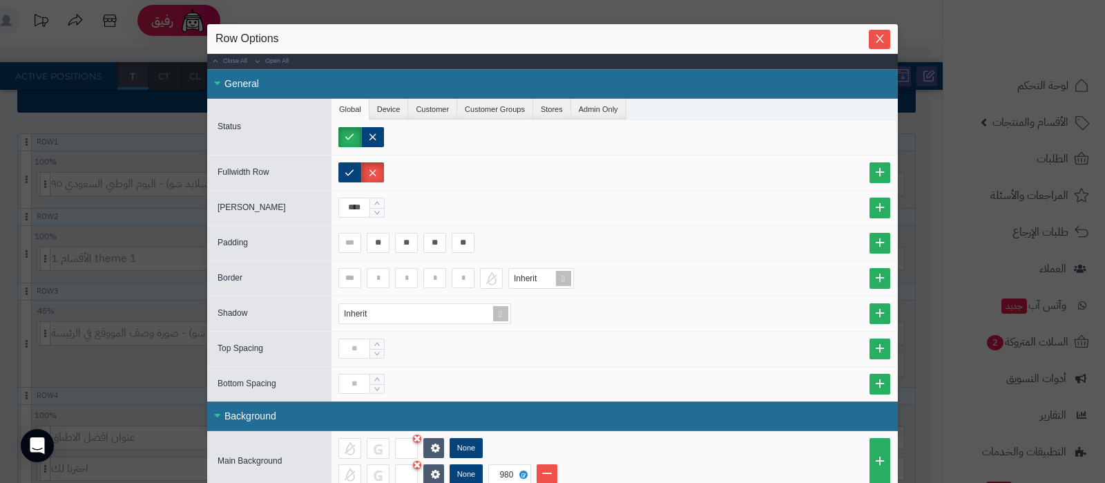
scroll to position [169, 0]
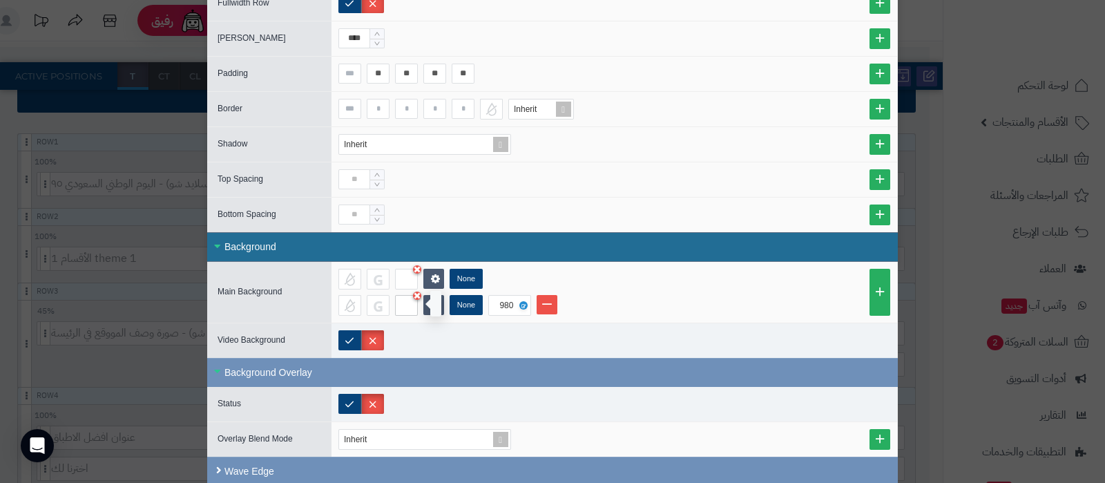
click at [408, 300] on div at bounding box center [406, 305] width 23 height 21
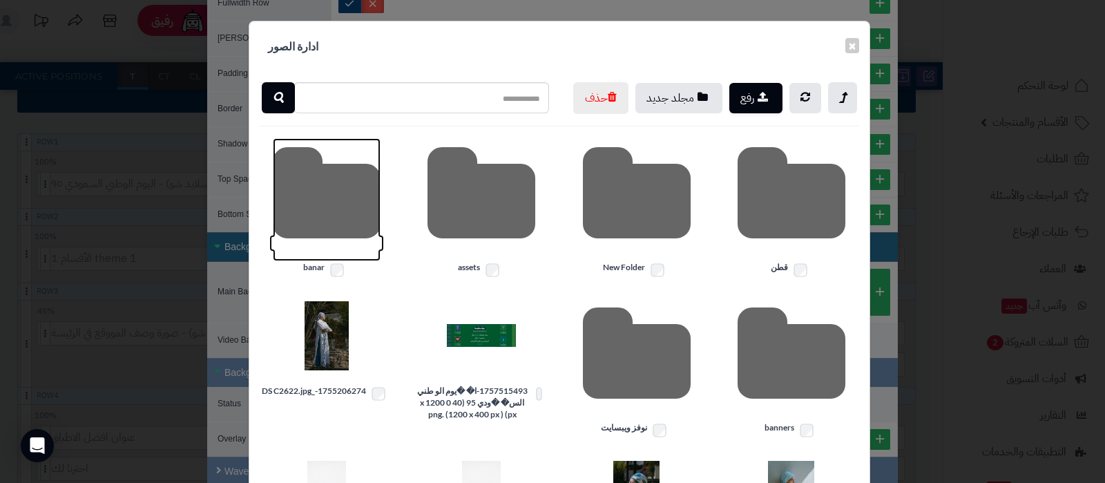
click at [311, 231] on icon at bounding box center [327, 199] width 108 height 123
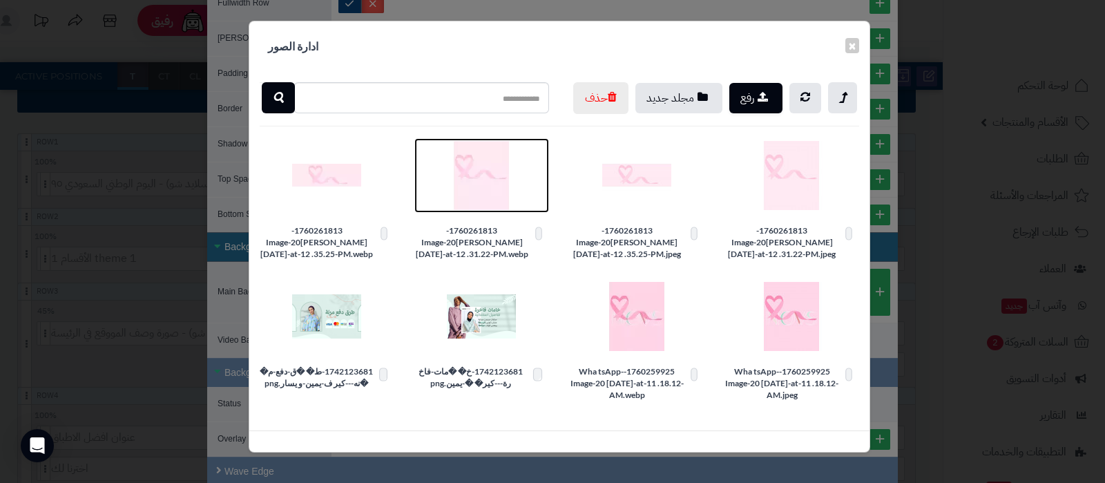
click at [479, 209] on img at bounding box center [481, 175] width 69 height 69
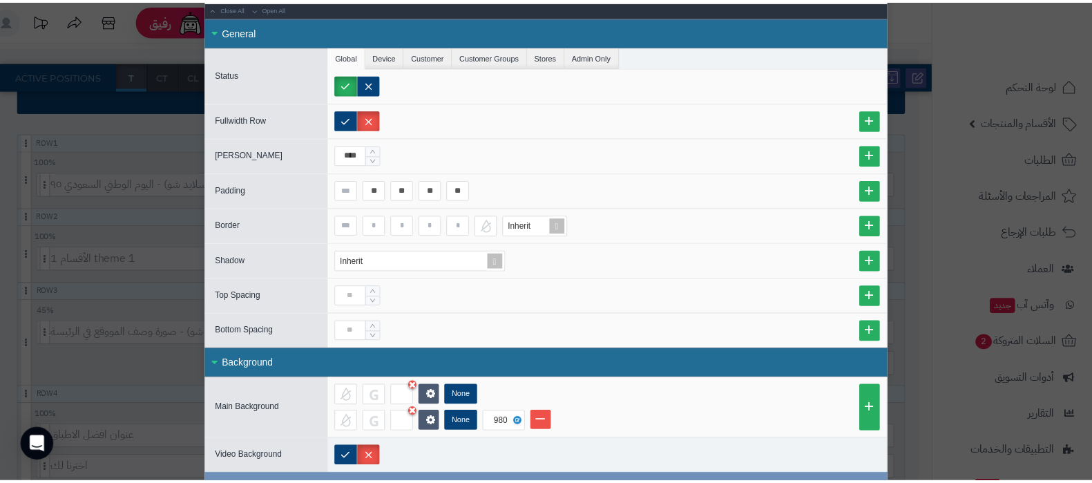
scroll to position [0, 0]
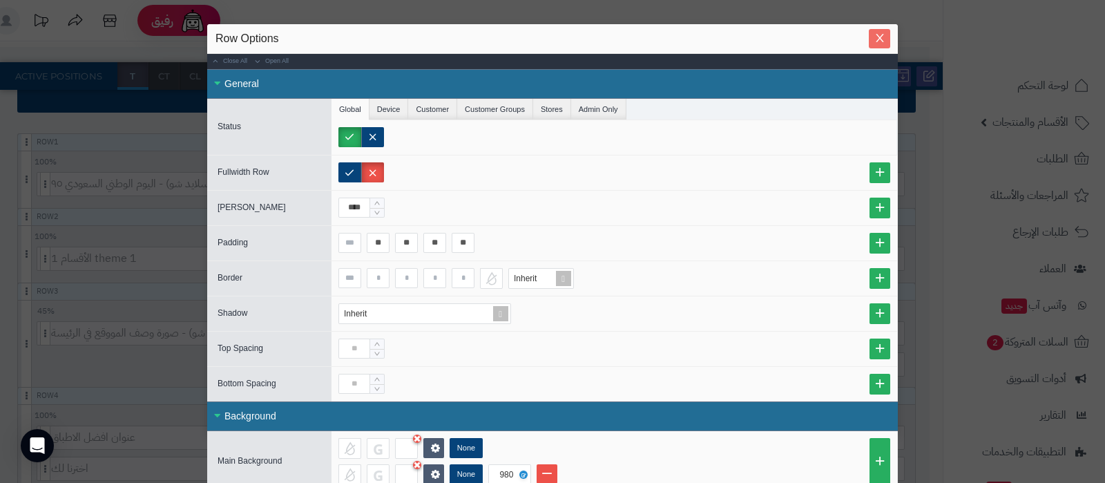
click at [886, 36] on icon "Close" at bounding box center [880, 37] width 11 height 11
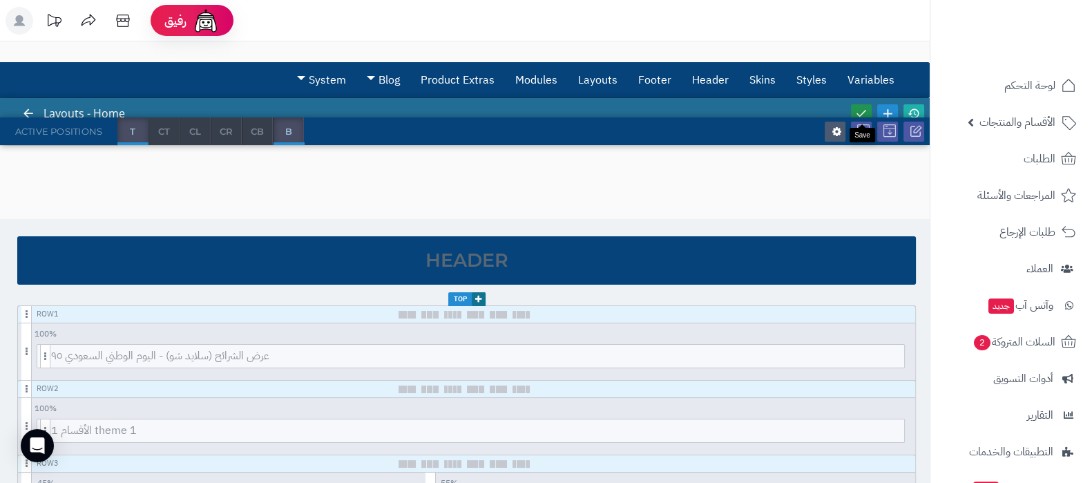
click at [865, 112] on icon at bounding box center [861, 113] width 12 height 12
click at [914, 110] on icon at bounding box center [914, 113] width 12 height 12
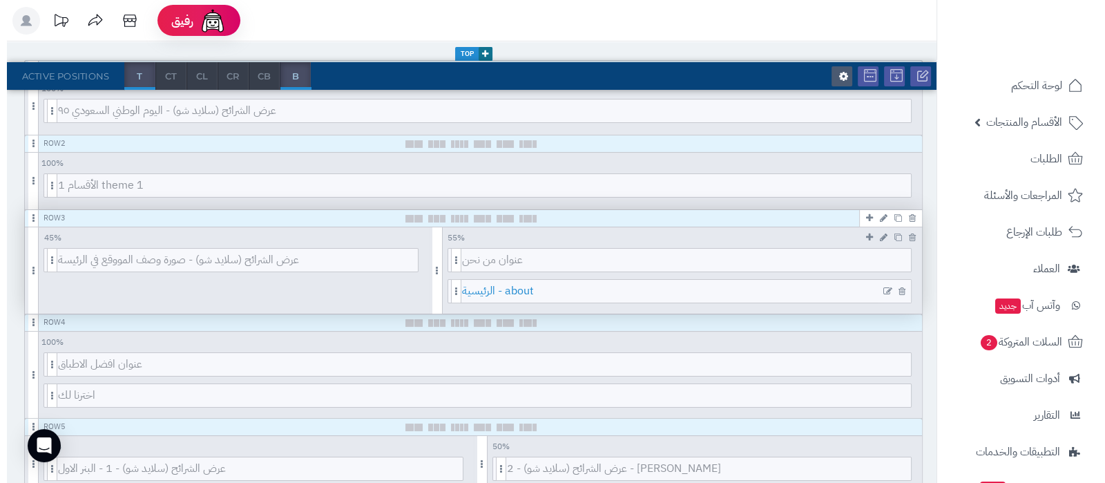
scroll to position [345, 0]
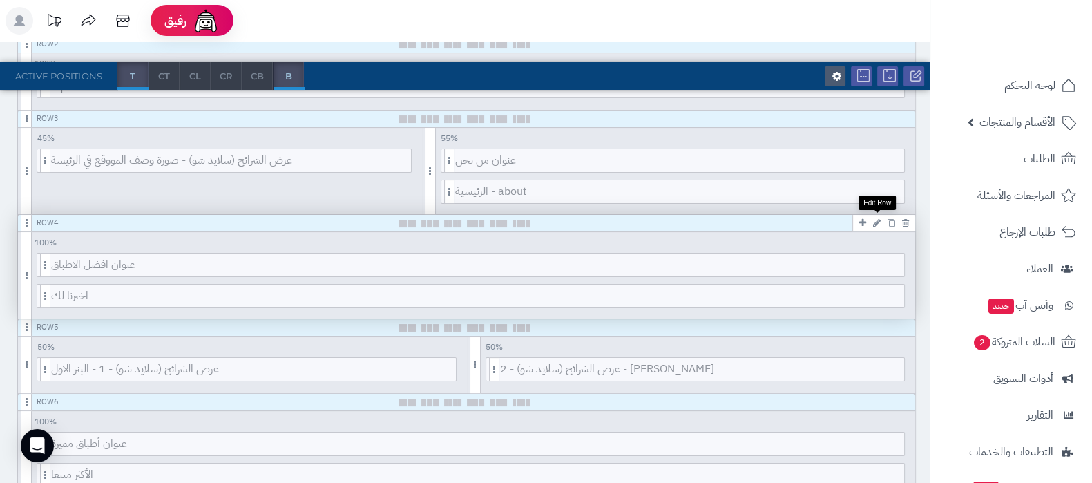
click at [875, 222] on icon at bounding box center [877, 222] width 8 height 9
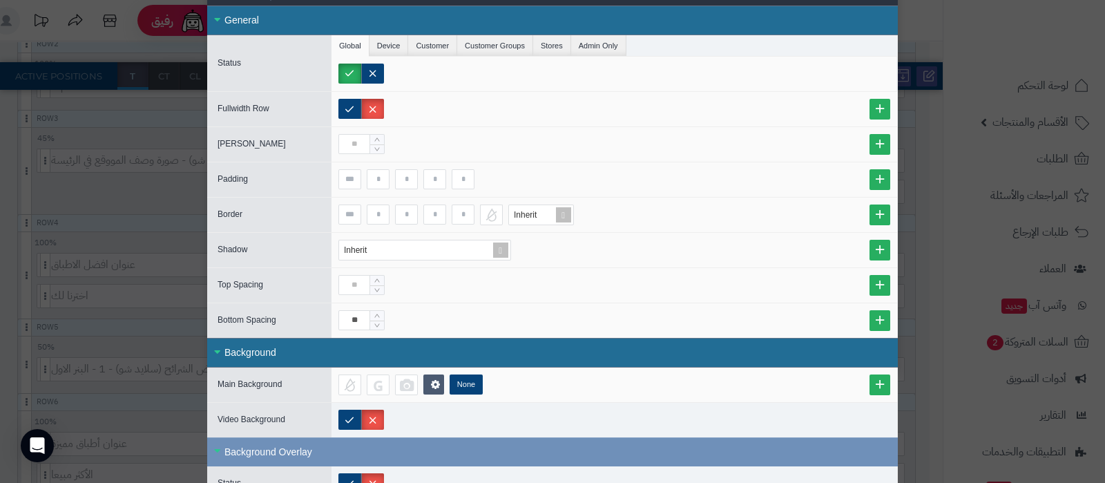
scroll to position [143, 0]
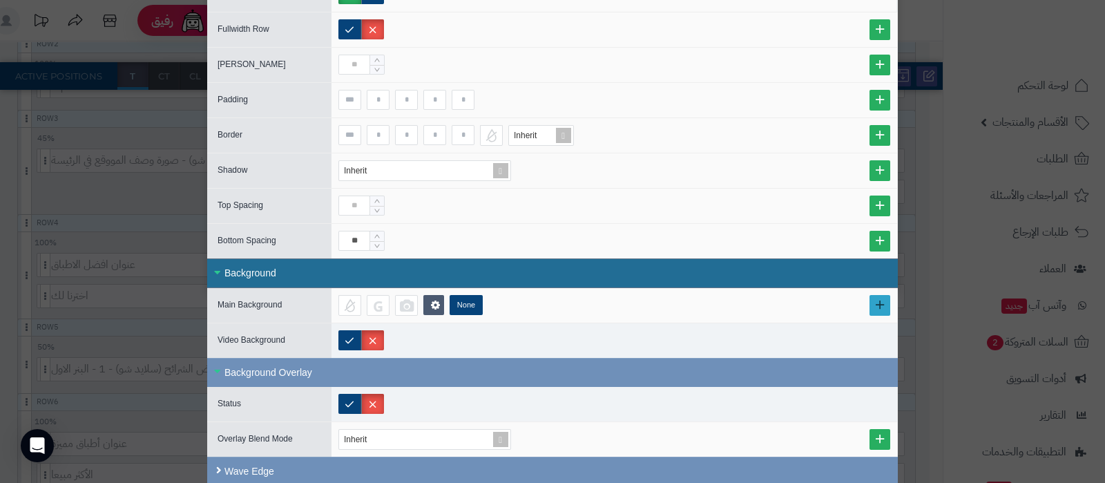
click at [890, 302] on link at bounding box center [880, 305] width 21 height 21
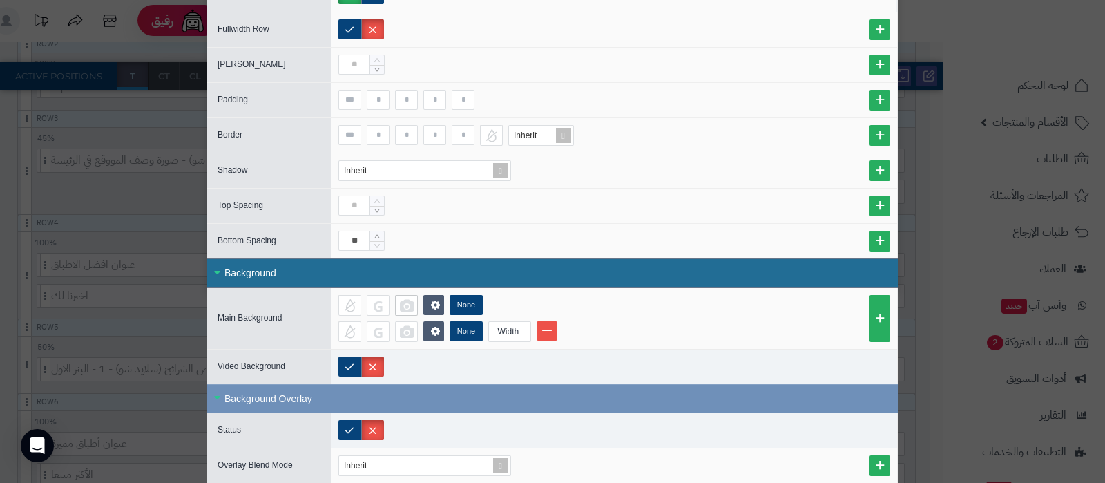
click at [418, 303] on div at bounding box center [406, 305] width 23 height 21
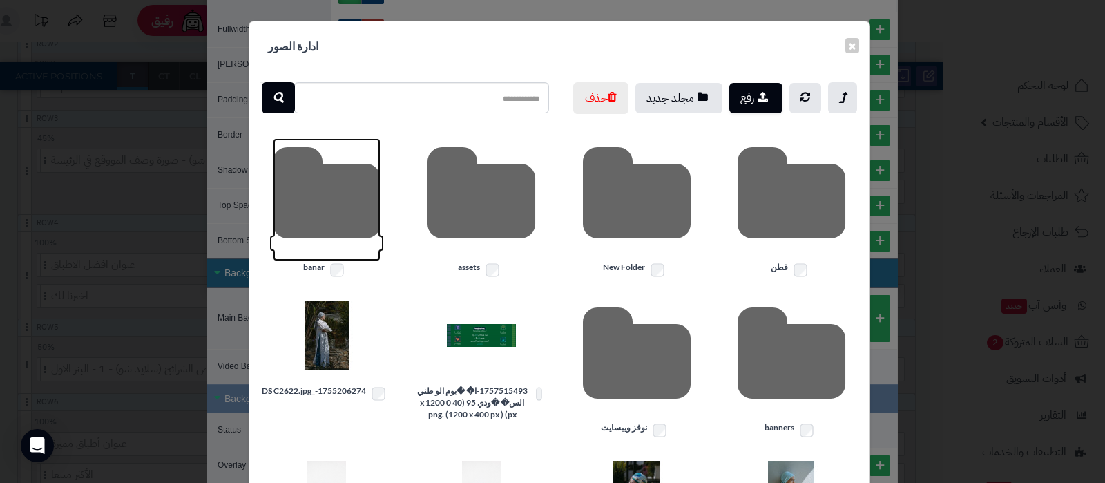
click at [345, 236] on icon at bounding box center [327, 199] width 108 height 123
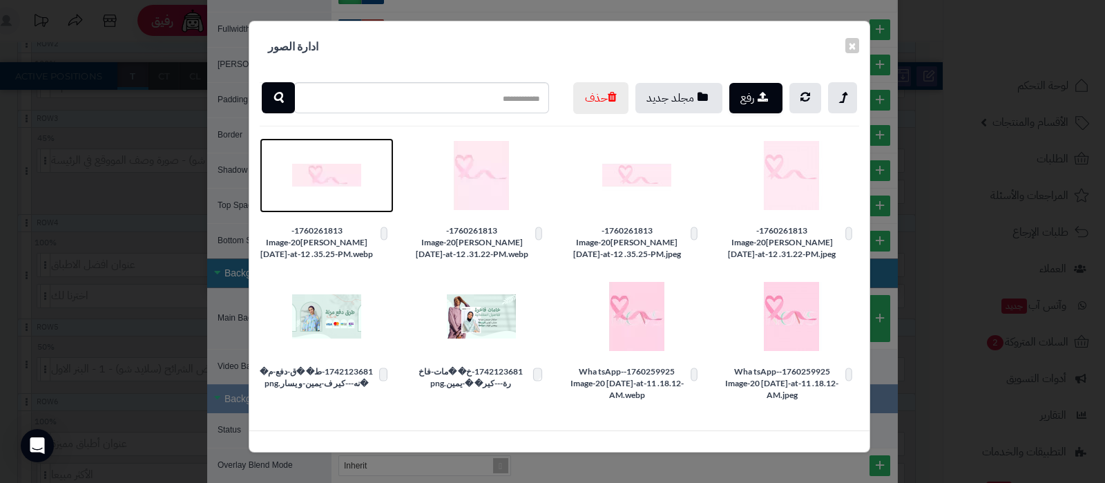
click at [331, 210] on img at bounding box center [326, 175] width 69 height 69
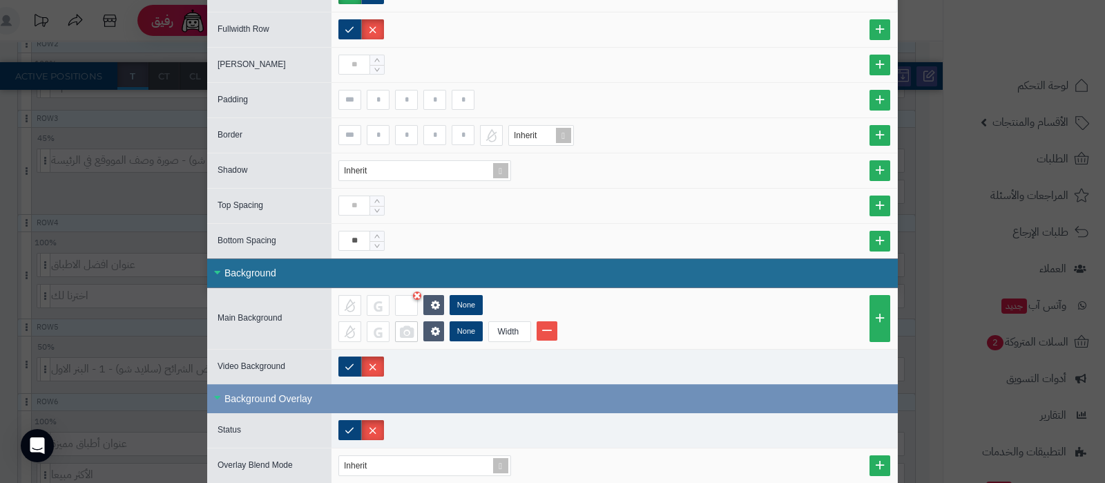
click at [410, 326] on div at bounding box center [406, 331] width 23 height 21
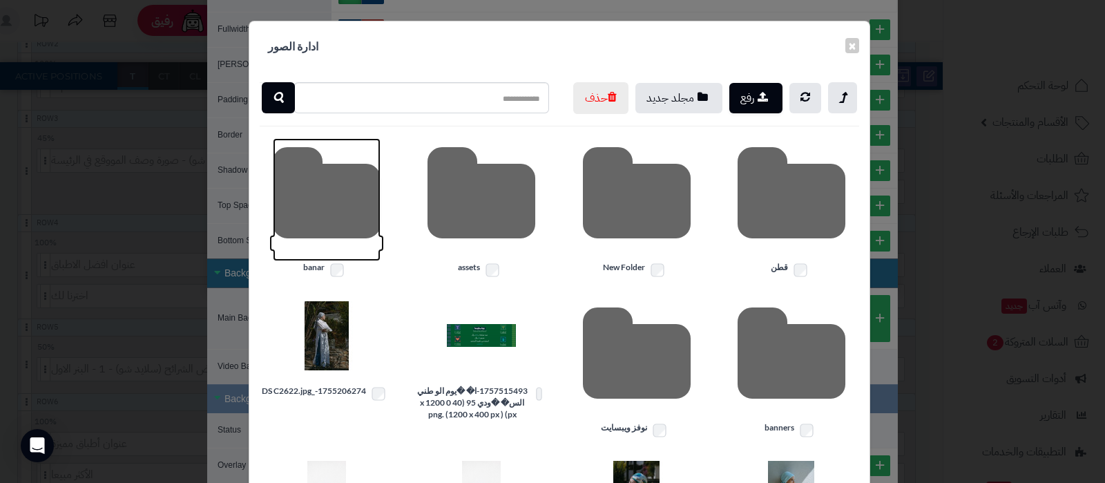
click at [346, 247] on icon at bounding box center [327, 199] width 108 height 123
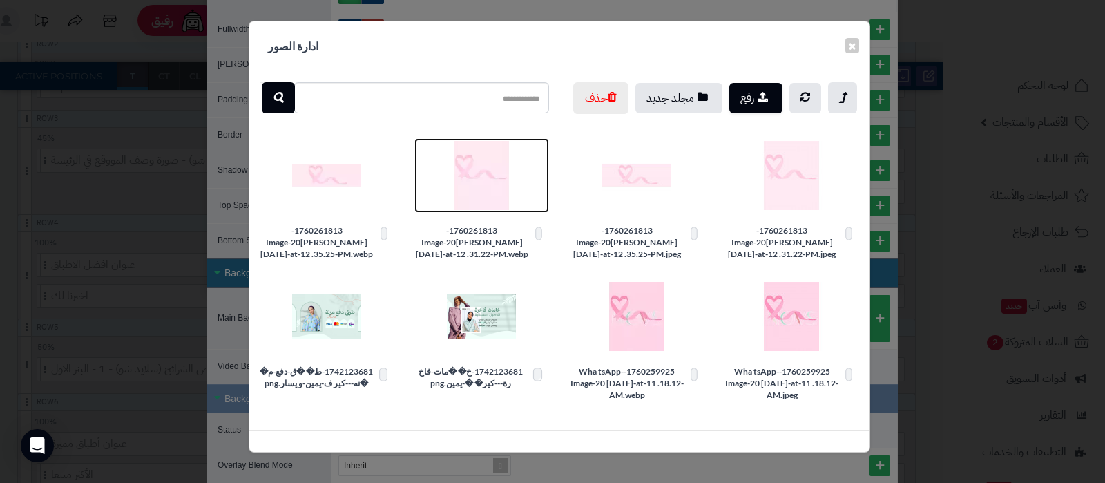
click at [476, 205] on img at bounding box center [481, 175] width 69 height 69
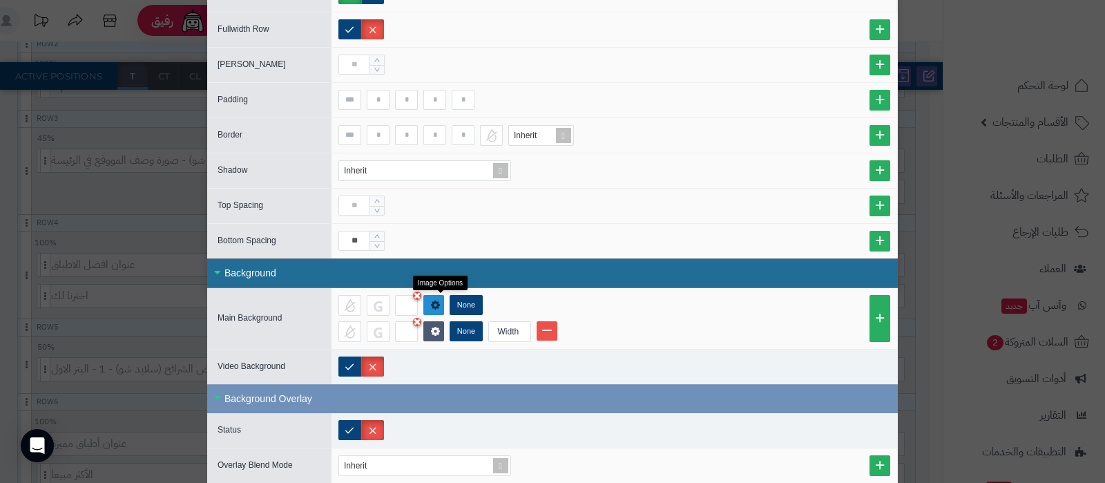
click at [437, 303] on icon at bounding box center [436, 305] width 14 height 14
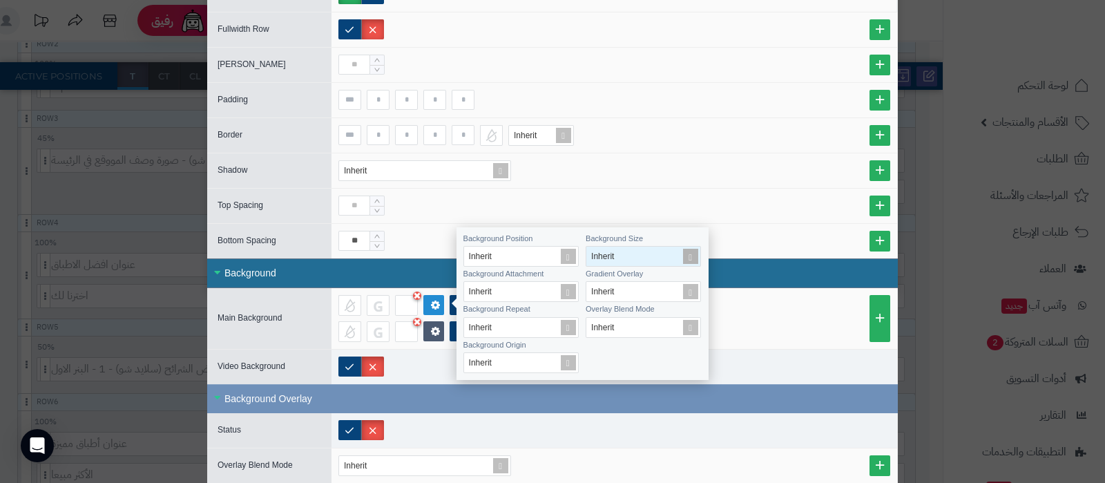
click at [687, 257] on span at bounding box center [690, 256] width 19 height 19
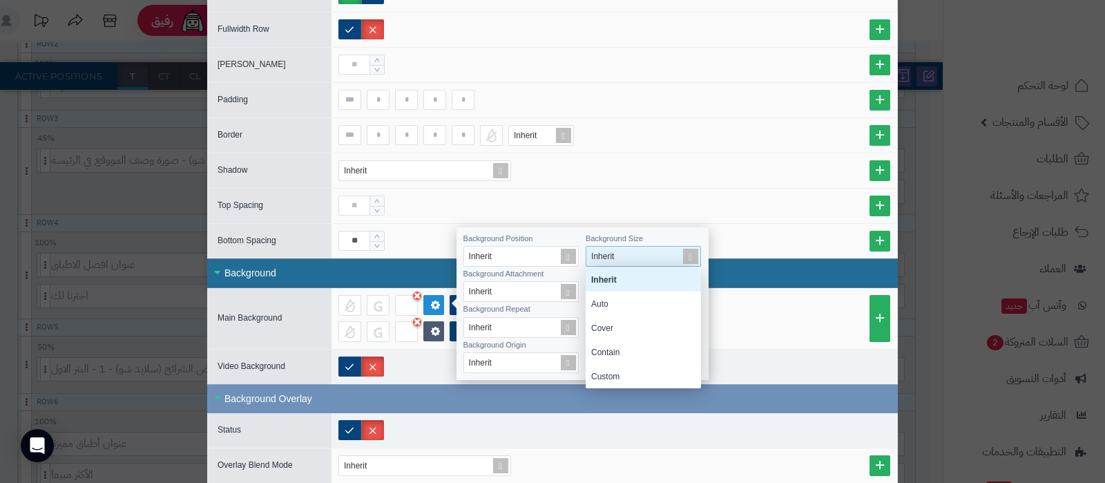
scroll to position [107, 102]
click at [620, 329] on div "Cover" at bounding box center [643, 328] width 115 height 24
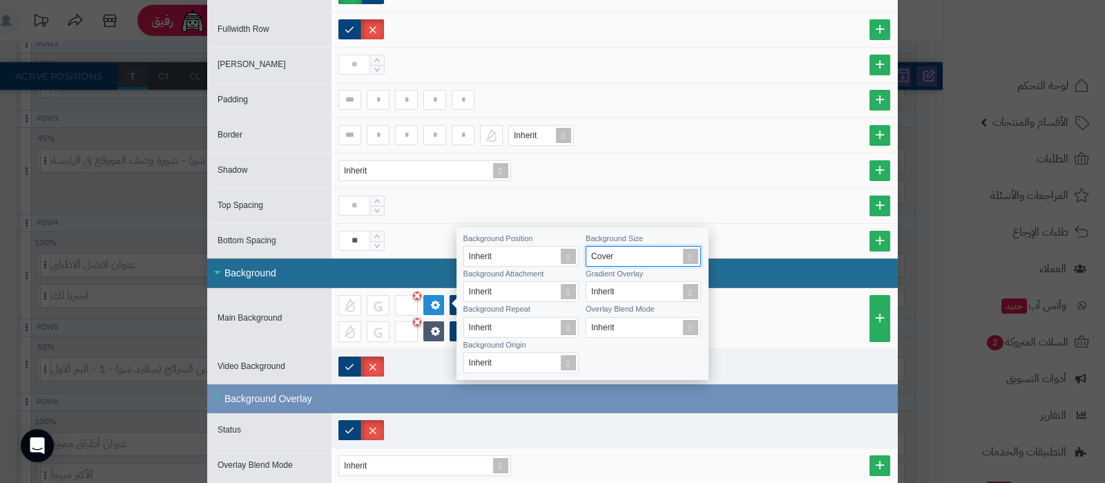
click at [759, 302] on div "None" at bounding box center [614, 305] width 552 height 21
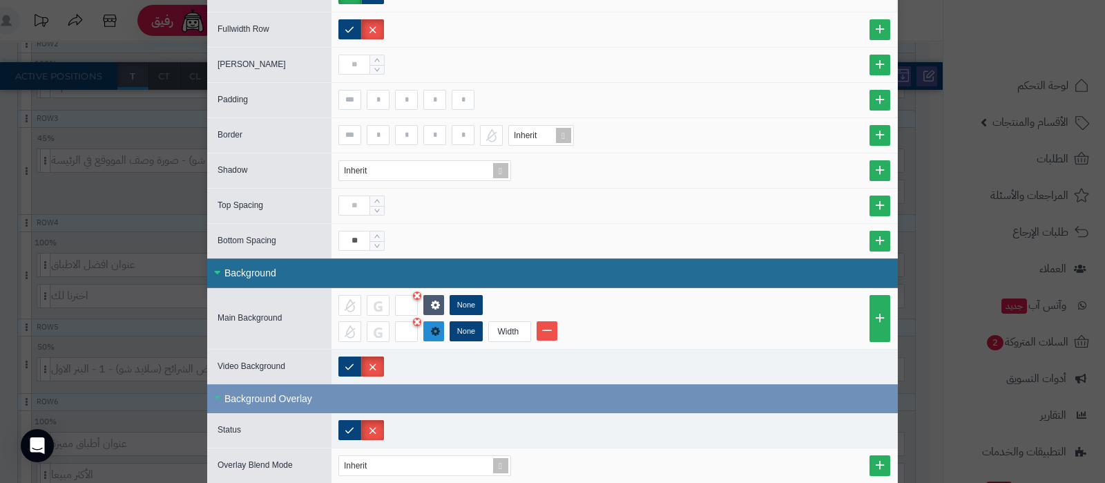
click at [439, 332] on icon at bounding box center [436, 331] width 12 height 12
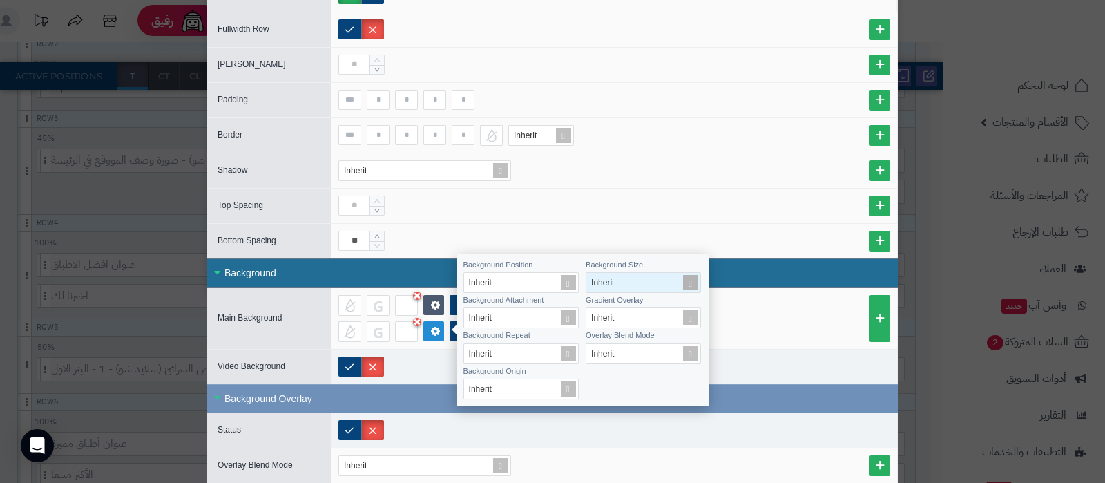
click at [691, 289] on span at bounding box center [690, 282] width 19 height 19
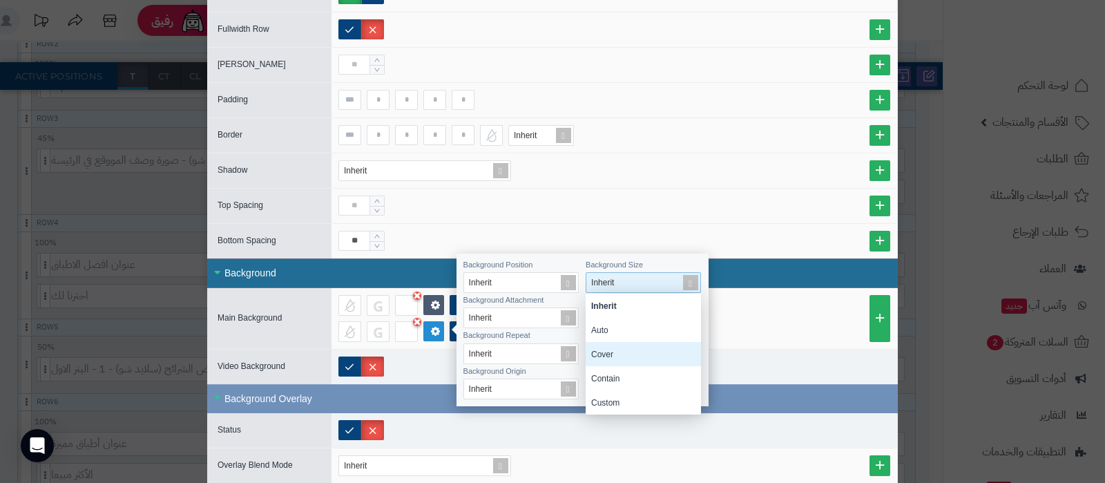
click at [631, 353] on div "Cover" at bounding box center [643, 354] width 115 height 24
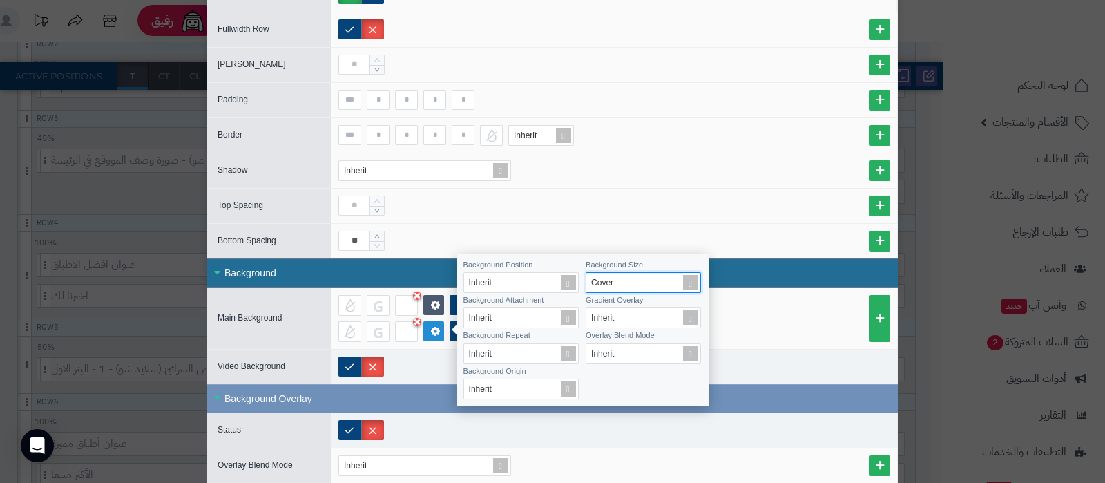
click at [776, 326] on li "None Width" at bounding box center [614, 331] width 552 height 21
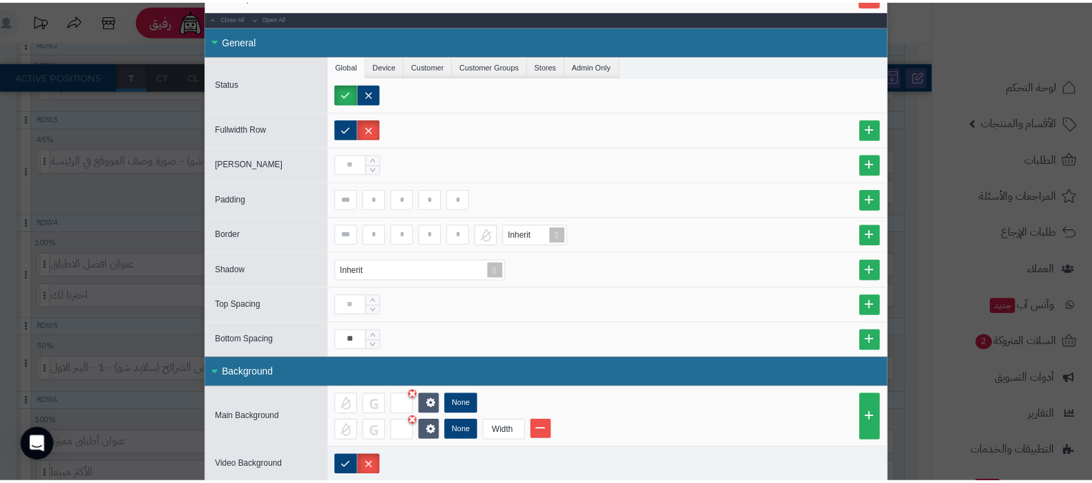
scroll to position [0, 0]
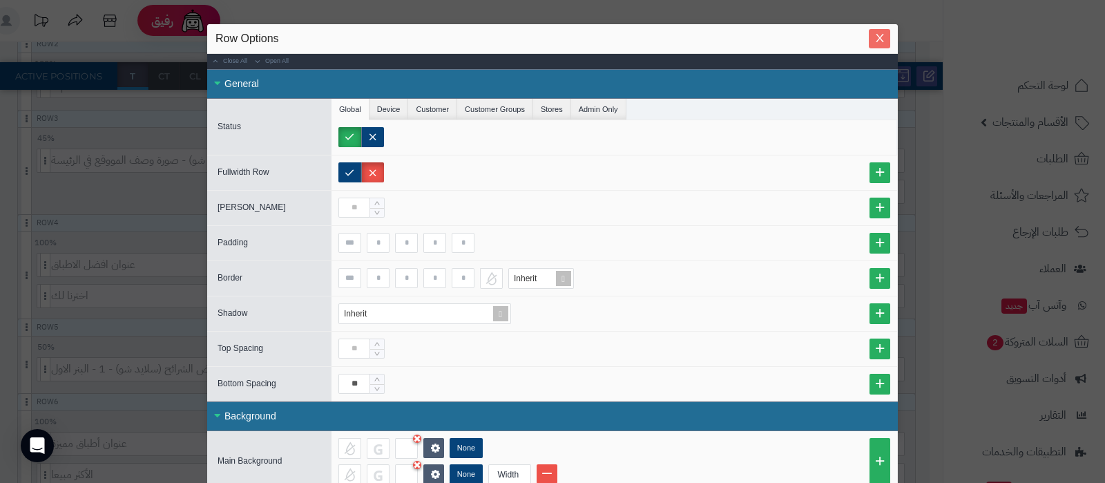
click at [886, 32] on span "Close" at bounding box center [879, 38] width 21 height 12
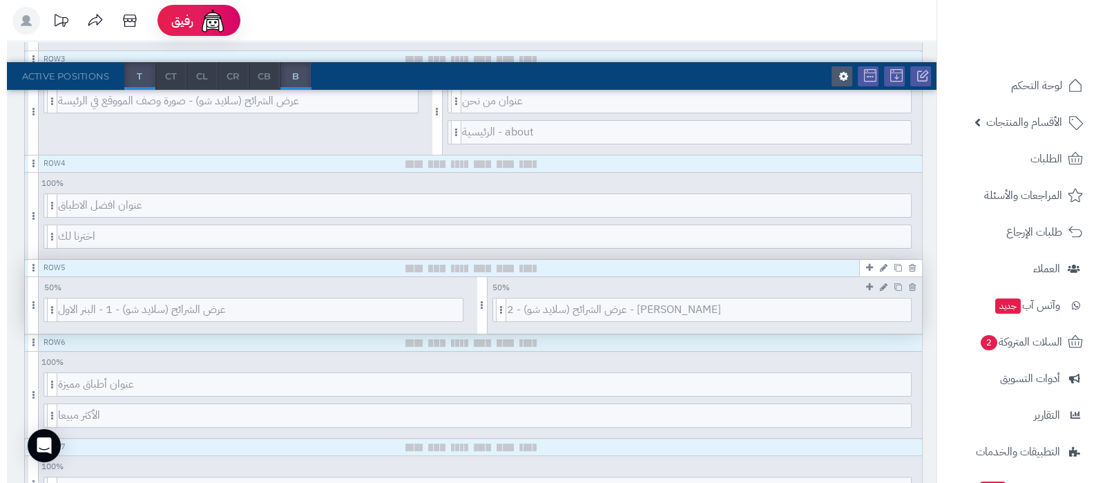
scroll to position [432, 0]
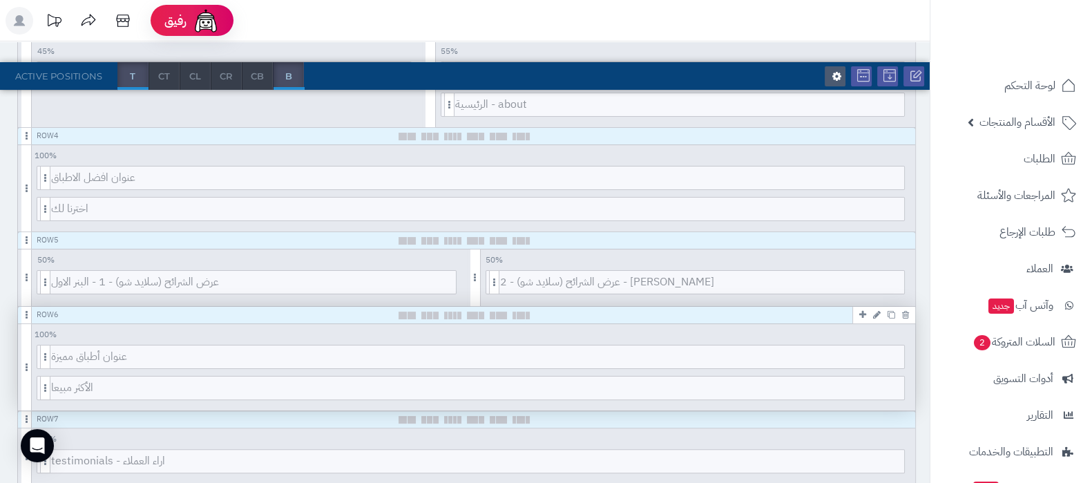
click at [877, 316] on icon at bounding box center [877, 314] width 8 height 9
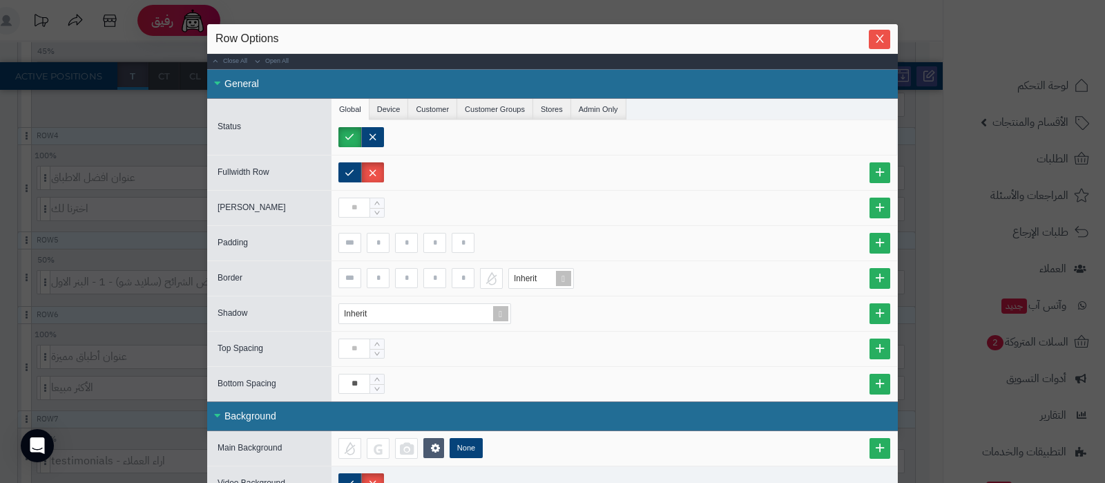
scroll to position [143, 0]
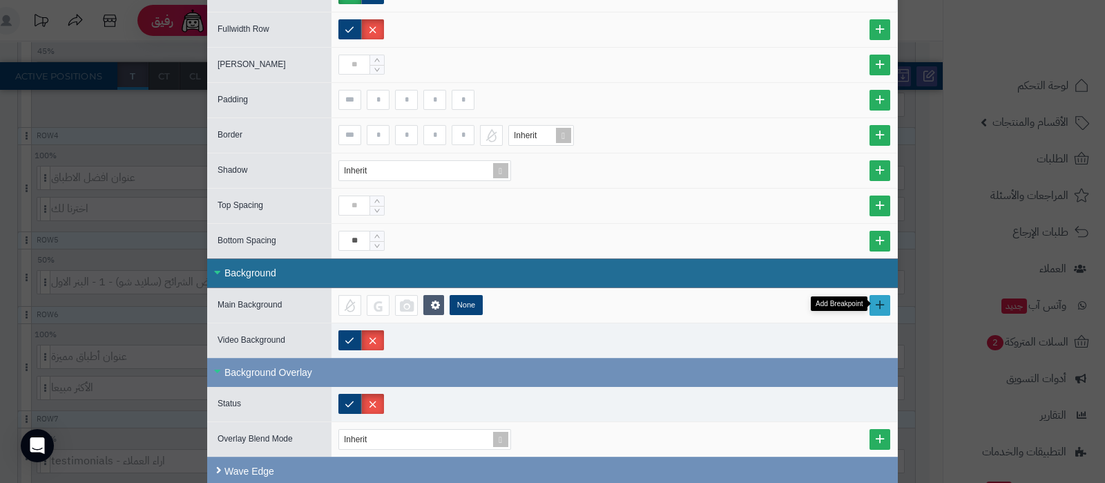
click at [884, 302] on link at bounding box center [880, 305] width 21 height 21
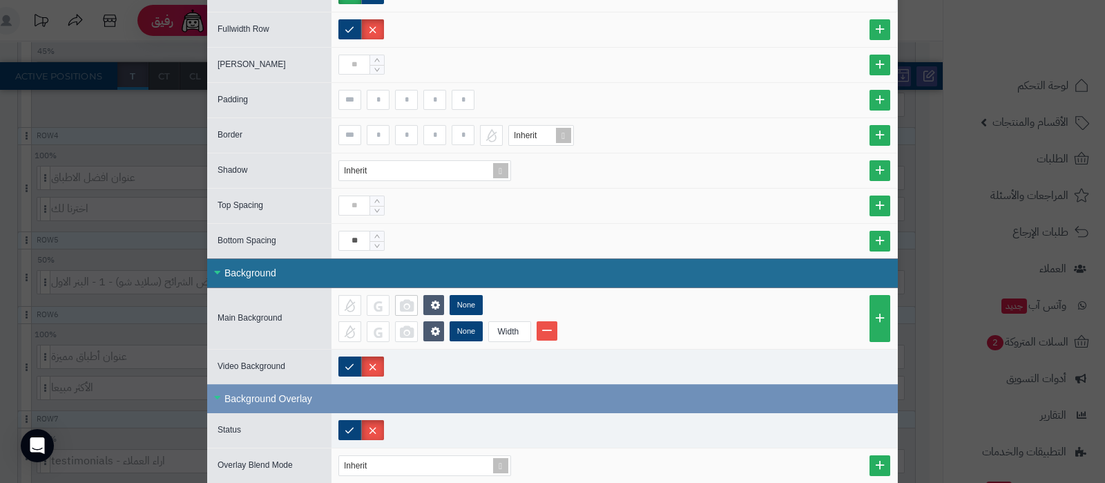
click at [415, 305] on div at bounding box center [406, 305] width 23 height 21
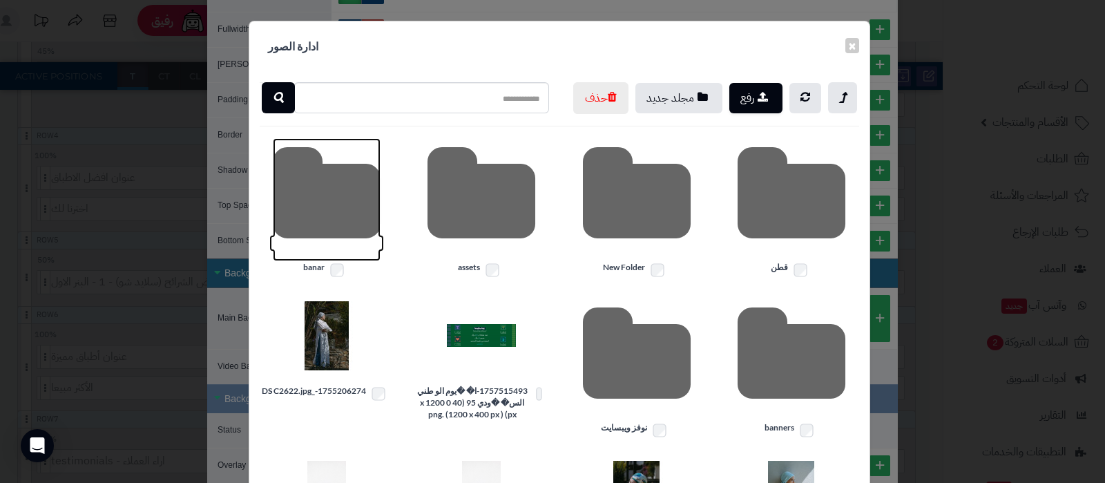
click at [334, 242] on icon at bounding box center [327, 199] width 108 height 123
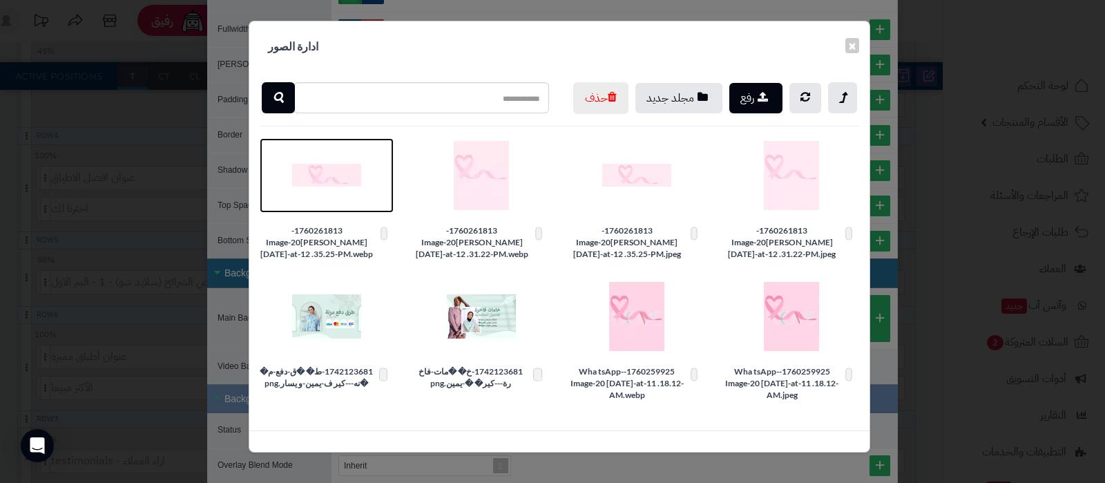
click at [327, 210] on img at bounding box center [326, 175] width 69 height 69
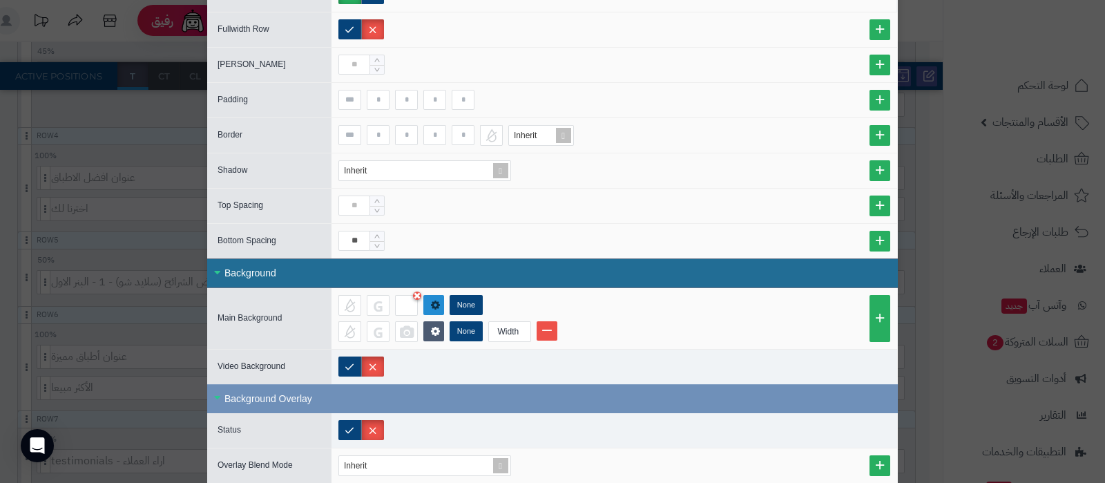
click at [441, 303] on icon at bounding box center [435, 304] width 11 height 12
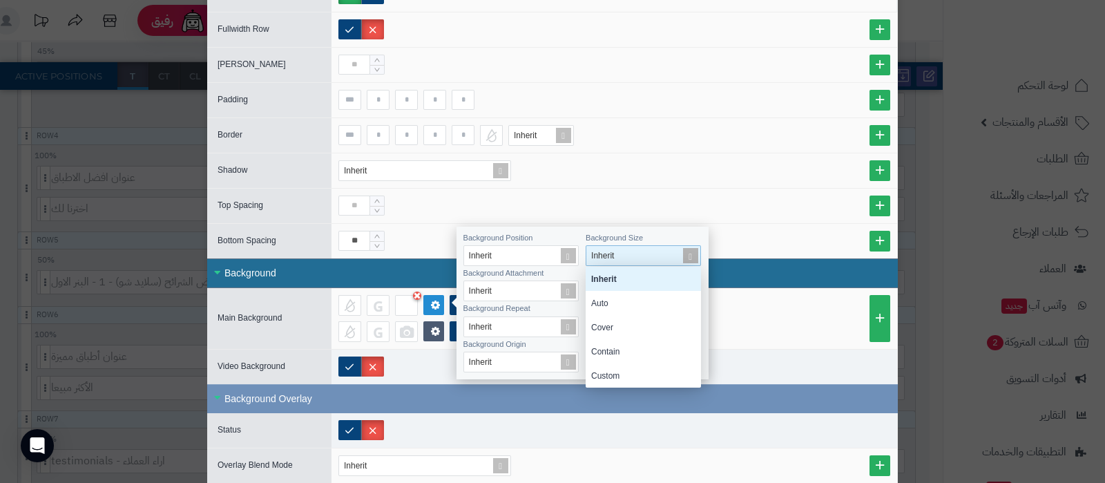
click at [653, 263] on div "Inherit" at bounding box center [639, 255] width 106 height 19
click at [618, 323] on div "Cover" at bounding box center [643, 327] width 115 height 24
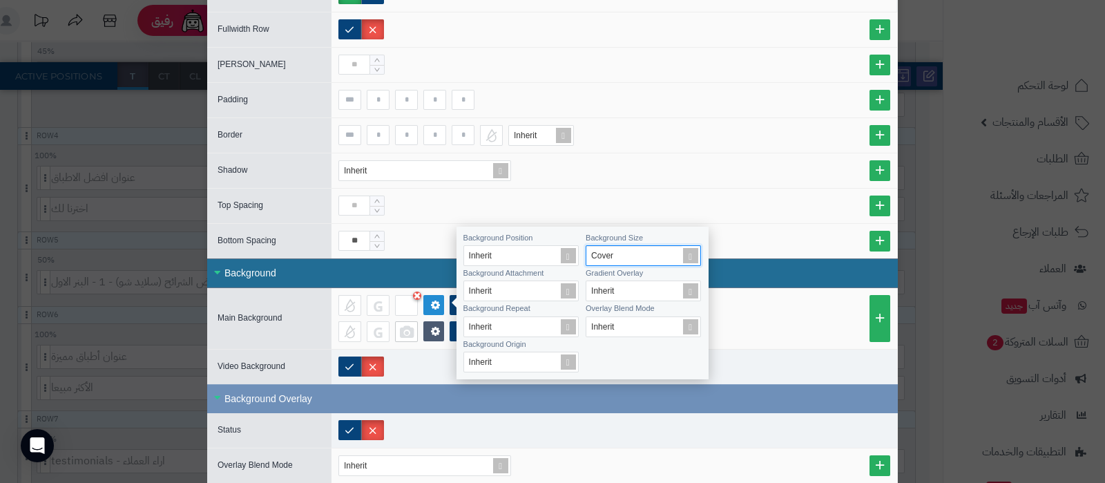
click at [414, 327] on div at bounding box center [406, 331] width 23 height 21
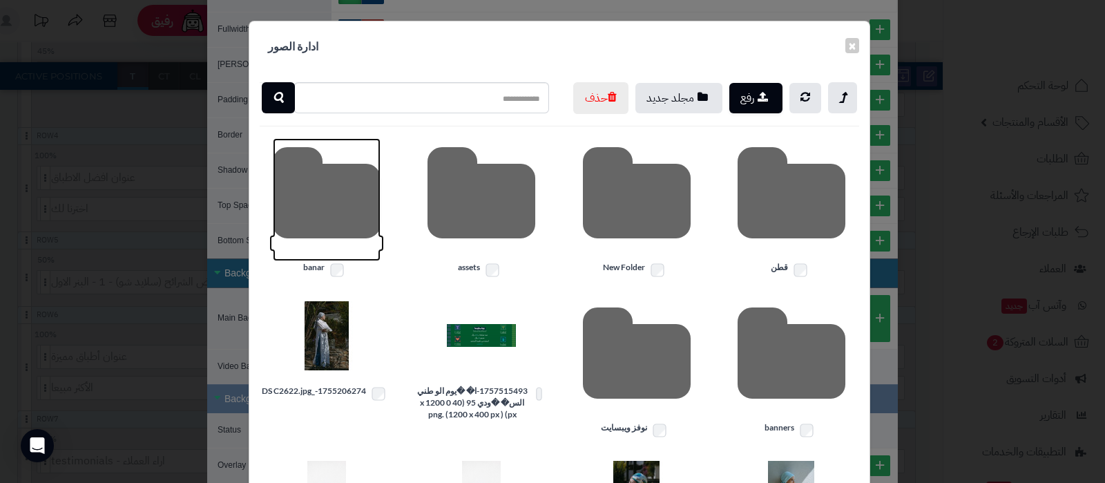
click at [348, 222] on icon at bounding box center [327, 199] width 108 height 123
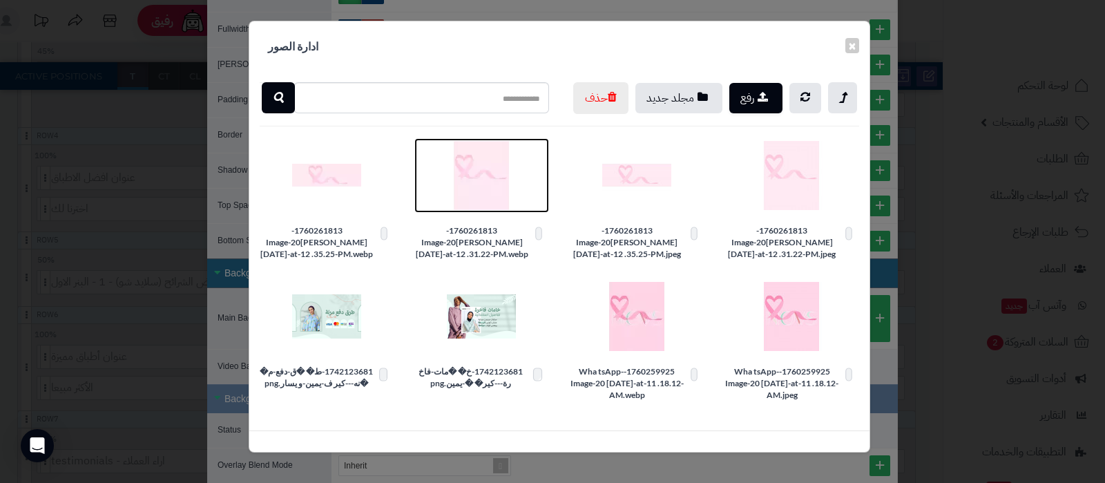
click at [495, 202] on img at bounding box center [481, 175] width 69 height 69
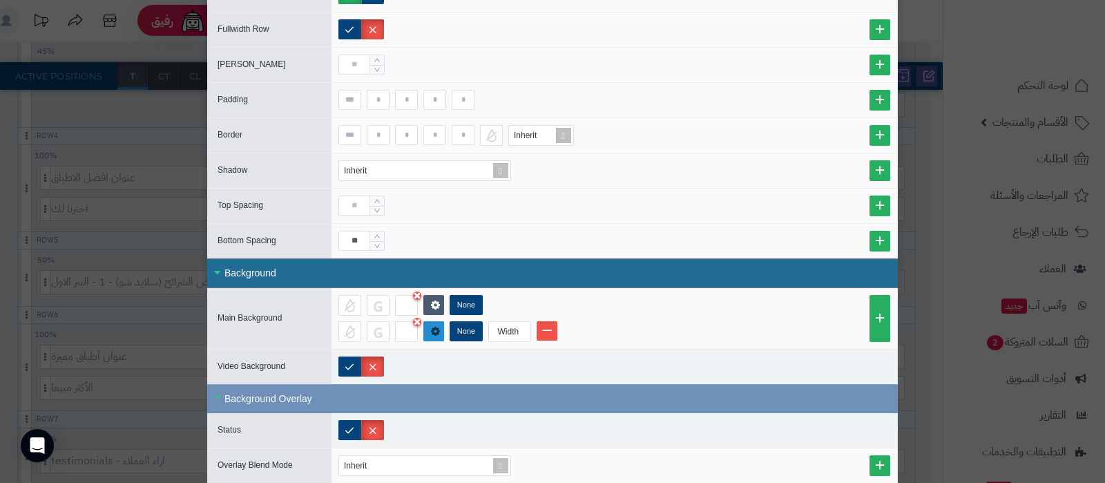
click at [435, 330] on link at bounding box center [433, 331] width 21 height 20
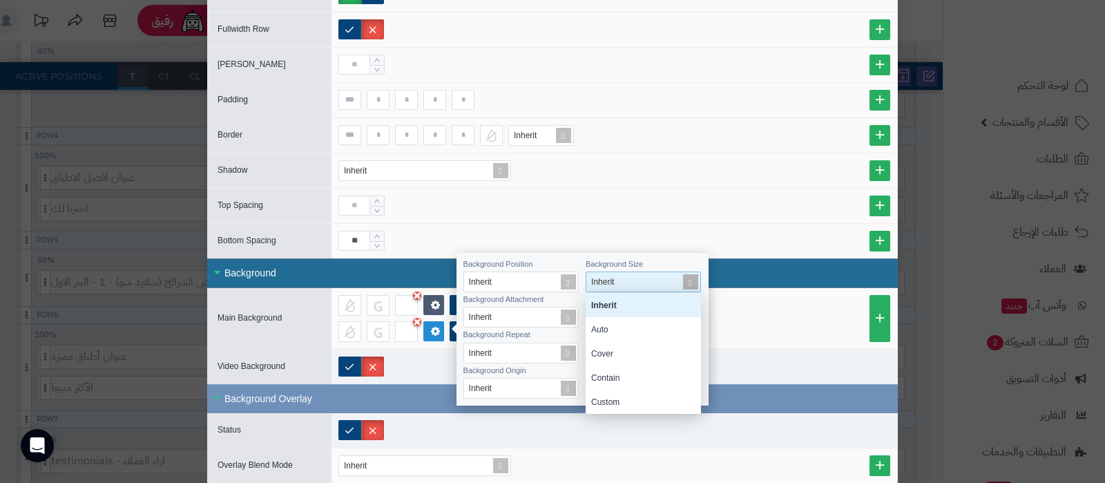
click at [696, 283] on span at bounding box center [690, 281] width 19 height 19
click at [625, 350] on div "Cover" at bounding box center [643, 353] width 115 height 24
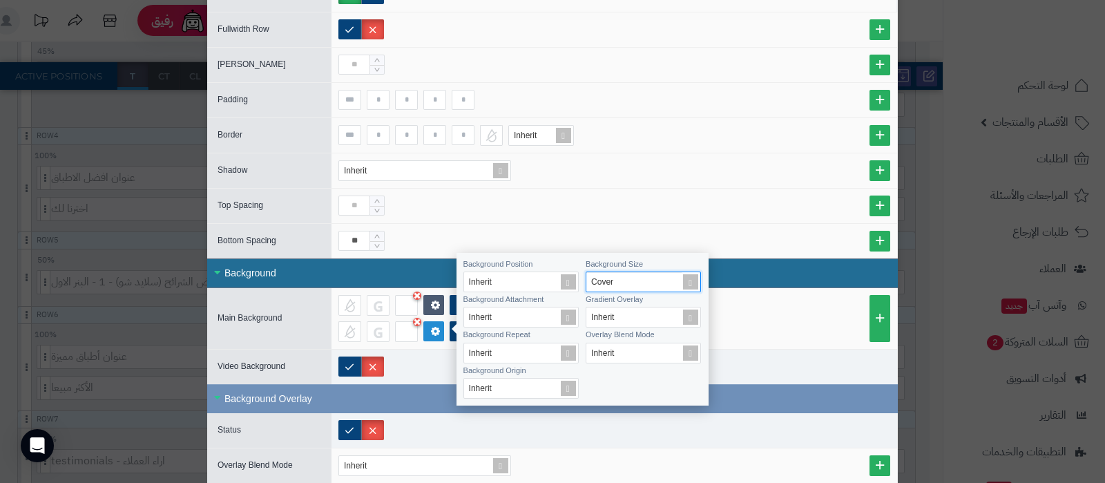
click at [805, 321] on li "None Width" at bounding box center [614, 331] width 552 height 21
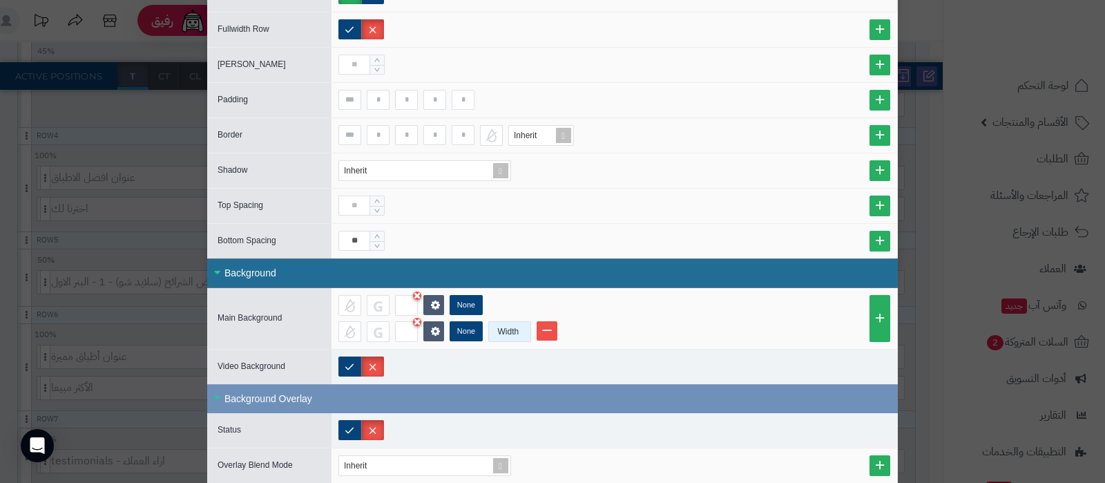
click at [502, 330] on div "Width" at bounding box center [508, 331] width 39 height 19
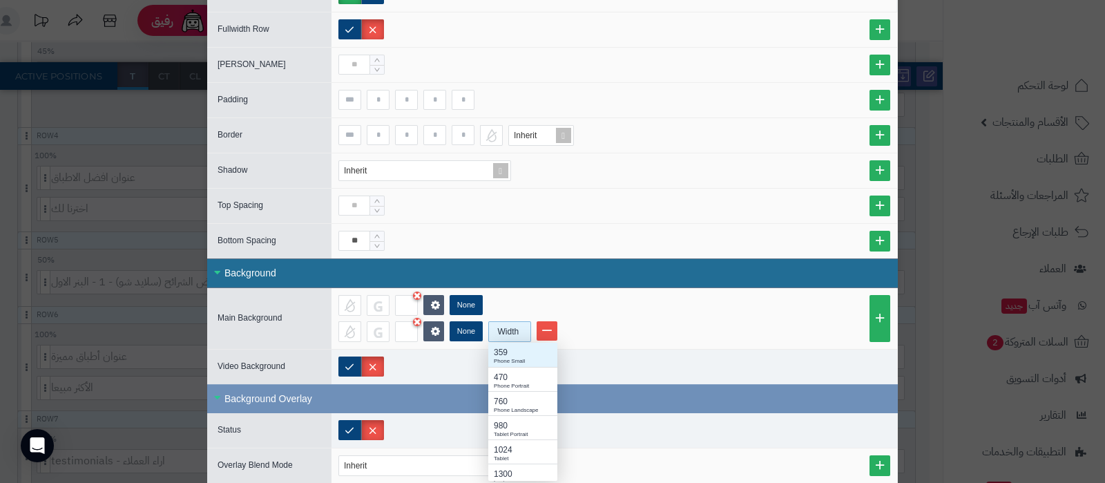
scroll to position [124, 55]
click at [520, 425] on div "980" at bounding box center [523, 425] width 58 height 12
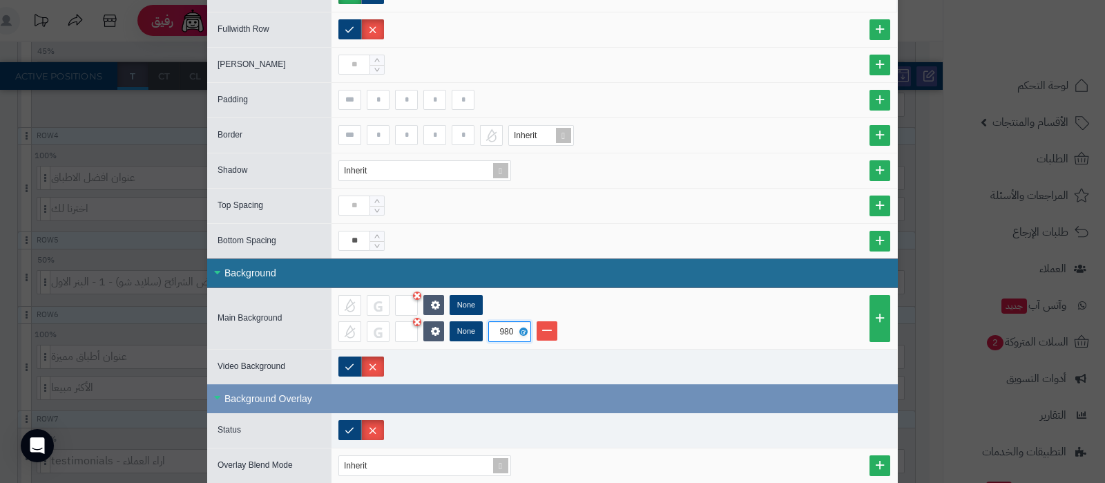
drag, startPoint x: 712, startPoint y: 327, endPoint x: 699, endPoint y: 337, distance: 15.8
click at [714, 326] on li "None 980" at bounding box center [614, 331] width 552 height 21
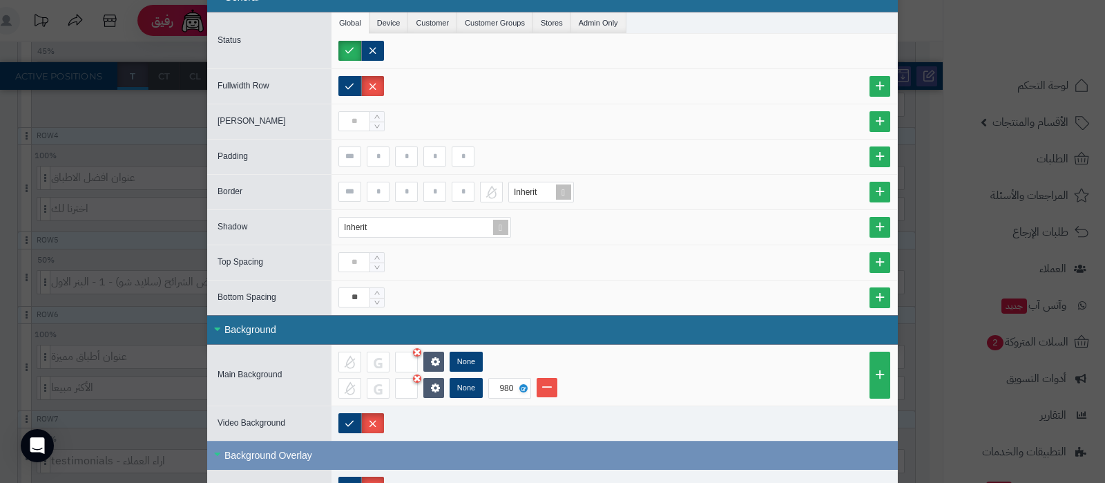
scroll to position [0, 0]
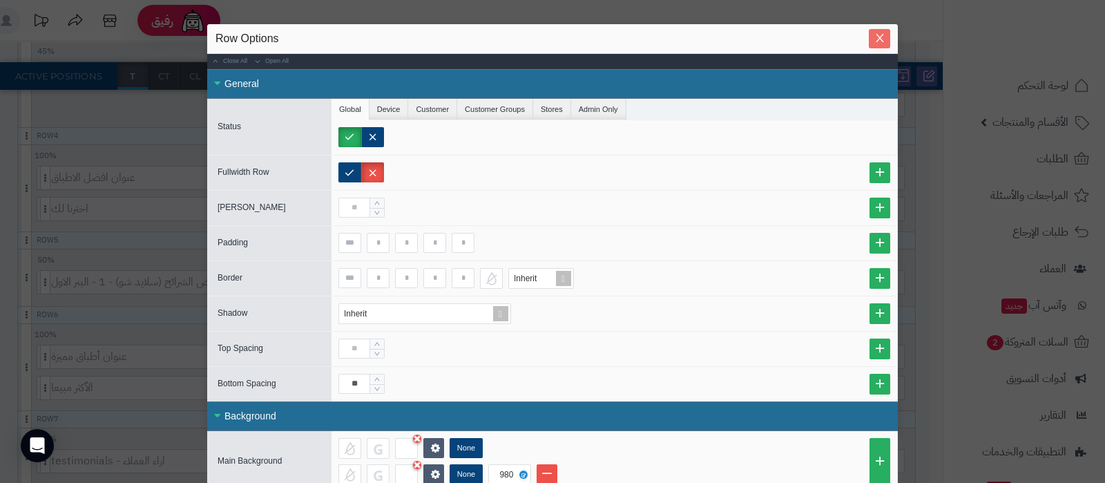
click at [884, 37] on icon "Close" at bounding box center [880, 39] width 8 height 8
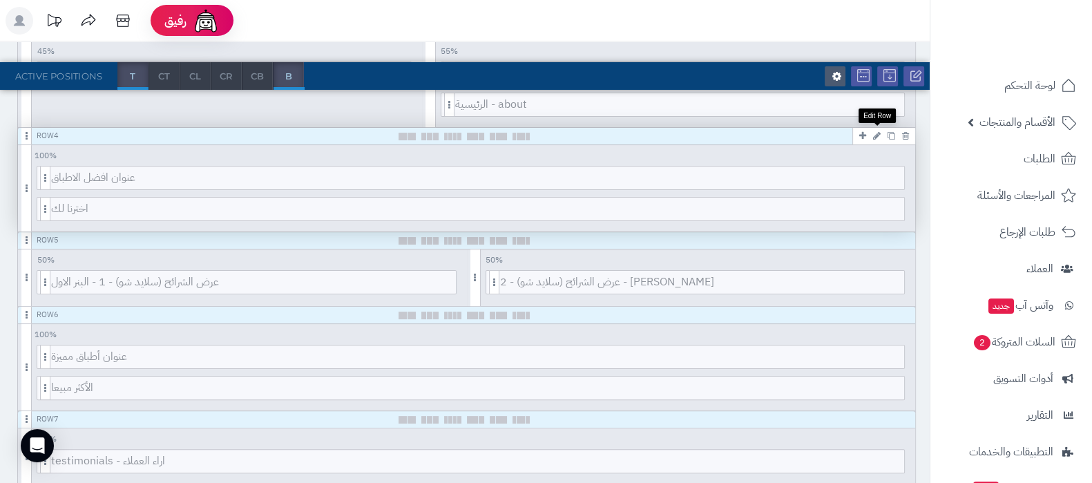
click at [879, 133] on icon at bounding box center [877, 135] width 8 height 9
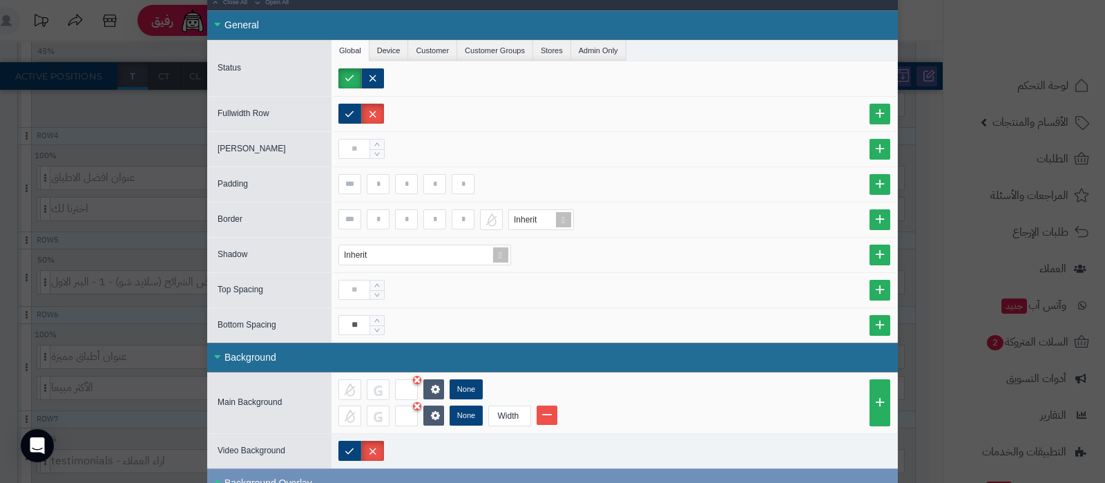
scroll to position [86, 0]
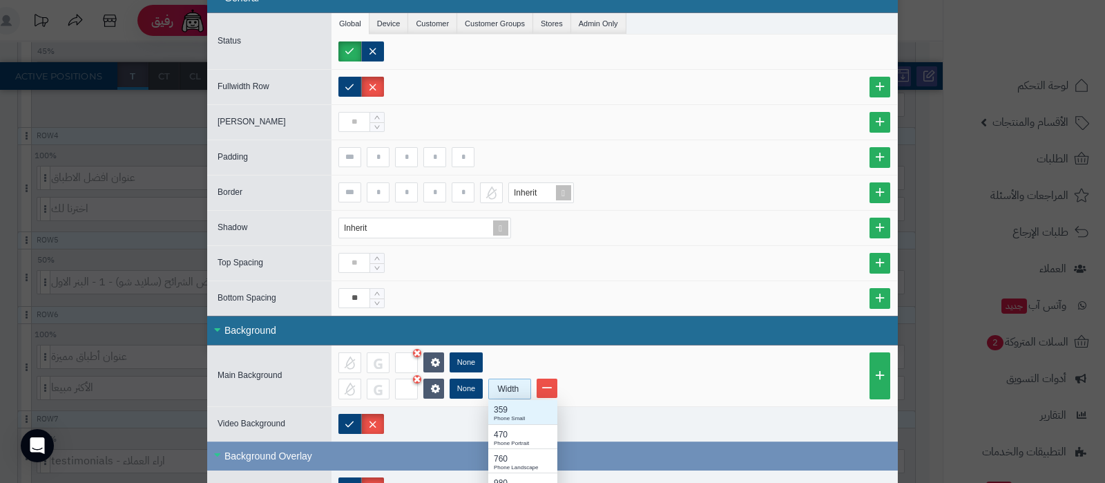
click at [520, 392] on div "Width" at bounding box center [508, 388] width 39 height 19
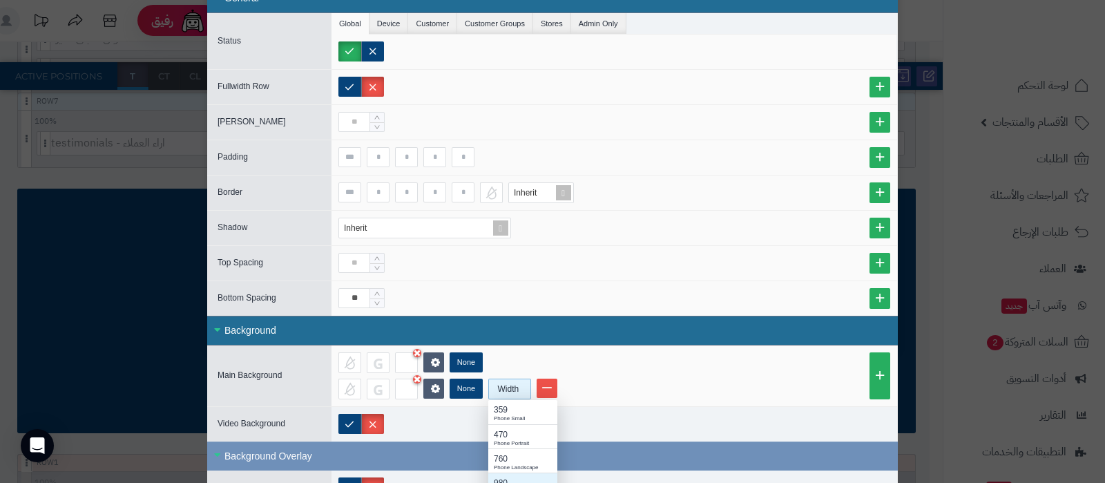
scroll to position [802, 0]
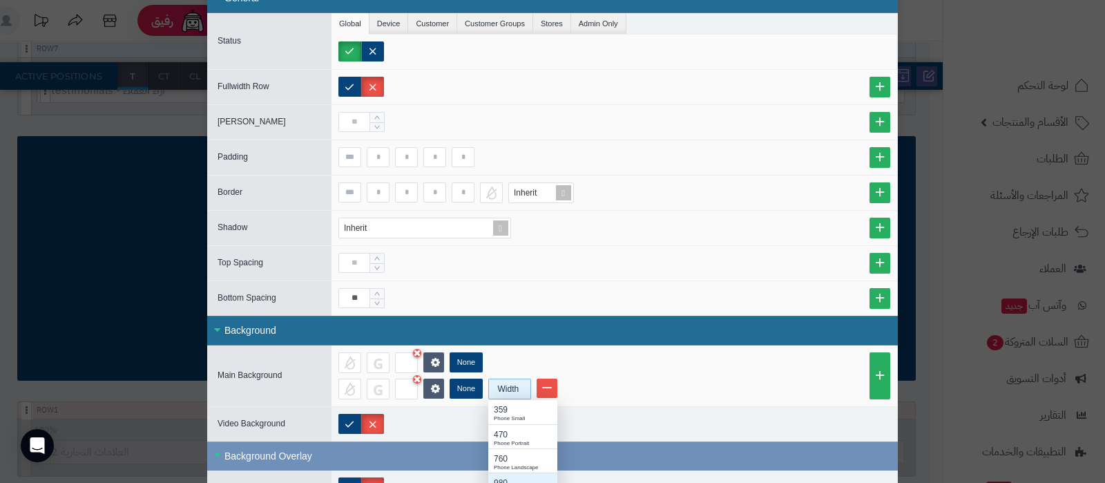
click at [515, 477] on div "980" at bounding box center [523, 483] width 58 height 12
click at [701, 352] on div "None" at bounding box center [614, 362] width 552 height 21
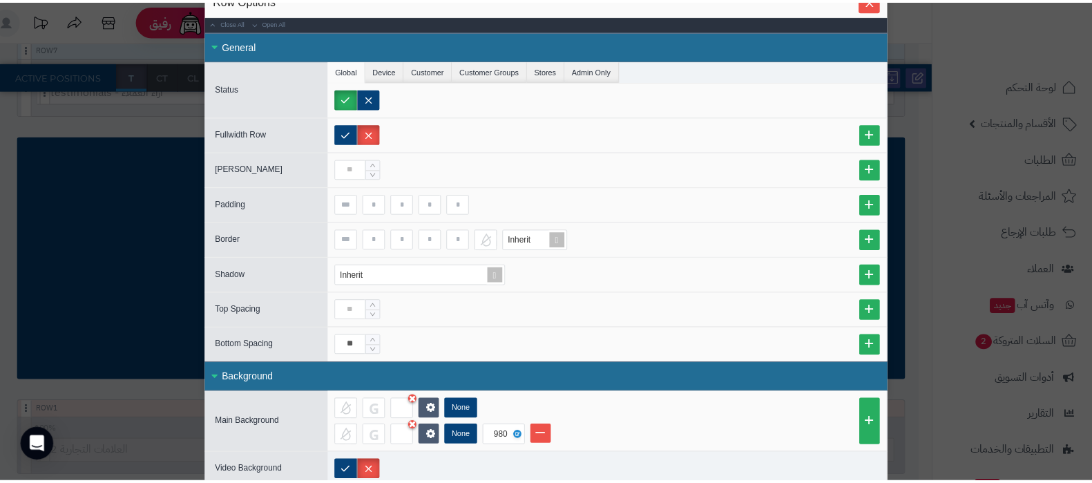
scroll to position [0, 0]
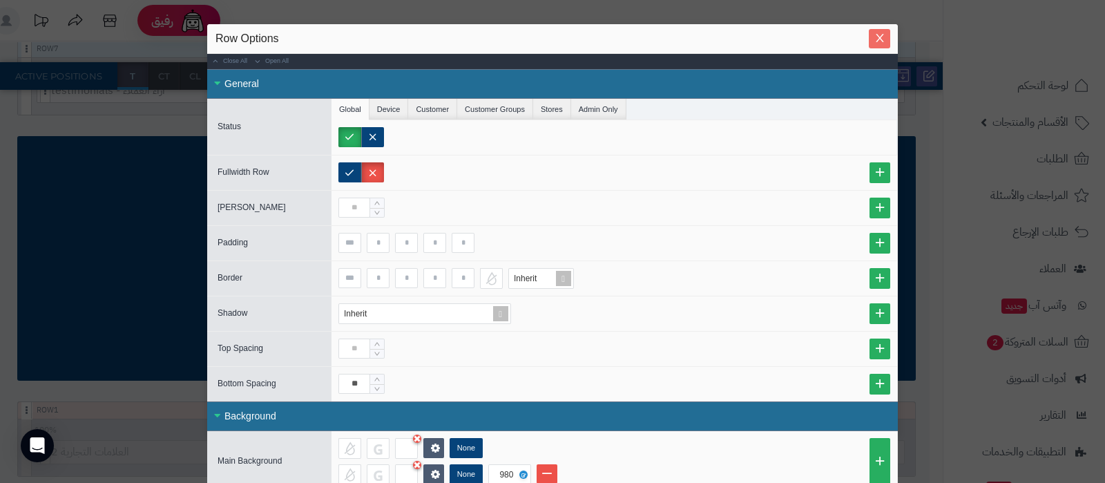
click at [886, 36] on icon "Close" at bounding box center [880, 37] width 11 height 11
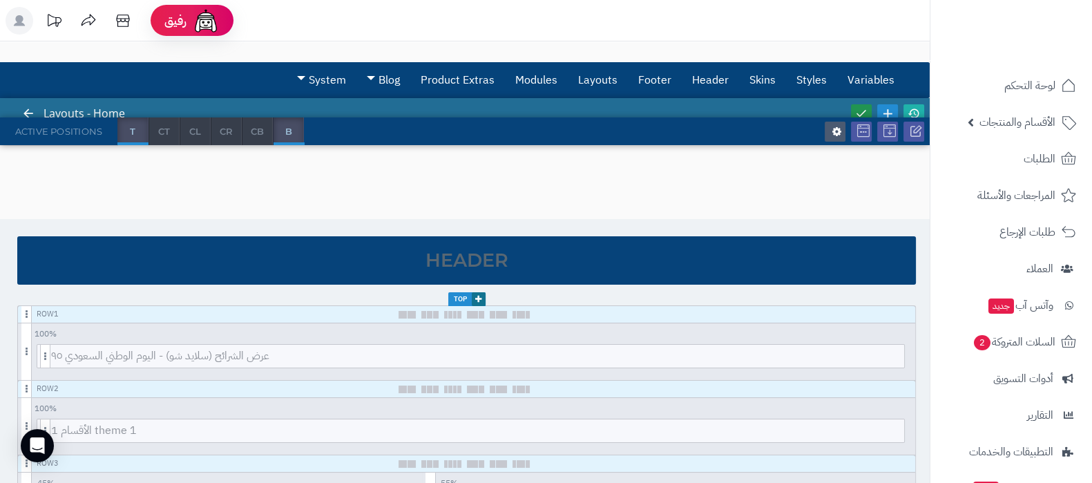
click at [857, 107] on icon at bounding box center [861, 113] width 12 height 12
click at [918, 110] on icon at bounding box center [914, 113] width 12 height 12
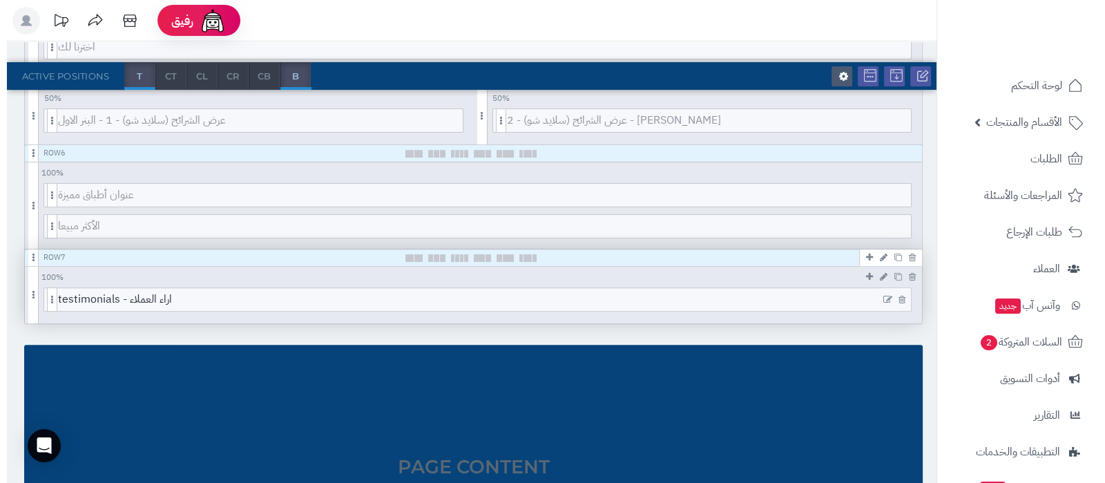
scroll to position [522, 0]
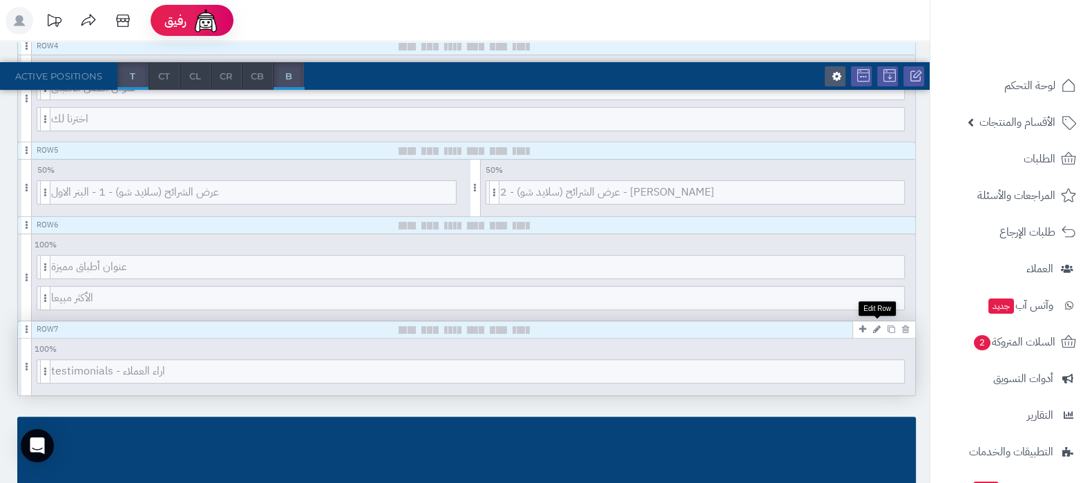
click at [877, 326] on icon at bounding box center [877, 329] width 8 height 9
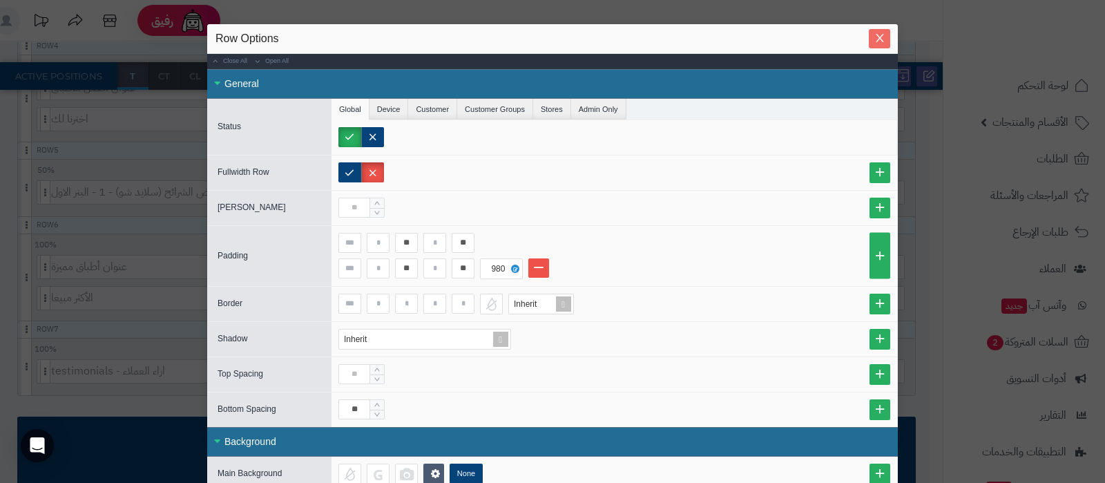
click at [886, 37] on icon "Close" at bounding box center [880, 37] width 11 height 11
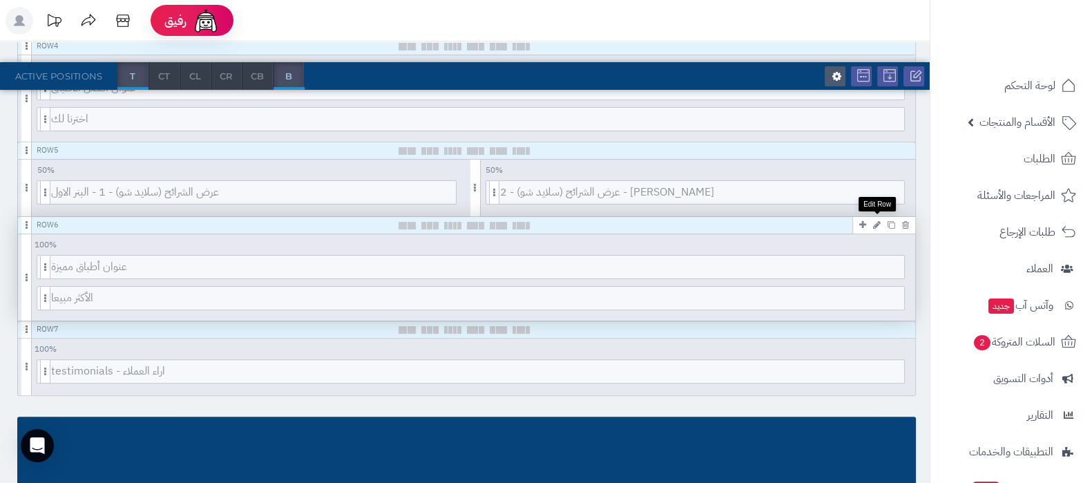
click at [879, 220] on icon at bounding box center [877, 224] width 8 height 9
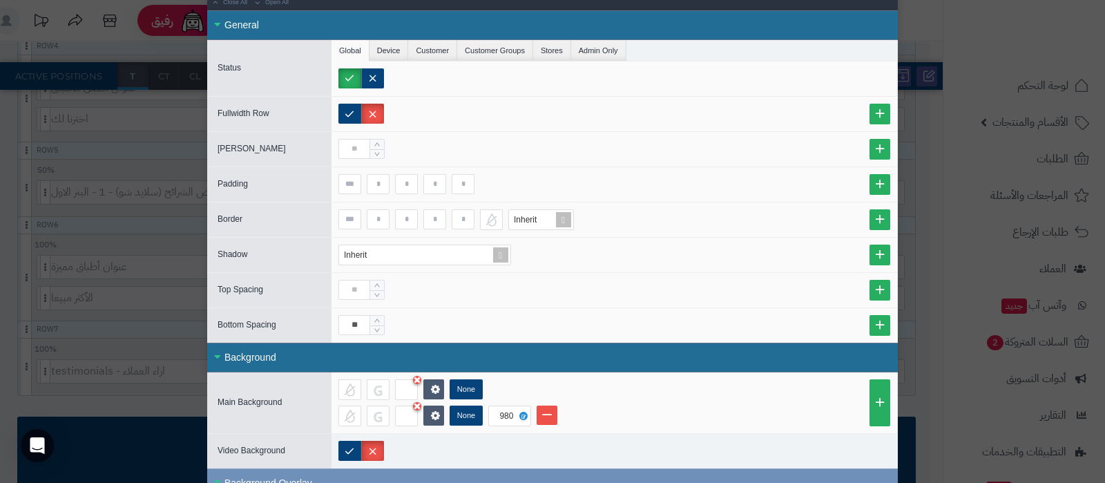
scroll to position [86, 0]
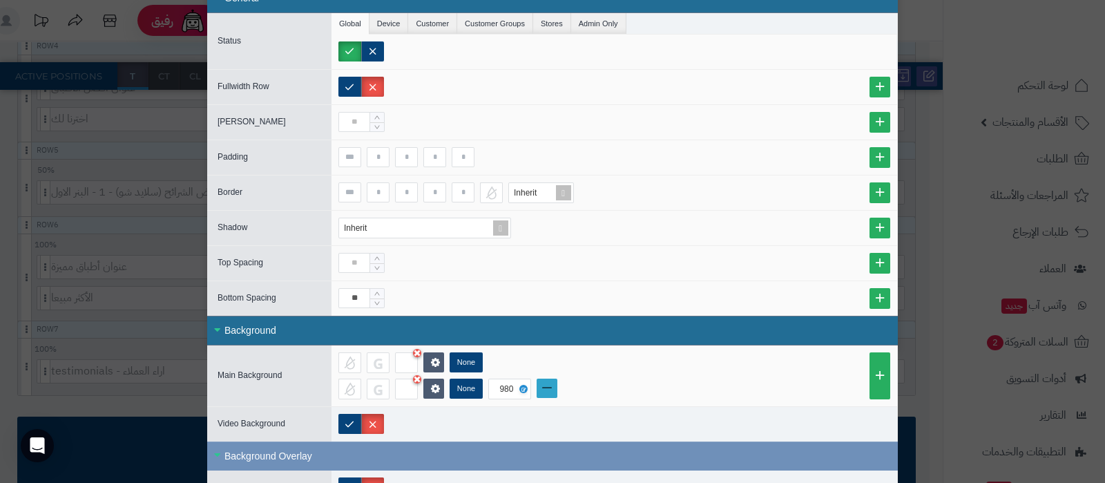
click at [548, 385] on link at bounding box center [547, 388] width 21 height 19
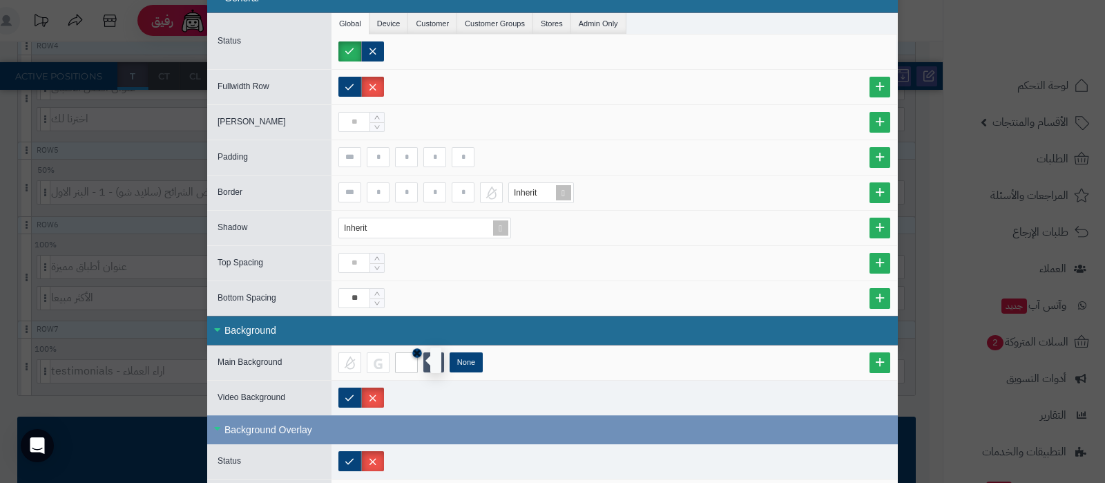
click at [421, 350] on icon at bounding box center [417, 352] width 8 height 10
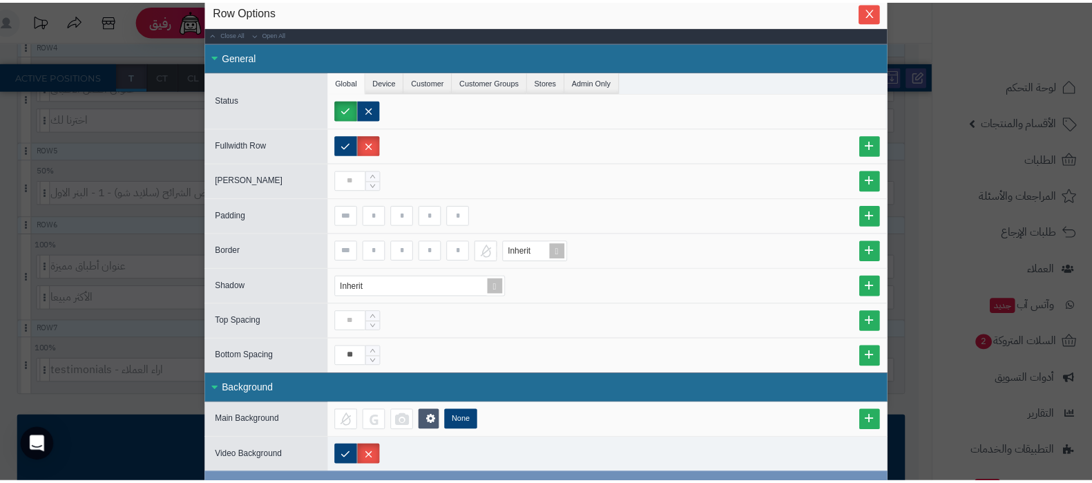
scroll to position [0, 0]
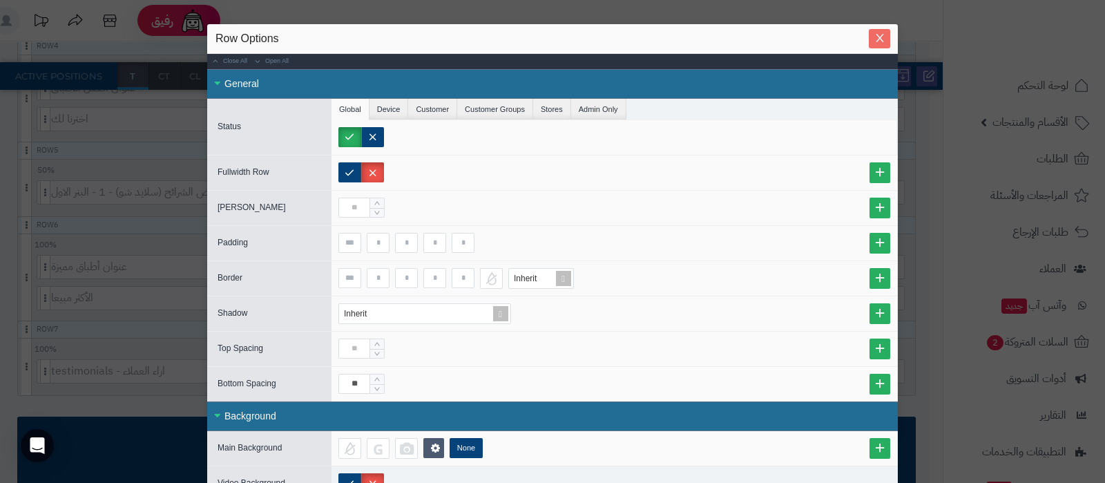
click at [890, 35] on span "Close" at bounding box center [879, 38] width 21 height 12
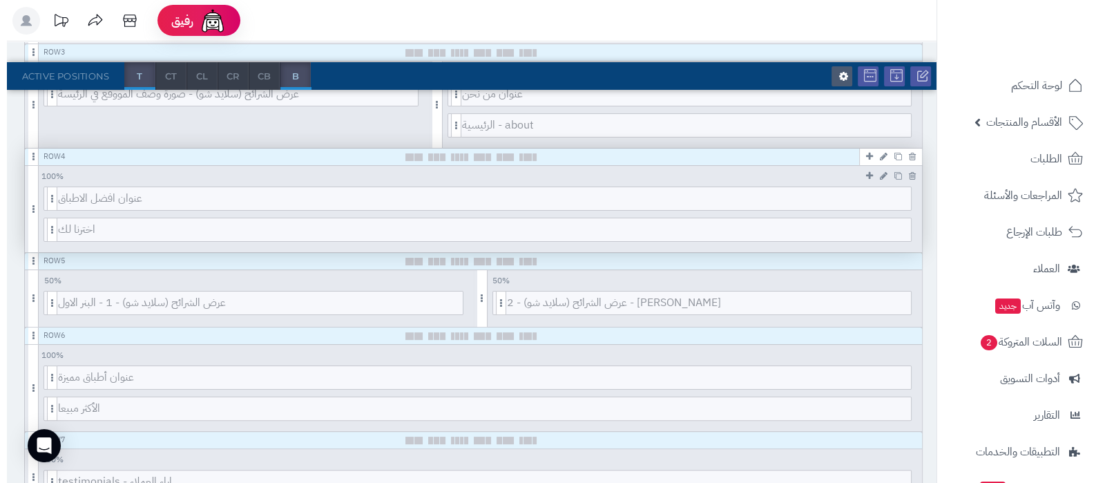
scroll to position [348, 0]
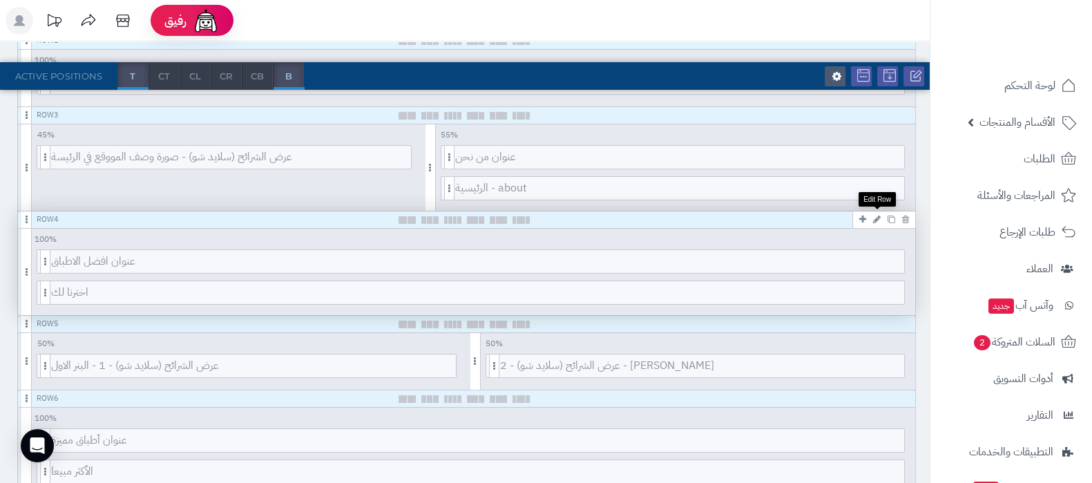
click at [877, 216] on icon at bounding box center [877, 219] width 8 height 9
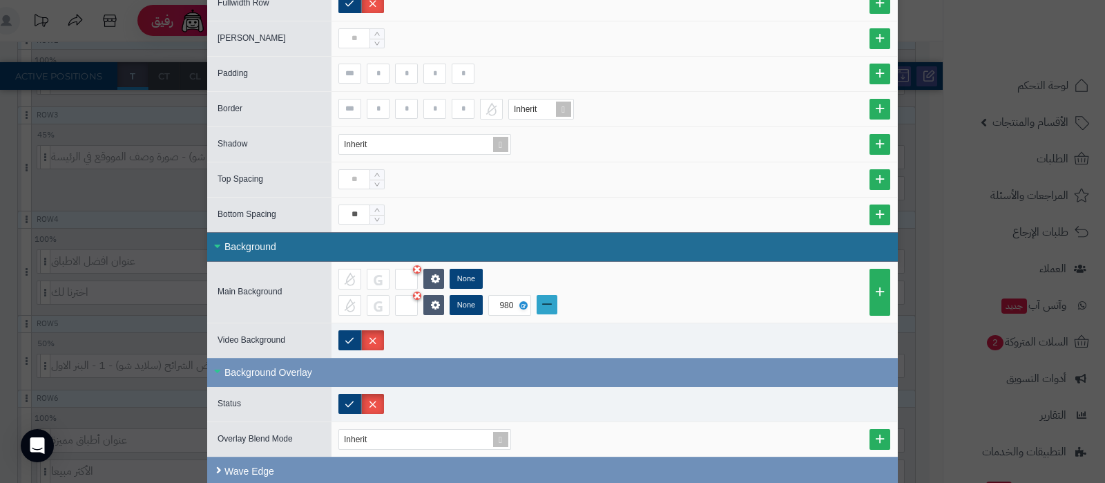
click at [556, 303] on link at bounding box center [547, 304] width 21 height 19
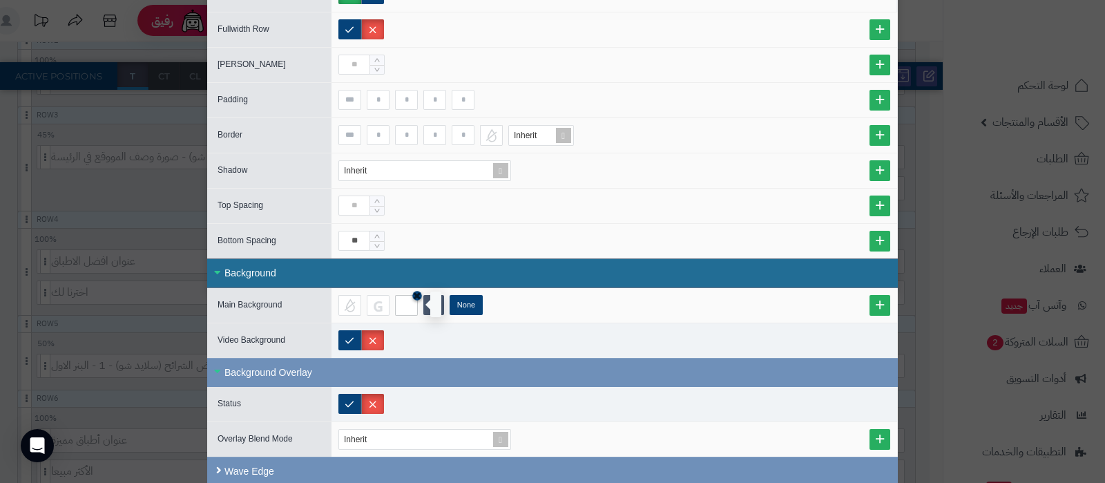
click at [421, 293] on icon at bounding box center [417, 295] width 8 height 10
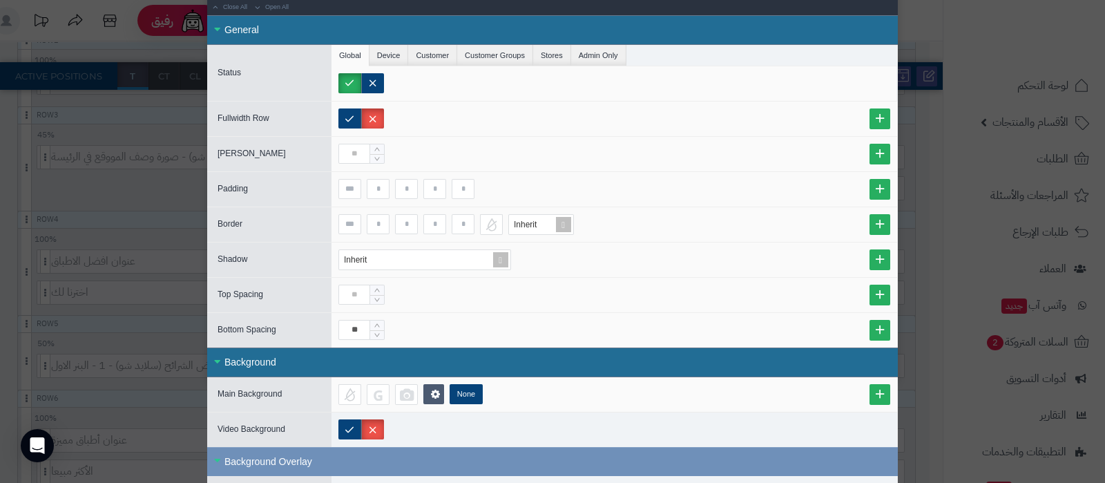
scroll to position [0, 0]
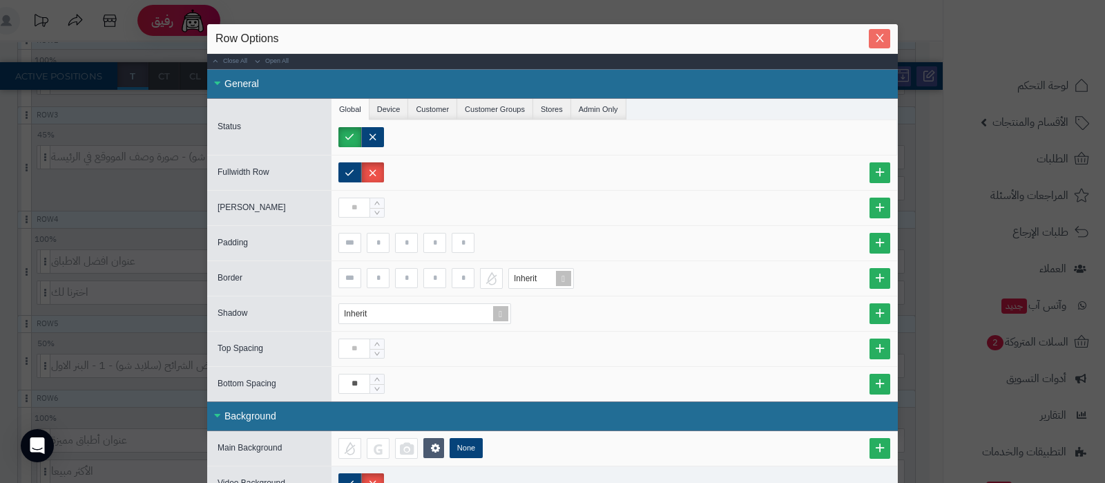
click at [884, 41] on icon "Close" at bounding box center [880, 37] width 11 height 11
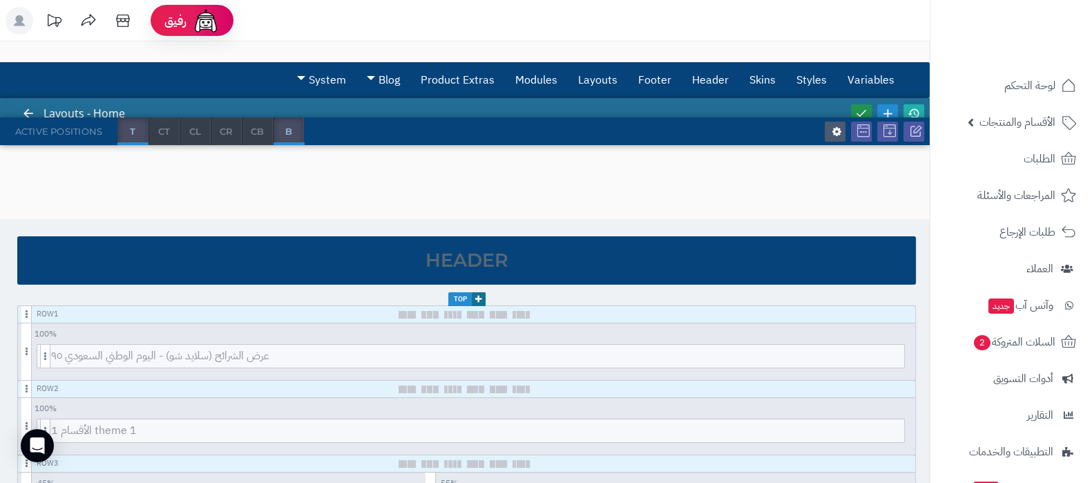
click at [864, 107] on icon at bounding box center [861, 113] width 12 height 12
click at [915, 107] on icon at bounding box center [914, 113] width 12 height 12
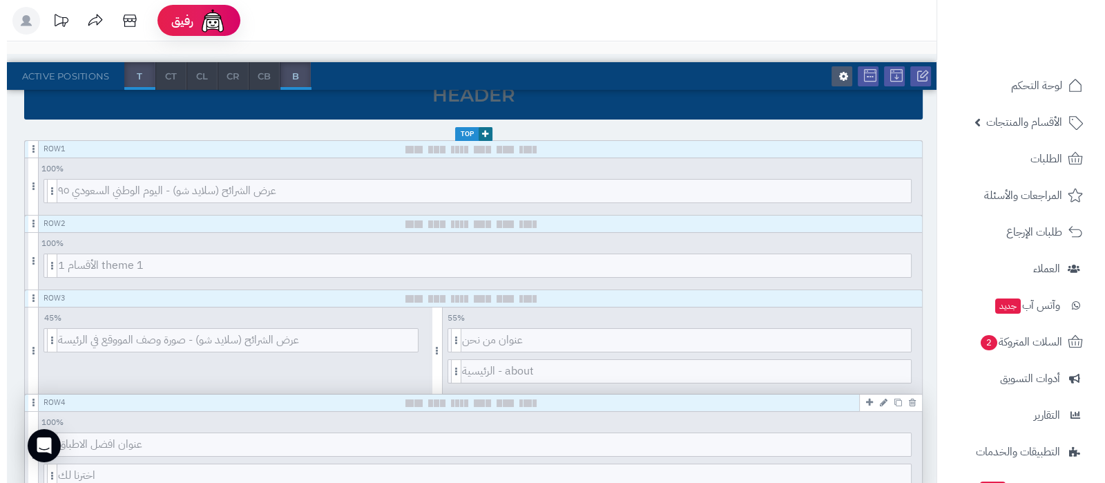
scroll to position [172, 0]
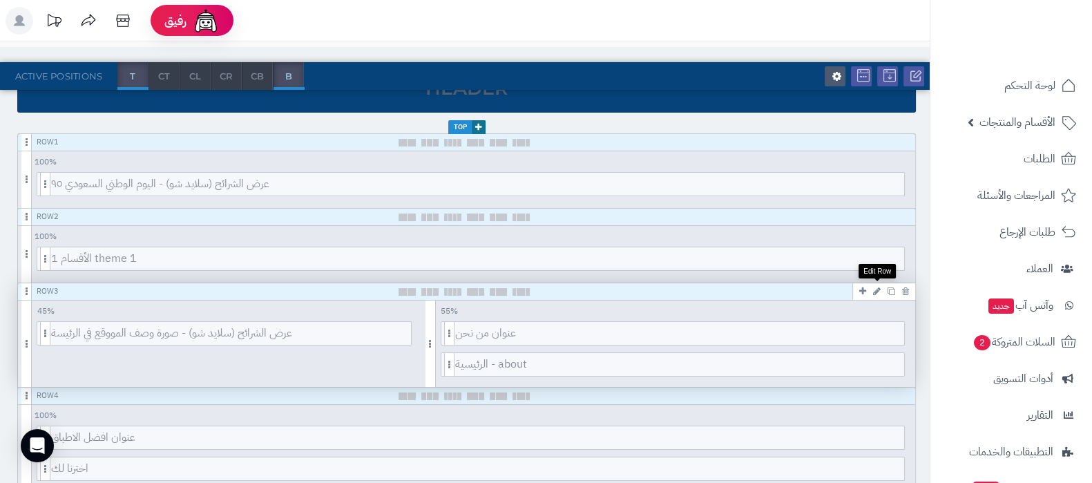
click at [877, 288] on icon at bounding box center [877, 291] width 8 height 9
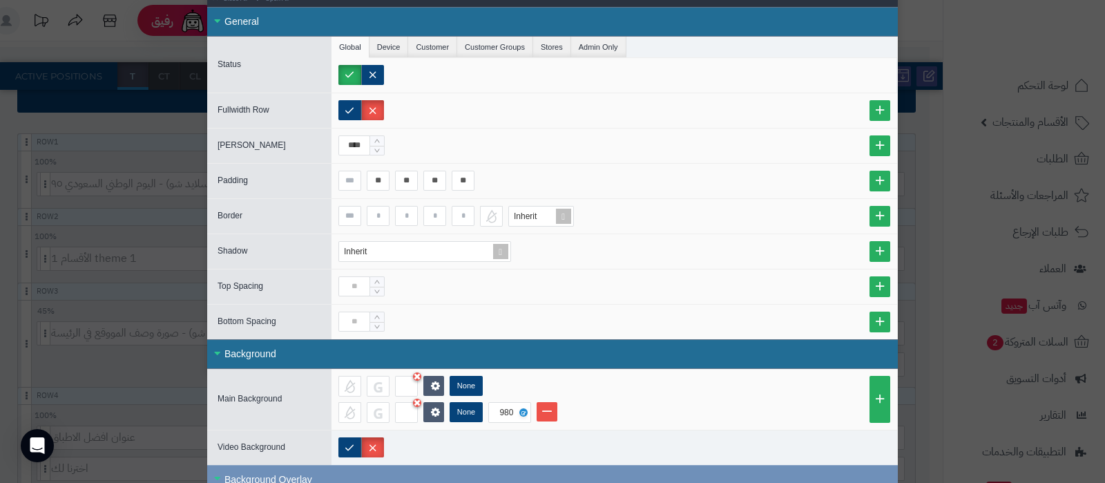
scroll to position [0, 0]
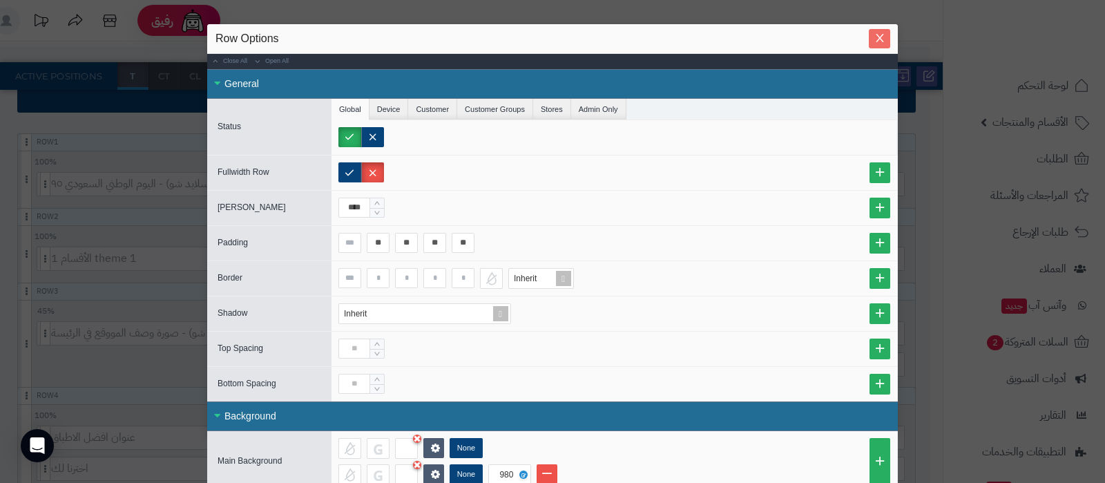
click at [881, 40] on icon "Close" at bounding box center [880, 37] width 11 height 11
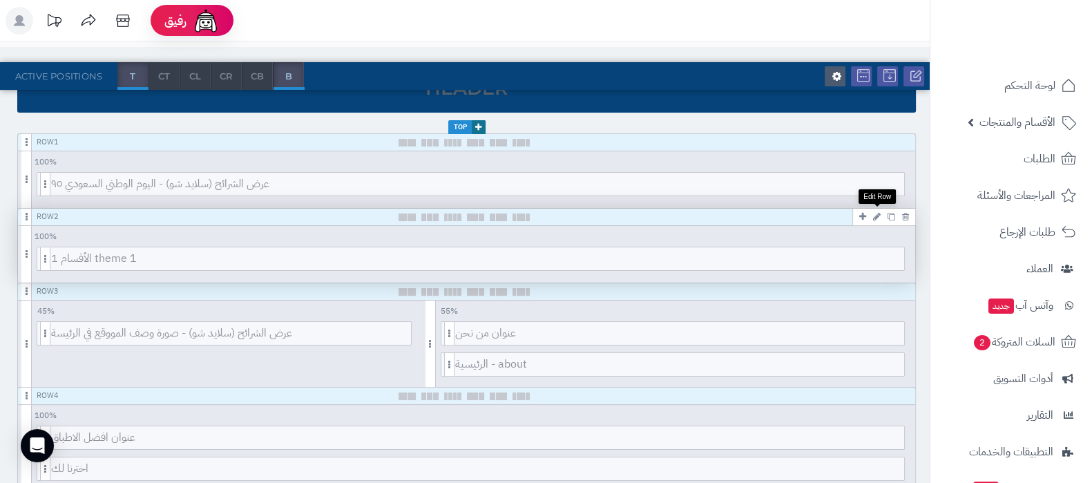
click at [875, 213] on icon at bounding box center [877, 216] width 8 height 9
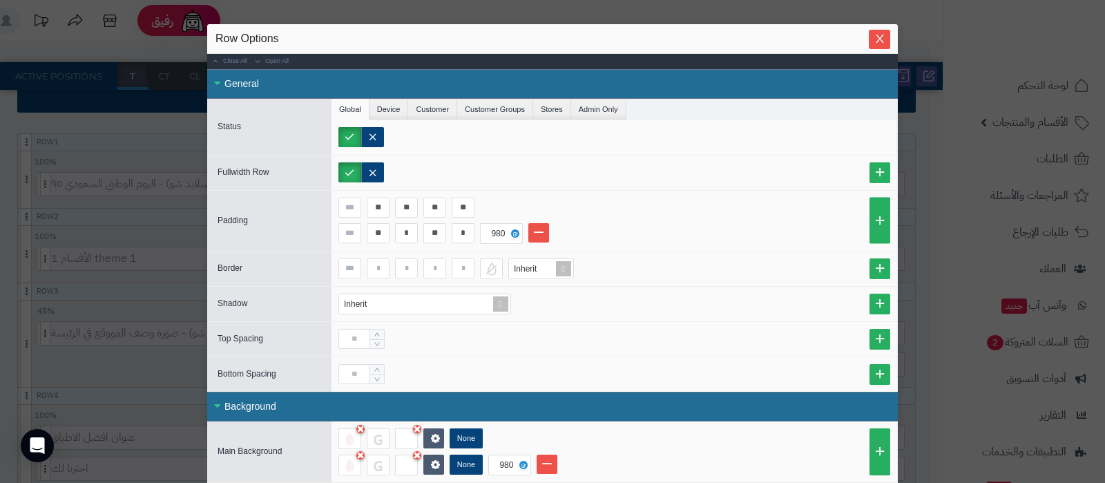
scroll to position [86, 0]
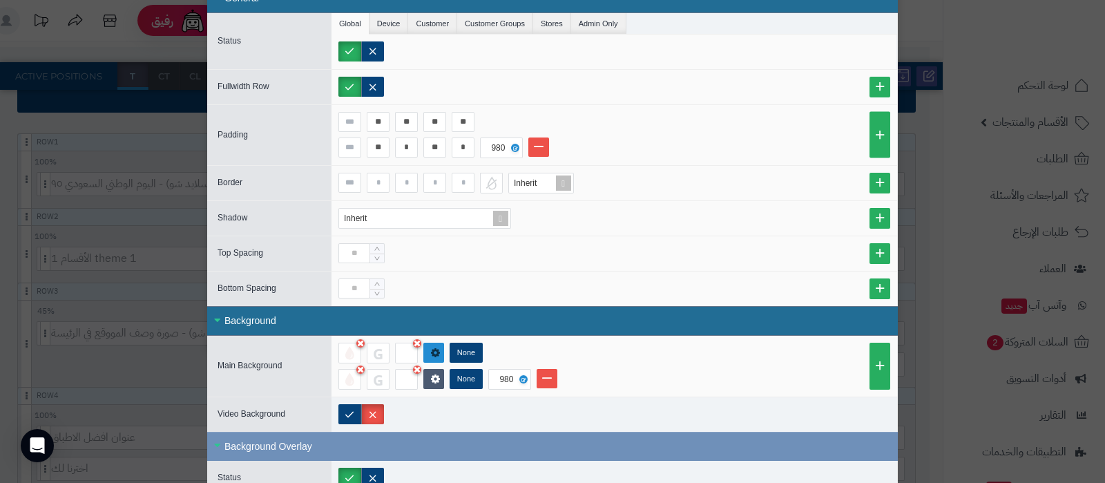
click at [435, 348] on link at bounding box center [433, 353] width 21 height 20
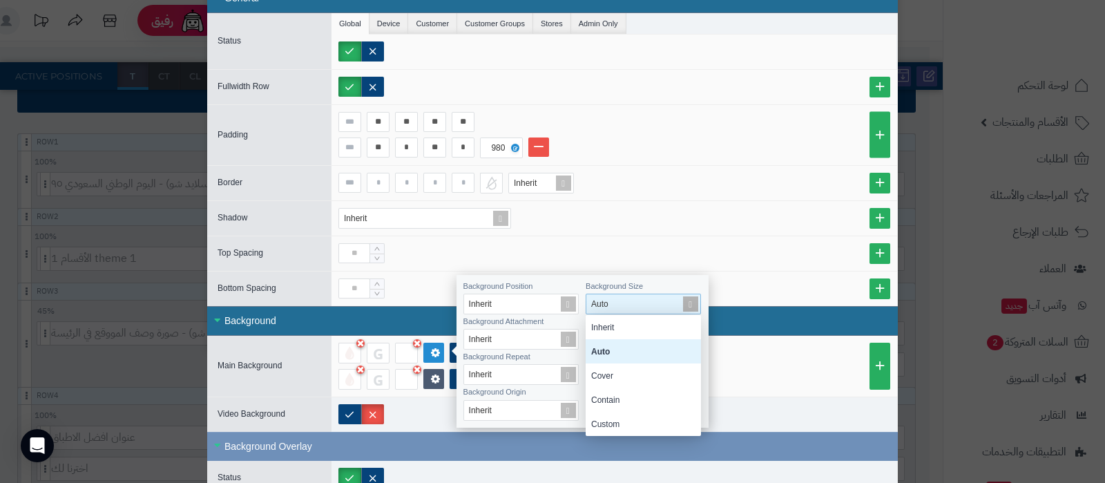
click at [690, 303] on span at bounding box center [690, 303] width 19 height 19
click at [636, 376] on div "Cover" at bounding box center [643, 375] width 115 height 24
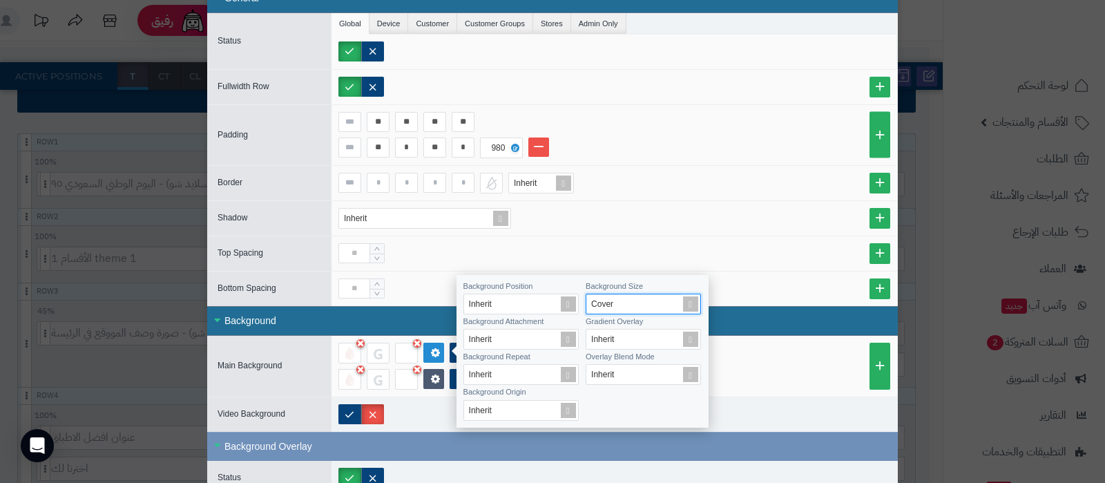
click at [785, 321] on div "Background" at bounding box center [552, 321] width 691 height 30
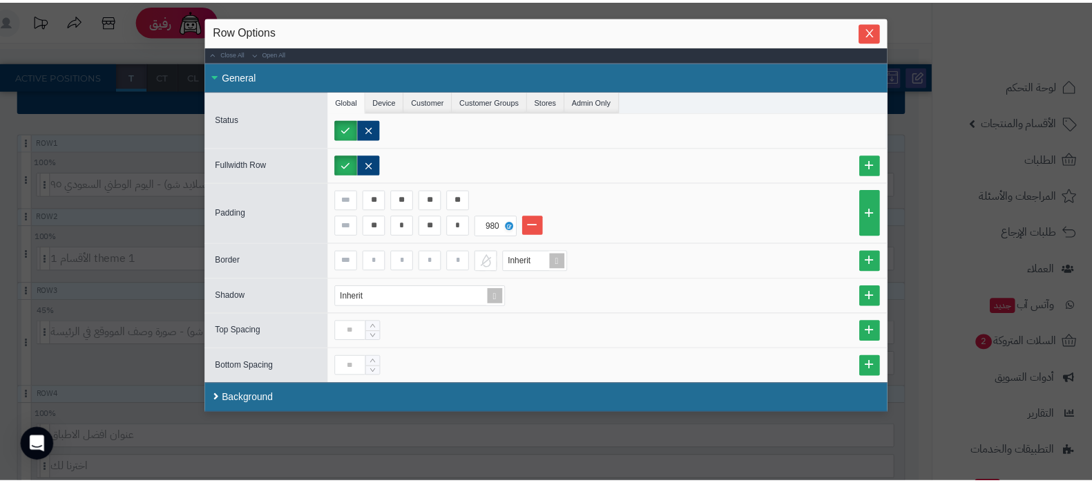
scroll to position [0, 0]
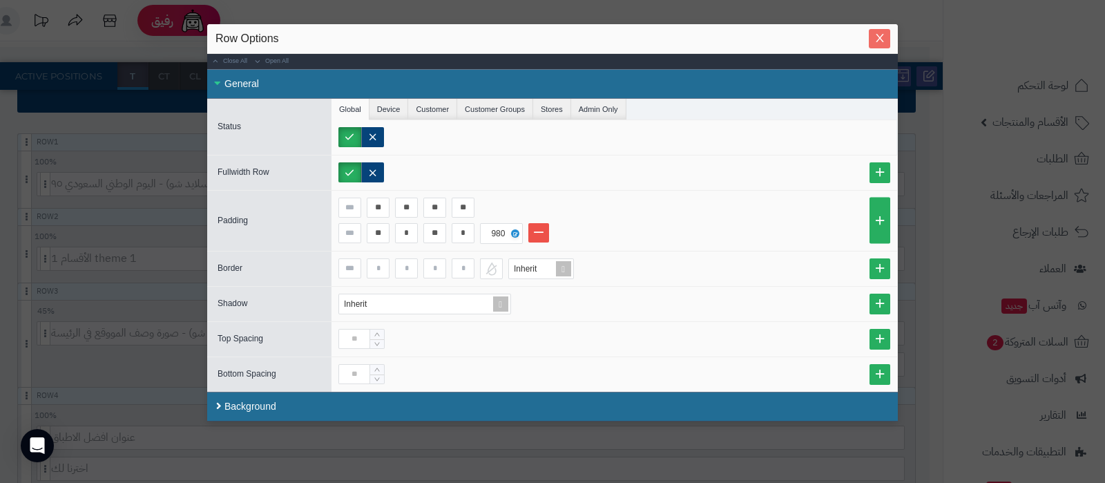
click at [886, 33] on icon "Close" at bounding box center [880, 37] width 11 height 11
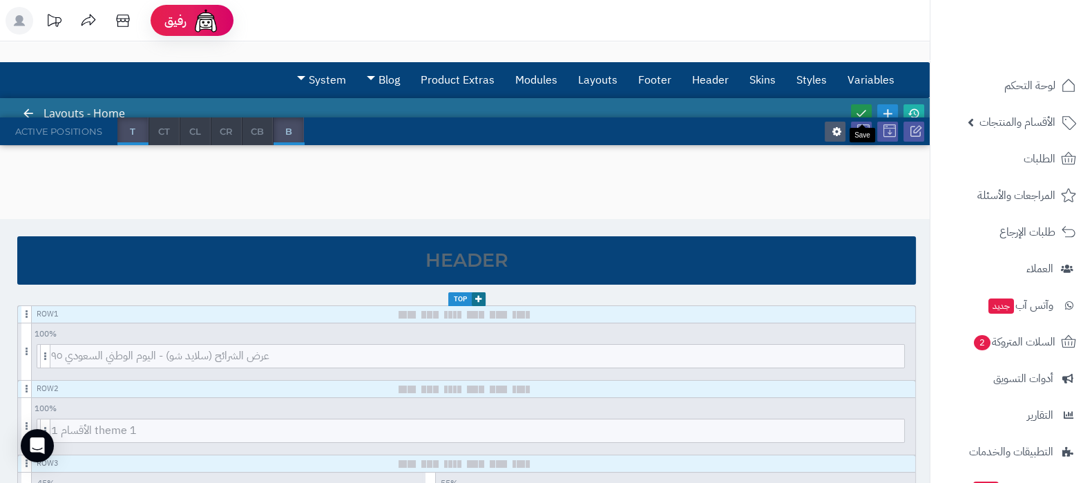
click at [866, 109] on icon at bounding box center [861, 113] width 12 height 12
click at [912, 108] on icon at bounding box center [914, 113] width 12 height 12
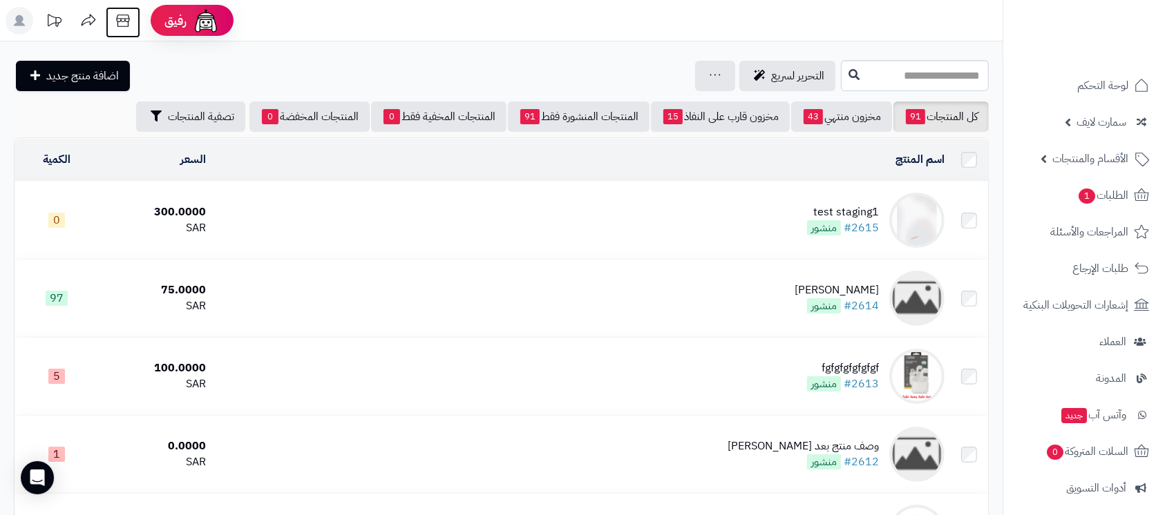
click at [127, 25] on icon at bounding box center [123, 21] width 28 height 28
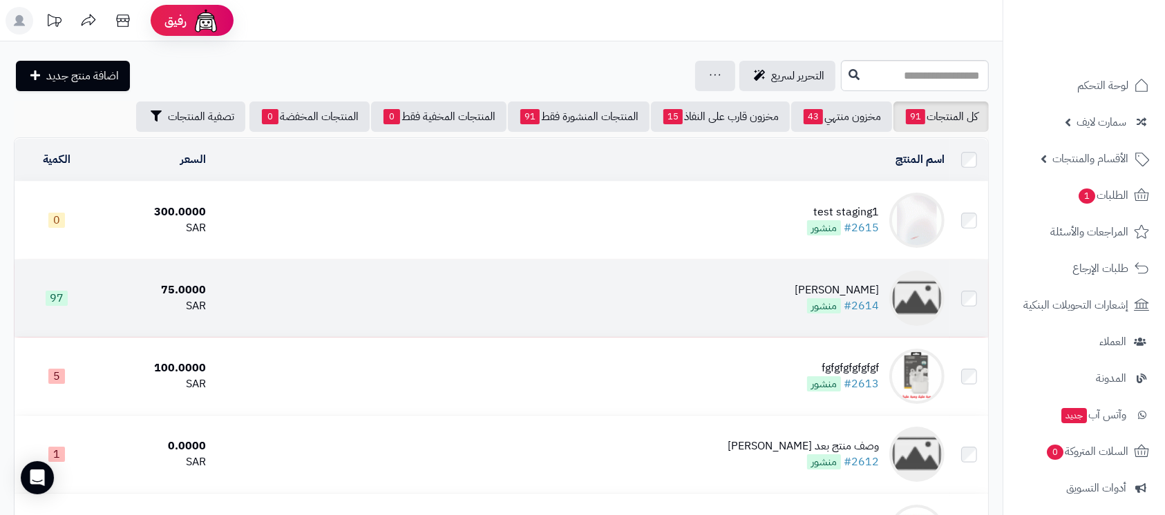
click at [564, 273] on td "كوفي ديو #2614 منشور" at bounding box center [580, 298] width 738 height 77
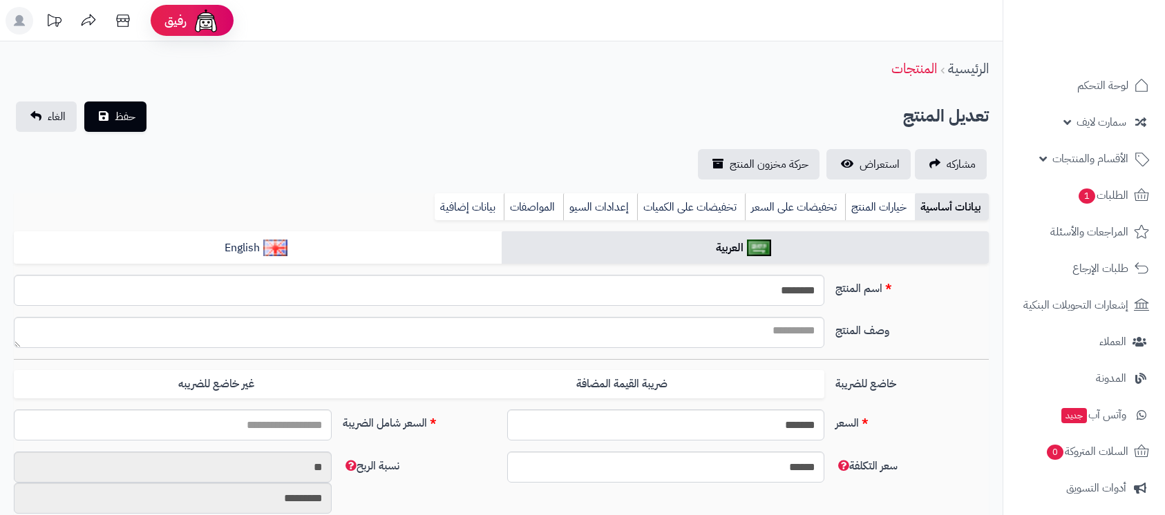
select select
type input "*****"
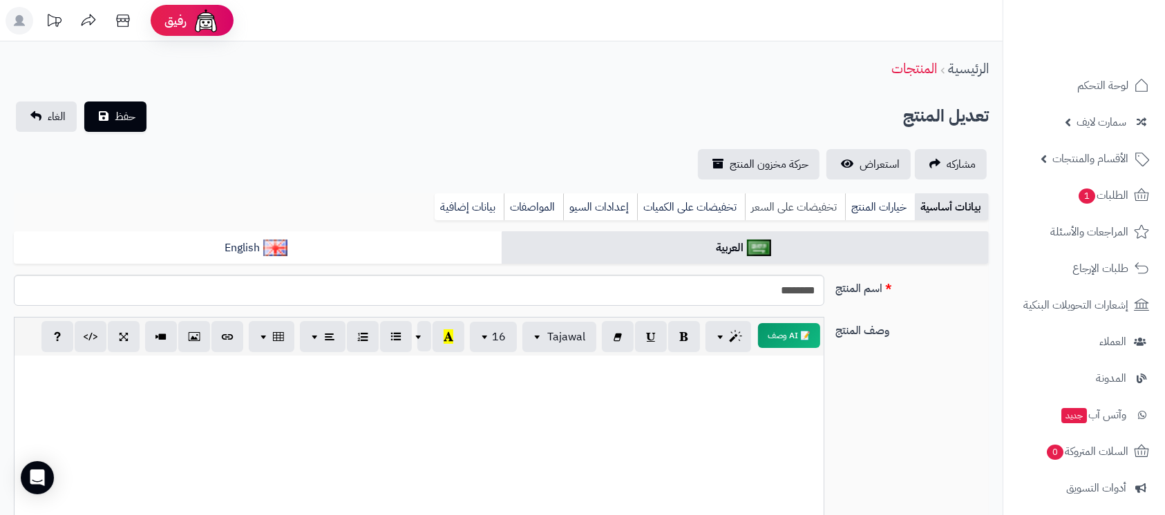
click at [810, 207] on link "تخفيضات على السعر" at bounding box center [795, 207] width 100 height 28
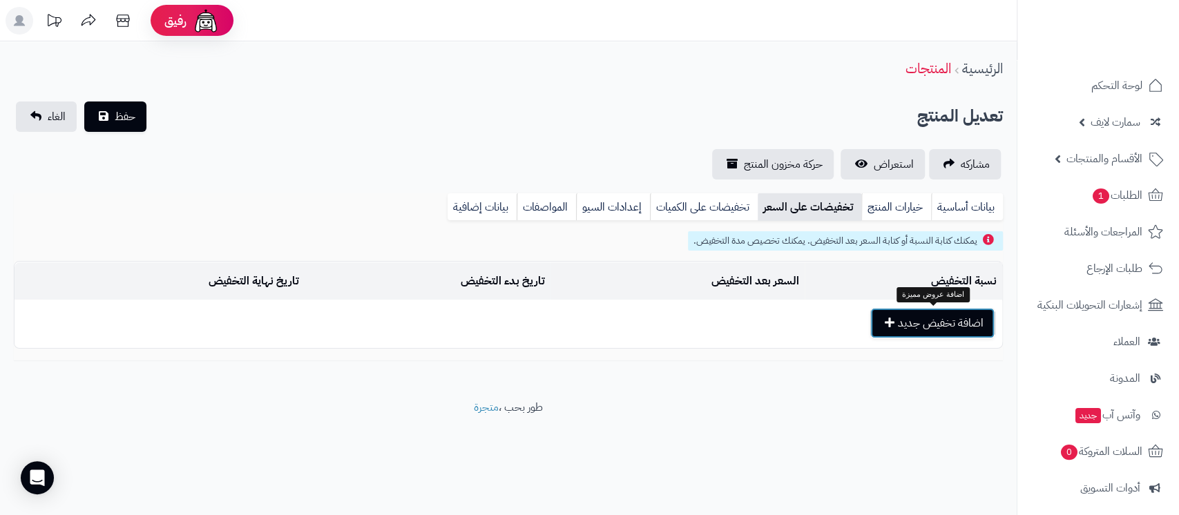
click at [908, 321] on button "اضافة تخفيض جديد" at bounding box center [932, 323] width 124 height 30
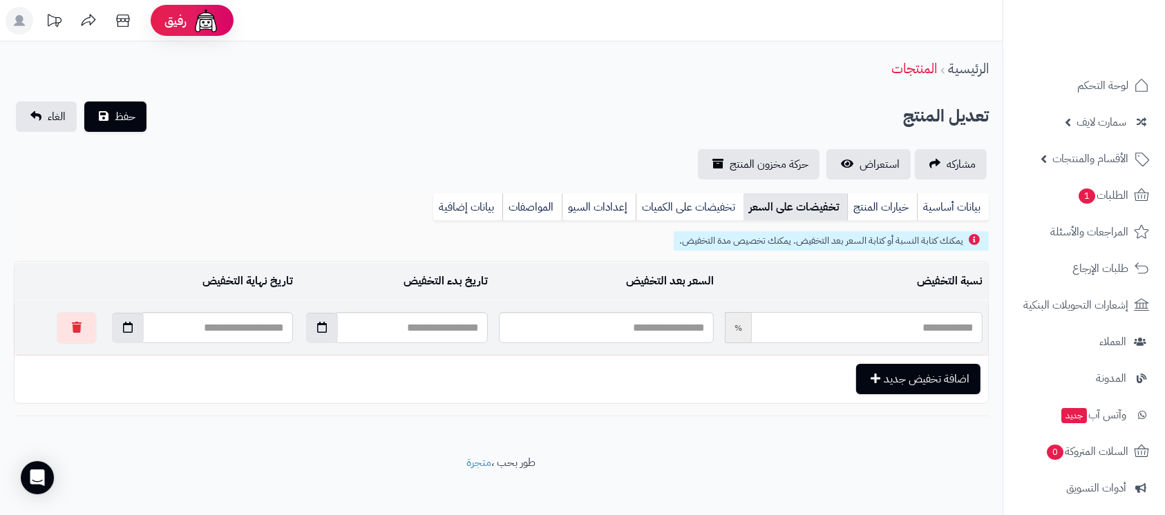
click at [927, 329] on input "text" at bounding box center [866, 327] width 231 height 31
type input "*"
type input "*****"
type input "**"
type input "*****"
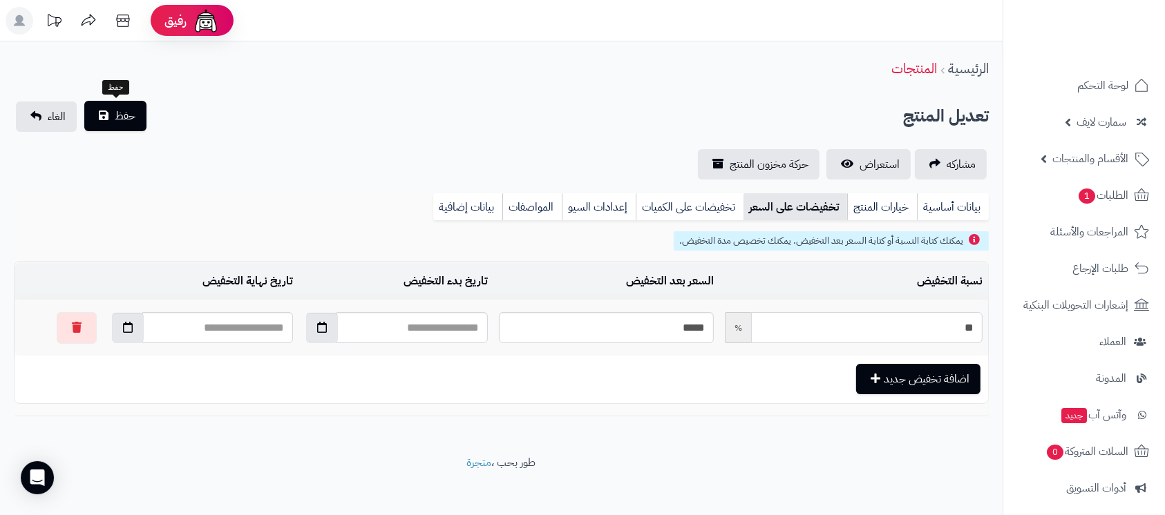
type input "**"
click at [136, 125] on button "حفظ" at bounding box center [115, 116] width 62 height 30
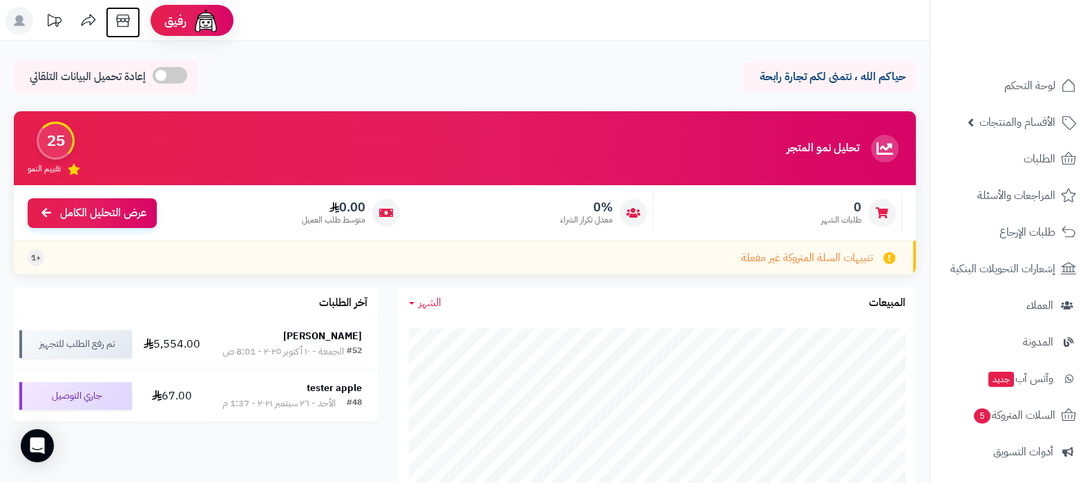
click at [128, 19] on icon at bounding box center [122, 21] width 13 height 12
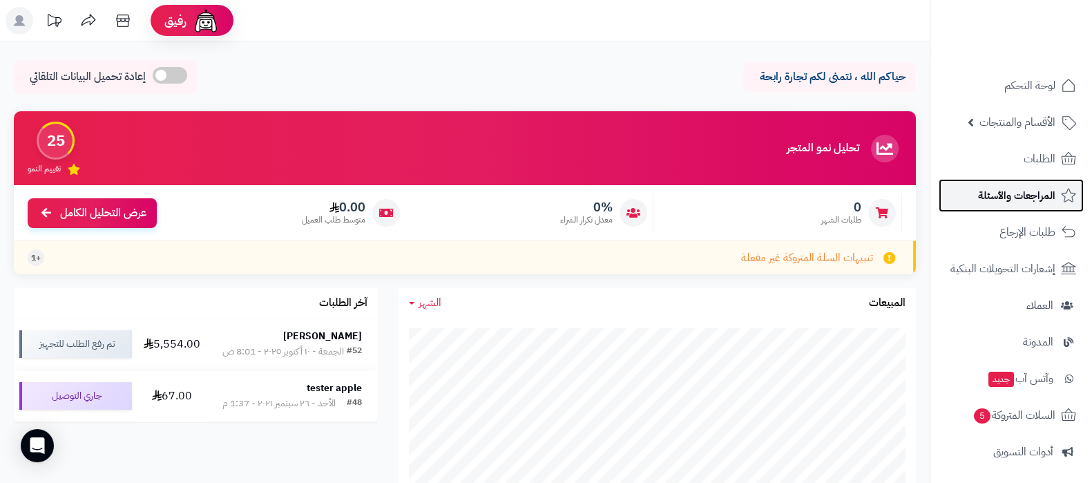
click at [1018, 196] on span "المراجعات والأسئلة" at bounding box center [1016, 195] width 77 height 19
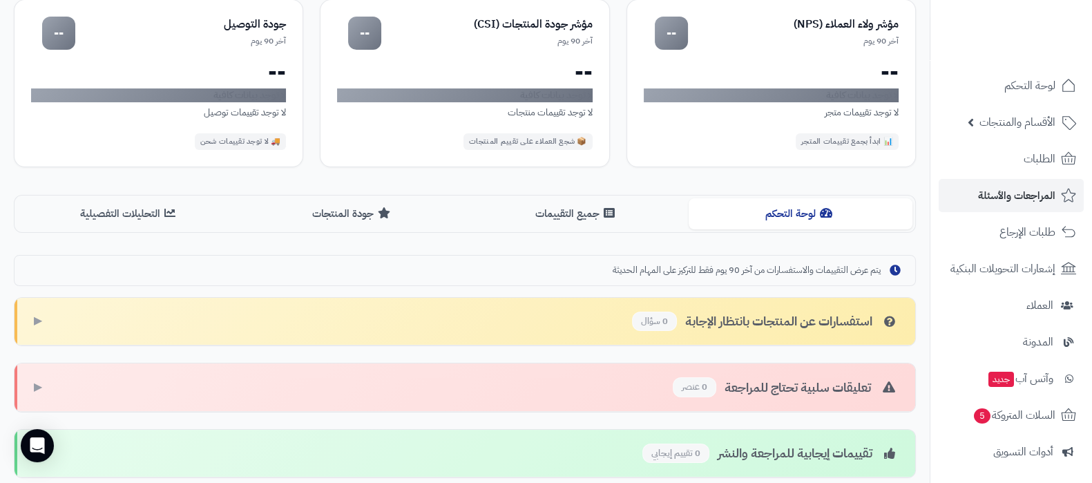
scroll to position [148, 0]
click at [362, 218] on button "جودة المنتجات" at bounding box center [353, 214] width 224 height 31
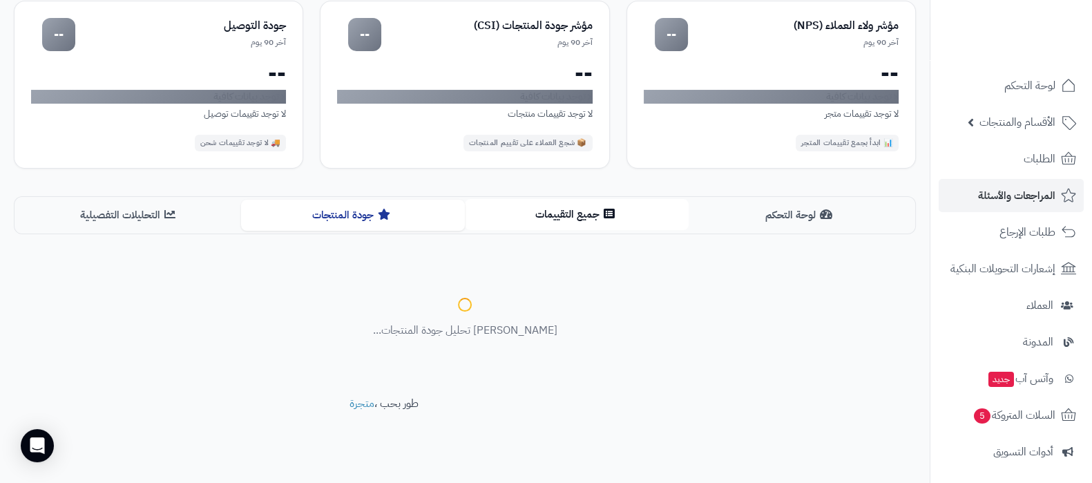
click at [535, 213] on button "جميع التقييمات" at bounding box center [577, 214] width 224 height 31
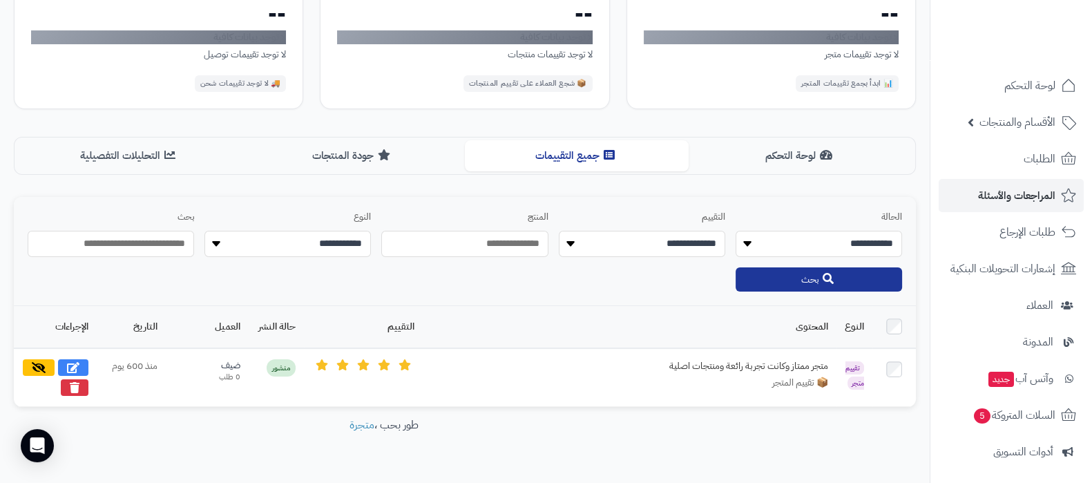
scroll to position [234, 0]
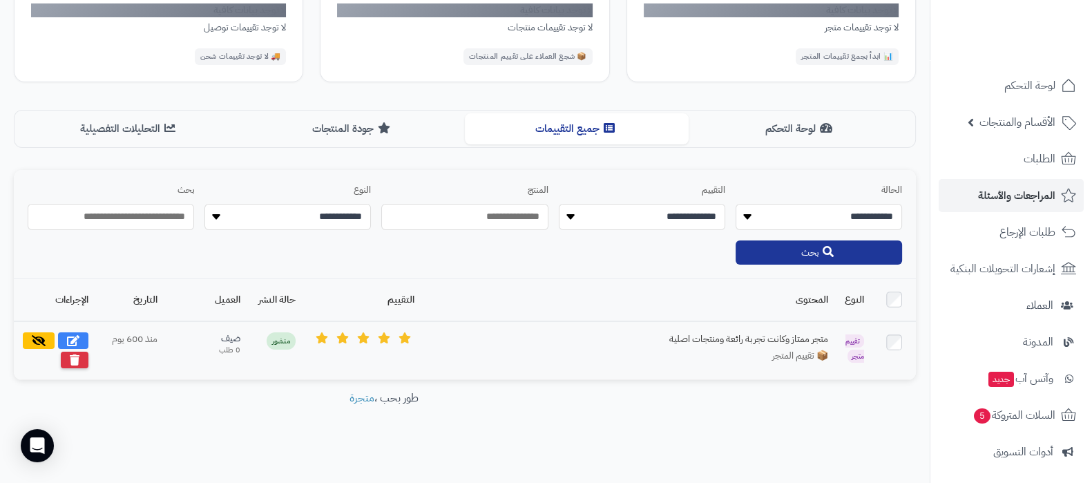
click at [75, 359] on icon at bounding box center [75, 359] width 10 height 11
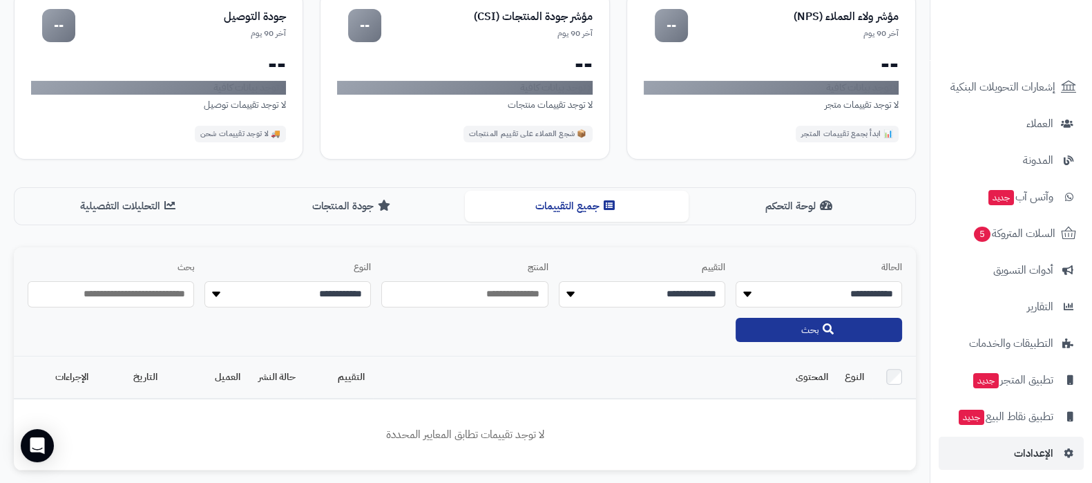
scroll to position [186, 0]
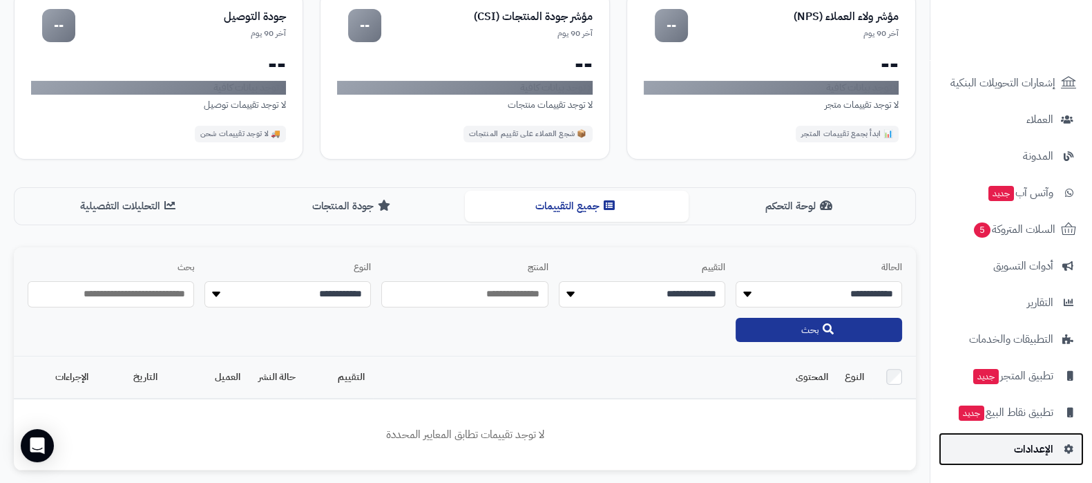
click at [1033, 447] on span "الإعدادات" at bounding box center [1033, 448] width 39 height 19
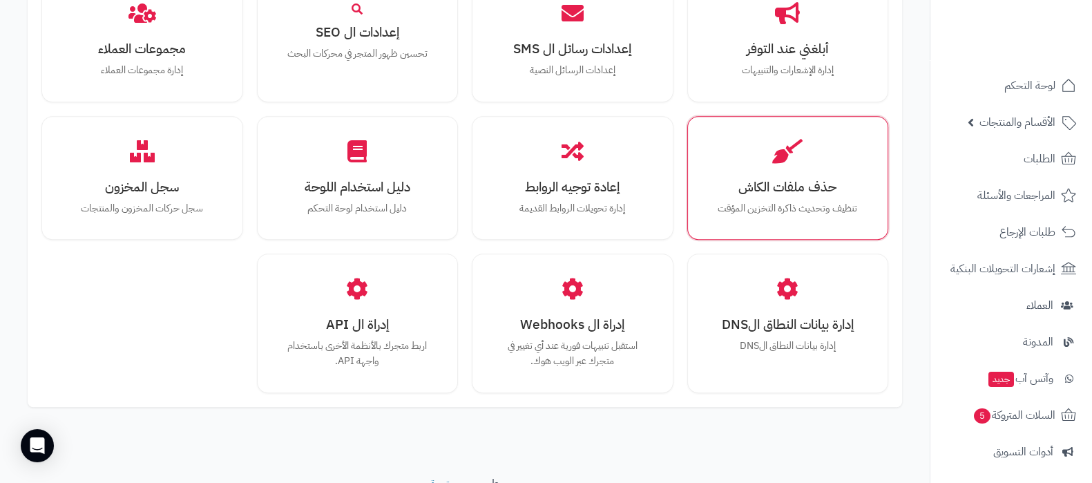
scroll to position [1277, 0]
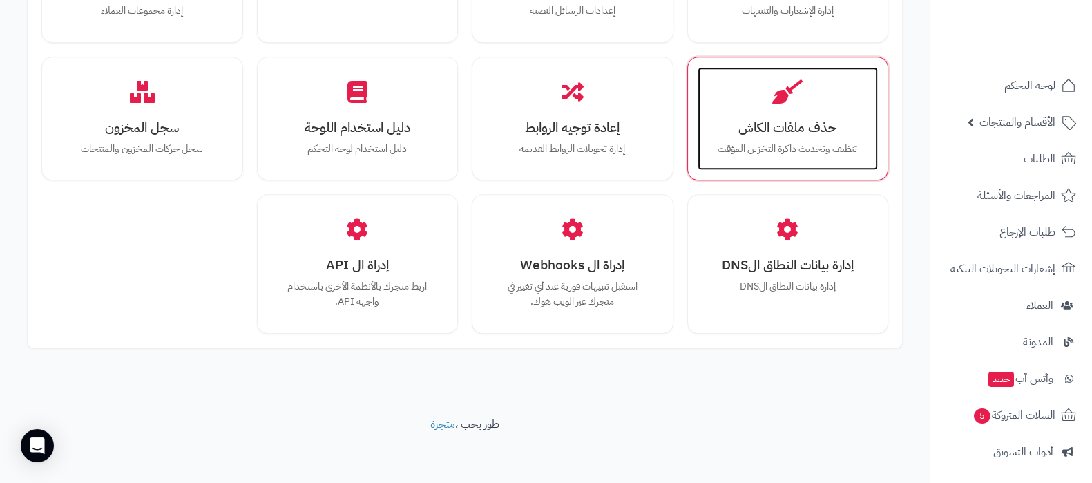
click at [794, 158] on div "حذف ملفات الكاش تنظيف وتحديث ذاكرة التخزين المؤقت" at bounding box center [788, 119] width 181 height 104
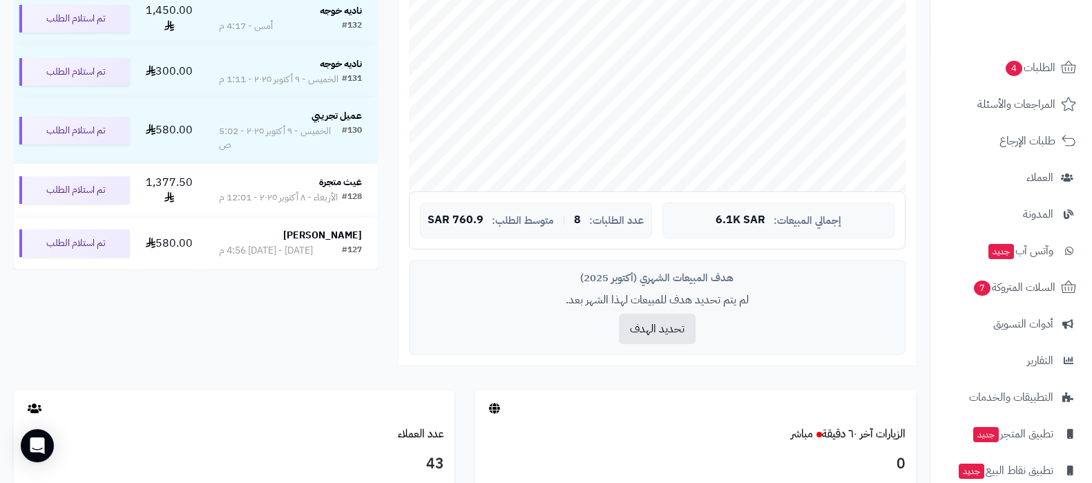
scroll to position [149, 0]
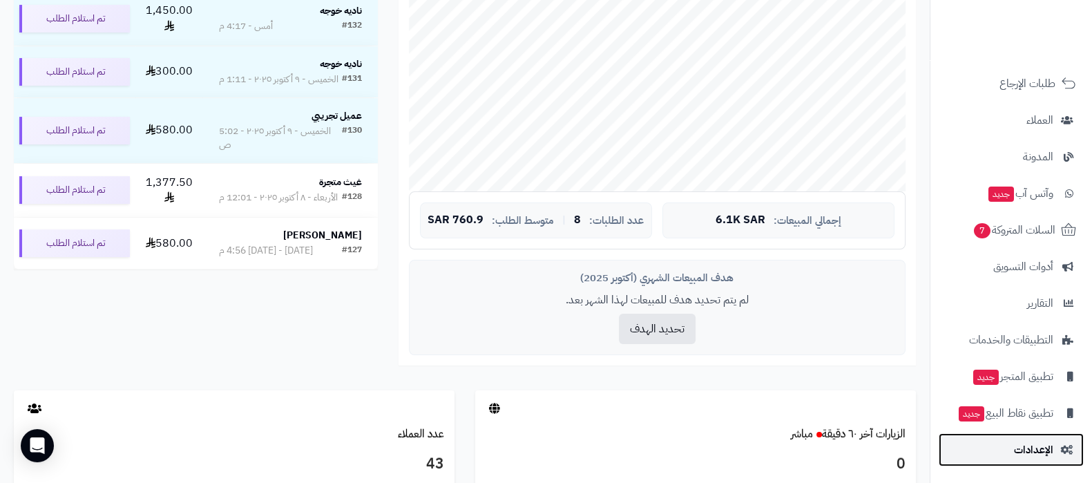
click at [1031, 450] on span "الإعدادات" at bounding box center [1033, 449] width 39 height 19
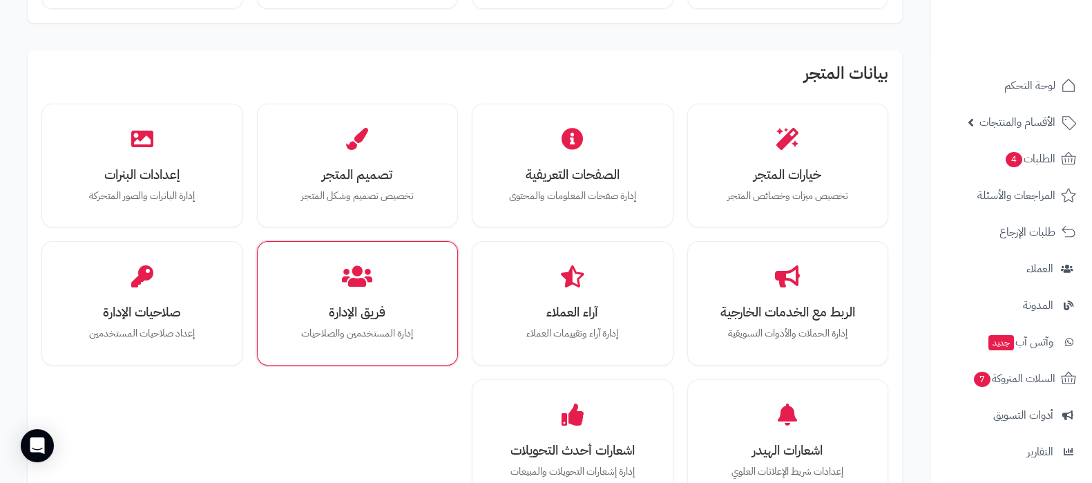
scroll to position [259, 0]
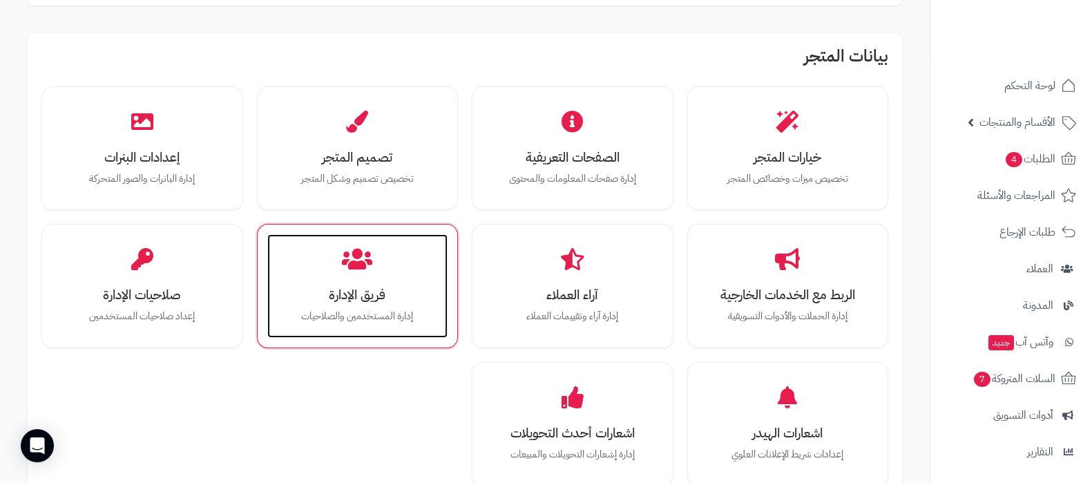
click at [380, 314] on p "إدارة المستخدمين والصلاحيات" at bounding box center [357, 316] width 153 height 15
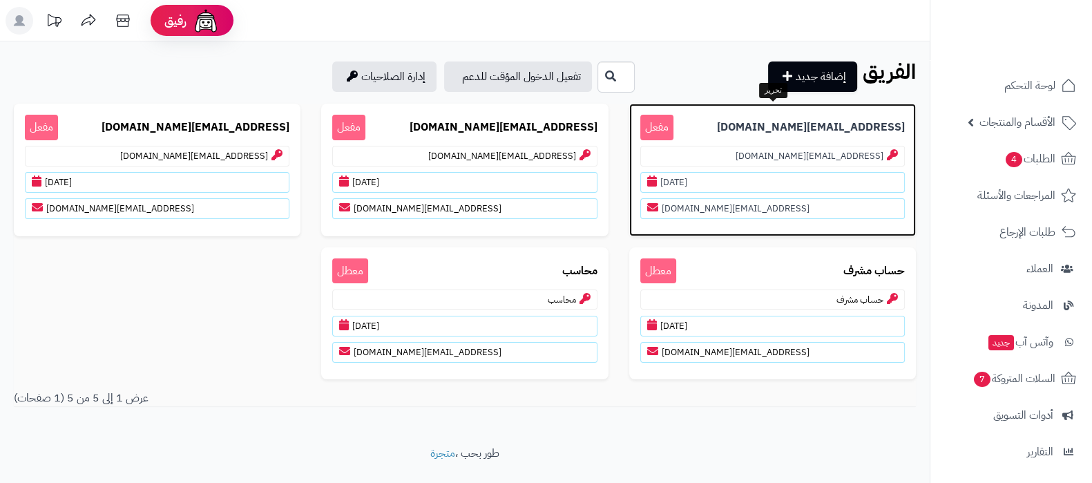
click at [846, 126] on b "edit@matjrah.com" at bounding box center [811, 128] width 188 height 16
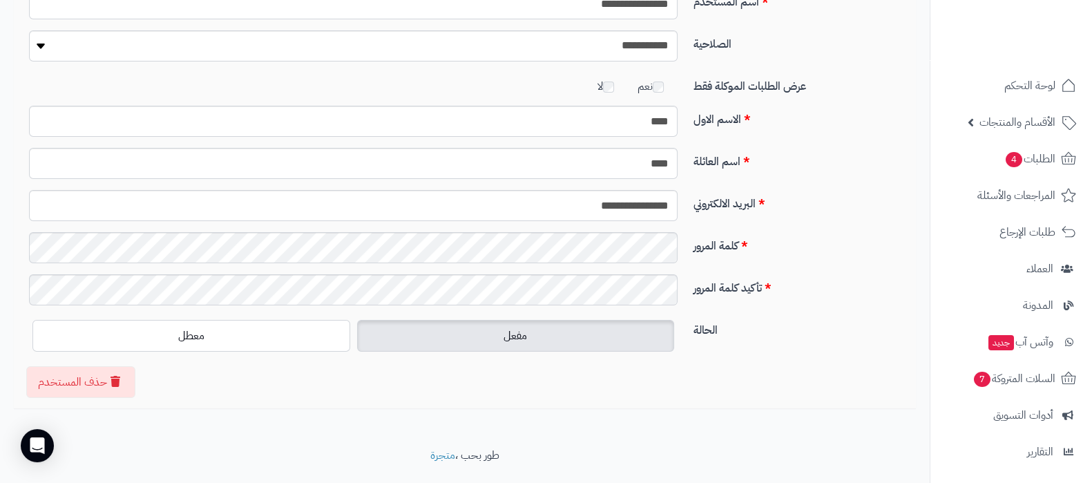
scroll to position [158, 0]
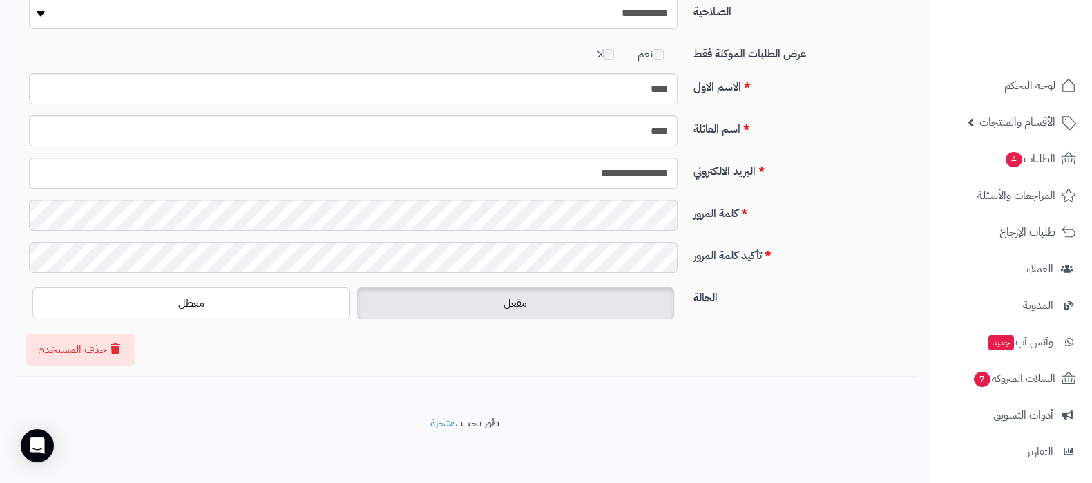
click at [418, 381] on div "**********" at bounding box center [465, 149] width 930 height 532
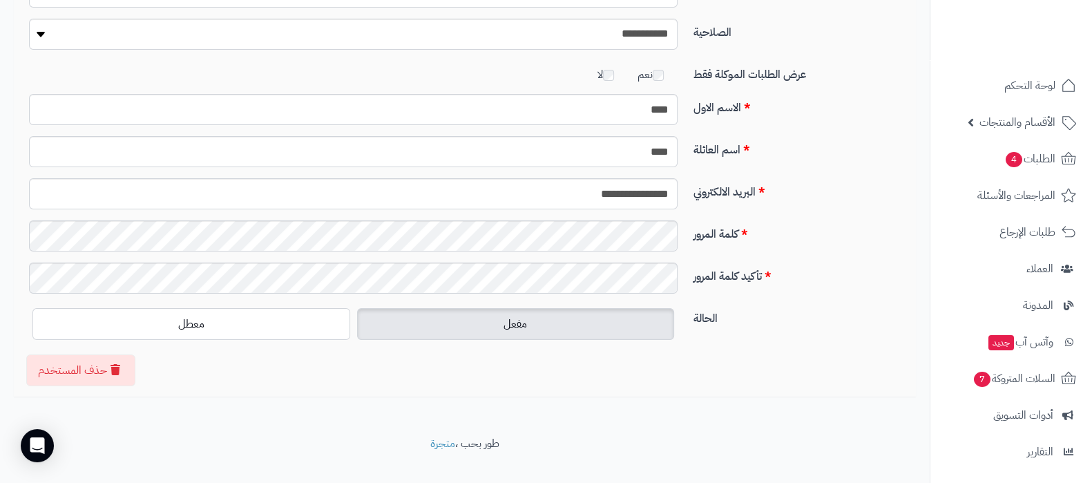
scroll to position [0, 0]
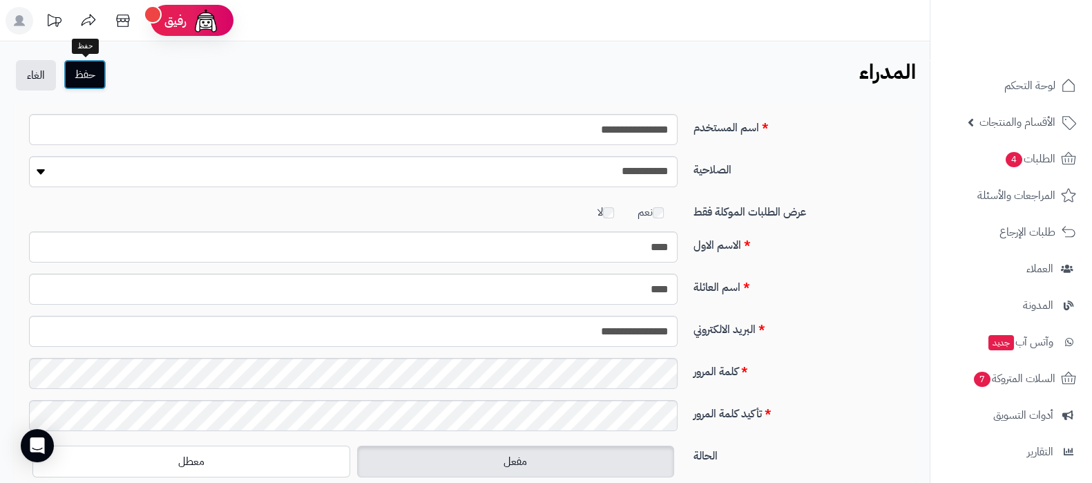
click at [93, 84] on button "حفظ" at bounding box center [85, 74] width 43 height 30
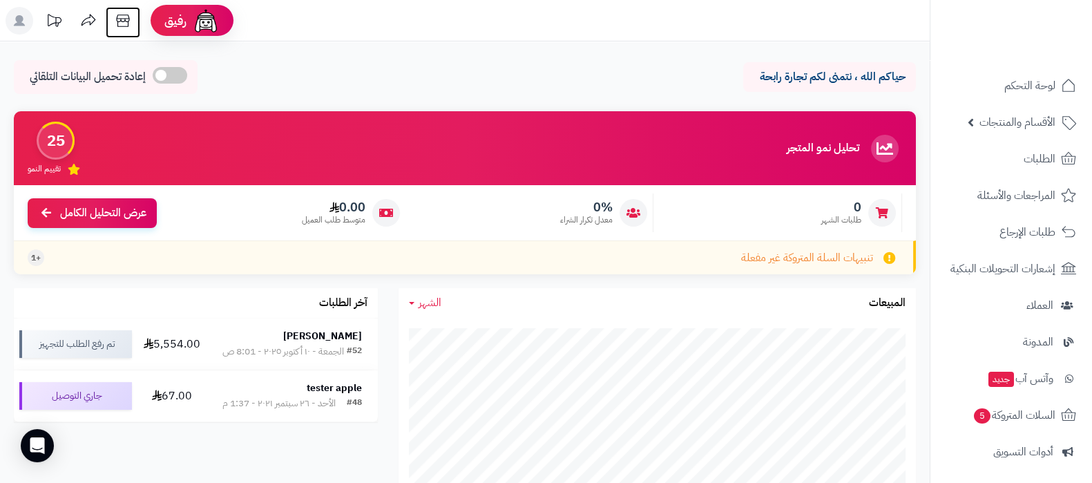
click at [117, 28] on icon at bounding box center [123, 21] width 28 height 28
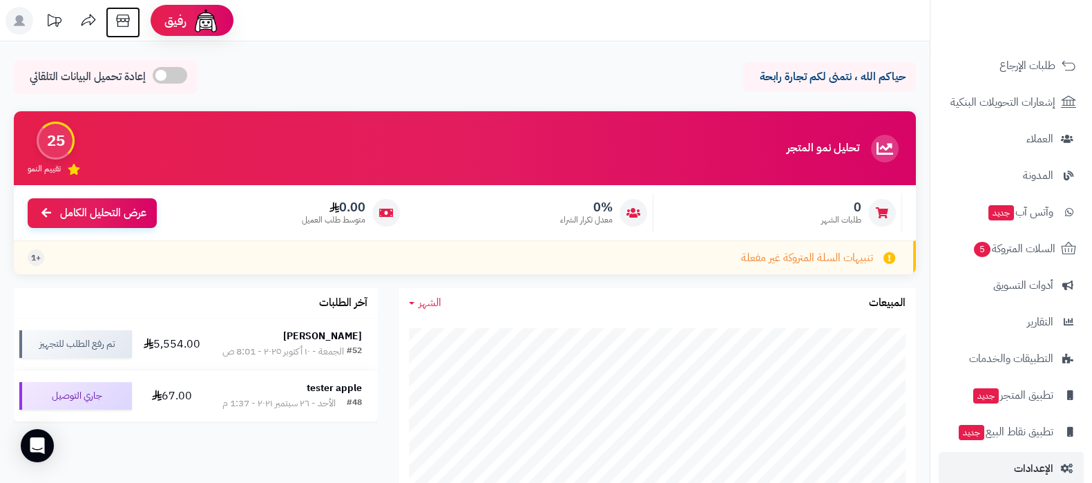
scroll to position [186, 0]
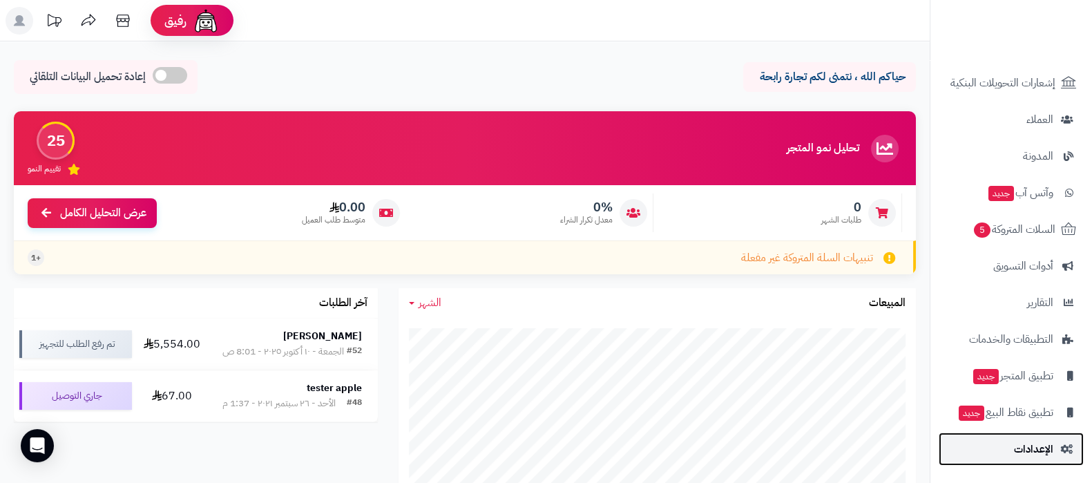
click at [1027, 446] on span "الإعدادات" at bounding box center [1033, 448] width 39 height 19
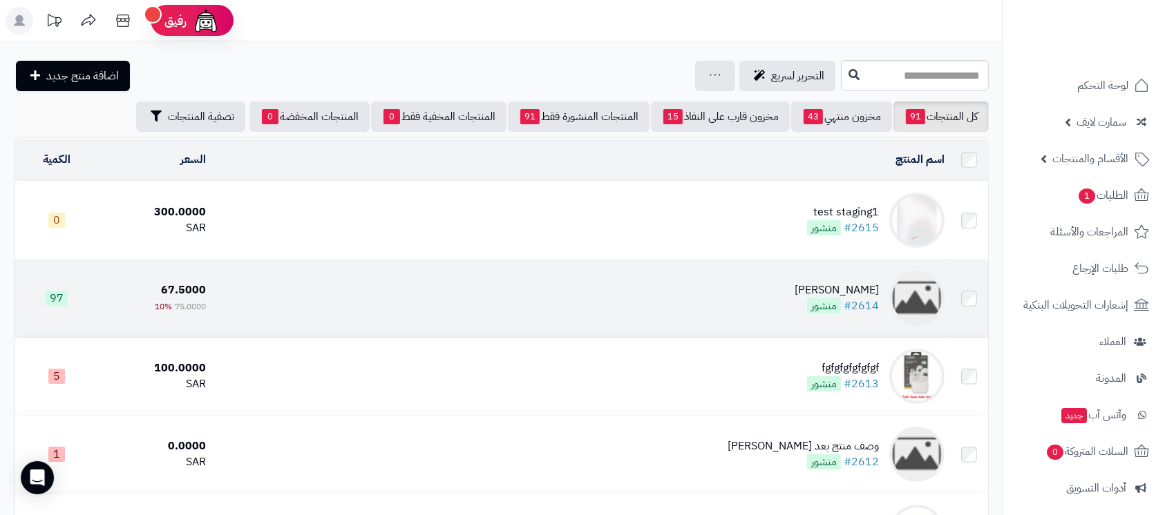
click at [855, 289] on div "[PERSON_NAME]" at bounding box center [836, 291] width 84 height 16
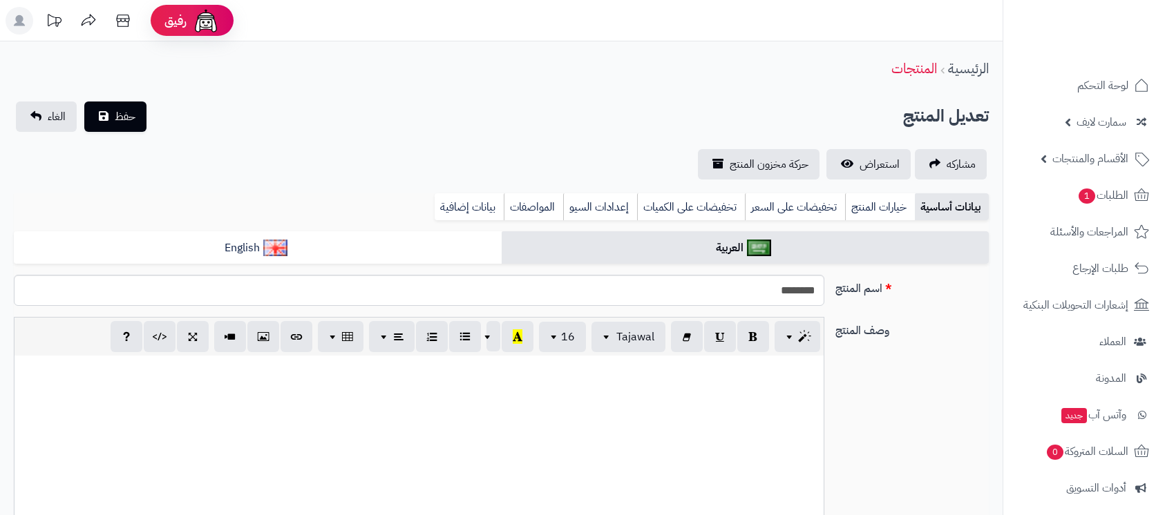
select select
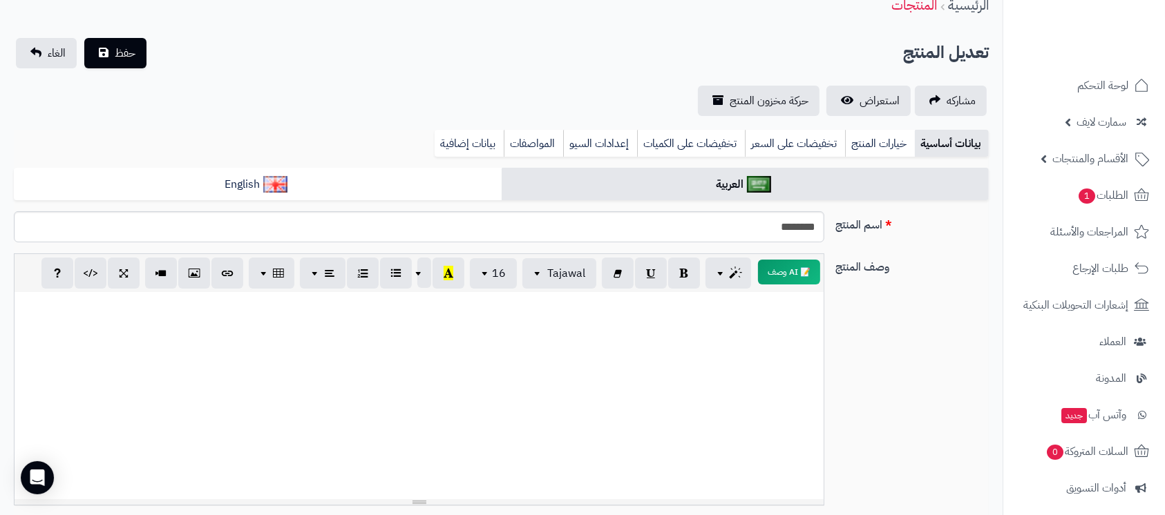
scroll to position [92, 0]
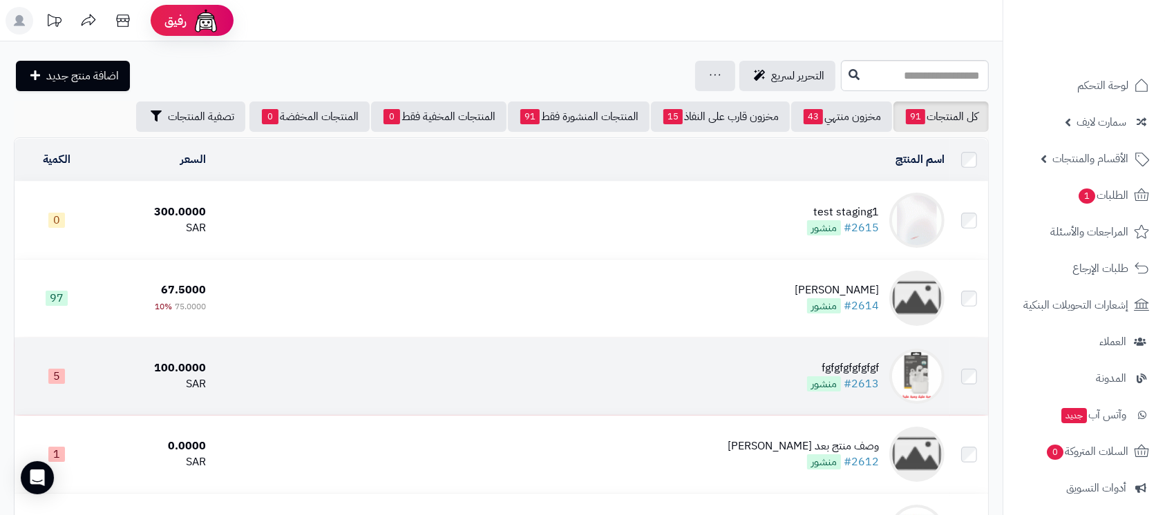
click at [855, 368] on div "fgfgfgfgfgfgf" at bounding box center [843, 369] width 72 height 16
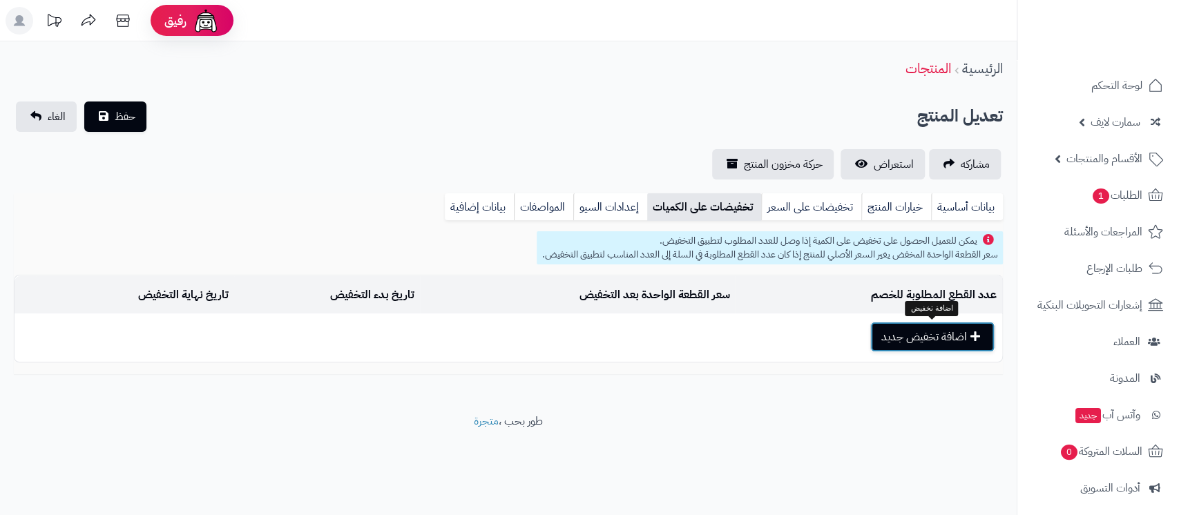
click at [906, 346] on button "اضافة تخفيض جديد" at bounding box center [932, 337] width 124 height 30
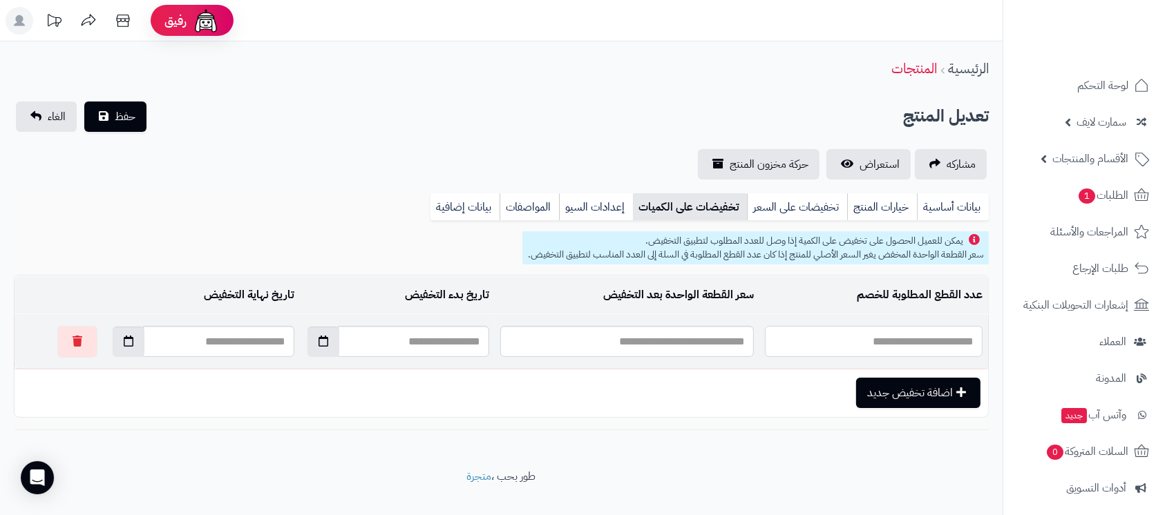
click at [919, 341] on input "text" at bounding box center [874, 341] width 218 height 31
type input "*"
click at [678, 341] on input "text" at bounding box center [627, 341] width 254 height 31
click at [960, 209] on link "بيانات أساسية" at bounding box center [953, 207] width 72 height 28
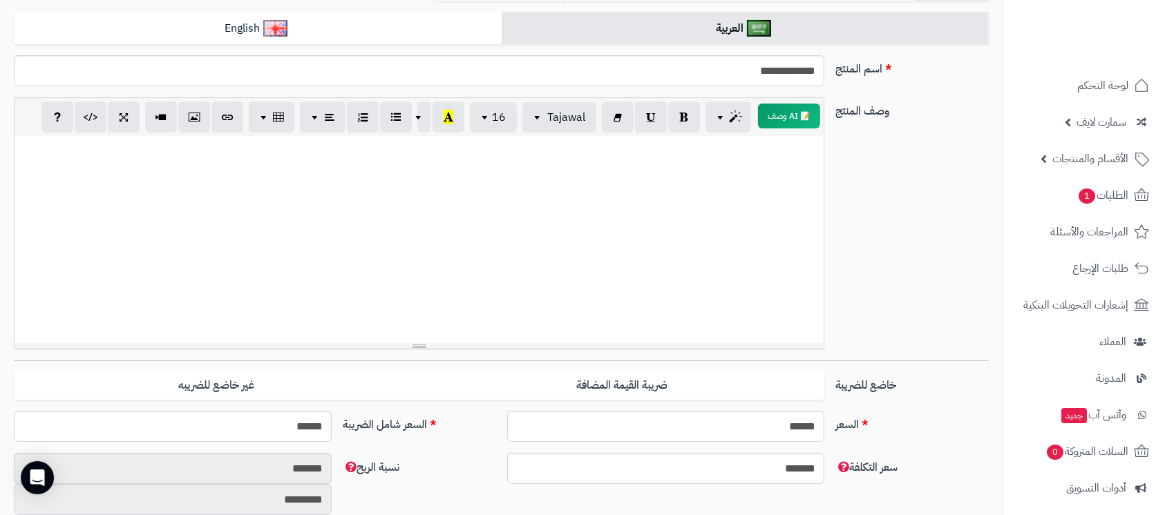
scroll to position [92, 0]
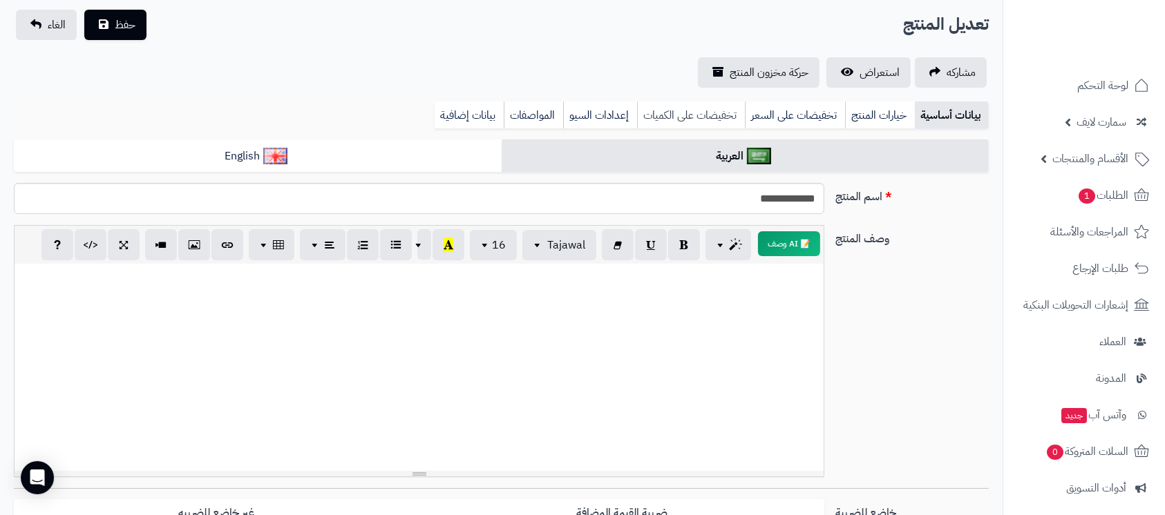
click at [696, 122] on link "تخفيضات على الكميات" at bounding box center [691, 116] width 108 height 28
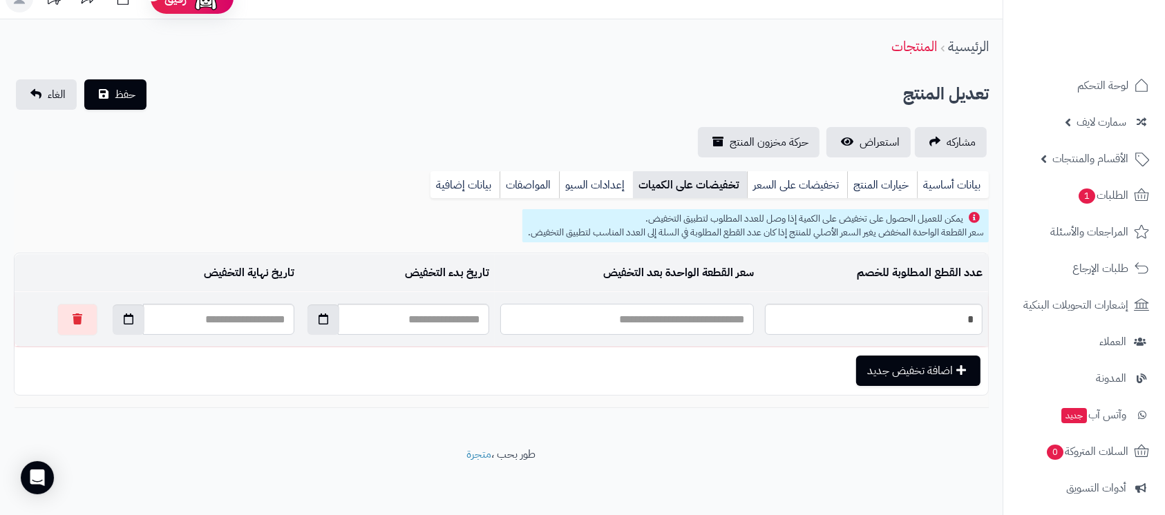
click at [661, 325] on input "text" at bounding box center [627, 319] width 254 height 31
type input "**"
click at [123, 82] on button "حفظ" at bounding box center [115, 94] width 62 height 30
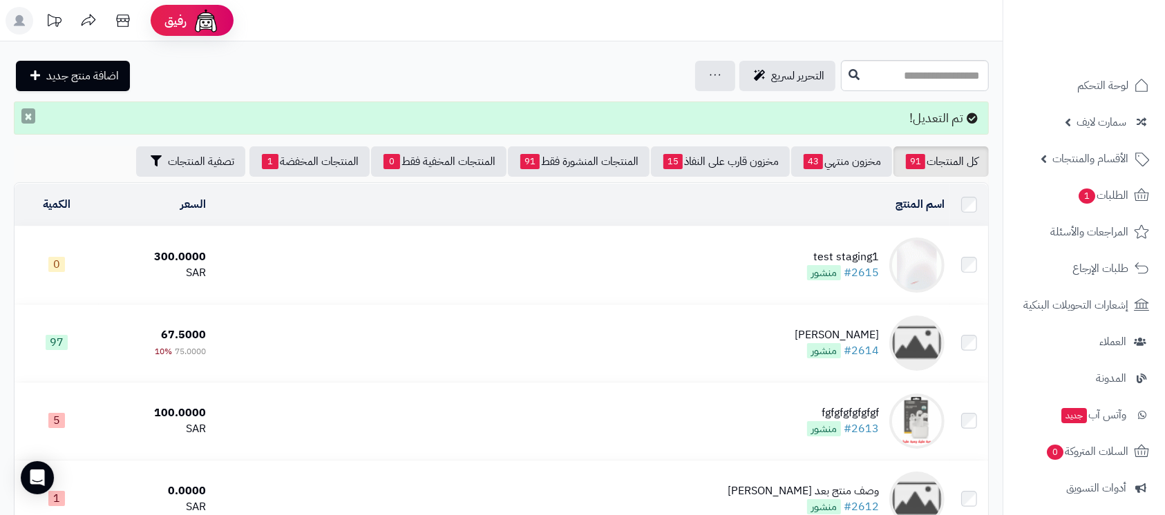
click at [28, 120] on button "×" at bounding box center [28, 115] width 14 height 15
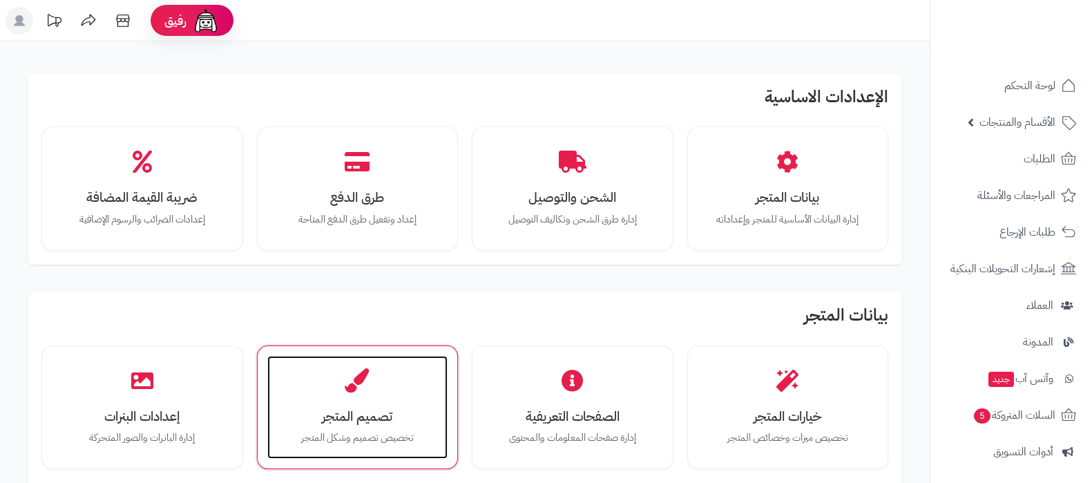
click at [318, 419] on h3 "تصميم المتجر" at bounding box center [357, 416] width 153 height 15
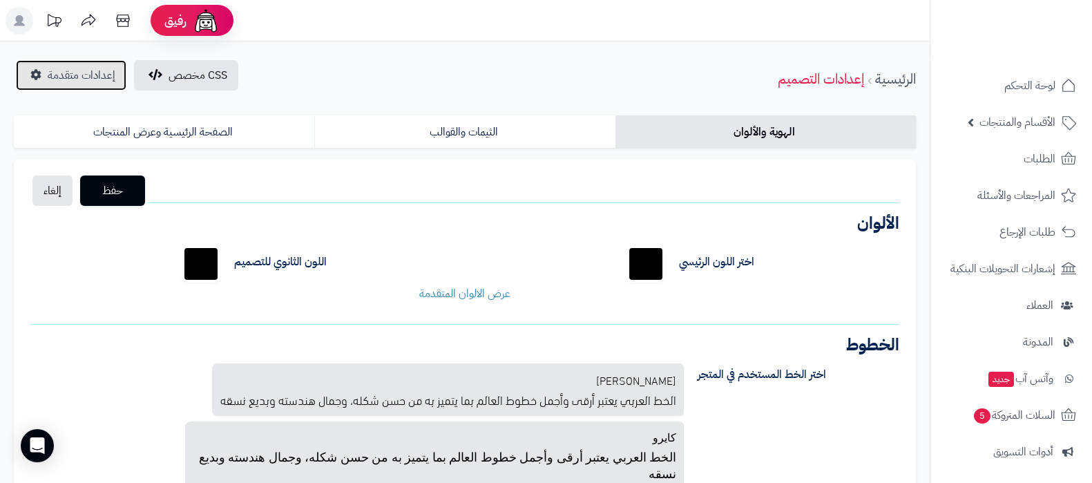
click at [88, 76] on span "إعدادات متقدمة" at bounding box center [82, 75] width 68 height 17
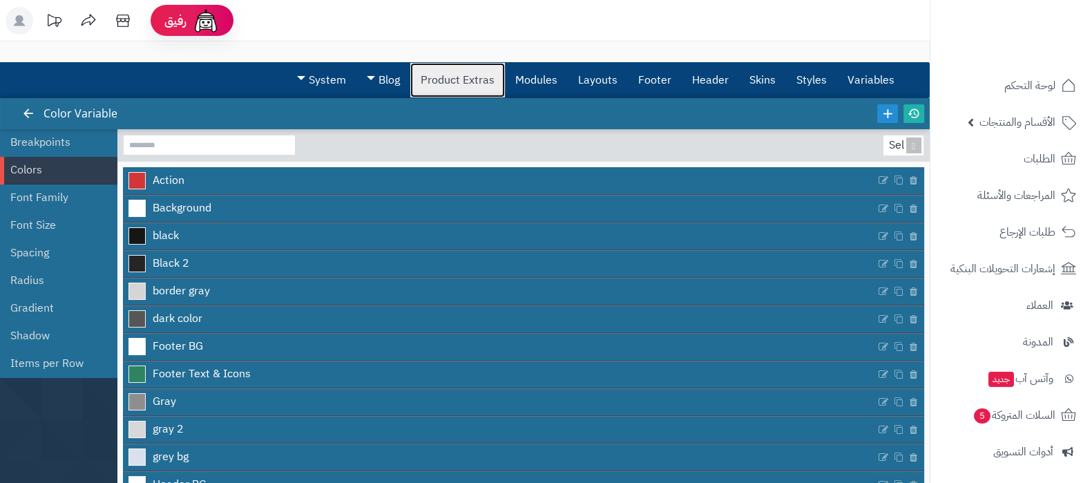
click at [502, 85] on link "Product Extras" at bounding box center [457, 80] width 95 height 35
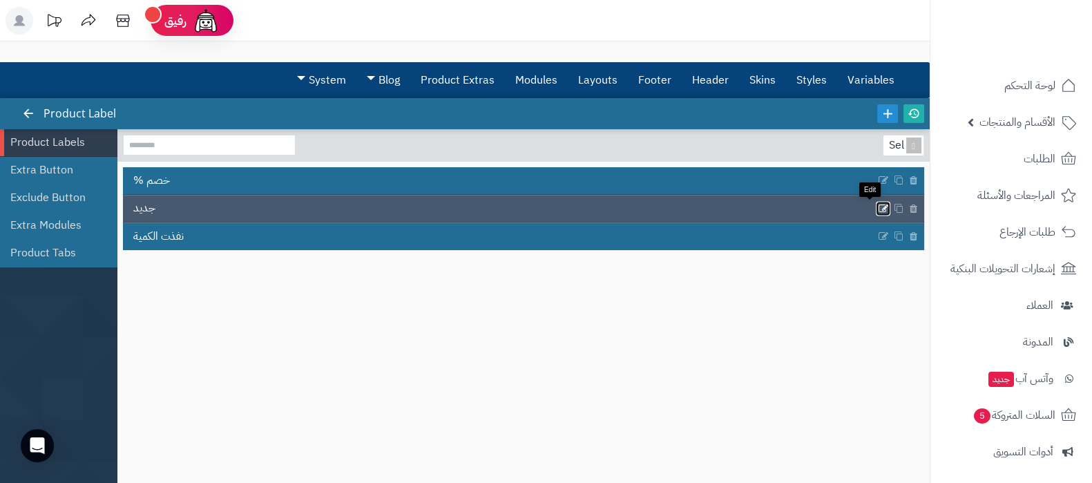
click at [878, 209] on icon at bounding box center [883, 208] width 11 height 12
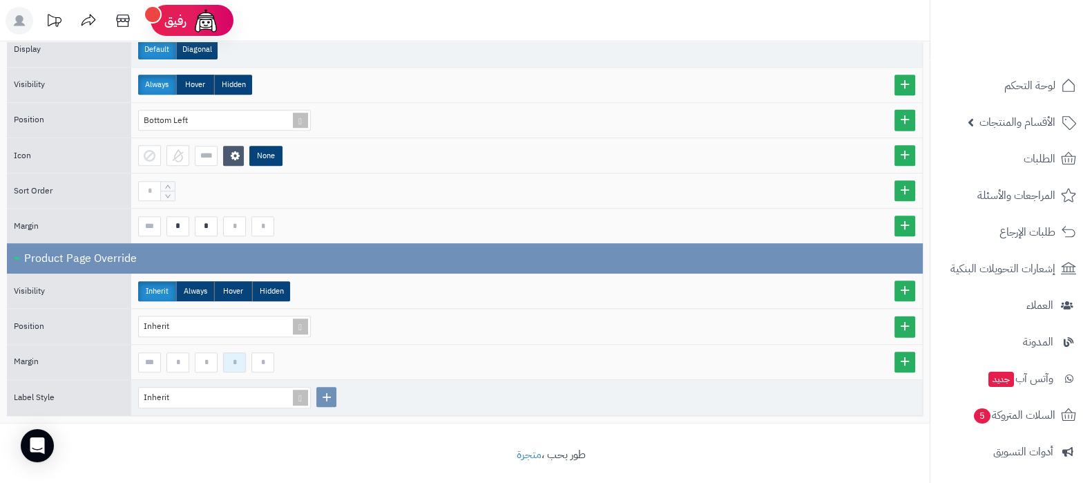
scroll to position [750, 0]
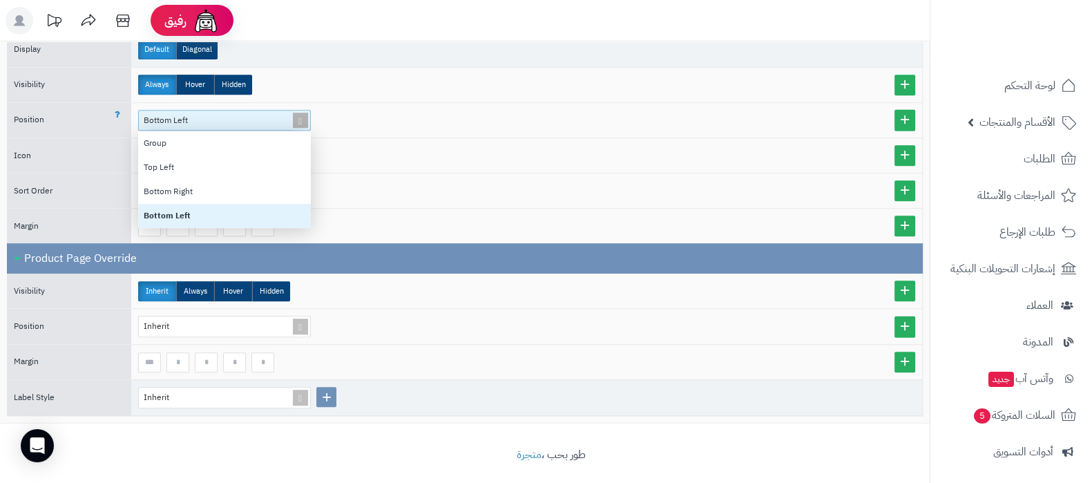
click at [302, 111] on span at bounding box center [300, 121] width 19 height 20
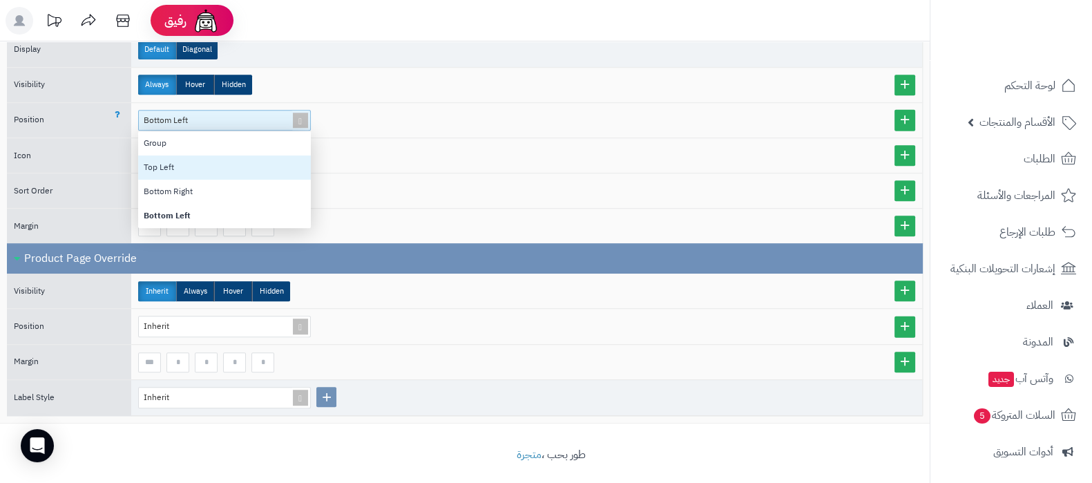
click at [188, 158] on div "Top Left" at bounding box center [224, 167] width 173 height 24
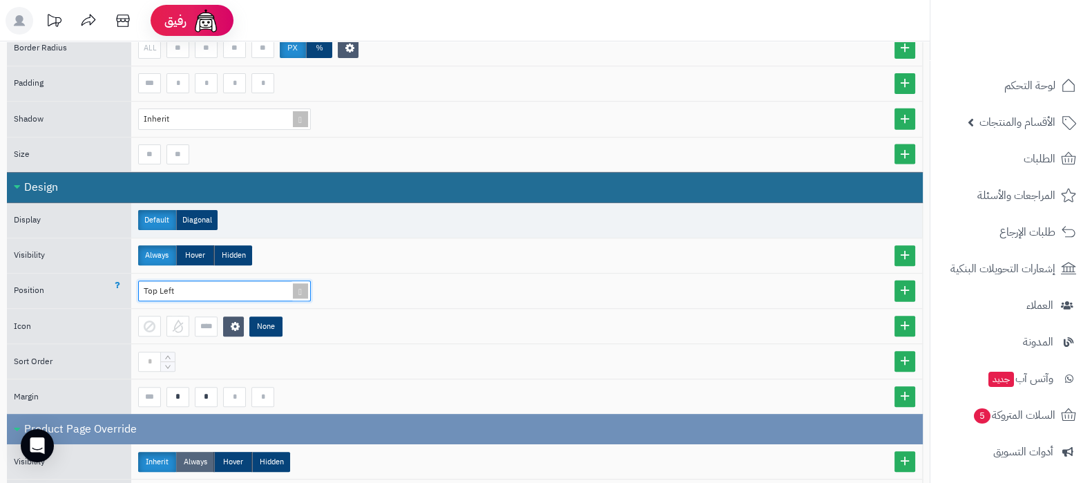
scroll to position [663, 0]
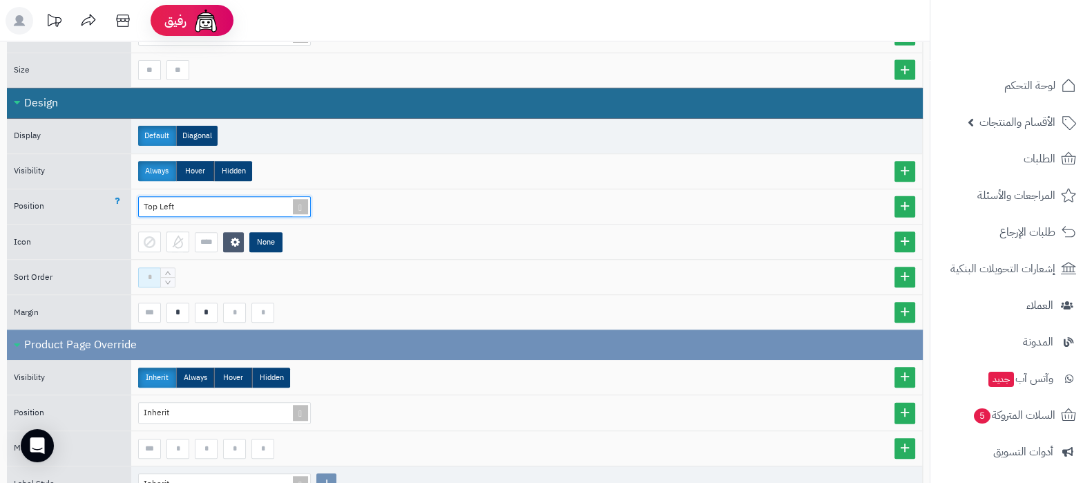
click at [146, 269] on input at bounding box center [149, 277] width 23 height 20
type input "*"
click at [487, 260] on div "*" at bounding box center [526, 277] width 791 height 35
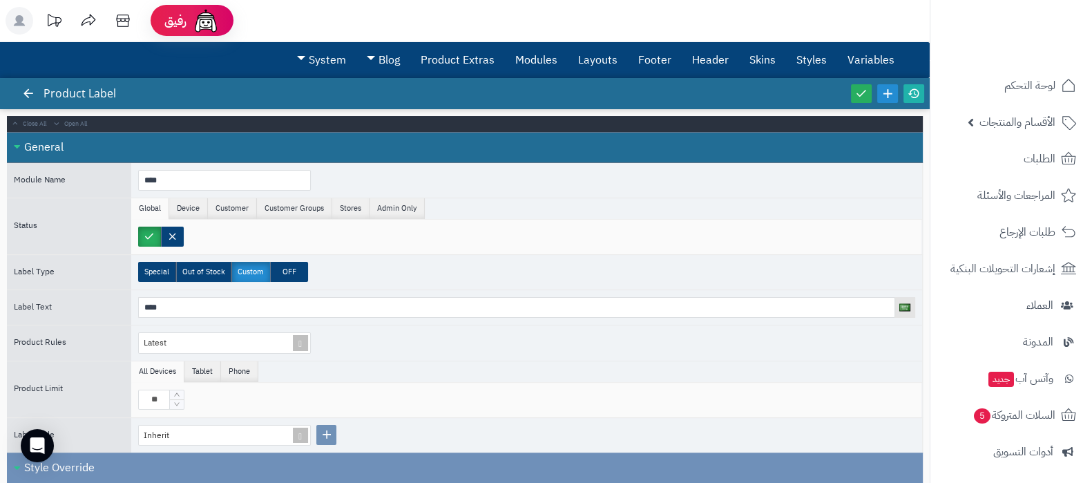
scroll to position [0, 0]
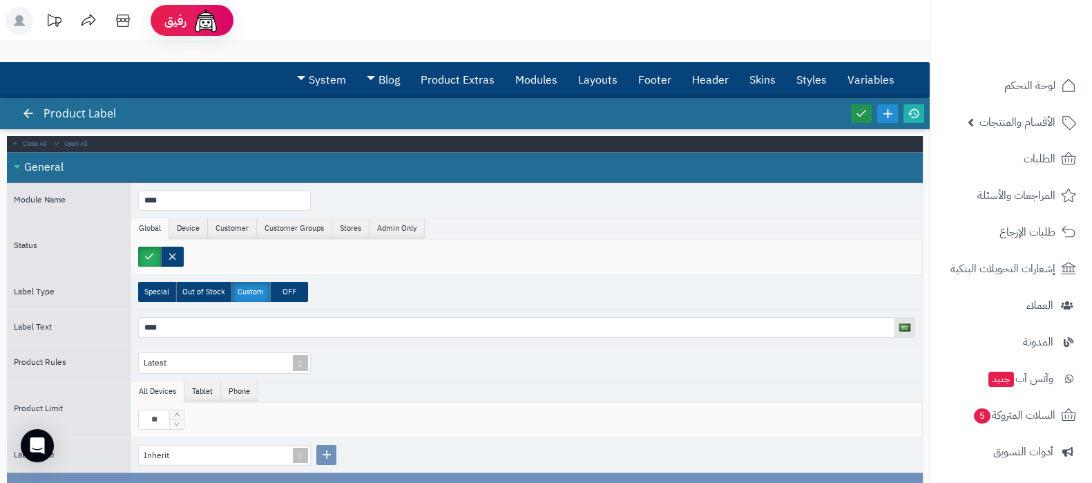
click at [864, 115] on icon at bounding box center [861, 113] width 12 height 12
click at [912, 115] on icon at bounding box center [914, 113] width 12 height 12
click at [24, 113] on icon at bounding box center [28, 113] width 12 height 12
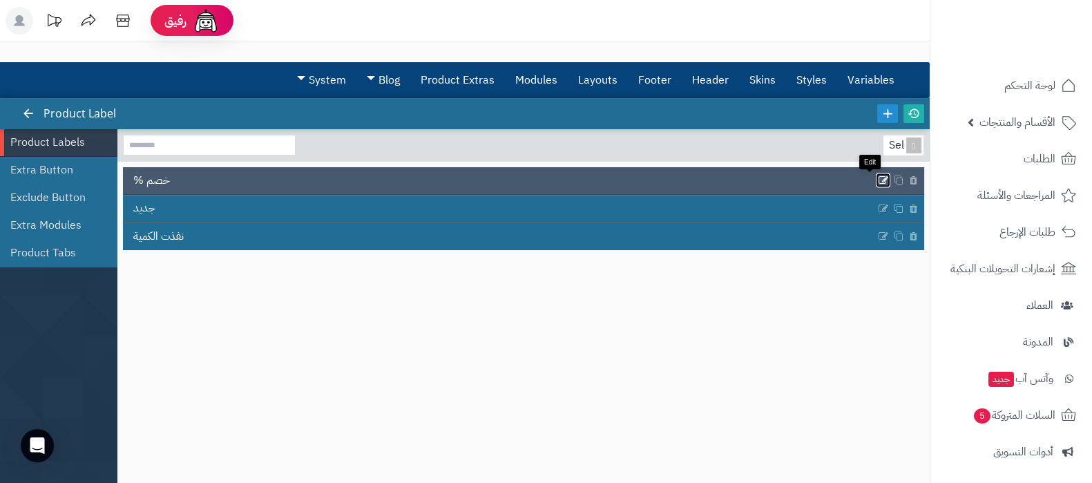
click at [878, 178] on icon at bounding box center [883, 181] width 11 height 12
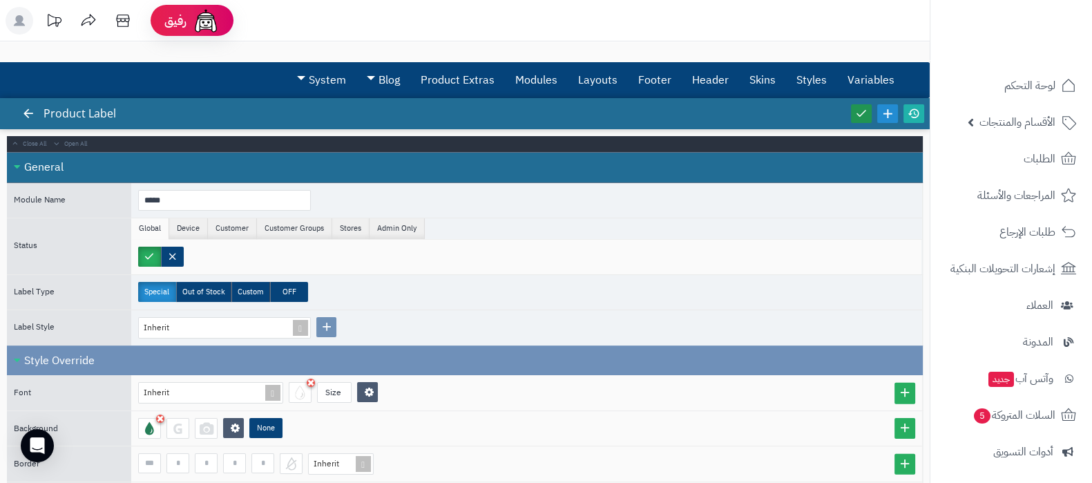
click at [860, 107] on icon at bounding box center [861, 113] width 12 height 12
click at [921, 114] on link at bounding box center [914, 113] width 21 height 19
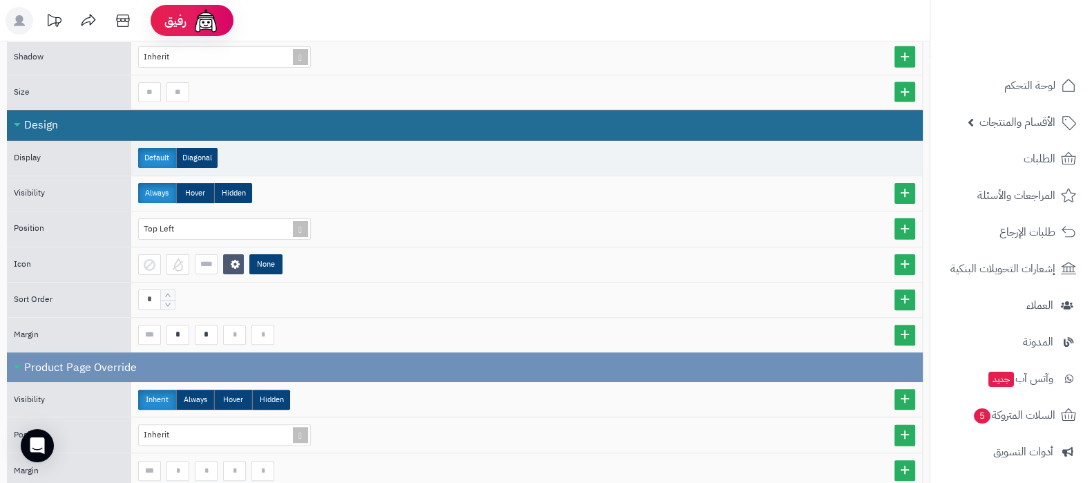
scroll to position [518, 0]
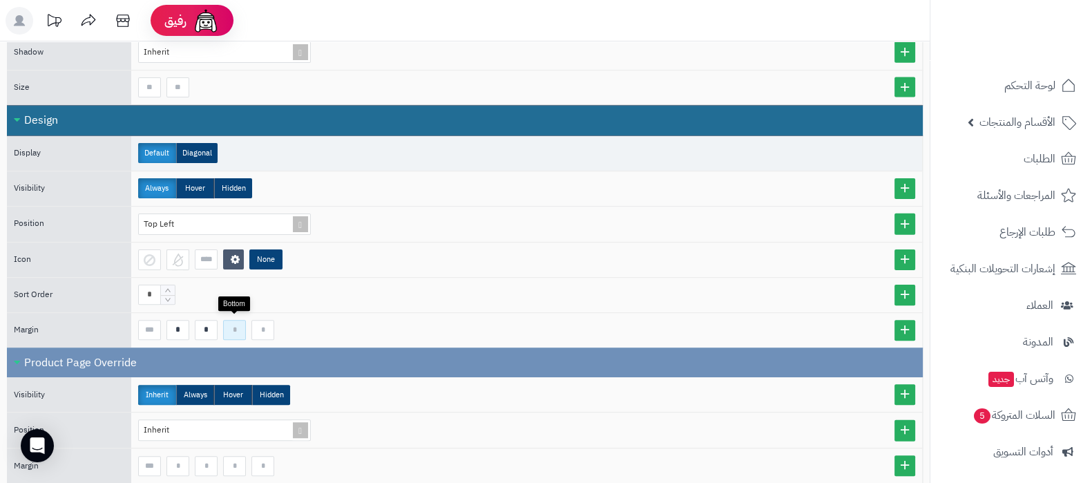
click at [238, 325] on input at bounding box center [234, 330] width 23 height 20
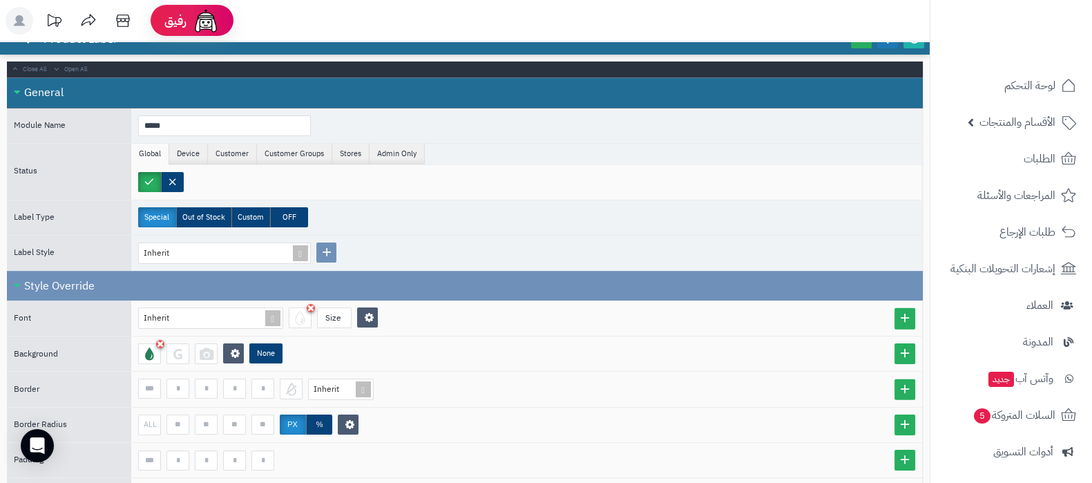
scroll to position [0, 0]
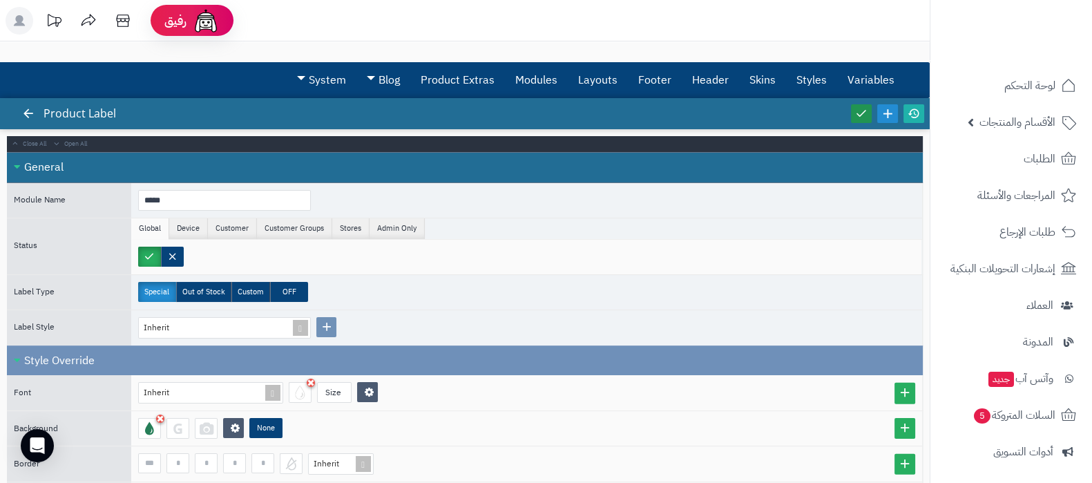
type input "**"
click at [860, 108] on icon at bounding box center [861, 113] width 12 height 12
click at [910, 112] on icon at bounding box center [914, 113] width 12 height 12
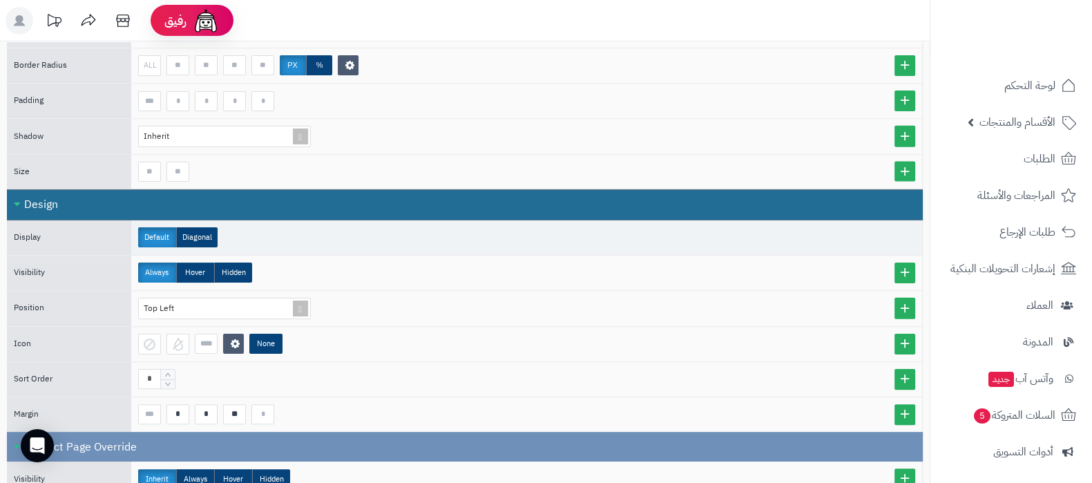
scroll to position [518, 0]
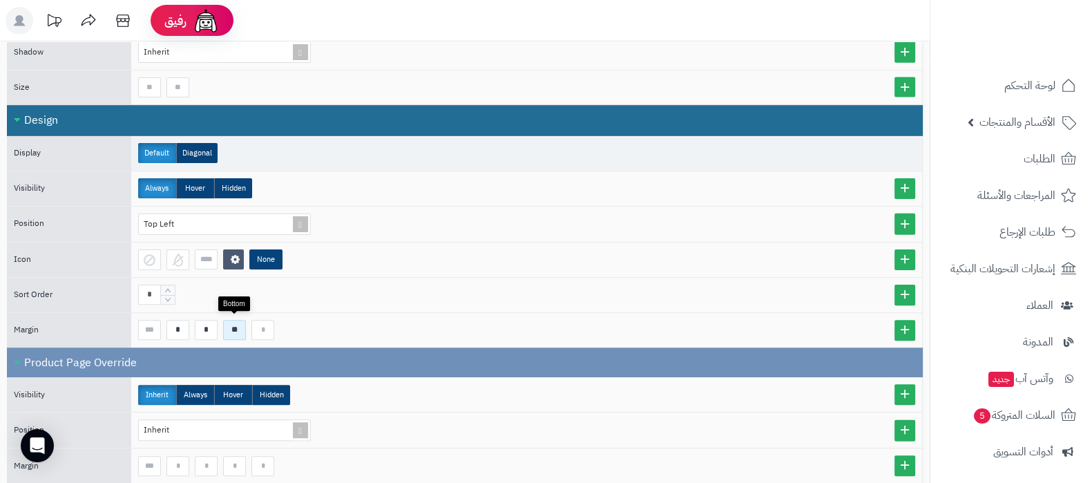
click at [235, 331] on input "**" at bounding box center [234, 330] width 23 height 20
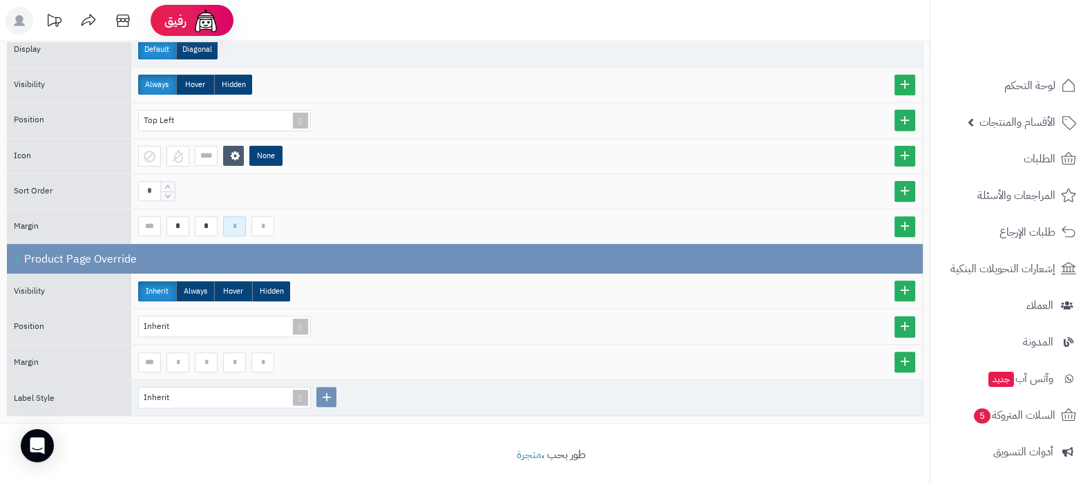
scroll to position [623, 0]
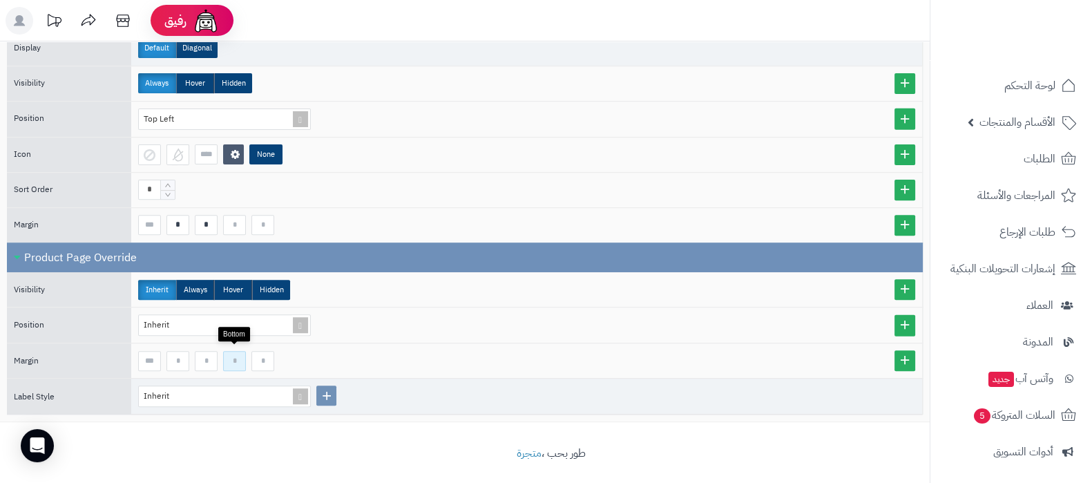
click at [239, 354] on input at bounding box center [234, 361] width 23 height 20
type input "**"
click at [672, 323] on div "Inherit" at bounding box center [526, 324] width 777 height 21
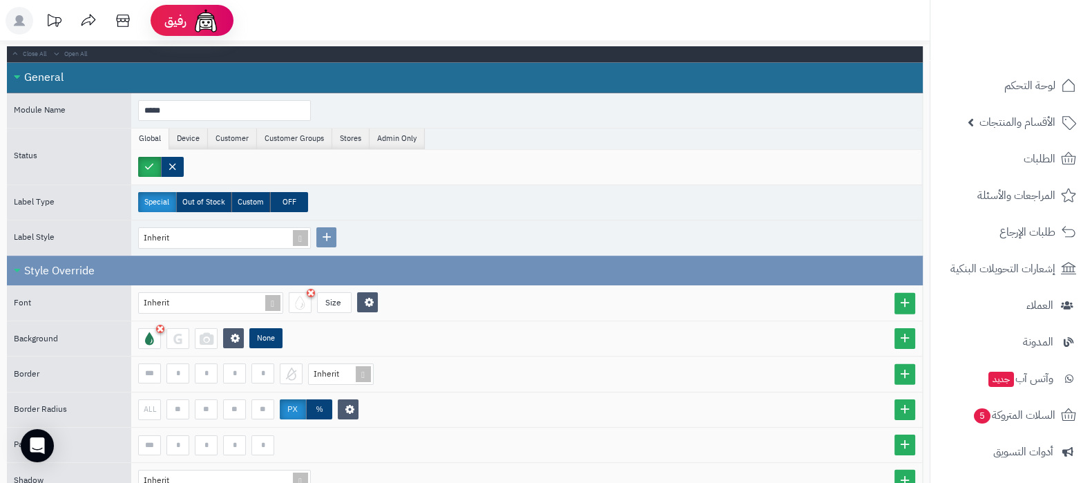
scroll to position [19, 0]
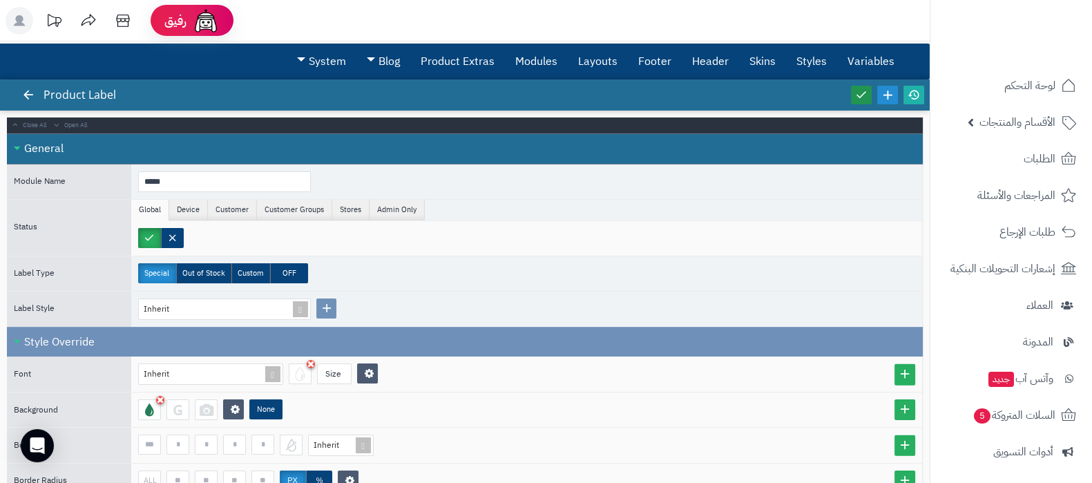
click at [866, 86] on link at bounding box center [861, 95] width 21 height 19
click at [915, 93] on icon at bounding box center [914, 94] width 12 height 12
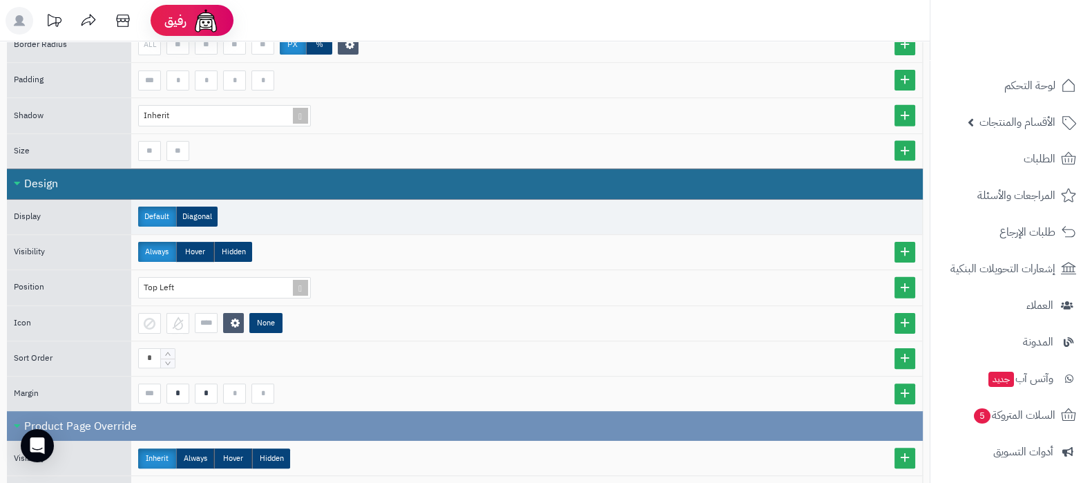
scroll to position [623, 0]
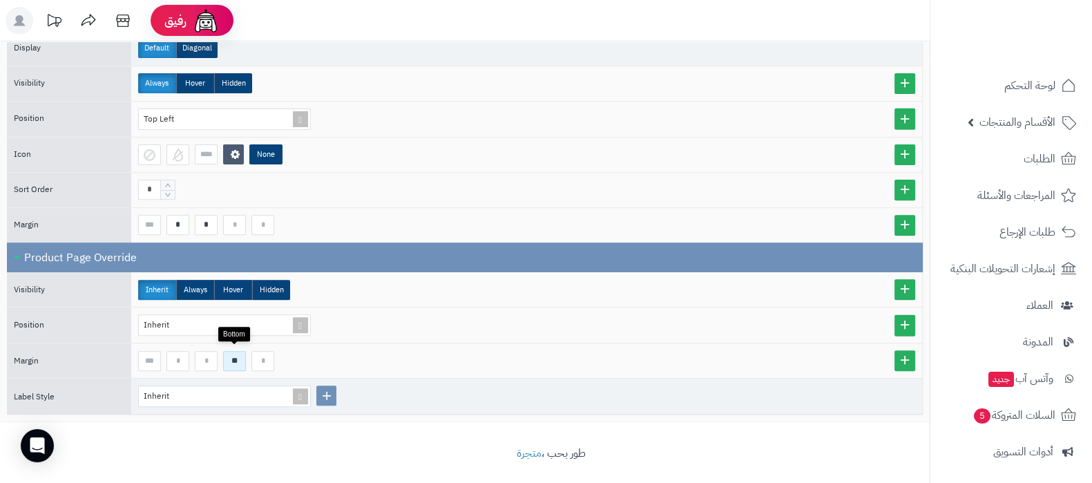
click at [231, 351] on input "**" at bounding box center [234, 361] width 23 height 20
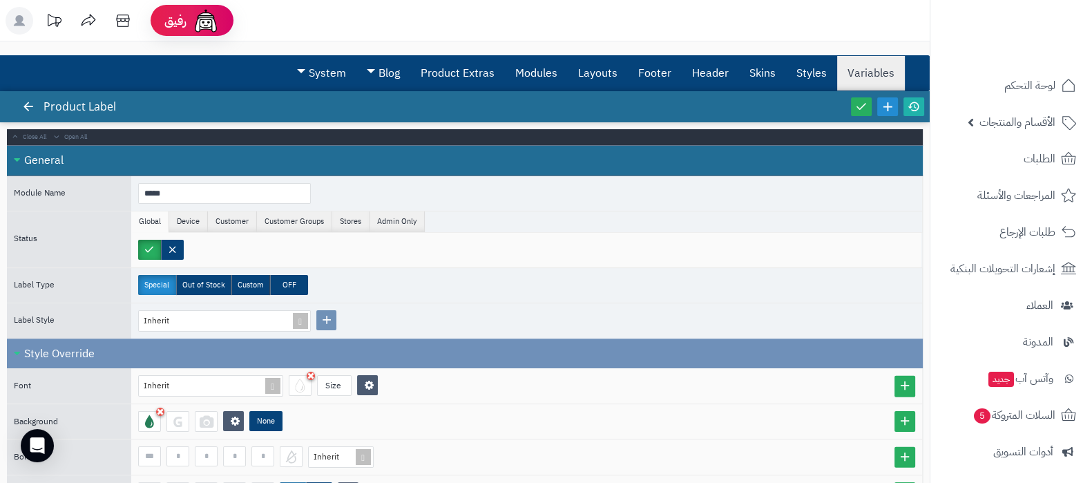
scroll to position [0, 0]
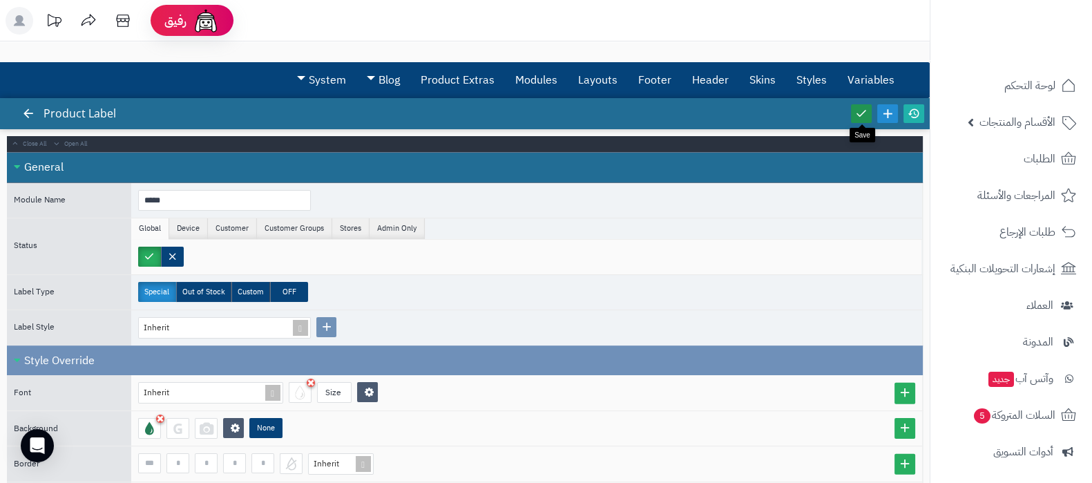
click at [863, 108] on icon at bounding box center [861, 112] width 17 height 17
click at [917, 111] on icon at bounding box center [914, 113] width 12 height 12
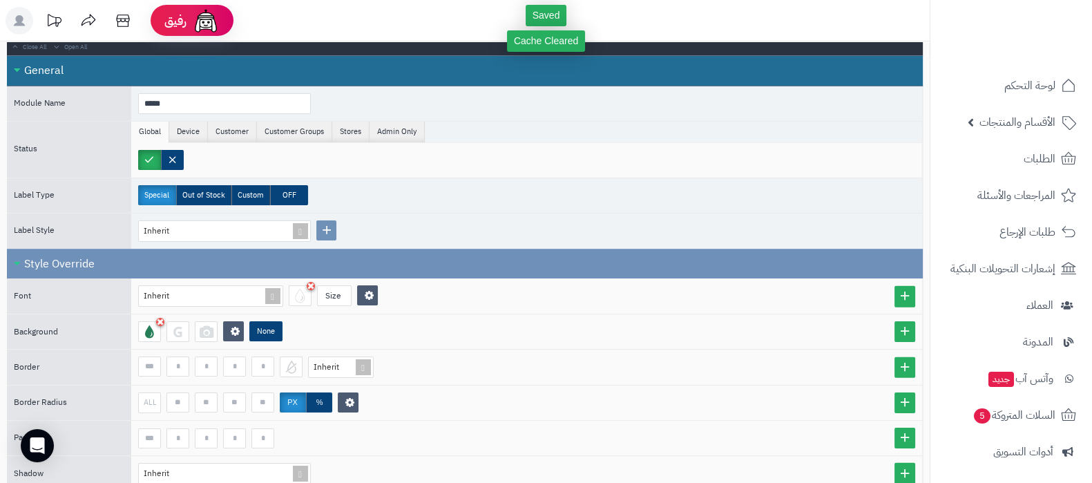
scroll to position [172, 0]
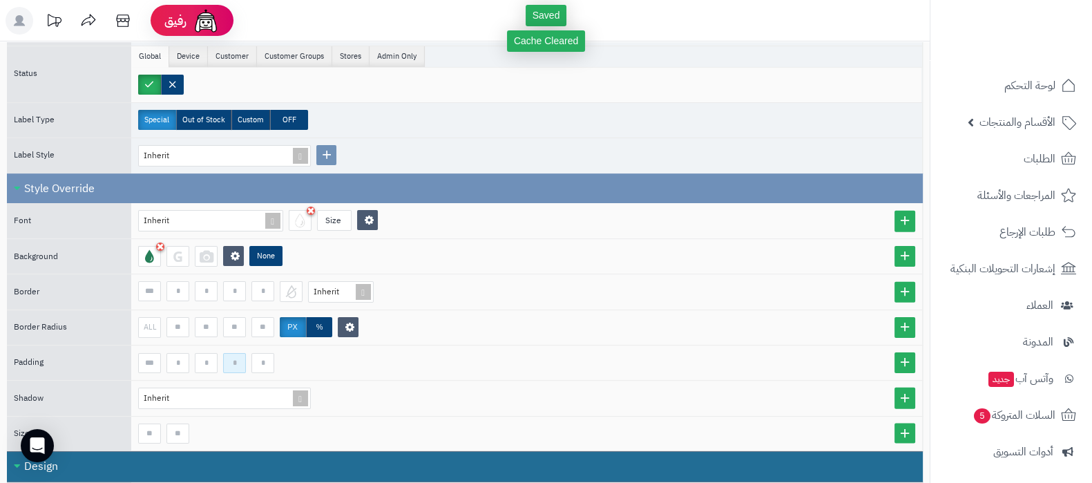
click at [233, 360] on input at bounding box center [234, 363] width 23 height 20
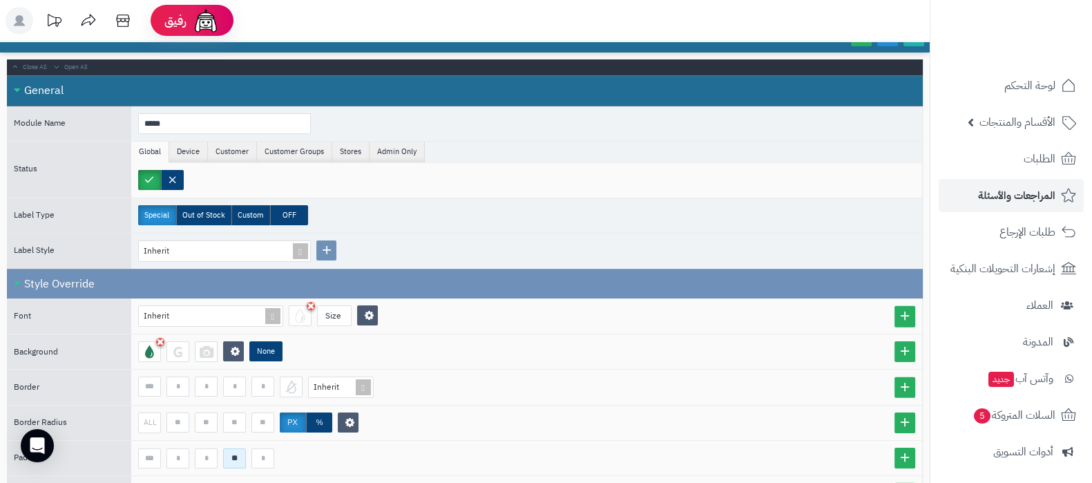
scroll to position [0, 0]
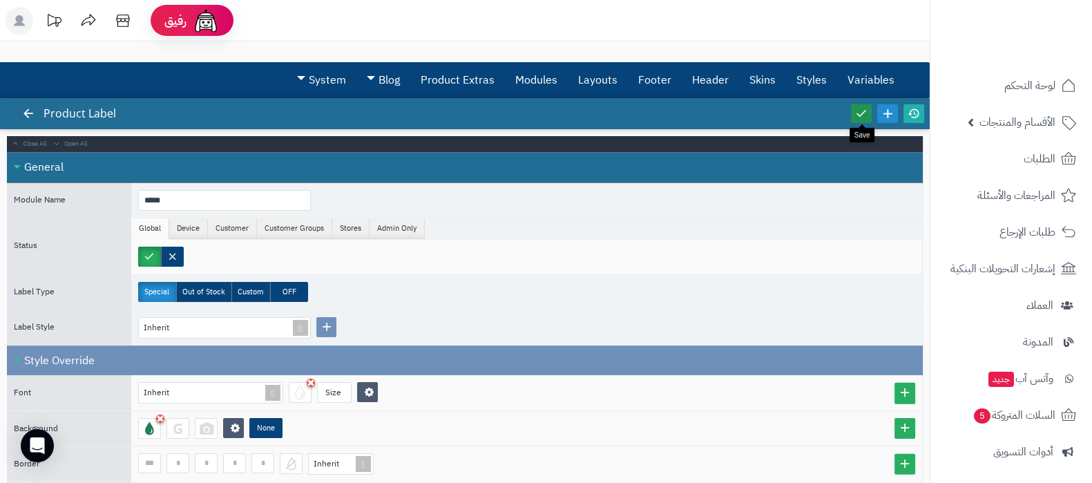
type input "**"
click at [852, 106] on link at bounding box center [861, 113] width 21 height 19
click at [908, 113] on icon at bounding box center [914, 113] width 12 height 12
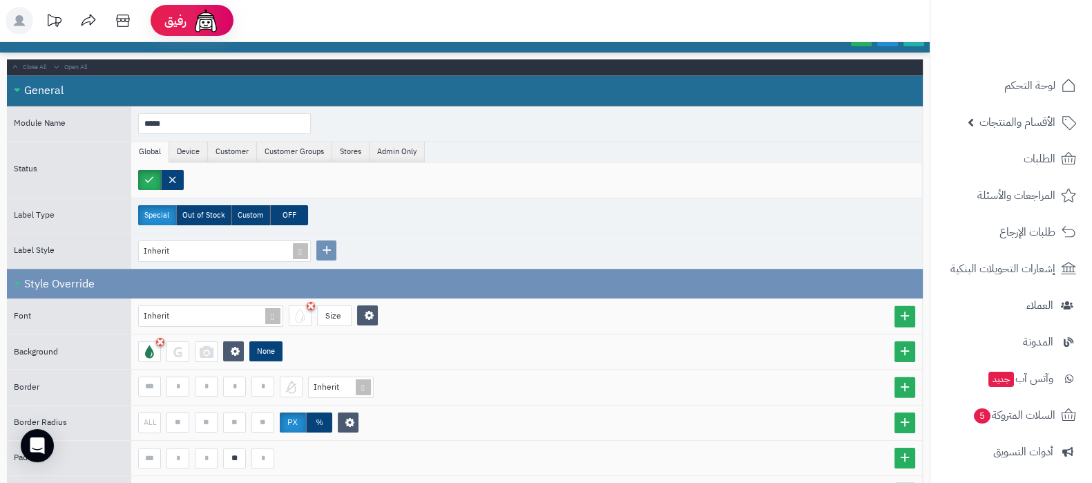
scroll to position [172, 0]
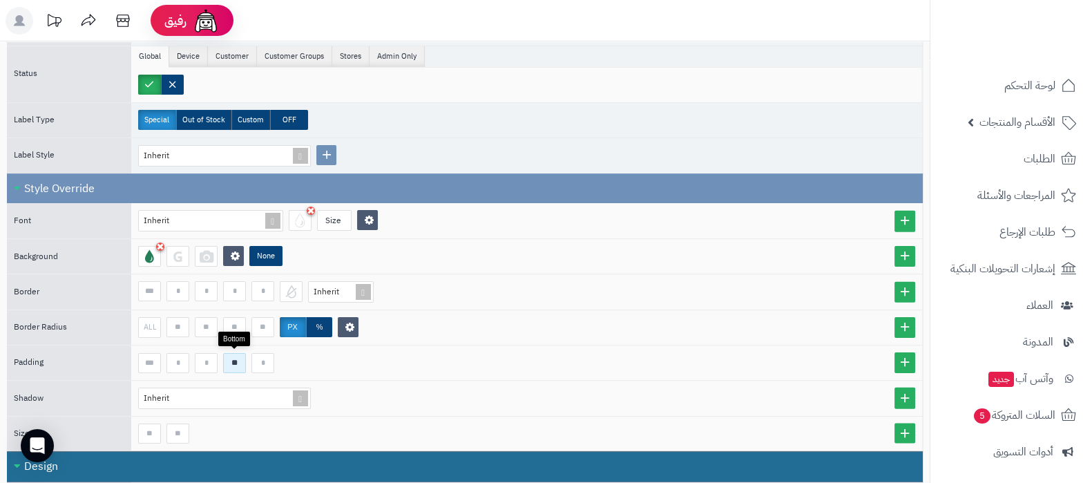
click at [236, 358] on input "**" at bounding box center [234, 363] width 23 height 20
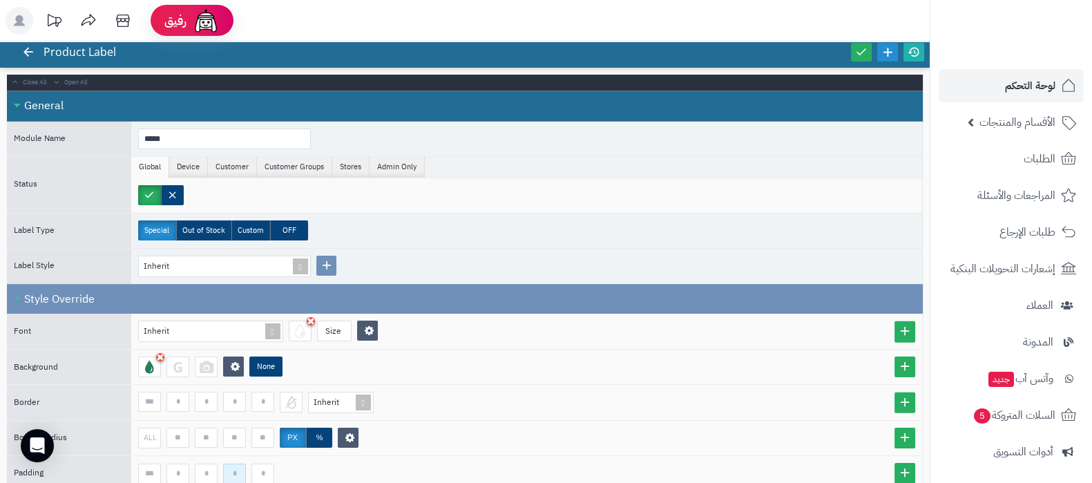
scroll to position [0, 0]
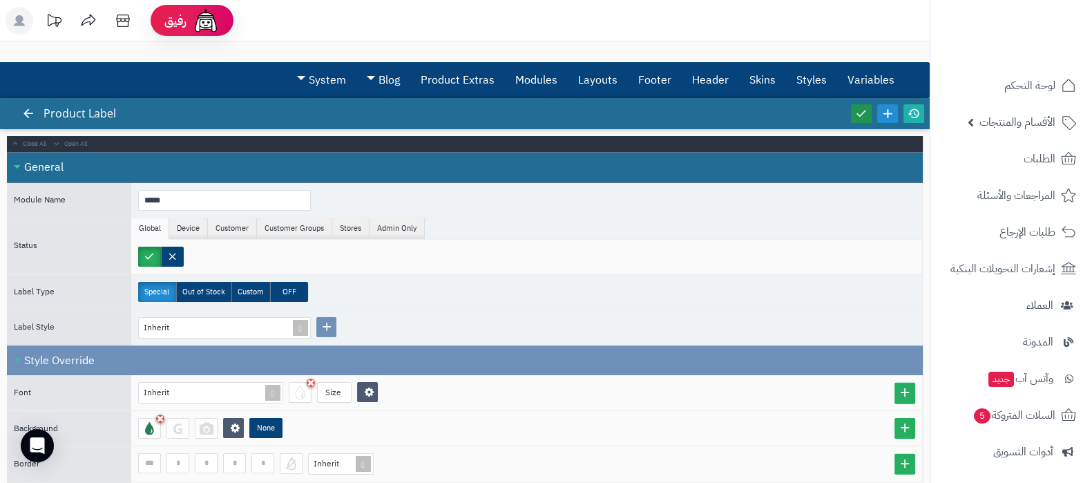
click at [854, 111] on link at bounding box center [861, 113] width 21 height 19
click at [912, 115] on icon at bounding box center [914, 113] width 12 height 12
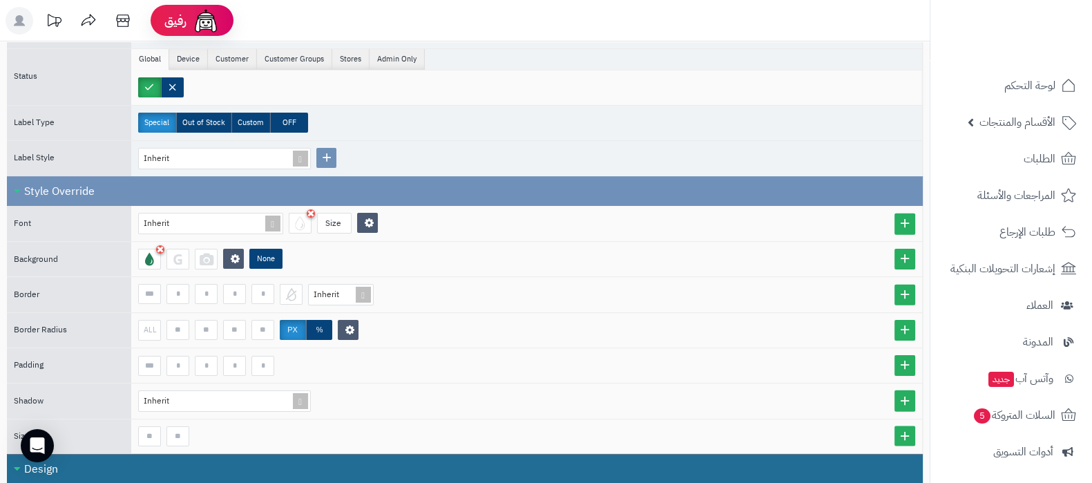
scroll to position [172, 0]
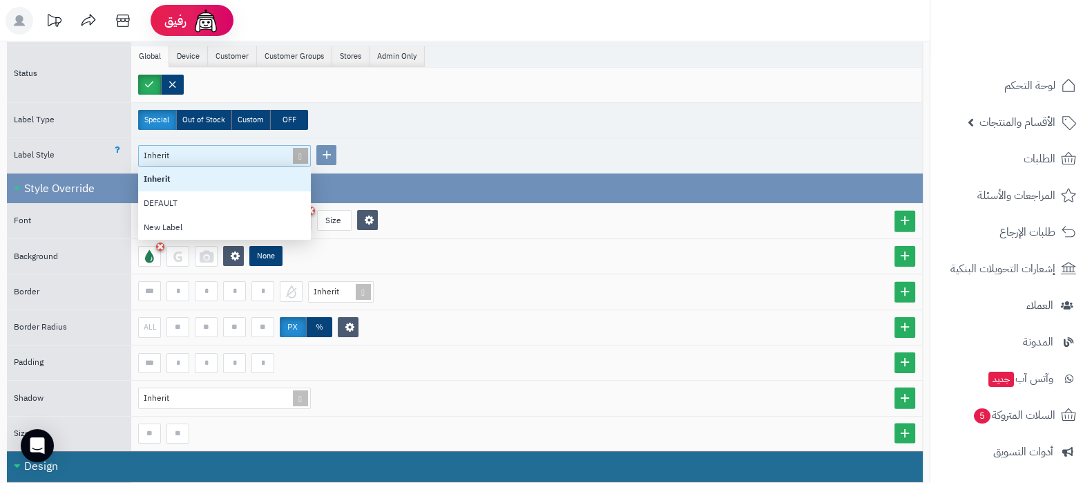
click at [298, 150] on span at bounding box center [300, 156] width 19 height 20
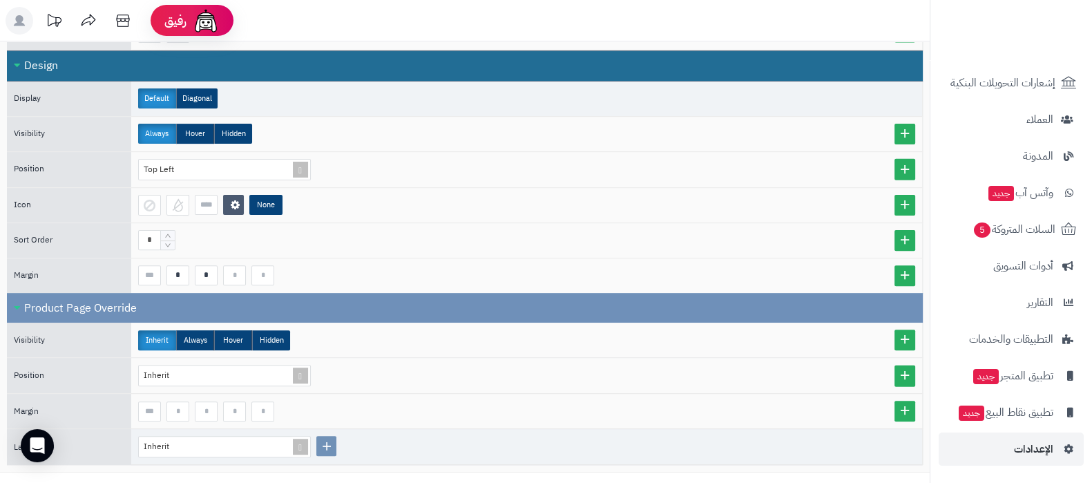
scroll to position [623, 0]
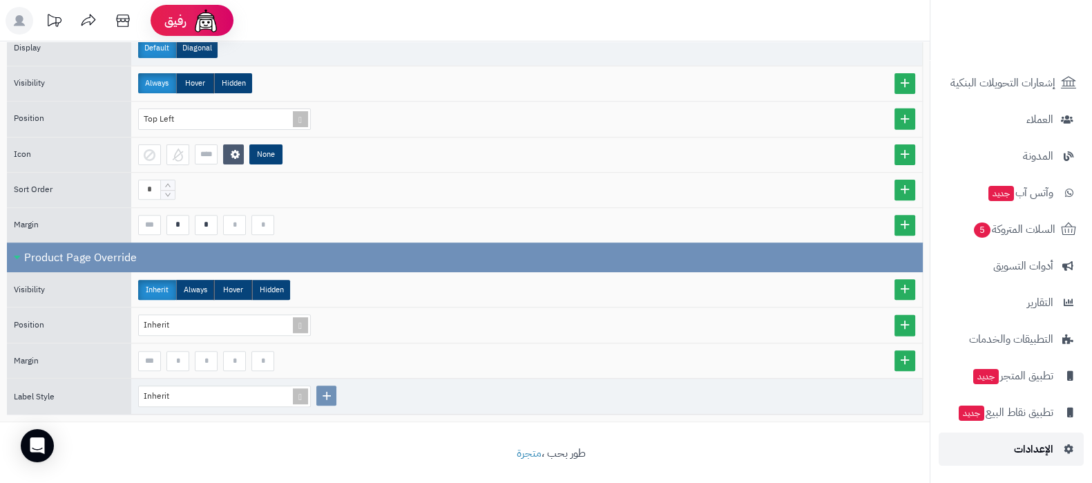
click at [1015, 443] on span "الإعدادات" at bounding box center [1033, 448] width 39 height 19
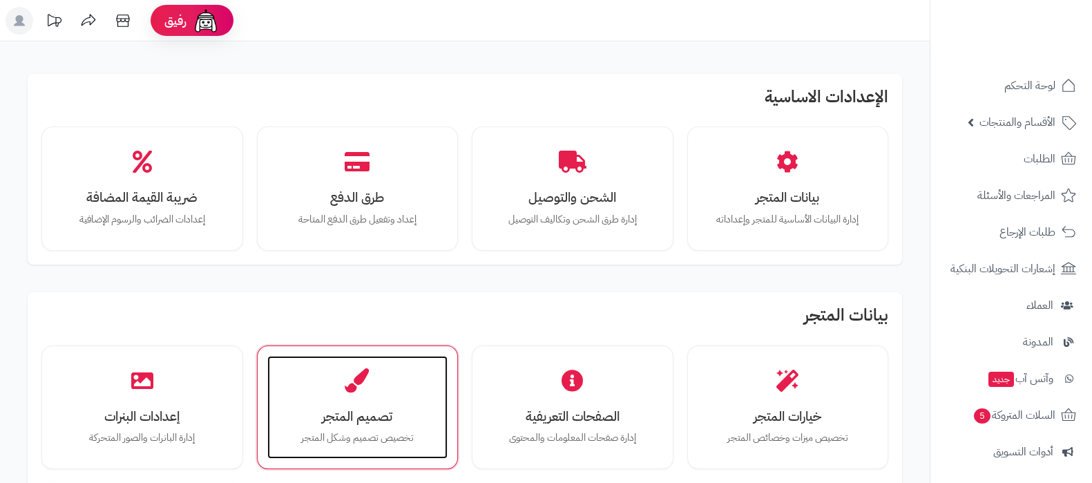
click at [352, 411] on h3 "تصميم المتجر" at bounding box center [357, 416] width 153 height 15
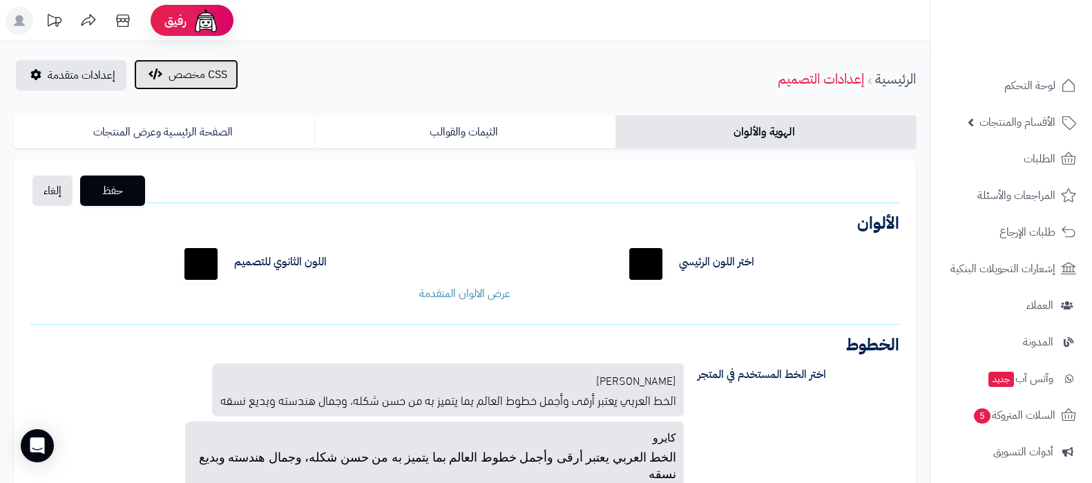
click at [189, 79] on span "CSS مخصص" at bounding box center [198, 74] width 59 height 17
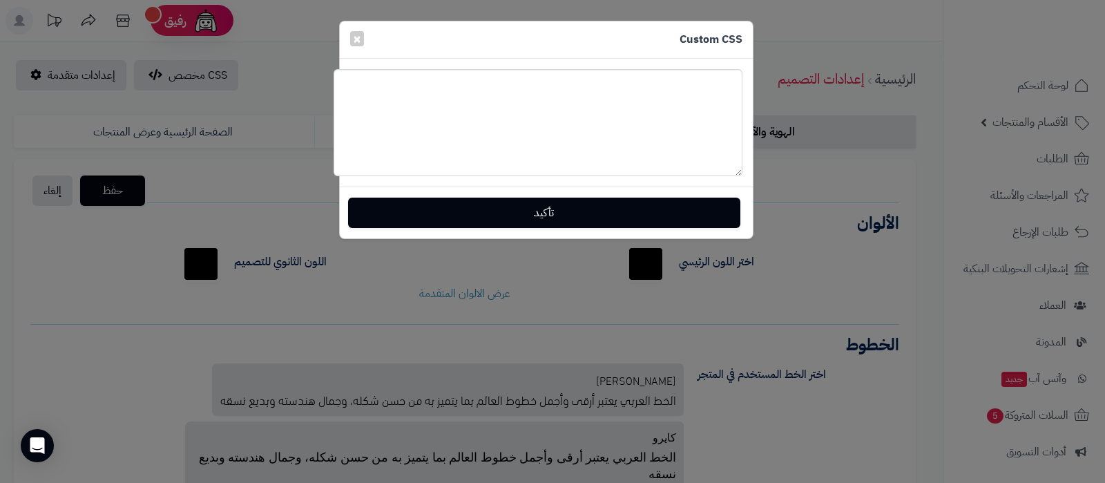
drag, startPoint x: 736, startPoint y: 95, endPoint x: 762, endPoint y: 211, distance: 119.0
click at [762, 211] on div "Custom CSS × تأكيد" at bounding box center [552, 241] width 1105 height 483
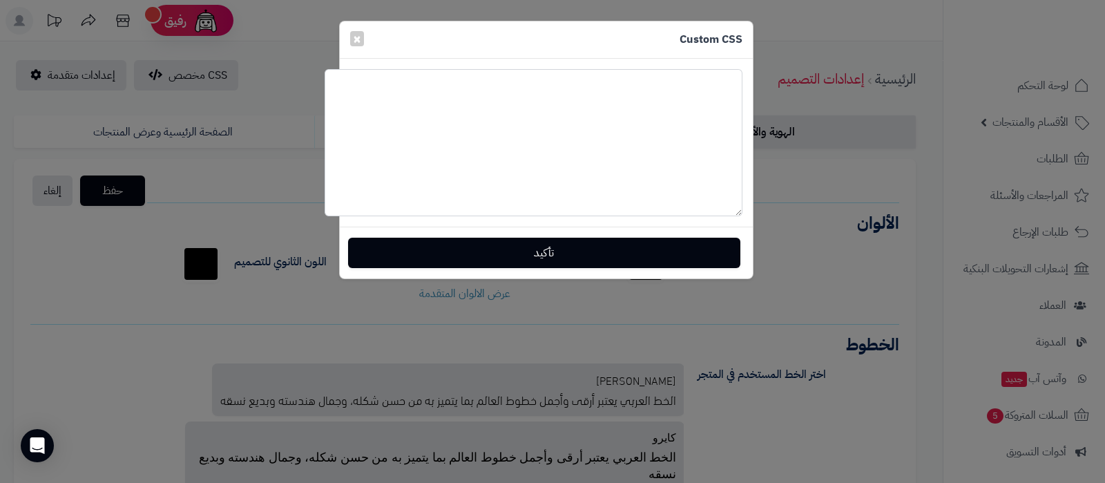
click at [443, 111] on textarea at bounding box center [534, 142] width 418 height 147
paste textarea "**********"
drag, startPoint x: 366, startPoint y: 97, endPoint x: 356, endPoint y: 98, distance: 10.5
click at [356, 98] on textarea "**********" at bounding box center [534, 142] width 418 height 147
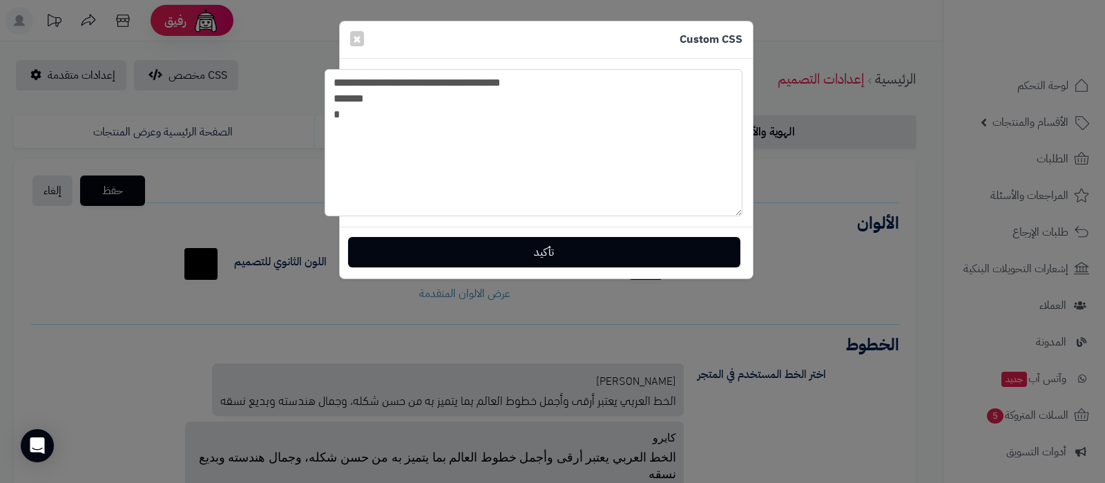
type textarea "**********"
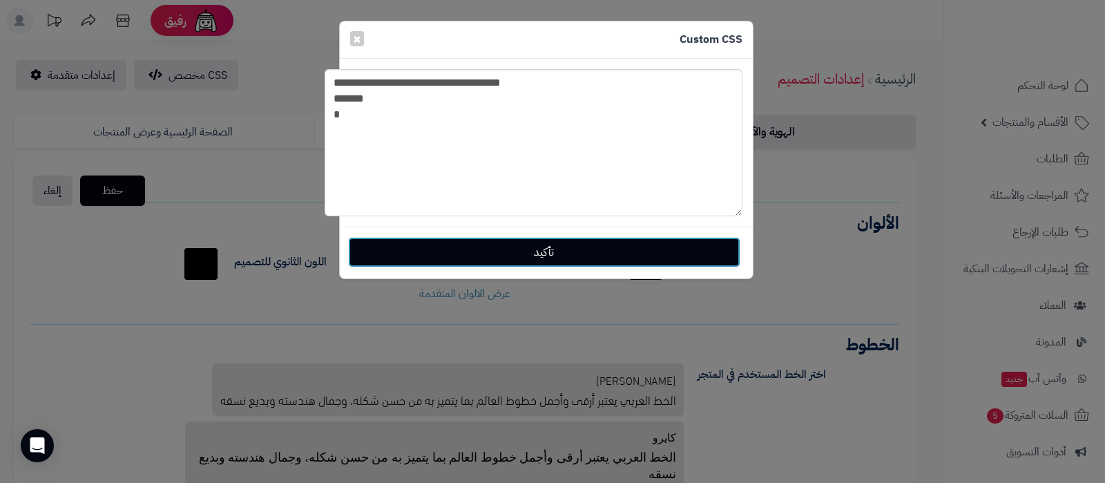
click at [582, 254] on button "تأكيد" at bounding box center [544, 252] width 392 height 30
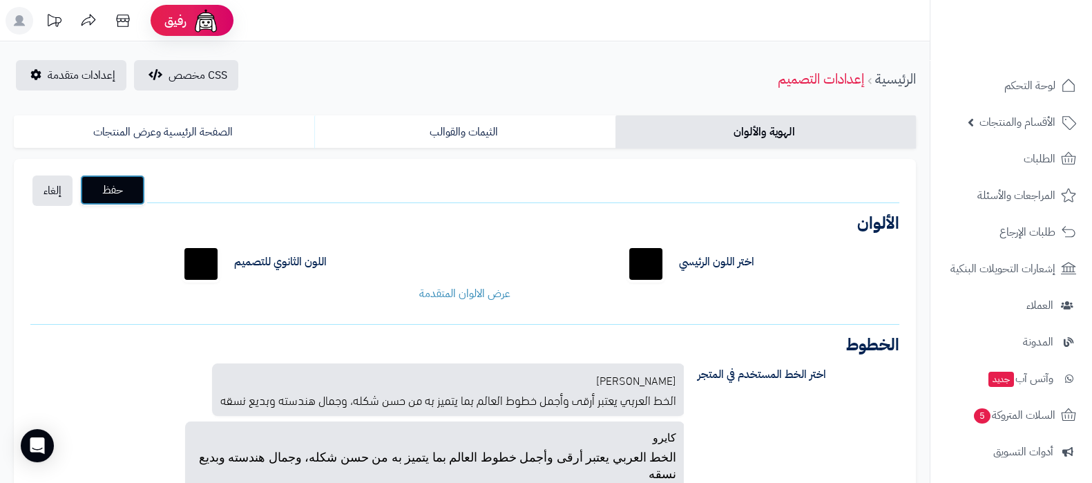
click at [126, 185] on span "حفظ" at bounding box center [112, 190] width 43 height 17
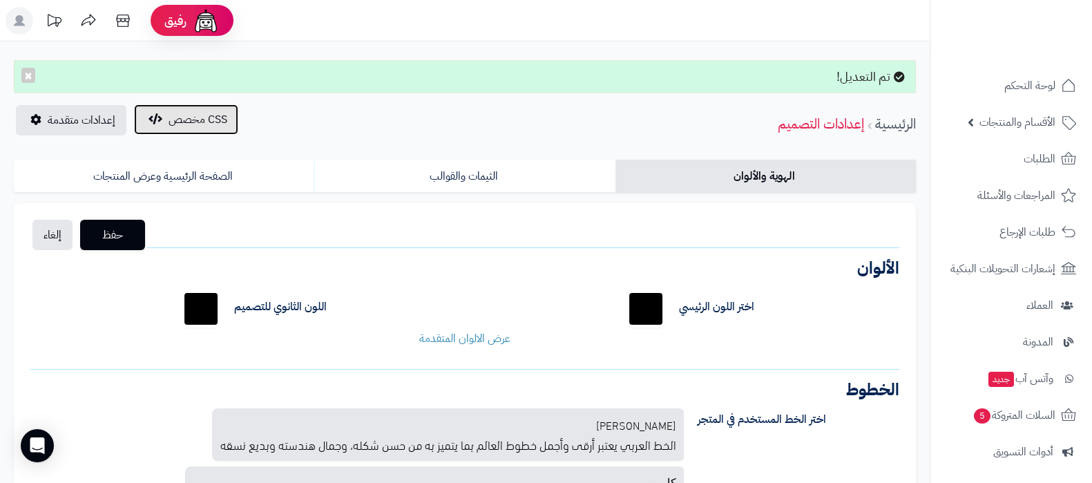
click at [194, 131] on button "CSS مخصص" at bounding box center [186, 119] width 104 height 30
click at [193, 117] on span "CSS مخصص" at bounding box center [198, 119] width 59 height 17
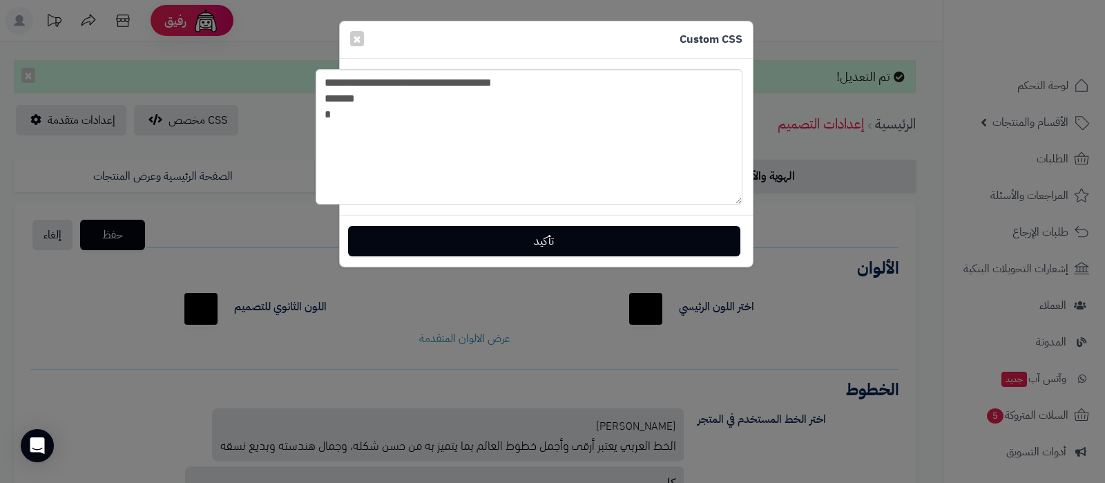
drag, startPoint x: 732, startPoint y: 93, endPoint x: 769, endPoint y: 205, distance: 117.7
click at [768, 205] on div "**********" at bounding box center [552, 241] width 1105 height 483
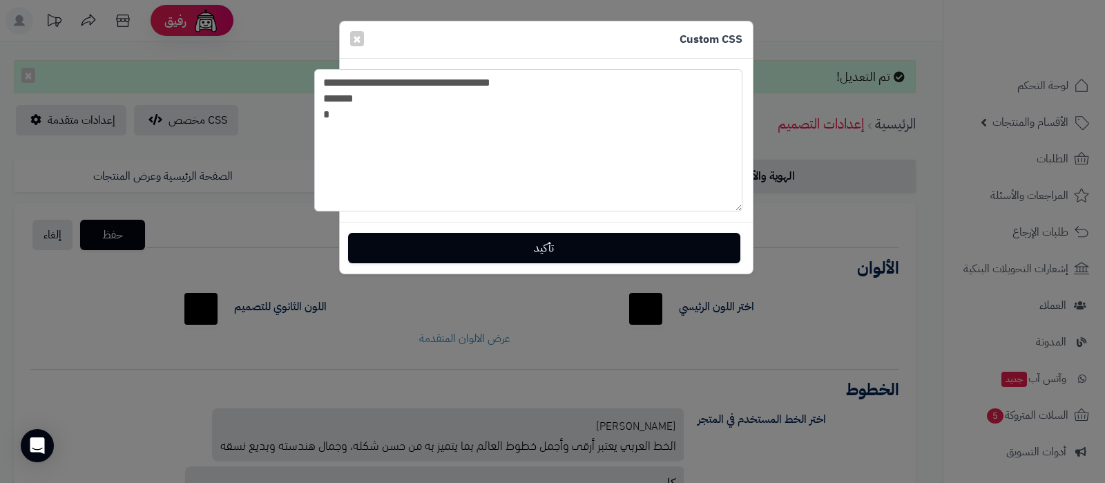
click at [354, 98] on textarea "**********" at bounding box center [528, 140] width 428 height 142
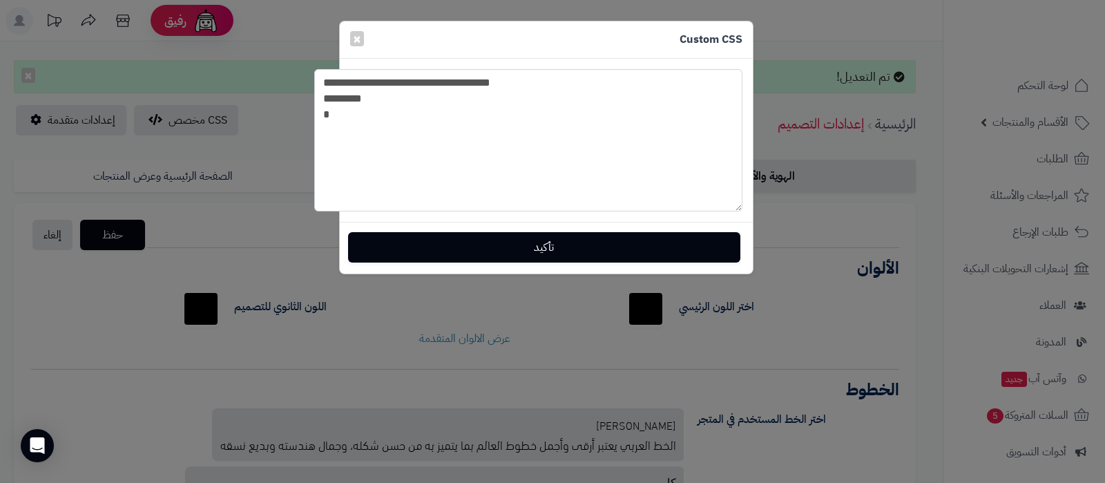
type textarea "**********"
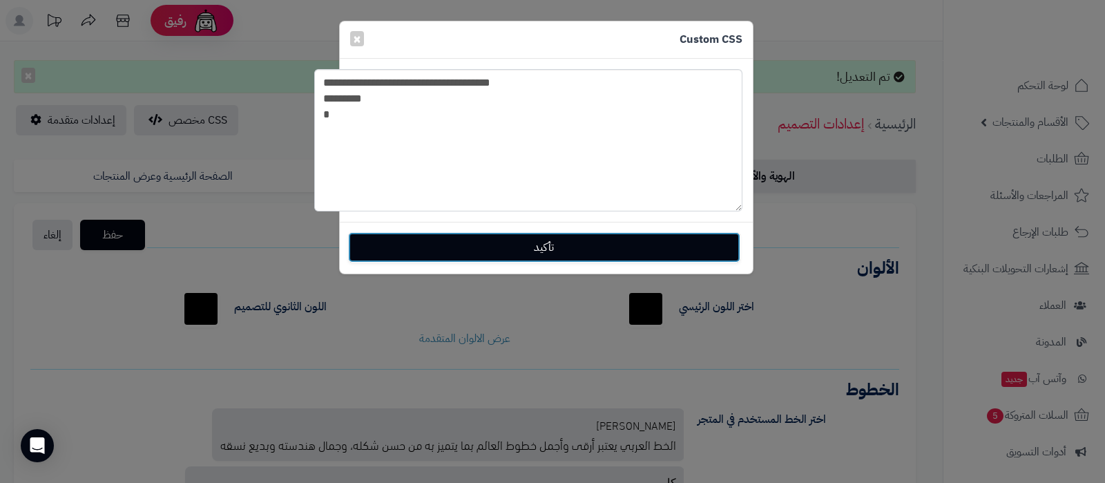
click at [632, 248] on button "تأكيد" at bounding box center [544, 247] width 392 height 30
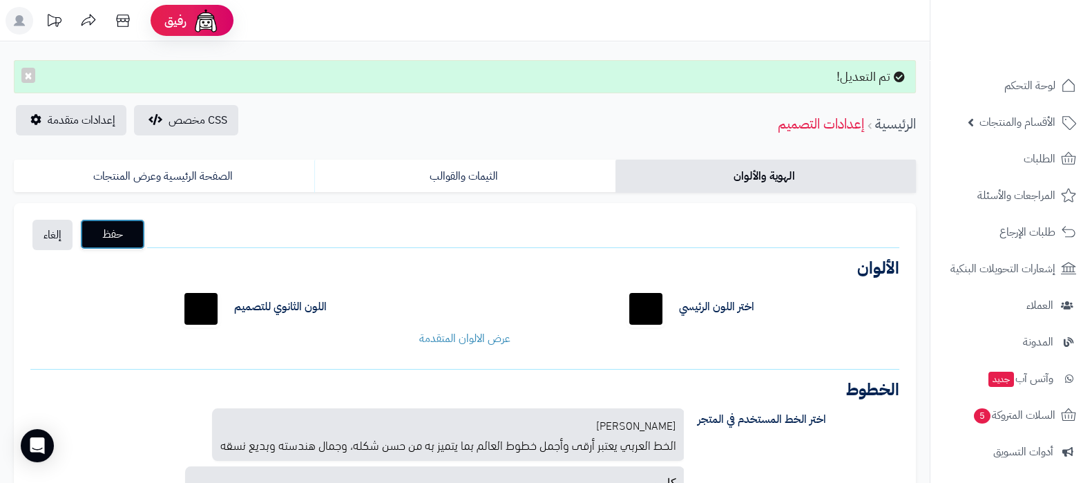
click at [142, 231] on button "حفظ" at bounding box center [112, 234] width 65 height 30
click at [25, 73] on button "×" at bounding box center [28, 74] width 14 height 15
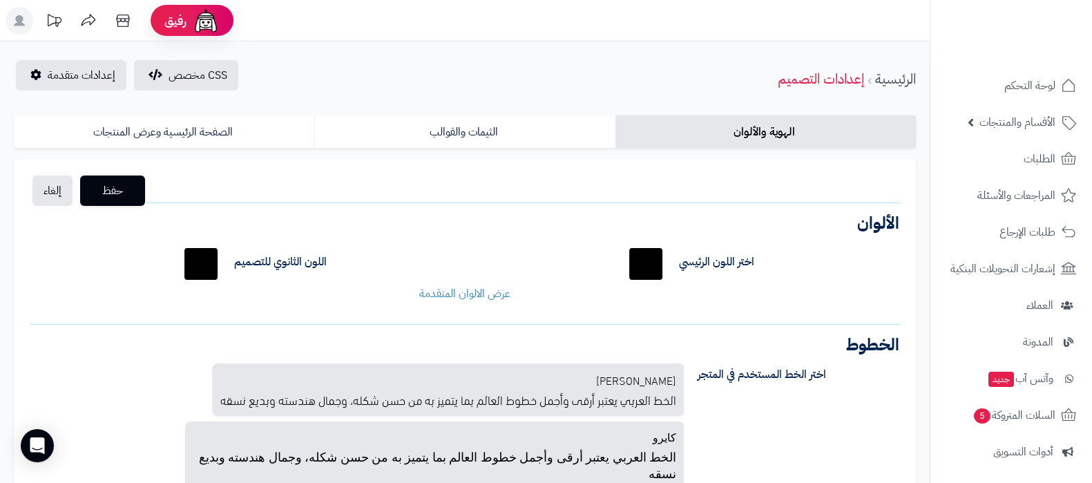
scroll to position [186, 0]
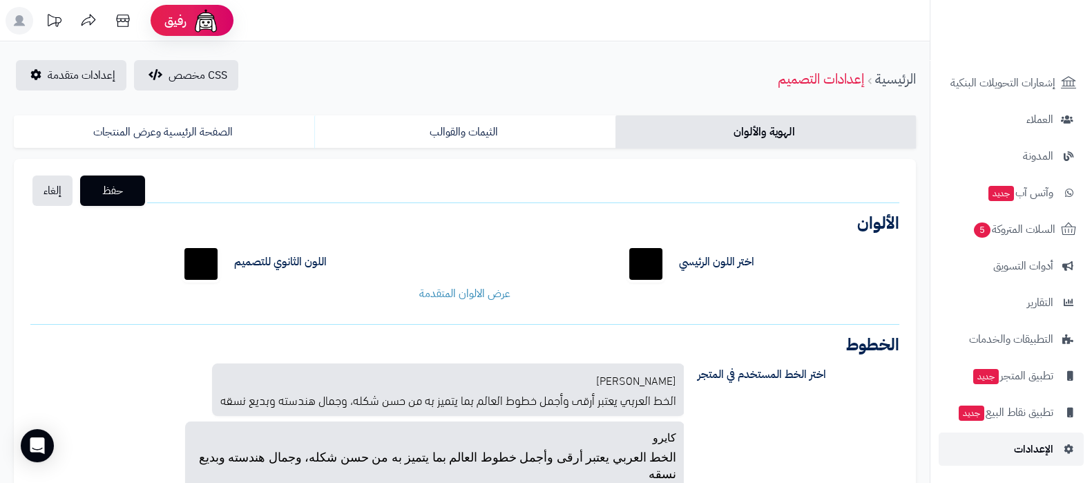
click at [1022, 441] on span "الإعدادات" at bounding box center [1033, 448] width 39 height 19
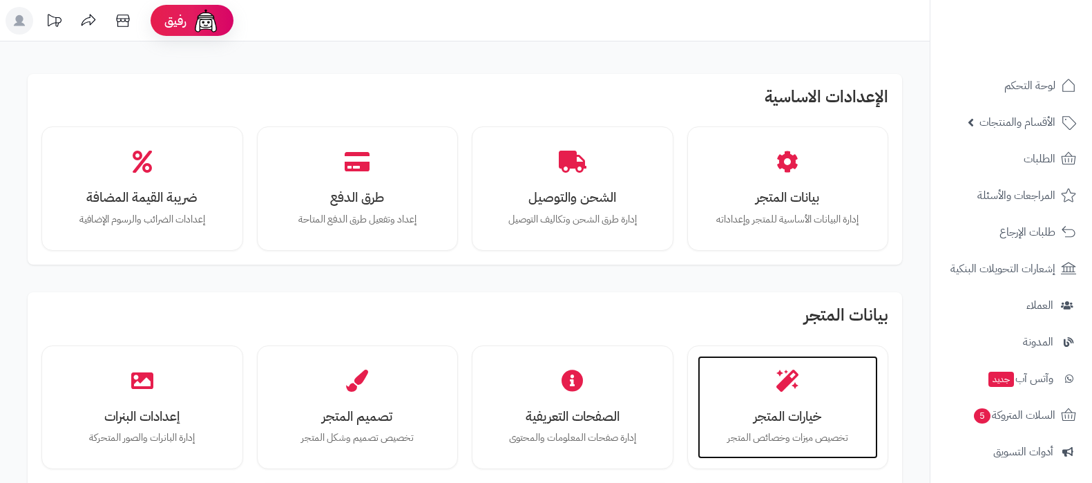
click at [790, 374] on icon at bounding box center [787, 381] width 22 height 22
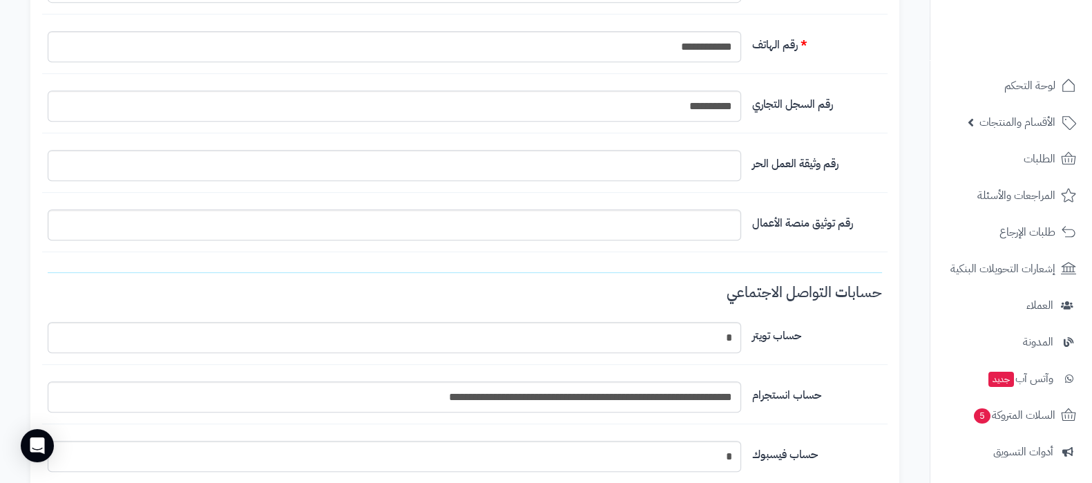
scroll to position [777, 0]
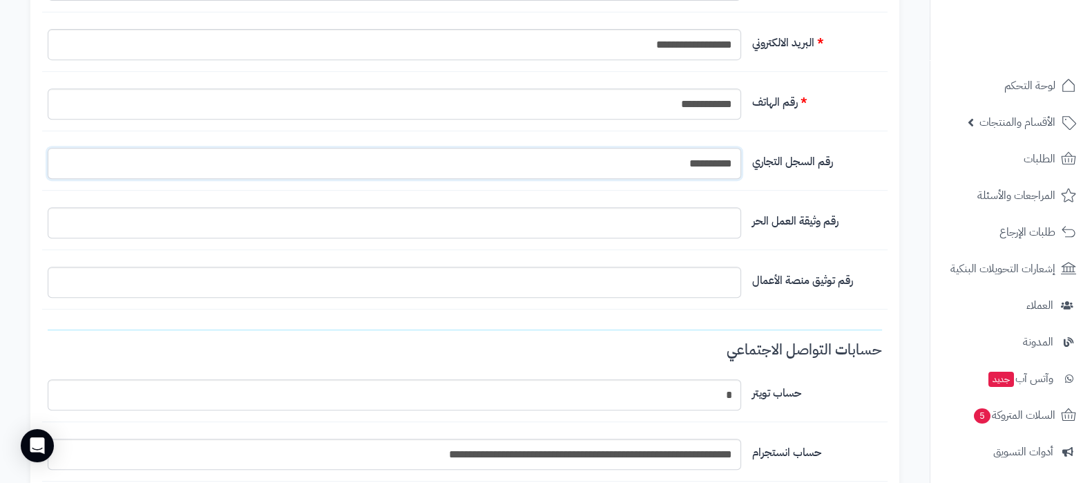
click at [716, 164] on input "**********" at bounding box center [395, 163] width 694 height 31
type input "**********"
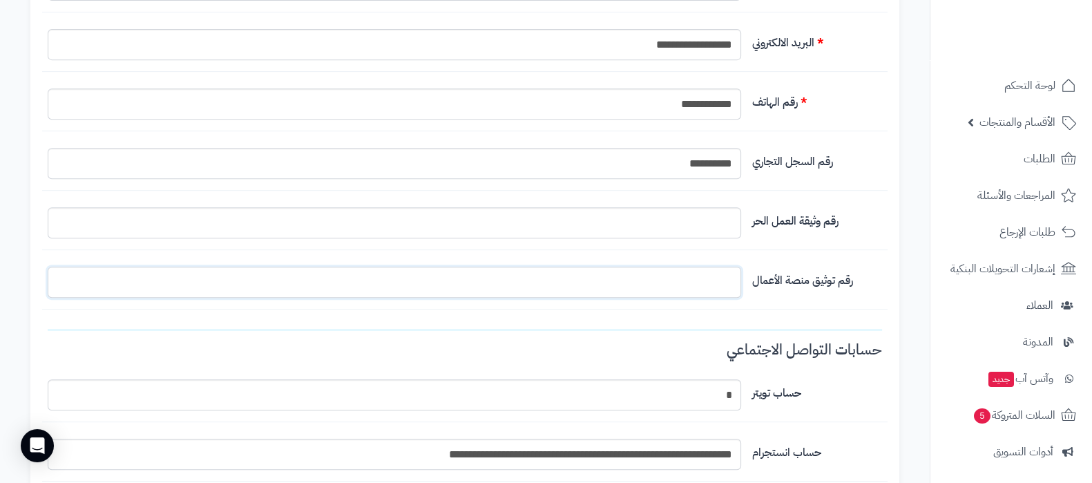
click at [674, 281] on input "التخطيط الافتراضي" at bounding box center [395, 282] width 694 height 31
paste input "**********"
type input "**********"
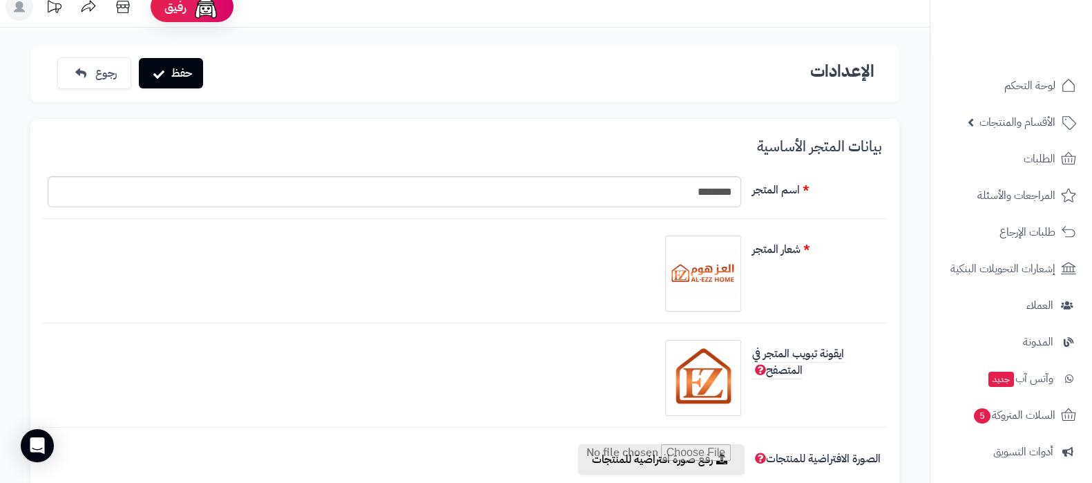
scroll to position [0, 0]
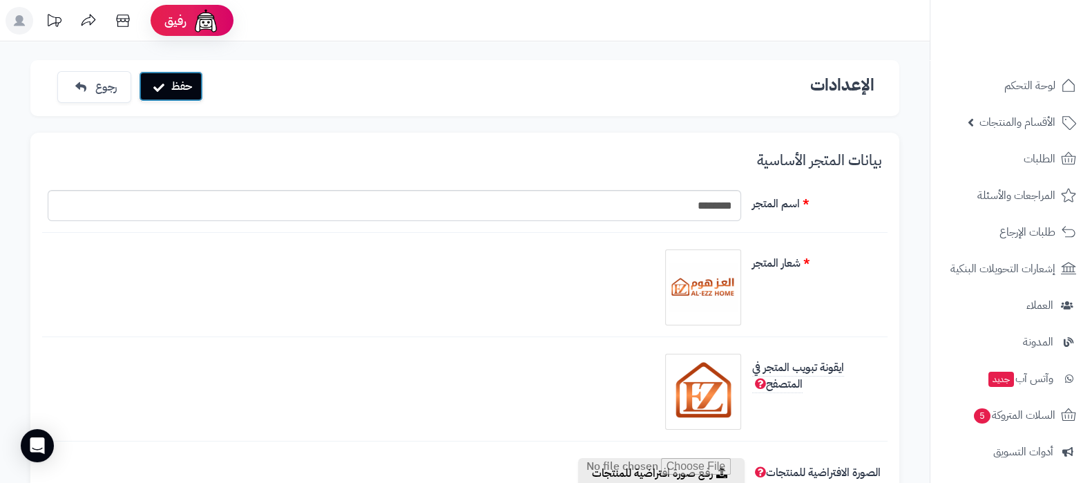
click at [178, 88] on button "حفظ" at bounding box center [171, 86] width 64 height 30
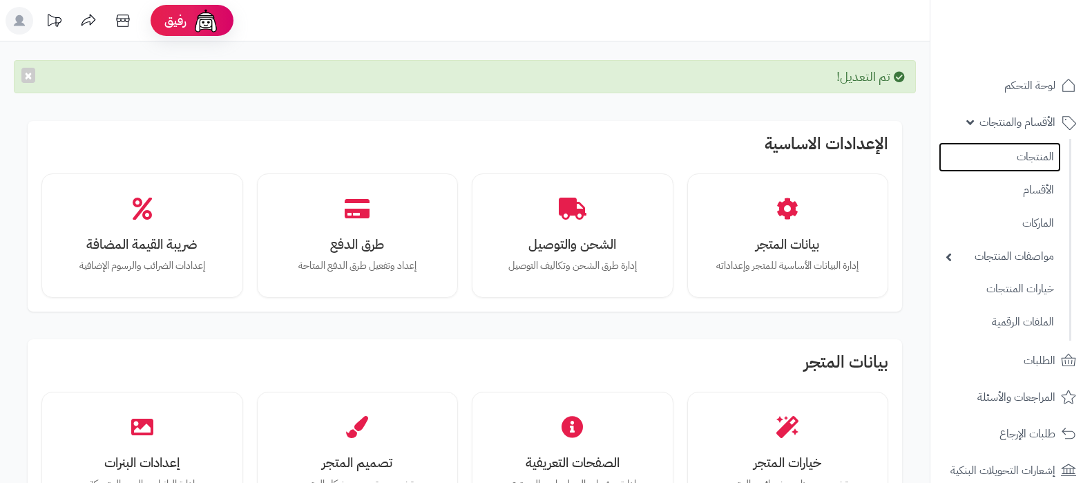
click at [1011, 160] on link "المنتجات" at bounding box center [1000, 157] width 122 height 30
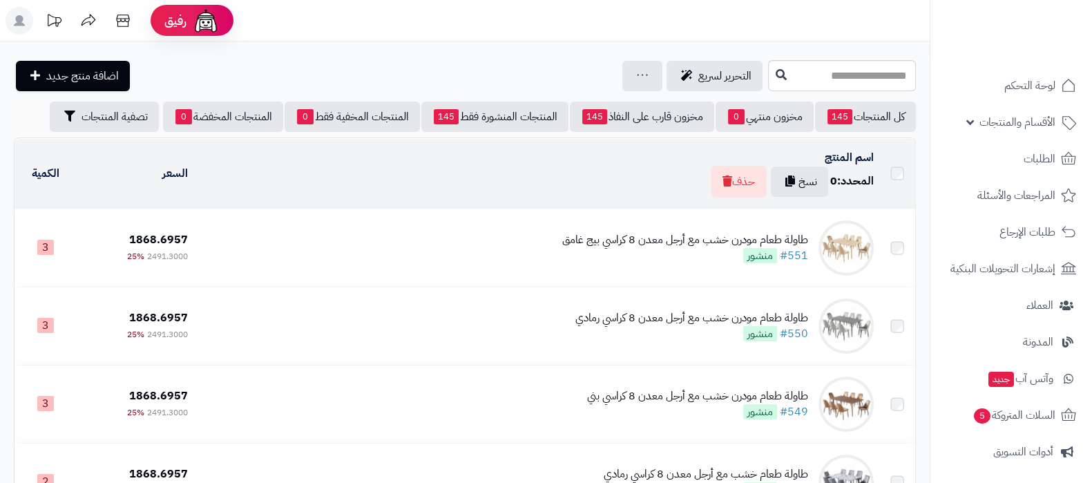
click at [651, 249] on td "طاولة طعام مودرن خشب مع أرجل معدن 8 كراسي بيج غامق #551 منشور" at bounding box center [536, 247] width 687 height 77
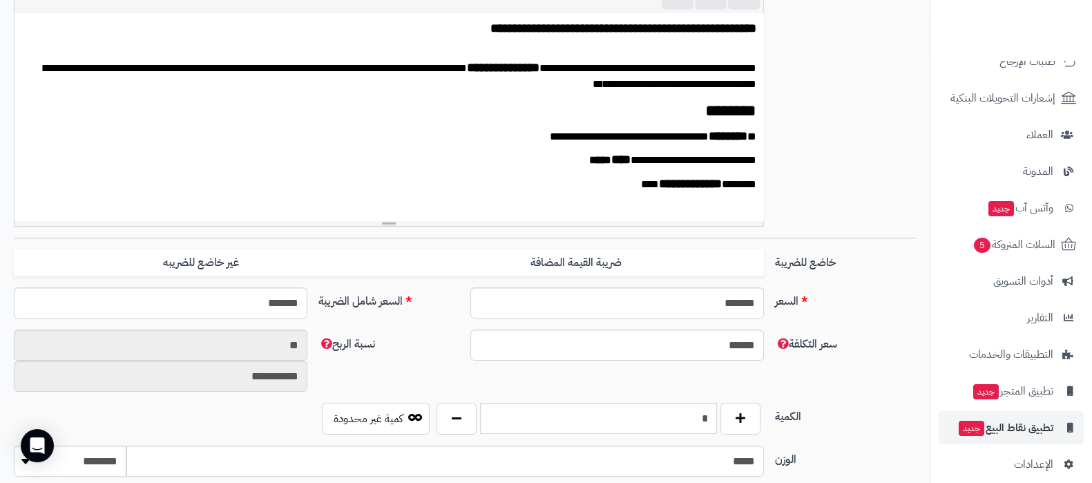
scroll to position [386, 0]
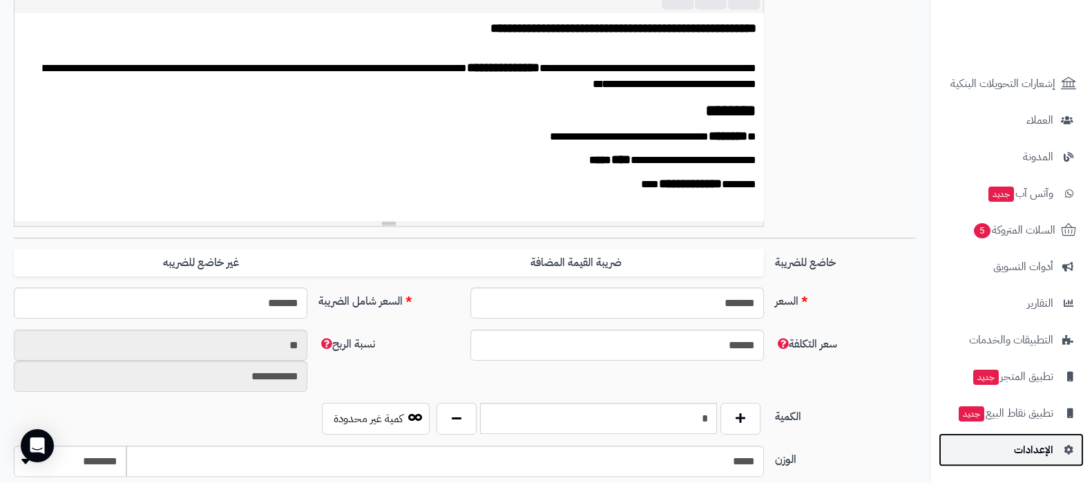
click at [1034, 451] on span "الإعدادات" at bounding box center [1033, 449] width 39 height 19
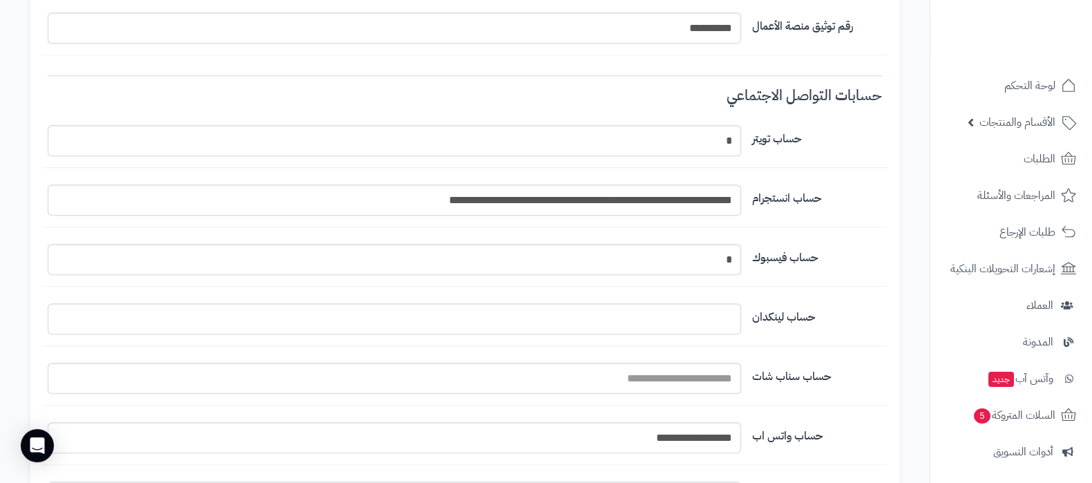
scroll to position [1122, 0]
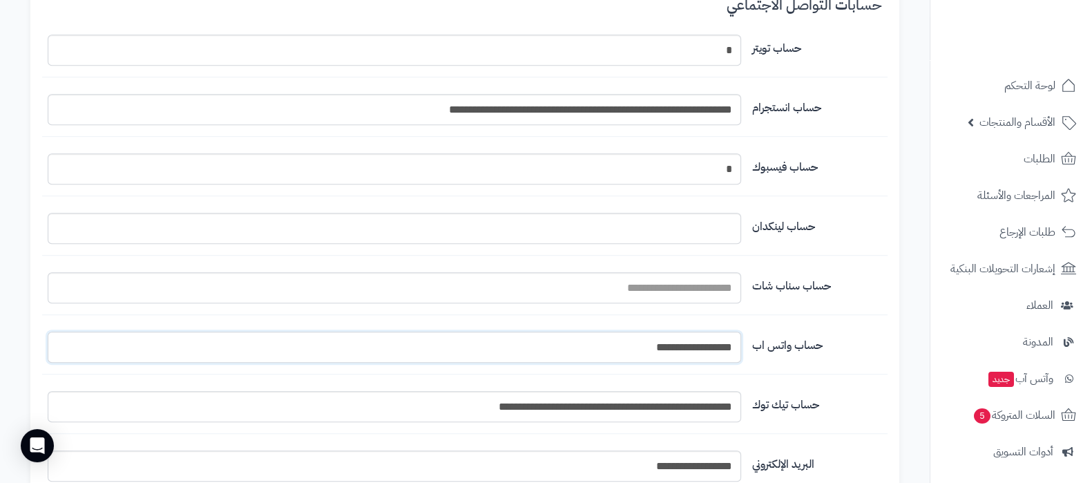
click at [654, 345] on input "**********" at bounding box center [395, 347] width 694 height 31
drag, startPoint x: 654, startPoint y: 345, endPoint x: 652, endPoint y: 336, distance: 8.5
click at [653, 337] on input "اسم المتجر" at bounding box center [395, 347] width 694 height 31
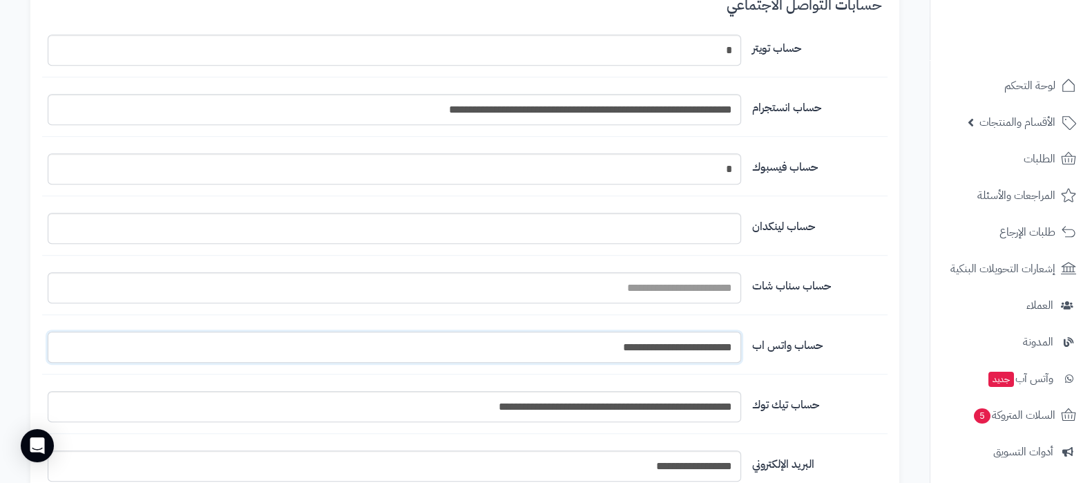
drag, startPoint x: 653, startPoint y: 343, endPoint x: 789, endPoint y: 343, distance: 136.1
click at [789, 343] on div "**********" at bounding box center [465, 353] width 846 height 43
paste input "text"
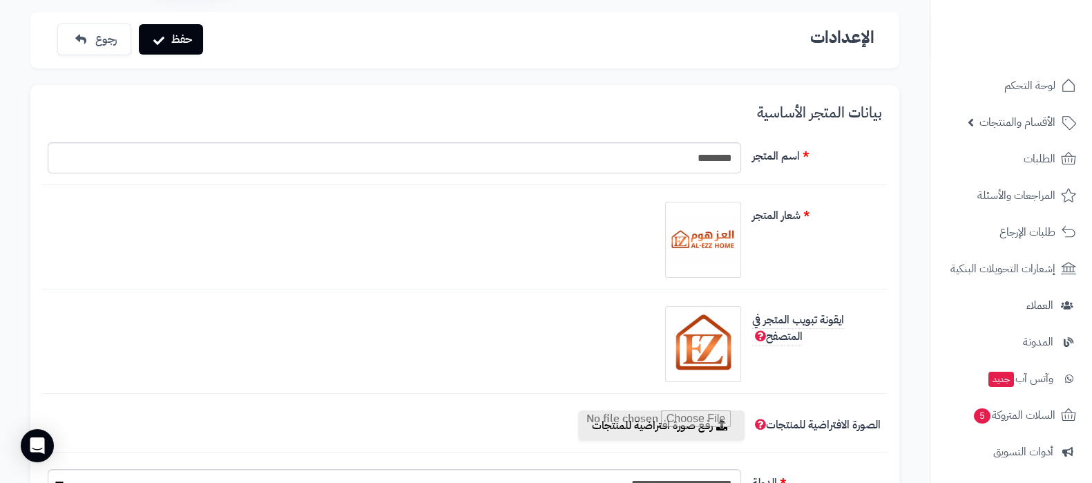
scroll to position [0, 0]
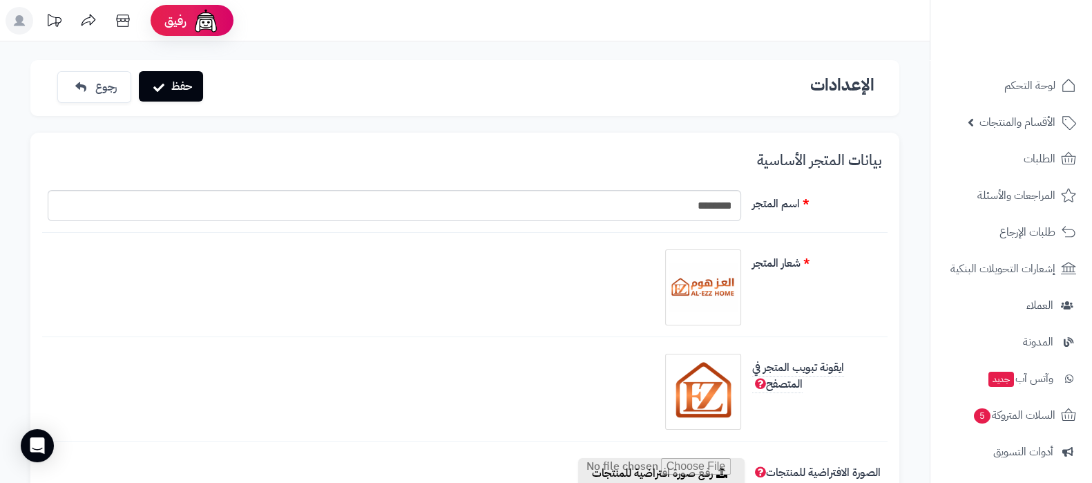
type input "**********"
click at [160, 88] on icon "submit" at bounding box center [158, 87] width 11 height 11
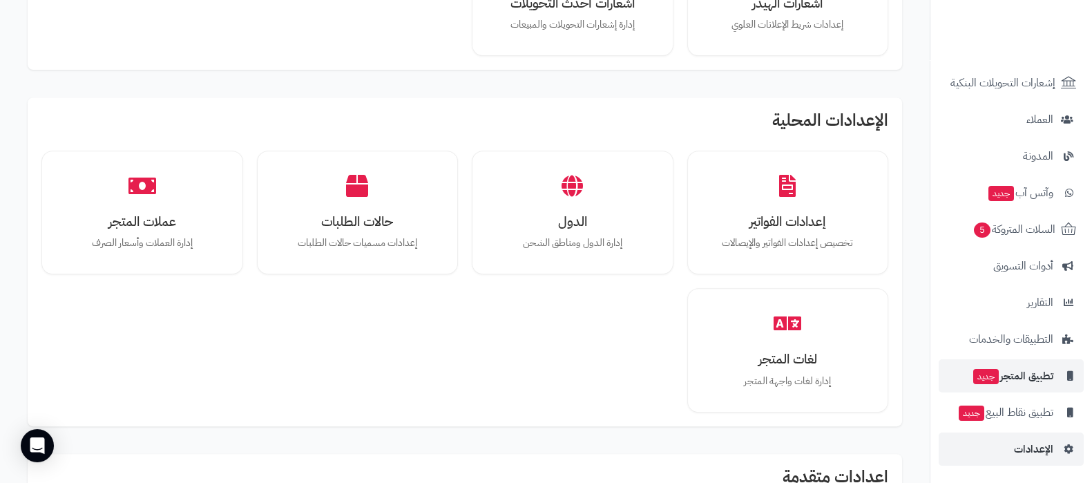
scroll to position [892, 0]
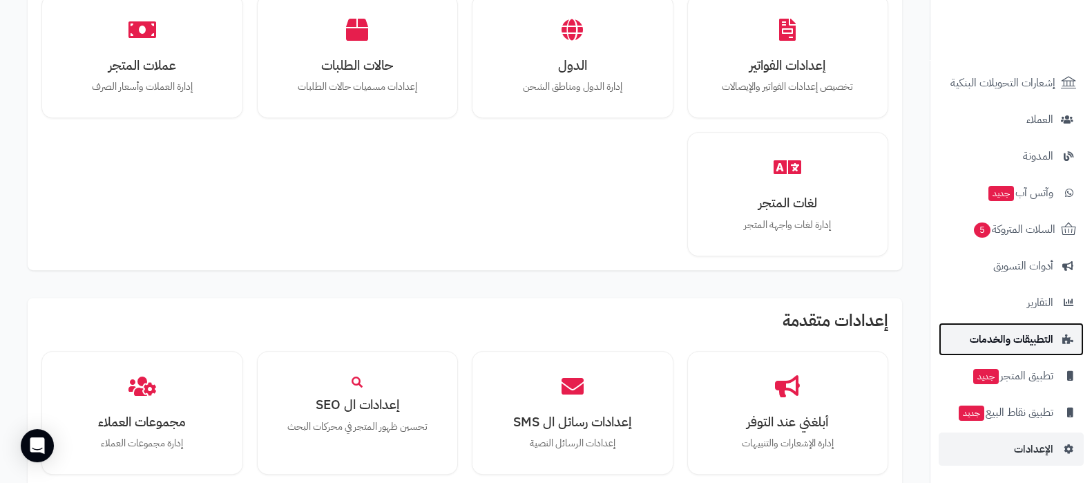
click at [1013, 342] on span "التطبيقات والخدمات" at bounding box center [1012, 339] width 84 height 19
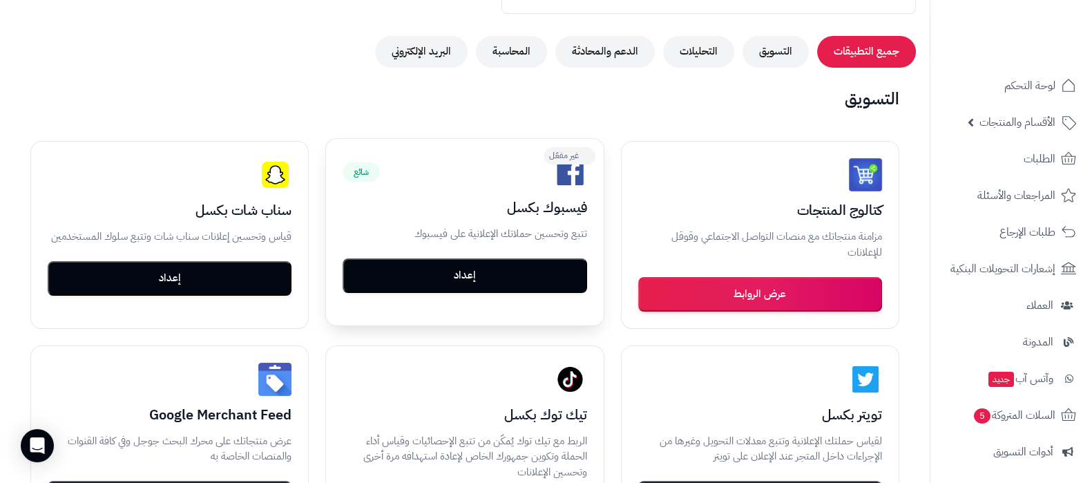
scroll to position [172, 0]
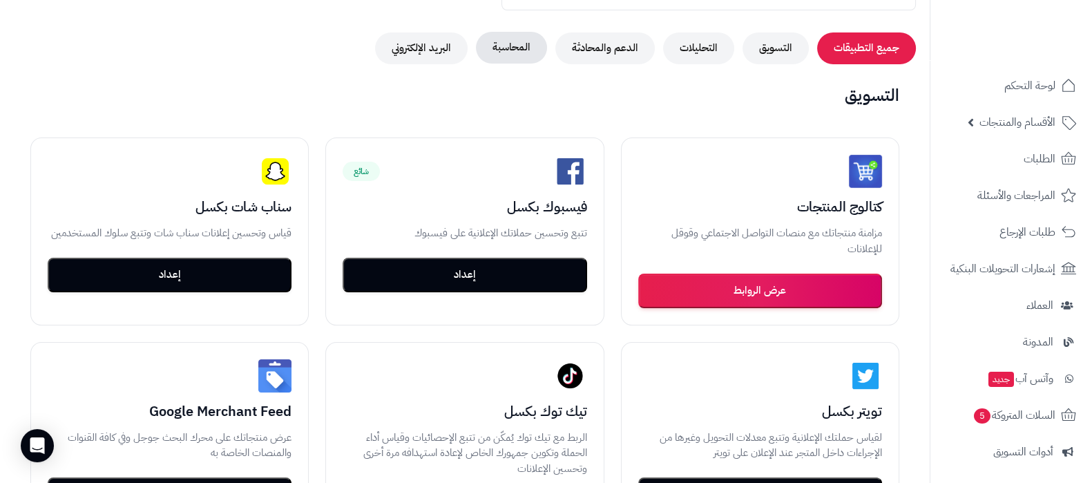
click at [519, 32] on button "المحاسبة" at bounding box center [511, 48] width 71 height 32
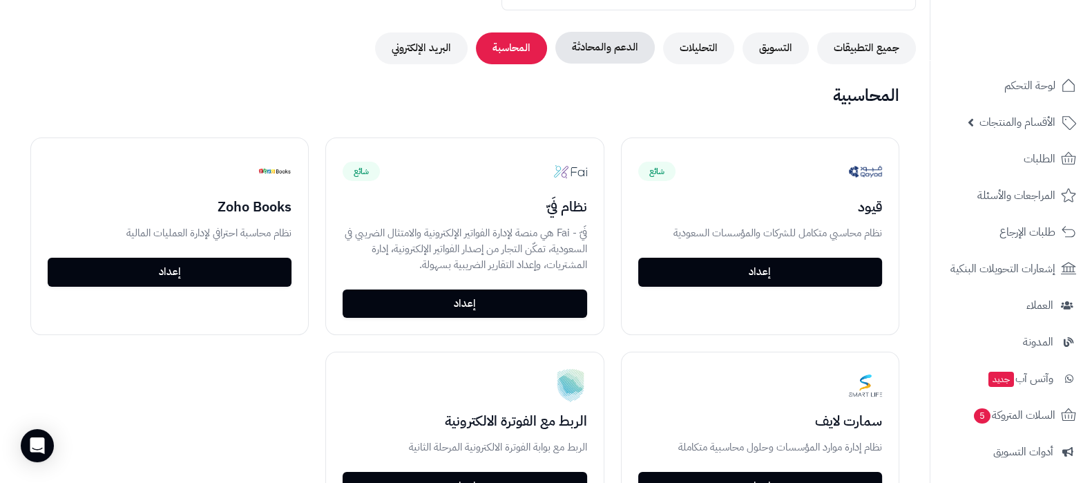
click at [595, 49] on button "الدعم والمحادثة" at bounding box center [604, 48] width 99 height 32
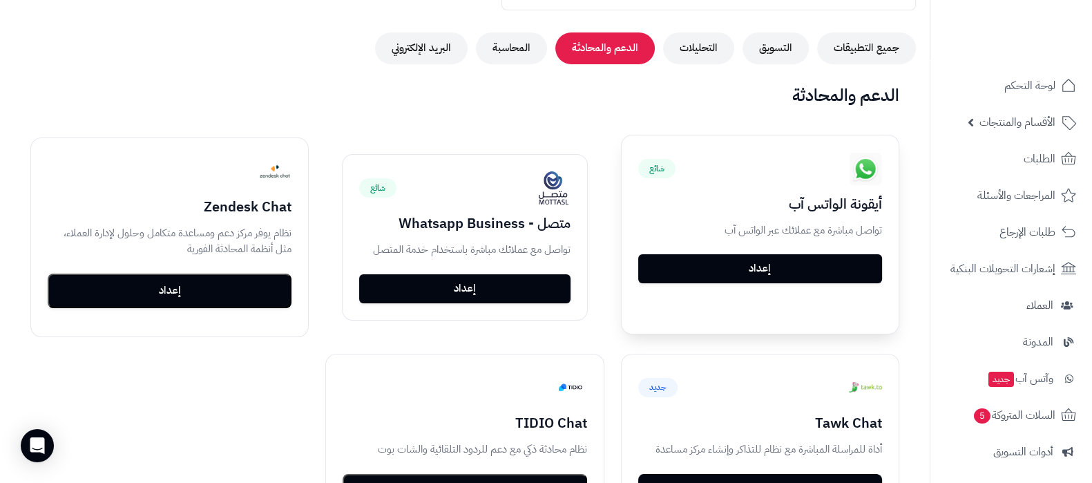
click at [803, 261] on link "إعداد" at bounding box center [760, 268] width 244 height 29
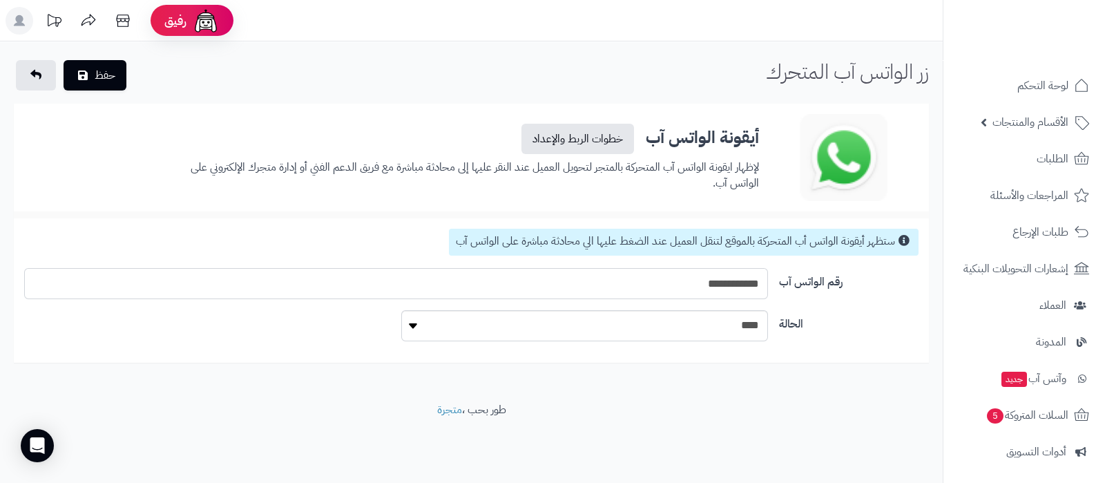
click at [718, 286] on input "**********" at bounding box center [395, 283] width 743 height 31
paste input "text"
type input "**********"
click at [115, 77] on button "حفظ" at bounding box center [95, 74] width 63 height 30
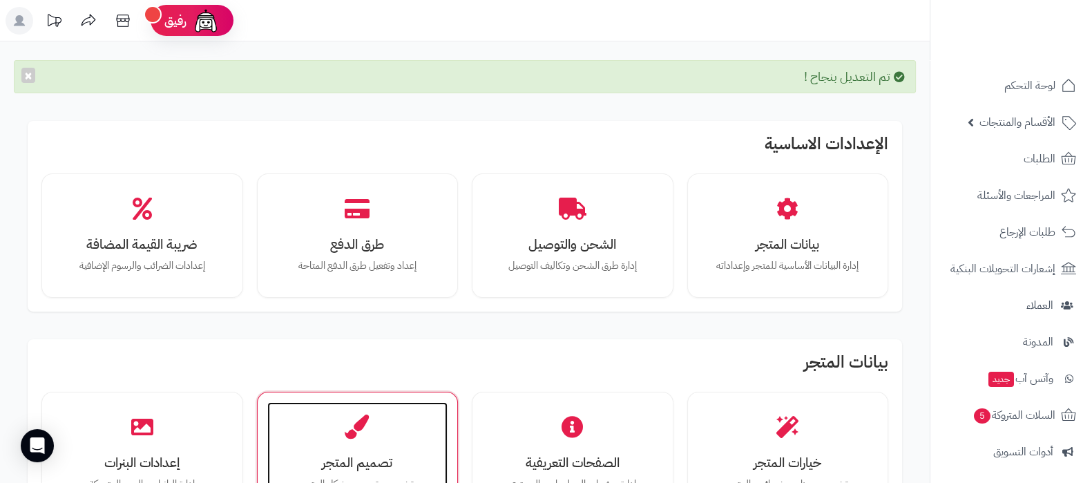
click at [370, 443] on div "تصميم المتجر تخصيص تصميم وشكل المتجر" at bounding box center [357, 454] width 181 height 104
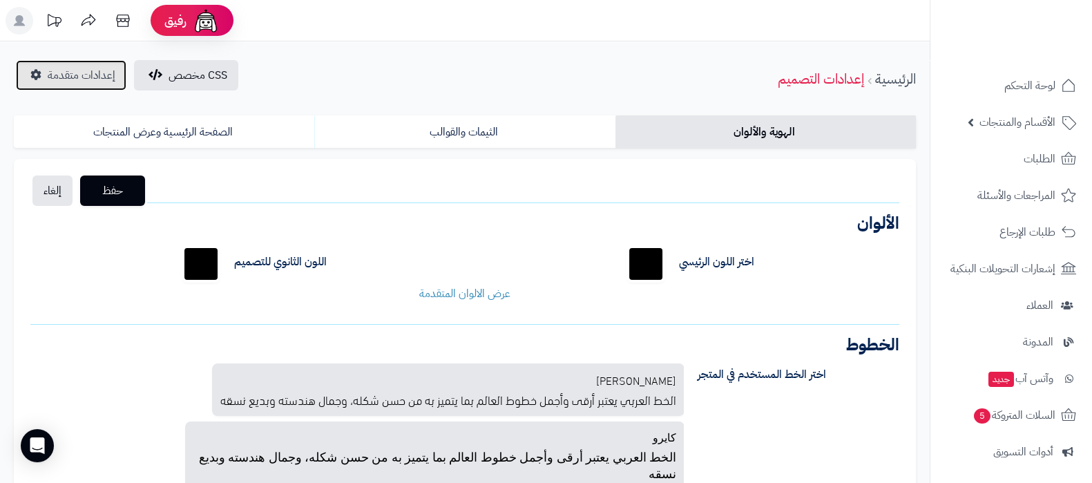
click at [68, 76] on span "إعدادات متقدمة" at bounding box center [82, 75] width 68 height 17
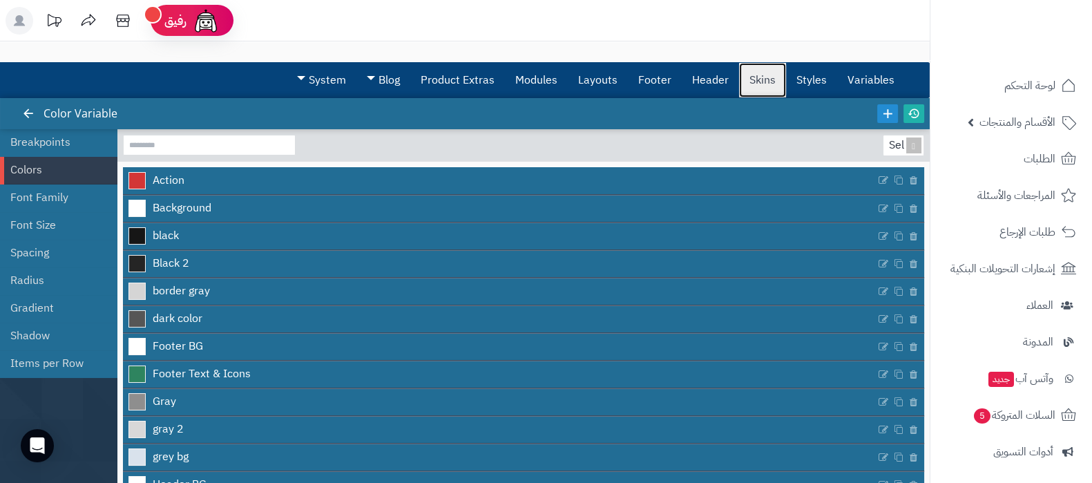
click at [766, 87] on link "Skins" at bounding box center [762, 80] width 47 height 35
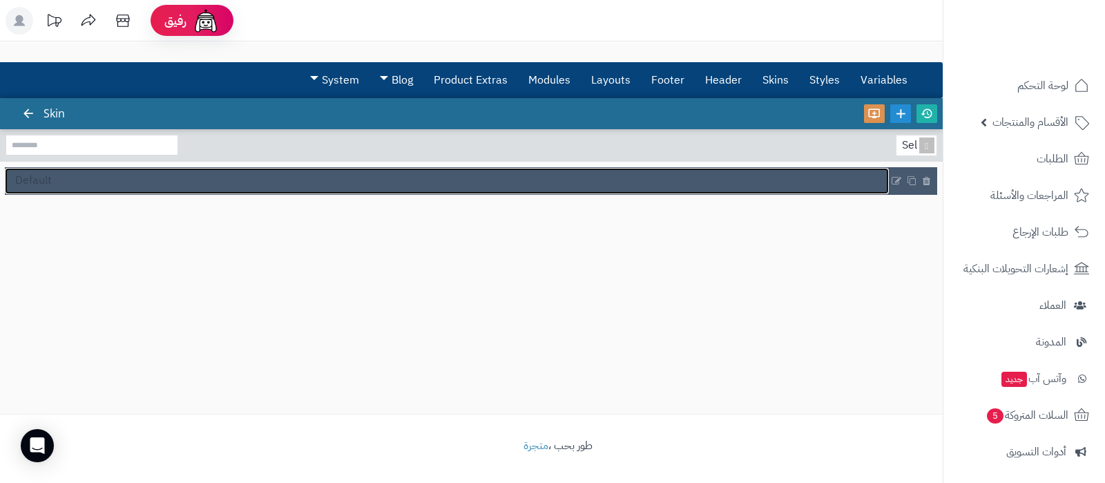
click at [604, 174] on link "Default" at bounding box center [447, 181] width 884 height 26
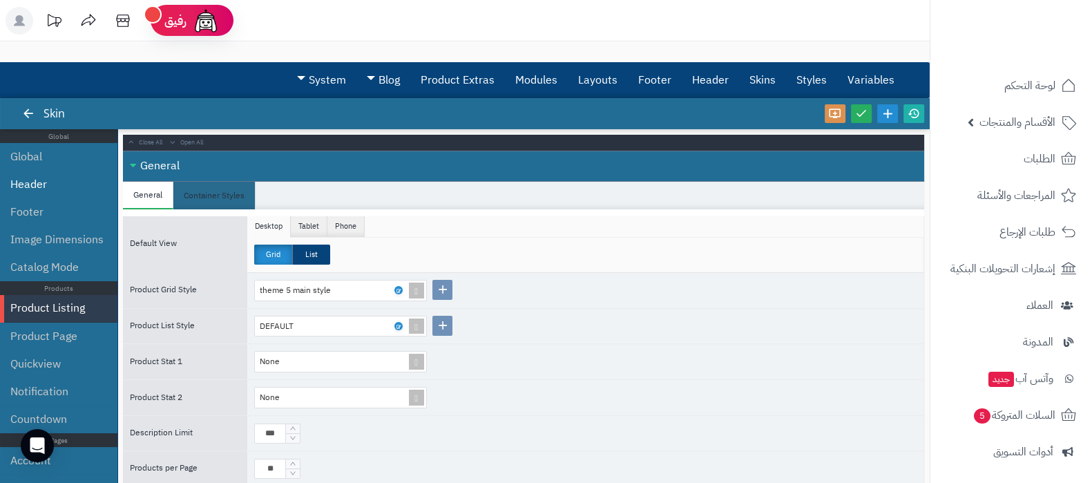
click at [41, 191] on li "Header" at bounding box center [58, 185] width 117 height 28
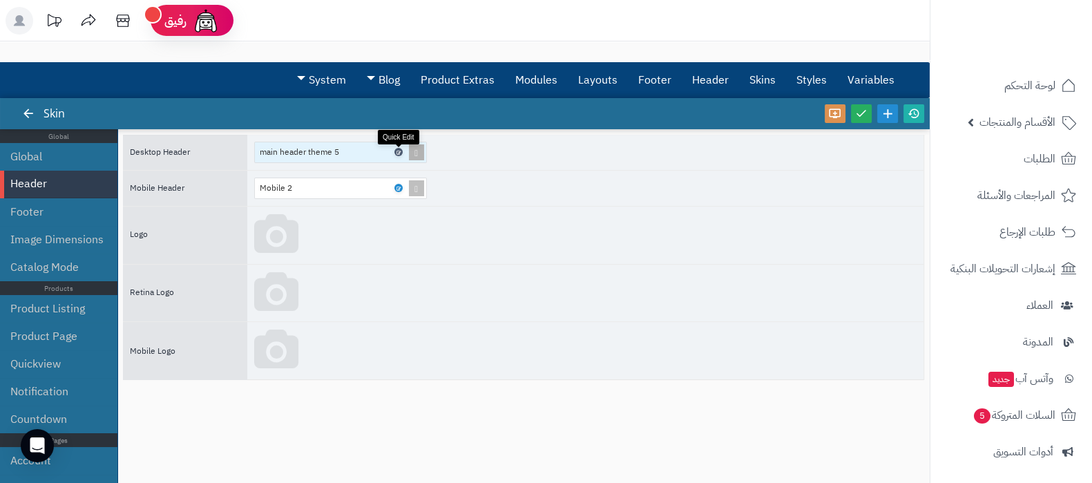
click at [399, 151] on icon at bounding box center [398, 152] width 4 height 6
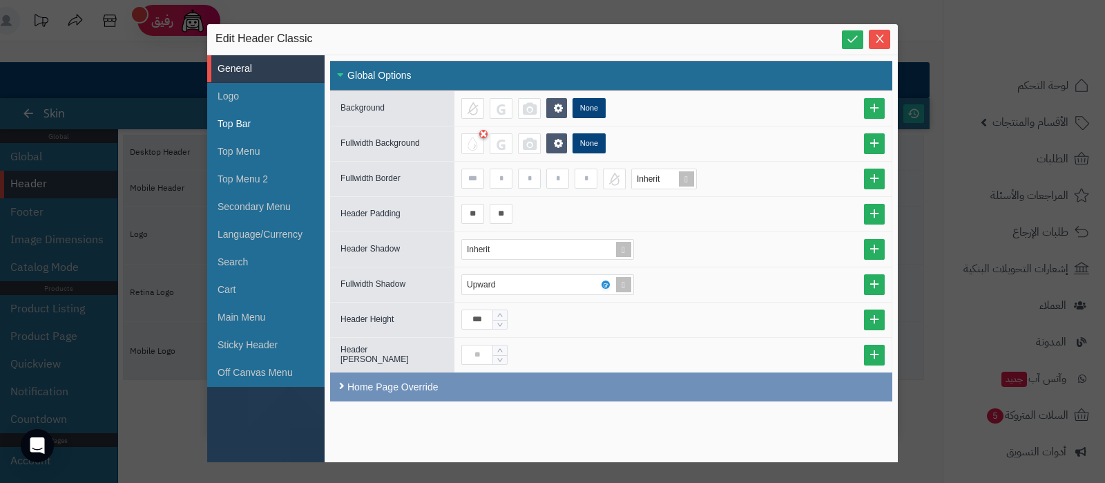
click at [247, 122] on li "Top Bar" at bounding box center [265, 125] width 117 height 28
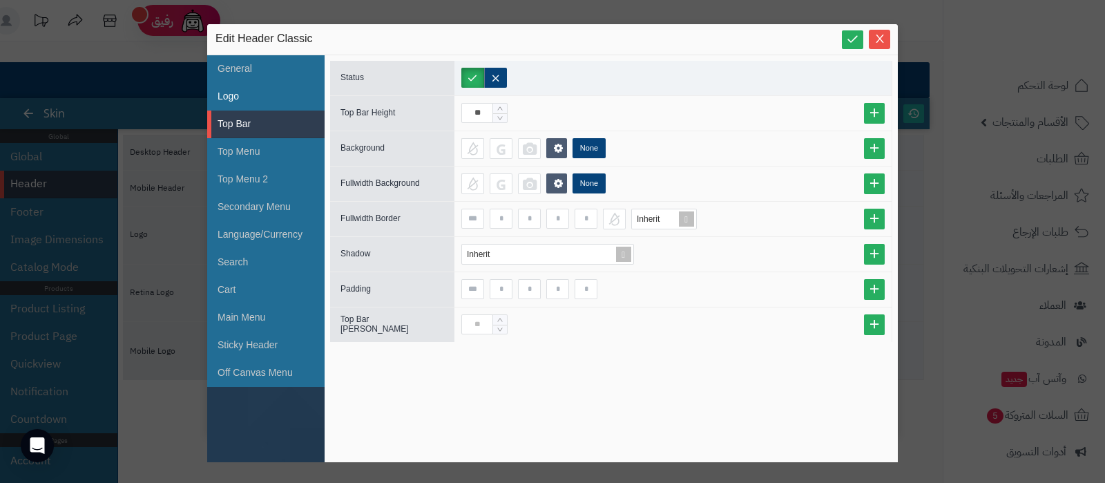
click at [227, 97] on li "Logo" at bounding box center [265, 97] width 117 height 28
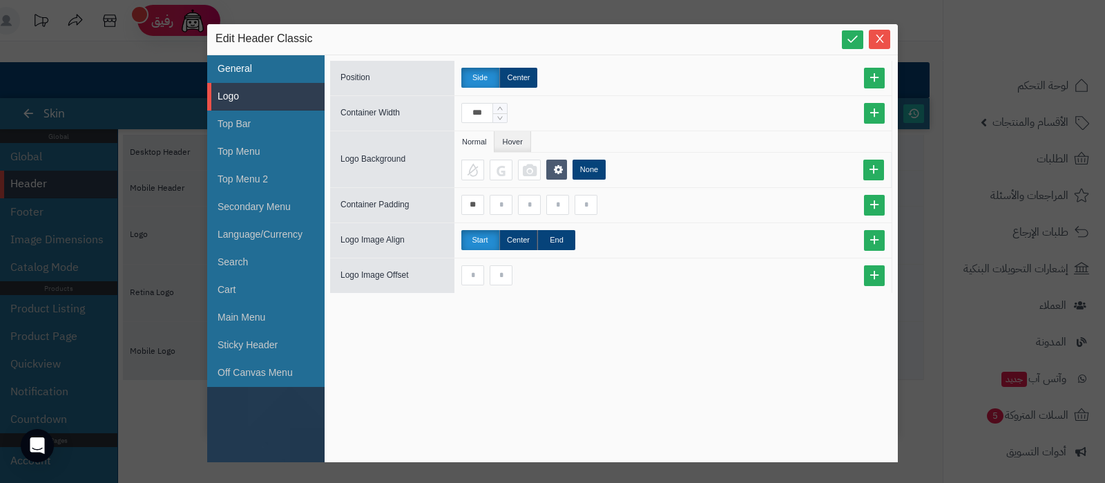
click at [248, 71] on li "General" at bounding box center [265, 69] width 117 height 28
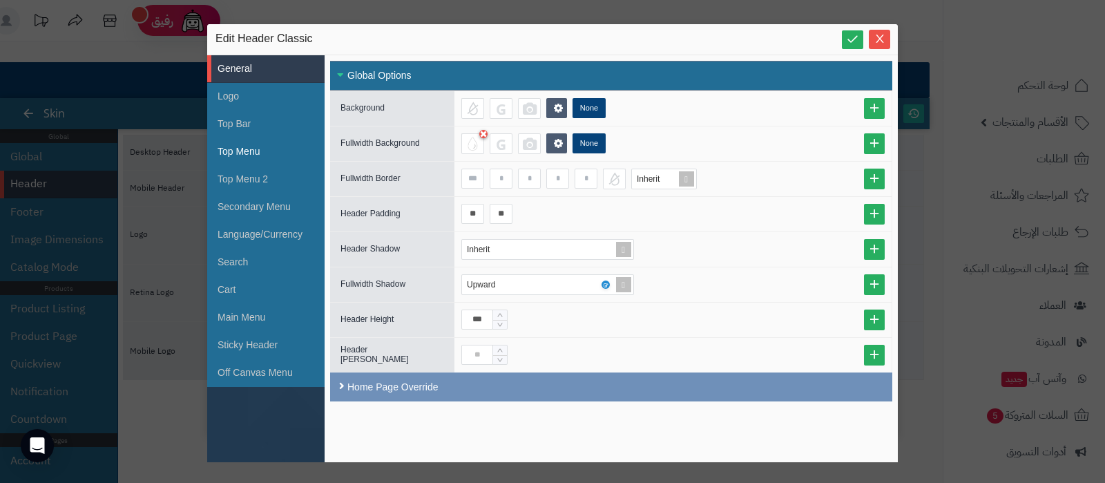
click at [259, 153] on li "Top Menu" at bounding box center [265, 152] width 117 height 28
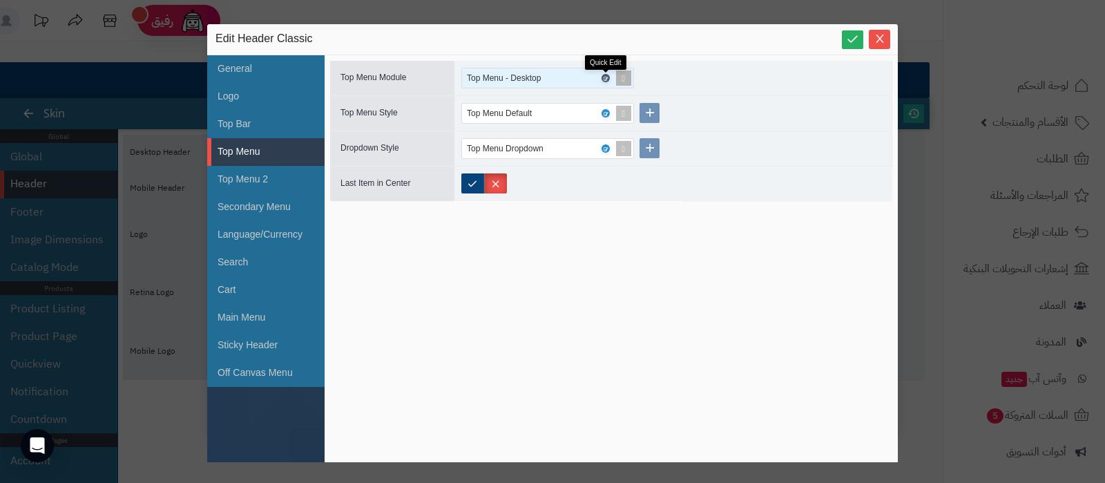
click at [607, 77] on icon at bounding box center [605, 78] width 4 height 6
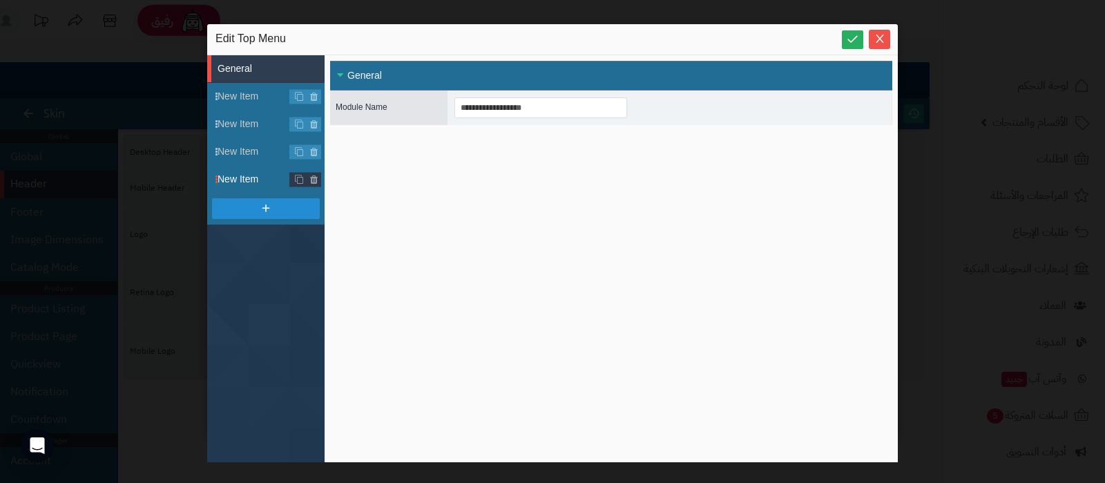
click at [243, 174] on span "New Item" at bounding box center [271, 179] width 107 height 15
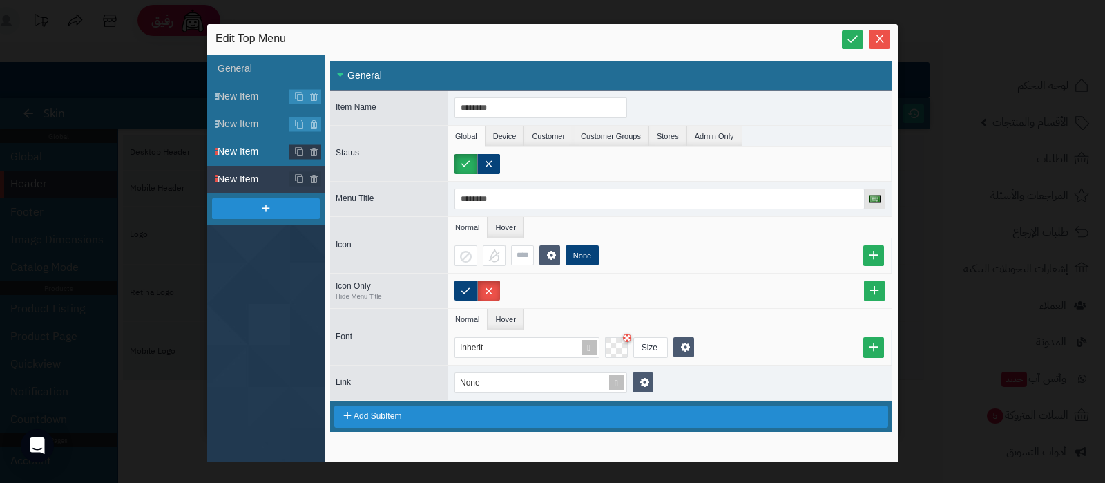
click at [247, 151] on span "New Item" at bounding box center [271, 151] width 107 height 15
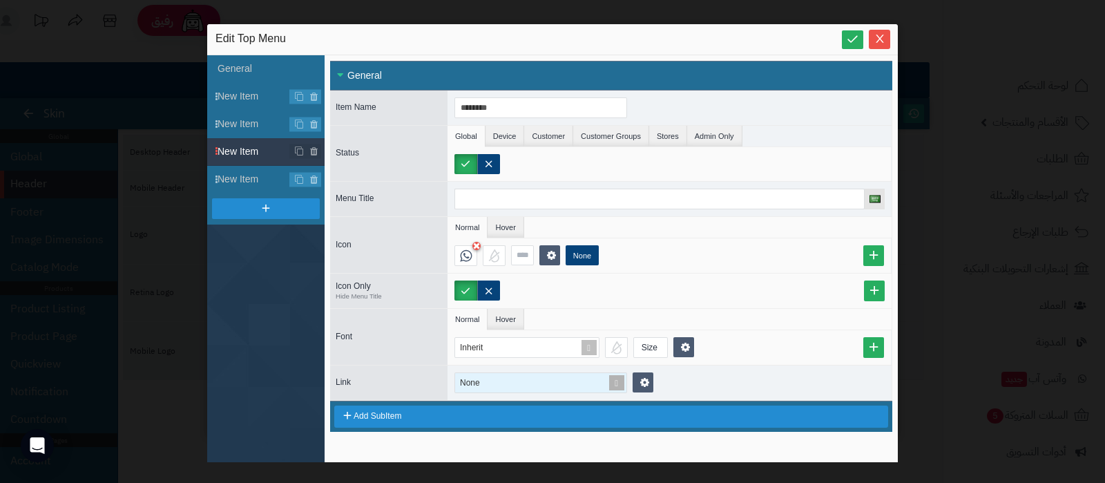
click at [612, 377] on span at bounding box center [616, 382] width 19 height 19
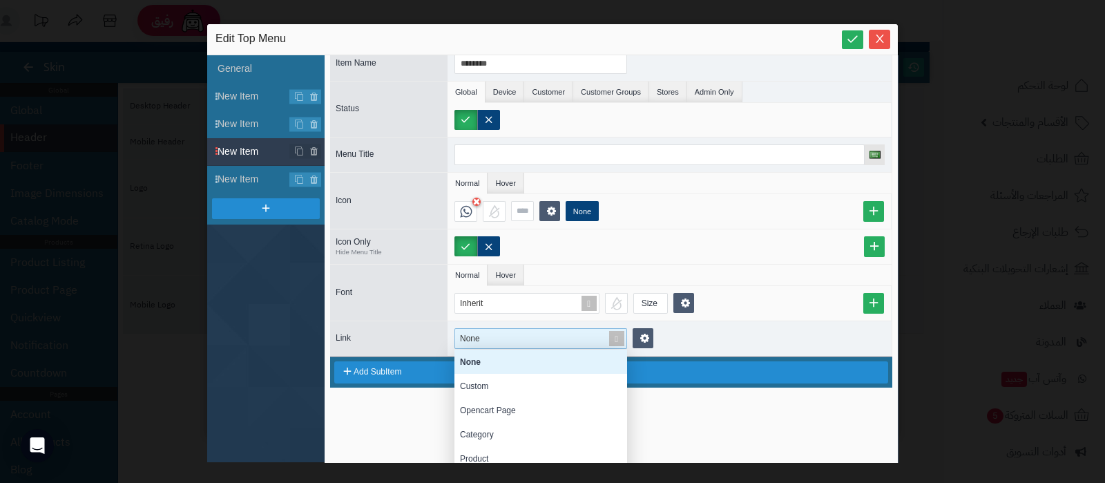
scroll to position [68, 0]
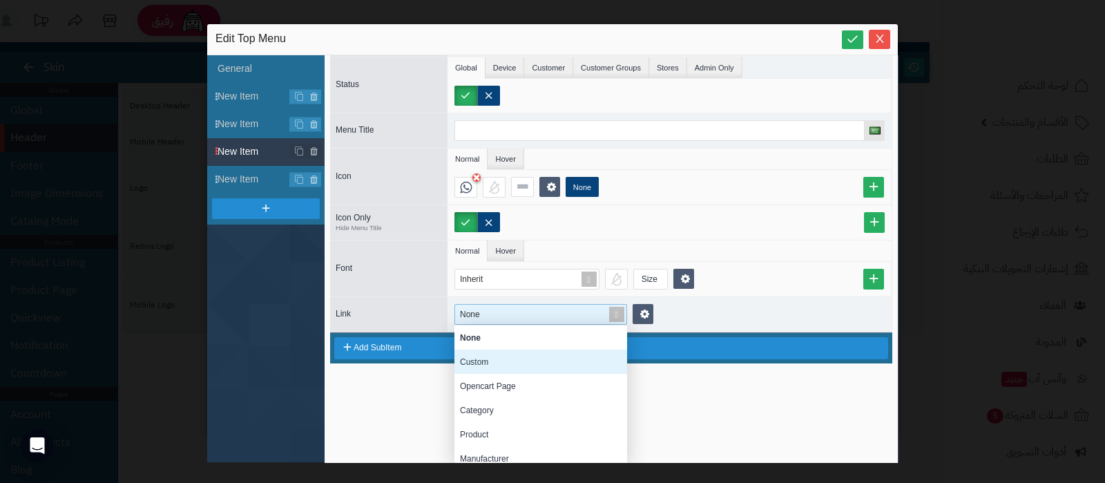
click at [532, 363] on div "Custom" at bounding box center [541, 362] width 173 height 24
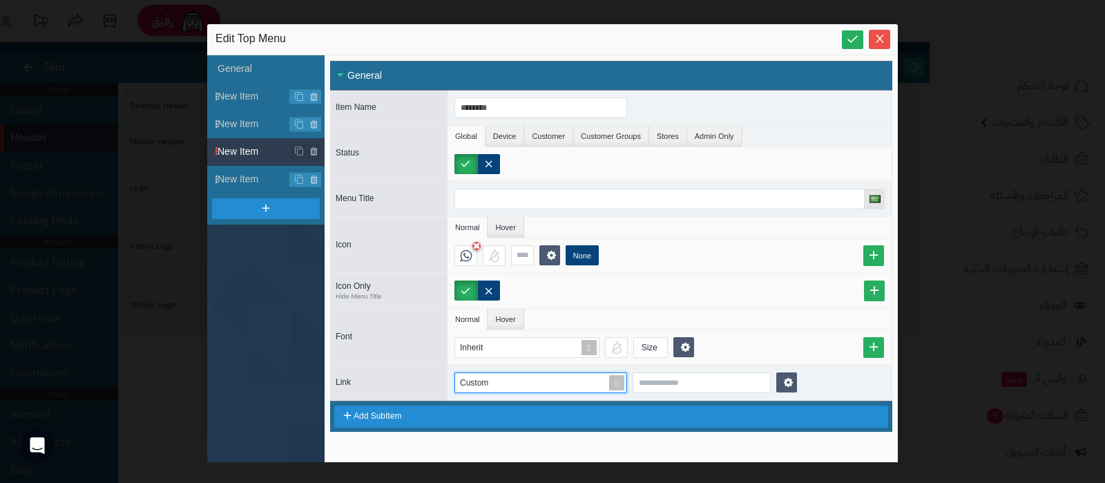
scroll to position [0, 0]
click at [667, 378] on input at bounding box center [702, 382] width 138 height 21
paste input "**********"
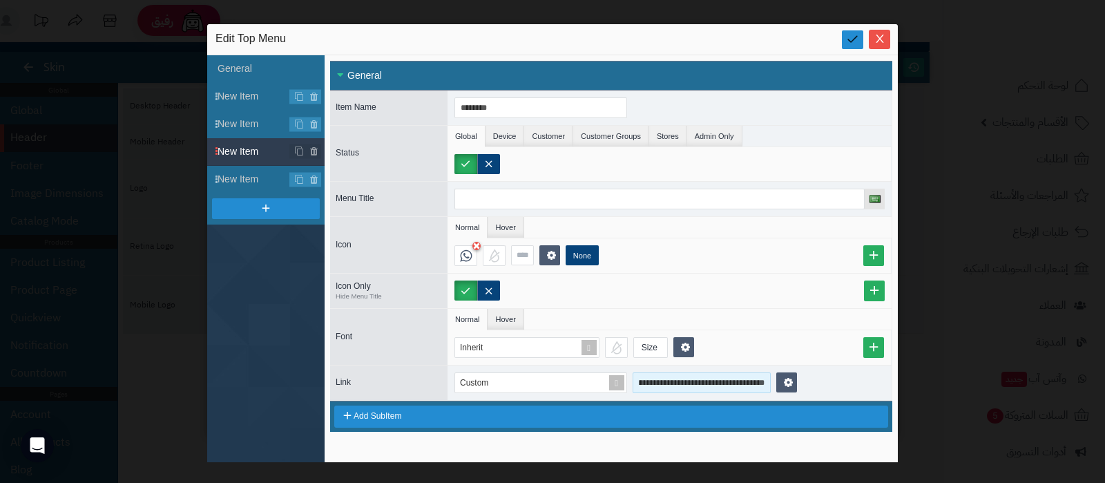
type input "**********"
click at [848, 41] on icon at bounding box center [852, 38] width 13 height 13
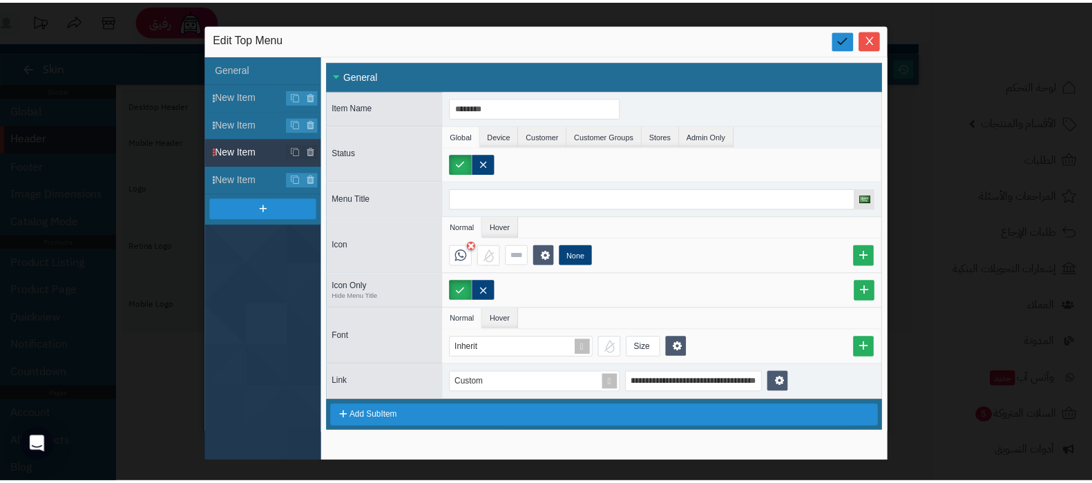
scroll to position [0, 0]
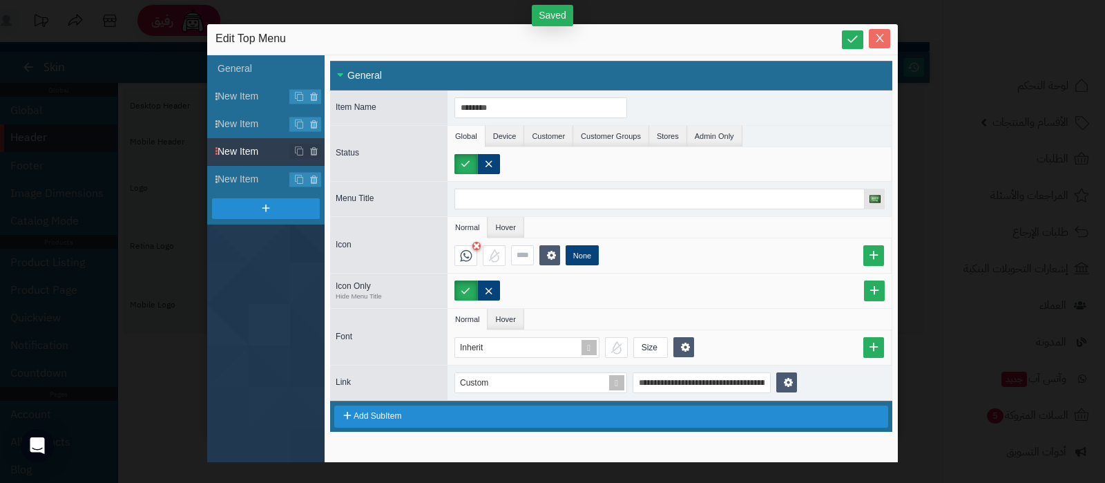
click at [881, 37] on icon "Close" at bounding box center [880, 37] width 11 height 11
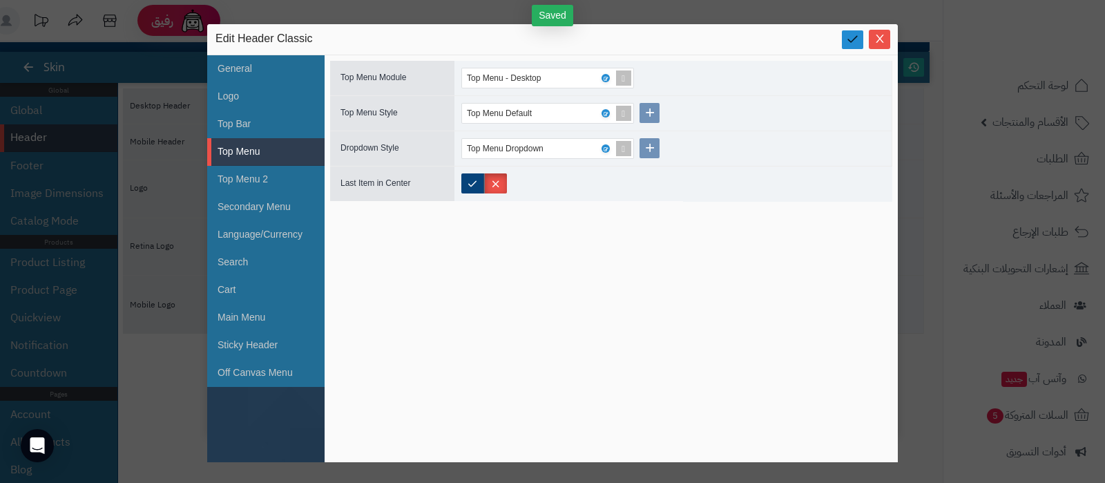
click at [850, 39] on icon at bounding box center [852, 38] width 13 height 13
click at [879, 39] on icon "Close" at bounding box center [880, 39] width 8 height 8
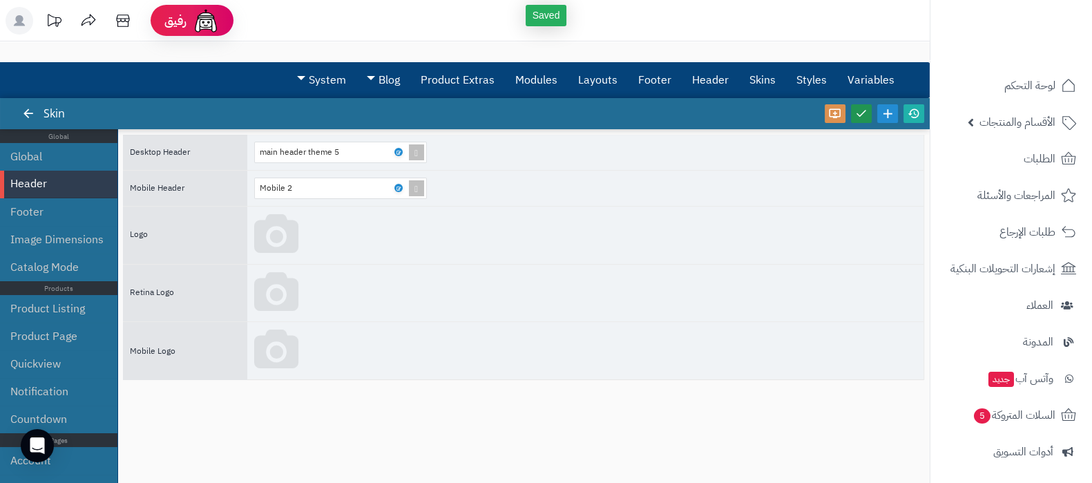
click at [860, 112] on icon at bounding box center [861, 113] width 12 height 12
click at [913, 113] on icon at bounding box center [914, 113] width 12 height 12
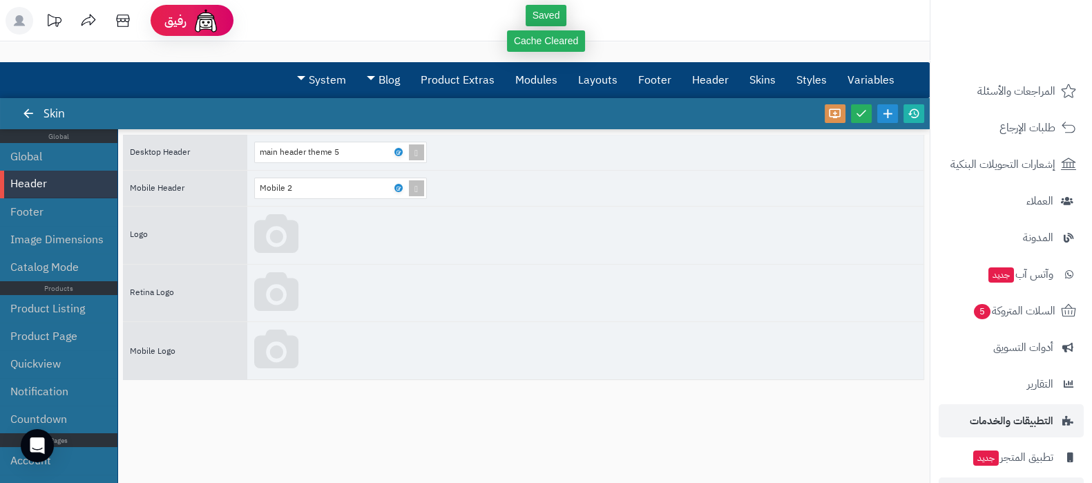
scroll to position [186, 0]
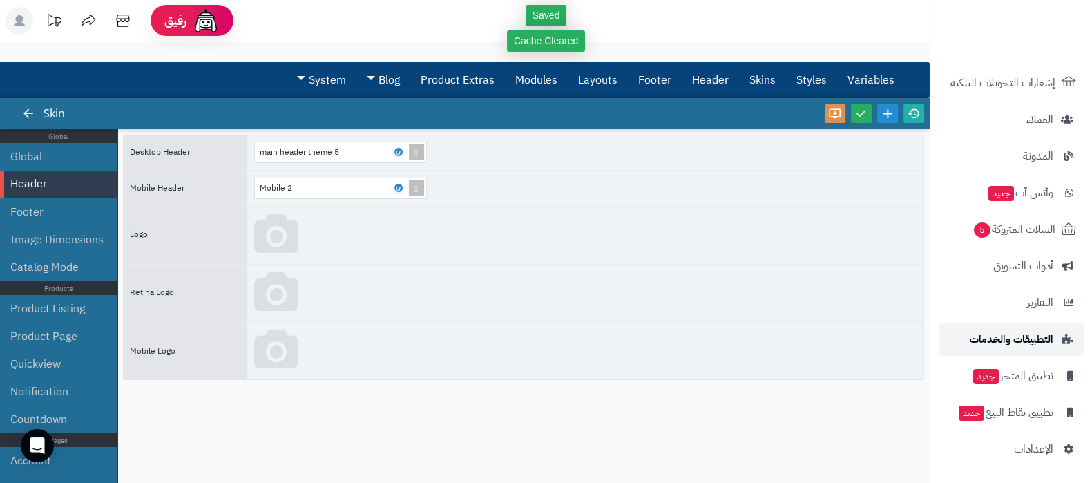
click at [1015, 340] on span "التطبيقات والخدمات" at bounding box center [1012, 339] width 84 height 19
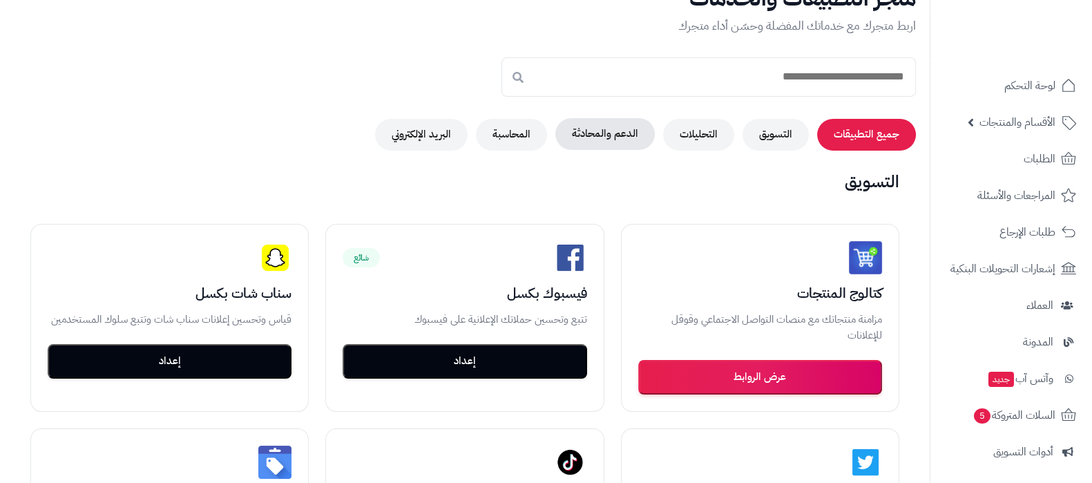
scroll to position [86, 0]
click at [598, 129] on button "الدعم والمحادثة" at bounding box center [604, 134] width 99 height 32
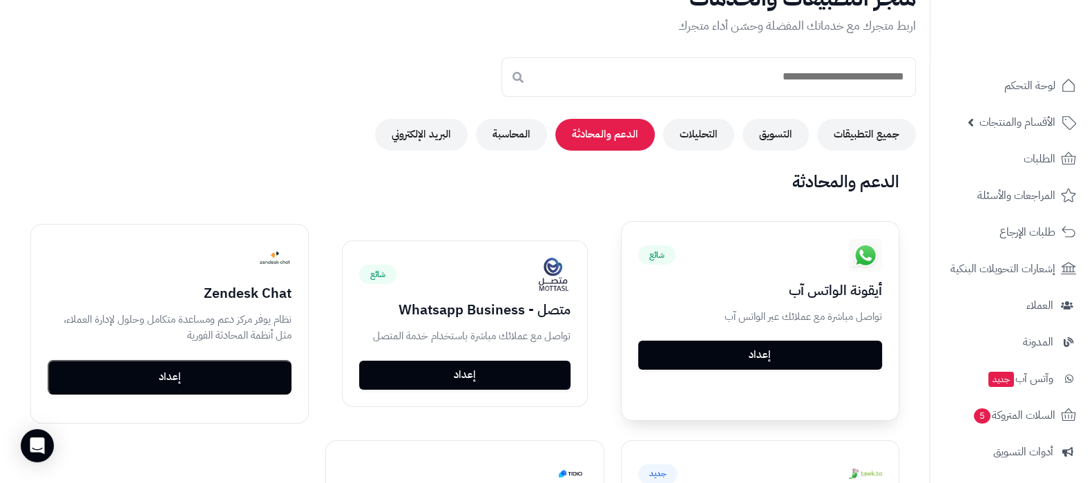
click at [772, 343] on link "إعداد" at bounding box center [760, 355] width 244 height 29
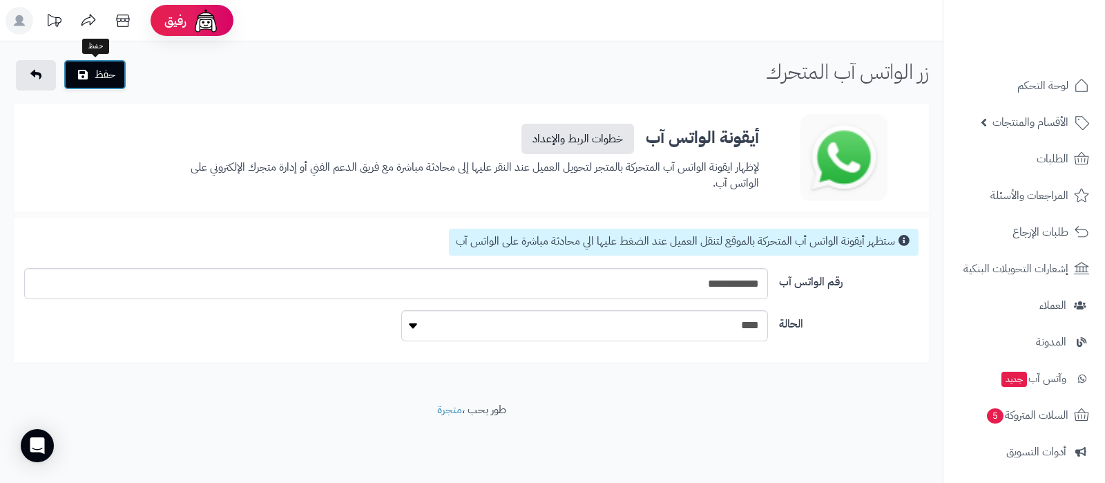
click at [95, 71] on button "حفظ" at bounding box center [95, 74] width 63 height 30
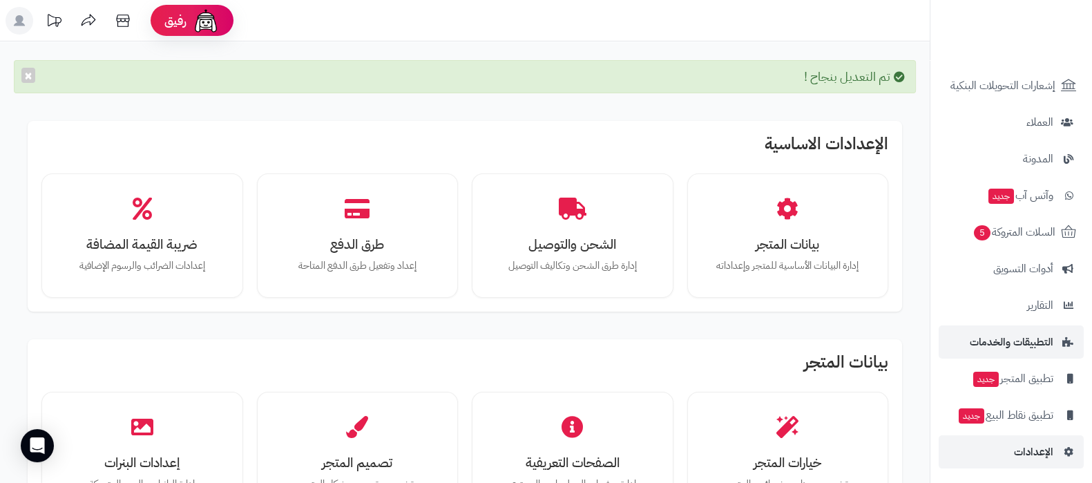
scroll to position [186, 0]
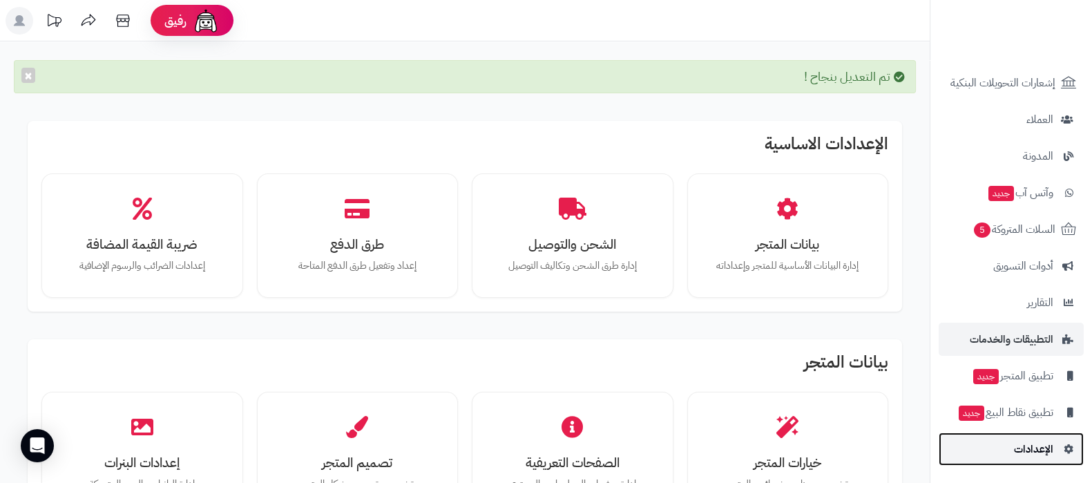
click at [1038, 450] on span "الإعدادات" at bounding box center [1033, 448] width 39 height 19
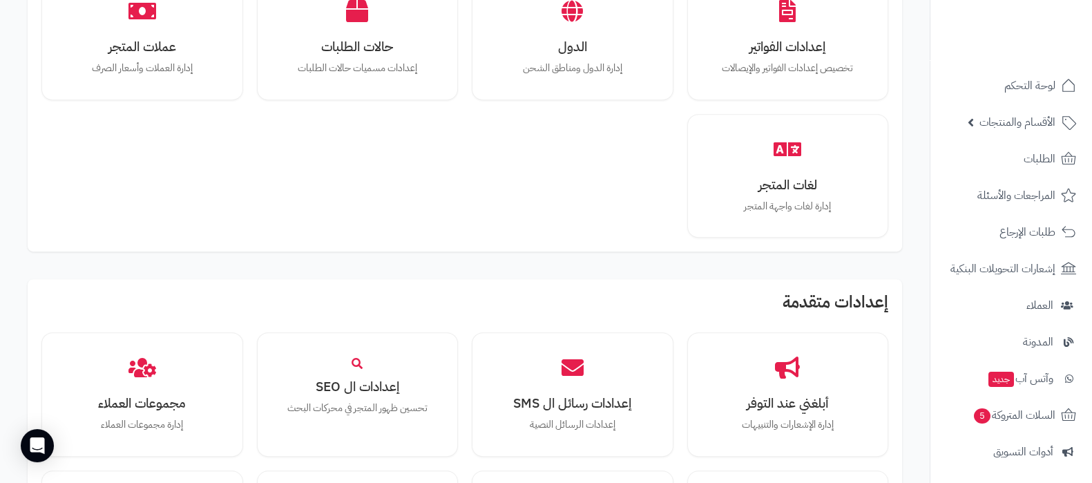
scroll to position [1277, 0]
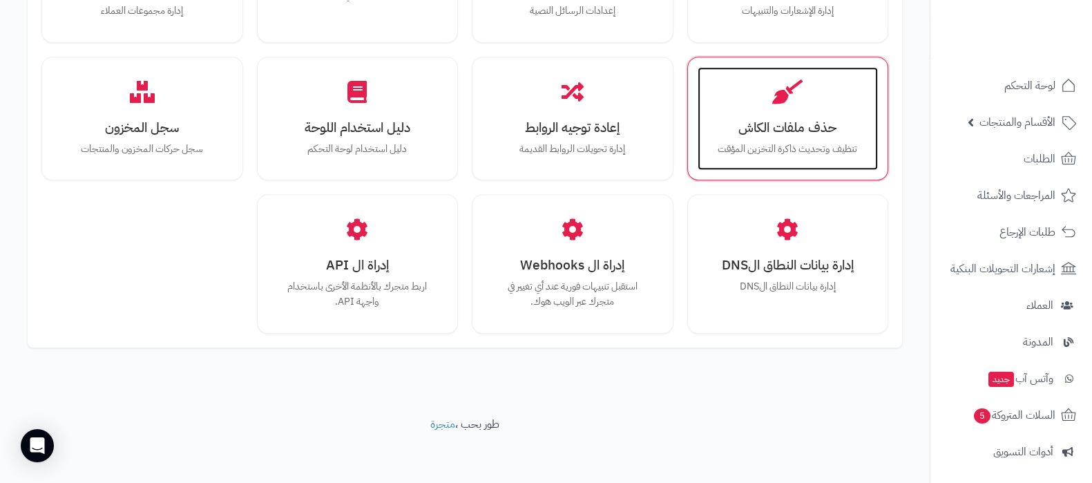
click at [793, 142] on p "تنظيف وتحديث ذاكرة التخزين المؤقت" at bounding box center [788, 149] width 153 height 15
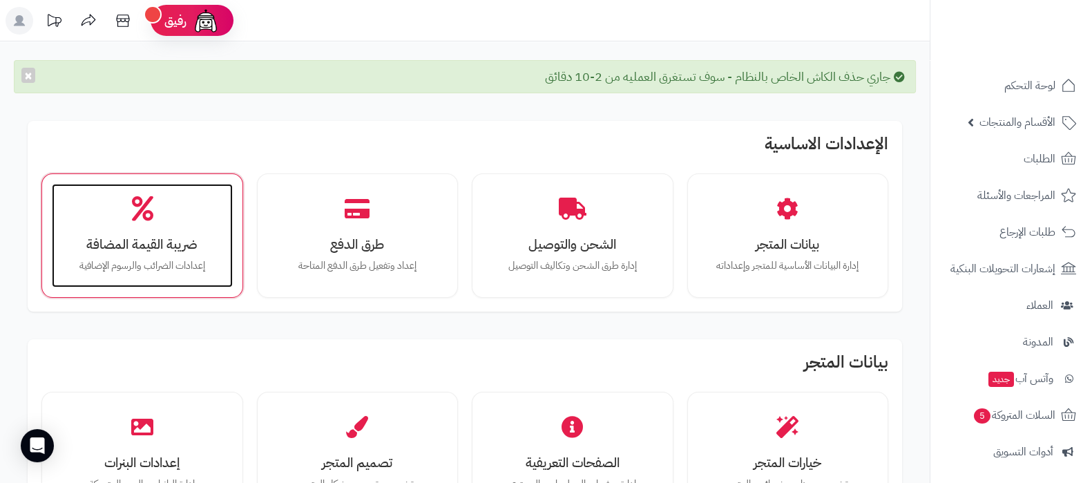
click at [220, 227] on div "ضريبة القيمة المضافة إعدادات الضرائب والرسوم الإضافية" at bounding box center [142, 236] width 181 height 104
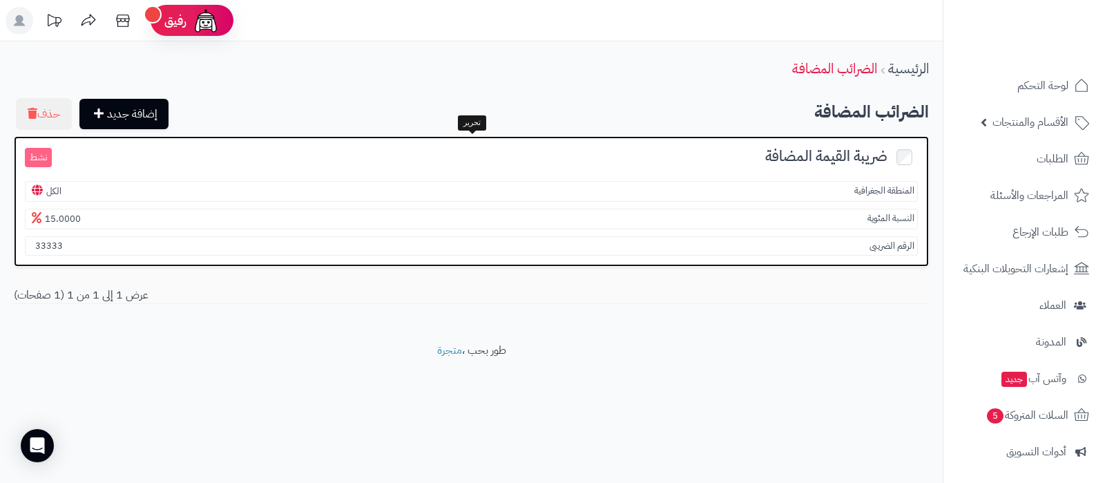
click at [846, 157] on span "ضريبة القيمة المضافة" at bounding box center [826, 156] width 122 height 22
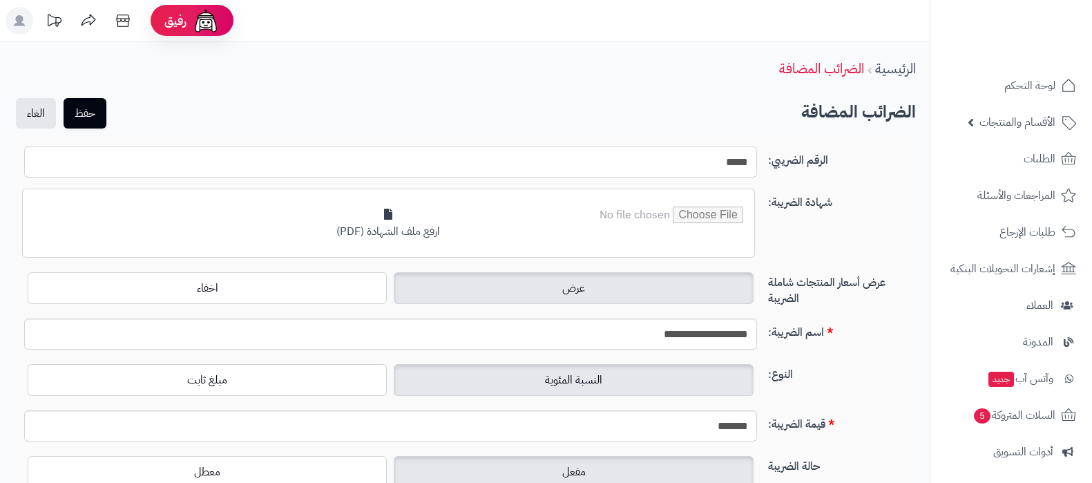
click at [729, 160] on input "*****" at bounding box center [390, 161] width 733 height 31
click at [106, 110] on button "حفظ" at bounding box center [85, 112] width 43 height 30
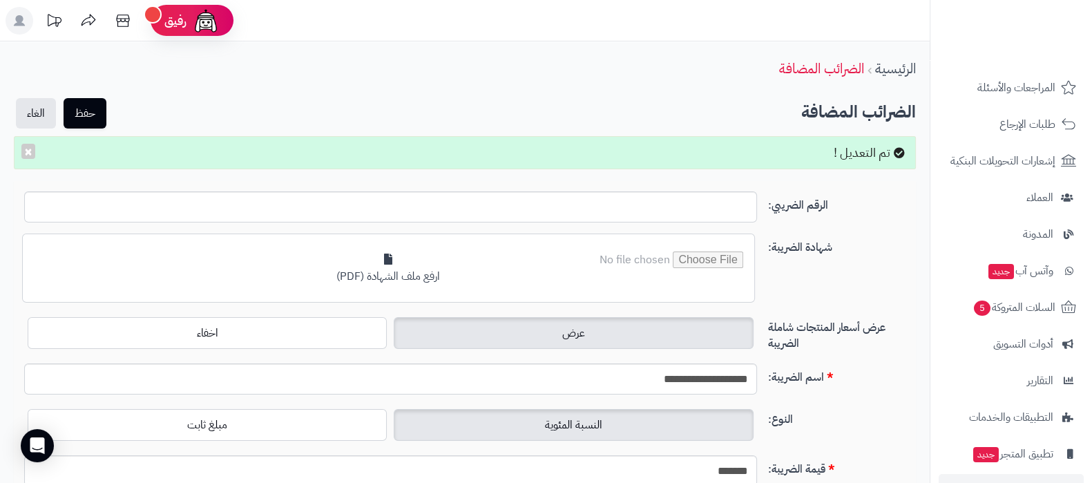
scroll to position [186, 0]
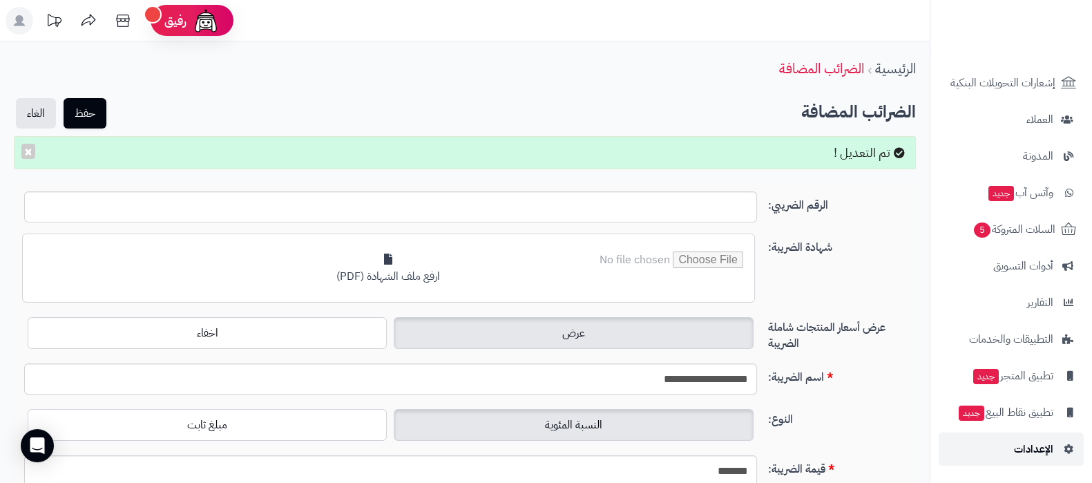
click at [1040, 444] on span "الإعدادات" at bounding box center [1033, 448] width 39 height 19
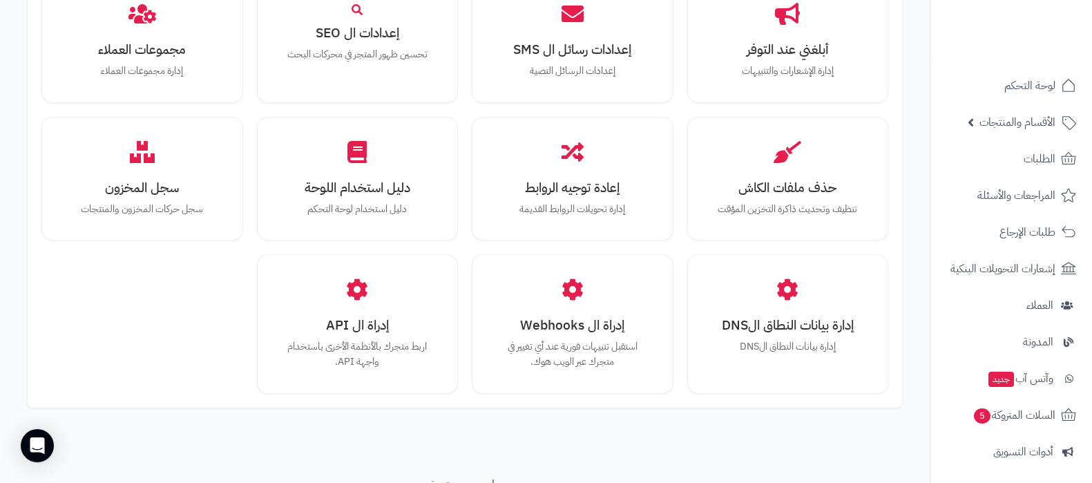
scroll to position [1277, 0]
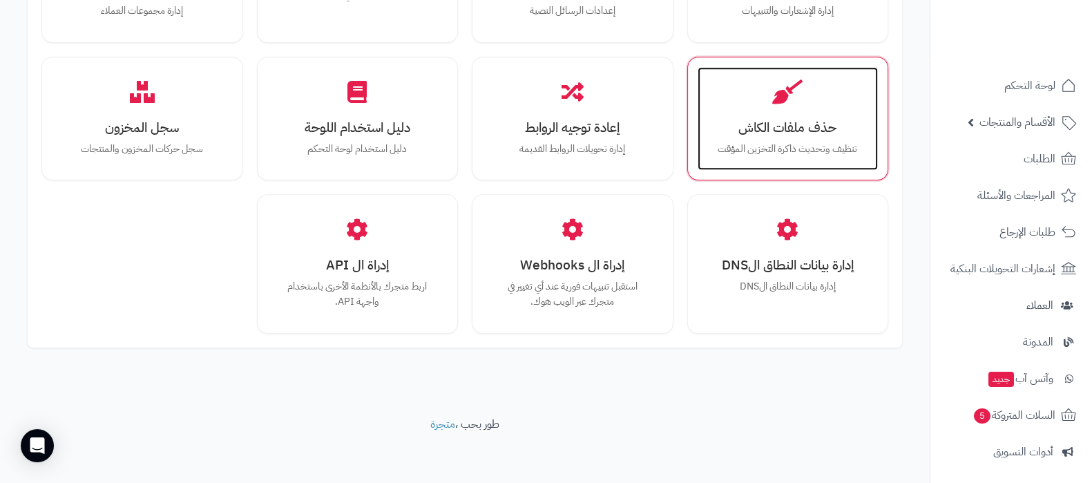
click at [774, 128] on h3 "حذف ملفات الكاش" at bounding box center [788, 127] width 153 height 15
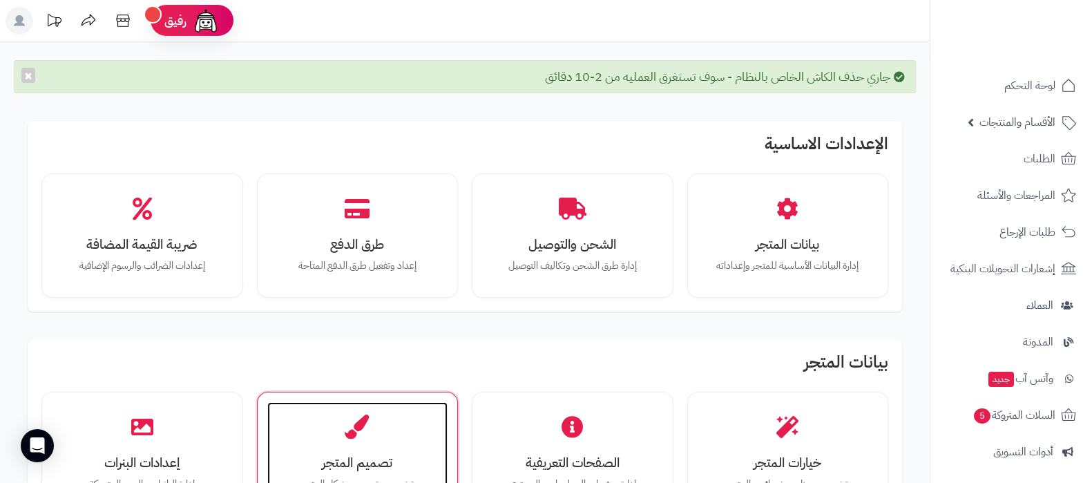
click at [362, 427] on icon at bounding box center [357, 427] width 24 height 24
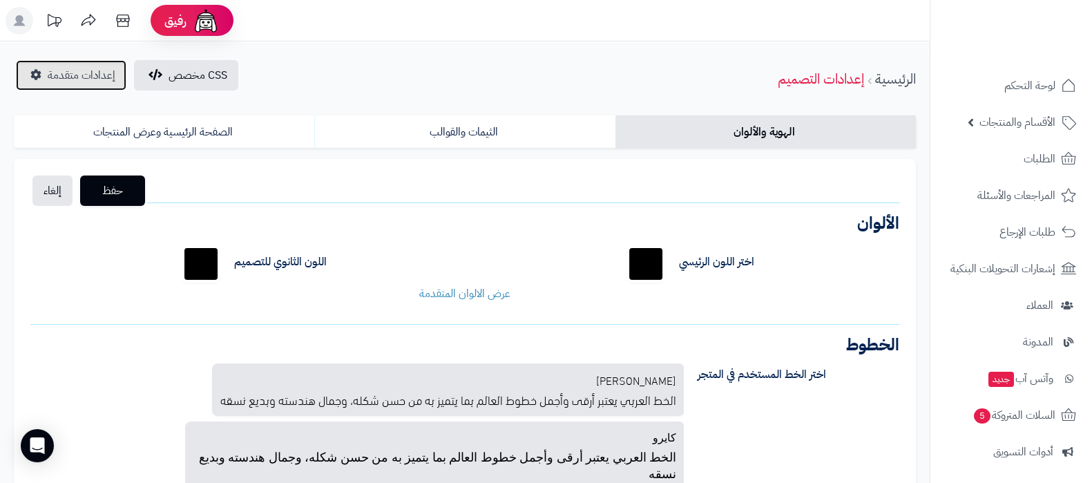
click at [84, 72] on span "إعدادات متقدمة" at bounding box center [82, 75] width 68 height 17
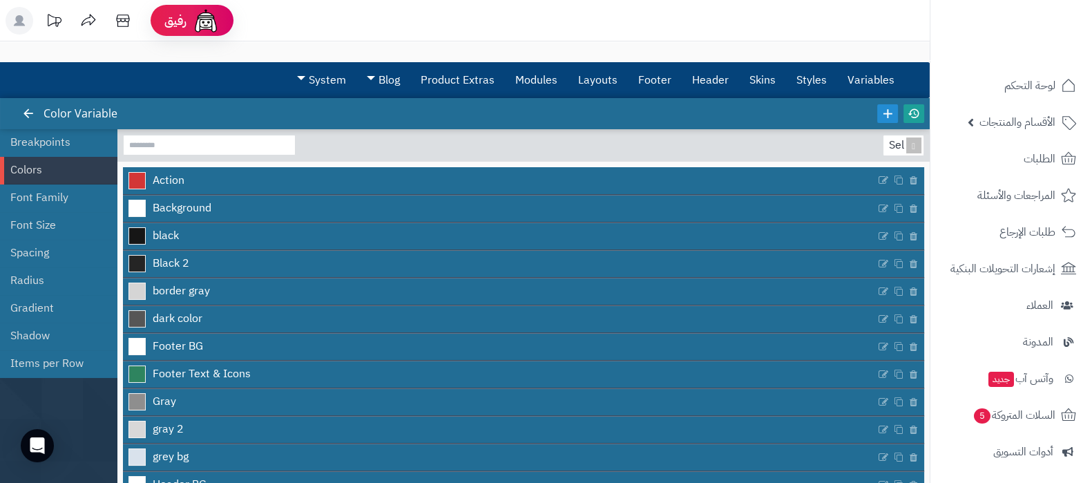
click at [910, 112] on icon at bounding box center [914, 113] width 12 height 12
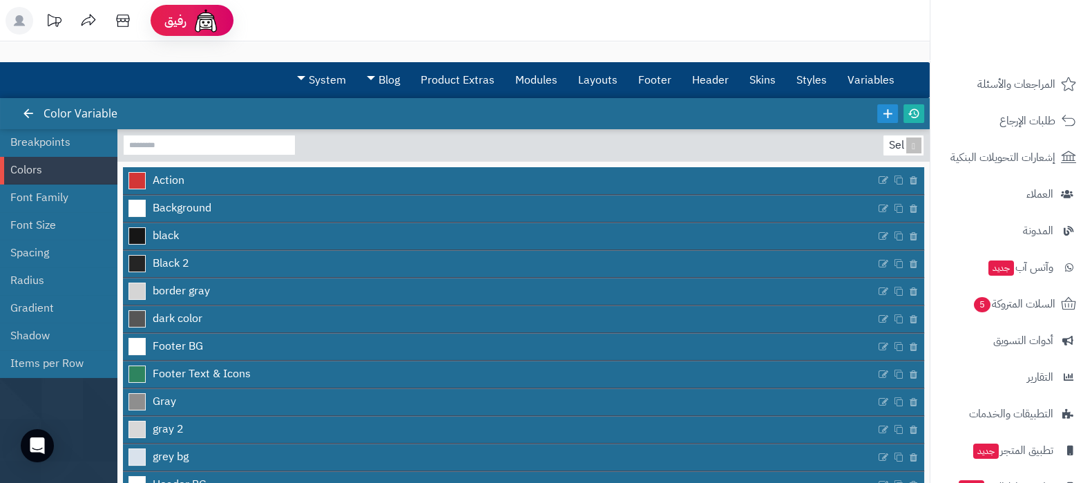
scroll to position [186, 0]
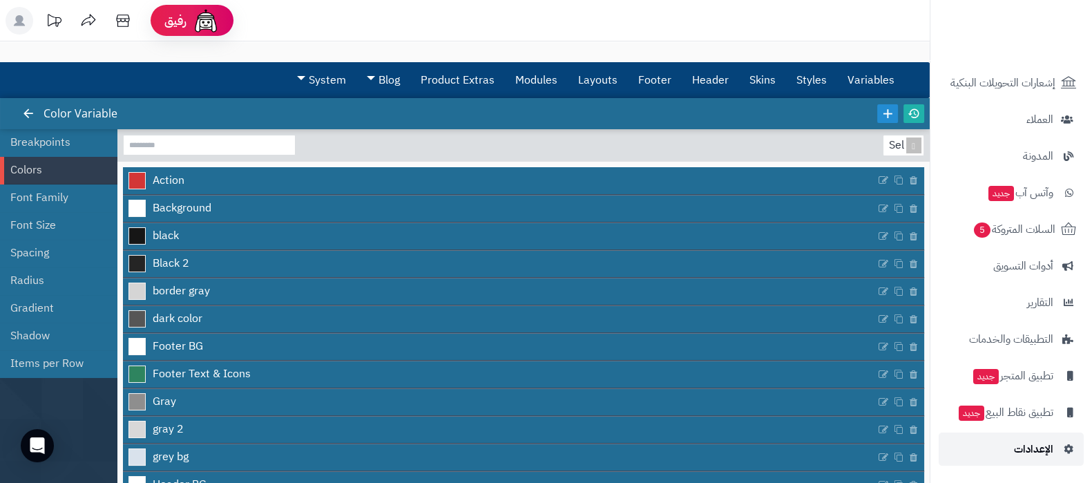
click at [1026, 450] on span "الإعدادات" at bounding box center [1033, 448] width 39 height 19
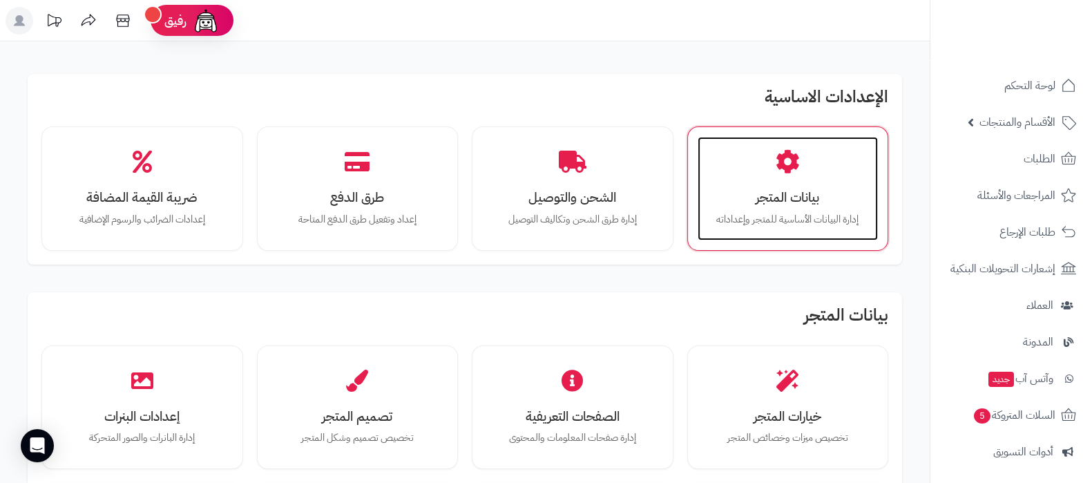
click at [788, 202] on h3 "بيانات المتجر" at bounding box center [788, 197] width 153 height 15
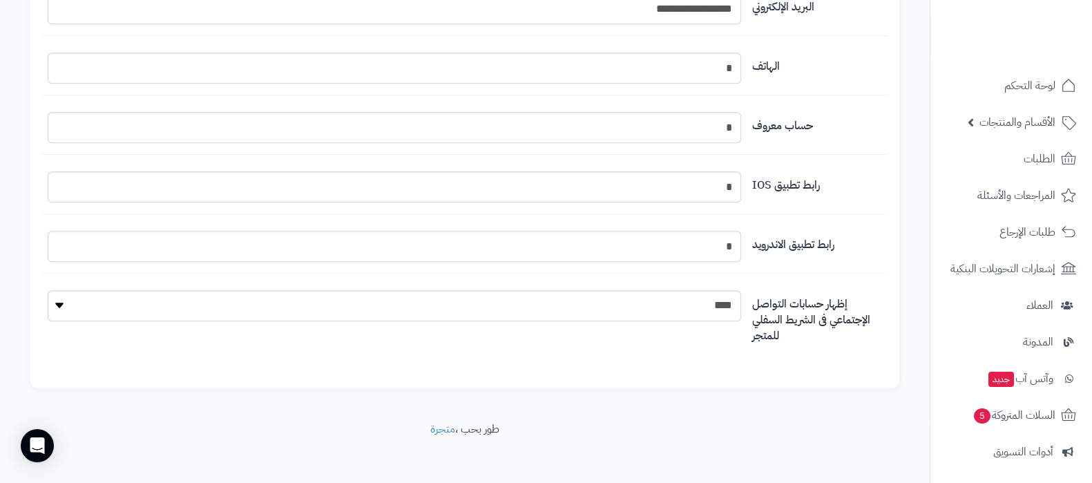
scroll to position [1583, 0]
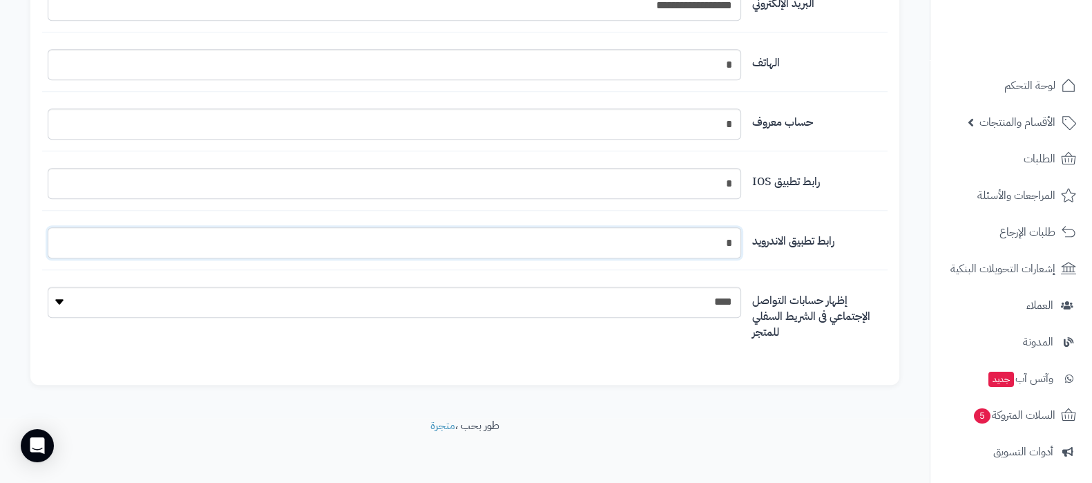
drag, startPoint x: 702, startPoint y: 231, endPoint x: 778, endPoint y: 231, distance: 76.0
click at [778, 231] on div "رابط تطبيق الاندرويد *" at bounding box center [465, 248] width 846 height 43
drag, startPoint x: 703, startPoint y: 182, endPoint x: 753, endPoint y: 173, distance: 51.1
click at [753, 173] on div "رابط تطبيق IOS *" at bounding box center [465, 189] width 846 height 43
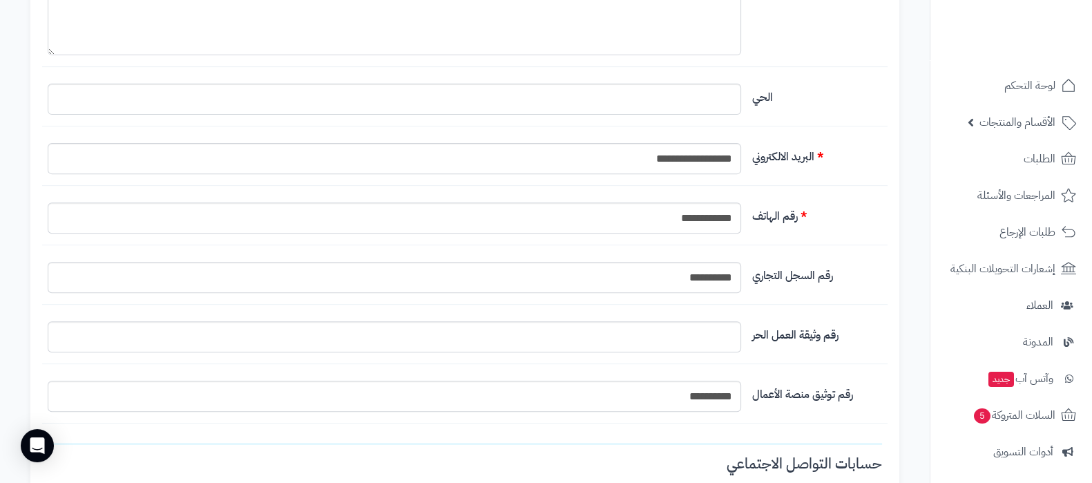
scroll to position [690, 0]
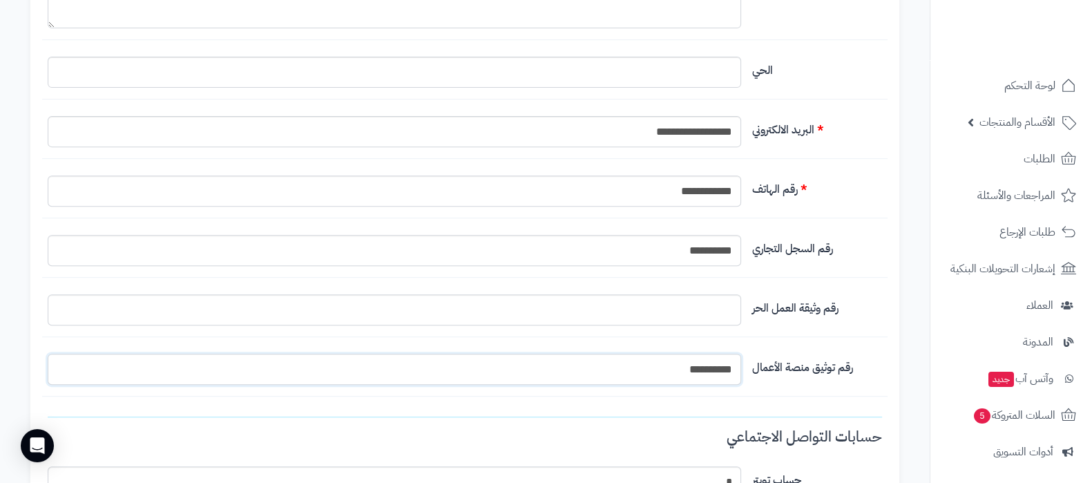
click at [697, 367] on input "**********" at bounding box center [395, 369] width 694 height 31
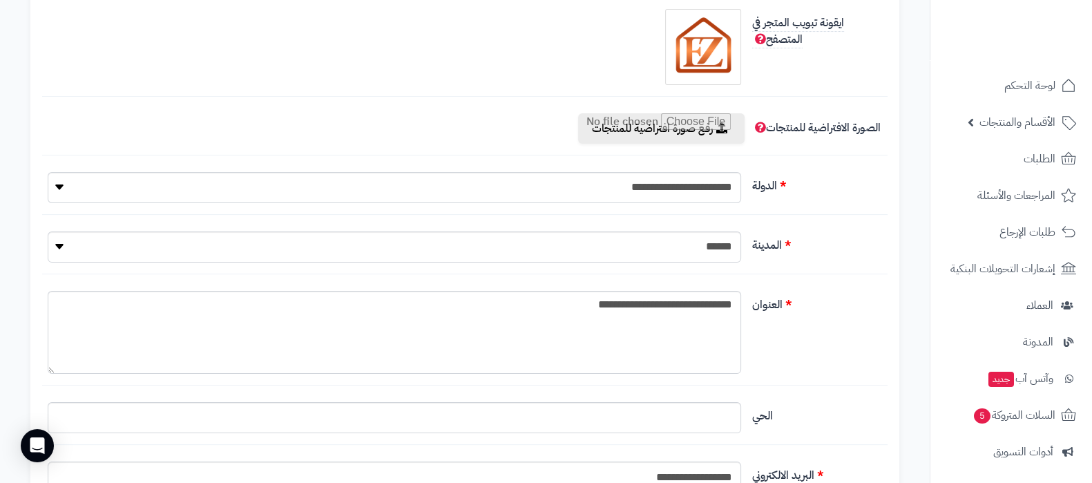
scroll to position [0, 0]
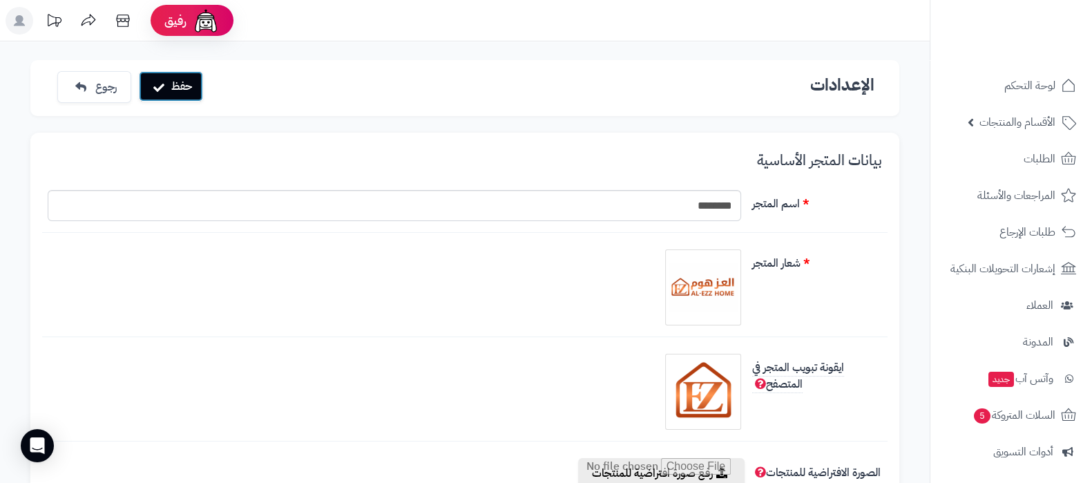
click at [180, 98] on button "حفظ" at bounding box center [171, 86] width 64 height 30
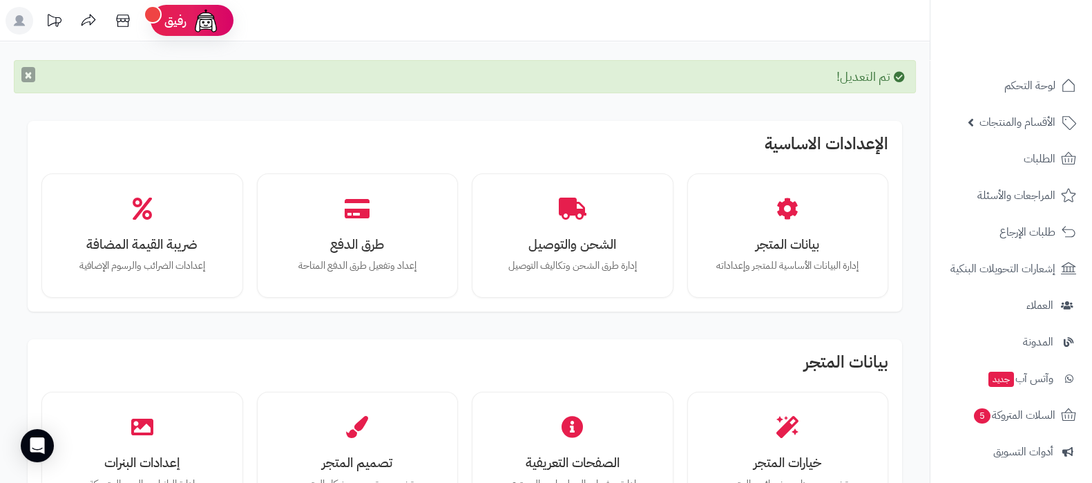
click at [26, 72] on button "×" at bounding box center [28, 74] width 14 height 15
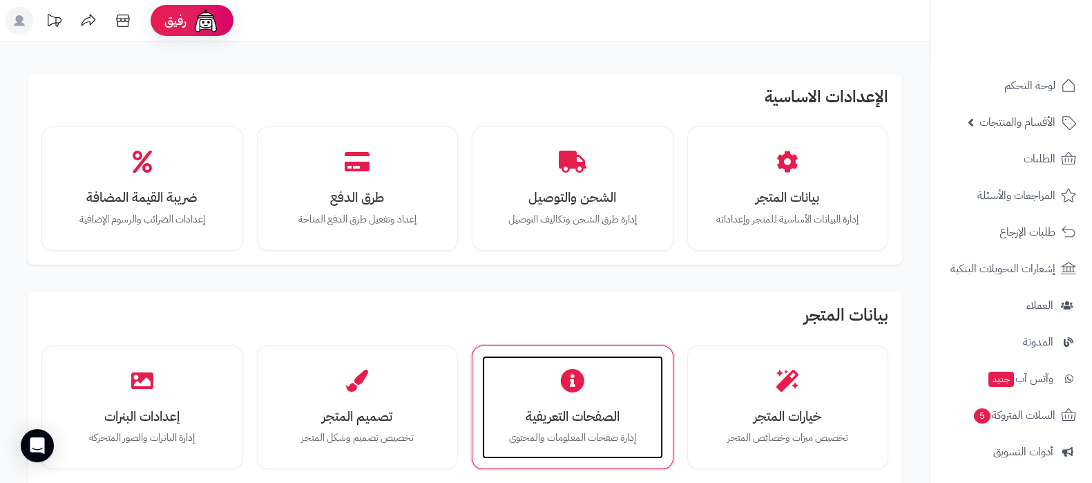
click at [595, 371] on div "الصفحات التعريفية إدارة صفحات المعلومات والمحتوى" at bounding box center [572, 408] width 181 height 104
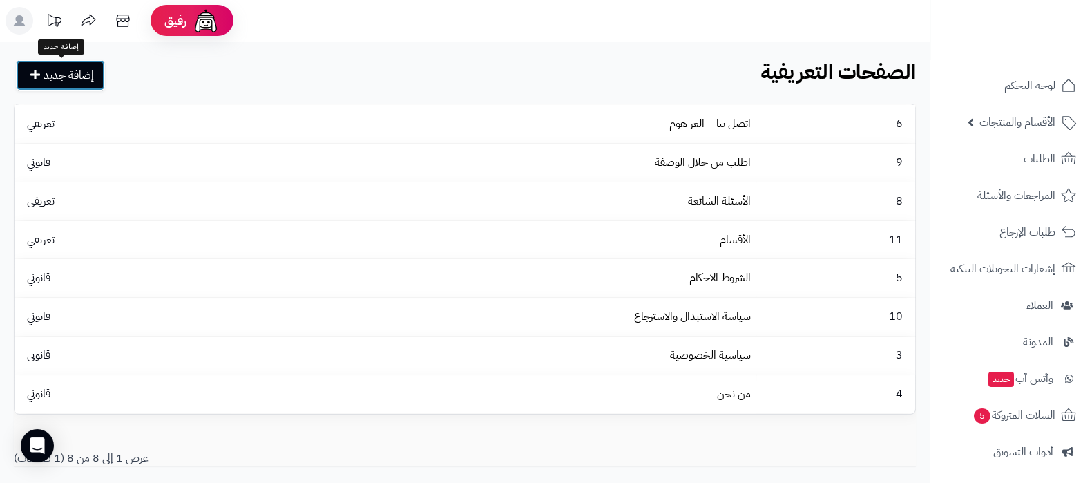
click at [93, 77] on link "إضافة جديد" at bounding box center [60, 75] width 89 height 30
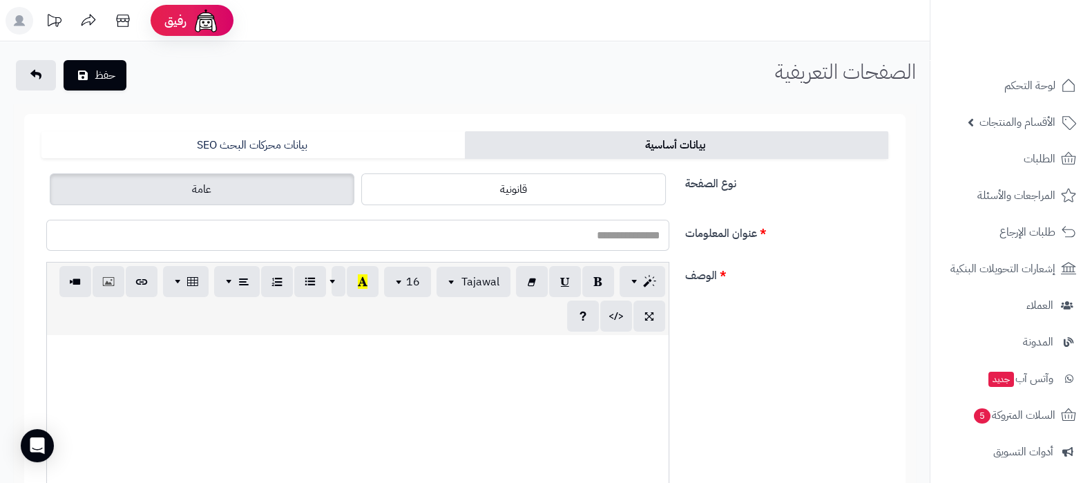
click at [631, 238] on input "عنوان المعلومات" at bounding box center [357, 235] width 623 height 31
type input "*"
paste input "**********"
click at [594, 235] on input "**********" at bounding box center [357, 235] width 623 height 31
type input "**********"
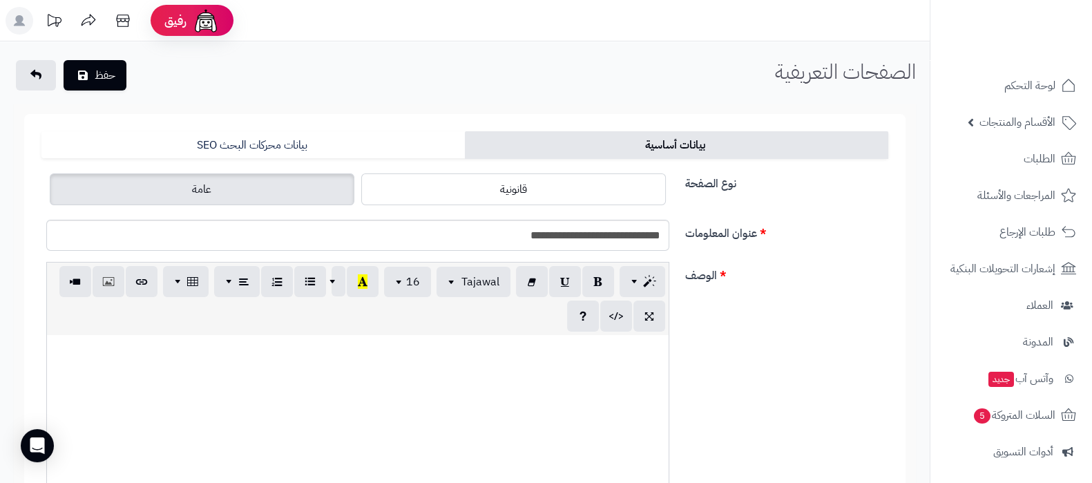
click at [573, 204] on label "قانونية" at bounding box center [513, 189] width 305 height 32
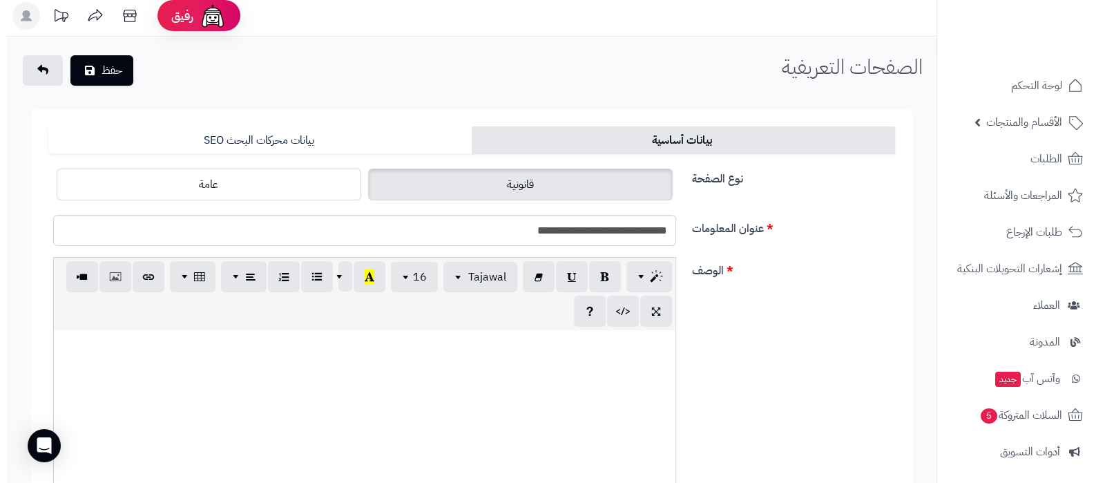
scroll to position [172, 0]
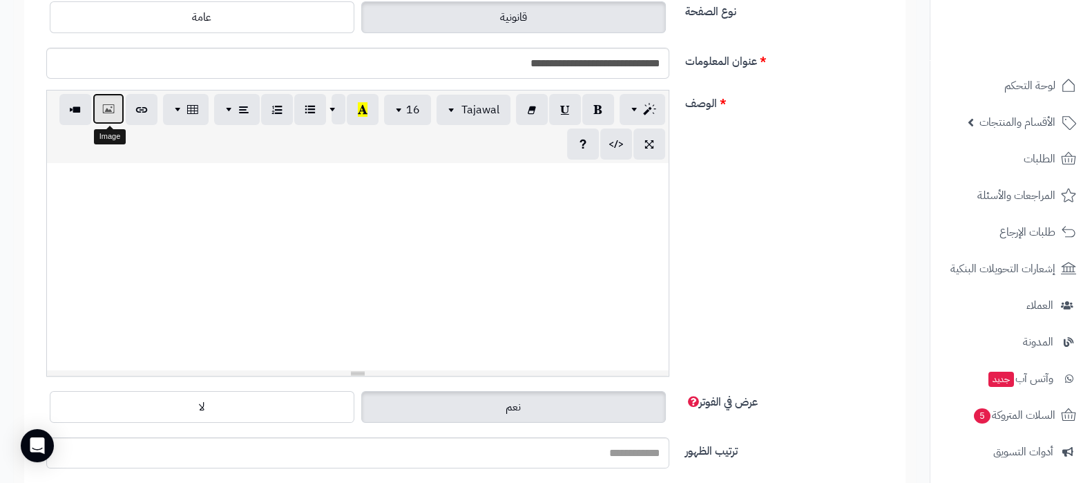
click at [117, 108] on button "button" at bounding box center [109, 108] width 32 height 31
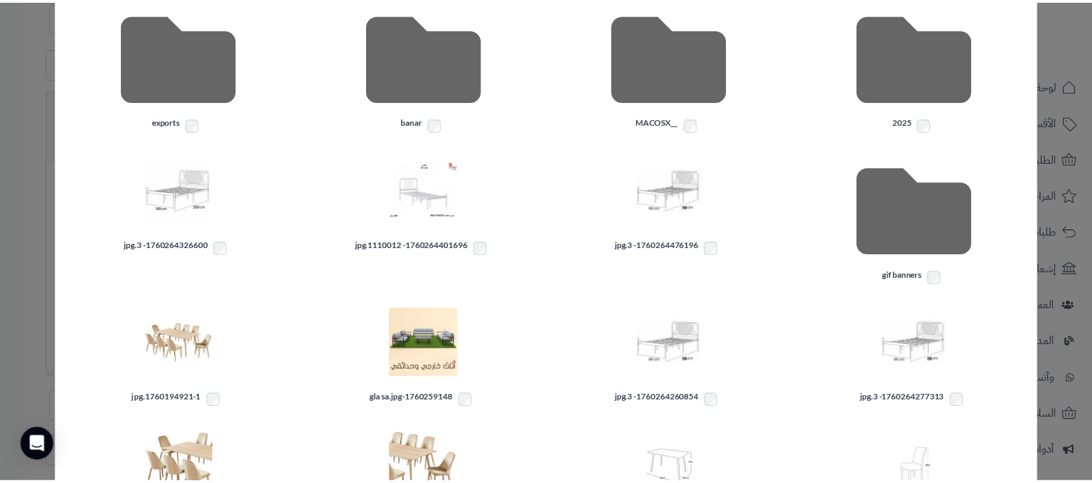
scroll to position [0, 0]
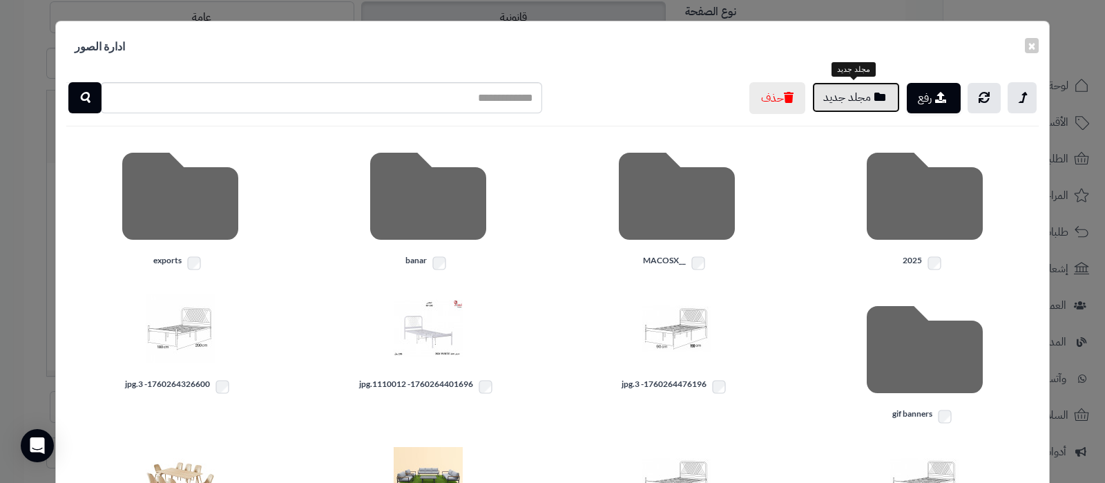
click at [875, 93] on icon "button" at bounding box center [880, 96] width 11 height 11
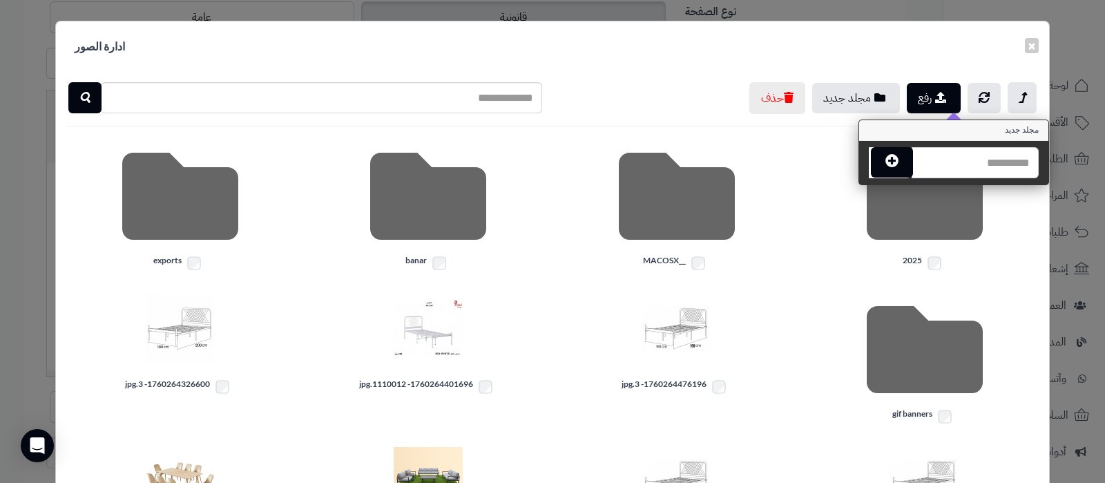
click at [974, 160] on input "text" at bounding box center [975, 162] width 127 height 31
type input "**********"
click at [895, 166] on button "button" at bounding box center [892, 161] width 42 height 30
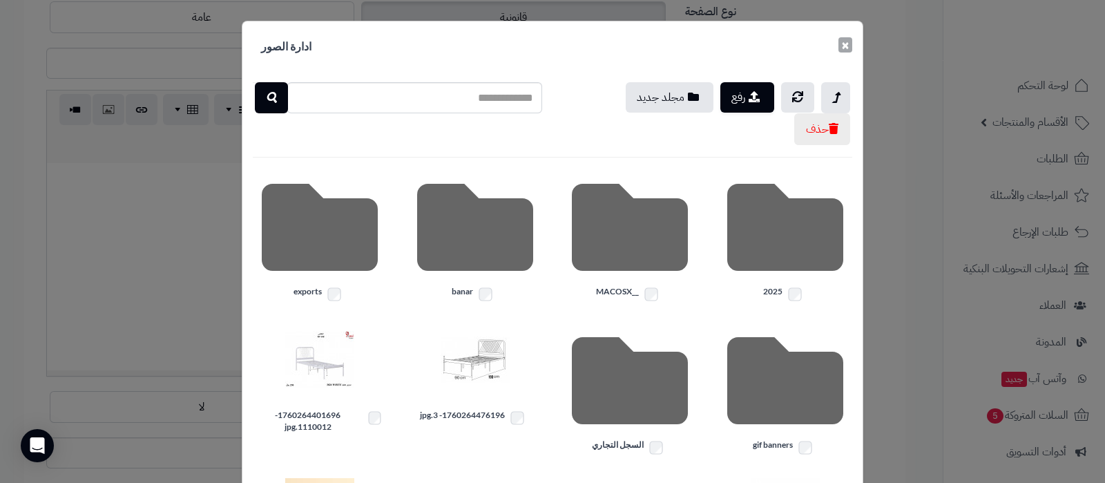
click at [852, 41] on button "×" at bounding box center [846, 44] width 14 height 15
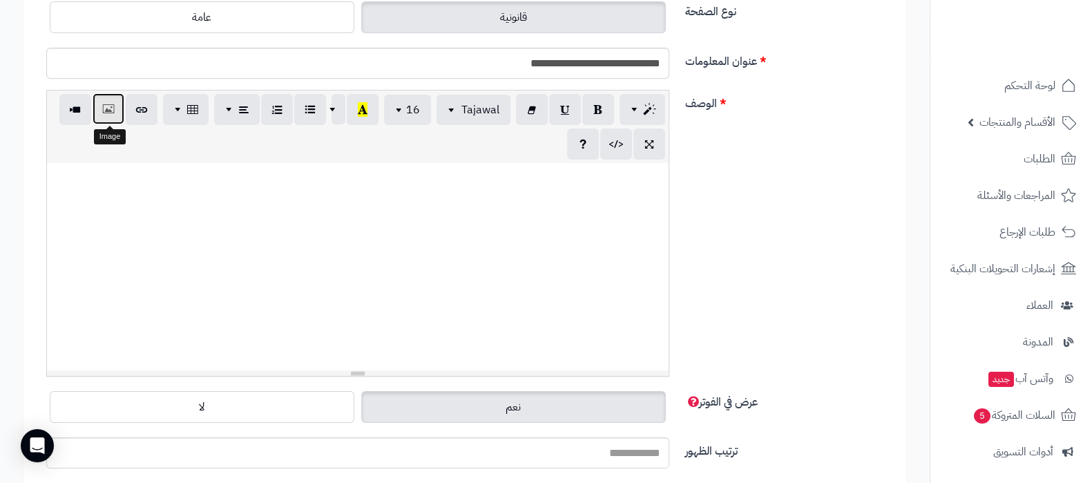
click at [107, 102] on icon "button" at bounding box center [109, 109] width 10 height 15
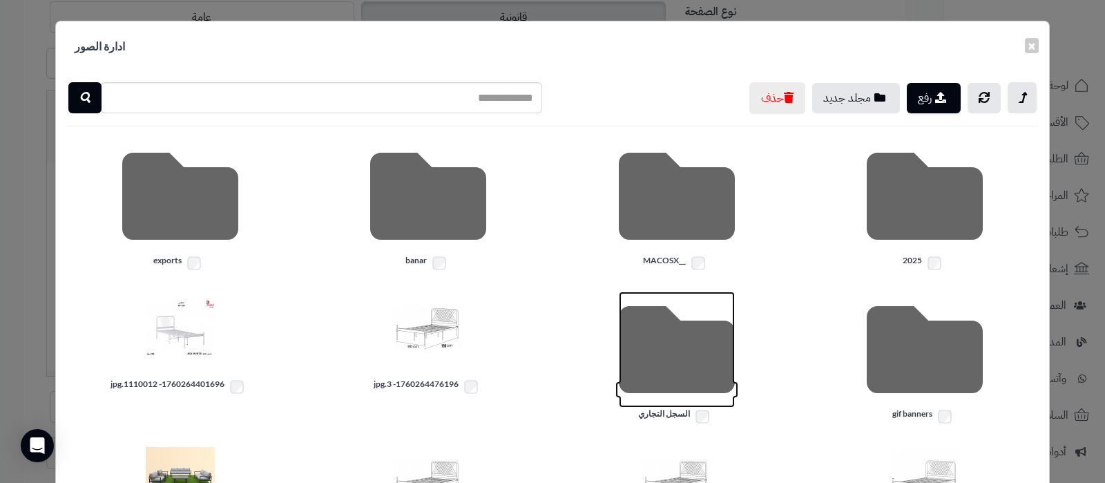
click at [678, 355] on icon at bounding box center [677, 350] width 116 height 116
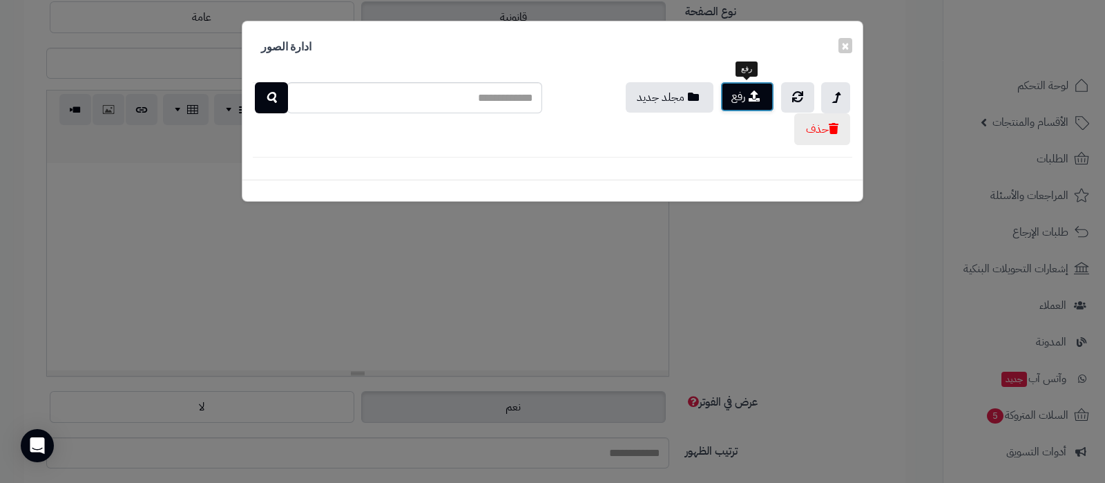
click at [751, 91] on icon "button" at bounding box center [754, 95] width 11 height 11
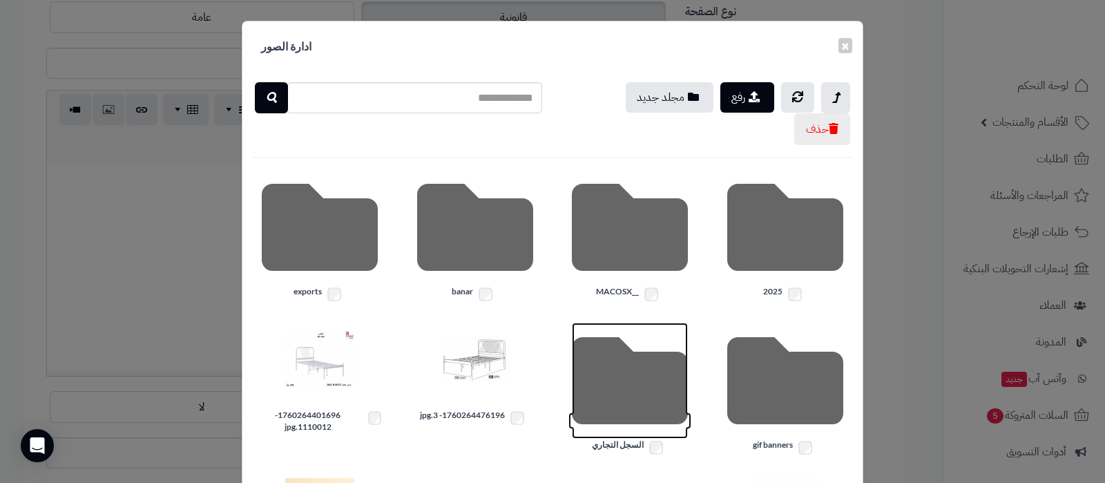
click at [637, 372] on icon at bounding box center [630, 381] width 116 height 116
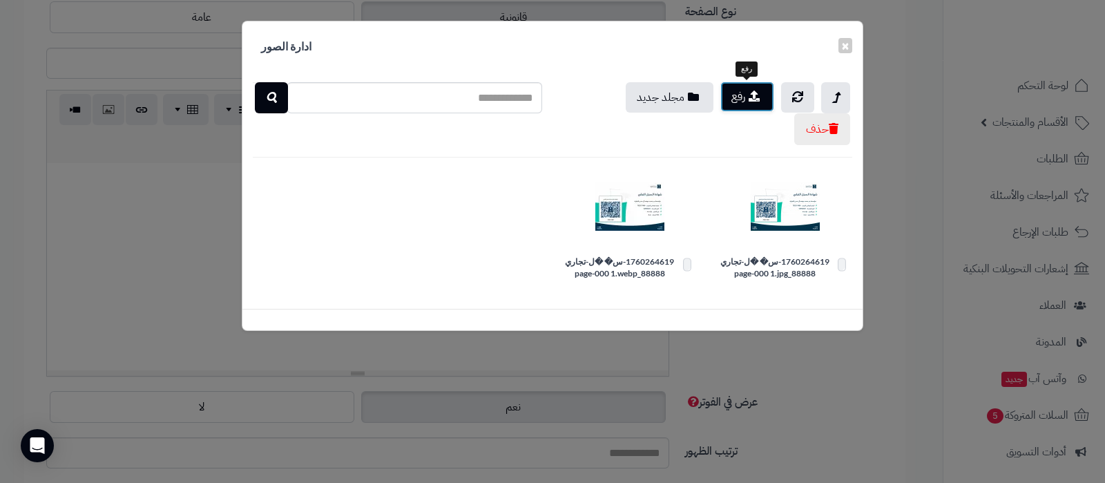
click at [737, 90] on button "رفع" at bounding box center [748, 97] width 54 height 30
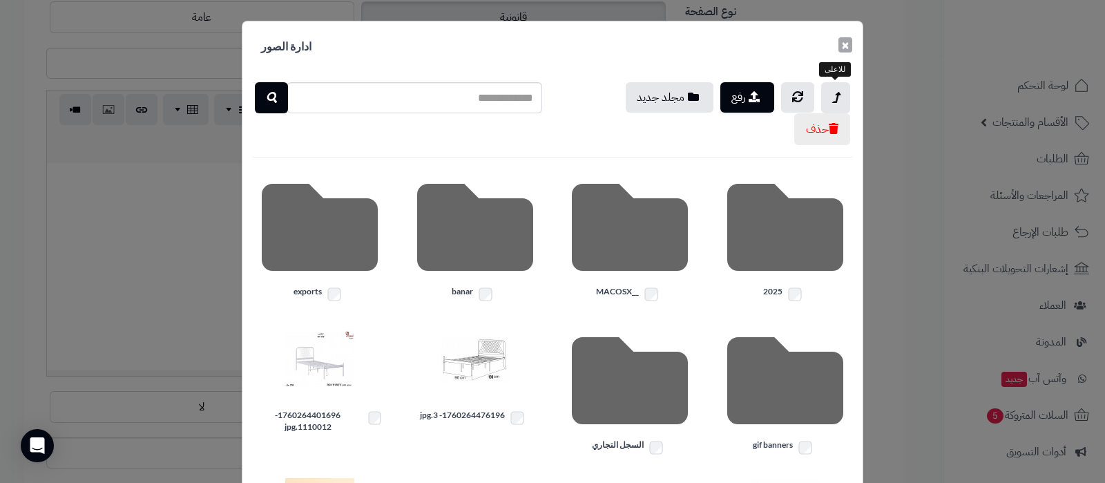
click at [852, 47] on button "×" at bounding box center [846, 44] width 14 height 15
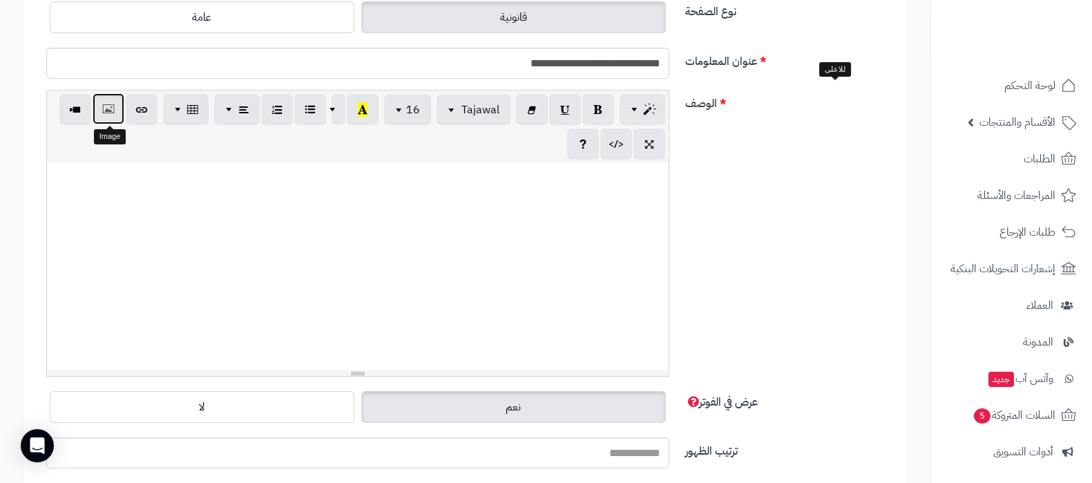
click at [118, 112] on button "button" at bounding box center [109, 108] width 32 height 31
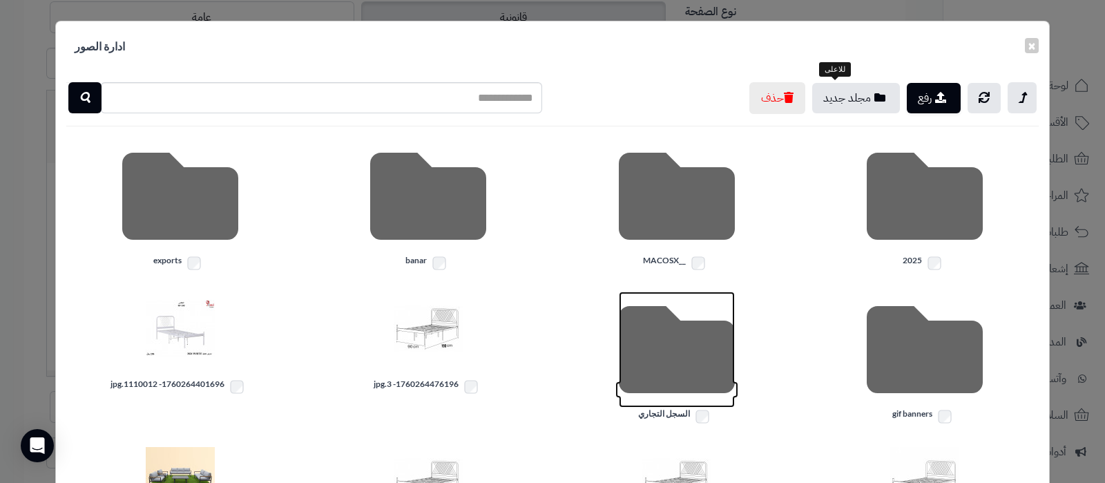
click at [662, 356] on icon at bounding box center [677, 350] width 116 height 116
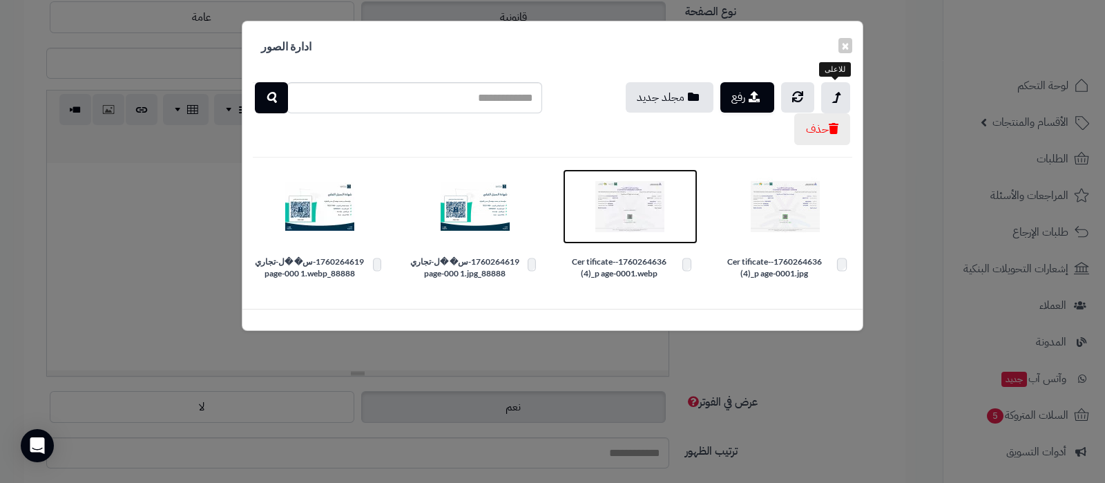
click at [627, 205] on img at bounding box center [629, 206] width 69 height 69
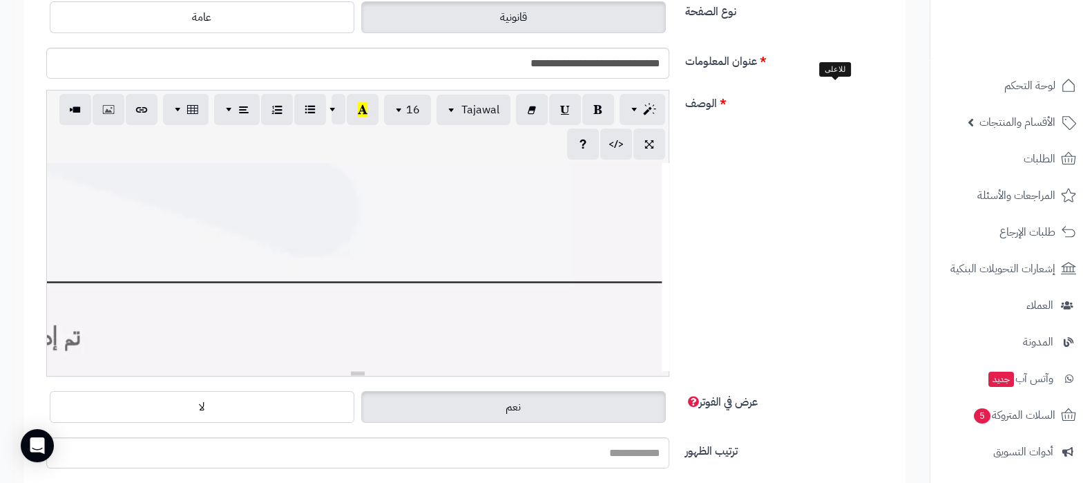
scroll to position [1541, 0]
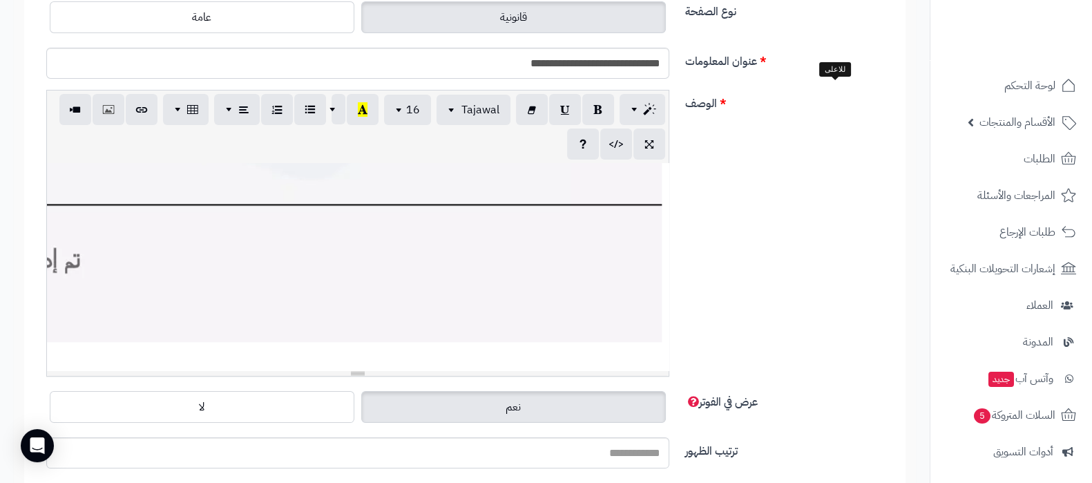
click at [511, 292] on div at bounding box center [358, 266] width 622 height 207
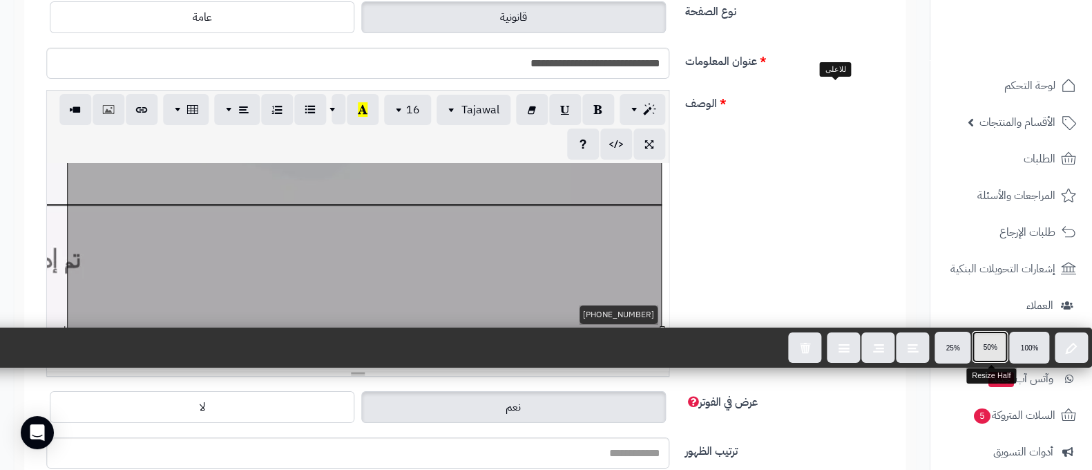
click at [986, 347] on span "50%" at bounding box center [990, 347] width 14 height 8
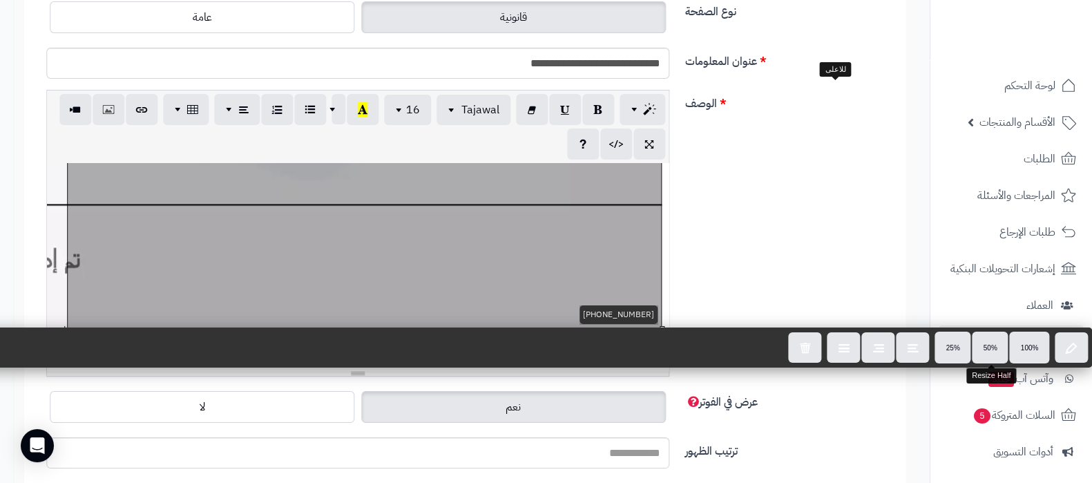
scroll to position [49, 0]
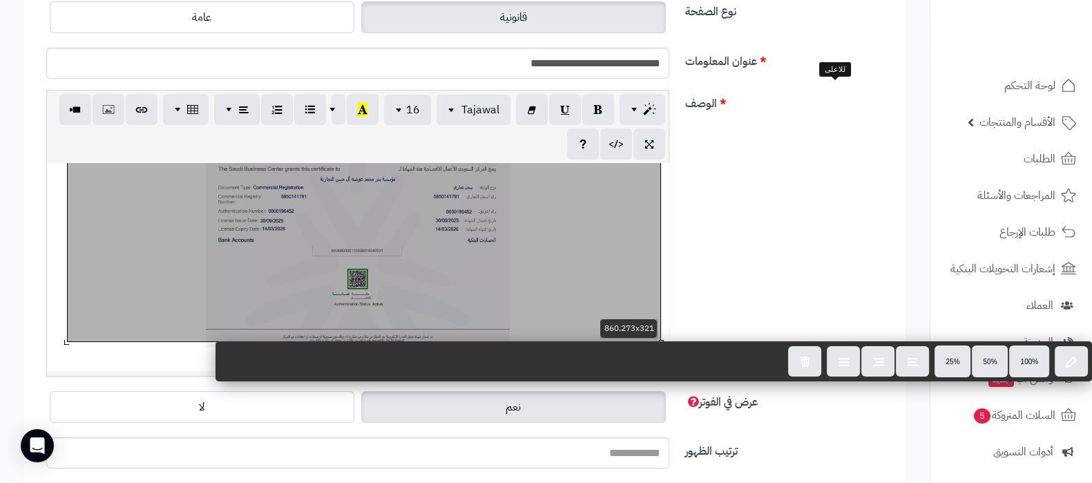
click at [423, 273] on div "860.273x321" at bounding box center [358, 266] width 622 height 207
click at [618, 146] on icon "button" at bounding box center [616, 143] width 10 height 15
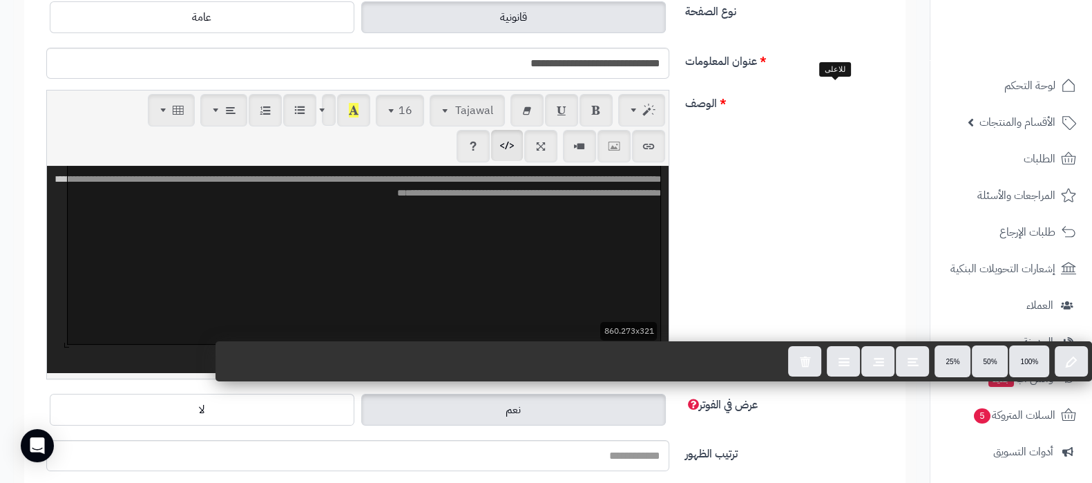
click at [594, 219] on div at bounding box center [364, 234] width 593 height 220
click at [791, 273] on div "**********" at bounding box center [465, 240] width 858 height 301
click at [842, 276] on div "**********" at bounding box center [465, 240] width 858 height 301
click at [515, 149] on button "button" at bounding box center [507, 144] width 32 height 31
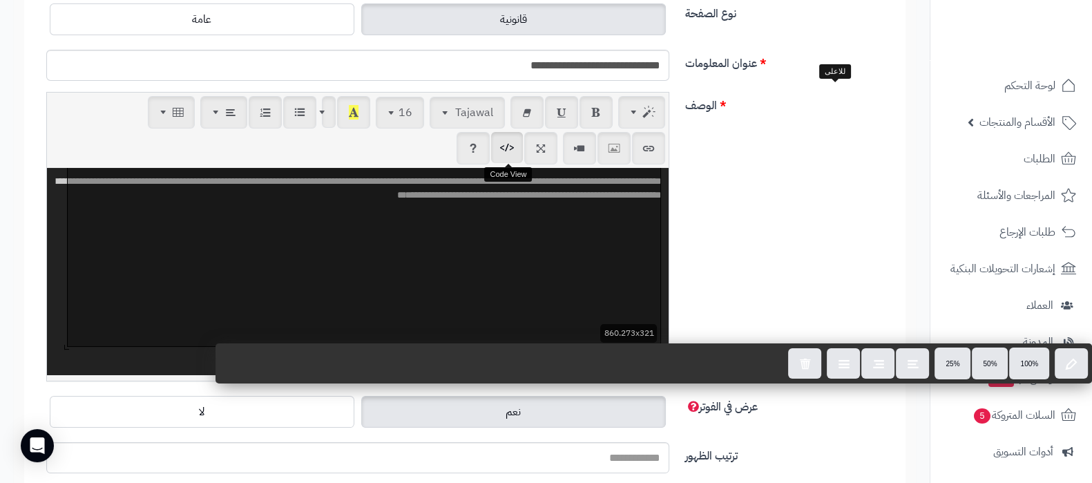
scroll to position [21, 0]
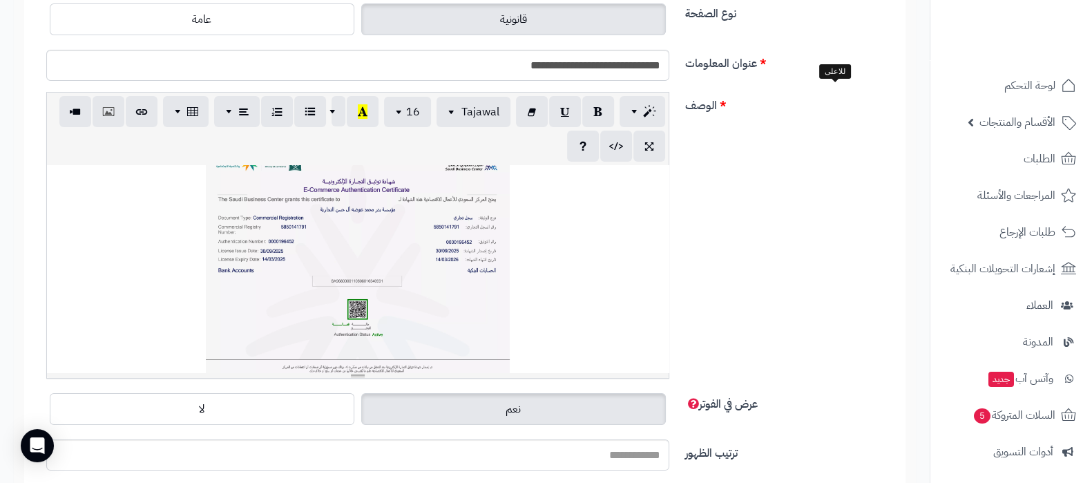
click at [155, 269] on p at bounding box center [358, 272] width 608 height 242
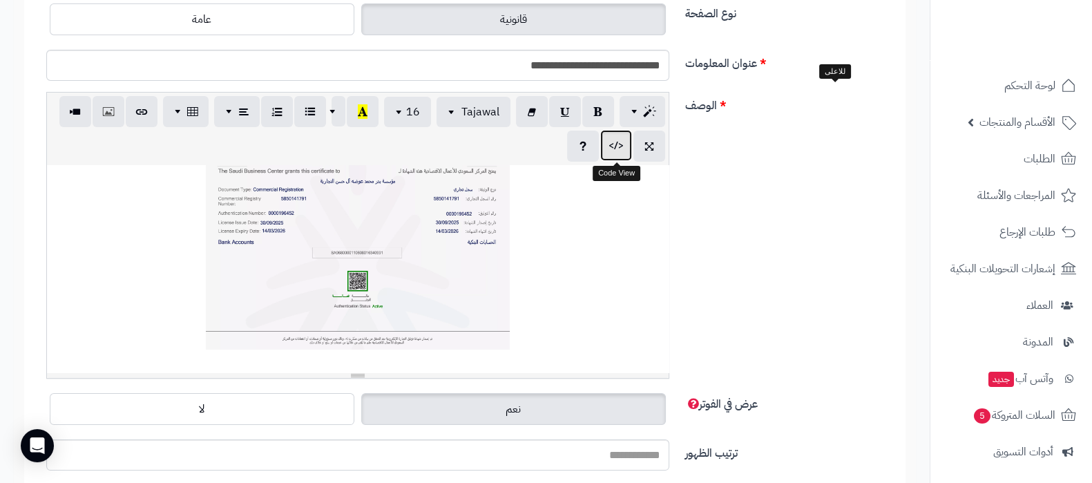
click at [618, 146] on icon "button" at bounding box center [616, 145] width 10 height 15
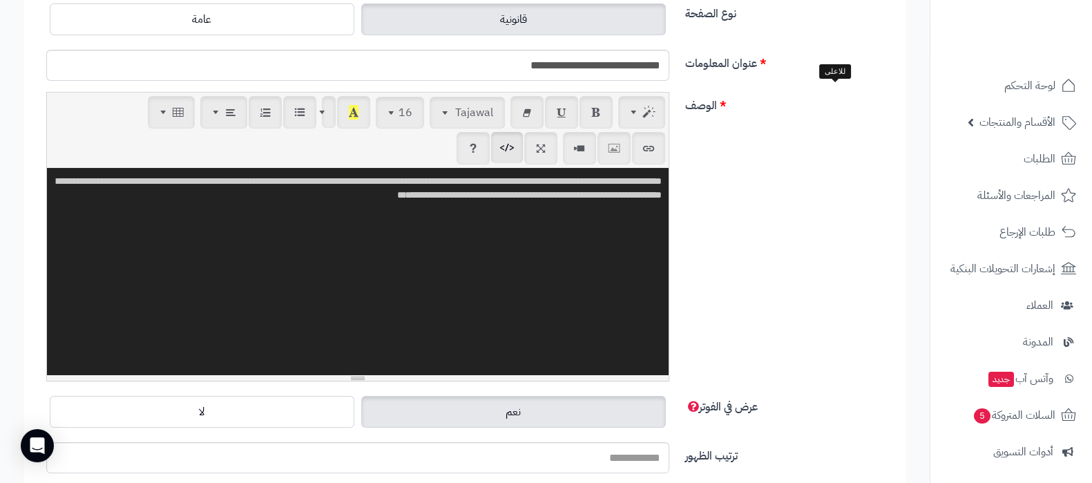
drag, startPoint x: 584, startPoint y: 221, endPoint x: 595, endPoint y: 221, distance: 11.1
click at [595, 221] on textarea "**********" at bounding box center [358, 271] width 622 height 207
type textarea "**********"
click at [510, 145] on icon "button" at bounding box center [507, 147] width 10 height 15
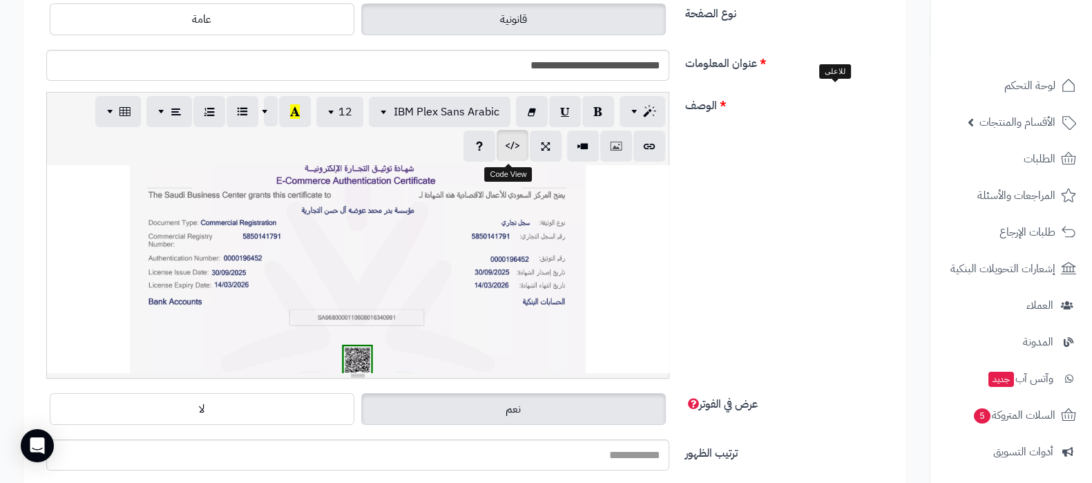
scroll to position [168, 0]
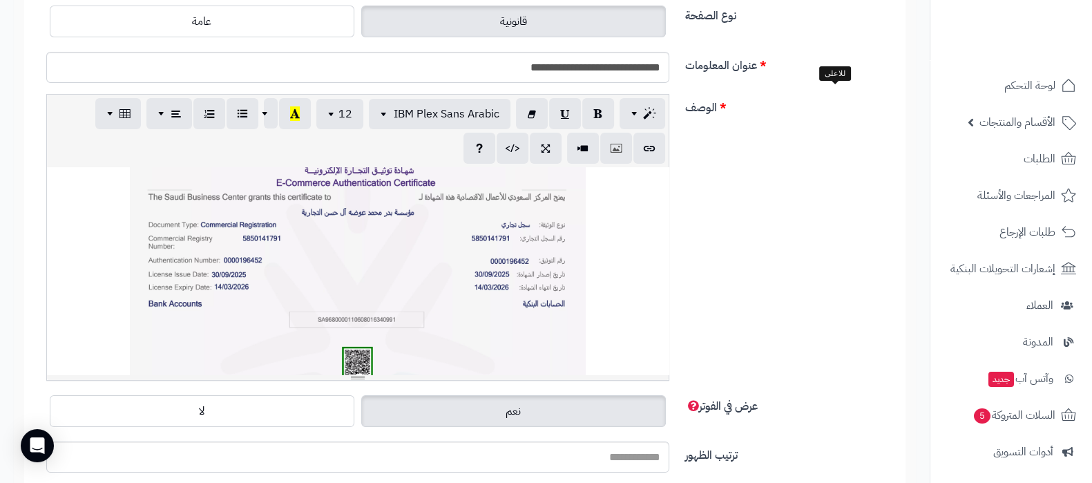
click at [361, 265] on div "**********" at bounding box center [358, 270] width 622 height 207
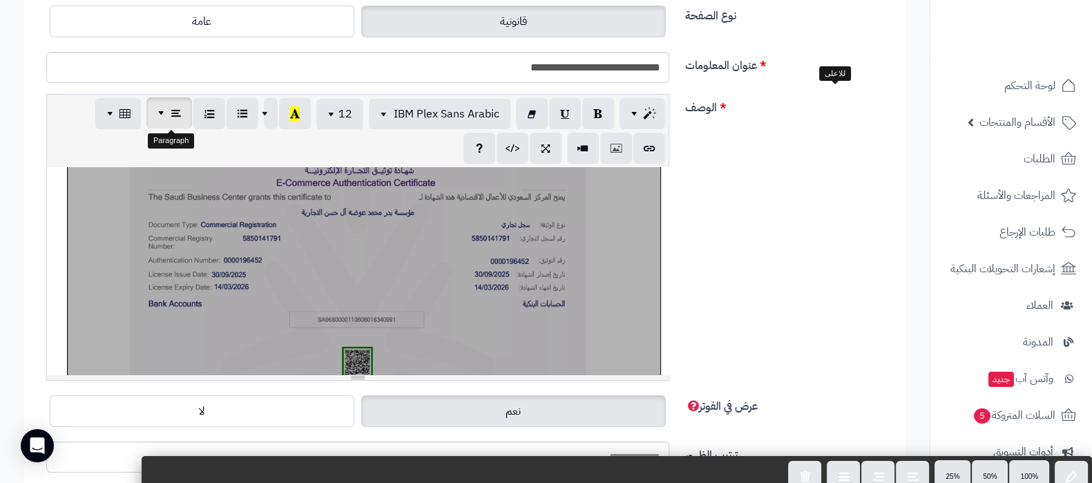
click at [162, 115] on span "button" at bounding box center [163, 112] width 11 height 17
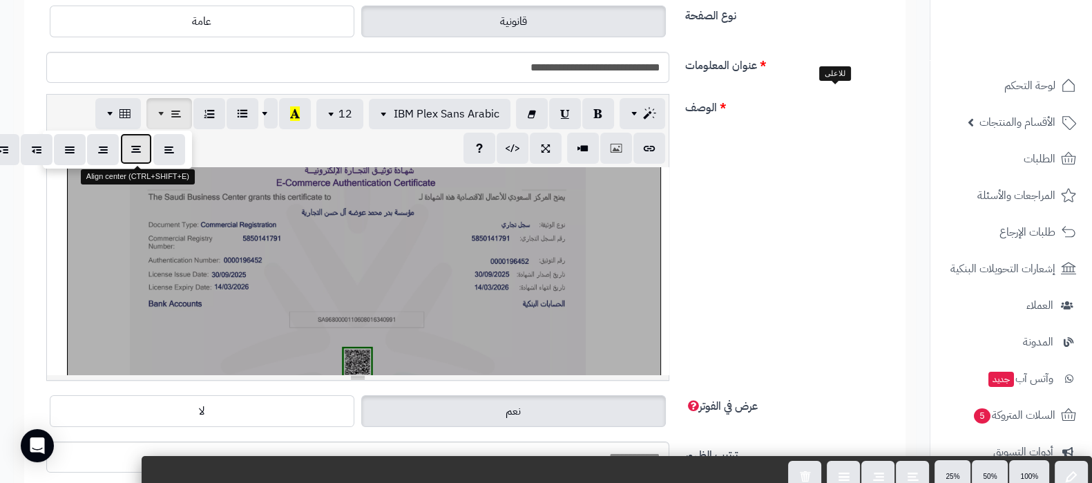
click at [137, 153] on icon "button" at bounding box center [136, 149] width 10 height 15
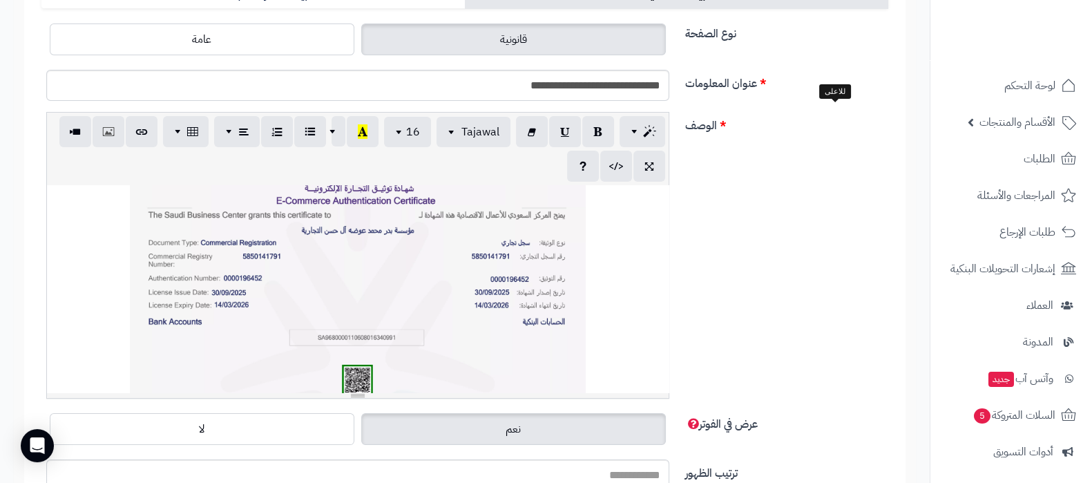
scroll to position [0, 0]
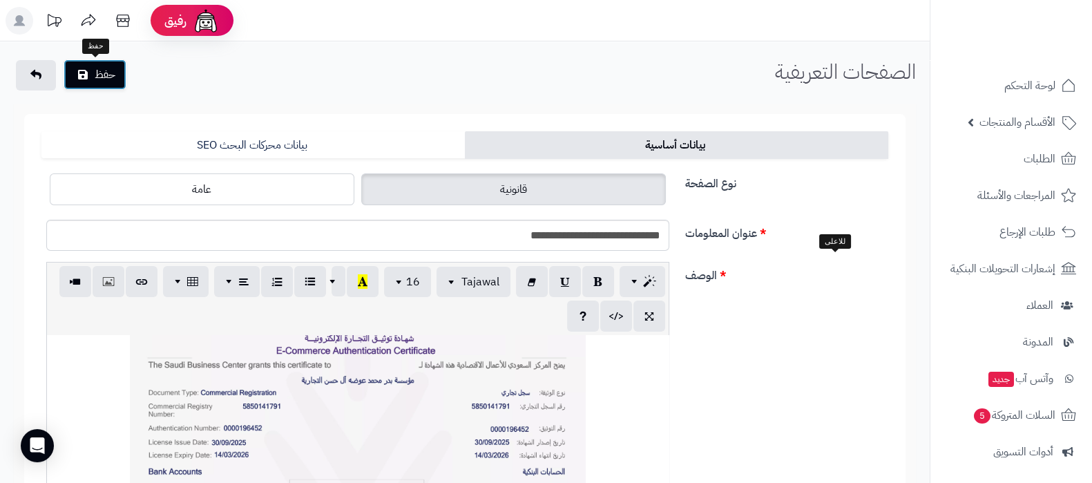
click at [106, 82] on button "حفظ" at bounding box center [95, 74] width 63 height 30
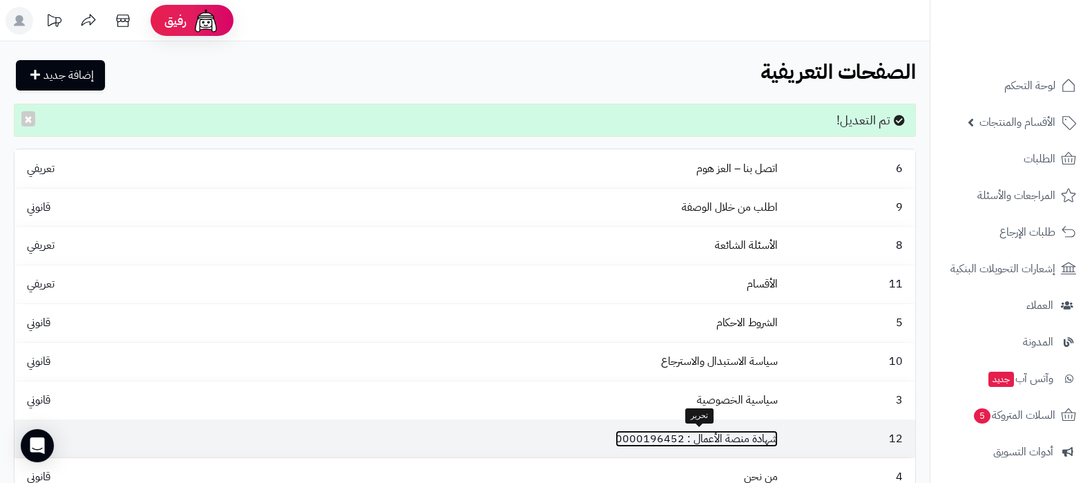
click at [708, 439] on link "شهادة منصة الأعمال : 0000196452" at bounding box center [697, 438] width 162 height 17
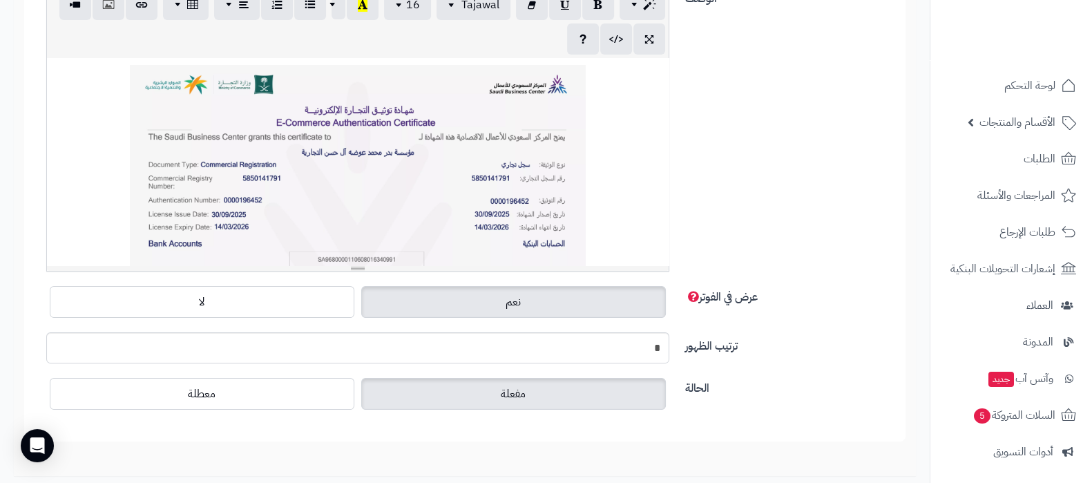
scroll to position [345, 0]
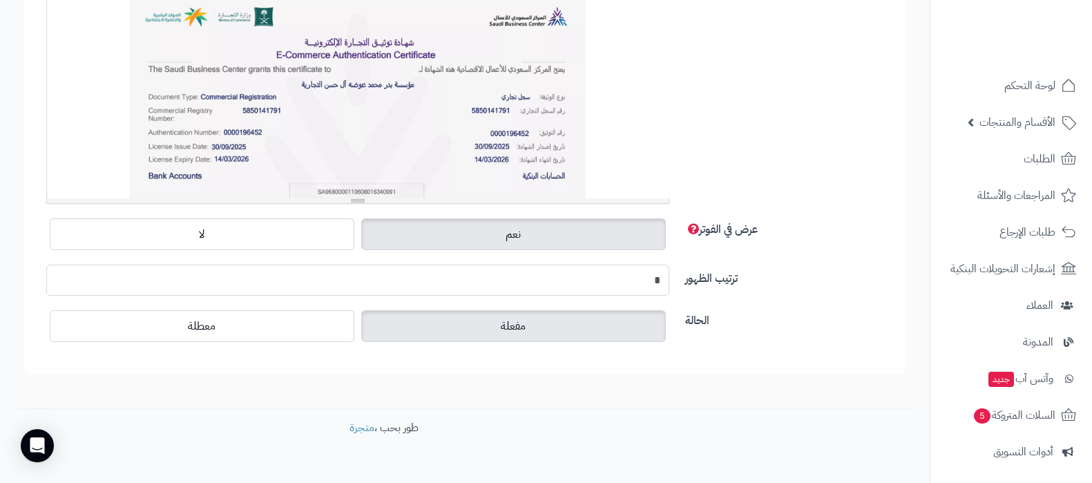
drag, startPoint x: 649, startPoint y: 280, endPoint x: 660, endPoint y: 283, distance: 12.1
click at [660, 283] on input "*" at bounding box center [357, 280] width 623 height 31
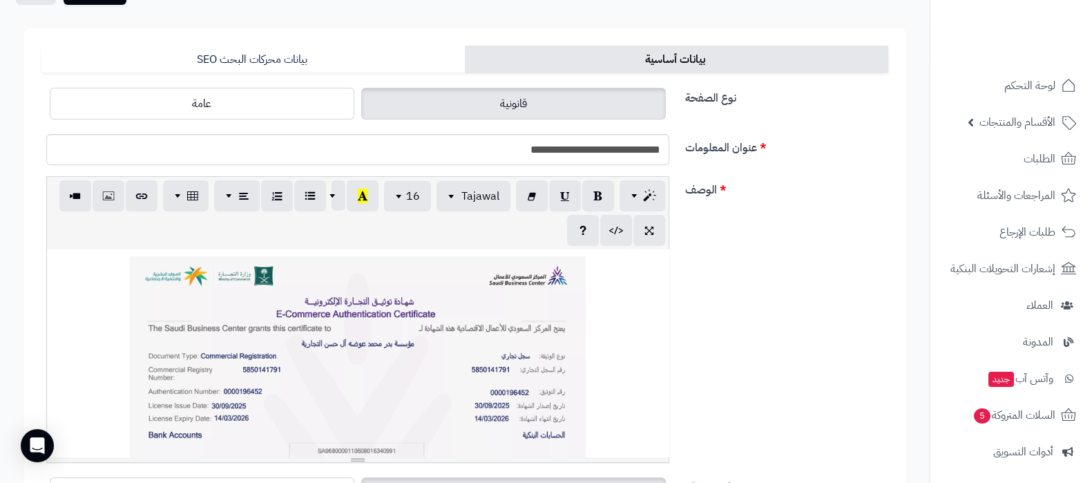
scroll to position [0, 0]
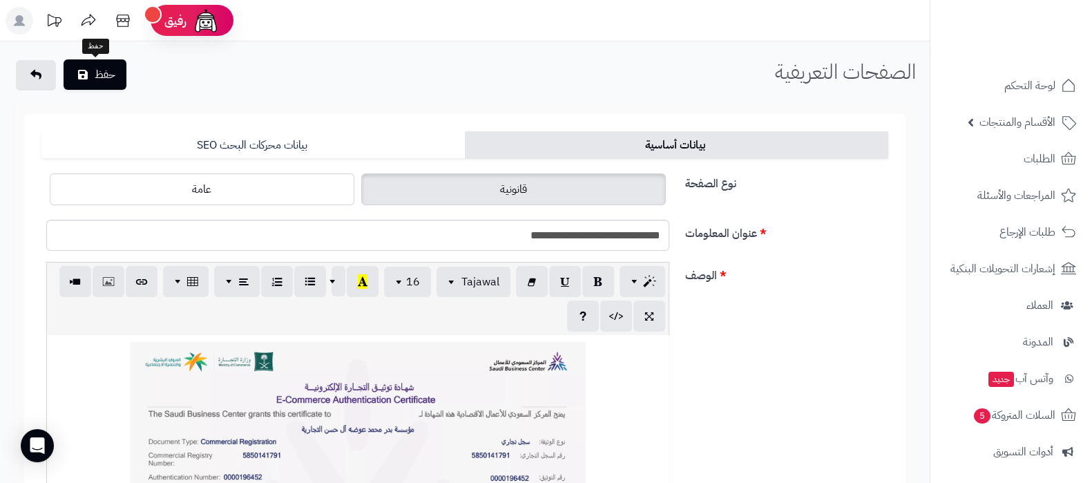
type input "***"
click at [86, 80] on button "حفظ" at bounding box center [95, 74] width 63 height 30
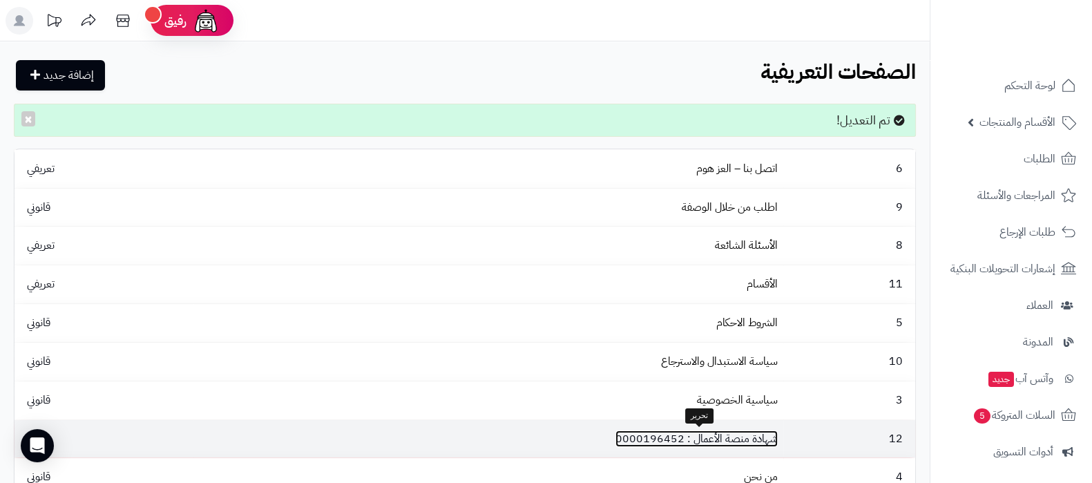
click at [698, 432] on link "شهادة منصة الأعمال : 0000196452" at bounding box center [697, 438] width 162 height 17
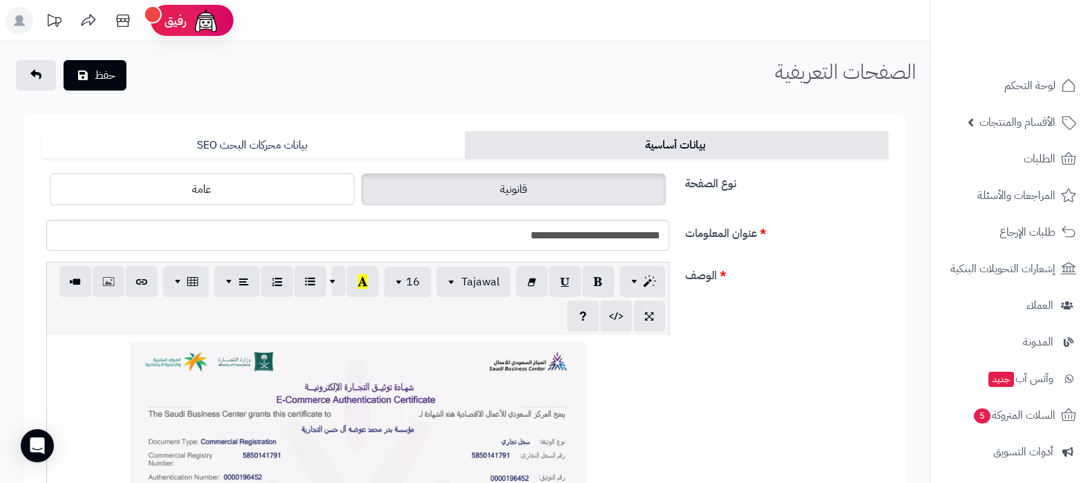
scroll to position [172, 0]
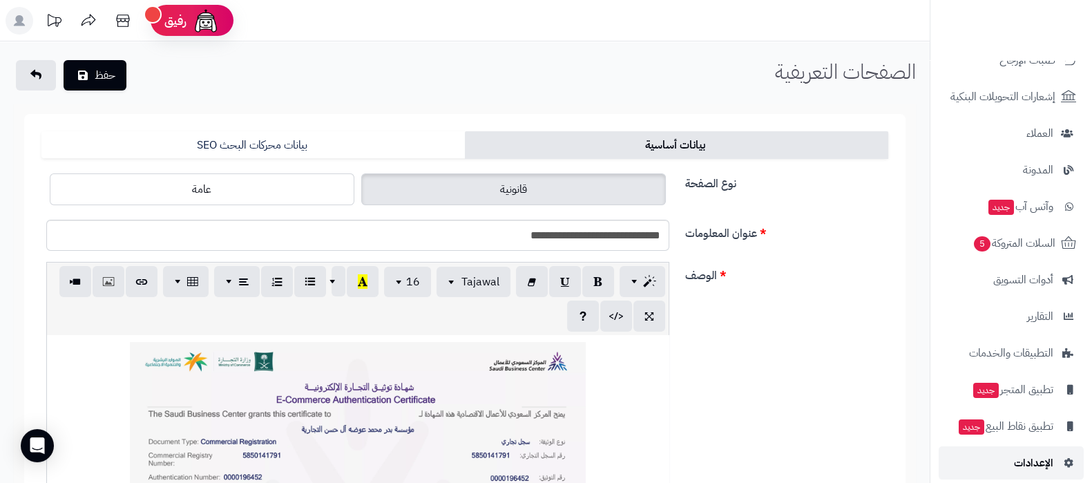
click at [1027, 457] on span "الإعدادات" at bounding box center [1033, 462] width 39 height 19
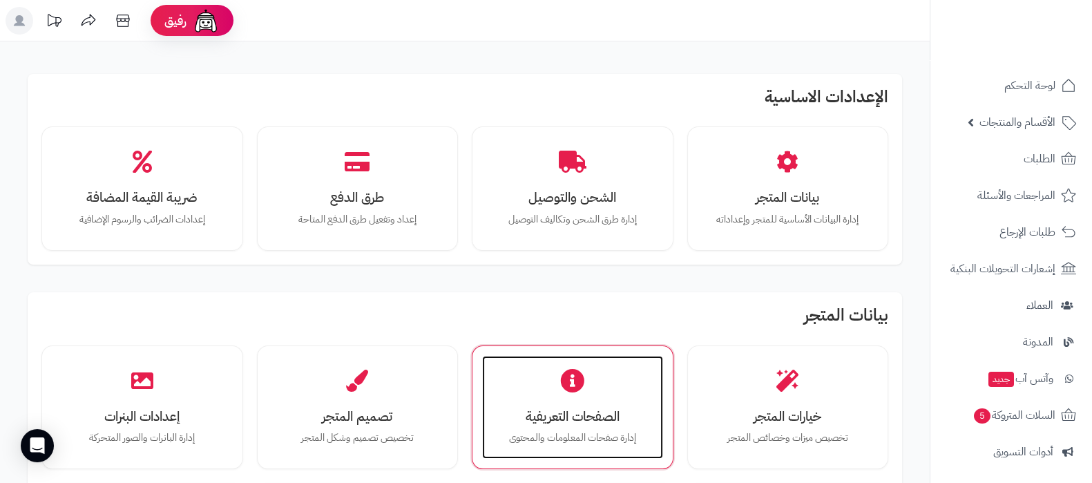
click at [573, 409] on h3 "الصفحات التعريفية" at bounding box center [572, 416] width 153 height 15
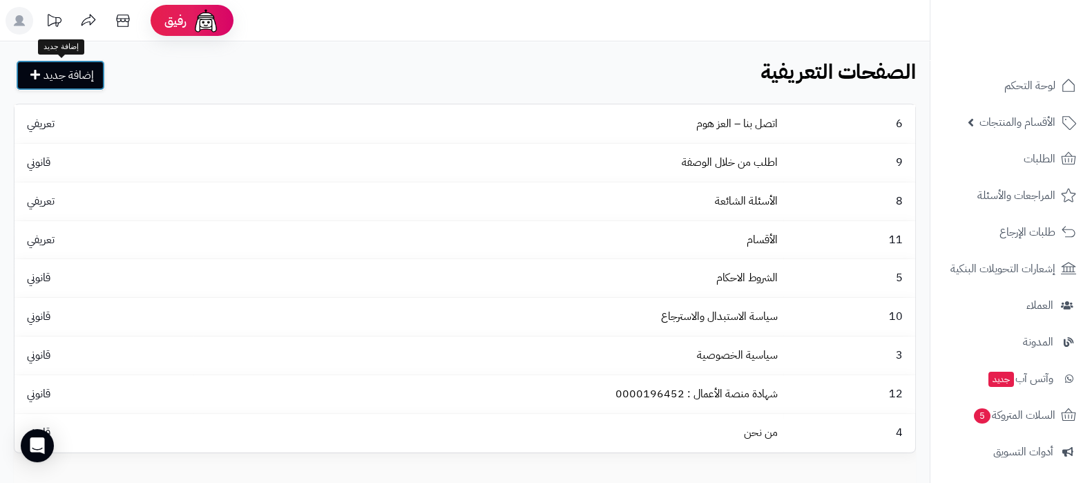
click at [72, 77] on link "إضافة جديد" at bounding box center [60, 75] width 89 height 30
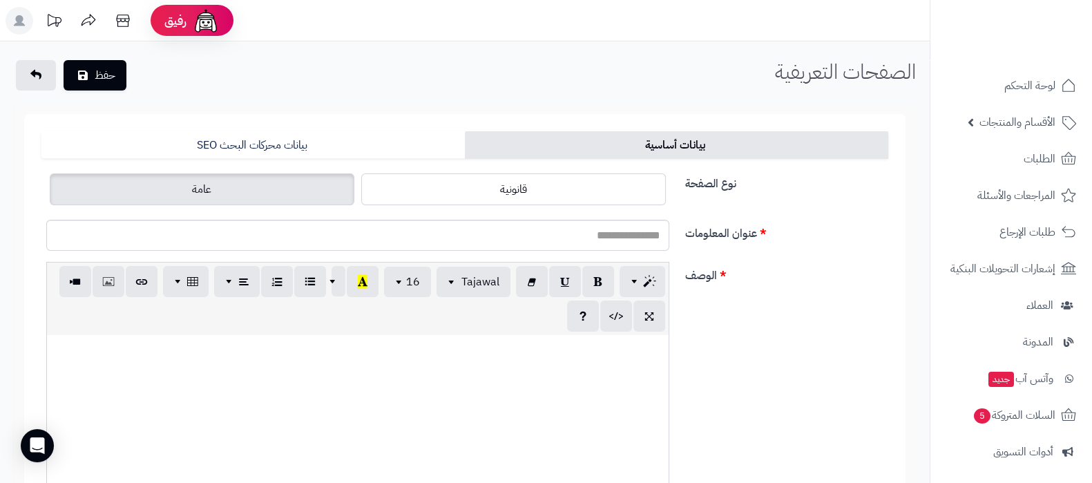
scroll to position [186, 0]
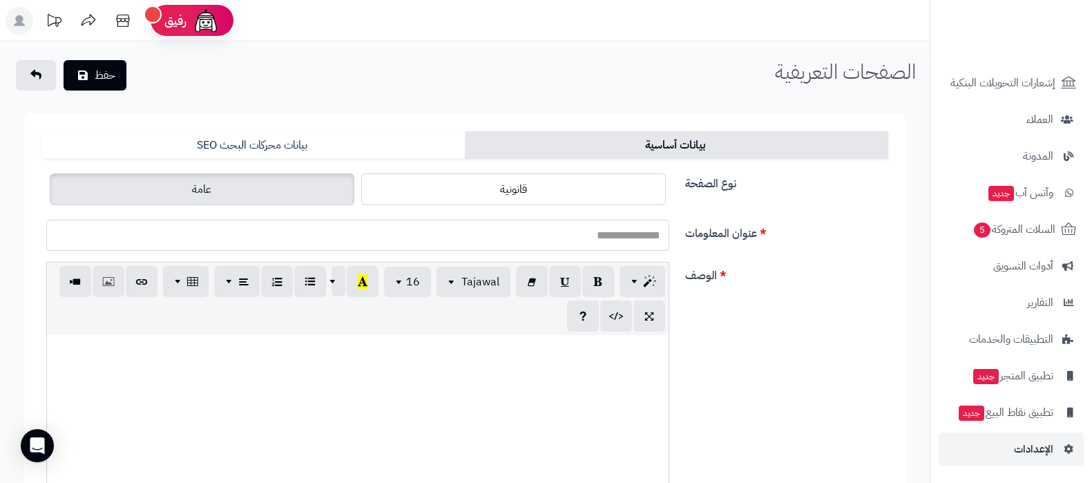
click at [604, 240] on input "عنوان المعلومات" at bounding box center [357, 235] width 623 height 31
paste input "**********"
type input "**********"
drag, startPoint x: 781, startPoint y: 298, endPoint x: 788, endPoint y: 300, distance: 7.2
click at [784, 300] on div "الوصف p blockquote pre h1 h2 h3 h4 h5 h6 Tajawal Arial Arial Black Comic Sans M…" at bounding box center [465, 411] width 858 height 298
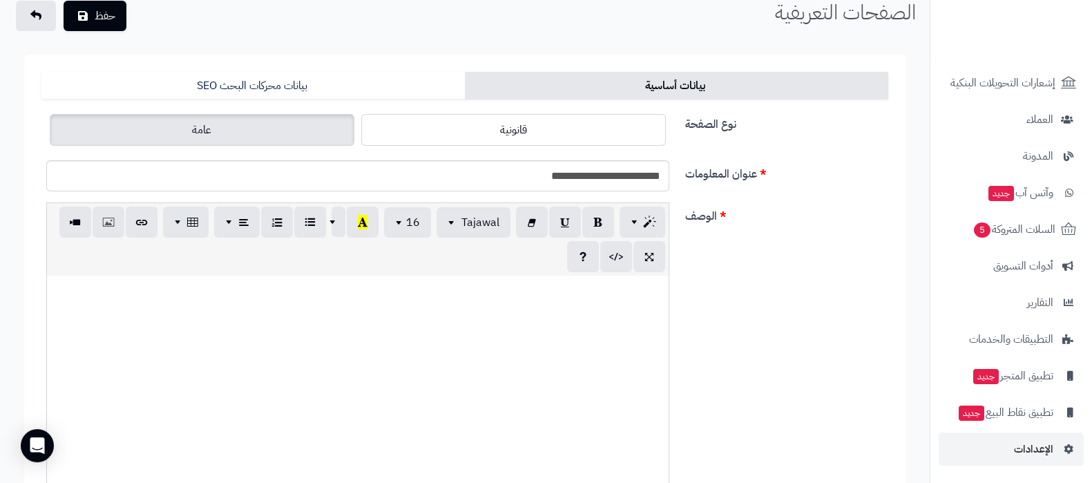
scroll to position [86, 0]
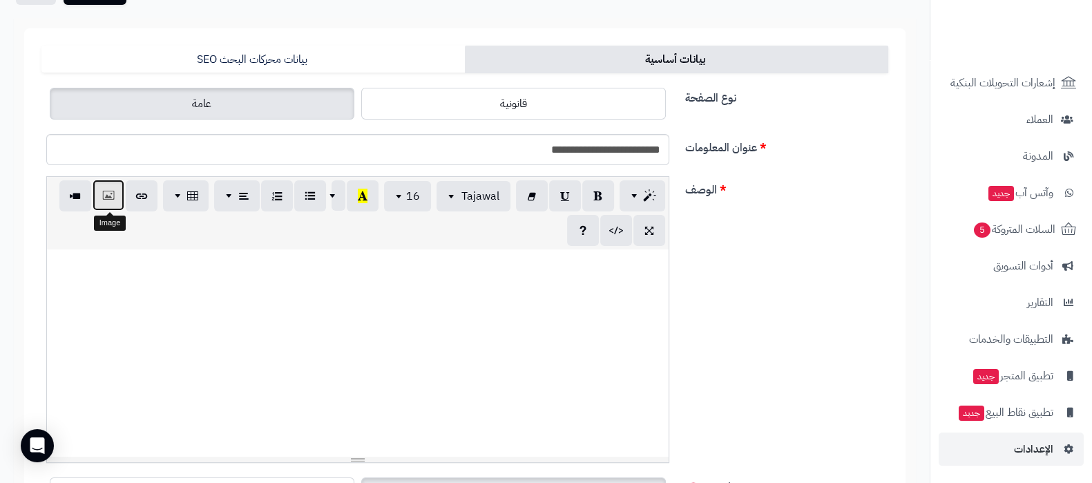
click at [115, 198] on button "button" at bounding box center [109, 195] width 32 height 31
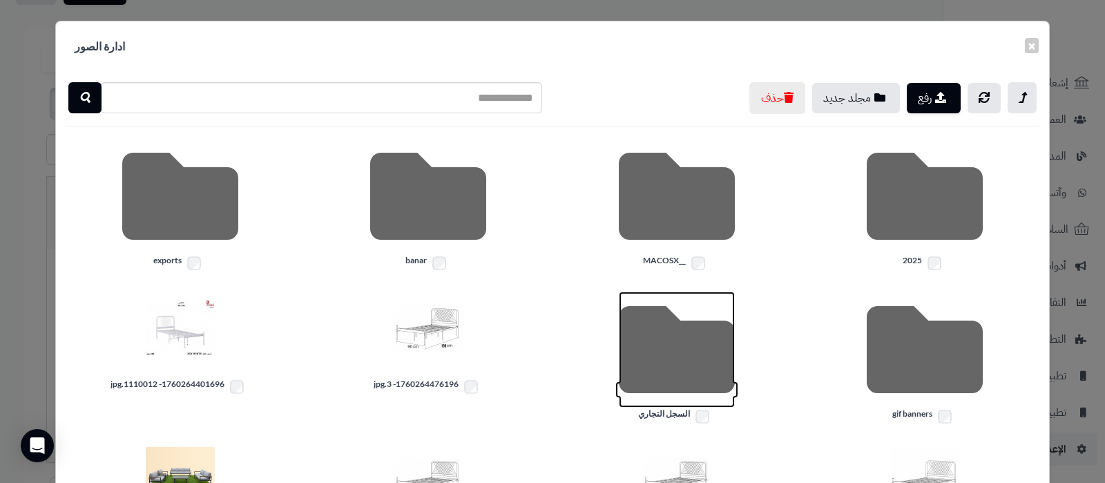
click at [683, 355] on icon at bounding box center [677, 350] width 116 height 116
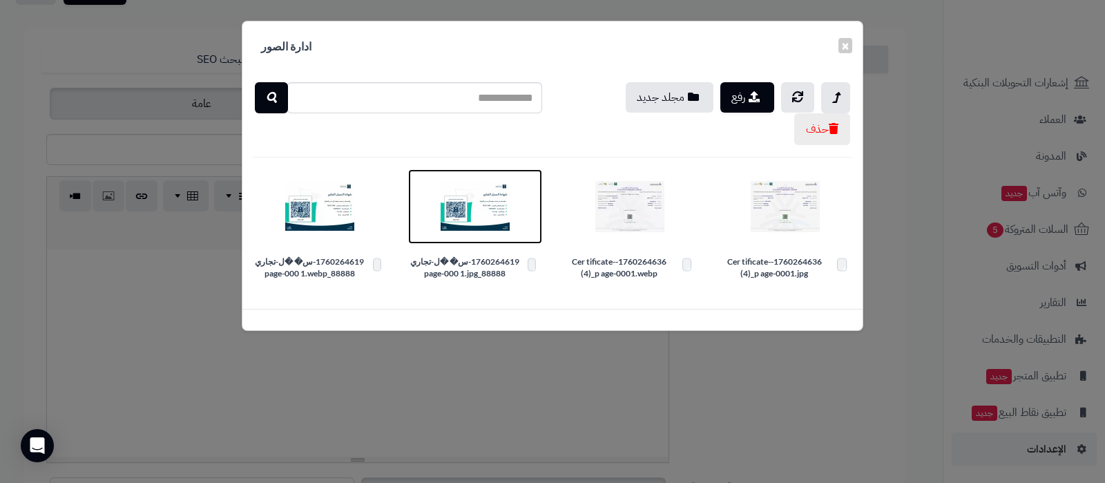
click at [457, 203] on img at bounding box center [475, 206] width 69 height 69
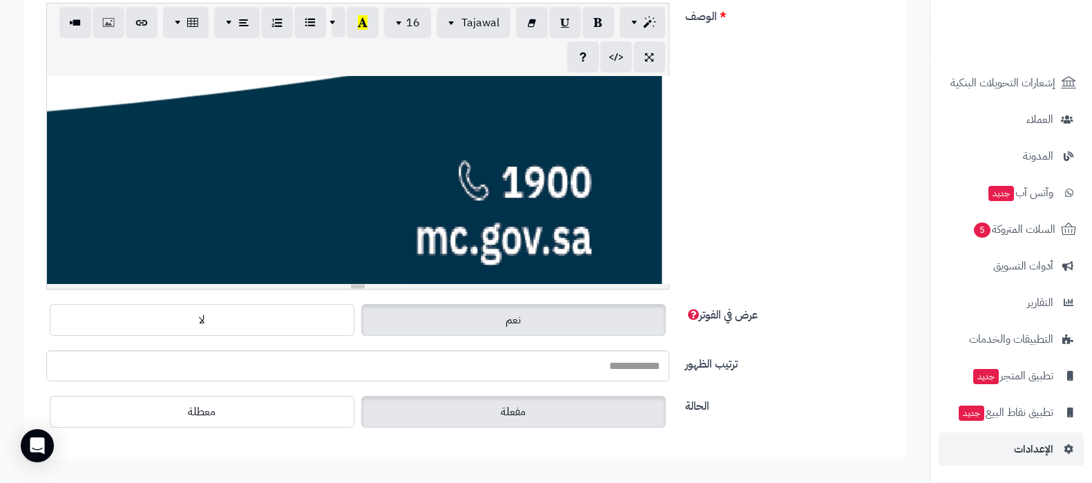
scroll to position [1554, 0]
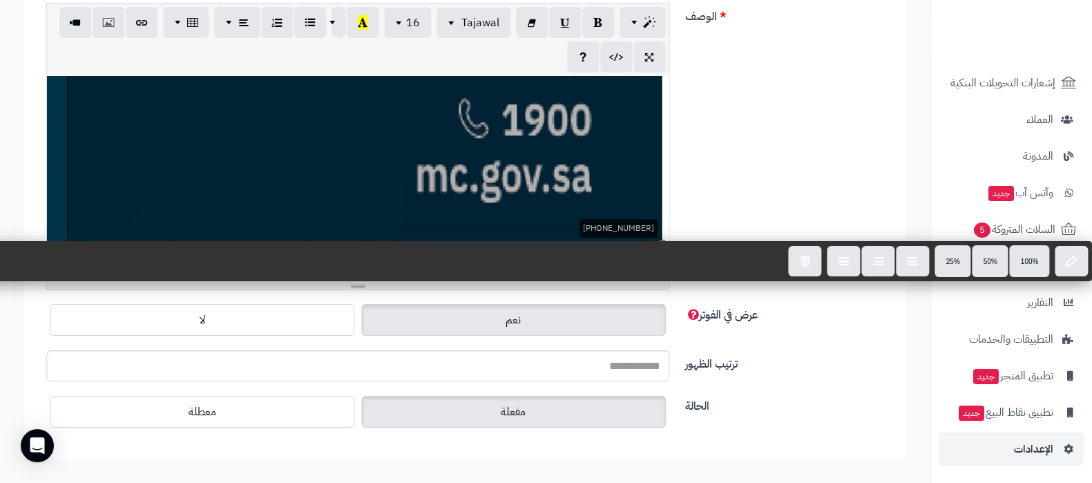
click at [470, 229] on div "860.5700000000002x2479" at bounding box center [358, 179] width 622 height 207
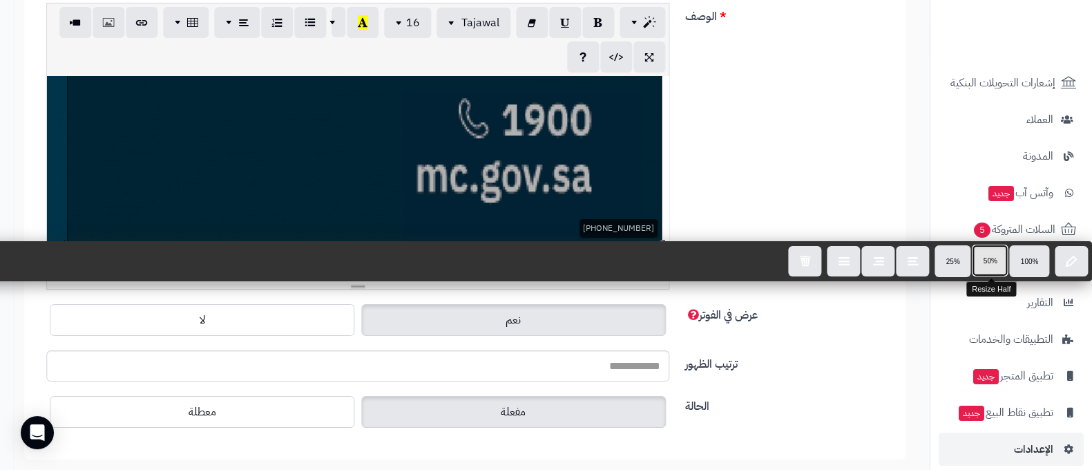
click at [991, 266] on button "50%" at bounding box center [990, 261] width 36 height 32
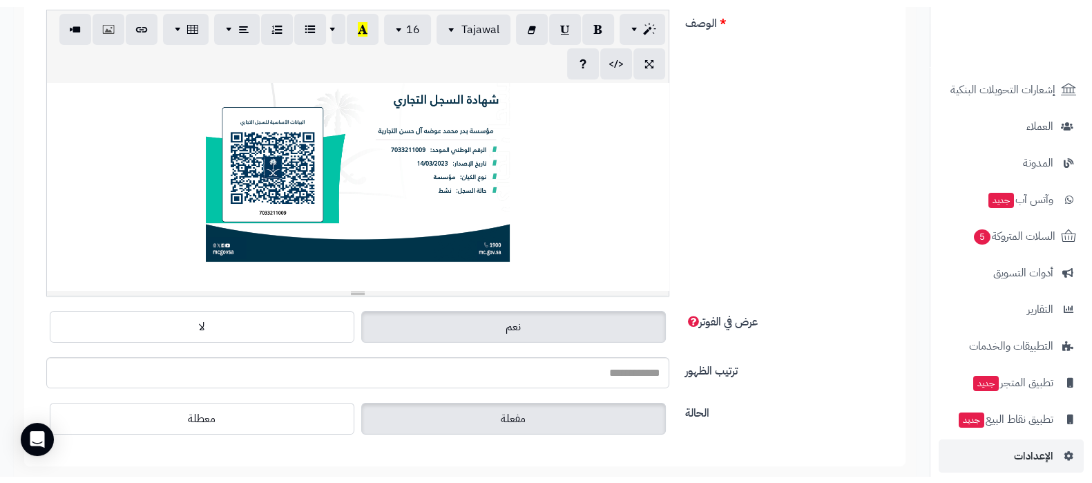
scroll to position [37, 0]
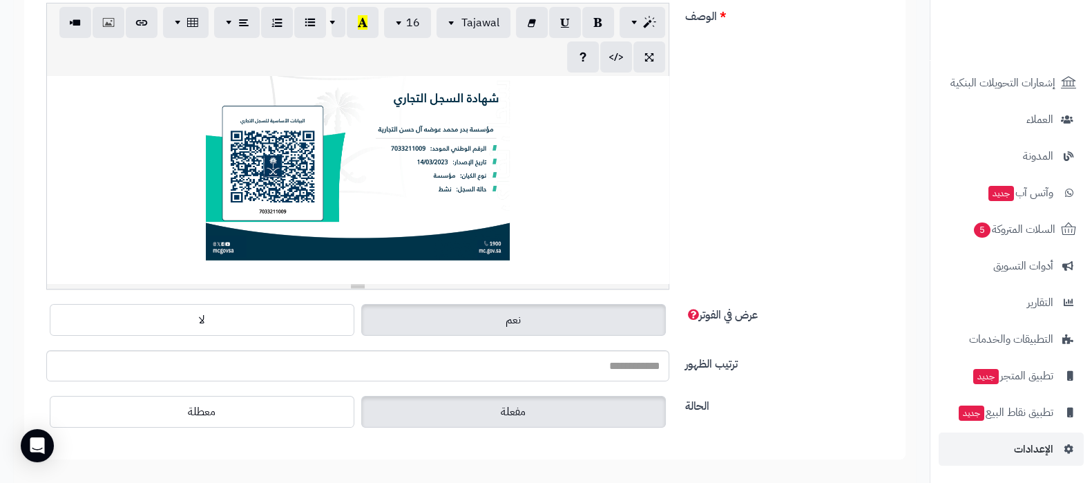
click at [778, 238] on div "**********" at bounding box center [465, 152] width 858 height 298
click at [149, 222] on p at bounding box center [358, 161] width 608 height 231
click at [603, 59] on button "button" at bounding box center [616, 56] width 32 height 31
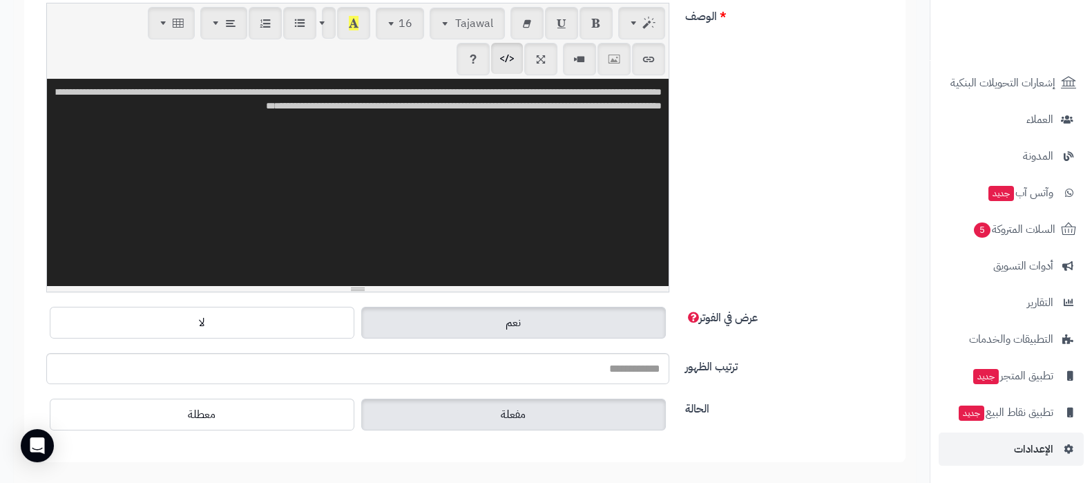
drag, startPoint x: 627, startPoint y: 133, endPoint x: 636, endPoint y: 133, distance: 8.3
click at [636, 133] on textarea "**********" at bounding box center [358, 182] width 622 height 207
type textarea "**********"
click at [503, 60] on icon "button" at bounding box center [507, 57] width 10 height 15
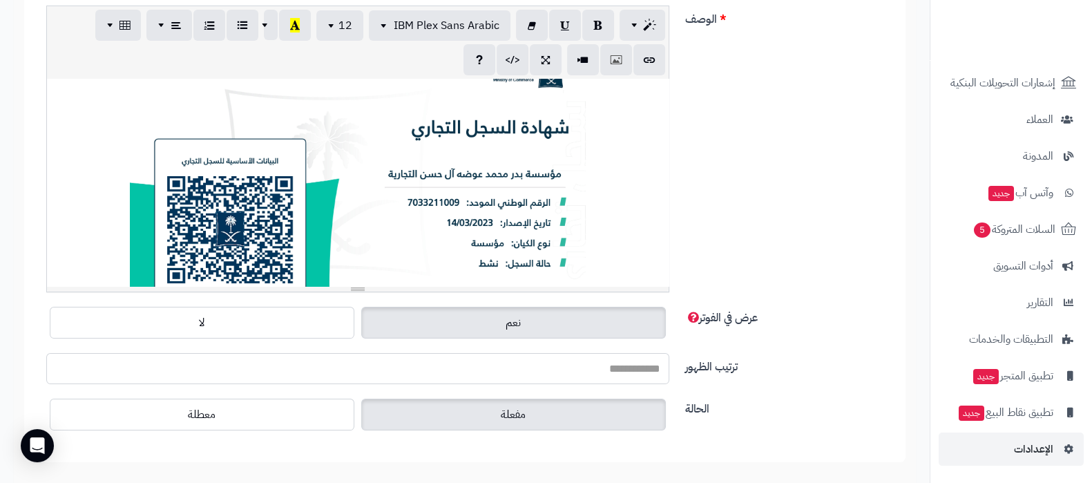
click at [639, 370] on input "ترتيب الظهور" at bounding box center [357, 368] width 623 height 31
type input "***"
click at [802, 288] on div "**********" at bounding box center [465, 155] width 858 height 298
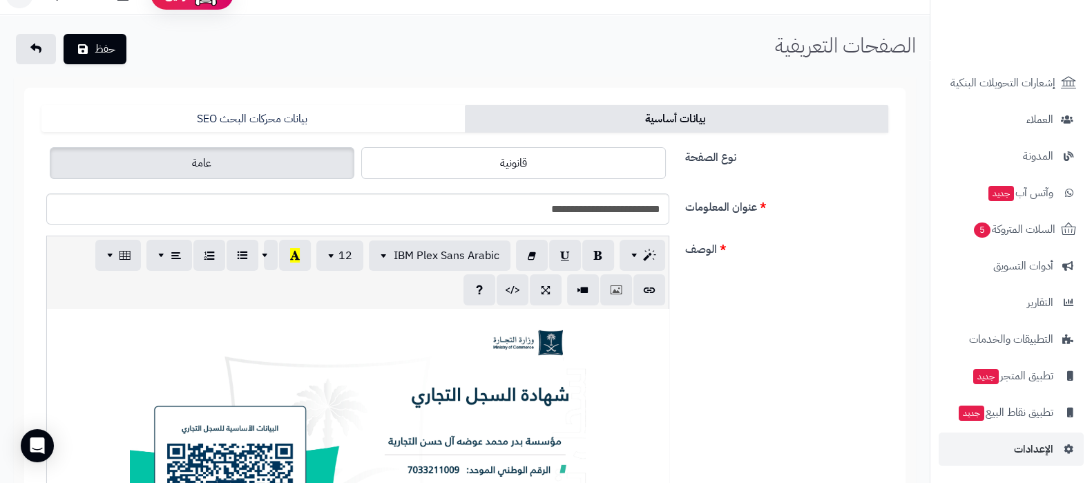
scroll to position [0, 0]
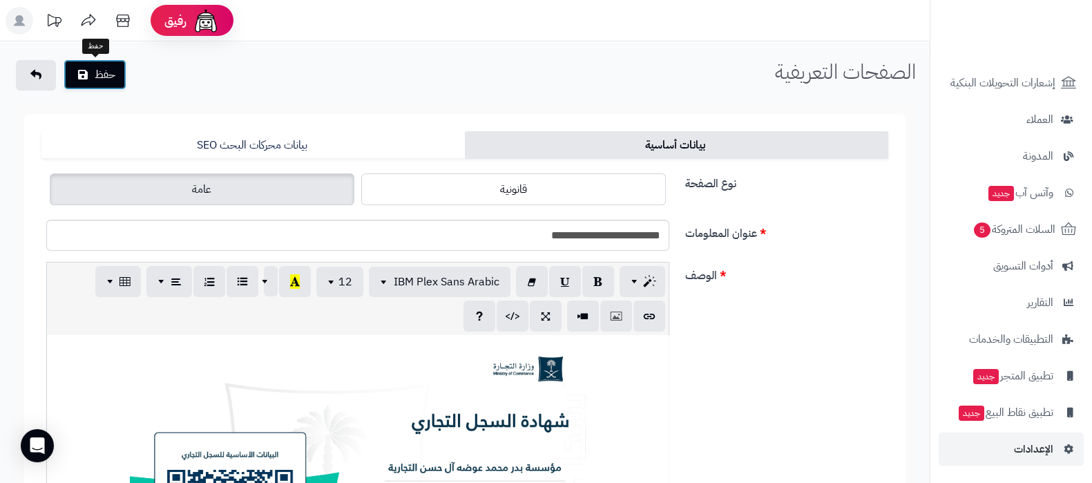
click at [88, 76] on button "حفظ" at bounding box center [95, 74] width 63 height 30
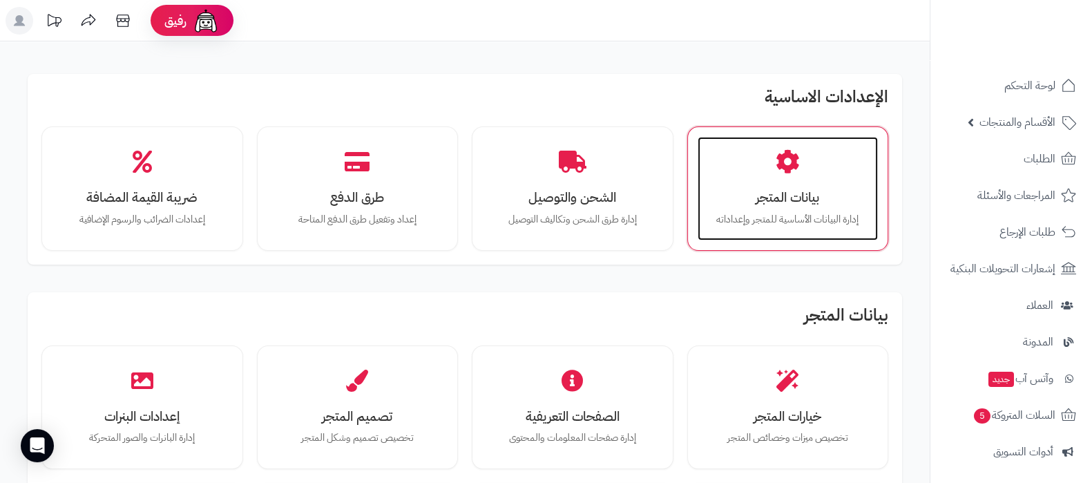
click at [791, 193] on h3 "بيانات المتجر" at bounding box center [788, 197] width 153 height 15
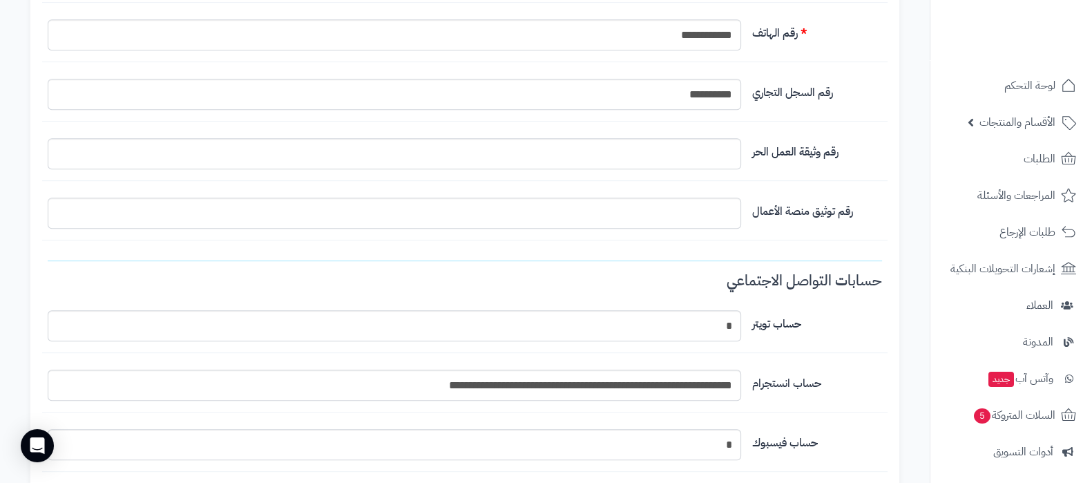
scroll to position [690, 0]
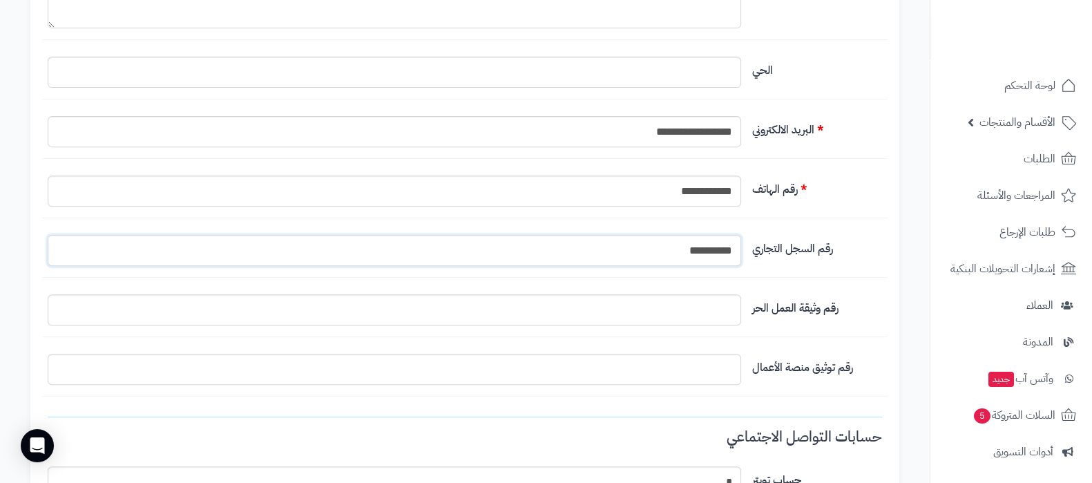
click at [704, 240] on input "**********" at bounding box center [395, 250] width 694 height 31
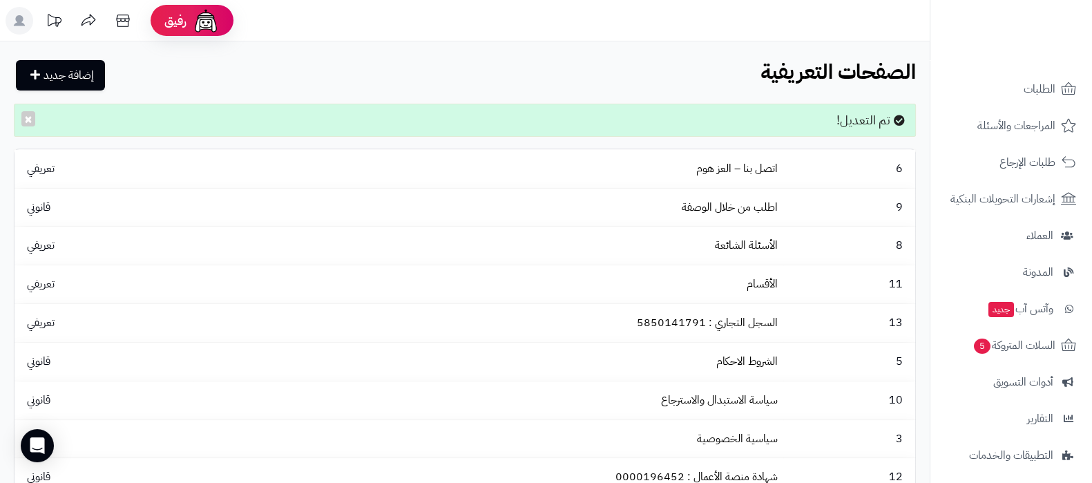
scroll to position [186, 0]
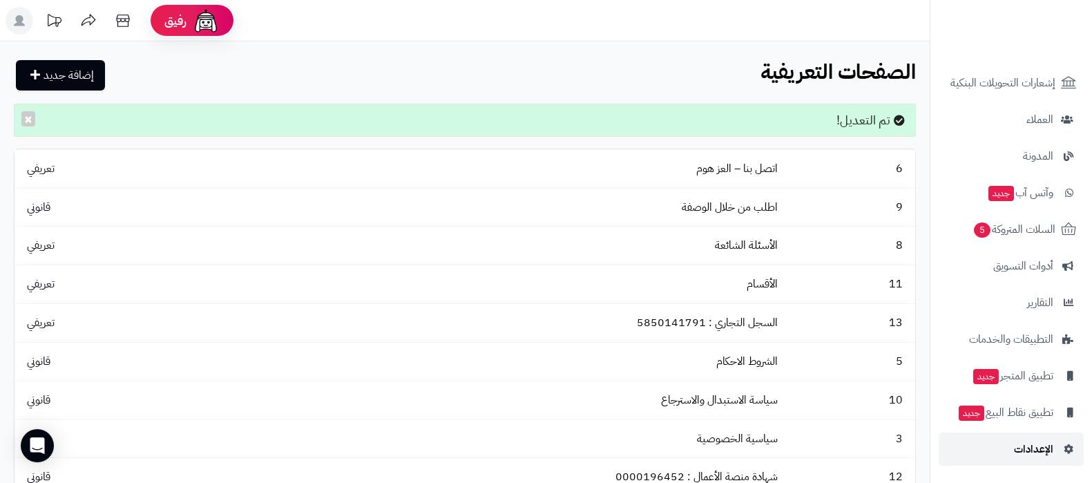
click at [1040, 454] on span "الإعدادات" at bounding box center [1033, 448] width 39 height 19
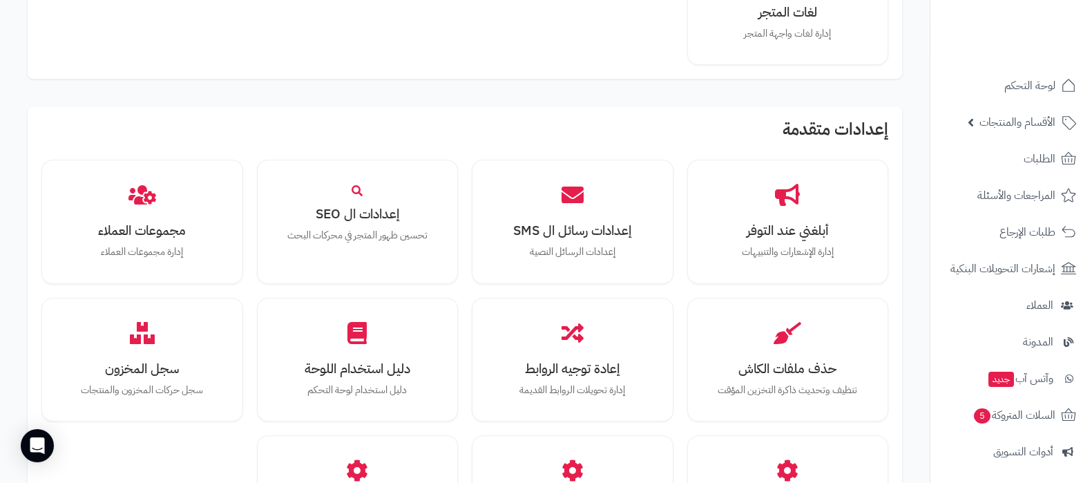
scroll to position [1277, 0]
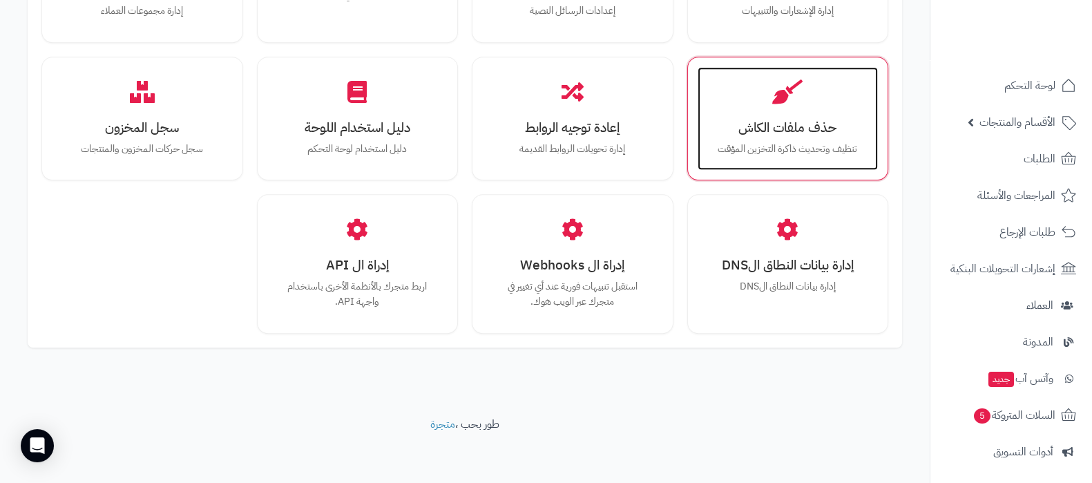
click at [781, 150] on p "تنظيف وتحديث ذاكرة التخزين المؤقت" at bounding box center [788, 149] width 153 height 15
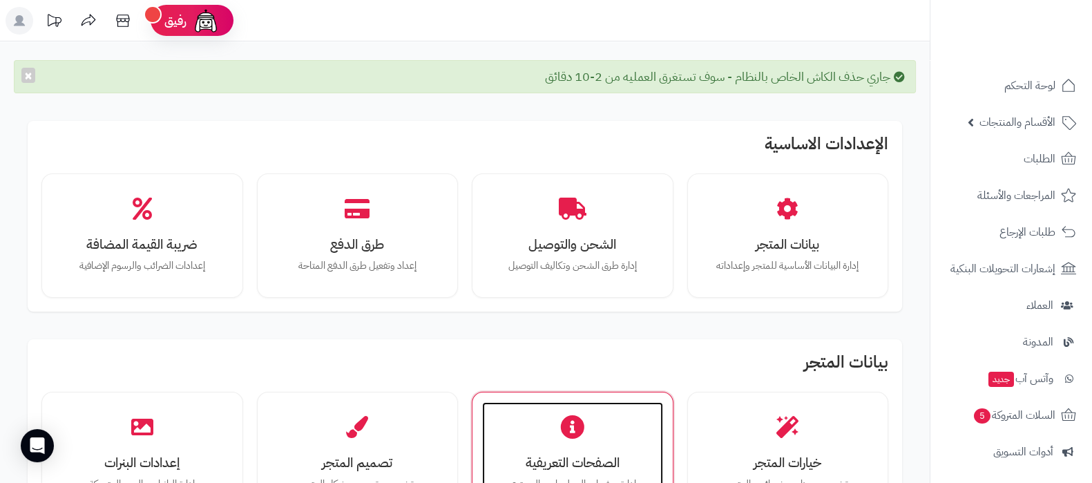
click at [563, 448] on div "الصفحات التعريفية إدارة صفحات المعلومات والمحتوى" at bounding box center [572, 454] width 181 height 104
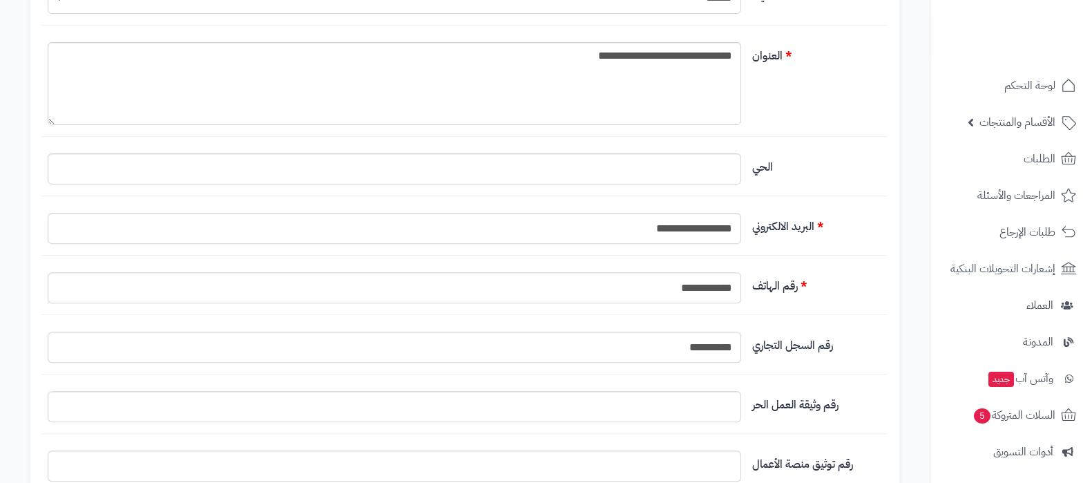
scroll to position [690, 0]
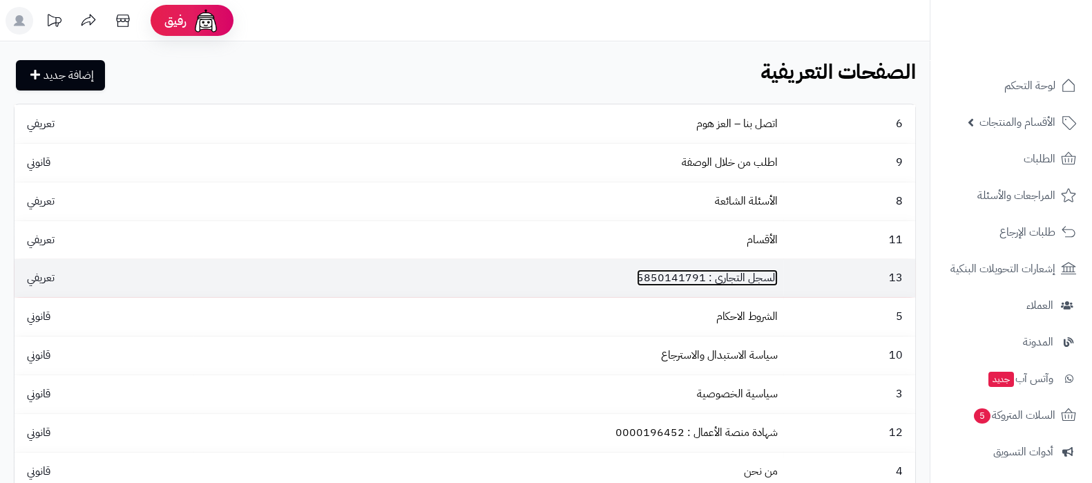
click at [705, 276] on link "السجل التجاري : 5850141791" at bounding box center [707, 277] width 141 height 17
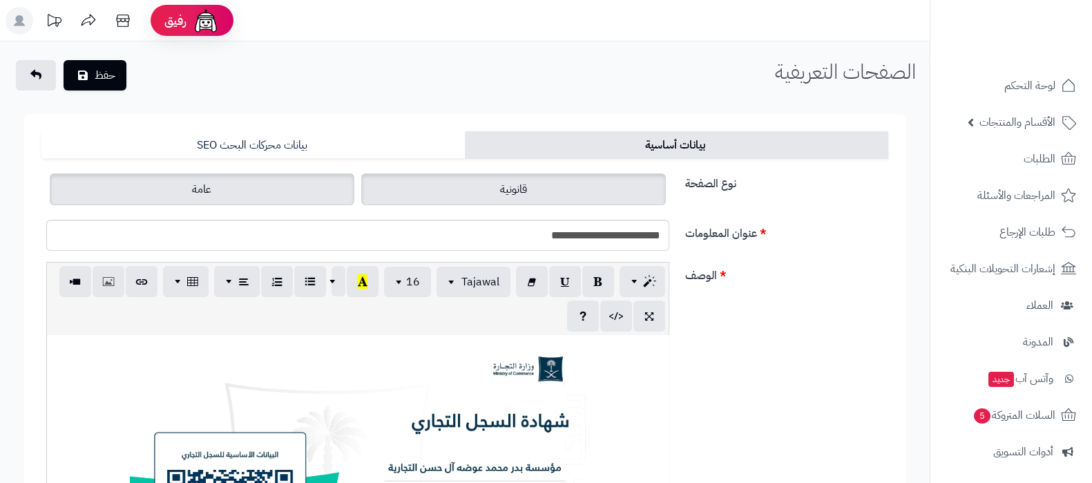
click at [518, 195] on span "قانونية" at bounding box center [513, 189] width 27 height 17
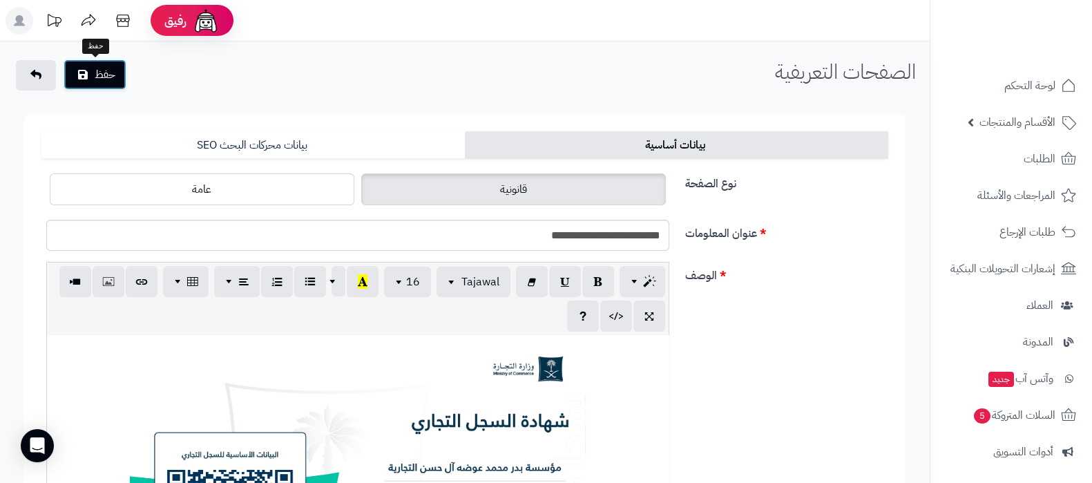
click at [95, 73] on button "حفظ" at bounding box center [95, 74] width 63 height 30
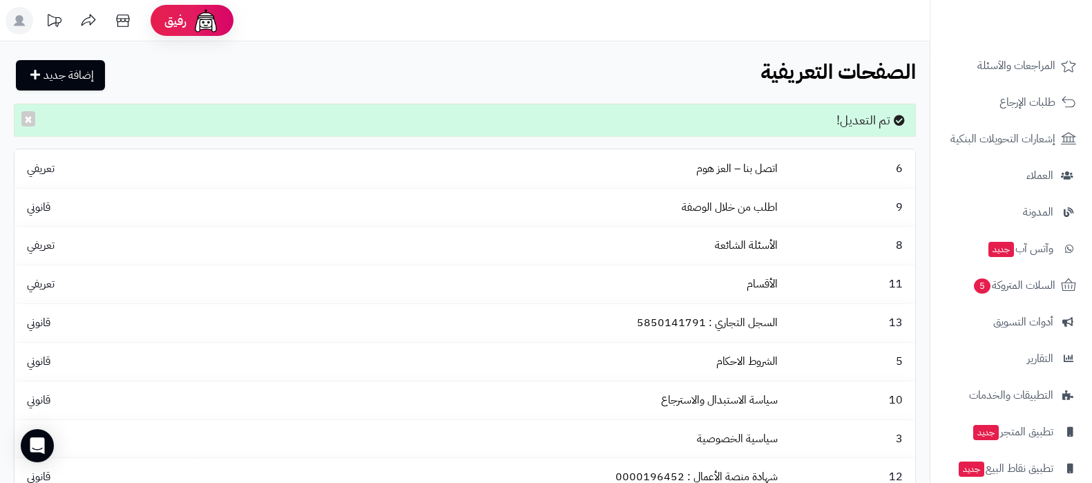
scroll to position [186, 0]
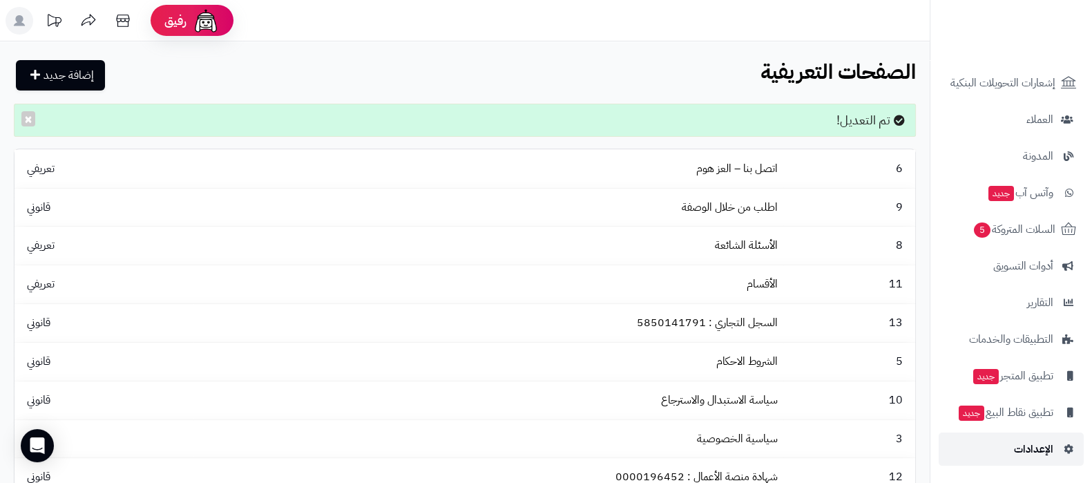
click at [1039, 456] on span "الإعدادات" at bounding box center [1033, 448] width 39 height 19
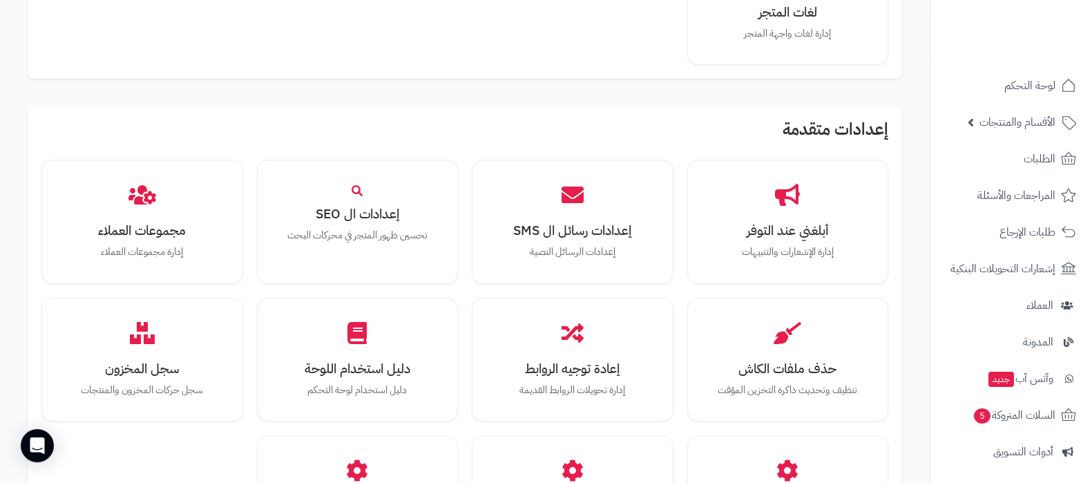
scroll to position [1277, 0]
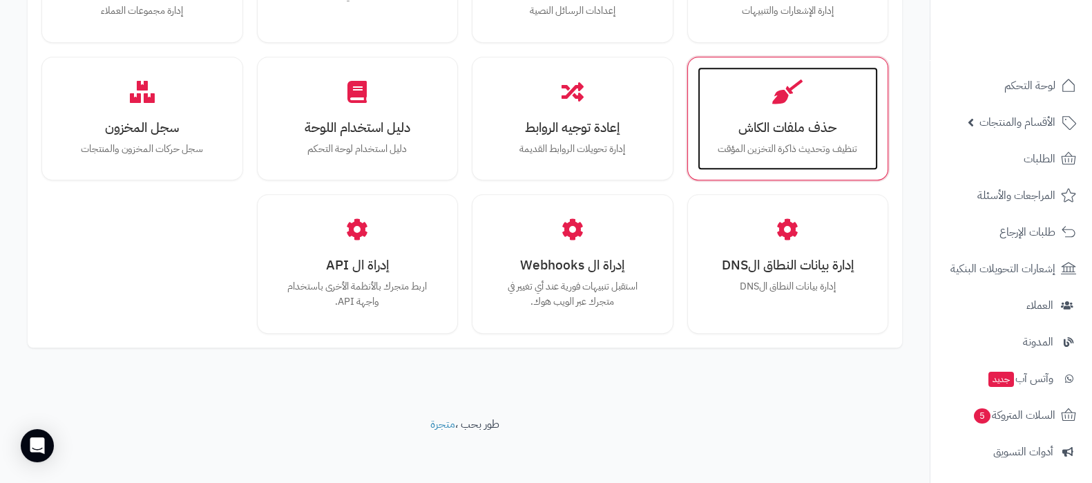
click at [767, 126] on h3 "حذف ملفات الكاش" at bounding box center [788, 127] width 153 height 15
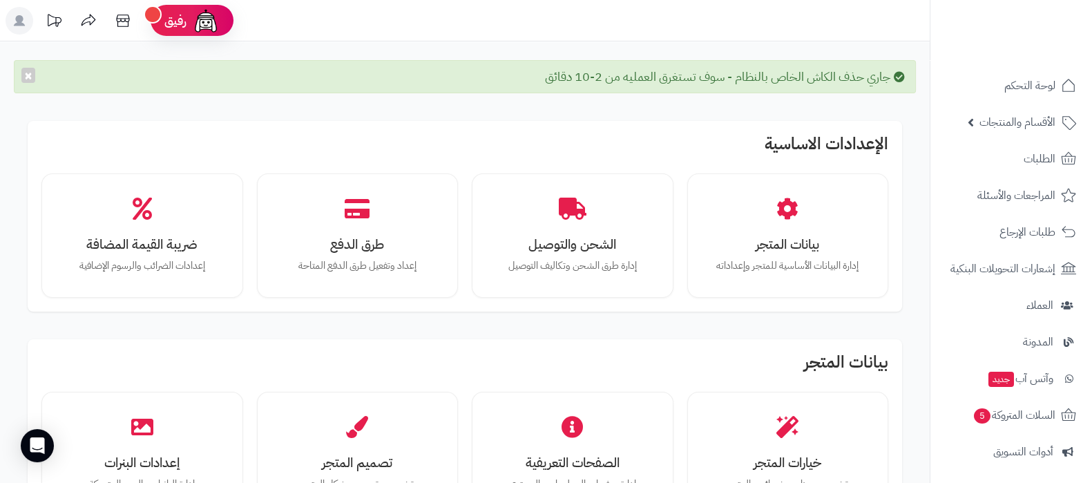
scroll to position [172, 0]
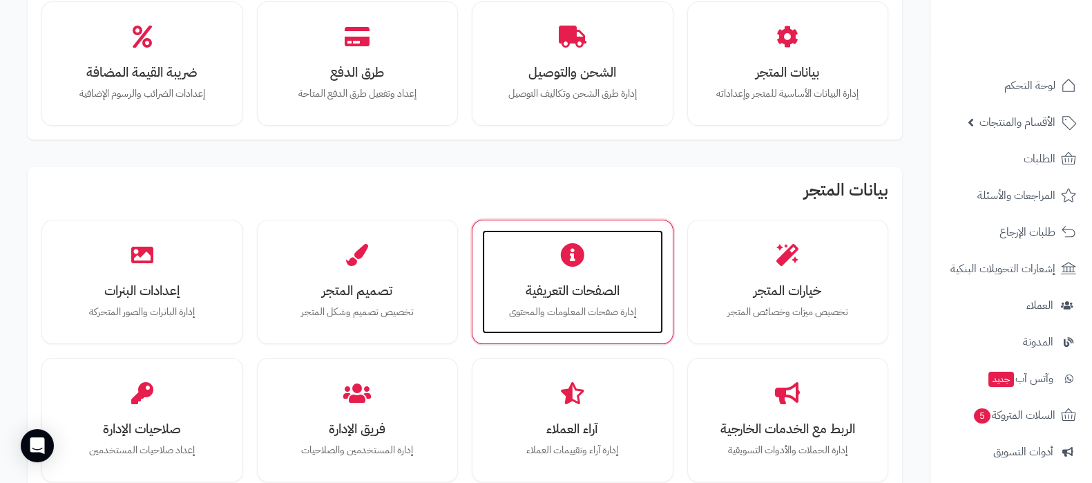
click at [580, 299] on div "الصفحات التعريفية إدارة صفحات المعلومات والمحتوى" at bounding box center [572, 282] width 181 height 104
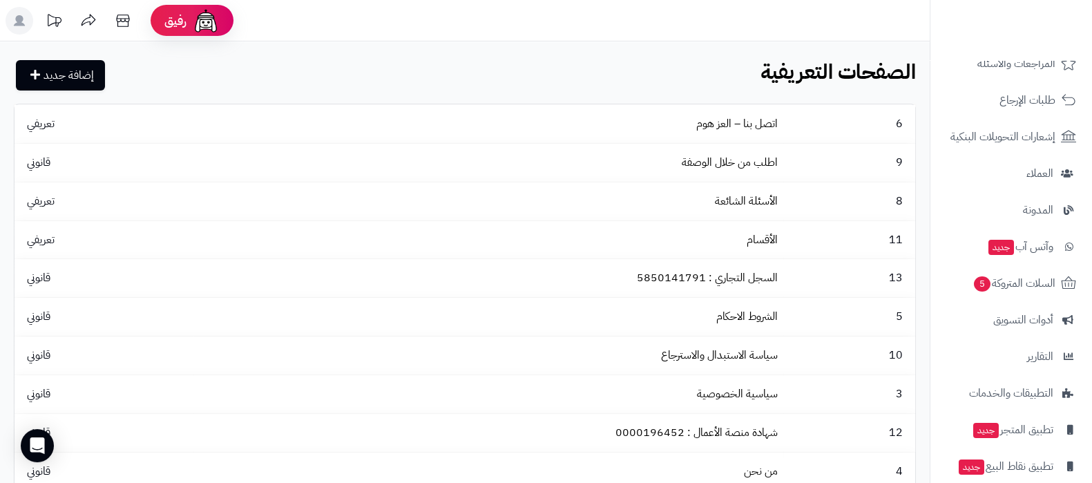
scroll to position [186, 0]
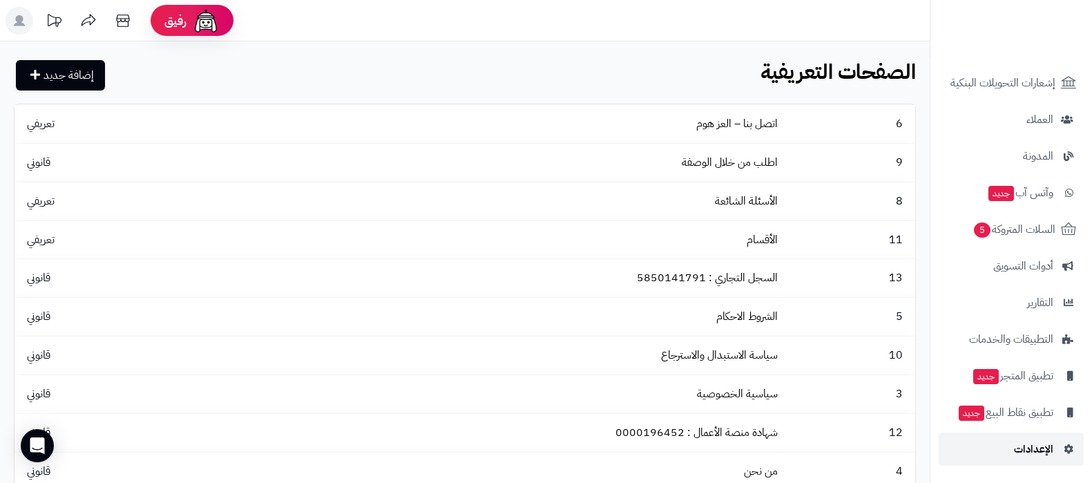
click at [1036, 455] on span "الإعدادات" at bounding box center [1033, 448] width 39 height 19
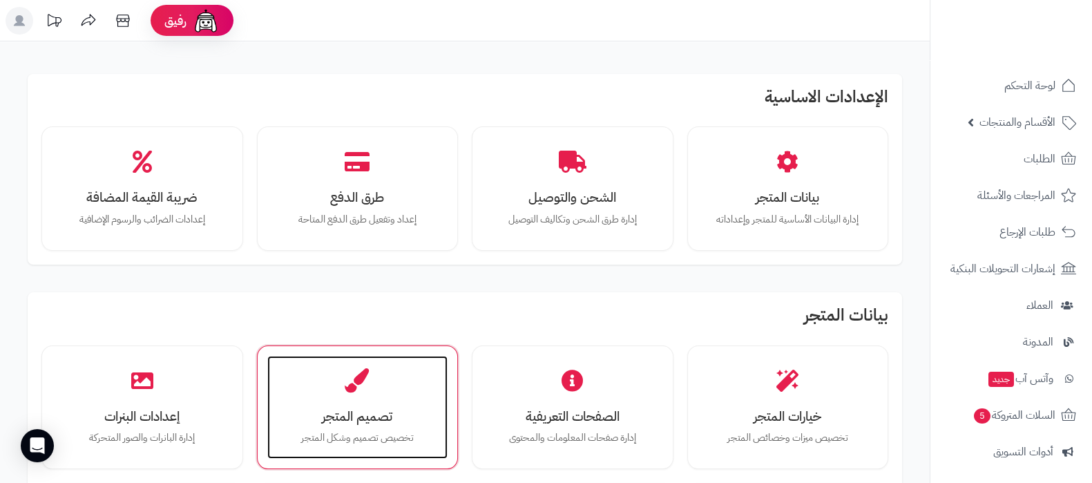
click at [375, 427] on div "تصميم المتجر تخصيص تصميم وشكل المتجر" at bounding box center [357, 408] width 181 height 104
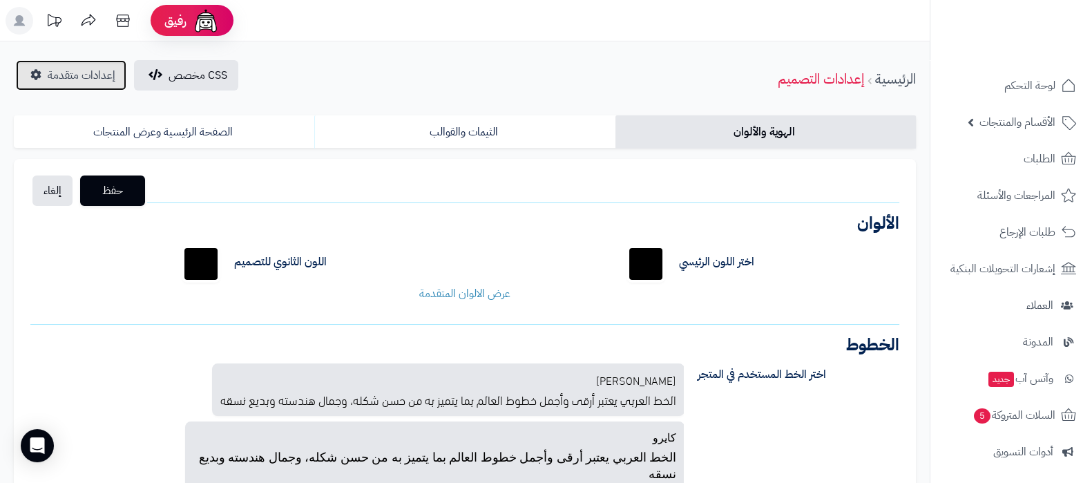
click at [56, 79] on span "إعدادات متقدمة" at bounding box center [82, 75] width 68 height 17
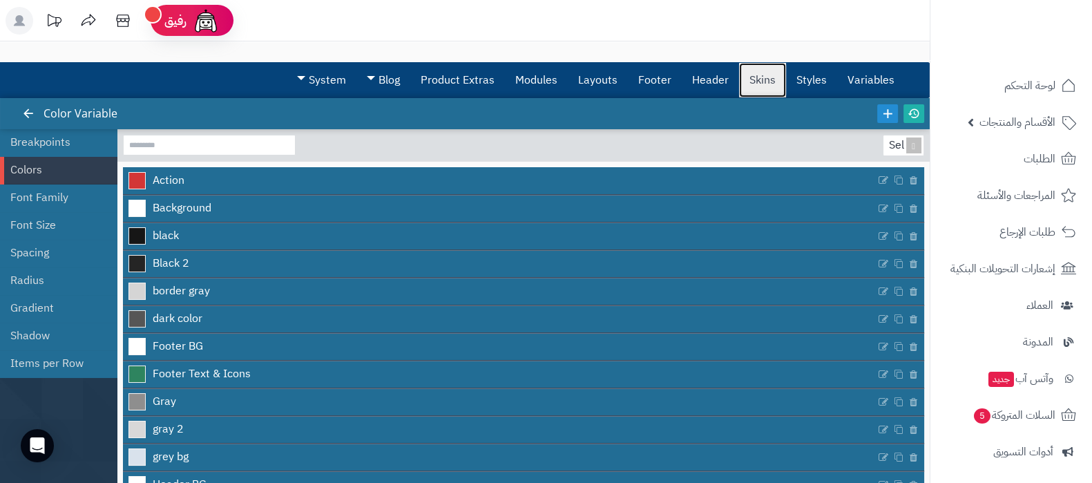
click at [756, 81] on link "Skins" at bounding box center [762, 80] width 47 height 35
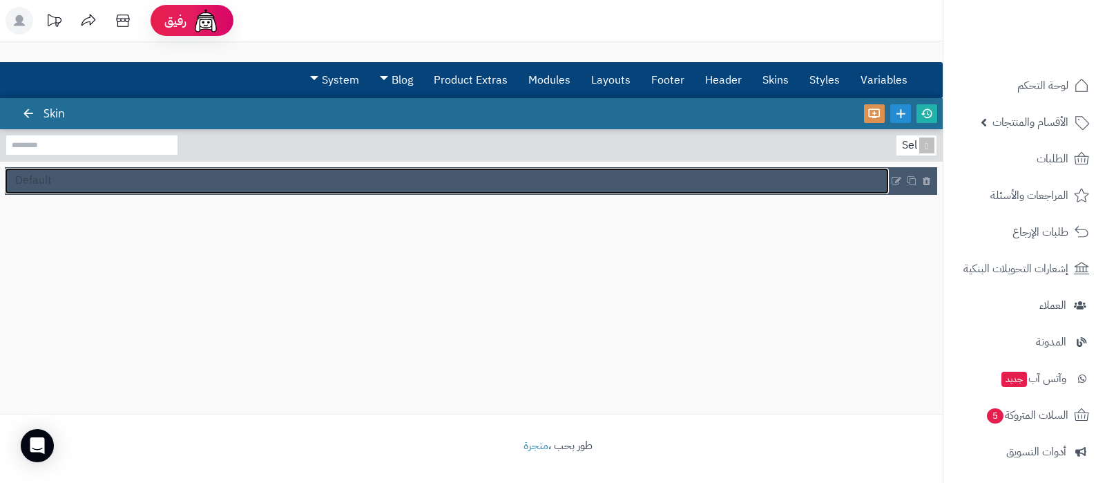
click at [56, 188] on link "Default" at bounding box center [447, 181] width 884 height 26
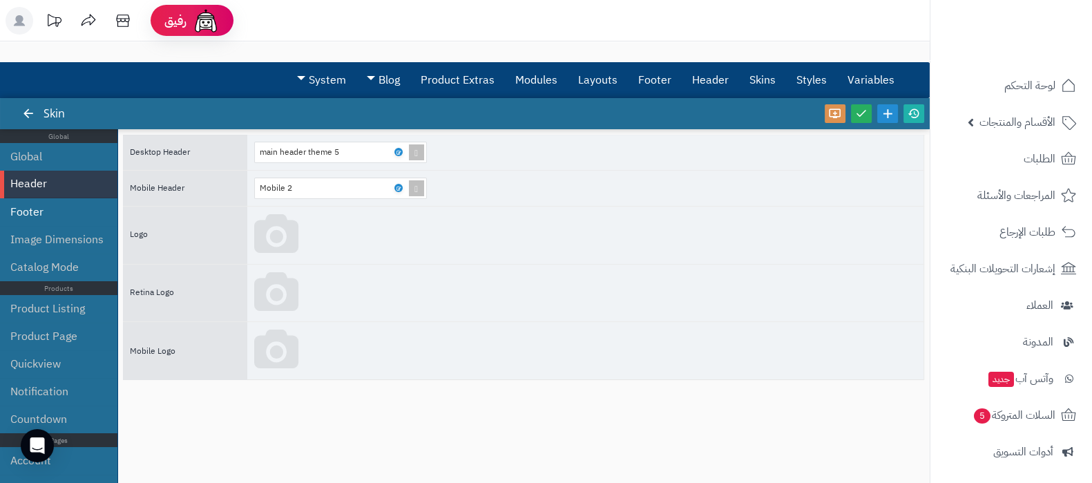
click at [54, 212] on li "Footer" at bounding box center [58, 212] width 117 height 28
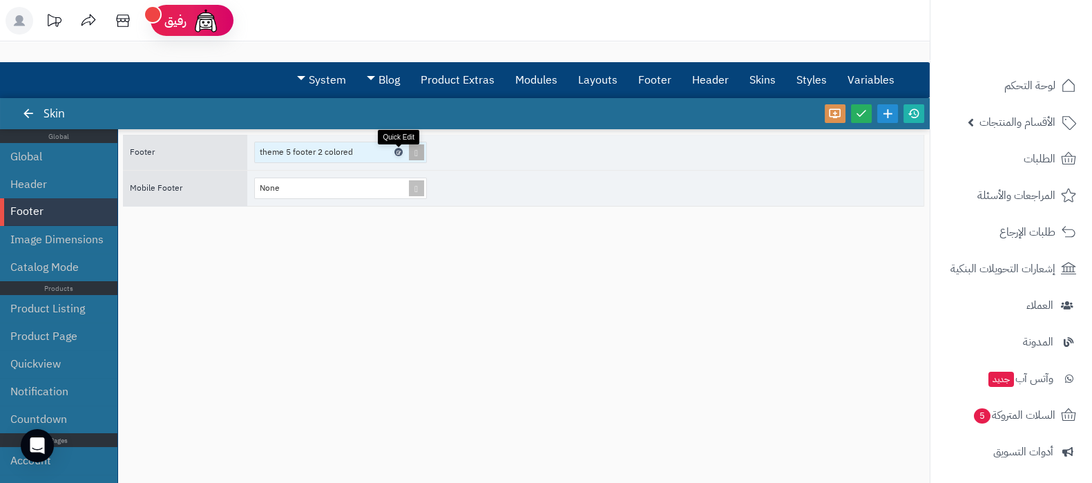
click at [401, 151] on link at bounding box center [398, 152] width 8 height 8
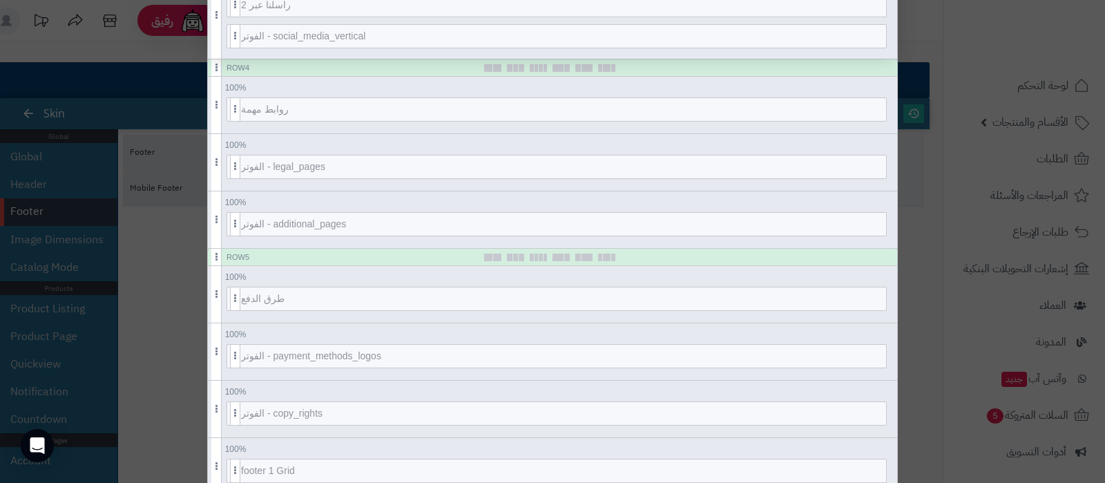
scroll to position [786, 0]
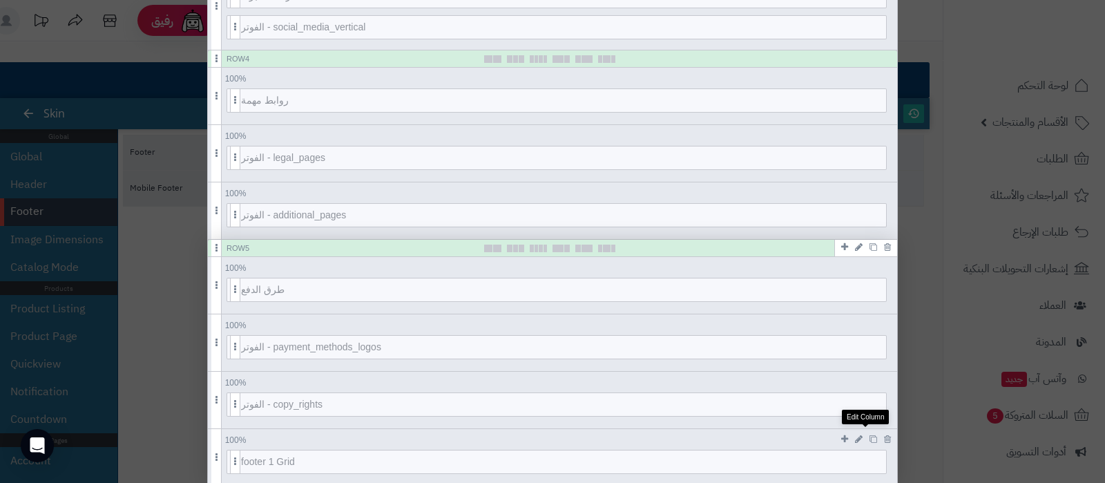
click at [863, 435] on icon at bounding box center [859, 439] width 8 height 9
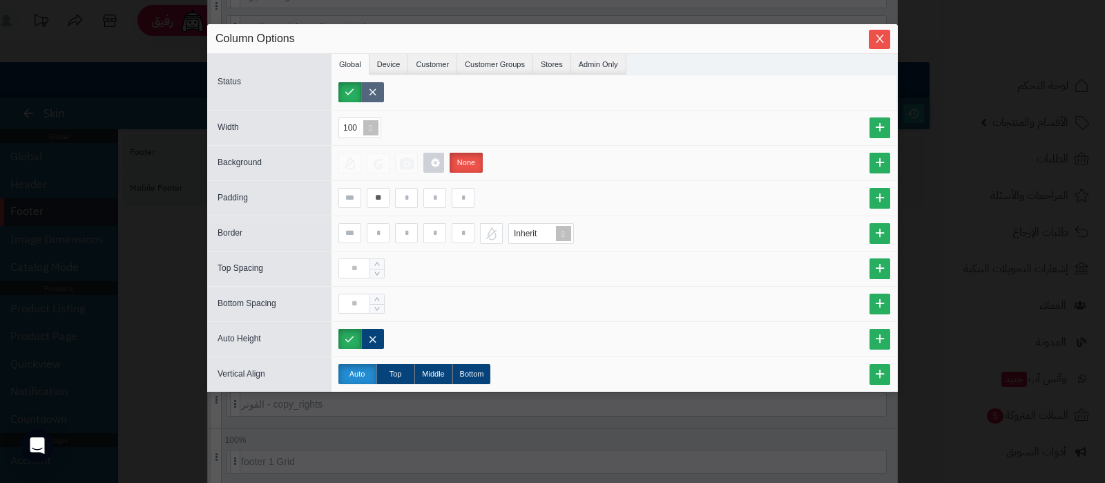
click at [370, 86] on label at bounding box center [372, 92] width 23 height 20
click at [879, 39] on icon "Close" at bounding box center [880, 39] width 8 height 8
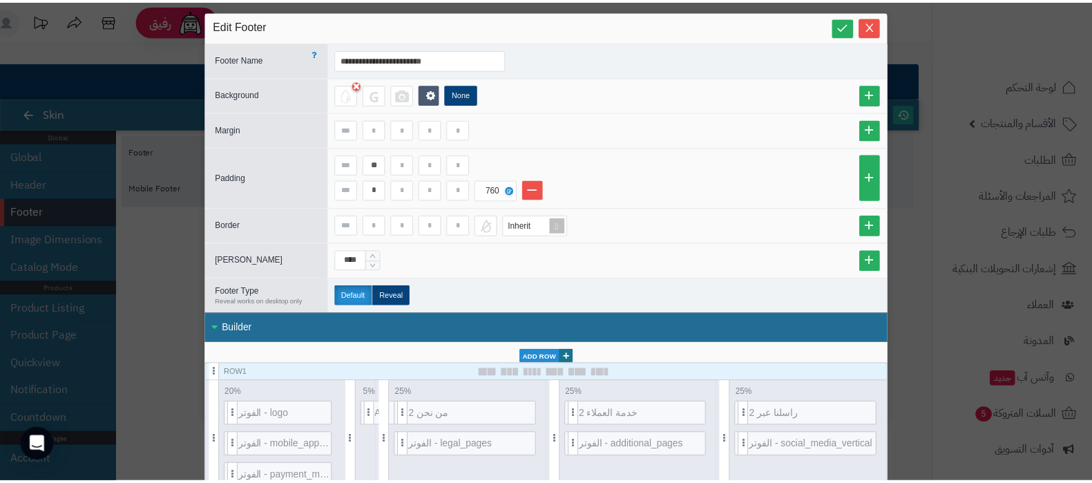
scroll to position [0, 0]
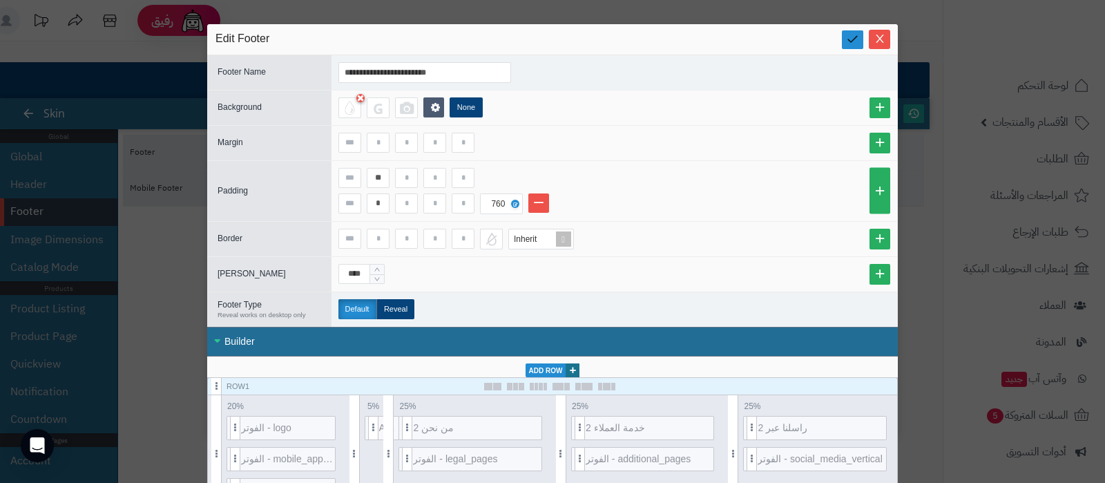
click at [856, 37] on icon at bounding box center [852, 38] width 13 height 13
click at [890, 44] on button "Close" at bounding box center [879, 38] width 21 height 19
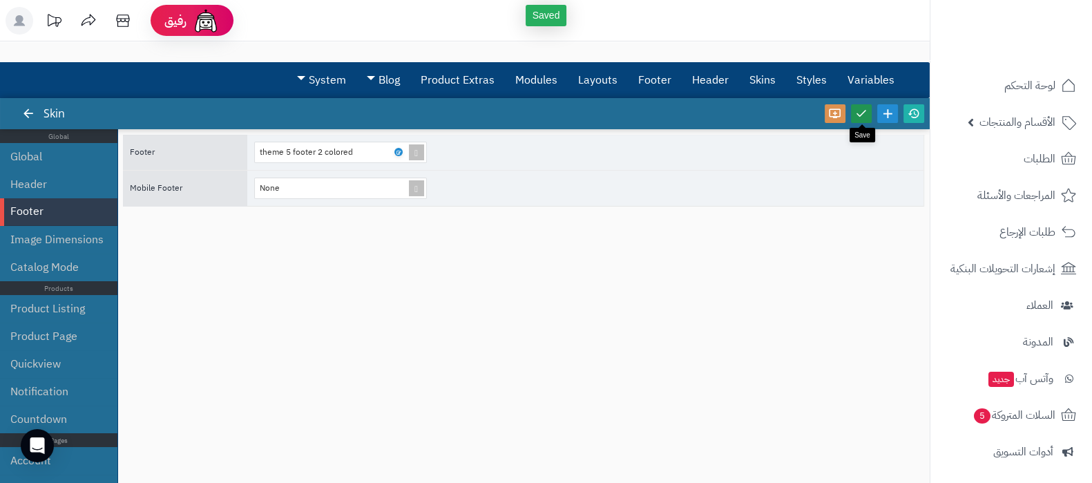
click at [857, 112] on icon at bounding box center [861, 113] width 12 height 12
click at [913, 111] on icon at bounding box center [914, 113] width 12 height 12
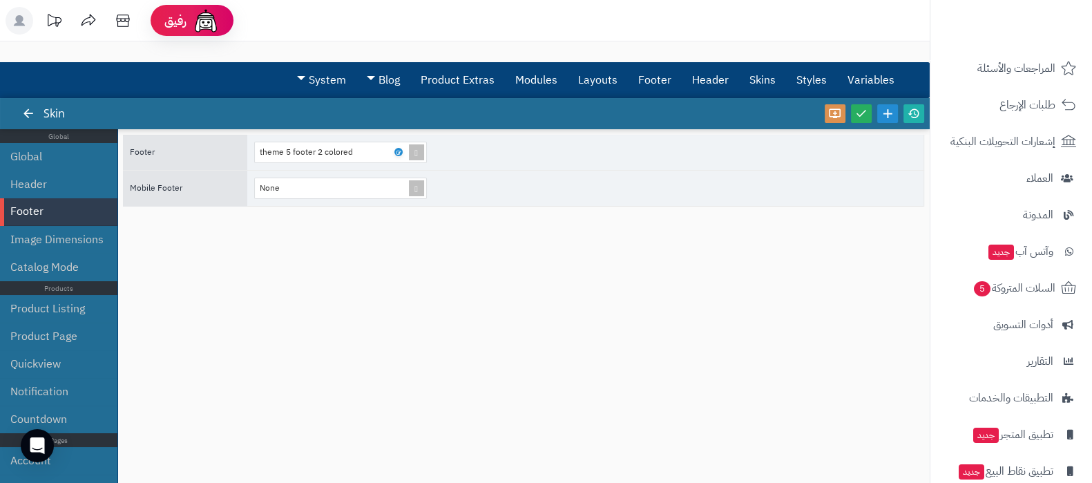
scroll to position [186, 0]
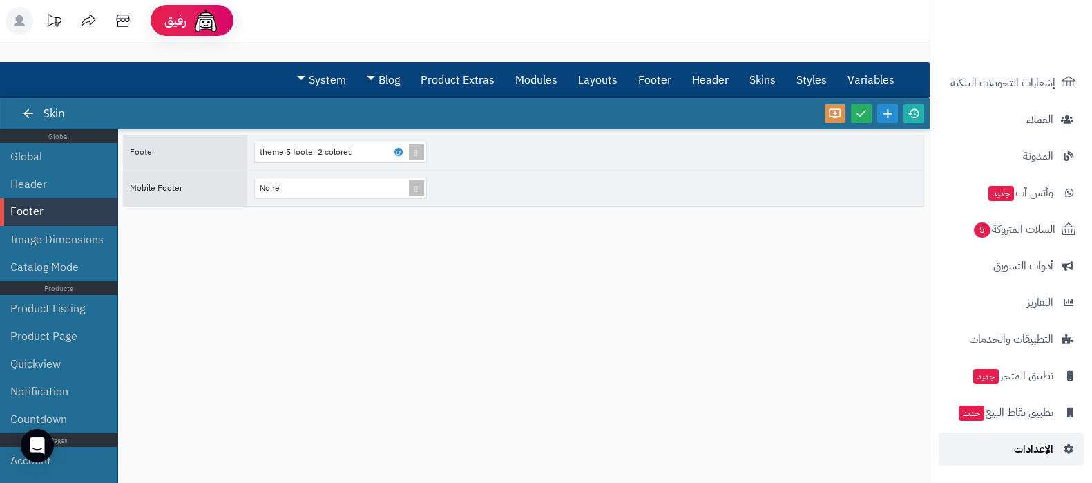
click at [1020, 441] on span "الإعدادات" at bounding box center [1033, 448] width 39 height 19
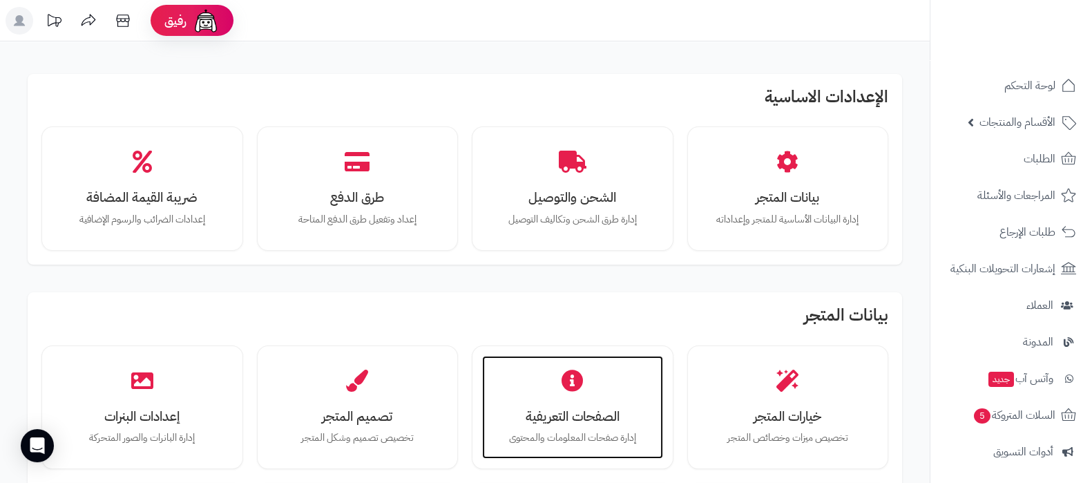
click at [577, 417] on h3 "الصفحات التعريفية" at bounding box center [572, 416] width 153 height 15
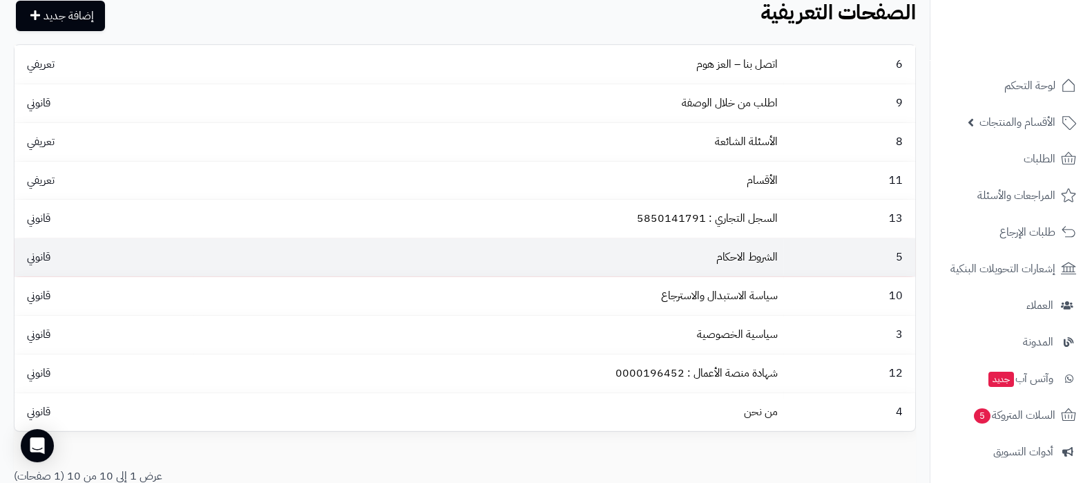
scroll to position [86, 0]
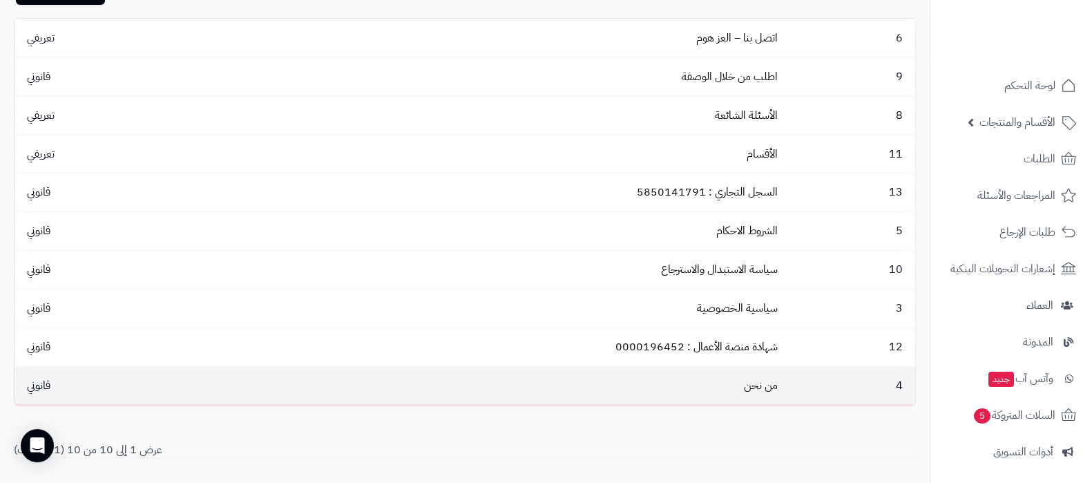
click at [754, 392] on td "من نحن" at bounding box center [488, 386] width 591 height 38
click at [750, 377] on link "من نحن" at bounding box center [761, 385] width 34 height 17
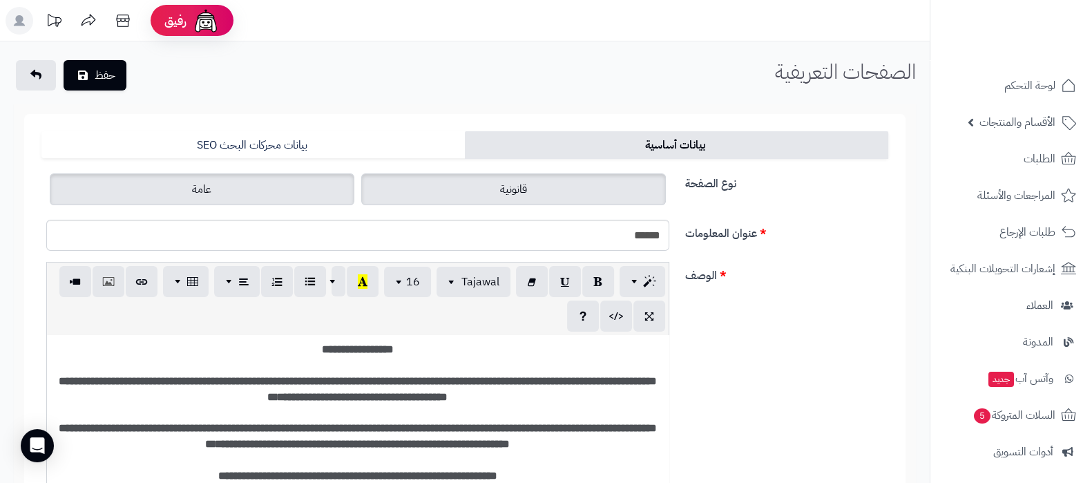
click at [258, 189] on label "عامة" at bounding box center [202, 189] width 305 height 32
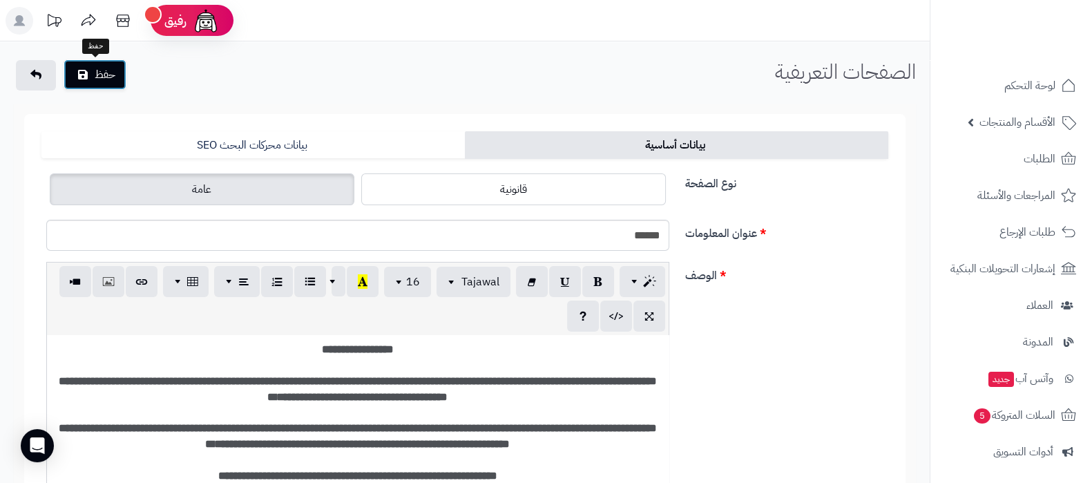
click at [103, 74] on button "حفظ" at bounding box center [95, 74] width 63 height 30
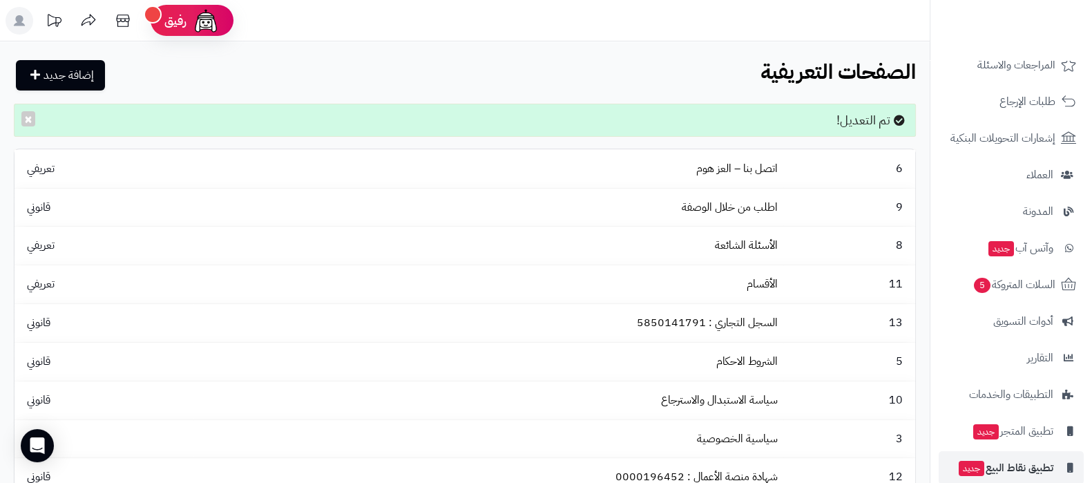
scroll to position [186, 0]
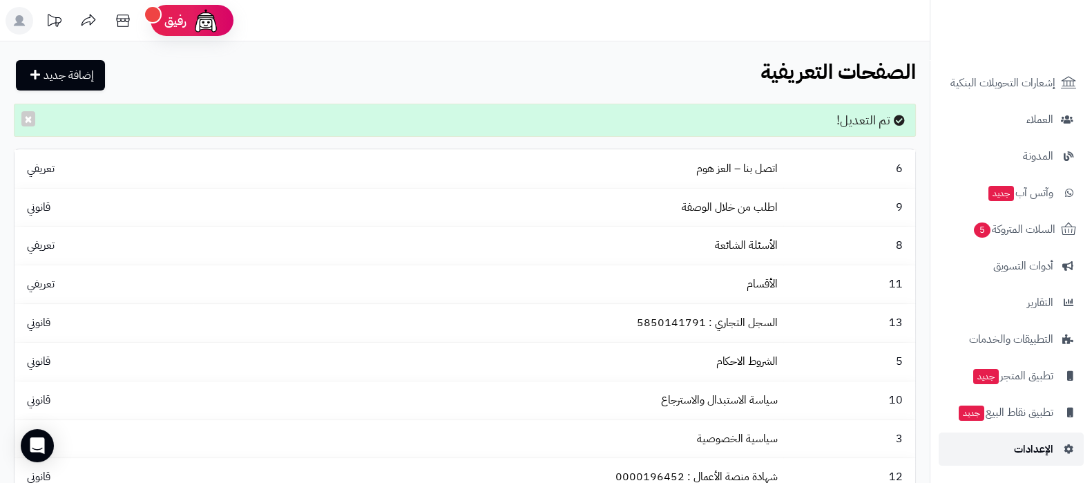
click at [1026, 453] on span "الإعدادات" at bounding box center [1033, 448] width 39 height 19
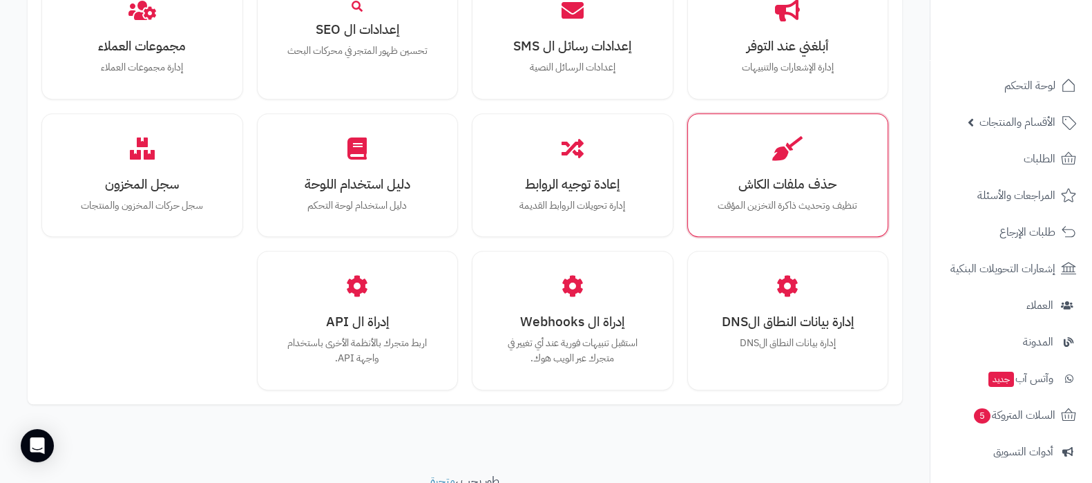
scroll to position [1277, 0]
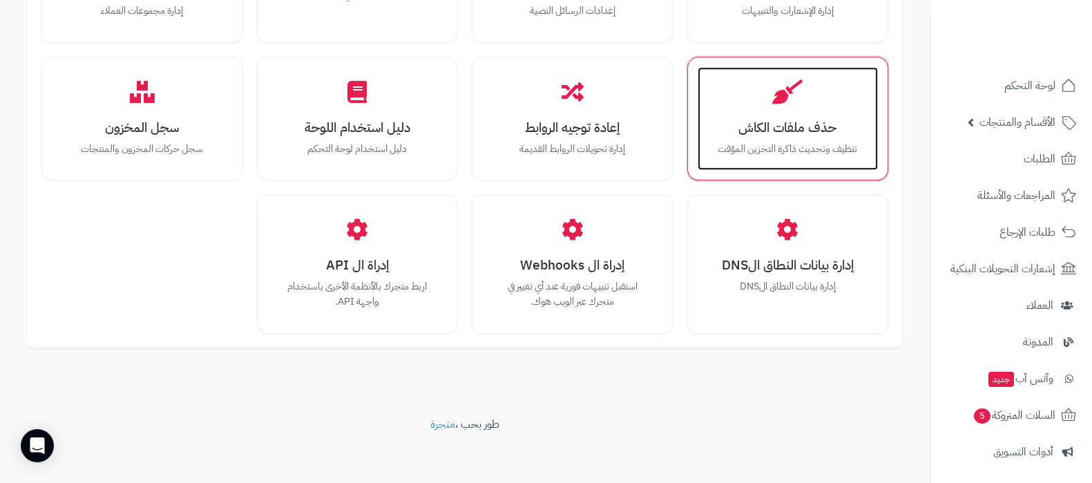
click at [805, 122] on h3 "حذف ملفات الكاش" at bounding box center [788, 127] width 153 height 15
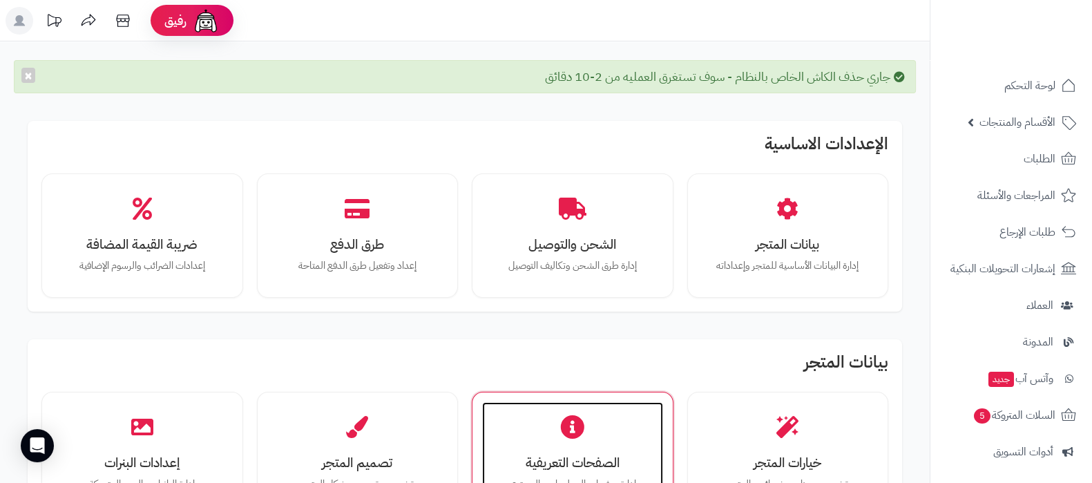
click at [582, 411] on div "الصفحات التعريفية إدارة صفحات المعلومات والمحتوى" at bounding box center [572, 454] width 181 height 104
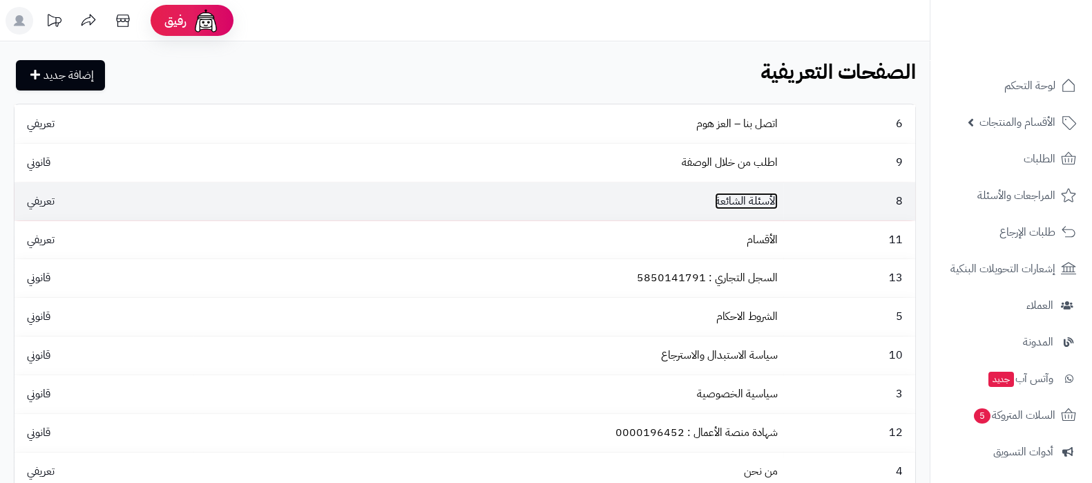
click at [743, 206] on link "الأسئلة الشائعة" at bounding box center [746, 201] width 63 height 17
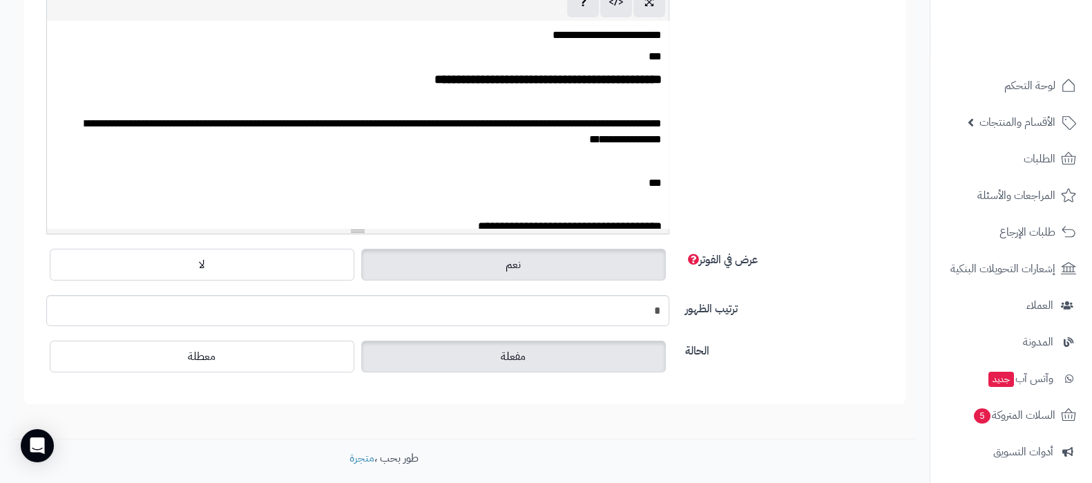
scroll to position [376, 0]
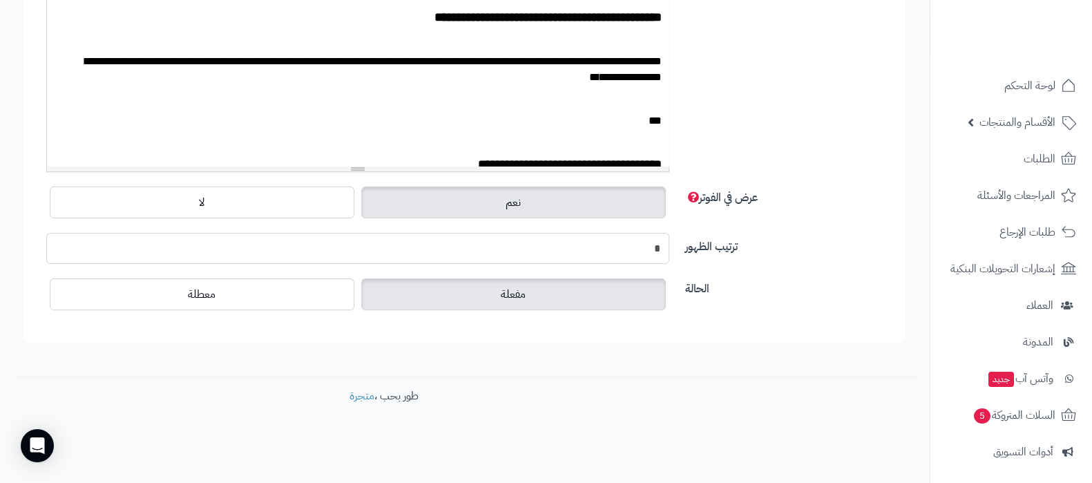
click at [663, 249] on input "*" at bounding box center [357, 248] width 623 height 31
type input "*"
click at [824, 267] on div "ترتيب الظهور *" at bounding box center [465, 254] width 858 height 42
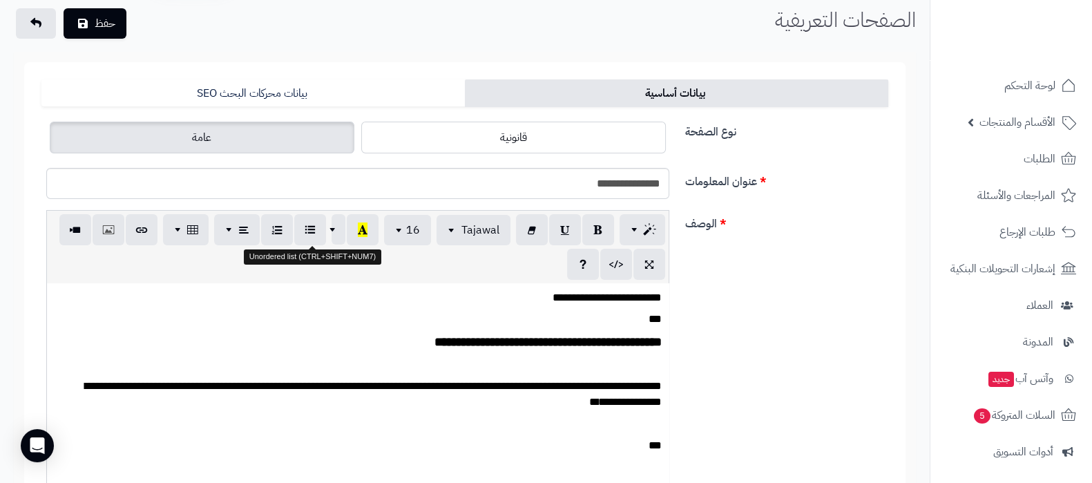
scroll to position [0, 0]
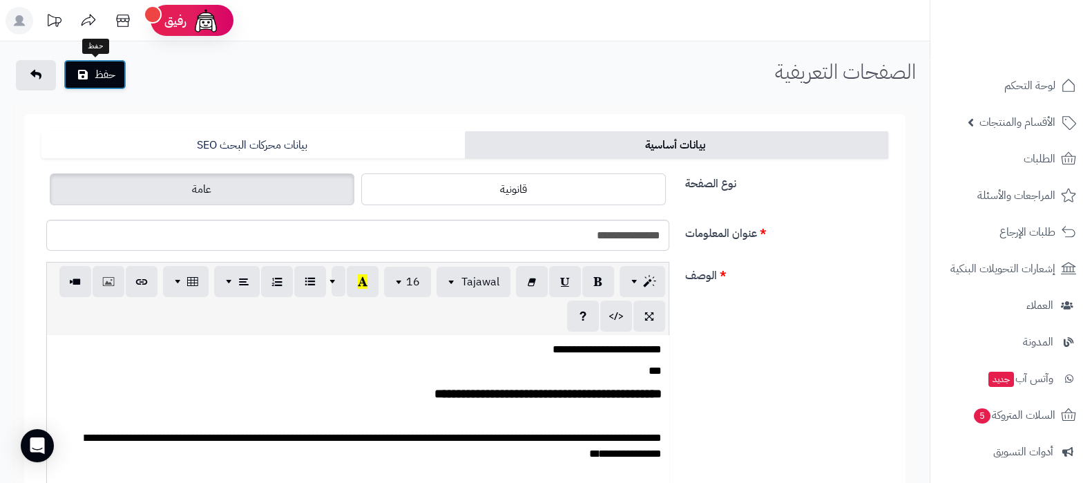
click at [107, 74] on button "حفظ" at bounding box center [95, 74] width 63 height 30
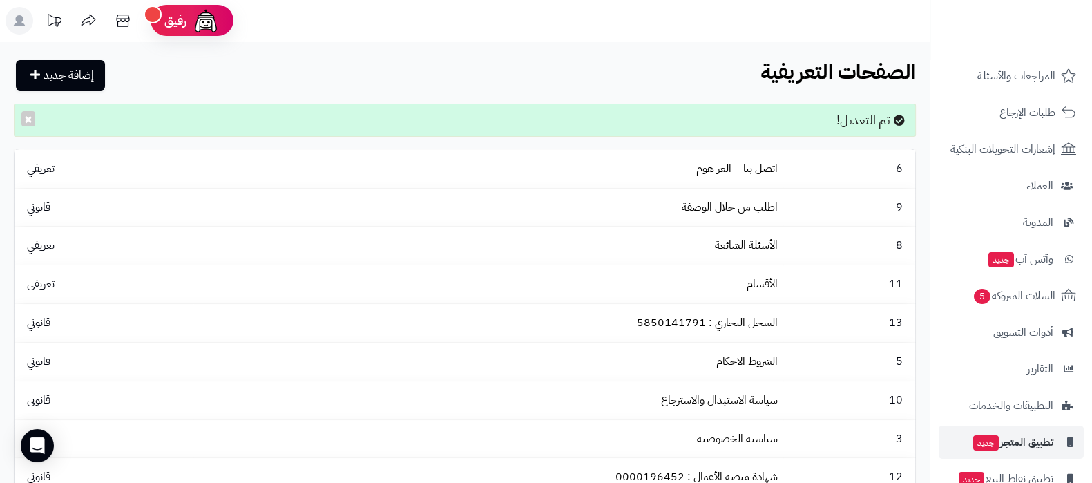
scroll to position [186, 0]
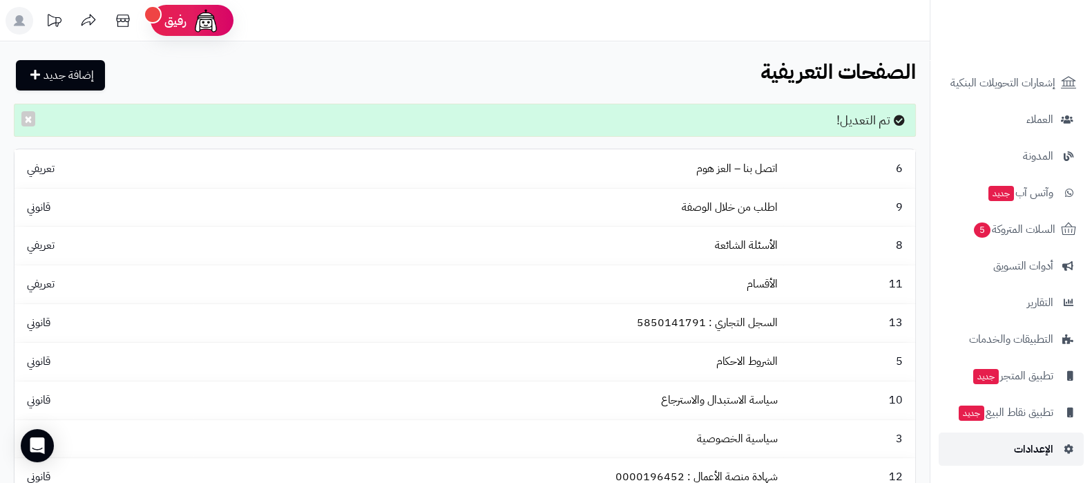
click at [1031, 449] on span "الإعدادات" at bounding box center [1033, 448] width 39 height 19
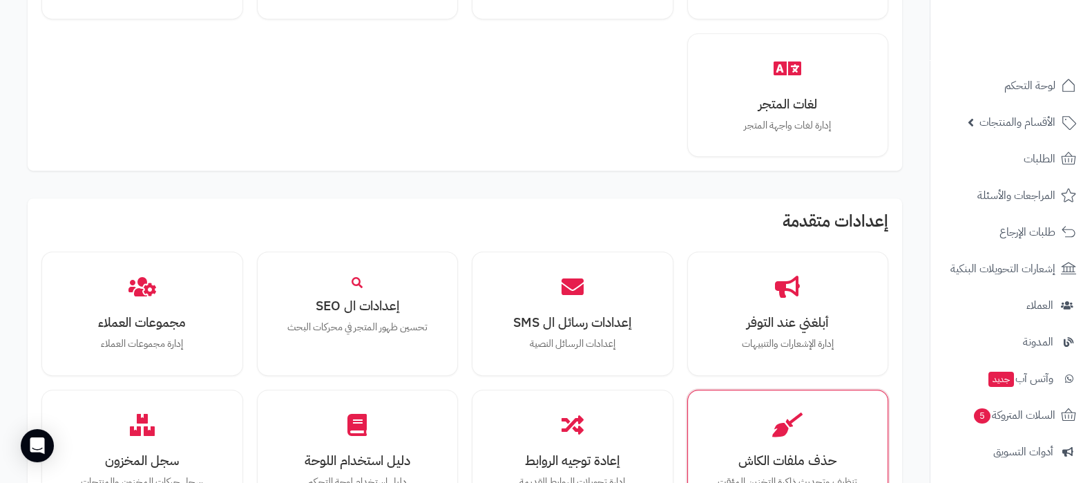
scroll to position [1036, 0]
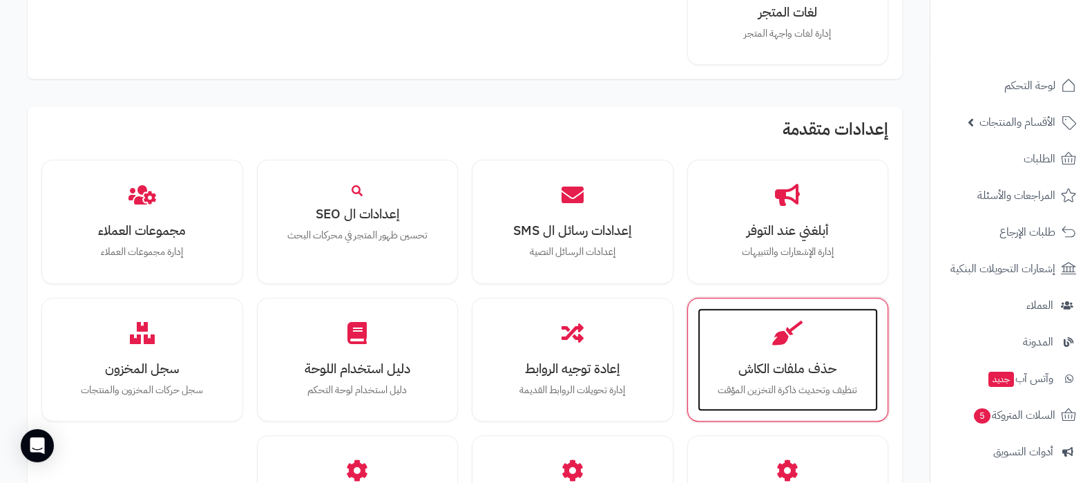
click at [771, 374] on h3 "حذف ملفات الكاش" at bounding box center [788, 368] width 153 height 15
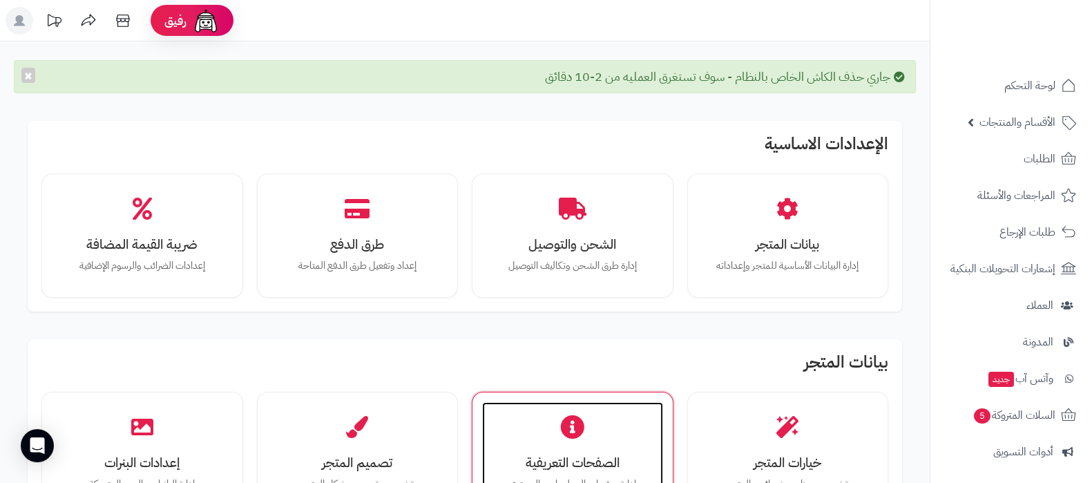
click at [583, 419] on icon at bounding box center [572, 427] width 24 height 24
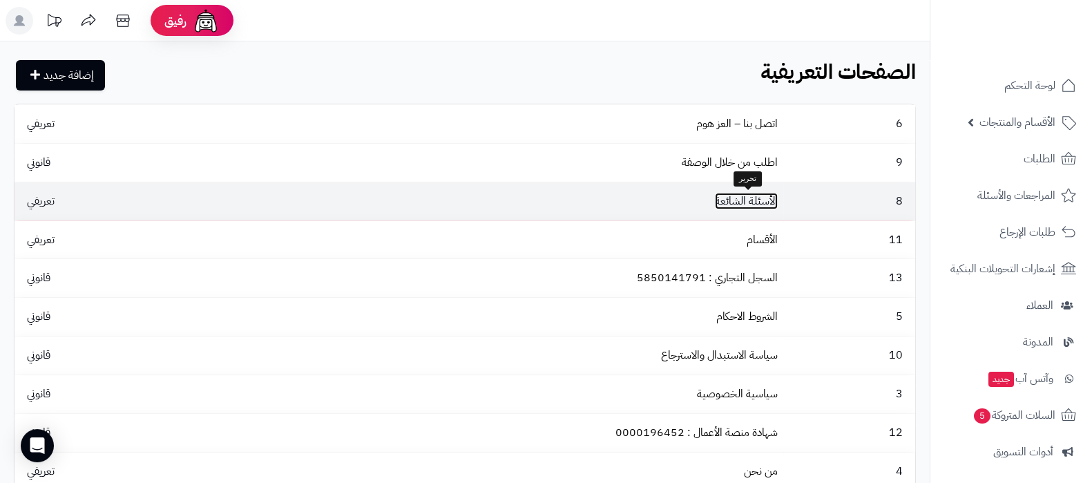
click at [737, 203] on link "الأسئلة الشائعة" at bounding box center [746, 201] width 63 height 17
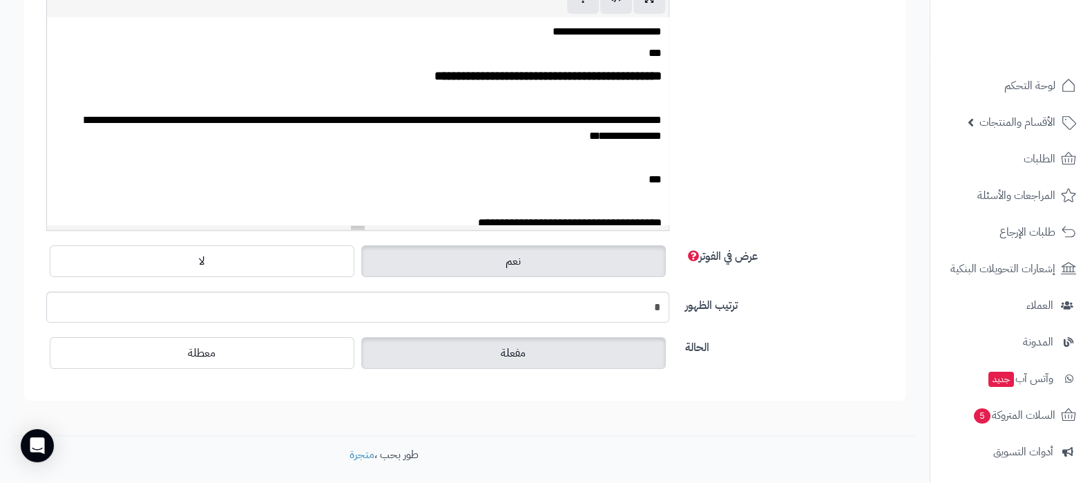
scroll to position [345, 0]
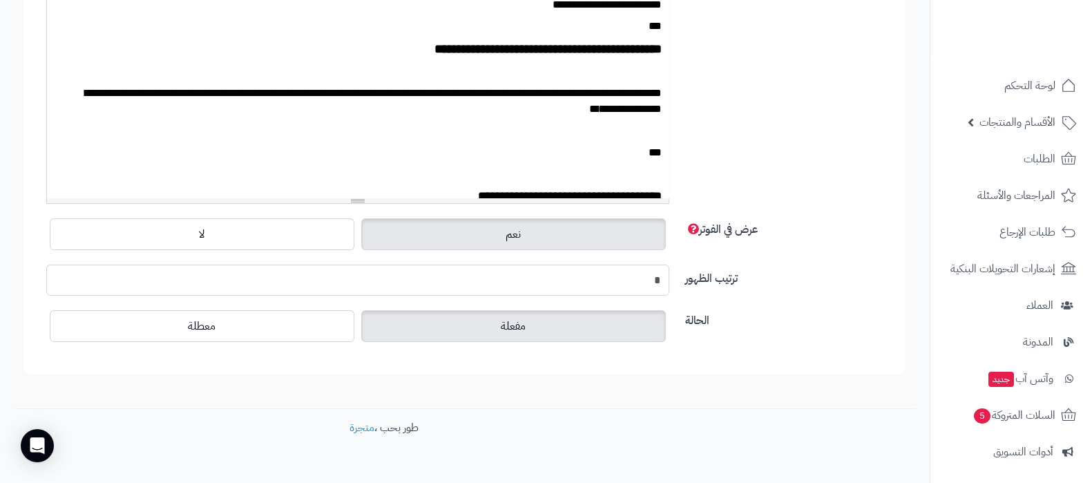
drag, startPoint x: 629, startPoint y: 278, endPoint x: 680, endPoint y: 278, distance: 50.4
click at [680, 278] on div "ترتيب الظهور *" at bounding box center [465, 286] width 858 height 42
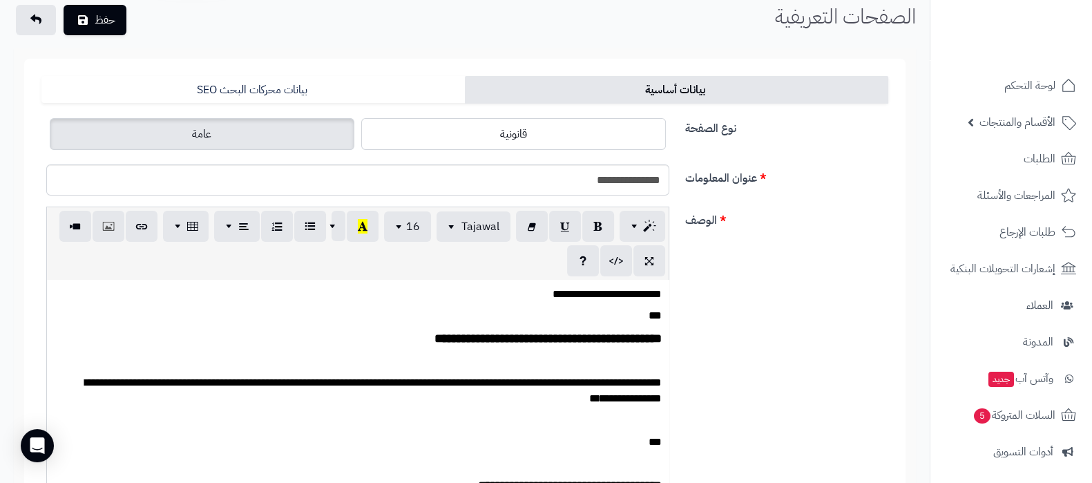
scroll to position [0, 0]
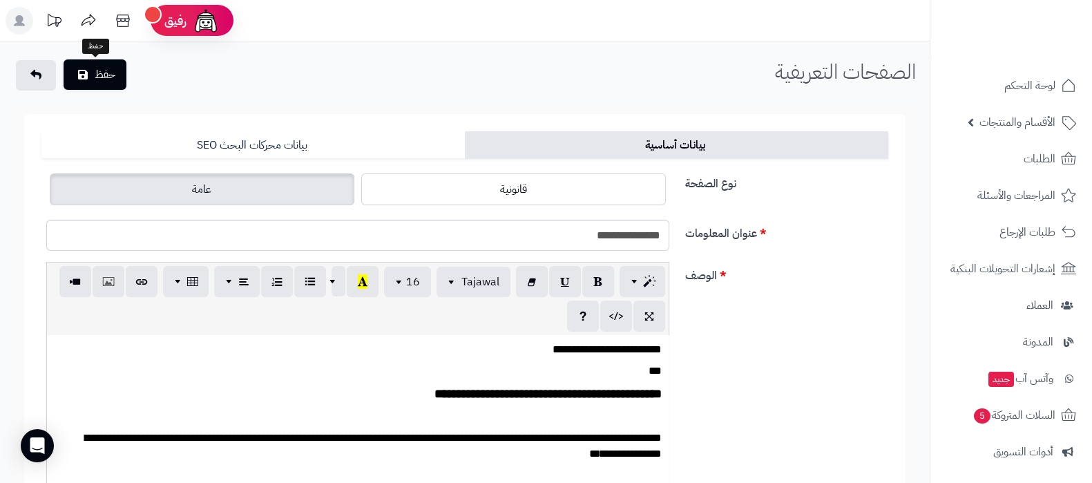
type input "*"
click at [98, 75] on button "حفظ" at bounding box center [95, 74] width 63 height 30
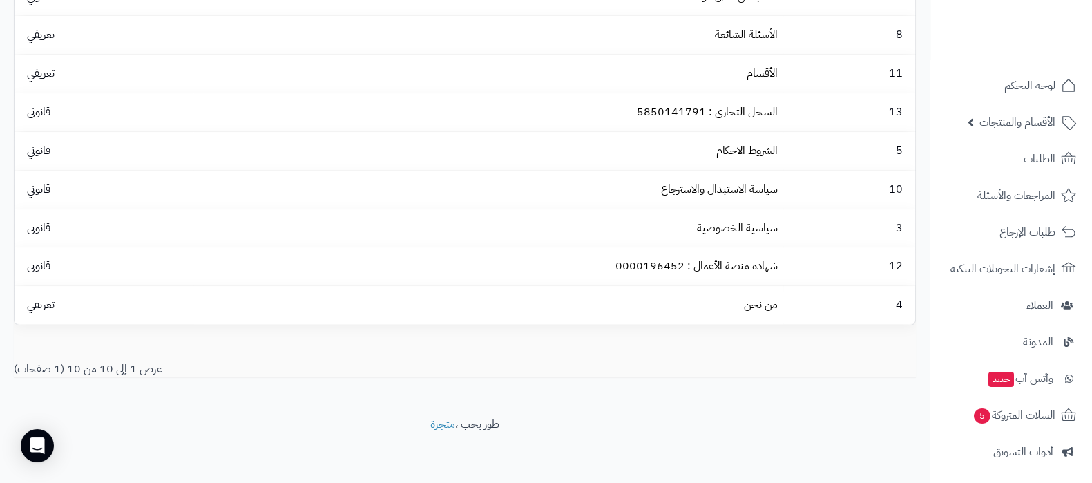
scroll to position [211, 0]
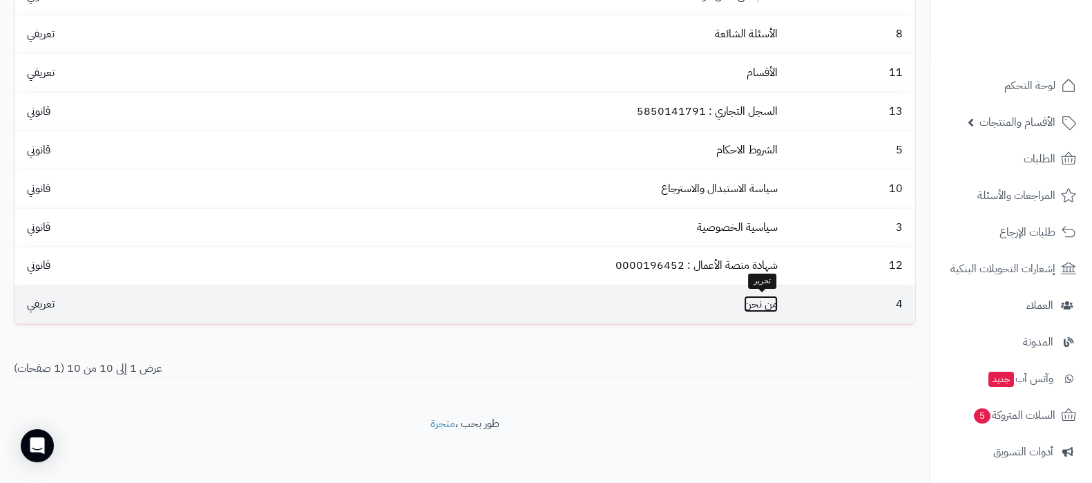
click at [745, 309] on link "من نحن" at bounding box center [761, 304] width 34 height 17
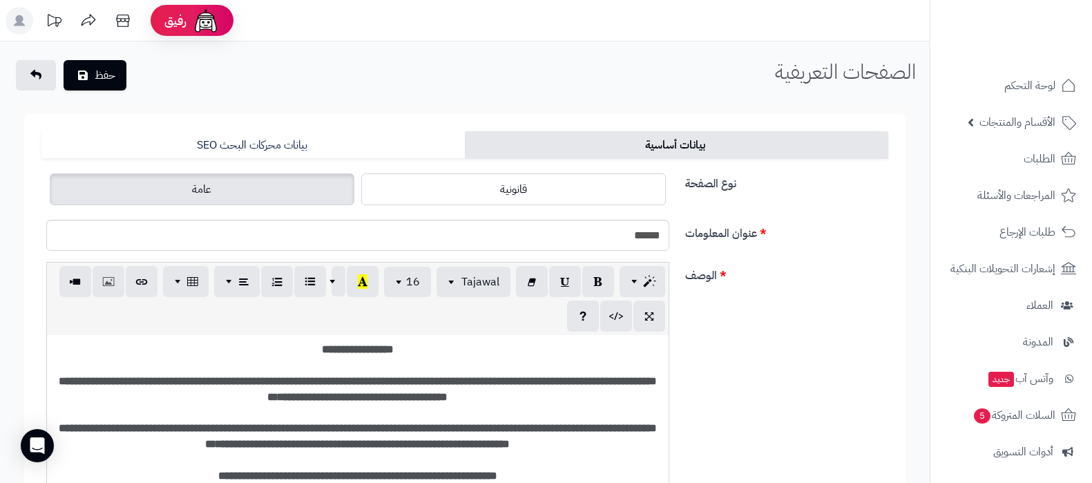
scroll to position [345, 0]
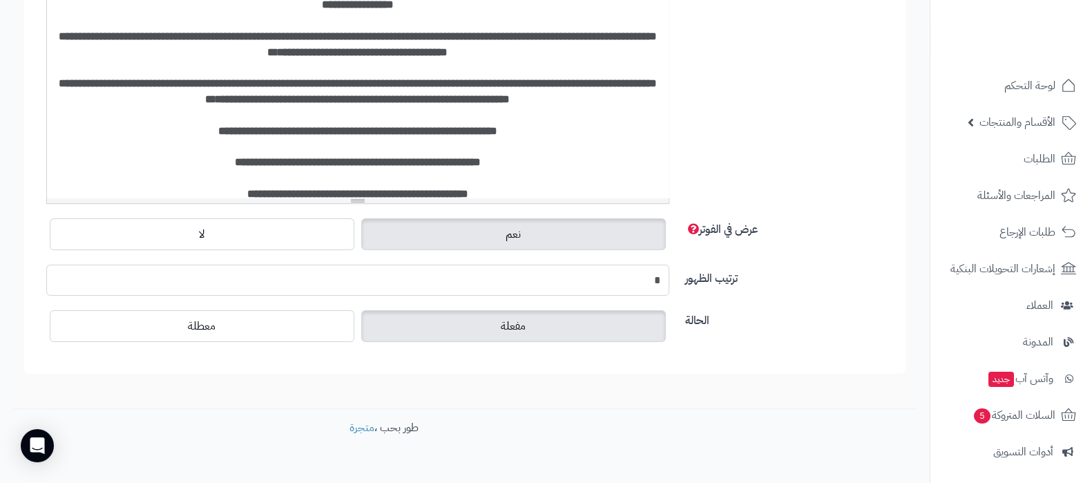
drag, startPoint x: 638, startPoint y: 280, endPoint x: 688, endPoint y: 280, distance: 49.7
click at [687, 281] on div "ترتيب الظهور *" at bounding box center [465, 286] width 858 height 42
type input "*"
drag, startPoint x: 792, startPoint y: 256, endPoint x: 640, endPoint y: 266, distance: 152.3
click at [795, 256] on div "عرض في الفوتر نعم لا" at bounding box center [465, 240] width 858 height 50
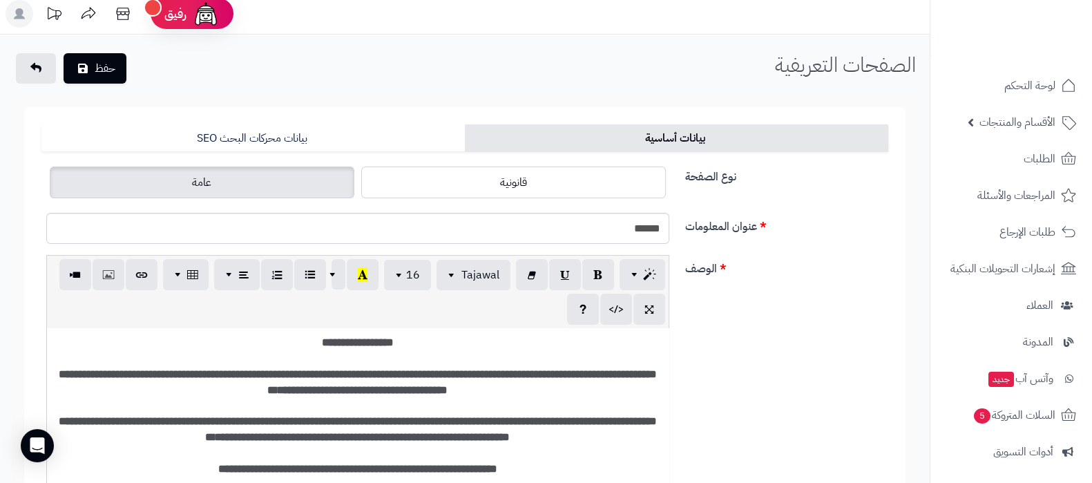
scroll to position [0, 0]
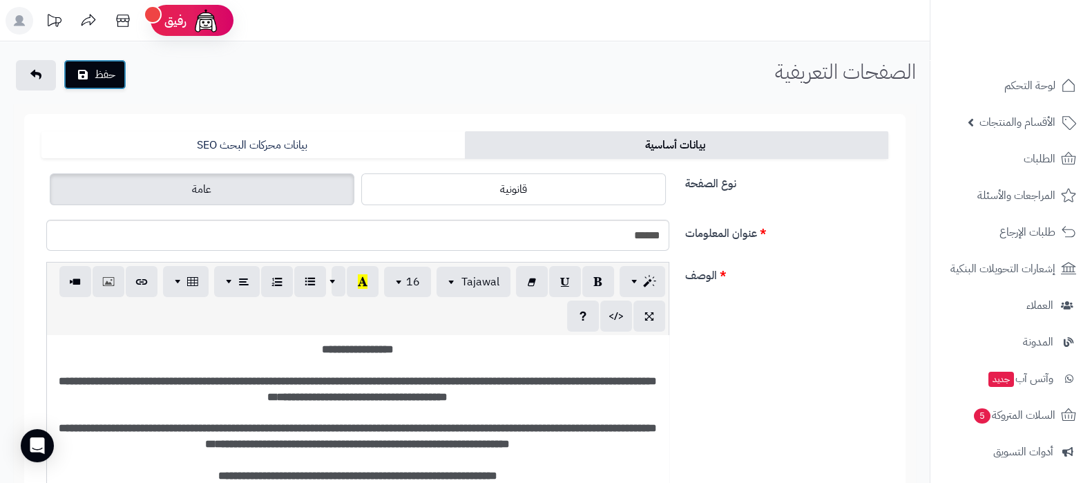
click at [97, 64] on button "حفظ" at bounding box center [95, 74] width 63 height 30
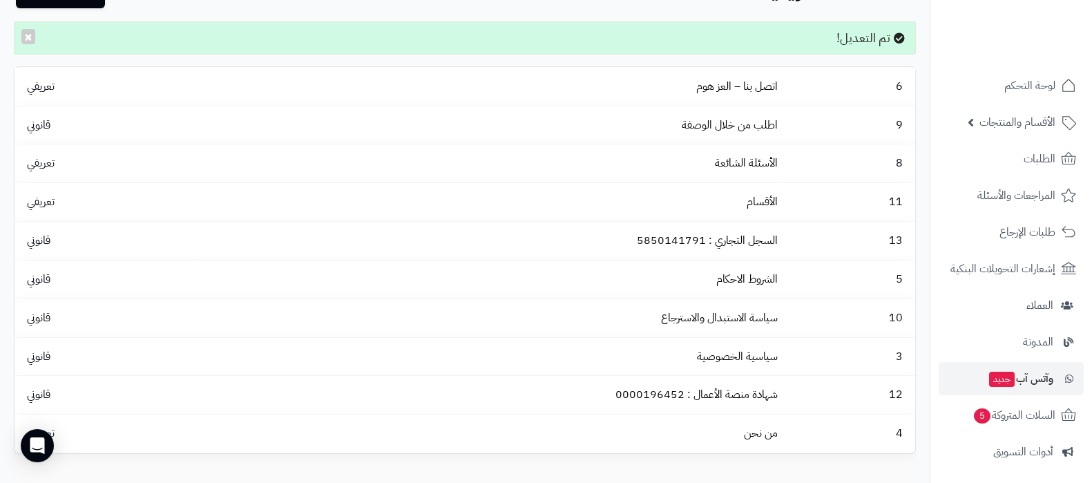
scroll to position [211, 0]
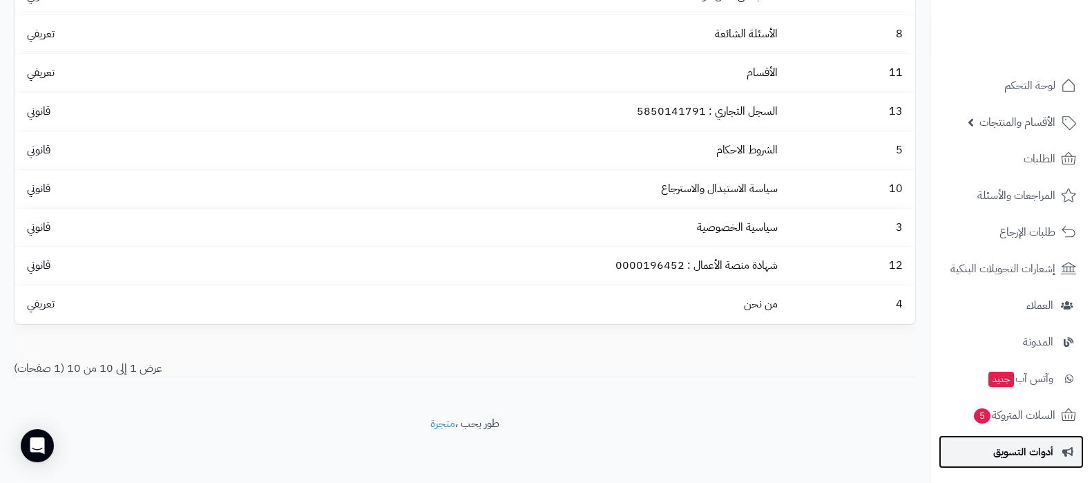
click at [1013, 454] on span "أدوات التسويق" at bounding box center [1023, 451] width 60 height 19
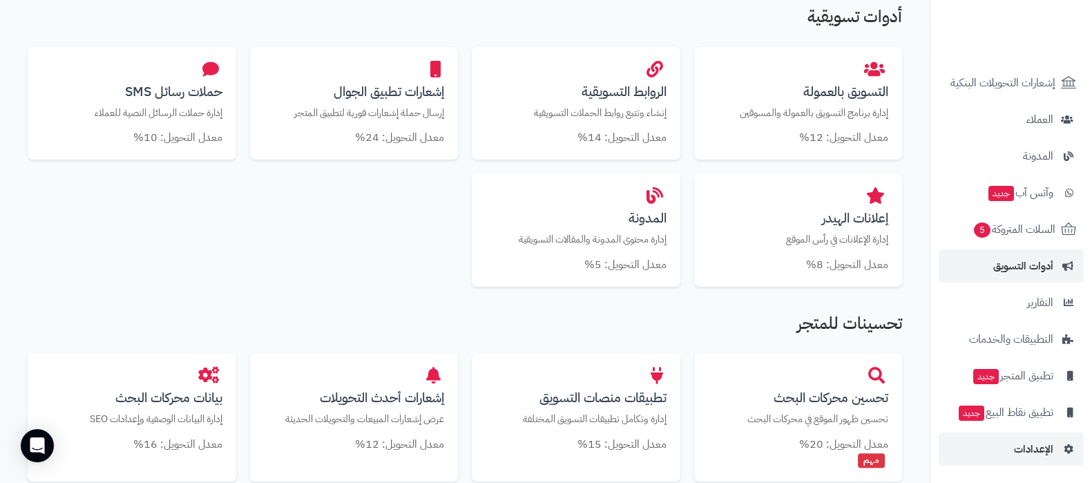
scroll to position [518, 0]
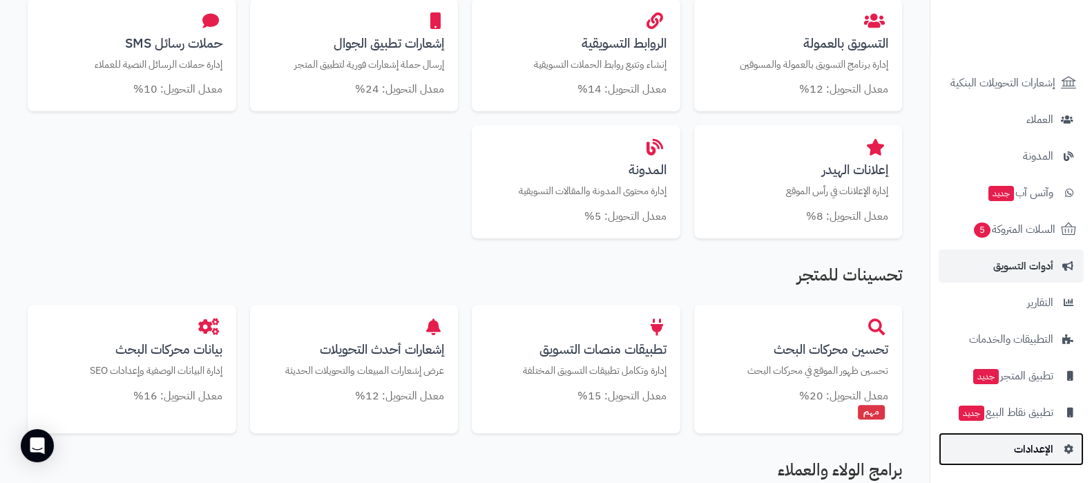
click at [1025, 443] on span "الإعدادات" at bounding box center [1033, 448] width 39 height 19
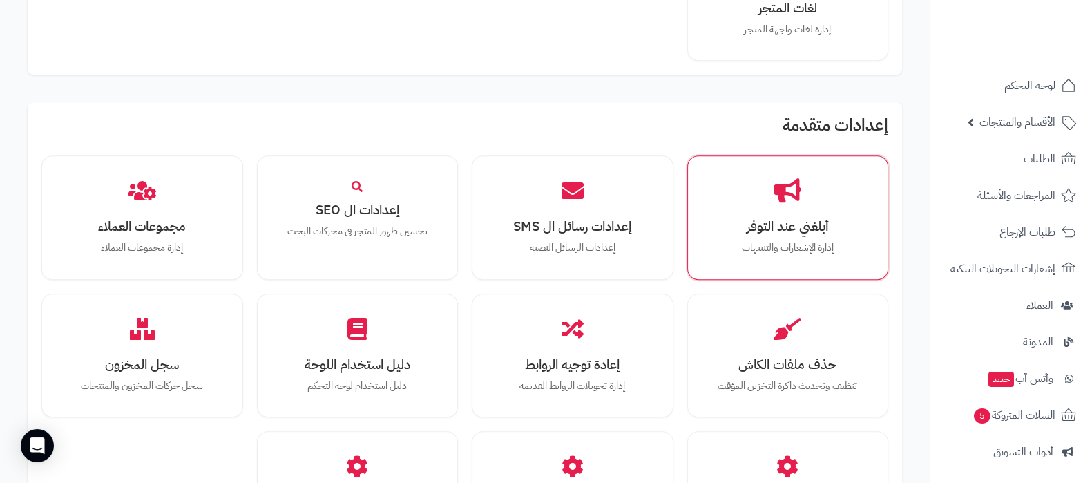
scroll to position [1122, 0]
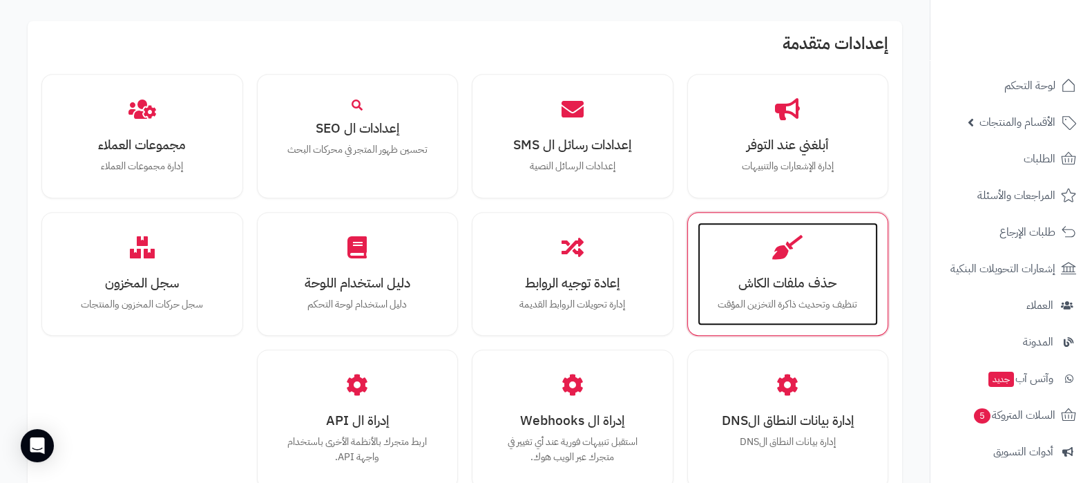
click at [804, 276] on h3 "حذف ملفات الكاش" at bounding box center [788, 283] width 153 height 15
